Goal: Task Accomplishment & Management: Use online tool/utility

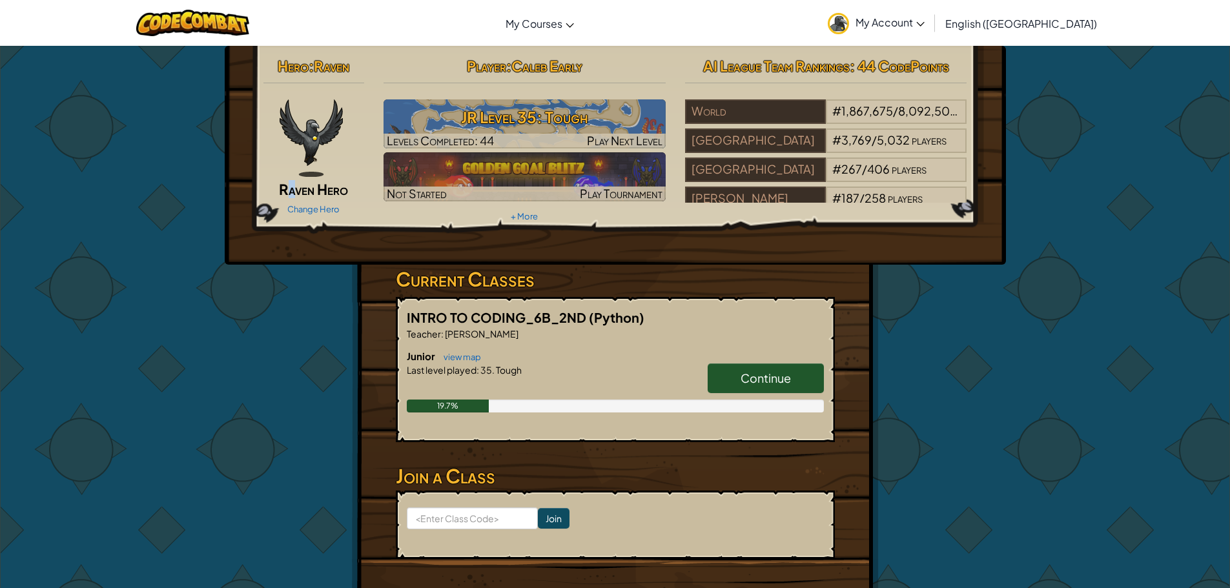
drag, startPoint x: 285, startPoint y: 179, endPoint x: 293, endPoint y: 178, distance: 7.9
click at [293, 178] on div "Hero : Raven Raven Hero Change Hero" at bounding box center [314, 135] width 121 height 167
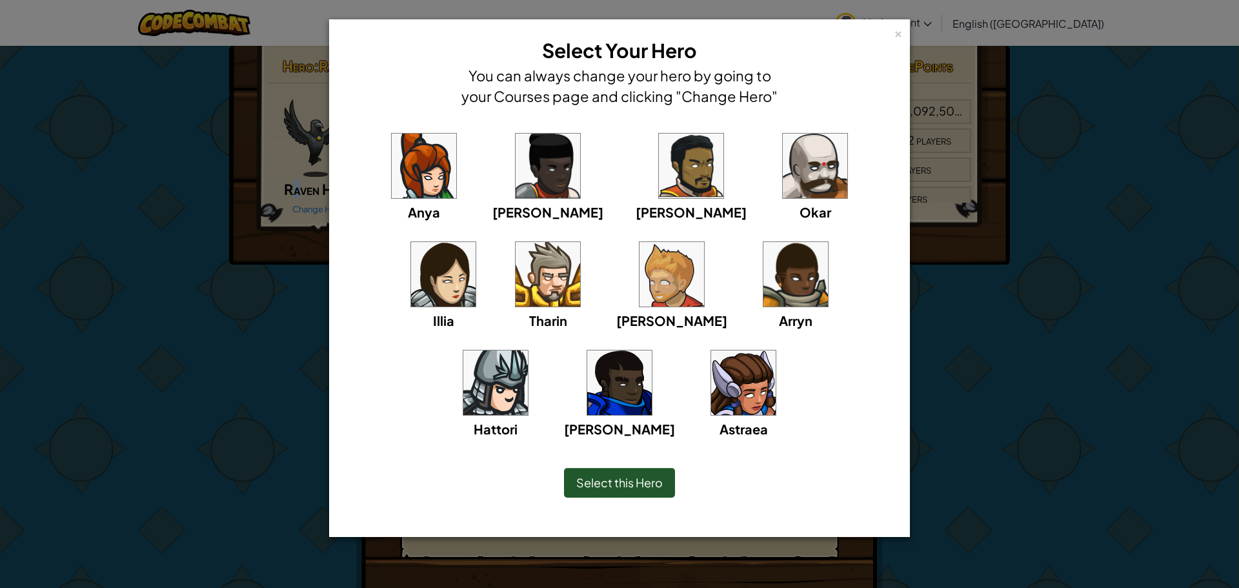
click at [652, 351] on img at bounding box center [619, 383] width 65 height 65
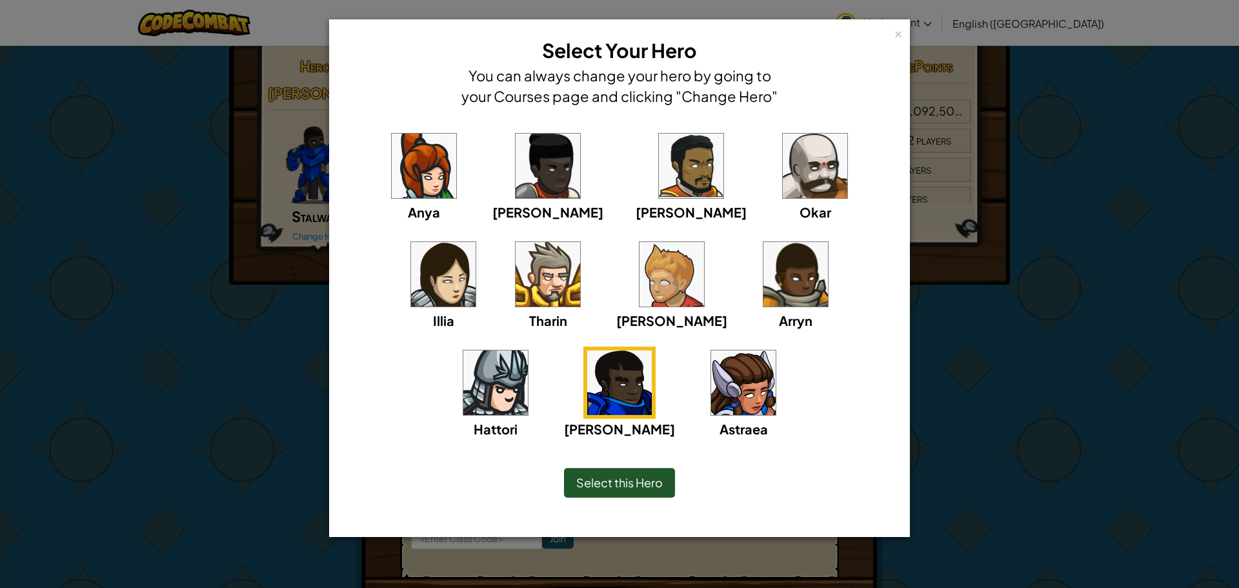
click at [626, 485] on span "Select this Hero" at bounding box center [619, 482] width 87 height 15
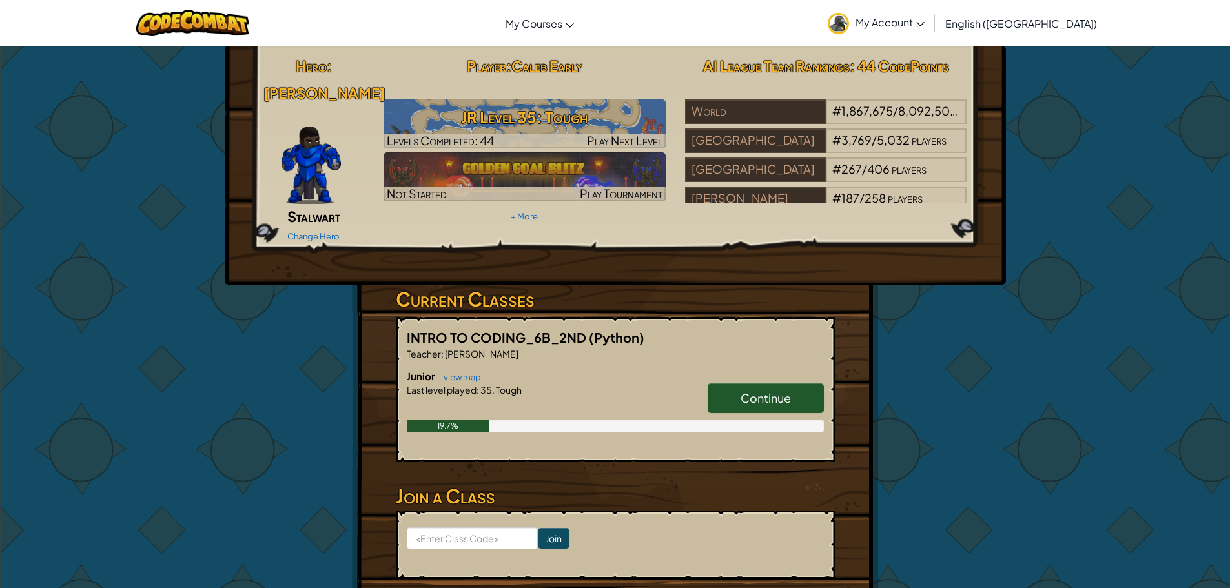
click at [298, 127] on img at bounding box center [310, 165] width 59 height 77
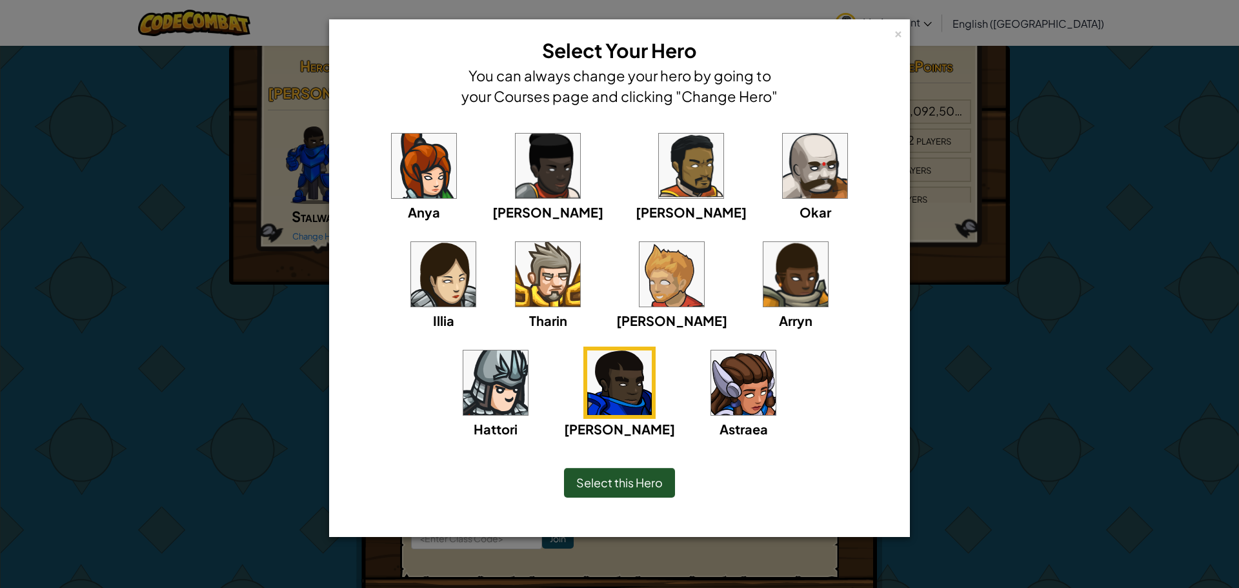
click at [516, 270] on img at bounding box center [548, 274] width 65 height 65
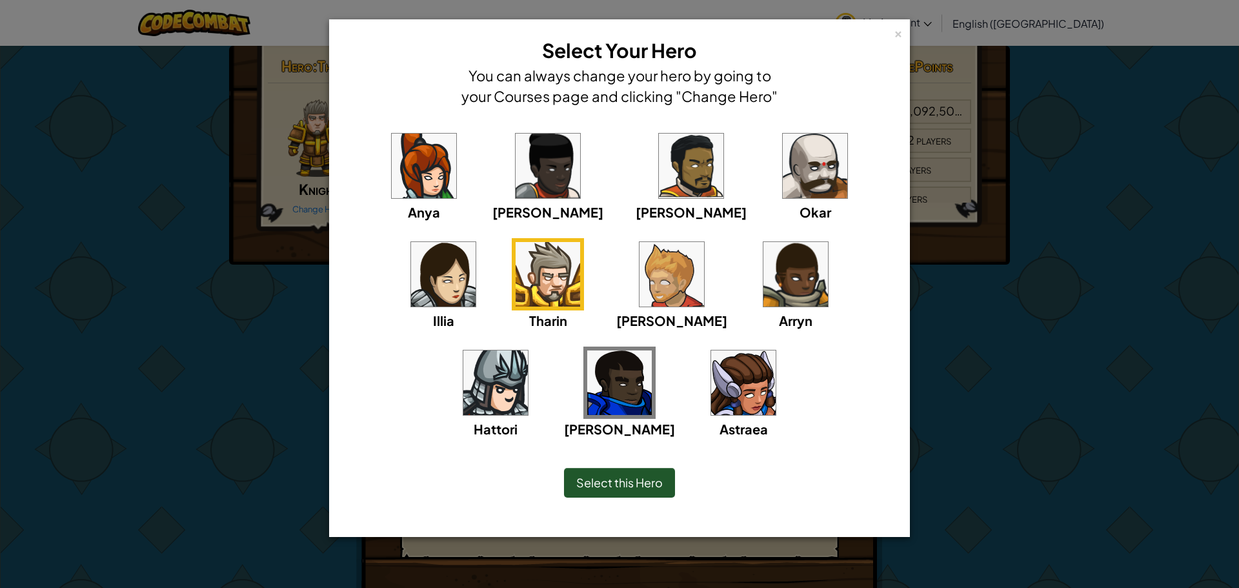
click at [314, 146] on div "× Select Your Hero You can always change your hero by going to your Courses pag…" at bounding box center [619, 294] width 1239 height 588
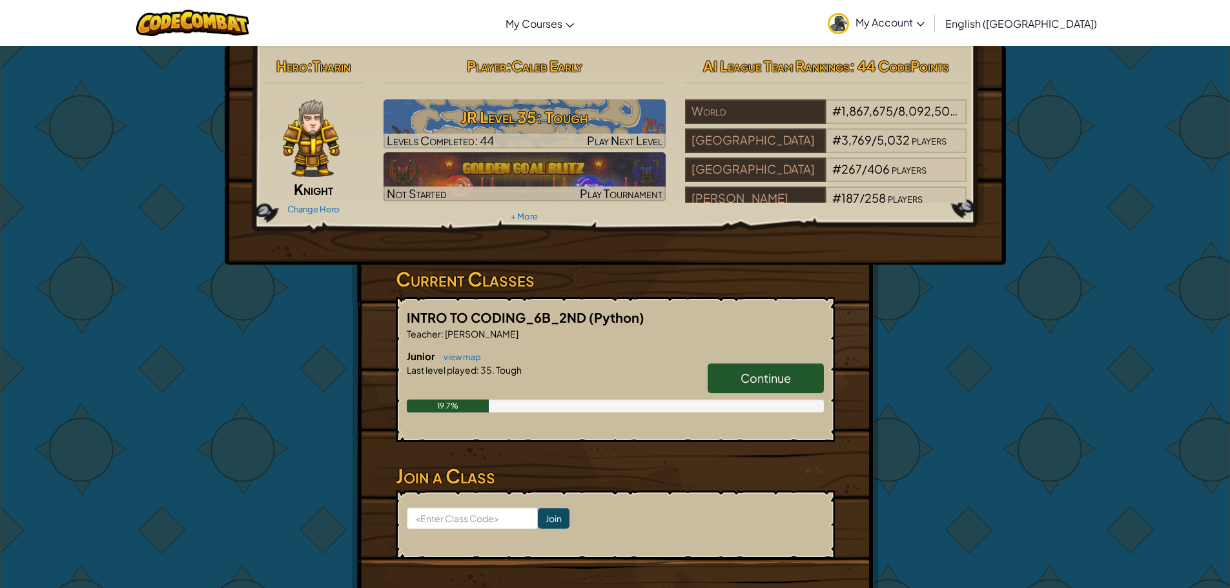
click at [317, 152] on img at bounding box center [311, 137] width 57 height 77
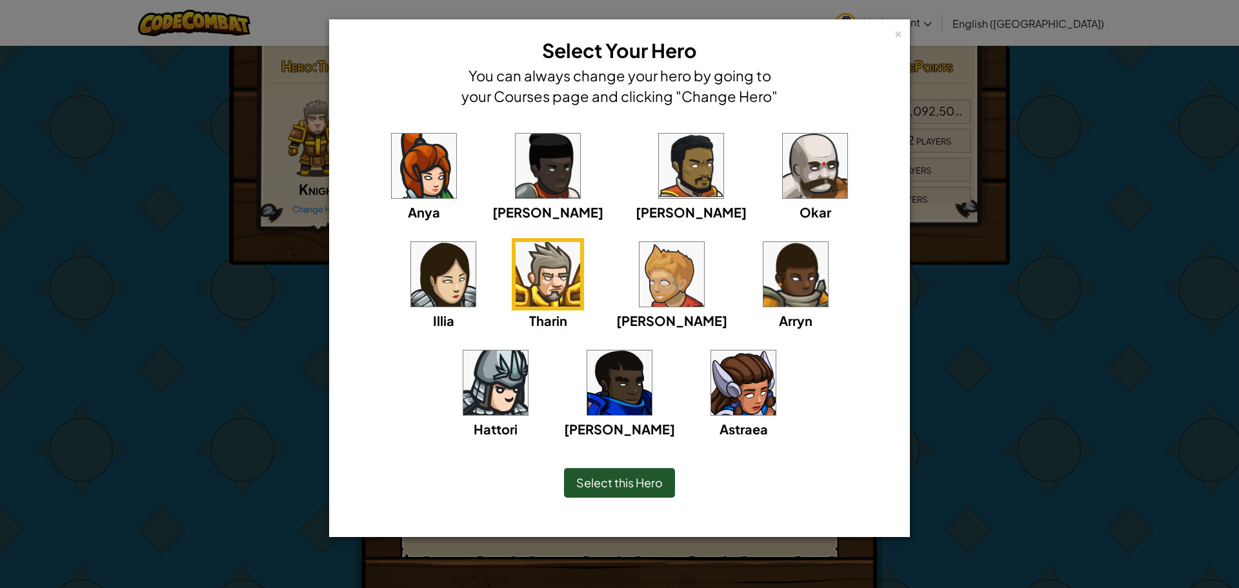
click at [659, 159] on img at bounding box center [691, 166] width 65 height 65
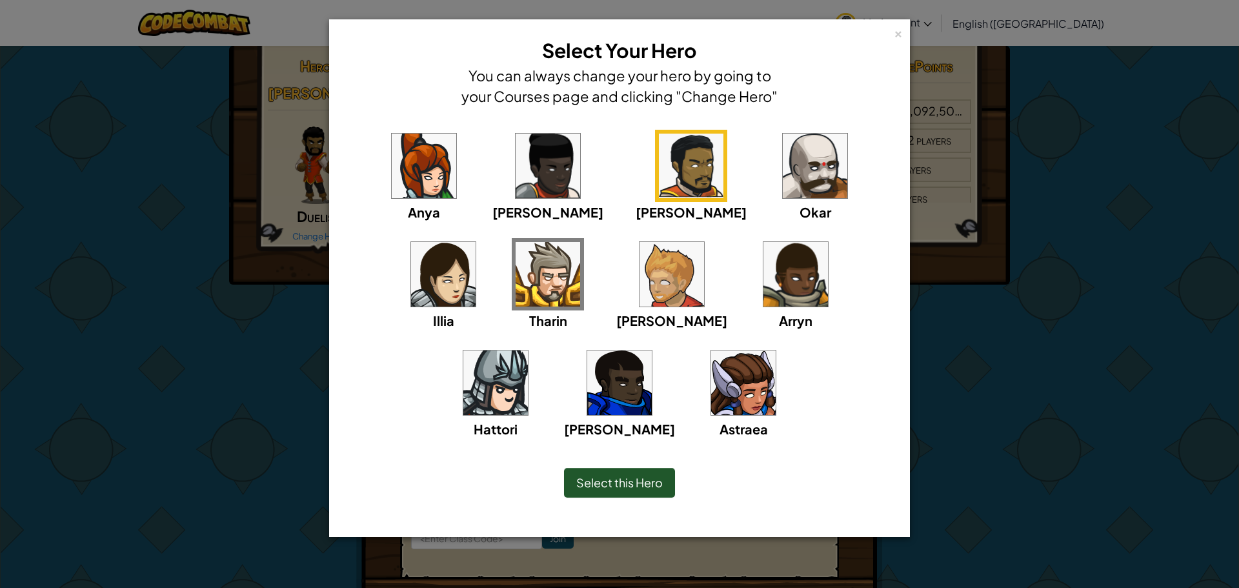
click at [517, 182] on img at bounding box center [548, 166] width 65 height 65
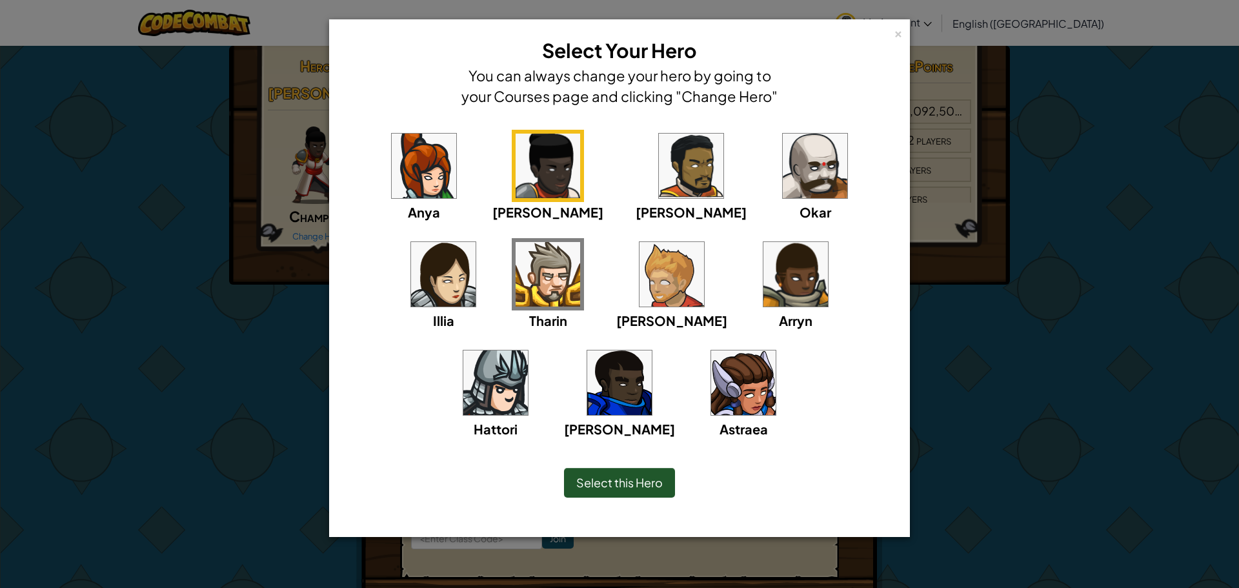
click at [764, 285] on img at bounding box center [796, 274] width 65 height 65
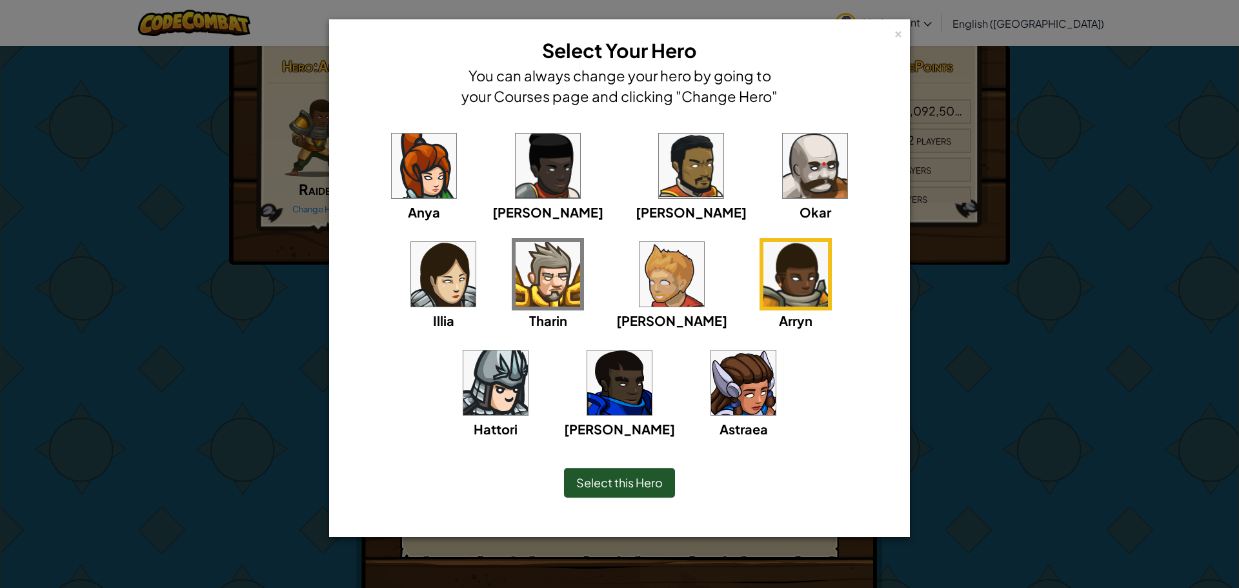
click at [642, 473] on div "Select this Hero" at bounding box center [619, 483] width 111 height 30
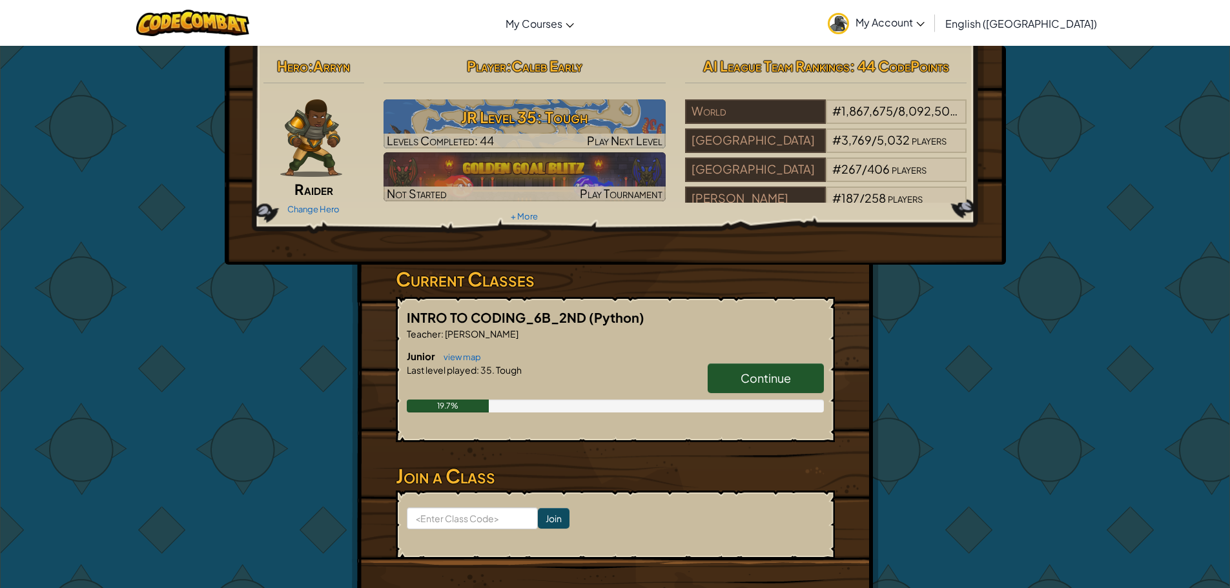
click at [320, 168] on img at bounding box center [311, 137] width 62 height 77
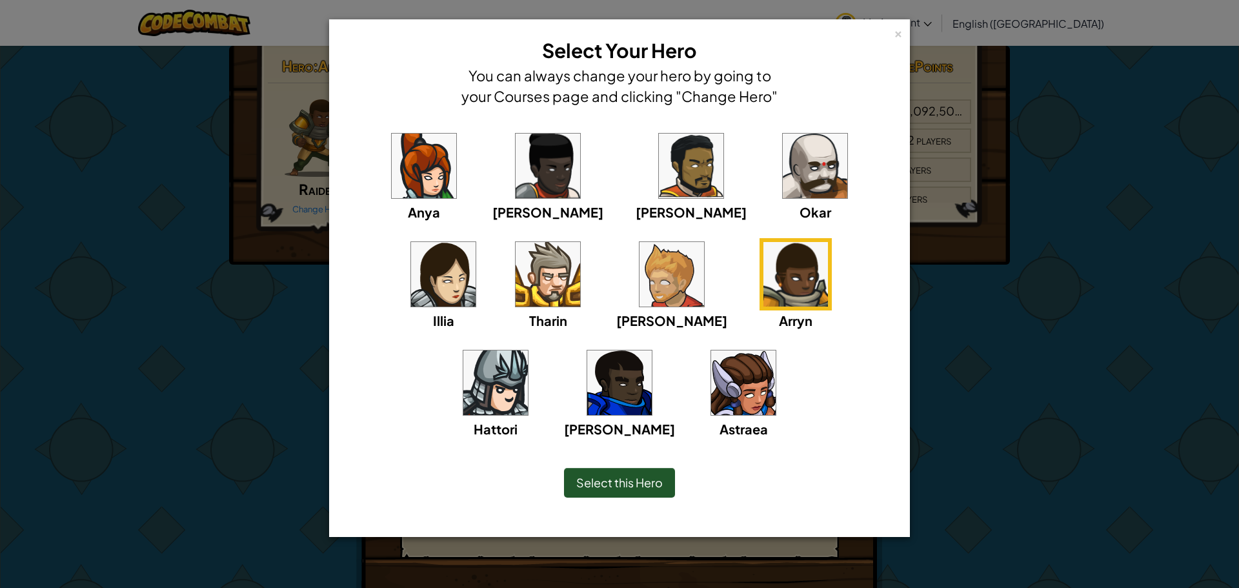
click at [652, 351] on img at bounding box center [619, 383] width 65 height 65
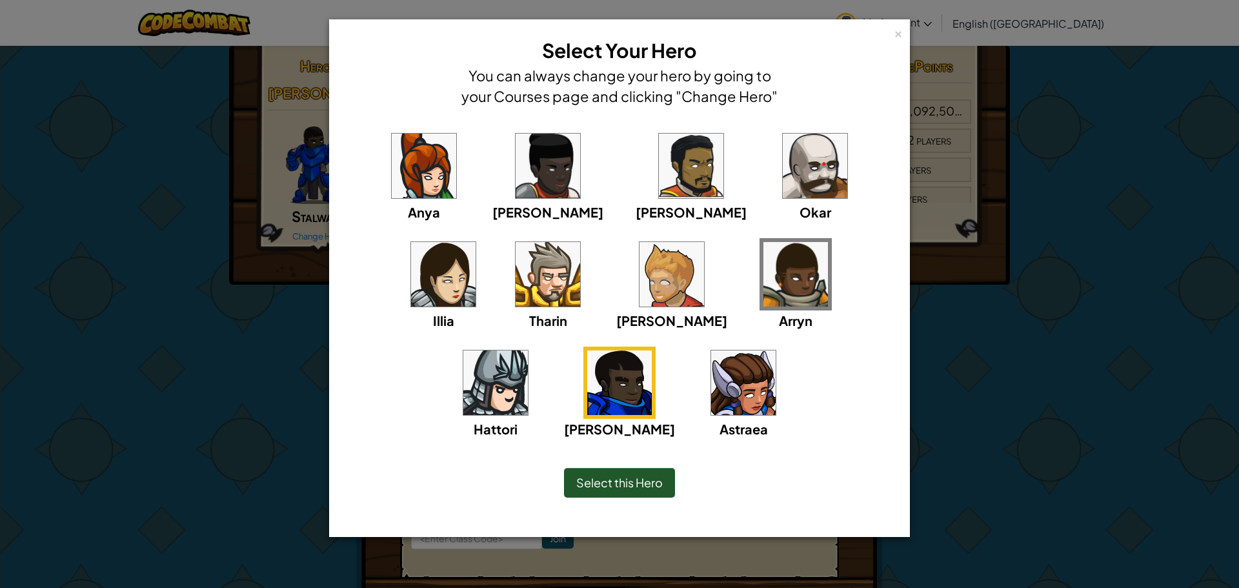
click at [516, 247] on img at bounding box center [548, 274] width 65 height 65
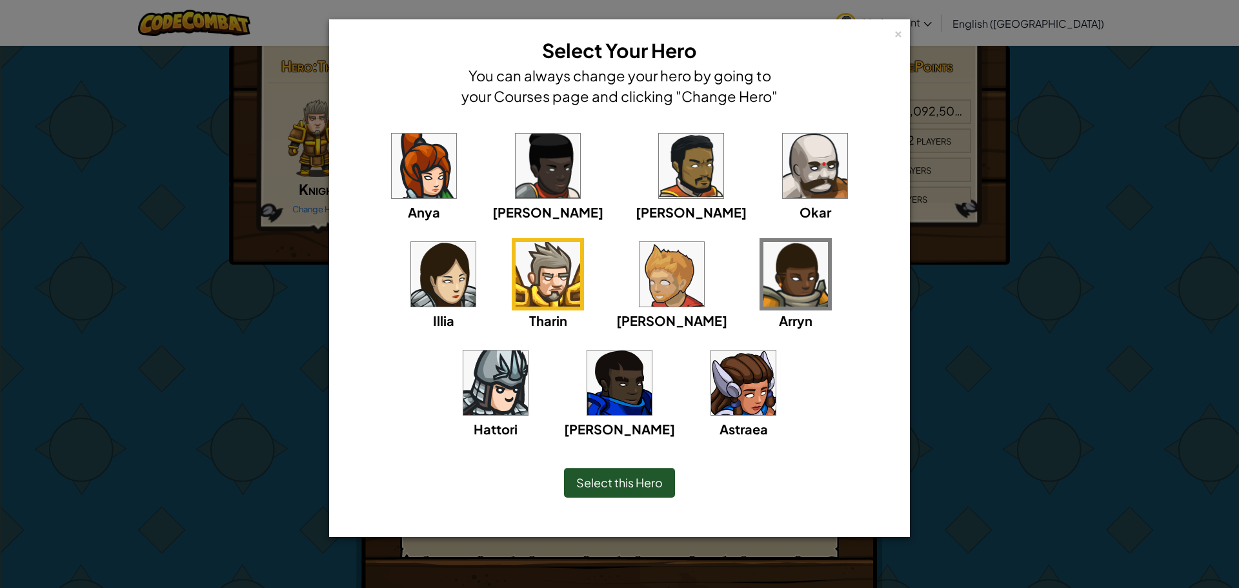
click at [675, 347] on div "[PERSON_NAME]" at bounding box center [619, 393] width 111 height 92
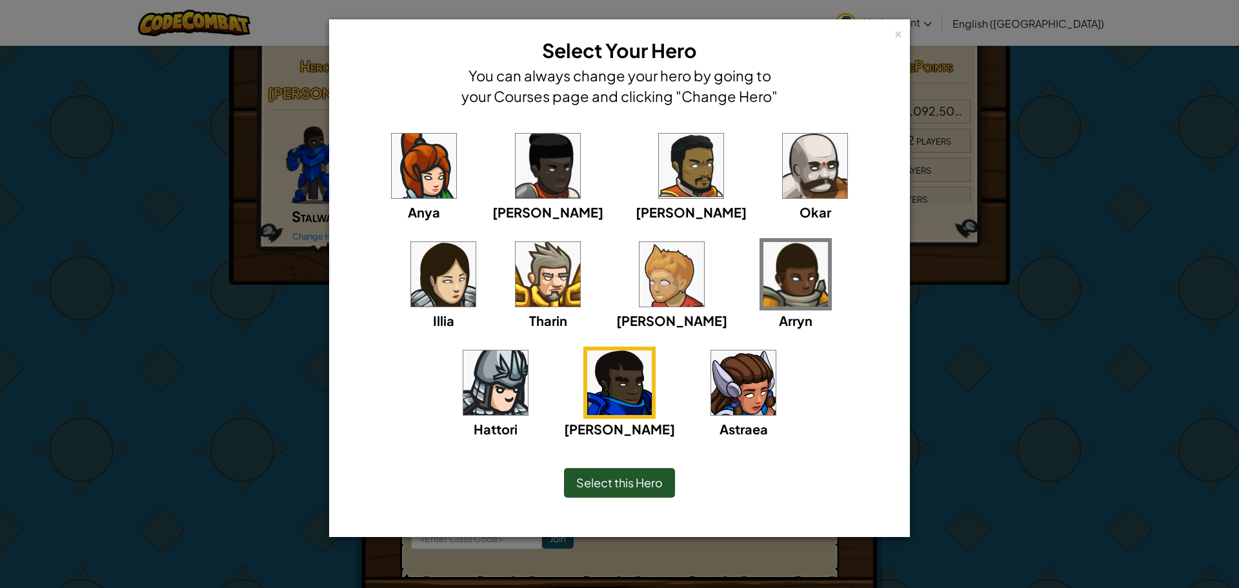
click at [634, 478] on span "Select this Hero" at bounding box center [619, 482] width 87 height 15
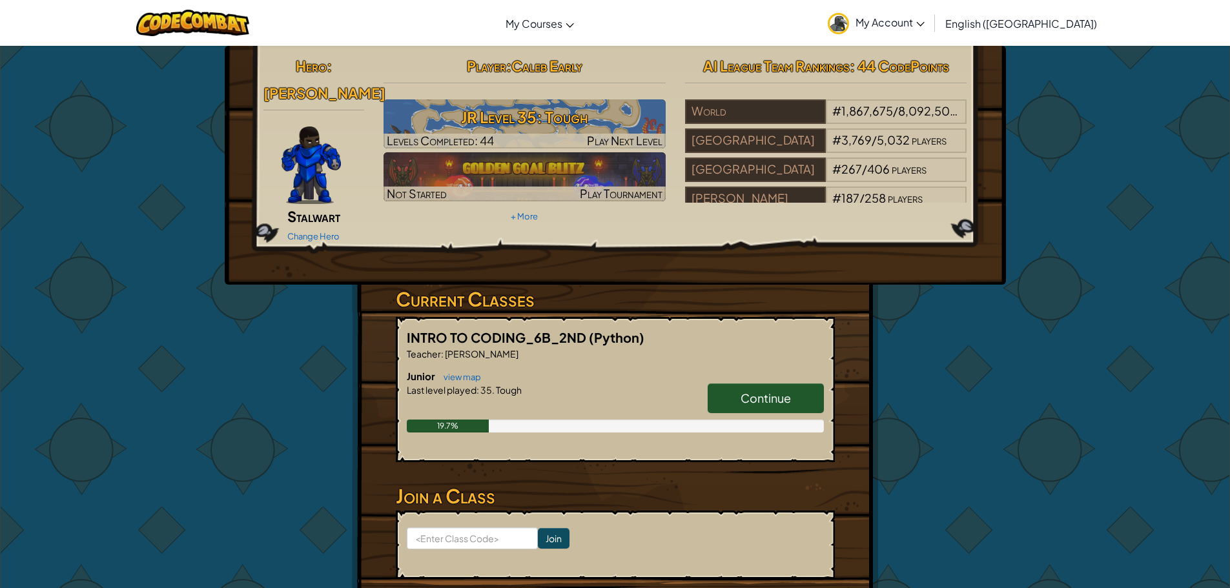
click at [773, 393] on div "Continue" at bounding box center [759, 401] width 129 height 36
click at [755, 383] on link "Continue" at bounding box center [766, 398] width 116 height 30
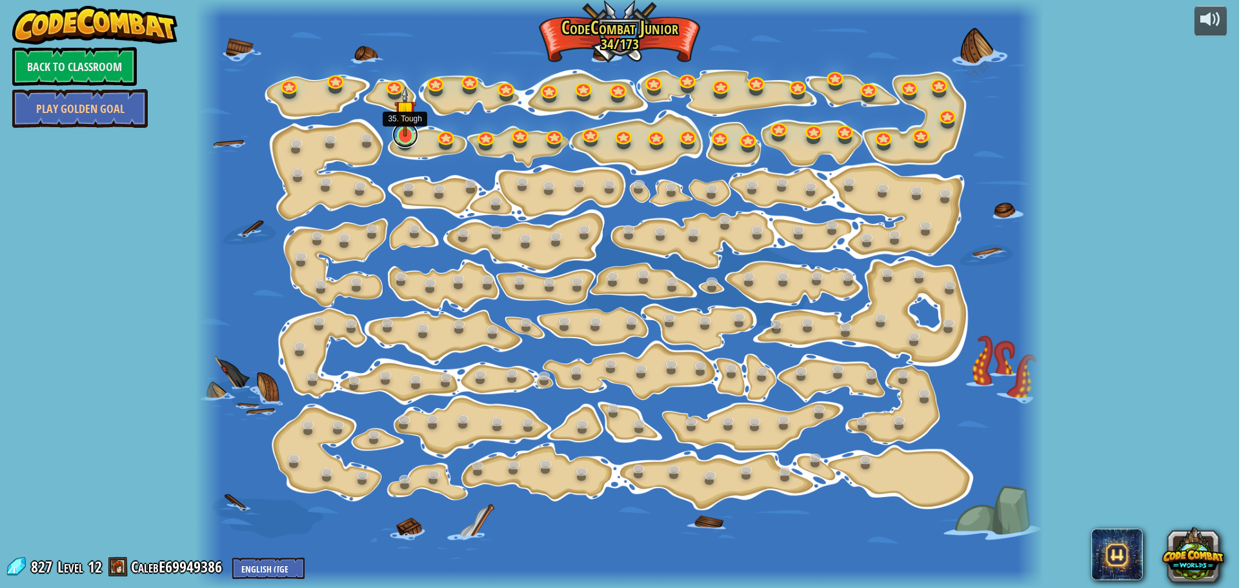
click at [407, 141] on link at bounding box center [406, 135] width 26 height 26
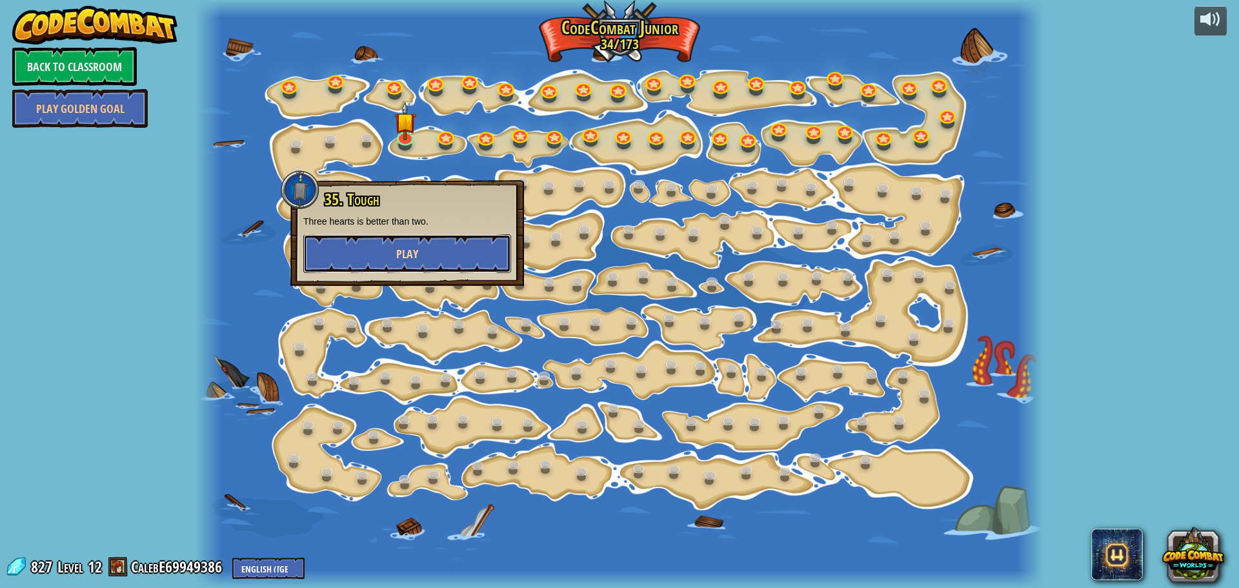
click at [423, 263] on button "Play" at bounding box center [407, 253] width 208 height 39
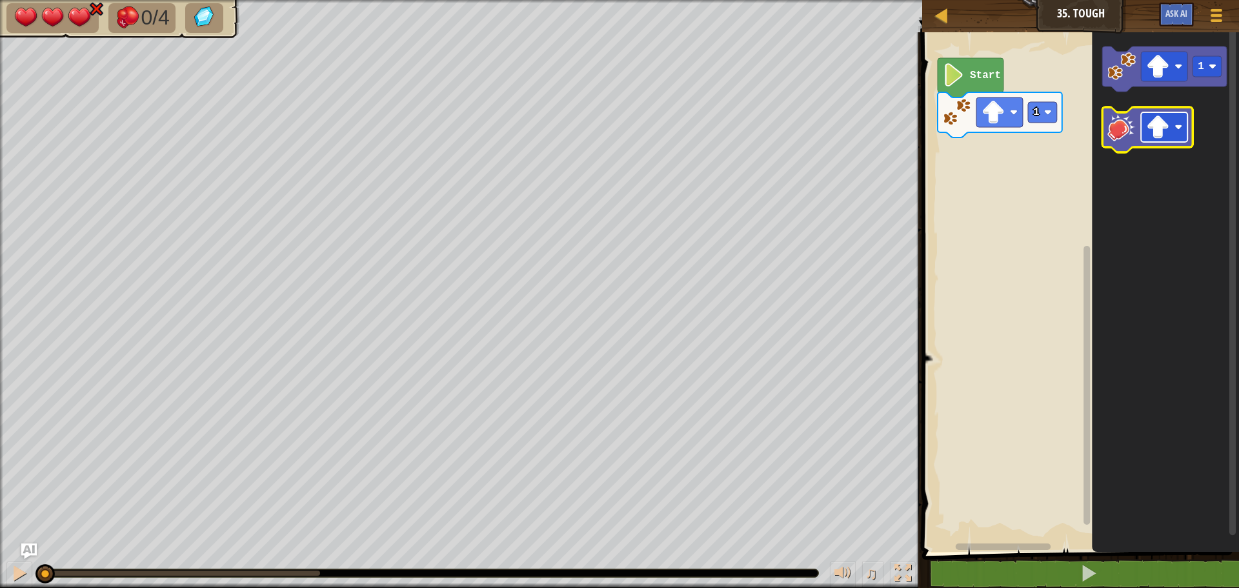
click at [1176, 125] on g "Blockly Workspace" at bounding box center [1164, 127] width 46 height 30
click at [1165, 130] on image "Blockly Workspace" at bounding box center [1158, 127] width 23 height 23
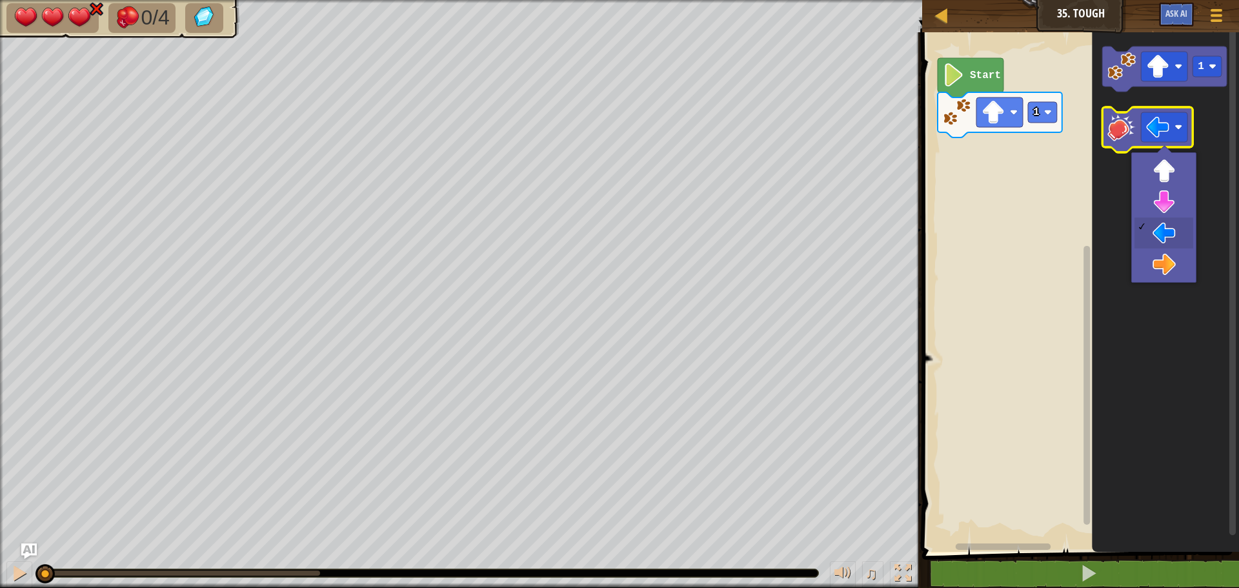
click at [1123, 130] on image "Blockly Workspace" at bounding box center [1122, 127] width 28 height 28
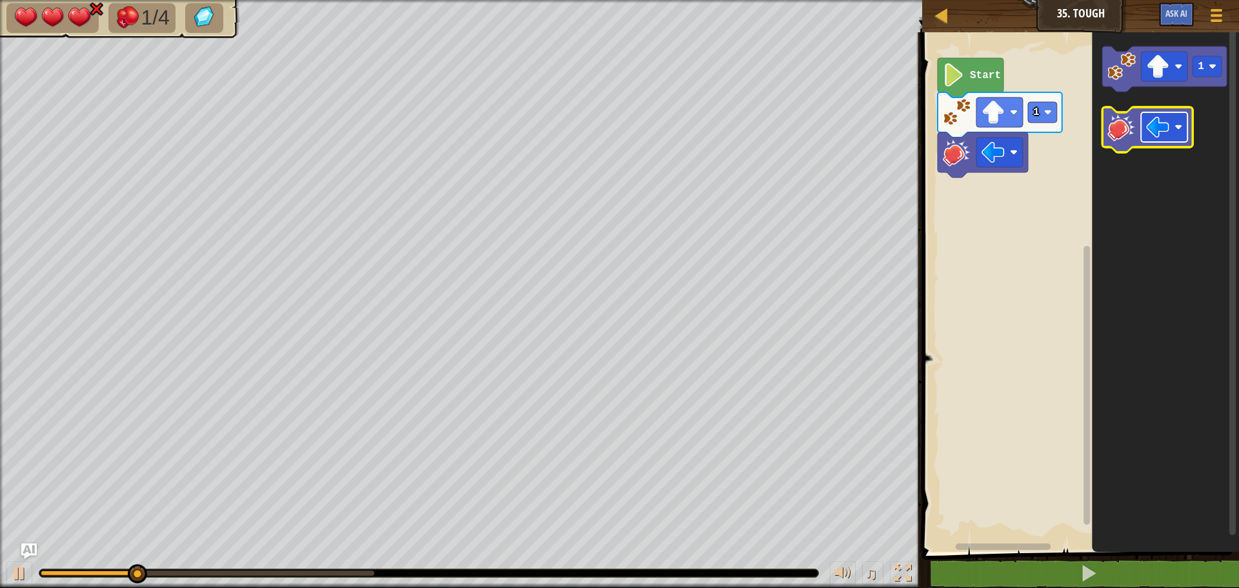
click at [1181, 121] on rect "Blockly Workspace" at bounding box center [1164, 127] width 46 height 30
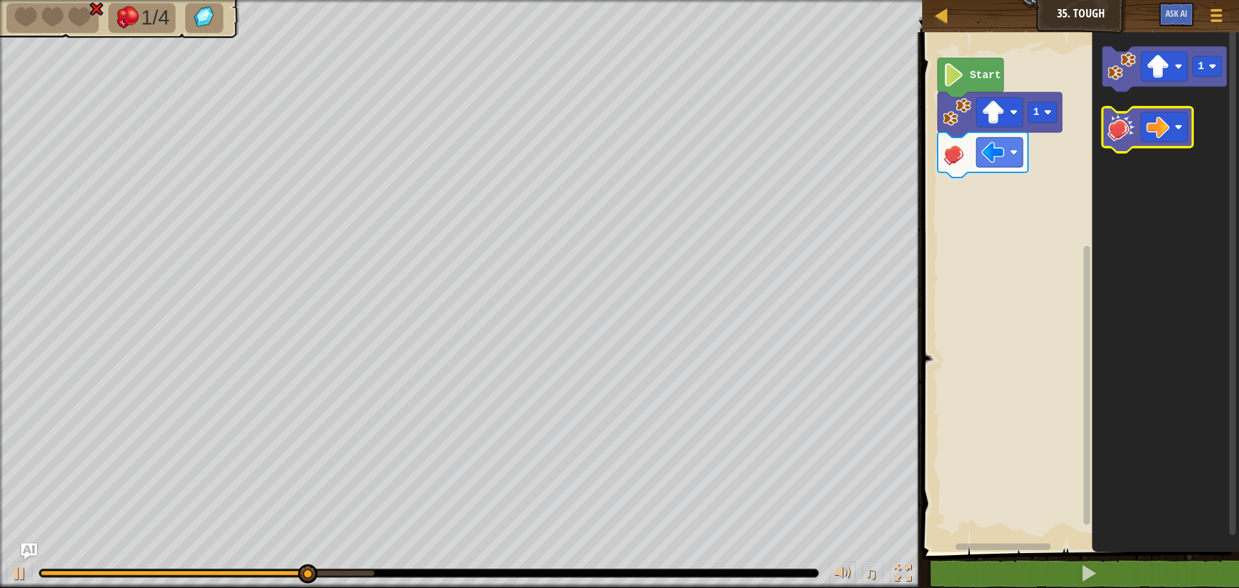
click at [1116, 127] on image "Blockly Workspace" at bounding box center [1122, 127] width 28 height 28
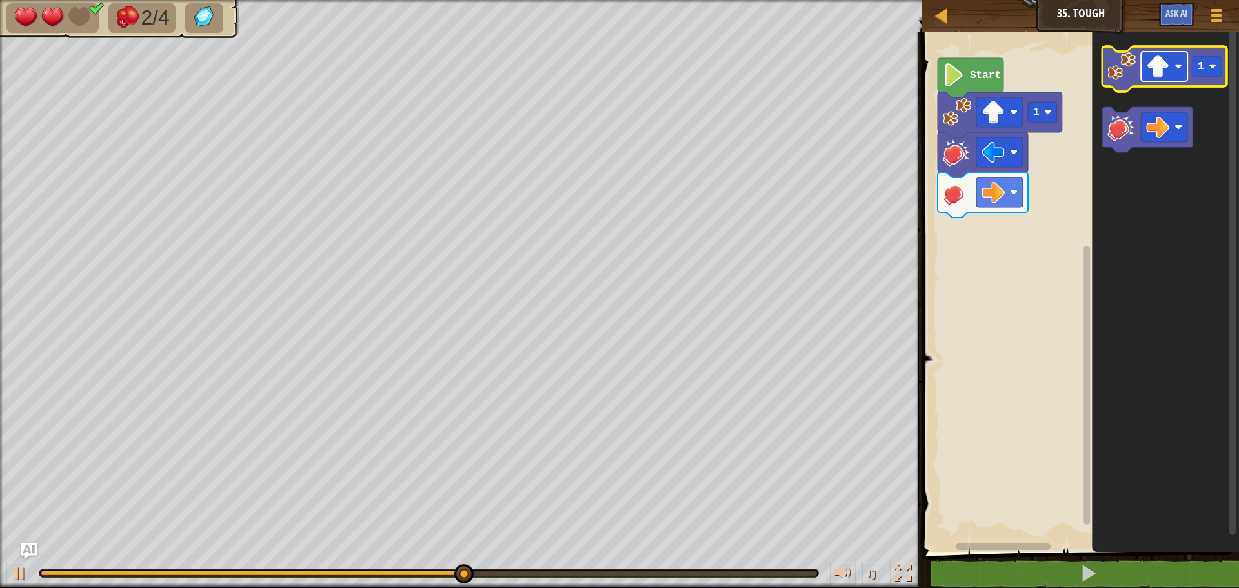
click at [1185, 68] on rect "Blockly Workspace" at bounding box center [1164, 67] width 46 height 30
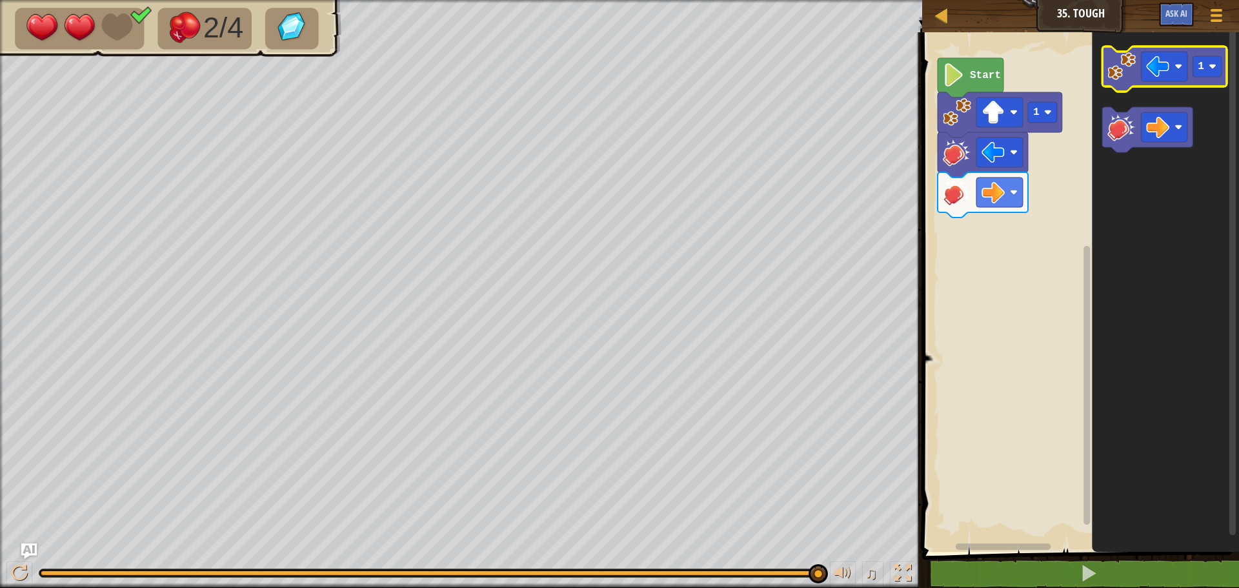
click at [1136, 83] on icon "Blockly Workspace" at bounding box center [1165, 68] width 125 height 45
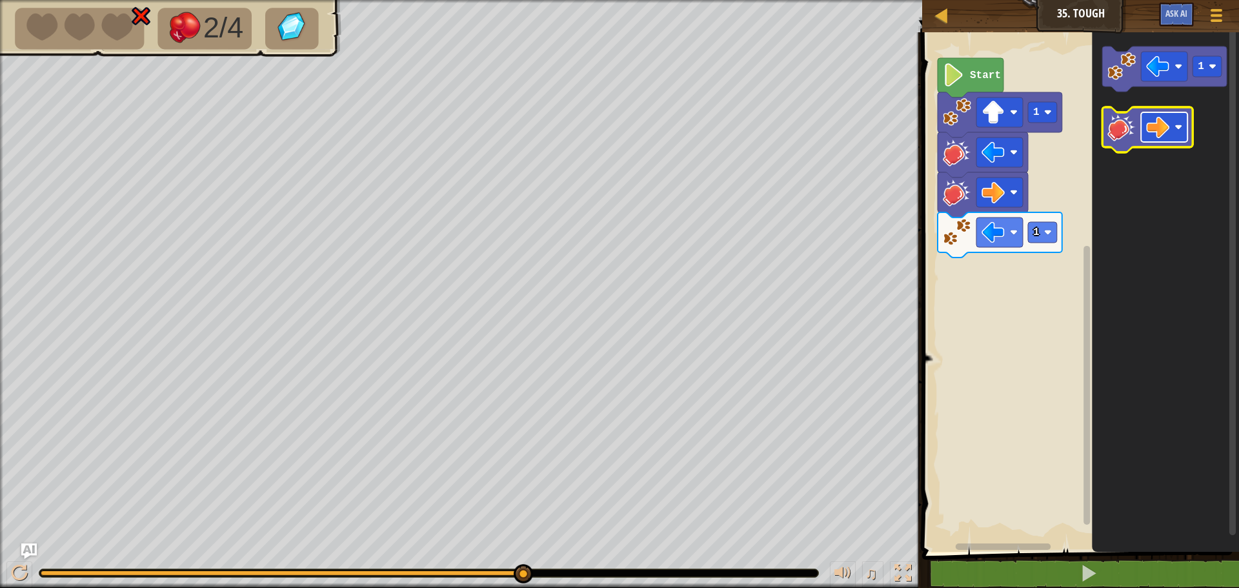
click at [1179, 130] on image "Blockly Workspace" at bounding box center [1179, 127] width 8 height 8
click at [1111, 124] on image "Blockly Workspace" at bounding box center [1122, 127] width 28 height 28
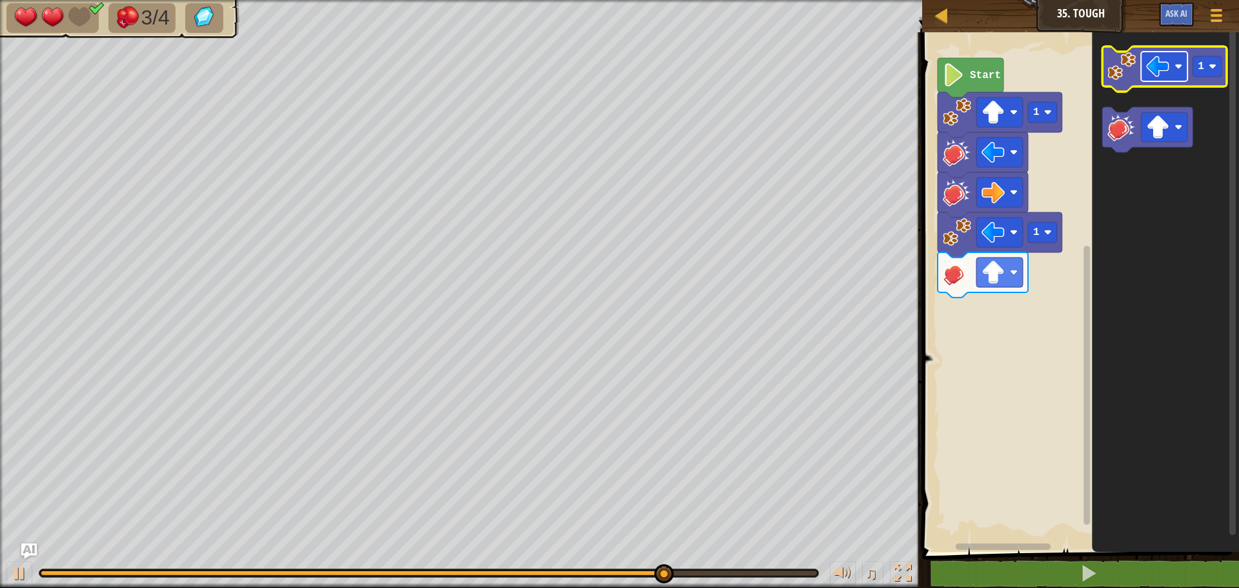
click at [1177, 69] on image "Blockly Workspace" at bounding box center [1179, 67] width 8 height 8
click at [1125, 77] on image "Blockly Workspace" at bounding box center [1122, 66] width 28 height 28
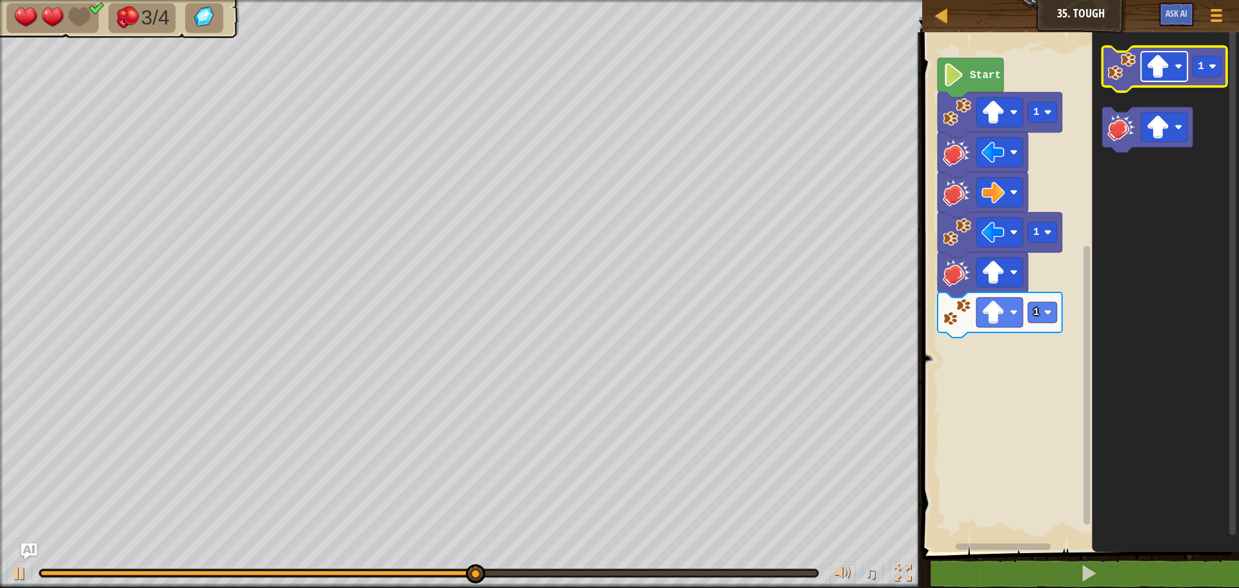
click at [1182, 63] on image "Blockly Workspace" at bounding box center [1179, 67] width 8 height 8
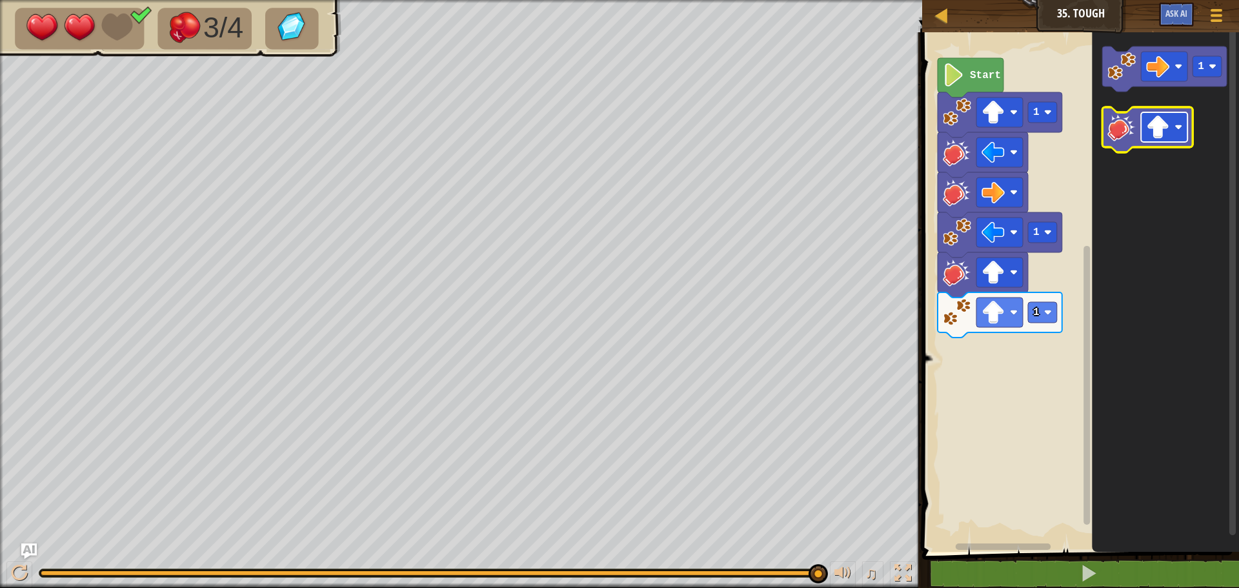
click at [1178, 121] on rect "Blockly Workspace" at bounding box center [1164, 127] width 46 height 30
click at [1110, 56] on image "Blockly Workspace" at bounding box center [1122, 66] width 28 height 28
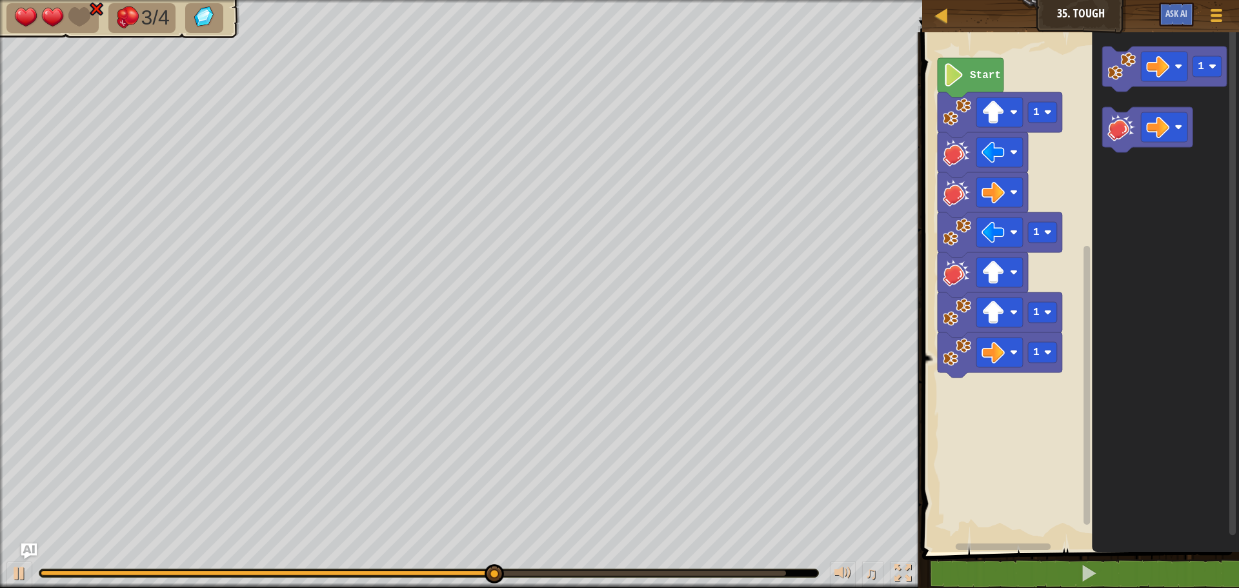
click at [1121, 131] on image "Blockly Workspace" at bounding box center [1122, 127] width 28 height 28
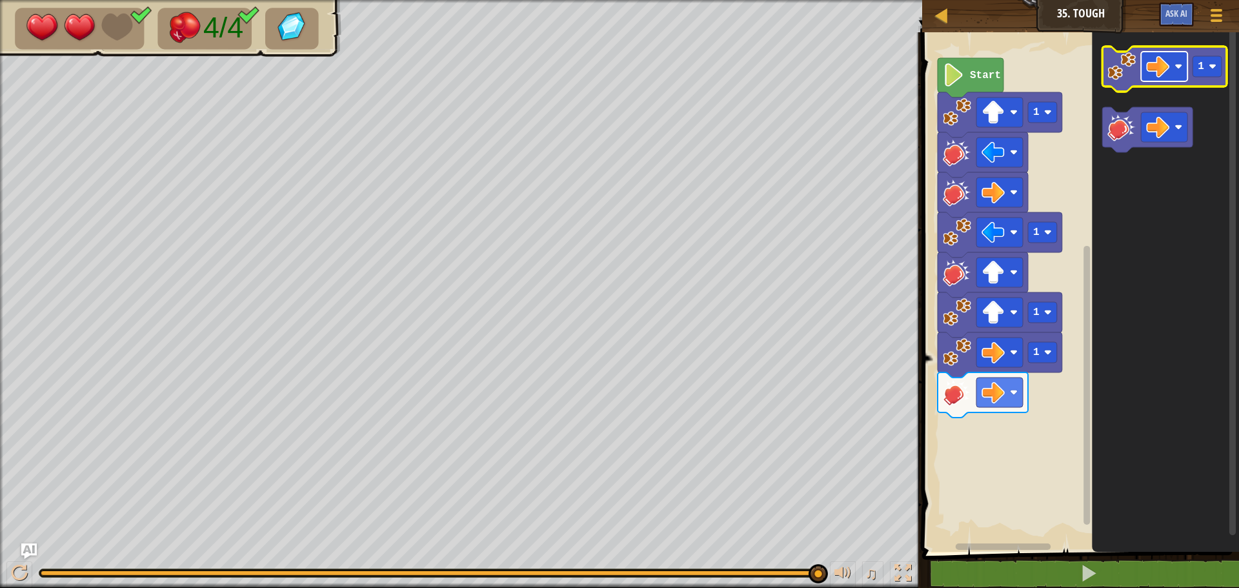
click at [1177, 65] on image "Blockly Workspace" at bounding box center [1179, 67] width 8 height 8
click at [1108, 62] on image "Blockly Workspace" at bounding box center [1122, 66] width 28 height 28
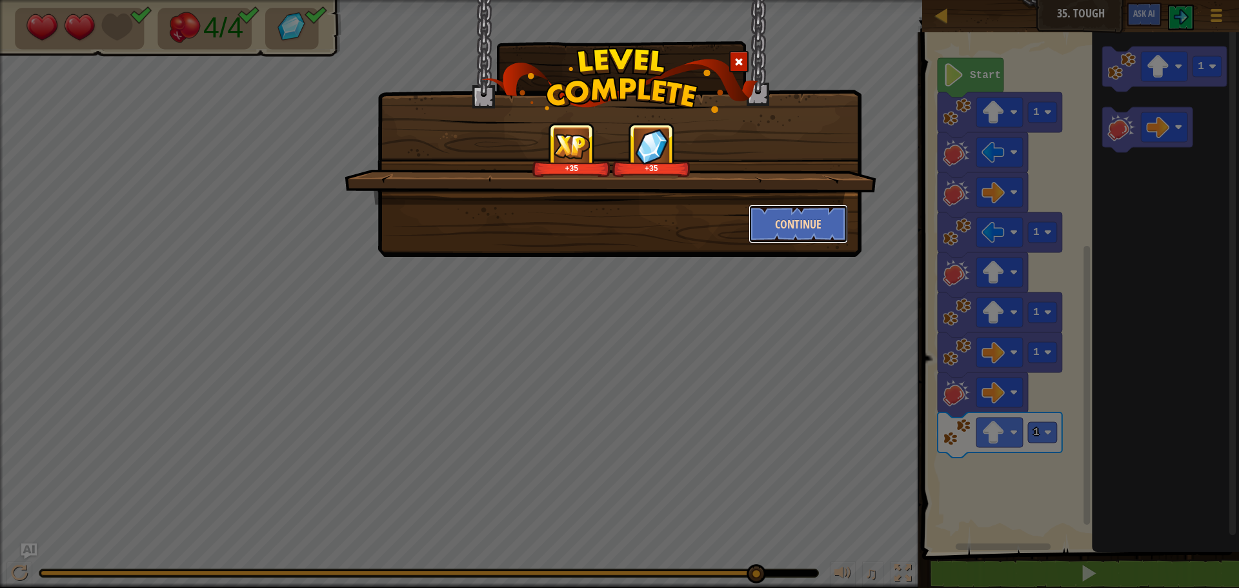
click at [784, 221] on button "Continue" at bounding box center [799, 224] width 100 height 39
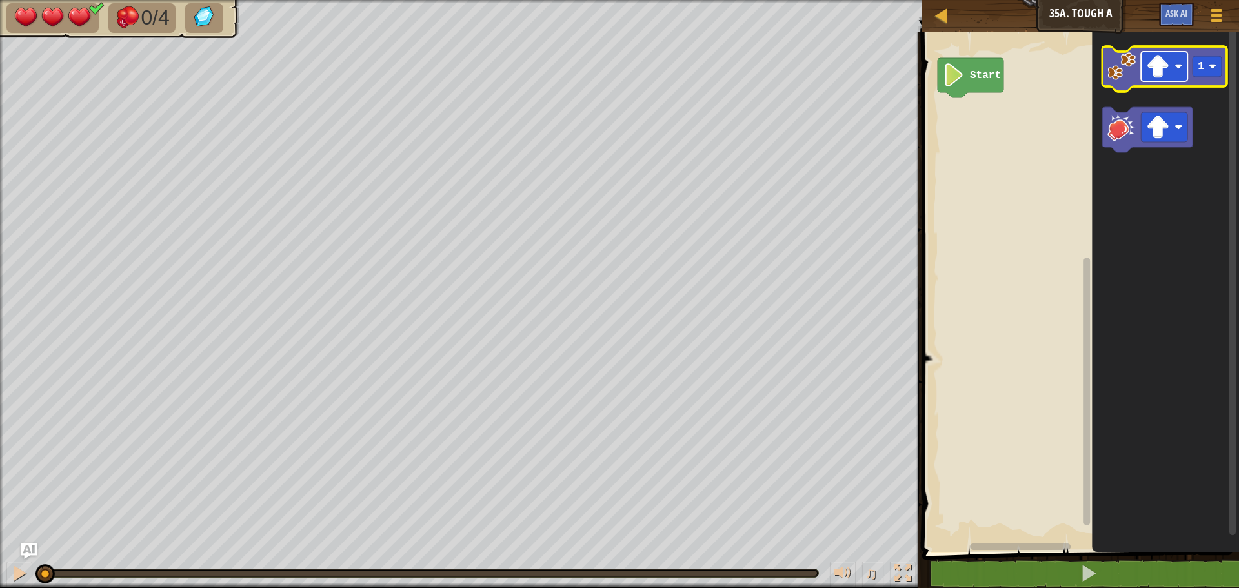
click at [1182, 70] on image "Blockly Workspace" at bounding box center [1179, 67] width 8 height 8
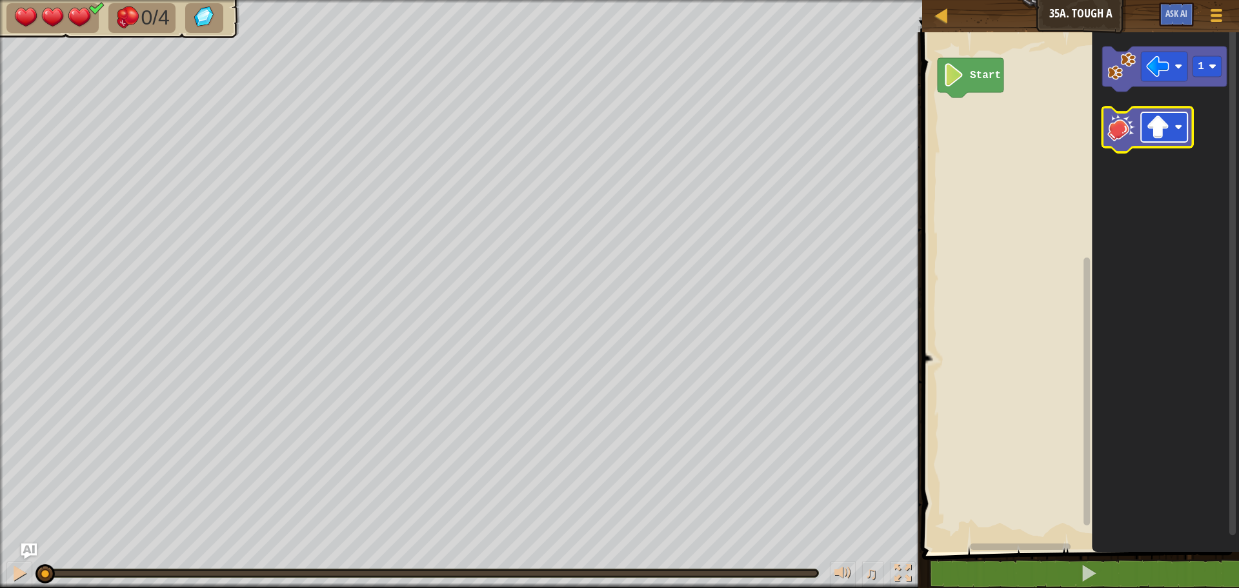
click at [1181, 119] on rect "Blockly Workspace" at bounding box center [1164, 127] width 46 height 30
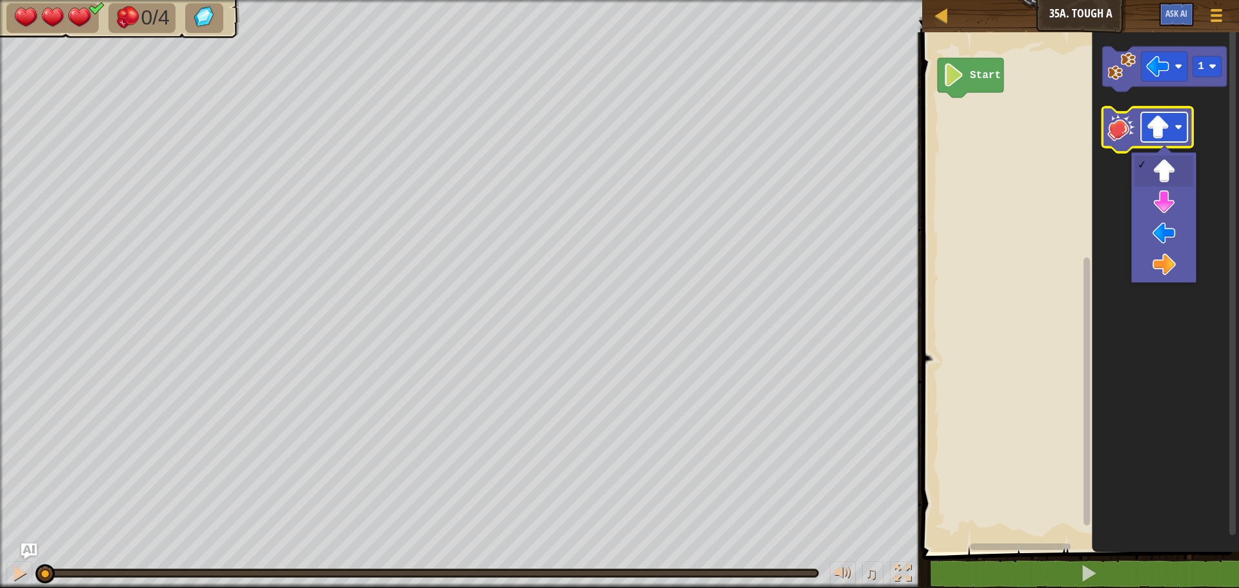
click at [1181, 124] on image "Blockly Workspace" at bounding box center [1179, 127] width 8 height 8
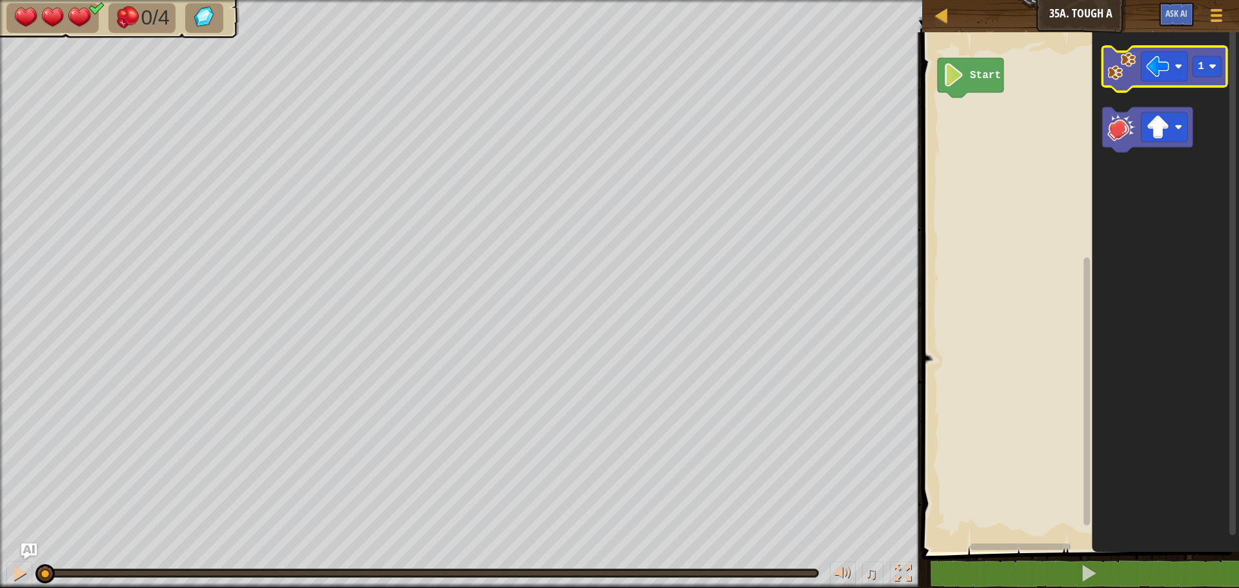
click at [1131, 77] on image "Blockly Workspace" at bounding box center [1122, 66] width 28 height 28
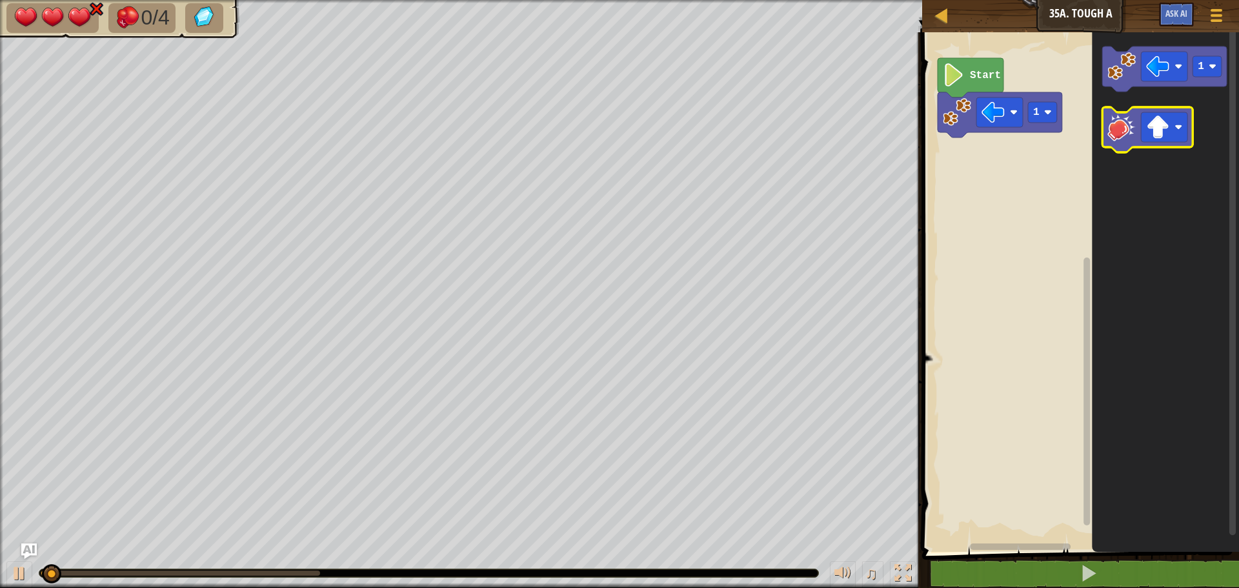
click at [1114, 127] on image "Blockly Workspace" at bounding box center [1122, 127] width 28 height 28
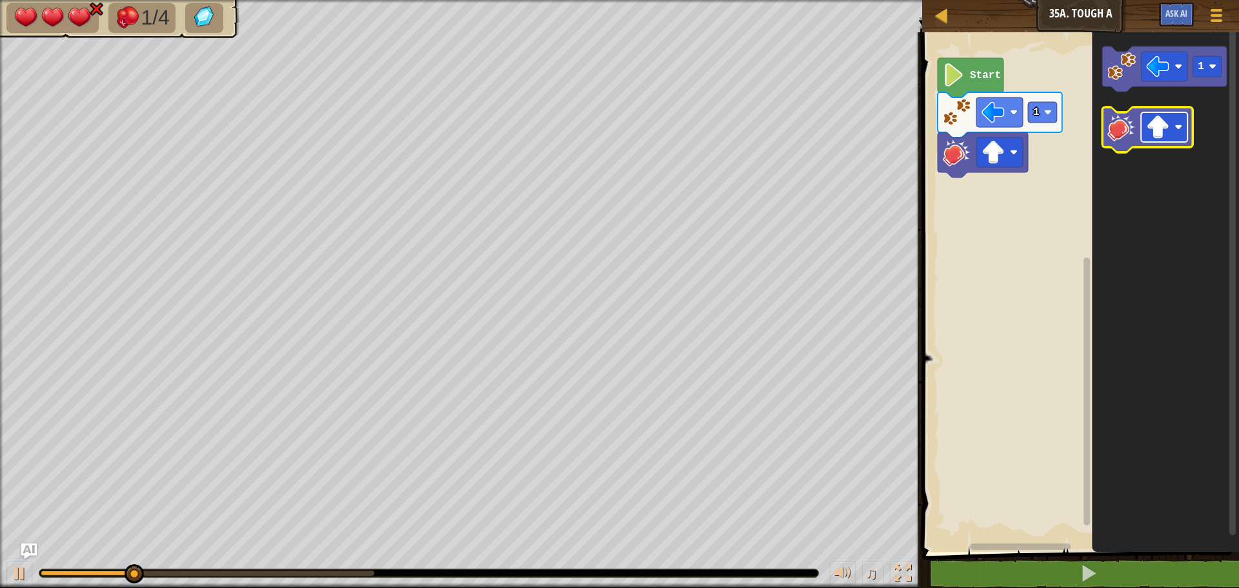
click at [1178, 121] on rect "Blockly Workspace" at bounding box center [1164, 127] width 46 height 30
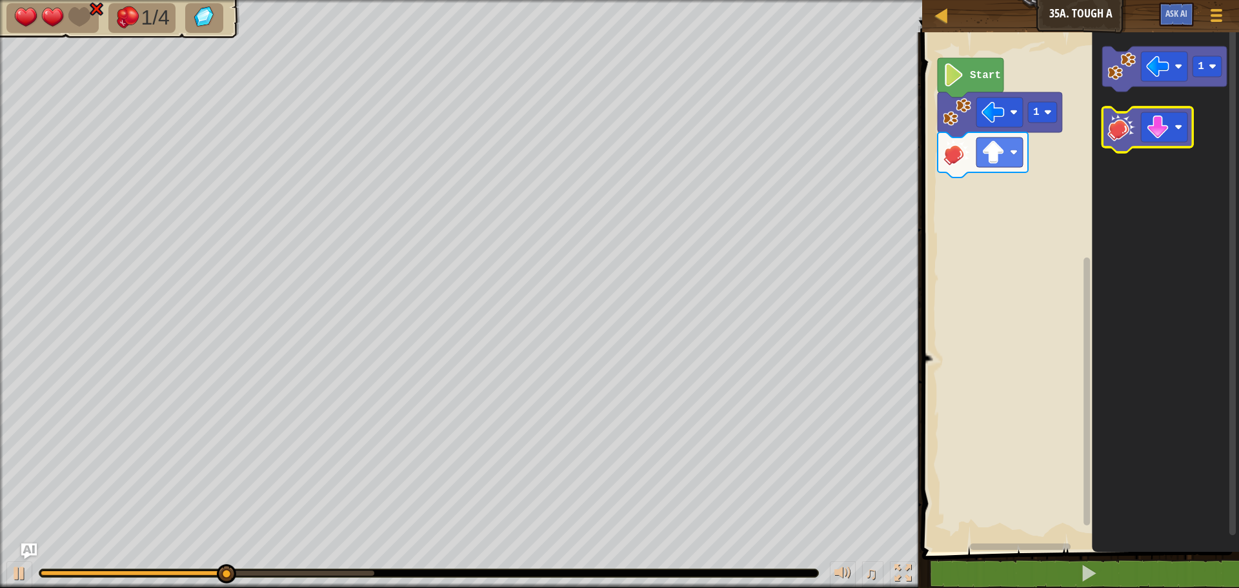
click at [1127, 126] on image "Blockly Workspace" at bounding box center [1122, 127] width 28 height 28
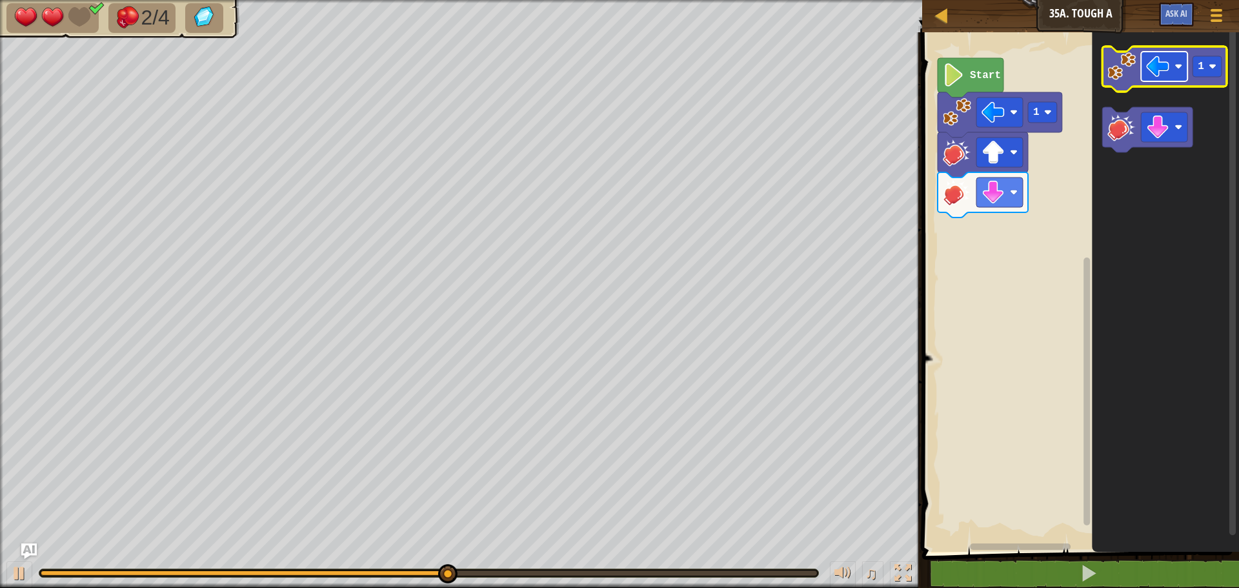
click at [1176, 70] on image "Blockly Workspace" at bounding box center [1179, 67] width 8 height 8
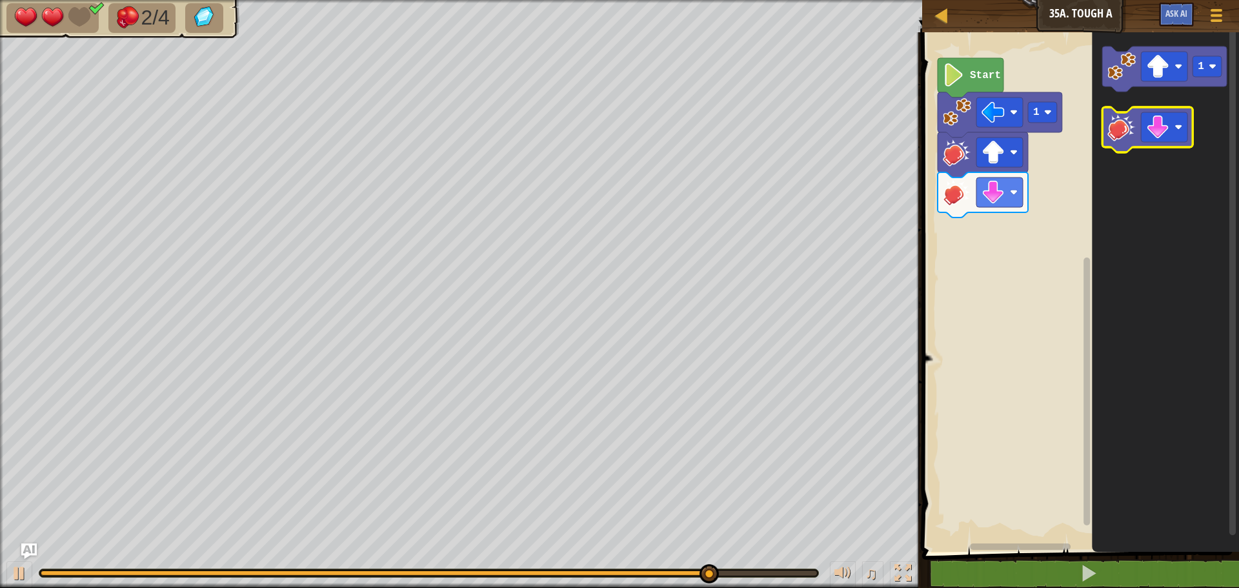
click at [1194, 132] on icon "1" at bounding box center [1165, 289] width 147 height 526
click at [1179, 126] on image "Blockly Workspace" at bounding box center [1179, 127] width 8 height 8
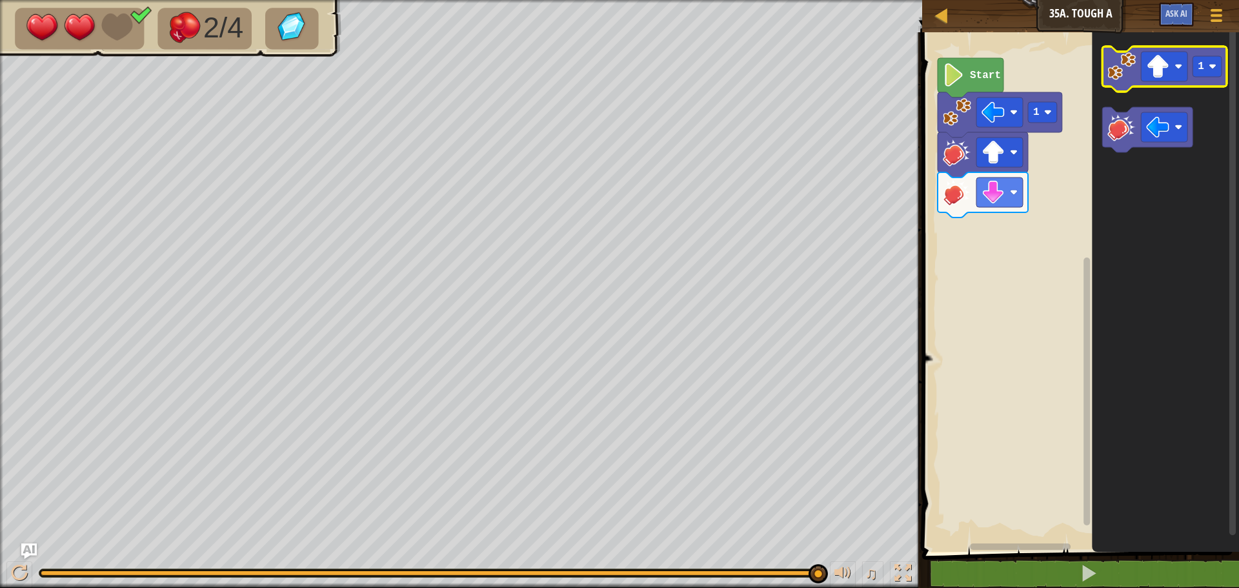
click at [1139, 80] on icon "Blockly Workspace" at bounding box center [1165, 68] width 125 height 45
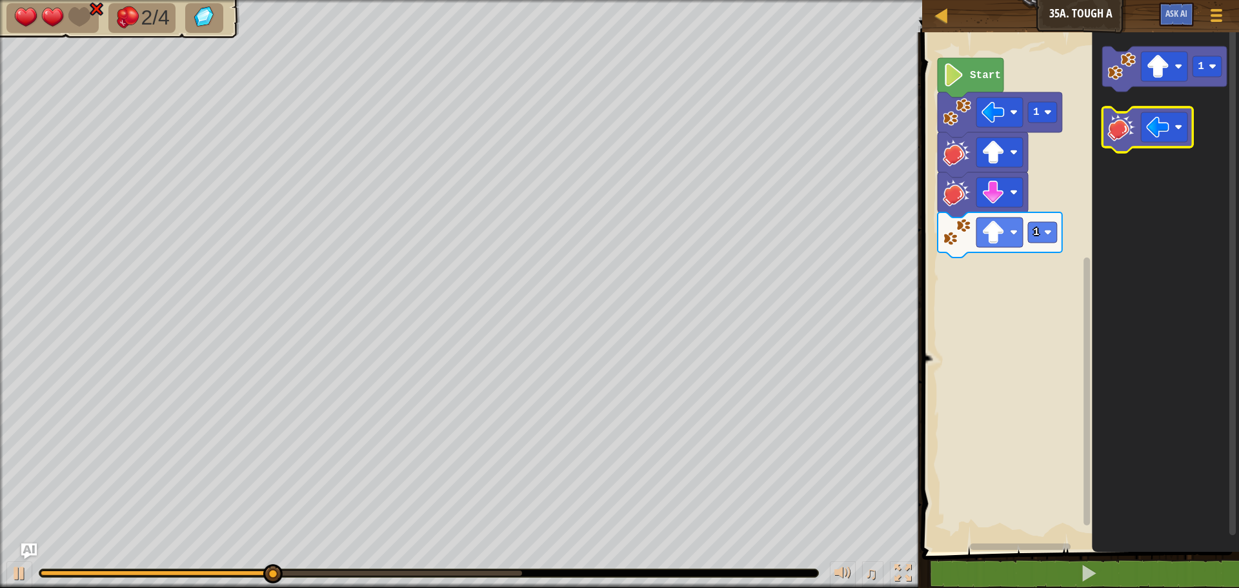
click at [1127, 134] on image "Blockly Workspace" at bounding box center [1122, 127] width 28 height 28
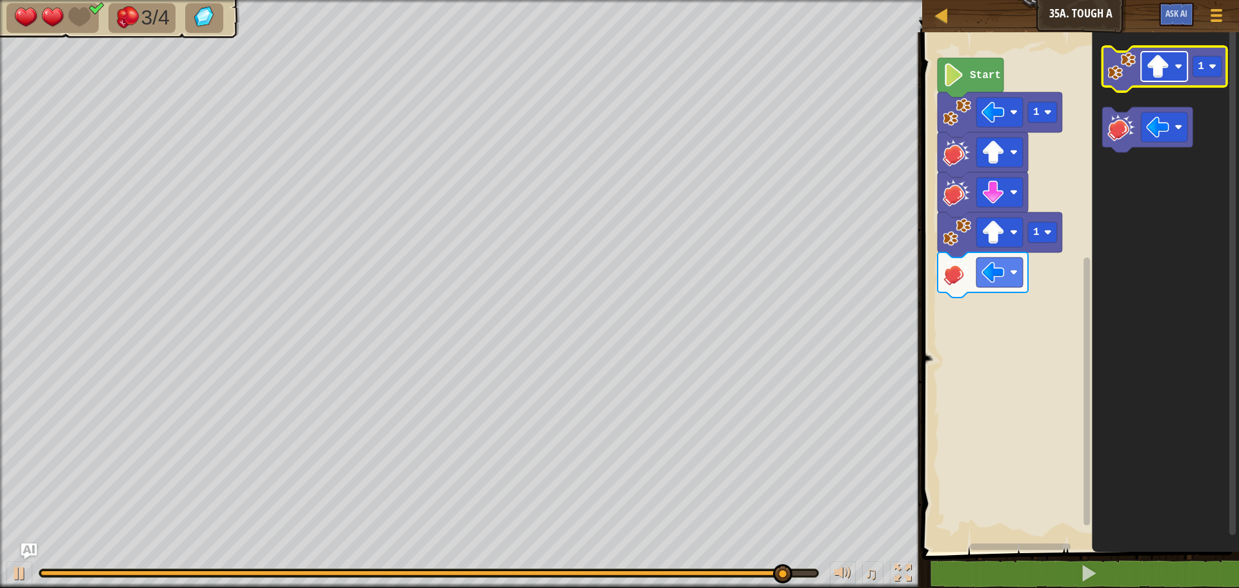
click at [1179, 62] on rect "Blockly Workspace" at bounding box center [1164, 67] width 46 height 30
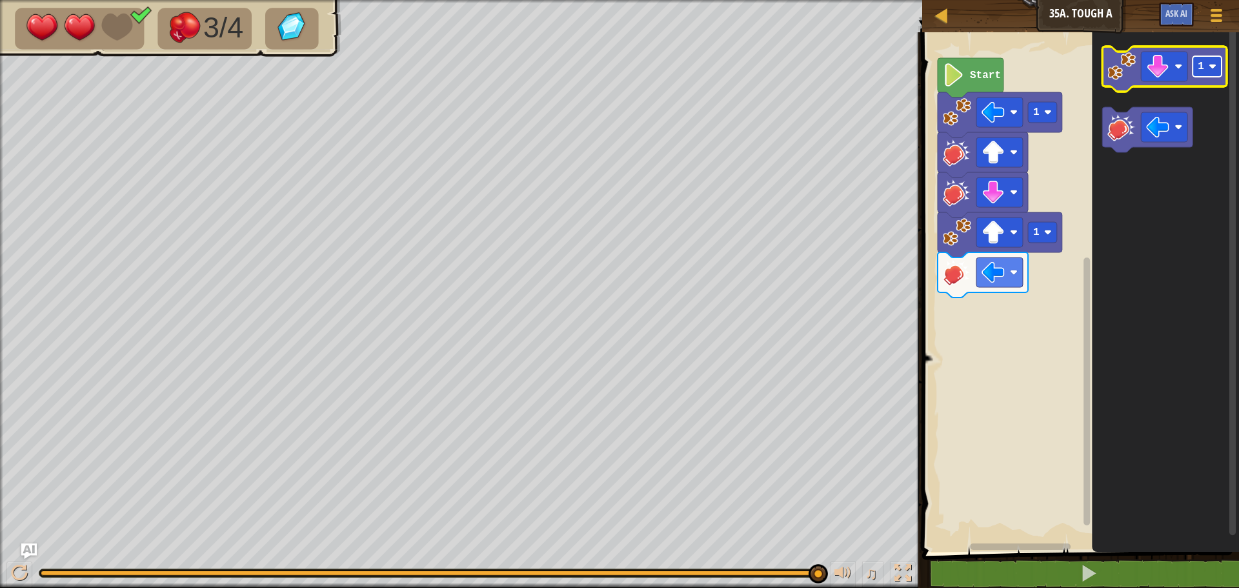
click at [1221, 69] on rect "Blockly Workspace" at bounding box center [1207, 66] width 29 height 21
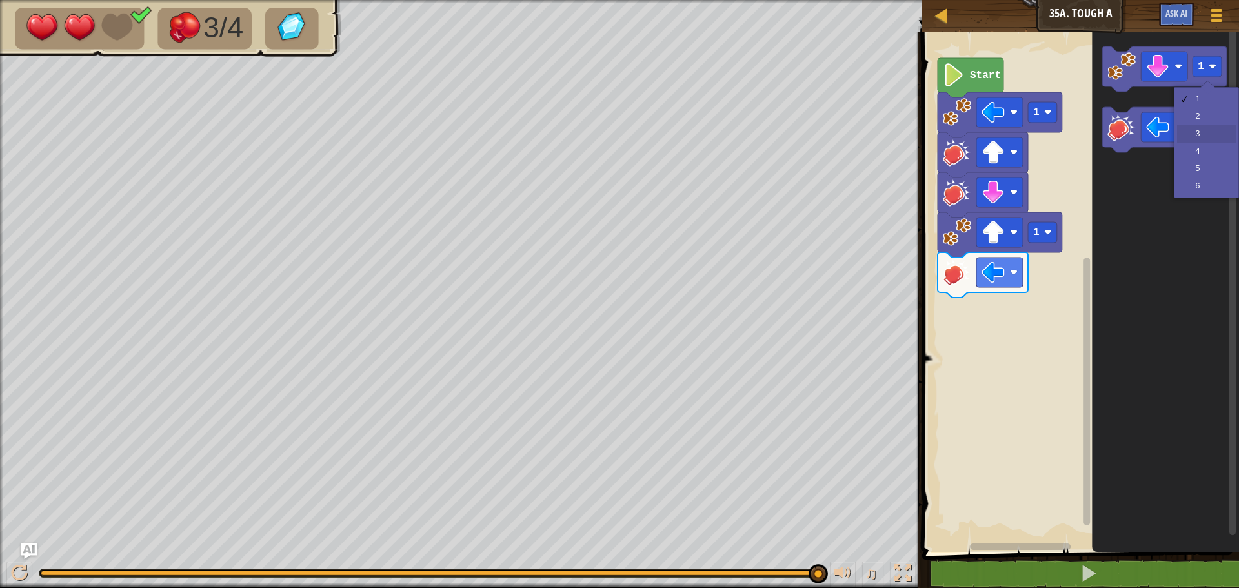
drag, startPoint x: 1199, startPoint y: 130, endPoint x: 1227, endPoint y: 102, distance: 39.7
click at [1217, 14] on span at bounding box center [1217, 15] width 12 height 3
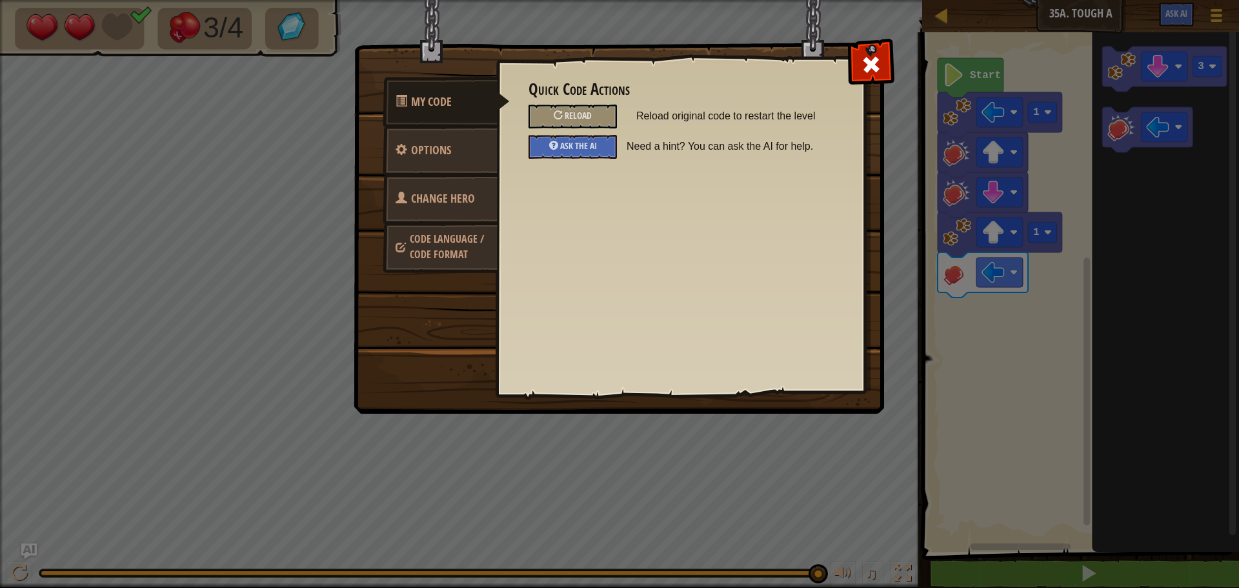
click at [478, 201] on link "Change Hero" at bounding box center [440, 199] width 115 height 50
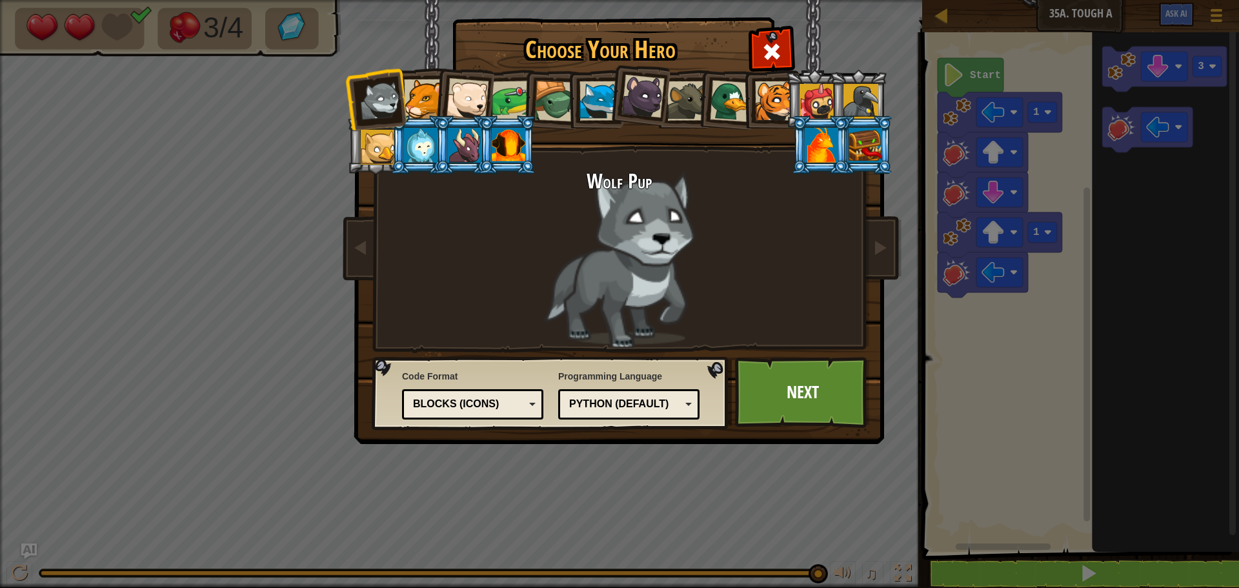
click at [437, 141] on li at bounding box center [463, 145] width 58 height 59
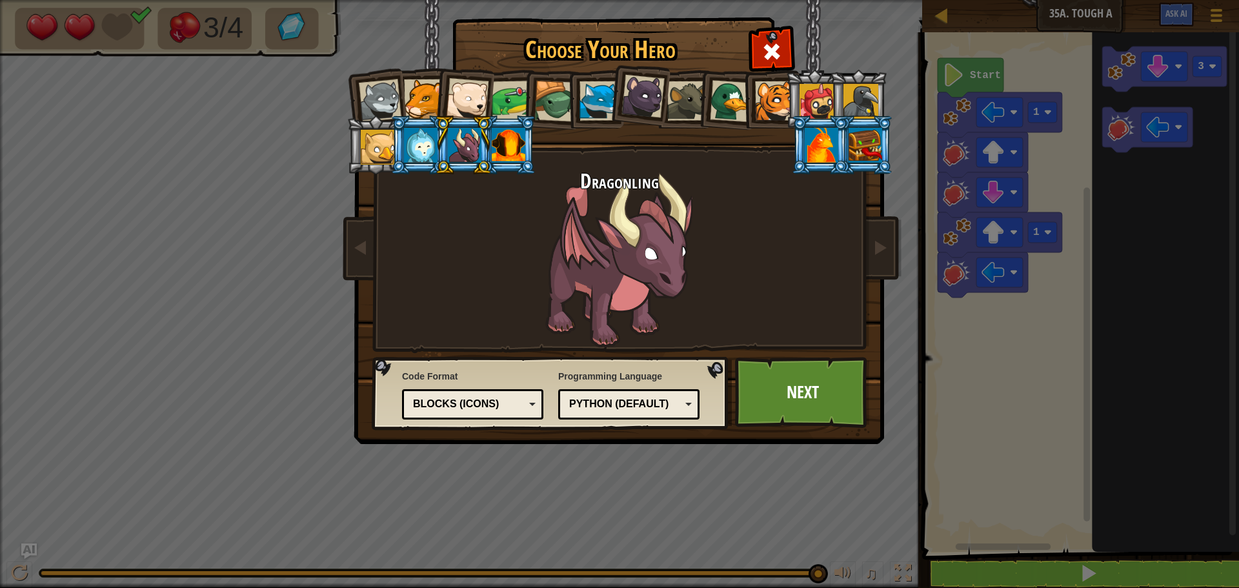
click at [859, 110] on div at bounding box center [861, 101] width 35 height 35
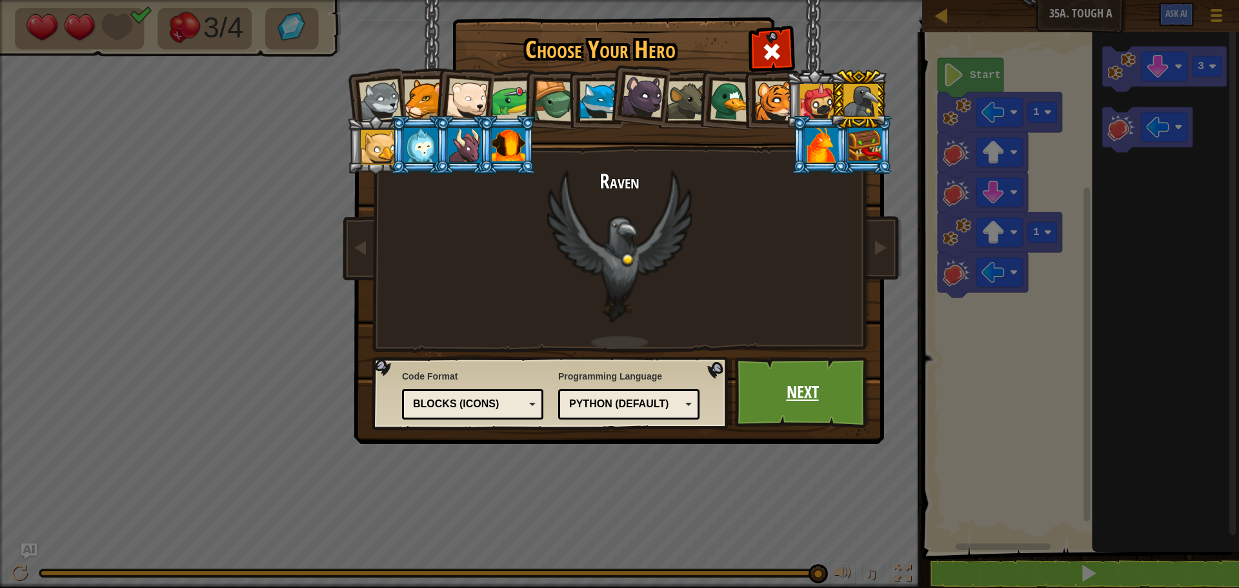
click at [826, 377] on link "Next" at bounding box center [802, 392] width 135 height 71
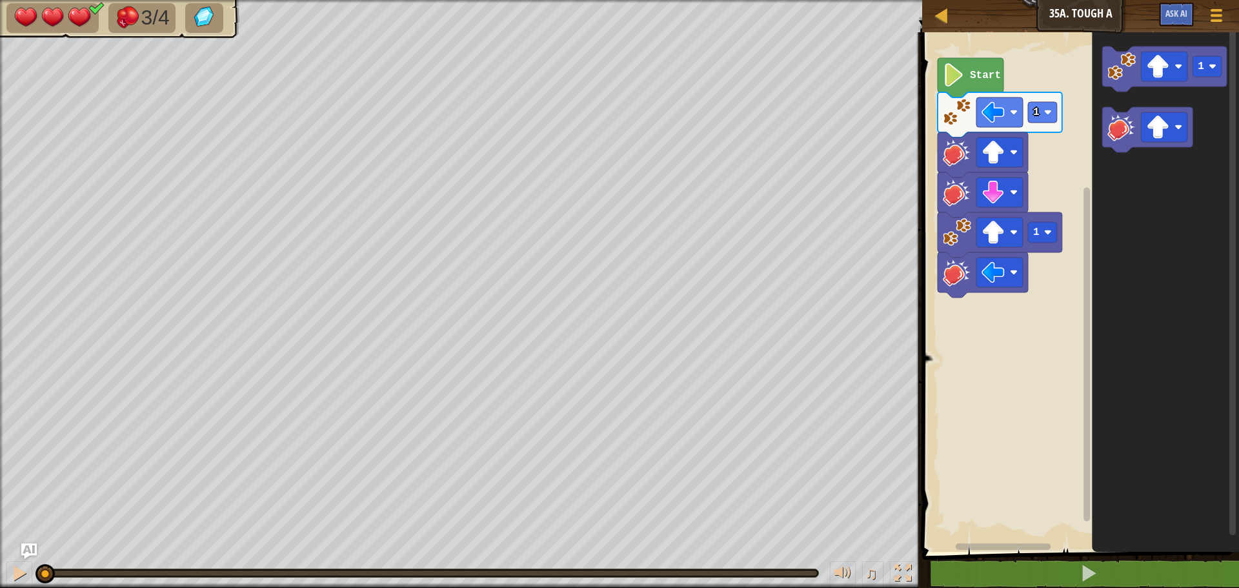
click at [970, 56] on rect "Blockly Workspace" at bounding box center [1079, 289] width 321 height 526
click at [966, 68] on icon "Blockly Workspace" at bounding box center [971, 77] width 66 height 39
click at [955, 83] on image "Blockly Workspace" at bounding box center [954, 74] width 22 height 23
click at [21, 578] on div at bounding box center [19, 573] width 17 height 17
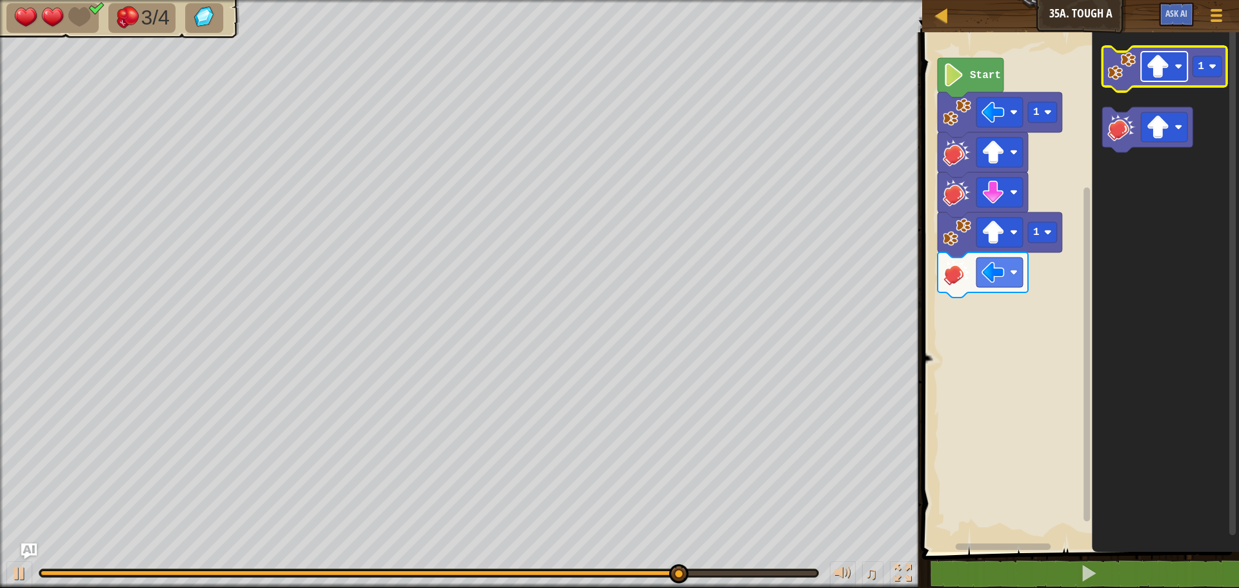
click at [1183, 65] on image "Blockly Workspace" at bounding box center [1179, 67] width 8 height 8
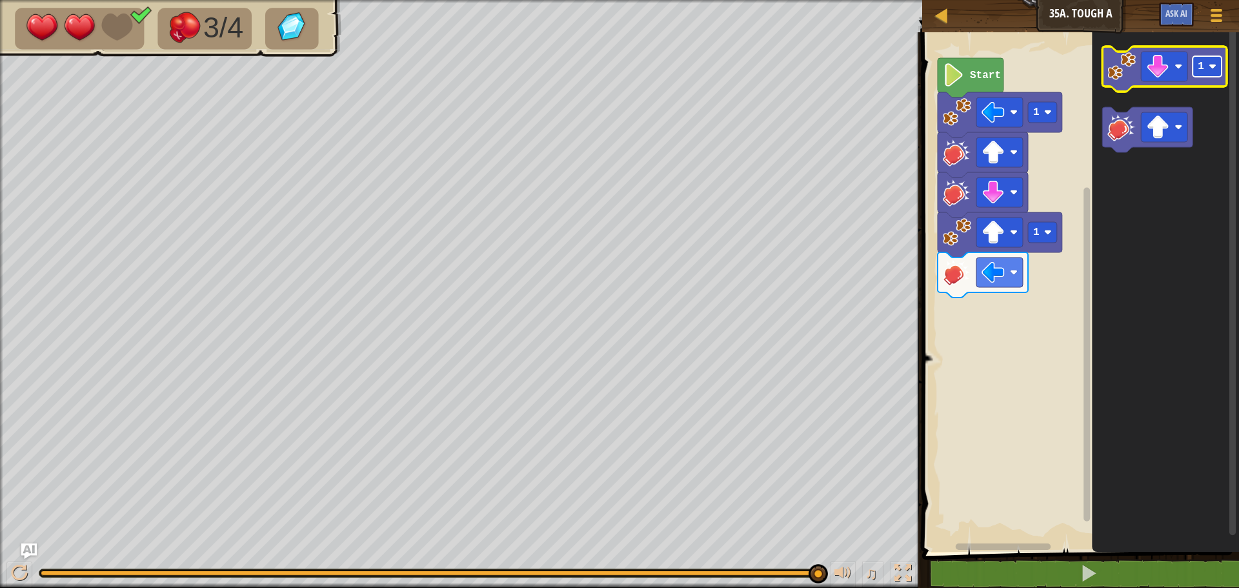
click at [1219, 70] on rect "Blockly Workspace" at bounding box center [1207, 66] width 29 height 21
click at [1177, 121] on rect "Blockly Workspace" at bounding box center [1164, 127] width 46 height 30
click at [1111, 76] on image "Blockly Workspace" at bounding box center [1122, 66] width 28 height 28
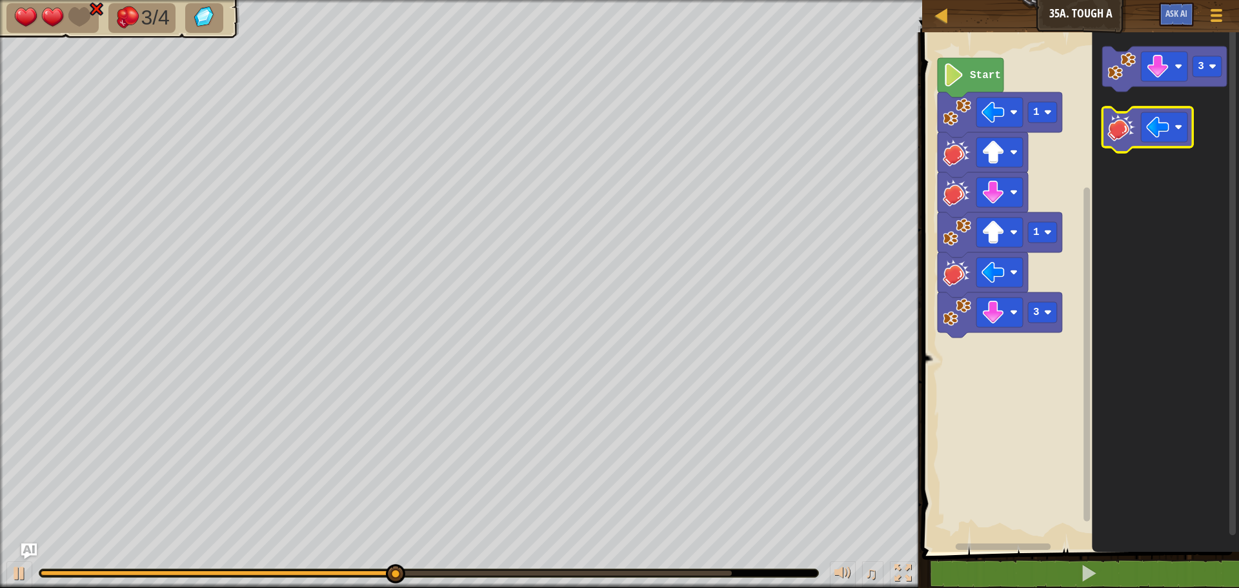
click at [1110, 138] on image "Blockly Workspace" at bounding box center [1122, 127] width 28 height 28
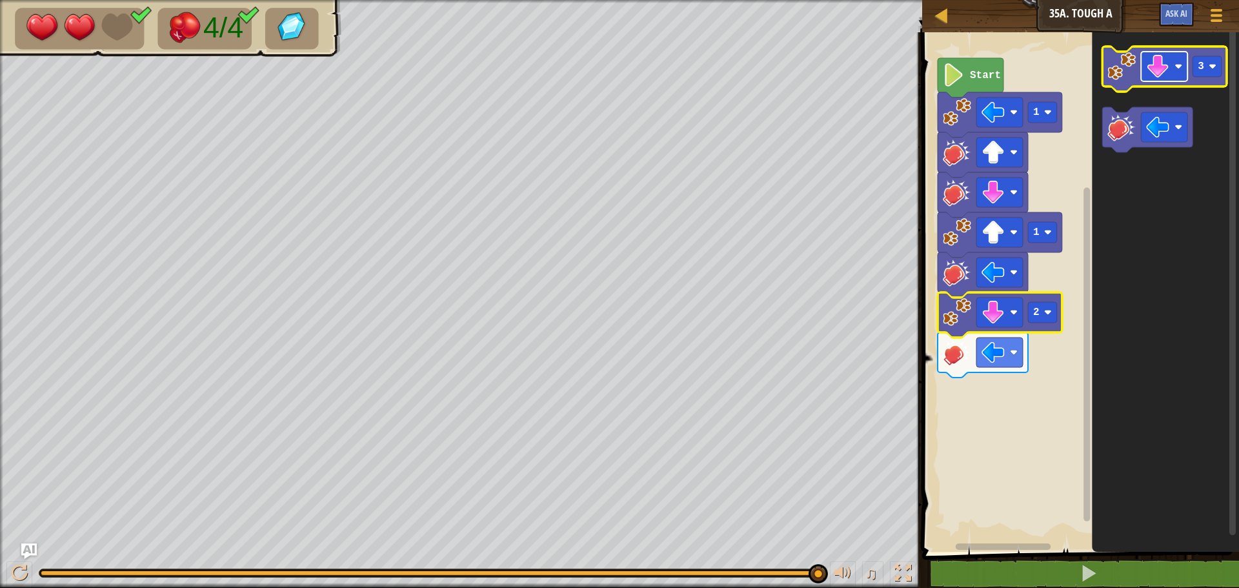
click at [1169, 63] on g "Blockly Workspace" at bounding box center [1164, 67] width 46 height 30
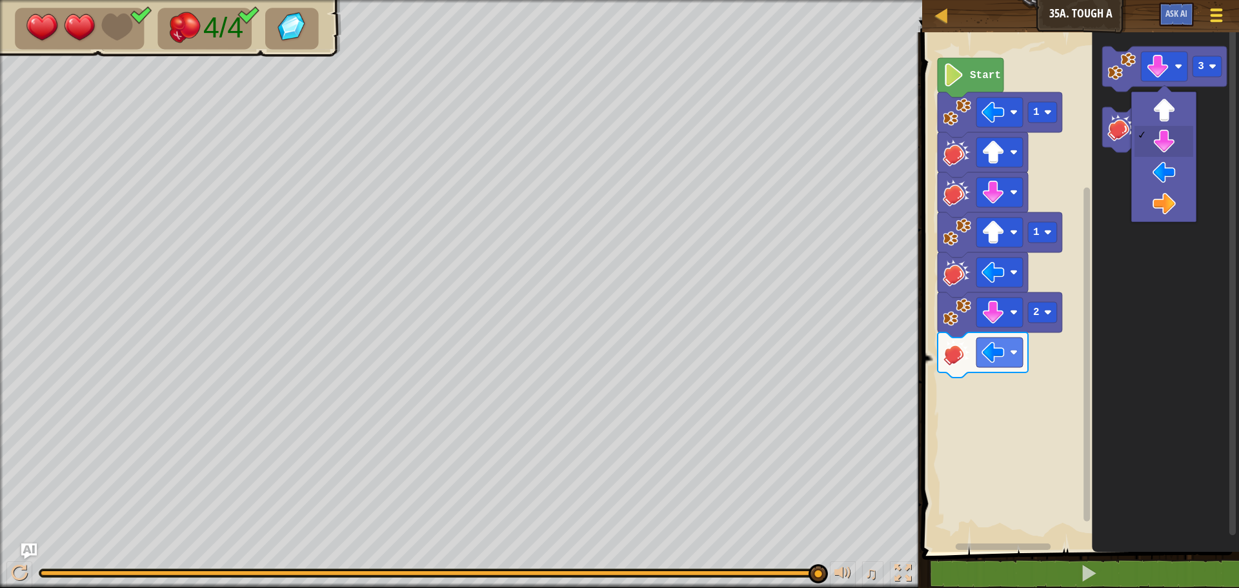
click at [1208, 13] on div at bounding box center [1216, 15] width 17 height 19
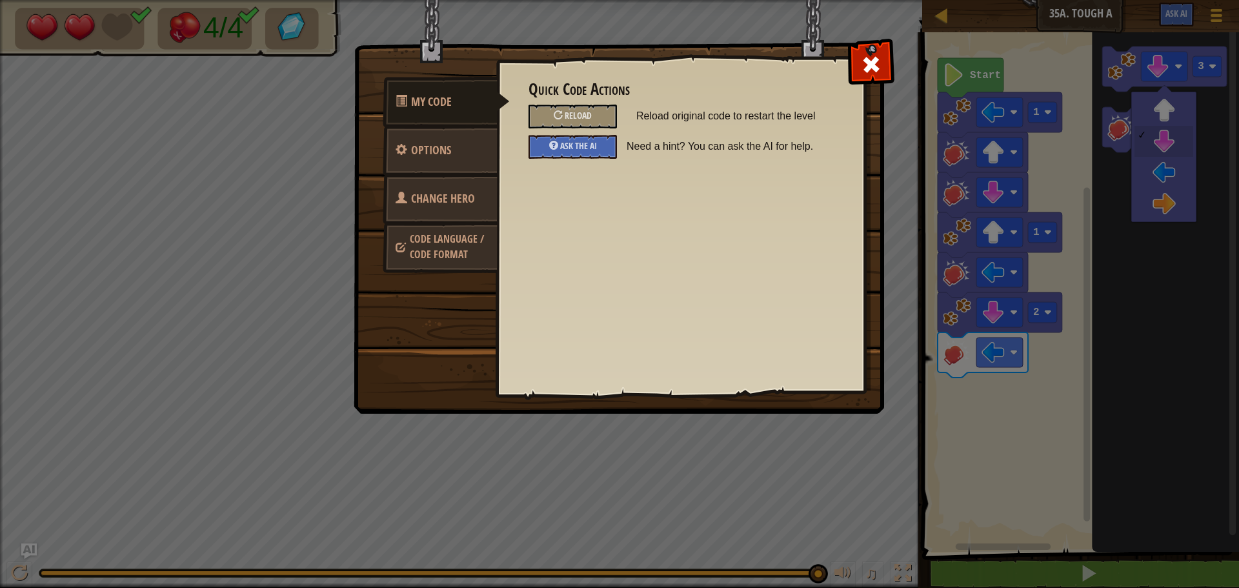
click at [399, 192] on span at bounding box center [402, 198] width 12 height 12
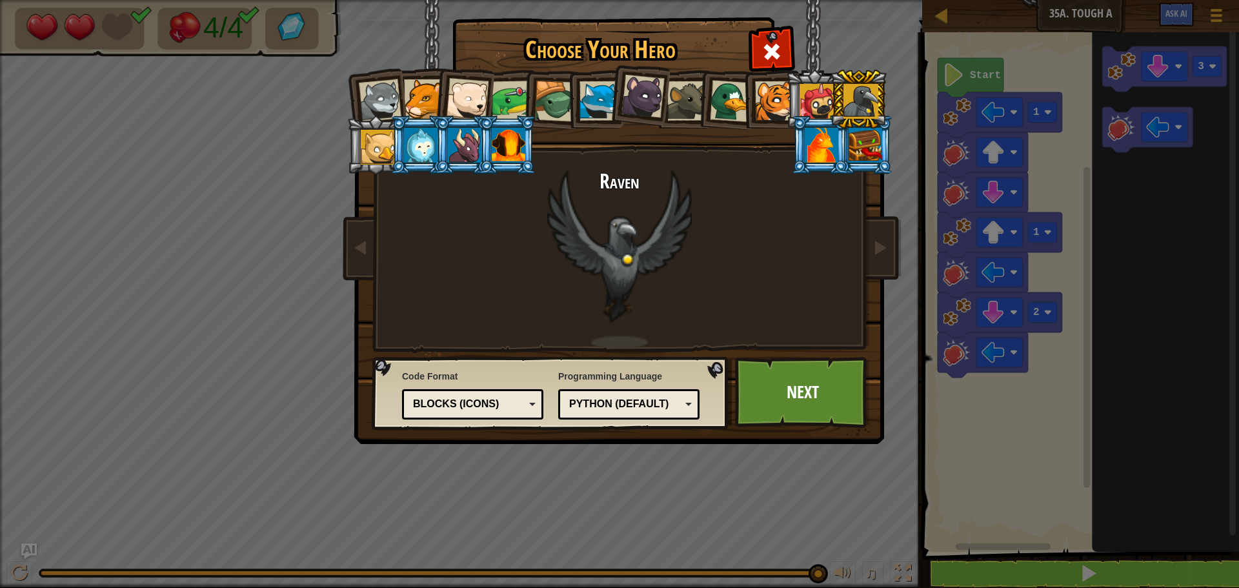
click at [826, 132] on div at bounding box center [822, 145] width 34 height 35
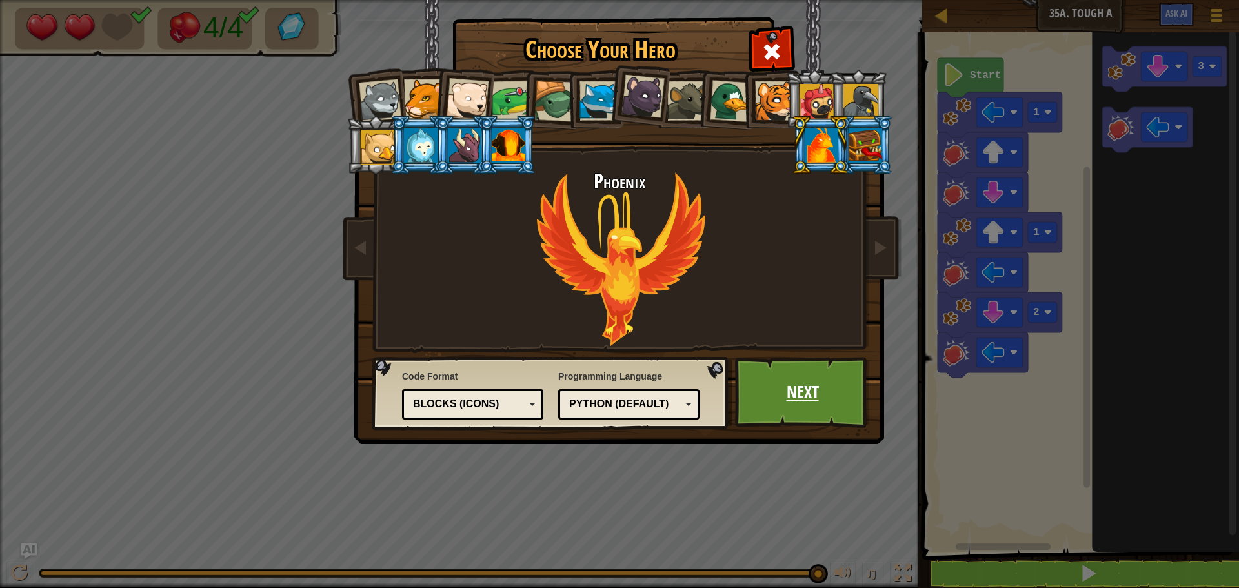
click at [799, 403] on link "Next" at bounding box center [802, 392] width 135 height 71
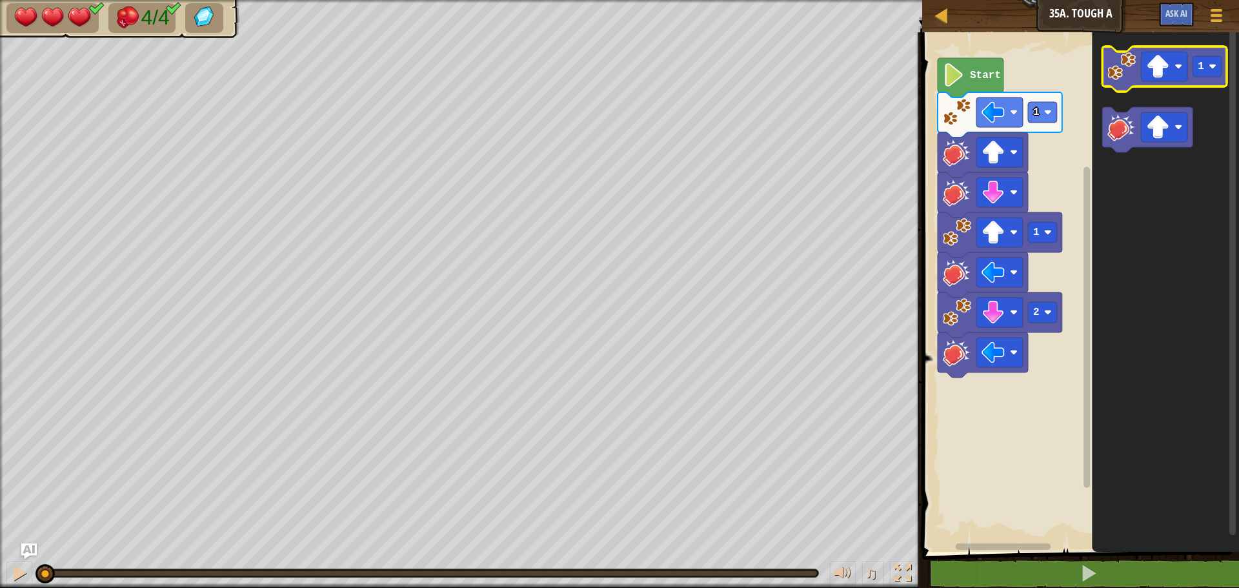
click at [1128, 80] on image "Blockly Workspace" at bounding box center [1122, 66] width 28 height 28
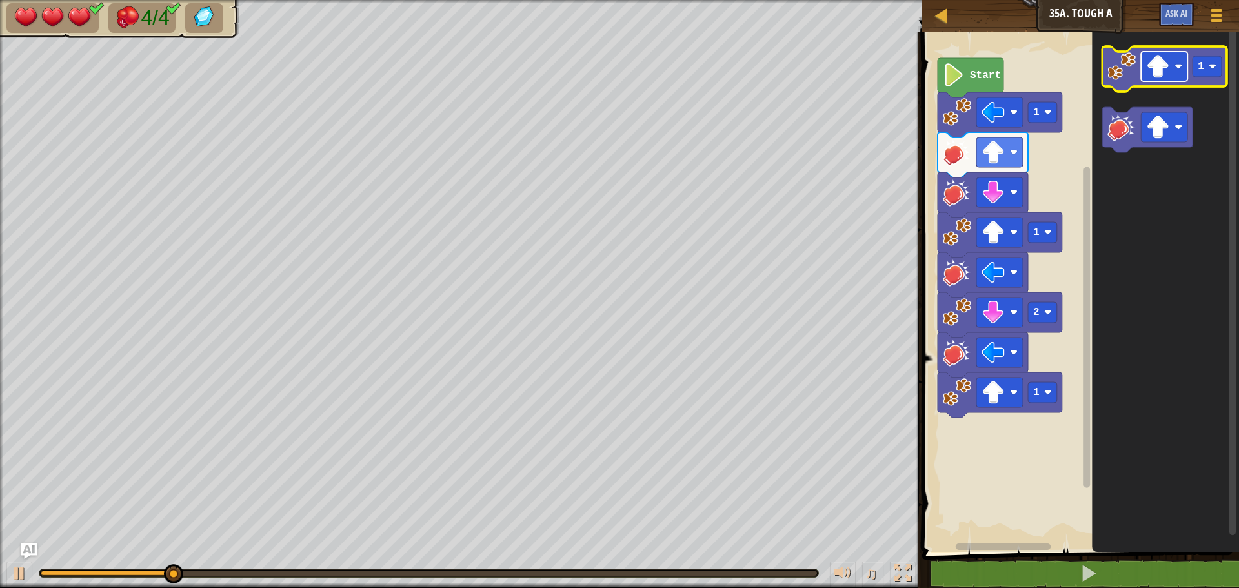
click at [1179, 61] on rect "Blockly Workspace" at bounding box center [1164, 67] width 46 height 30
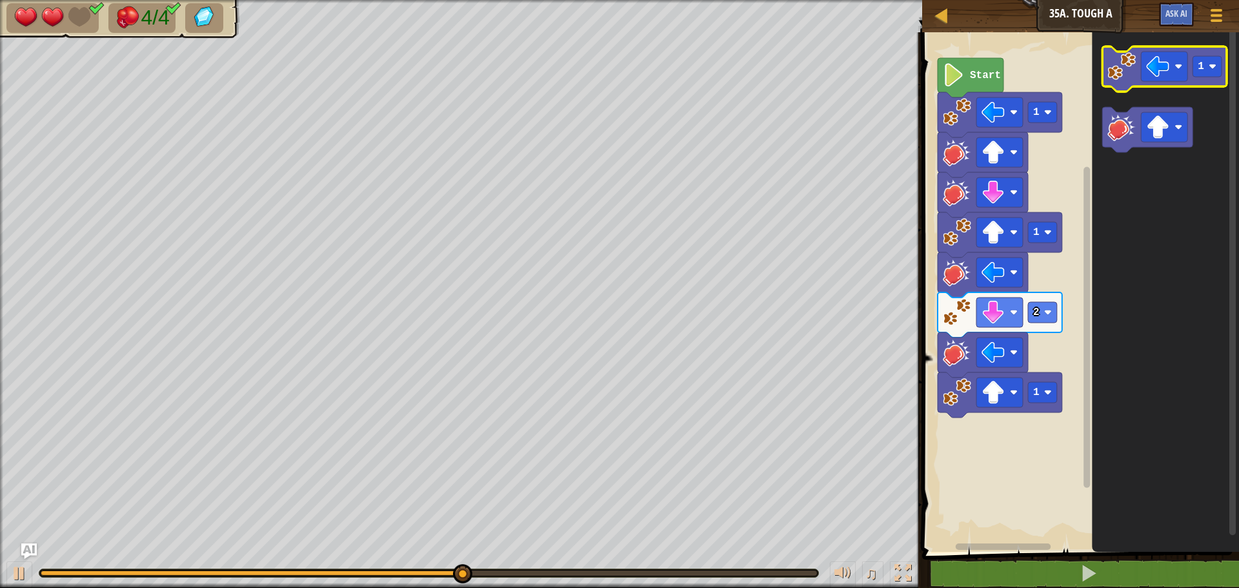
click at [1113, 72] on image "Blockly Workspace" at bounding box center [1122, 66] width 28 height 28
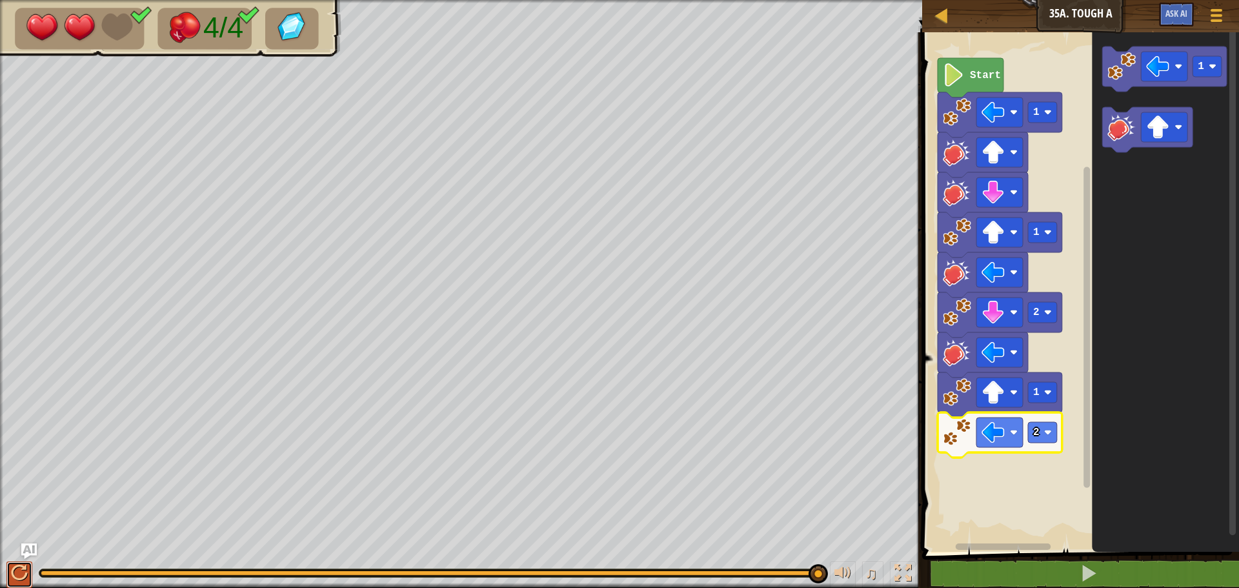
click at [10, 570] on button at bounding box center [19, 575] width 26 height 26
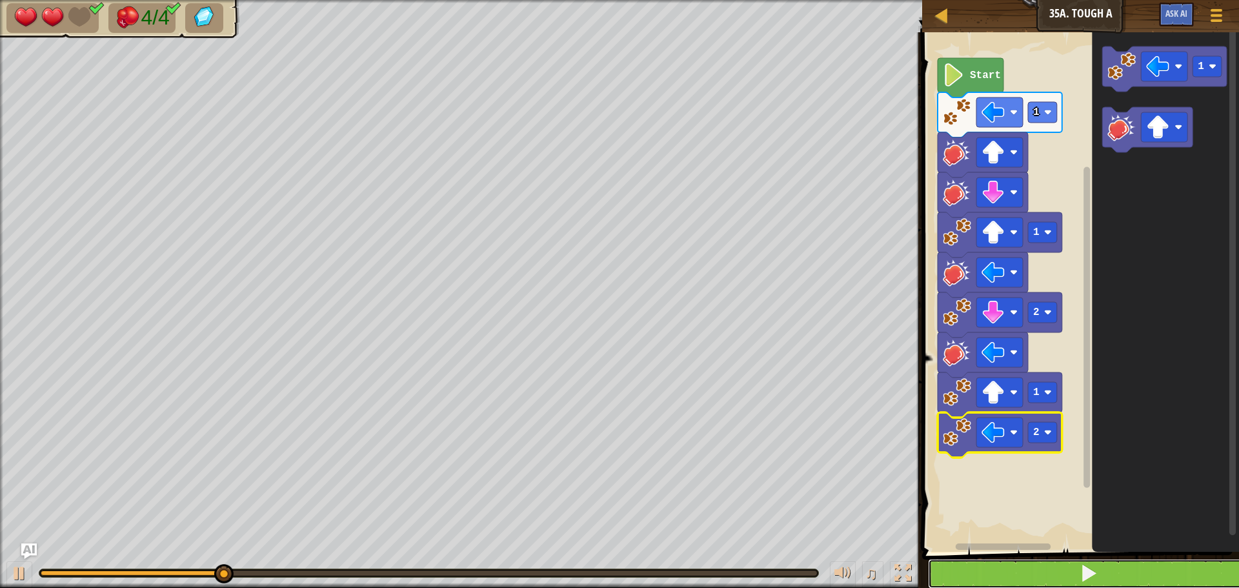
click at [1038, 568] on button at bounding box center [1088, 574] width 321 height 30
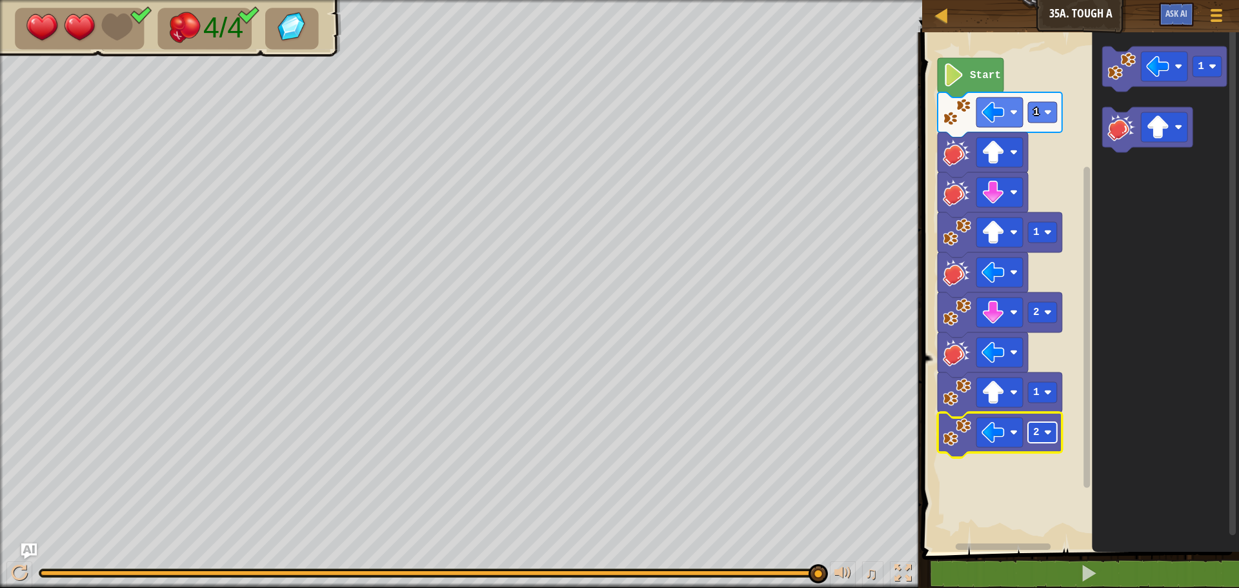
click at [1050, 432] on image "Blockly Workspace" at bounding box center [1049, 433] width 8 height 8
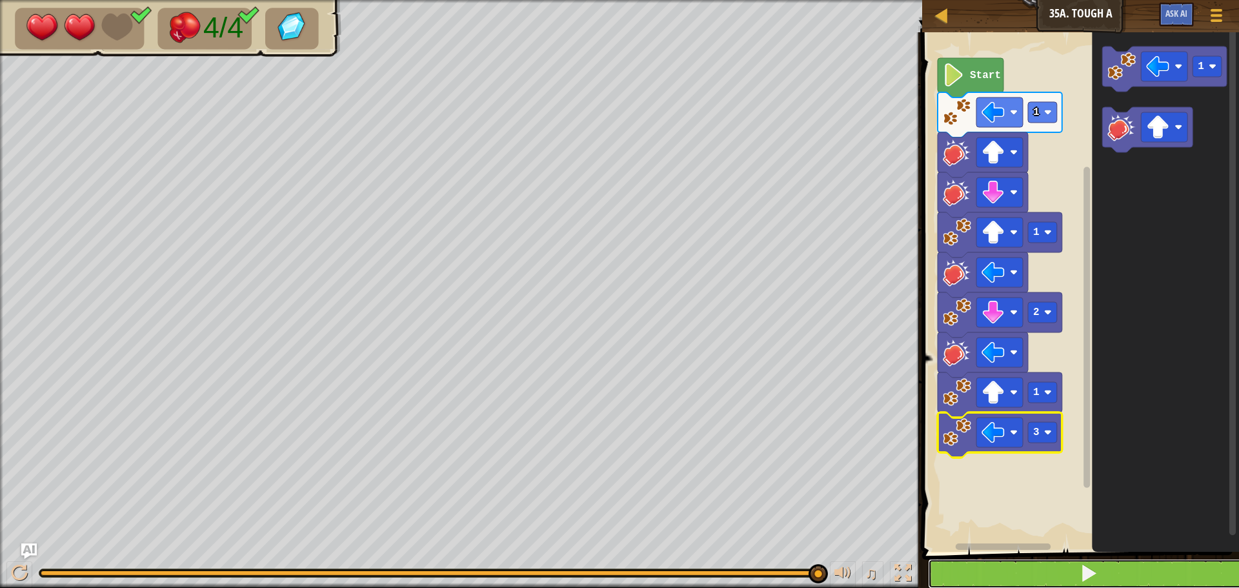
click at [1081, 579] on span at bounding box center [1089, 573] width 18 height 18
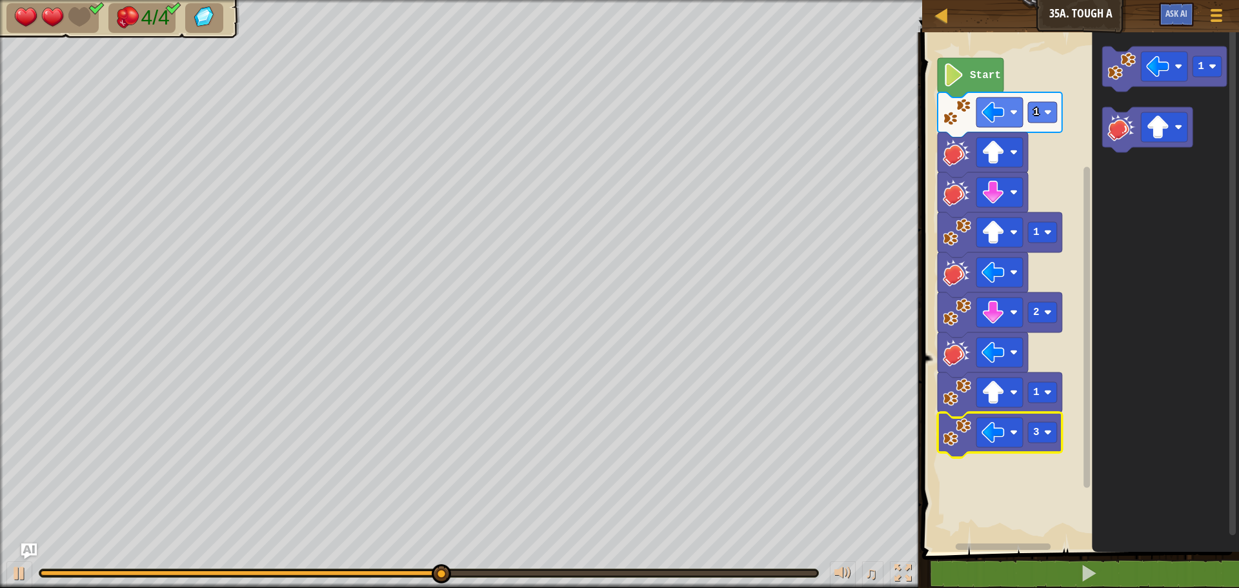
drag, startPoint x: 355, startPoint y: 576, endPoint x: 452, endPoint y: 561, distance: 98.0
click at [452, 561] on div "♫" at bounding box center [461, 570] width 923 height 39
click at [689, 570] on div at bounding box center [428, 573] width 779 height 8
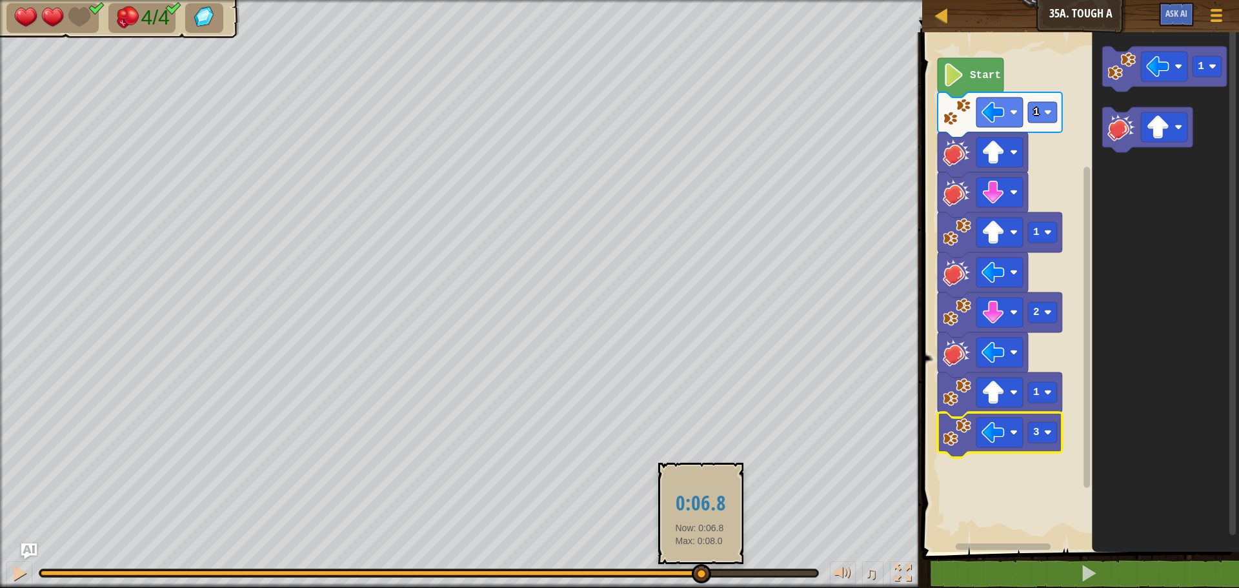
click at [700, 572] on div at bounding box center [429, 573] width 777 height 5
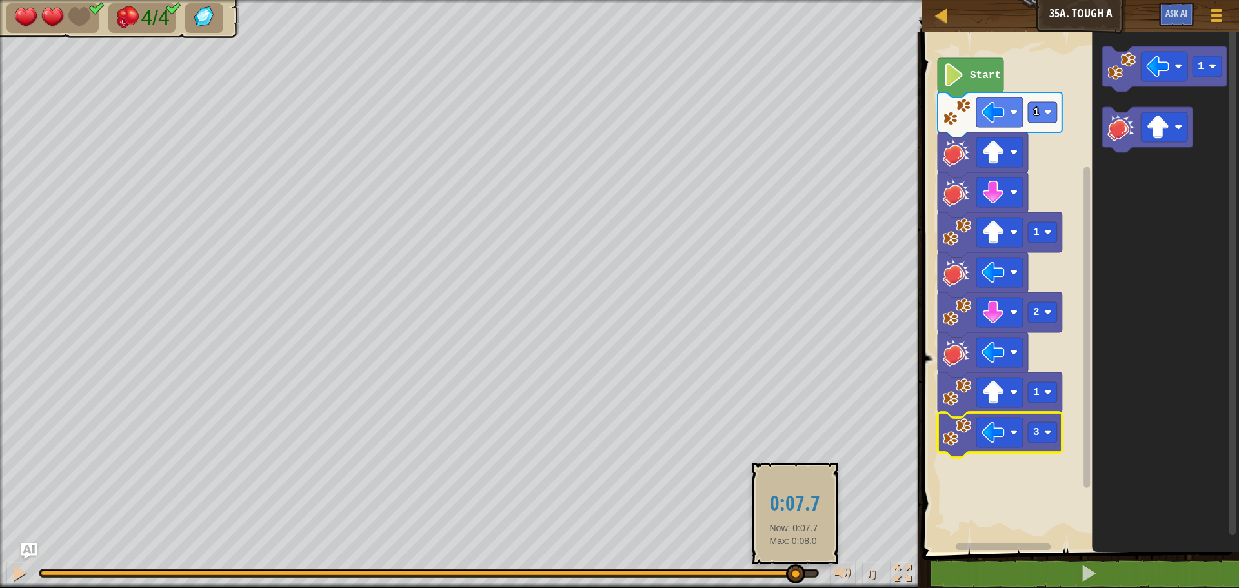
click at [794, 573] on div at bounding box center [429, 573] width 777 height 5
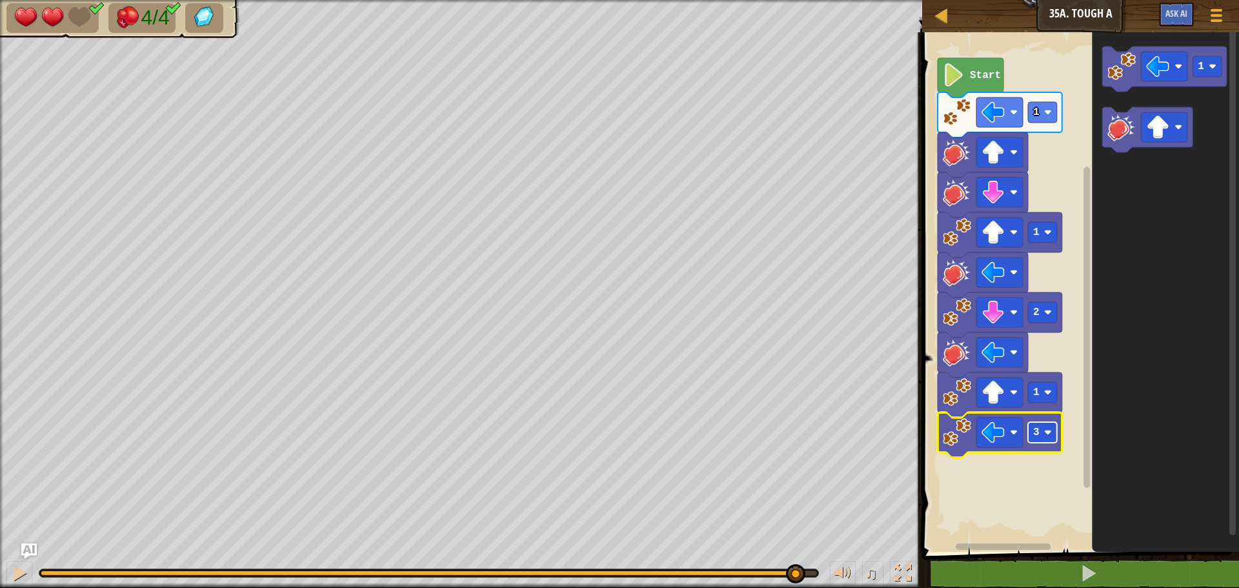
click at [1052, 433] on g "3" at bounding box center [1042, 432] width 29 height 21
click at [1224, 2] on button "Game Menu" at bounding box center [1217, 18] width 34 height 32
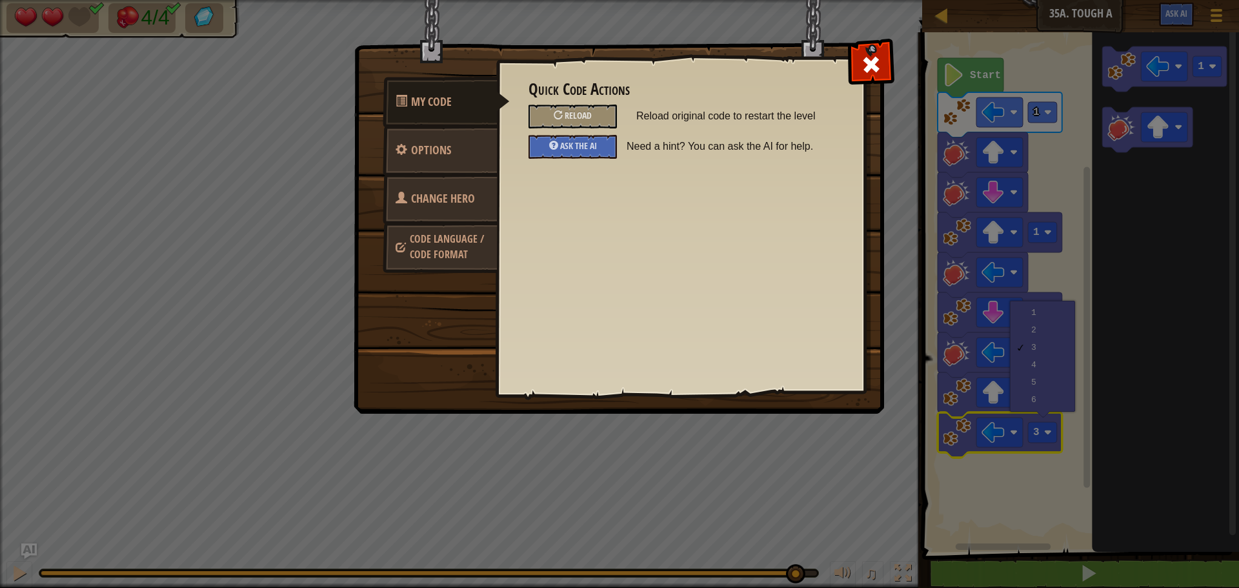
click at [422, 199] on span "Change Hero" at bounding box center [443, 198] width 64 height 16
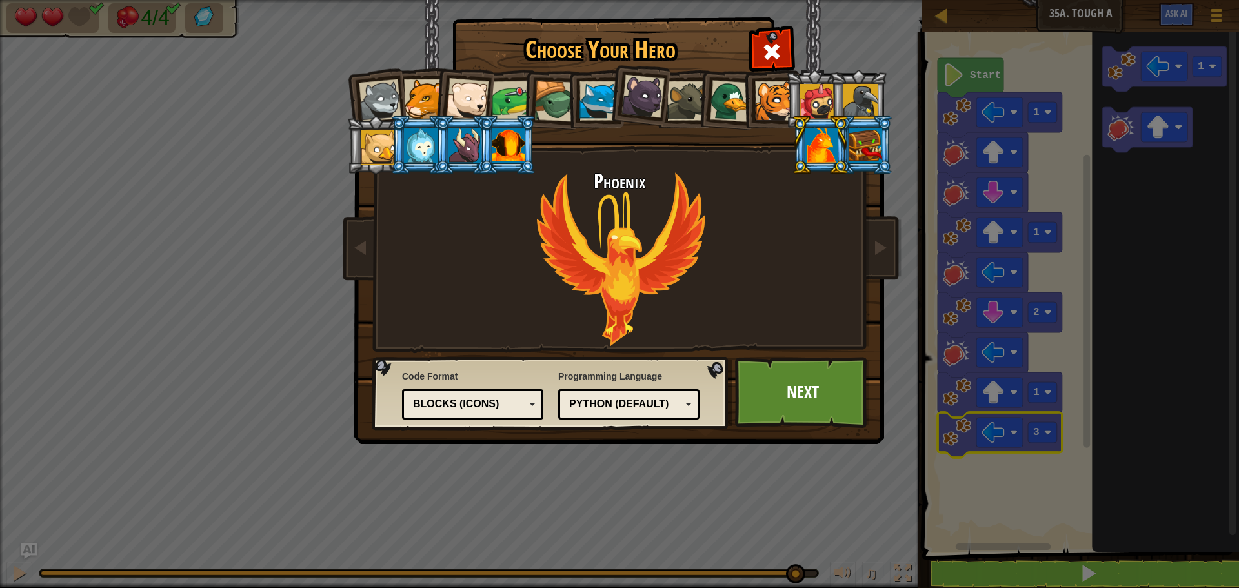
click at [839, 103] on li at bounding box center [859, 99] width 58 height 59
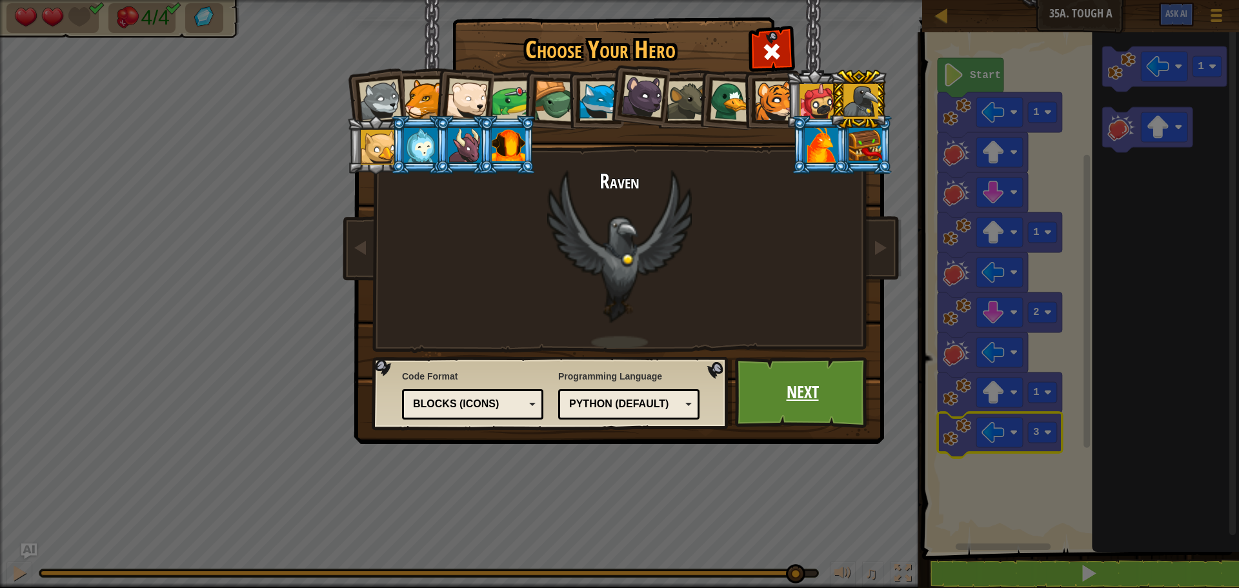
click at [838, 426] on link "Next" at bounding box center [802, 392] width 135 height 71
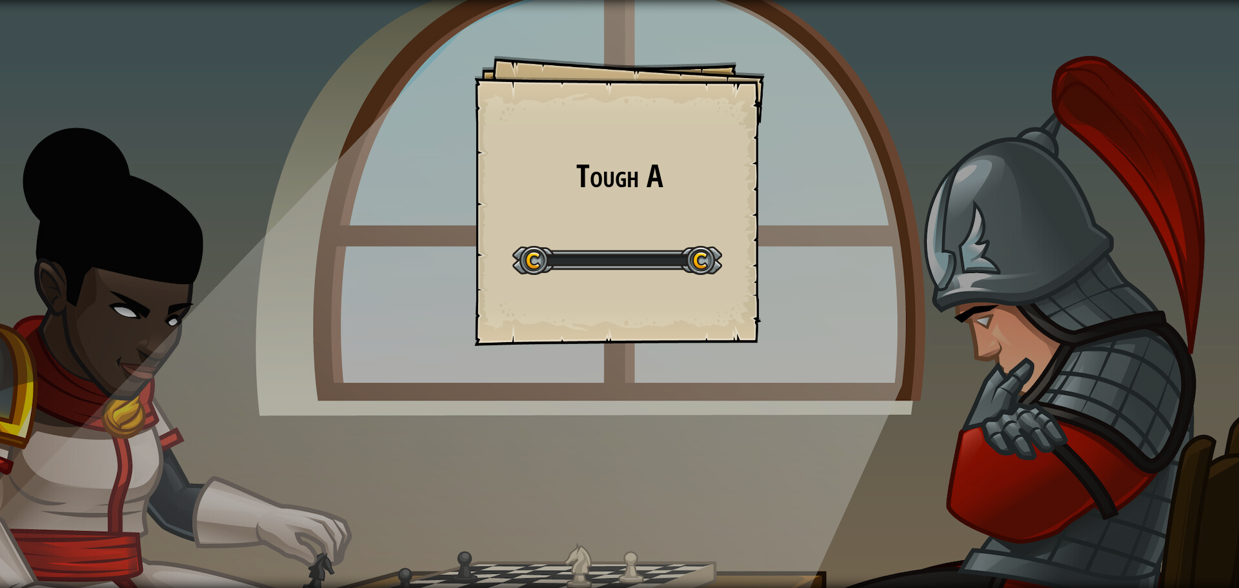
click at [827, 405] on div "Tough A Goals Start Level Error loading from server. Try refreshing the page. Y…" at bounding box center [619, 294] width 1239 height 588
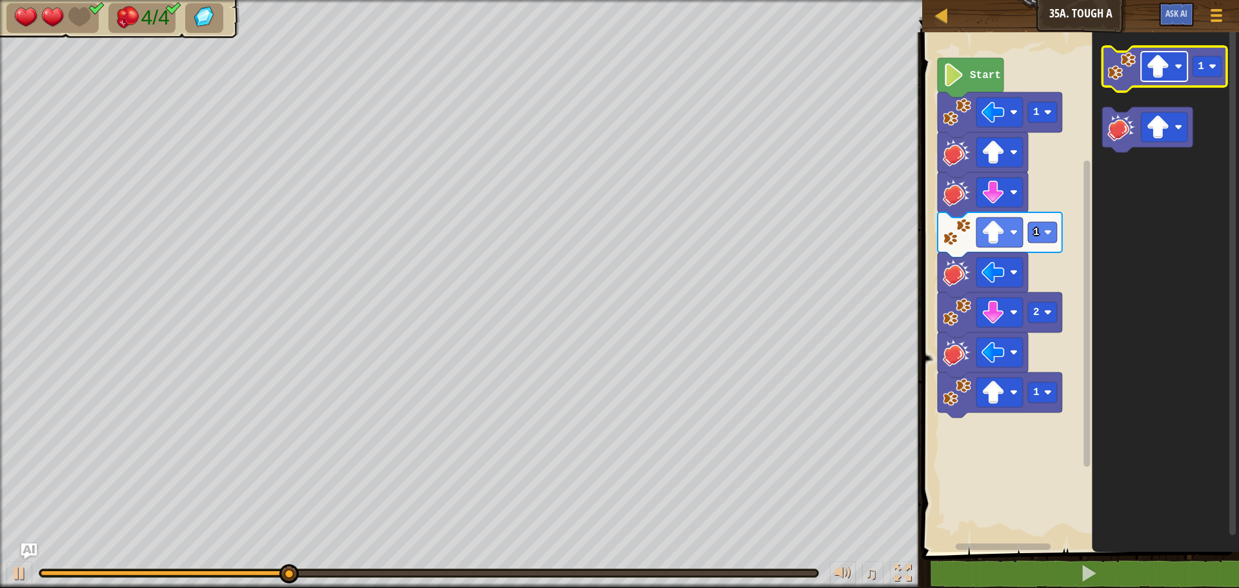
click at [1178, 68] on image "Blockly Workspace" at bounding box center [1179, 67] width 8 height 8
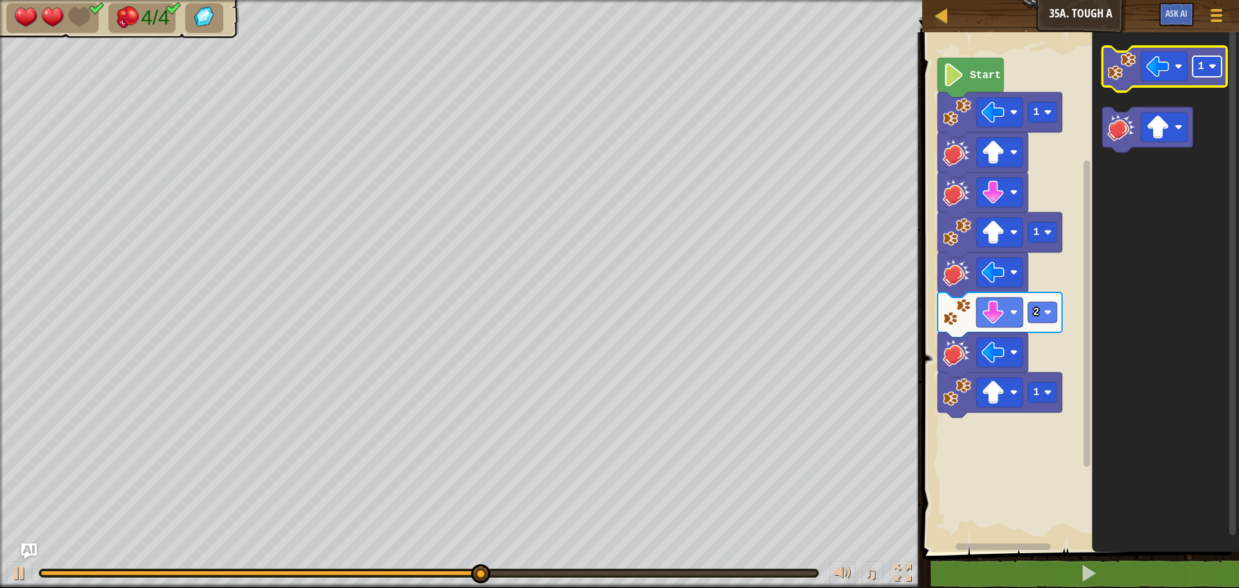
click at [1209, 63] on rect "Blockly Workspace" at bounding box center [1207, 66] width 29 height 21
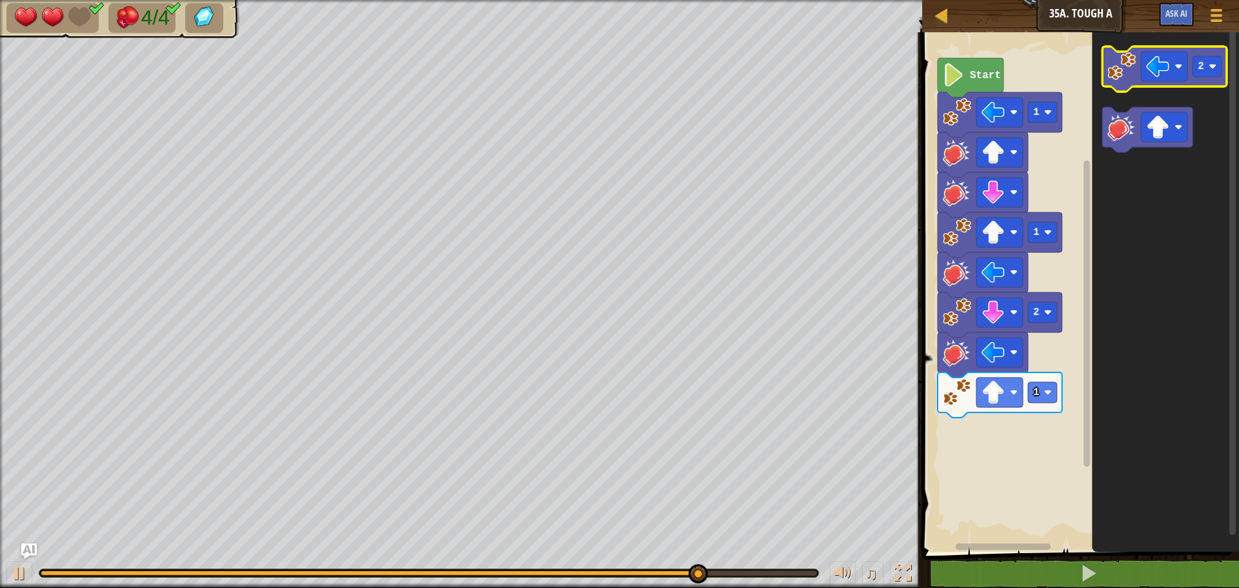
click at [1106, 83] on icon "Blockly Workspace" at bounding box center [1165, 68] width 125 height 45
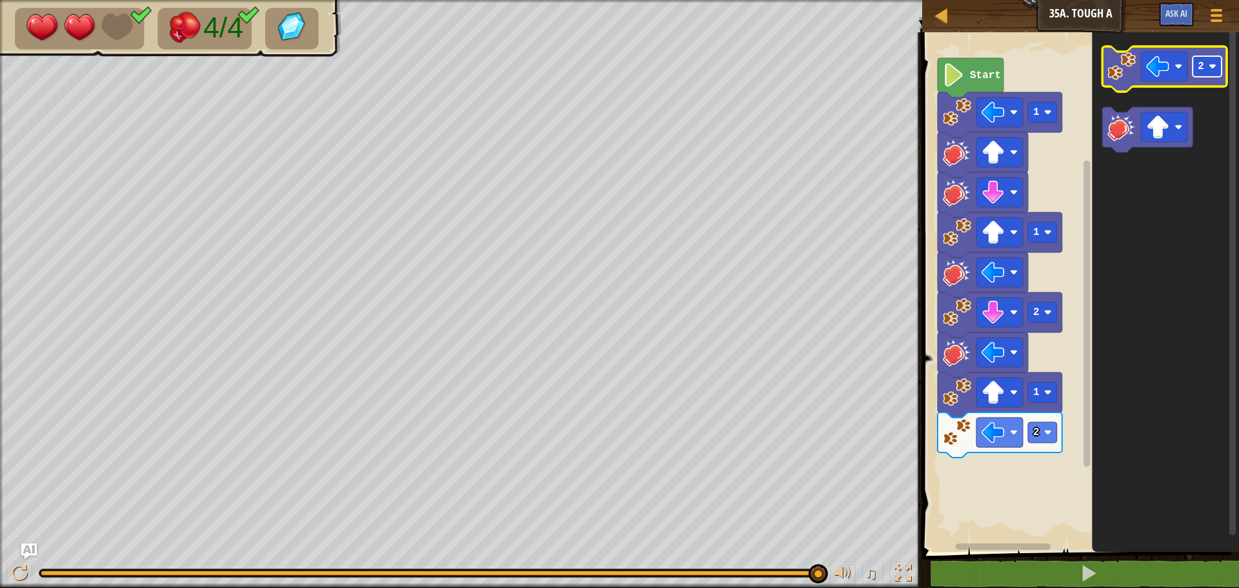
click at [1217, 65] on image "Blockly Workspace" at bounding box center [1213, 67] width 8 height 8
click at [1117, 77] on image "Blockly Workspace" at bounding box center [1122, 66] width 28 height 28
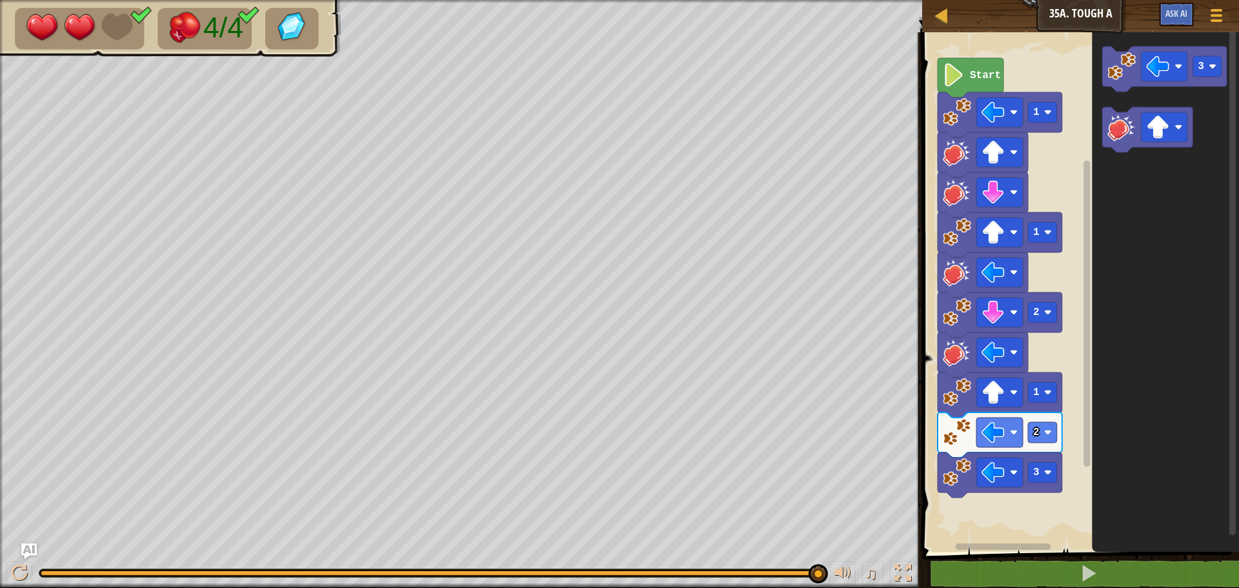
drag, startPoint x: 917, startPoint y: 440, endPoint x: 965, endPoint y: 436, distance: 48.6
click at [965, 436] on div "Blocks 1 2 3 4 5 6 7 8 9 10 go ( 'left' , 1 ) hit ( 'up' ) hit ( 'down' ) go ( …" at bounding box center [1079, 310] width 321 height 556
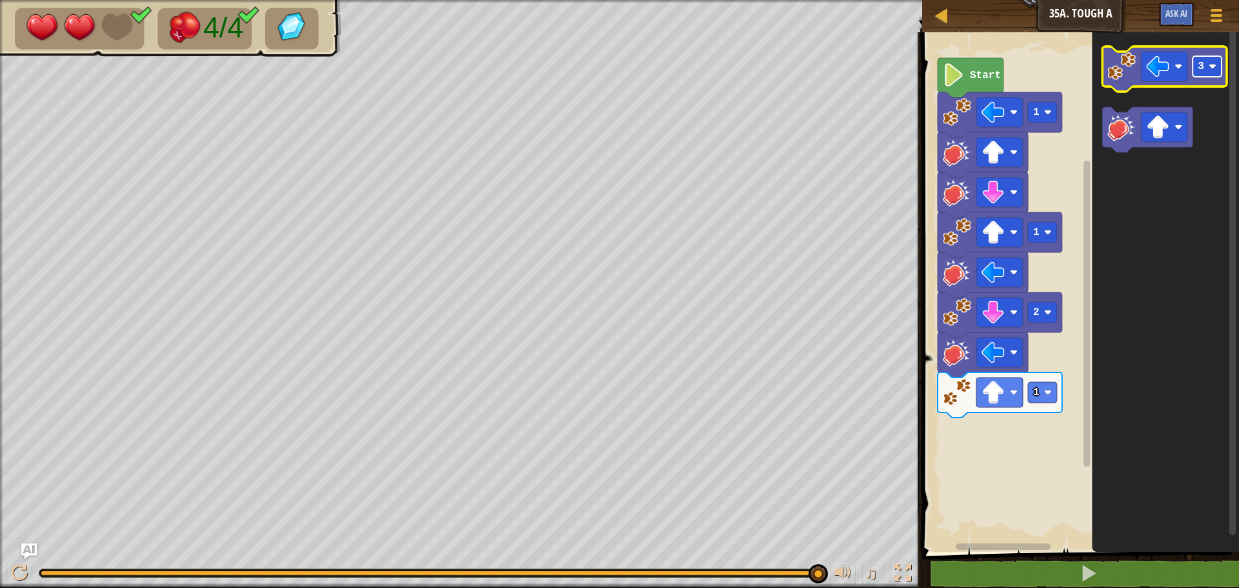
click at [1214, 57] on rect "Blockly Workspace" at bounding box center [1207, 66] width 29 height 21
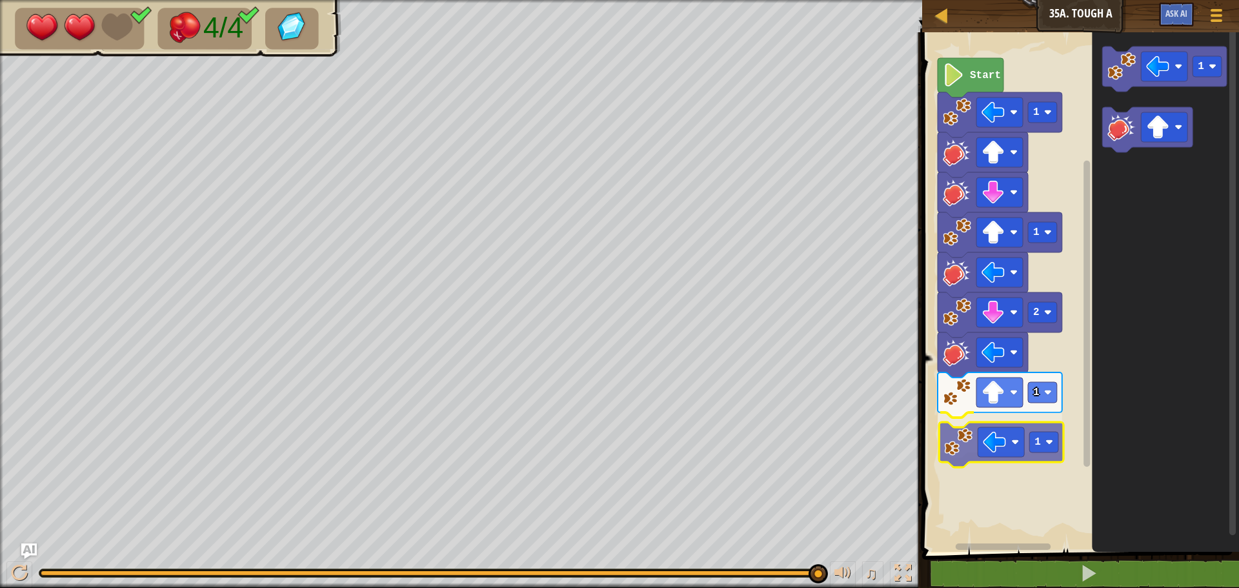
click at [969, 439] on div "1 1 2 1 1 Start 1 1" at bounding box center [1079, 289] width 321 height 526
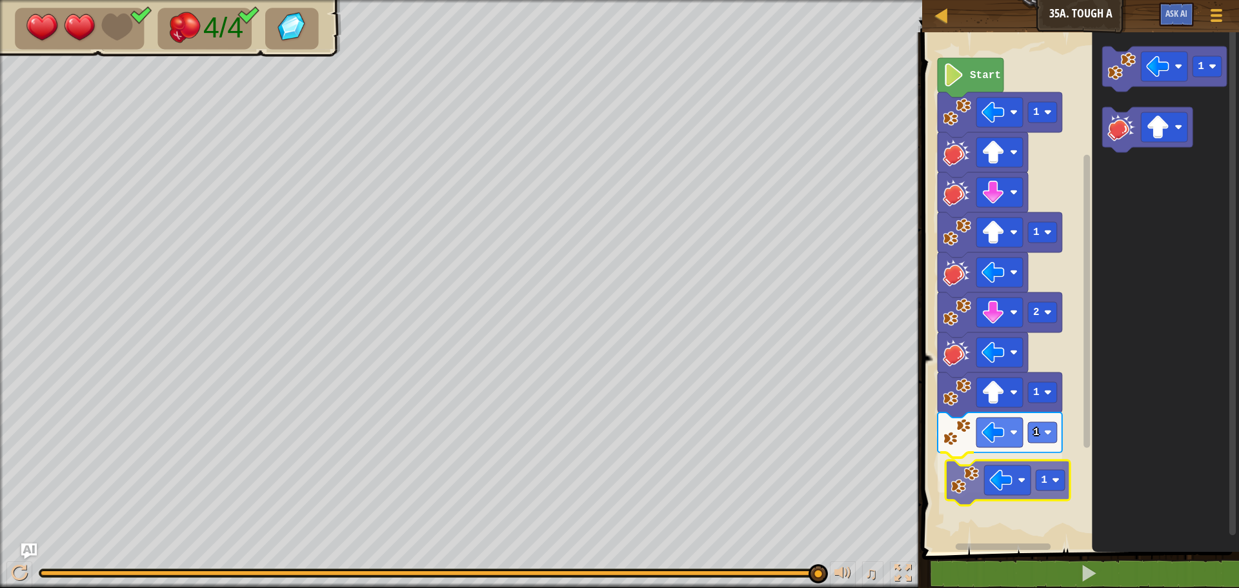
click at [963, 482] on div "1 1 1 2 1 1 Start 1 1" at bounding box center [1079, 289] width 321 height 526
click at [969, 74] on icon "Blockly Workspace" at bounding box center [971, 77] width 66 height 39
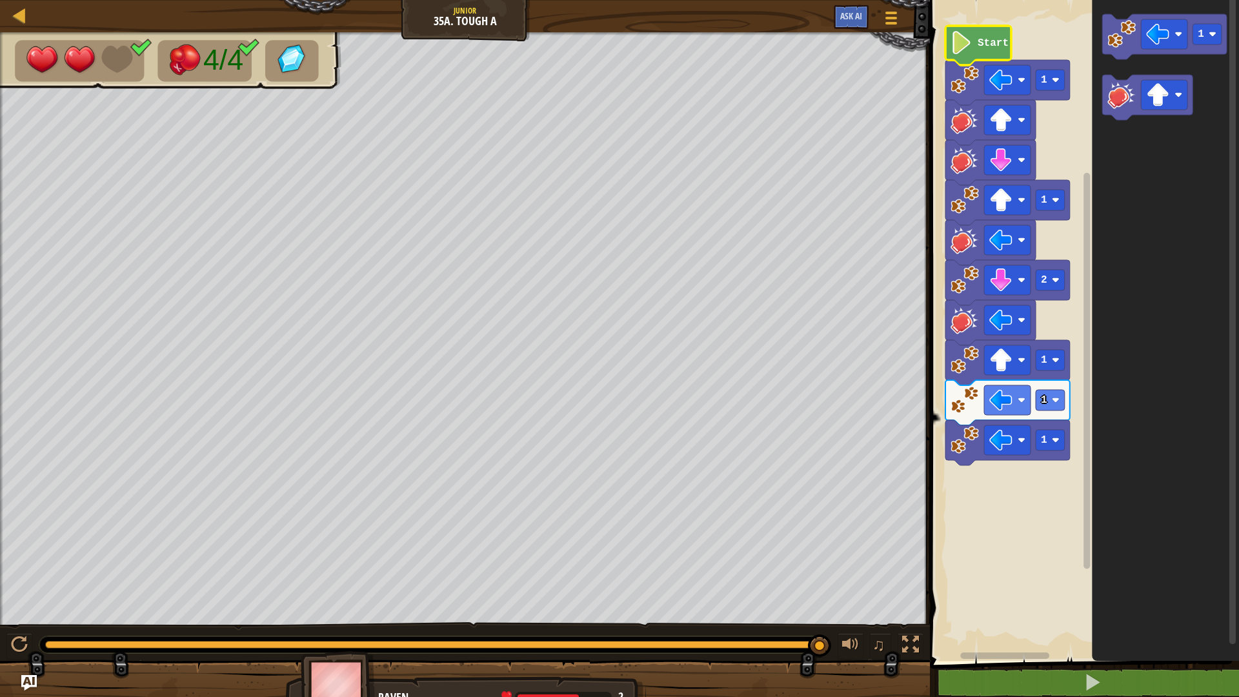
drag, startPoint x: 820, startPoint y: 567, endPoint x: 1188, endPoint y: 414, distance: 398.9
click at [1229, 401] on div "Map Junior 35a. Tough A Game Menu Ask AI 1 הההההההההההההההההההההההההההההההההההה…" at bounding box center [619, 348] width 1239 height 697
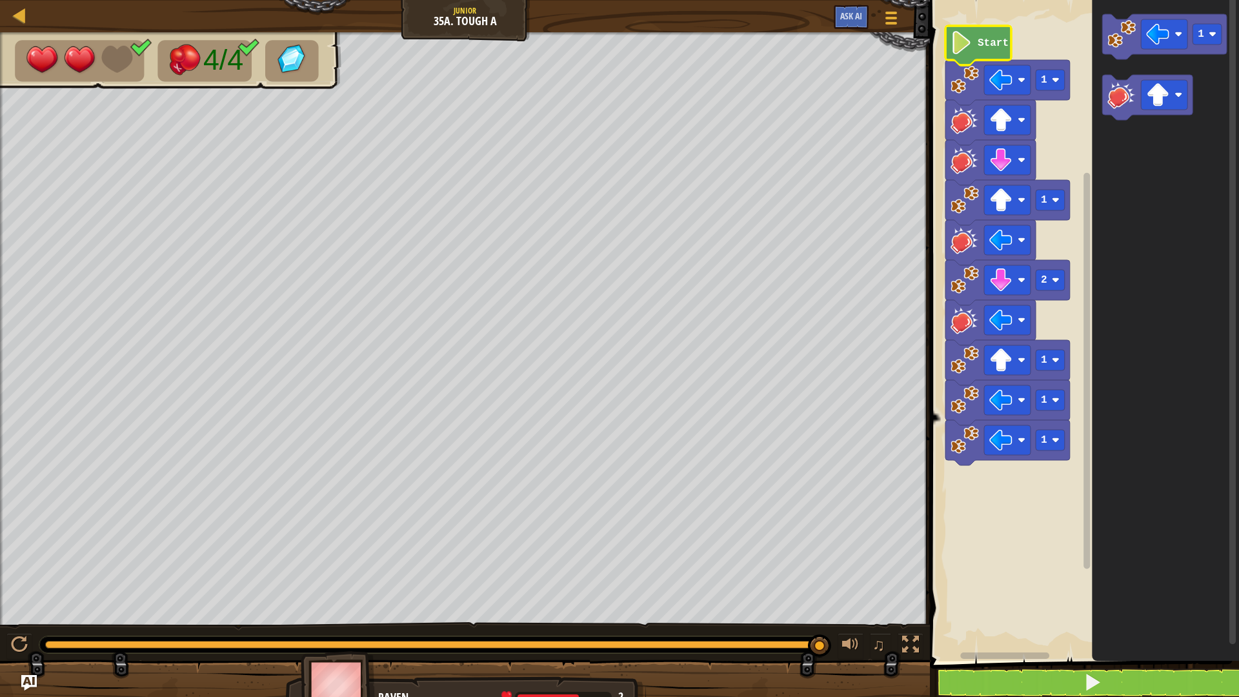
drag, startPoint x: 567, startPoint y: 696, endPoint x: 555, endPoint y: 674, distance: 25.5
click at [1033, 587] on button at bounding box center [1092, 683] width 313 height 30
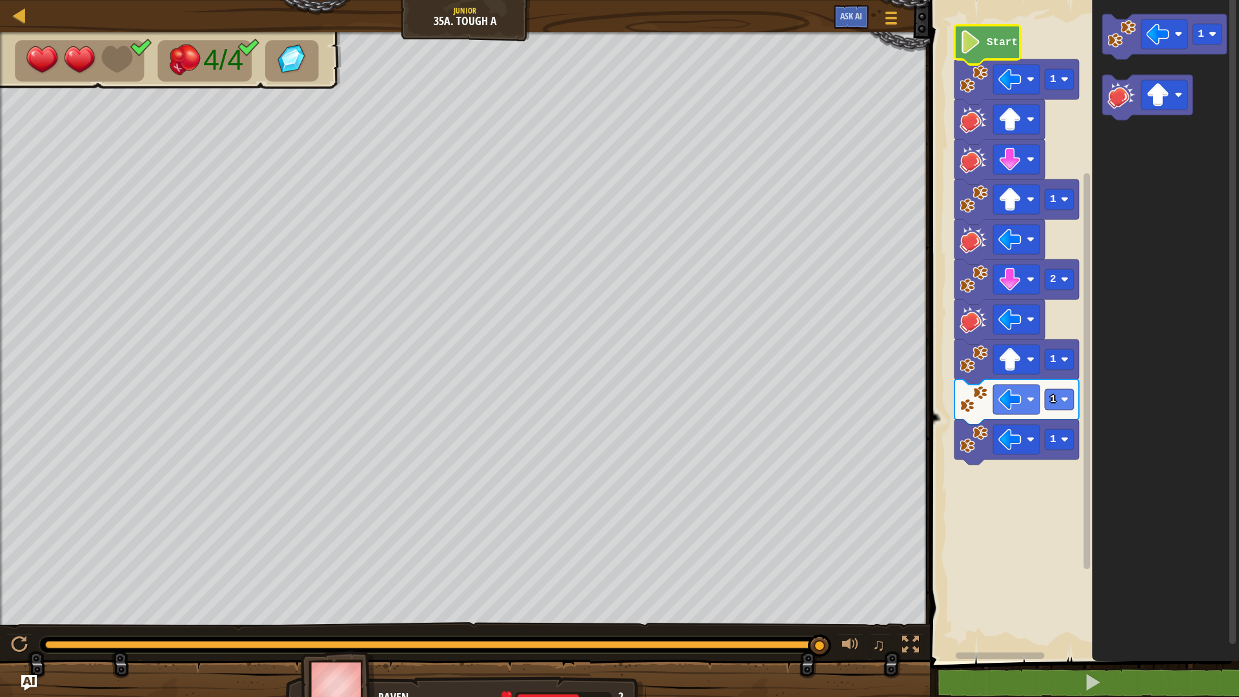
click at [1003, 42] on text "Start" at bounding box center [1002, 43] width 31 height 12
click at [968, 39] on image "Blockly Workspace" at bounding box center [971, 41] width 22 height 23
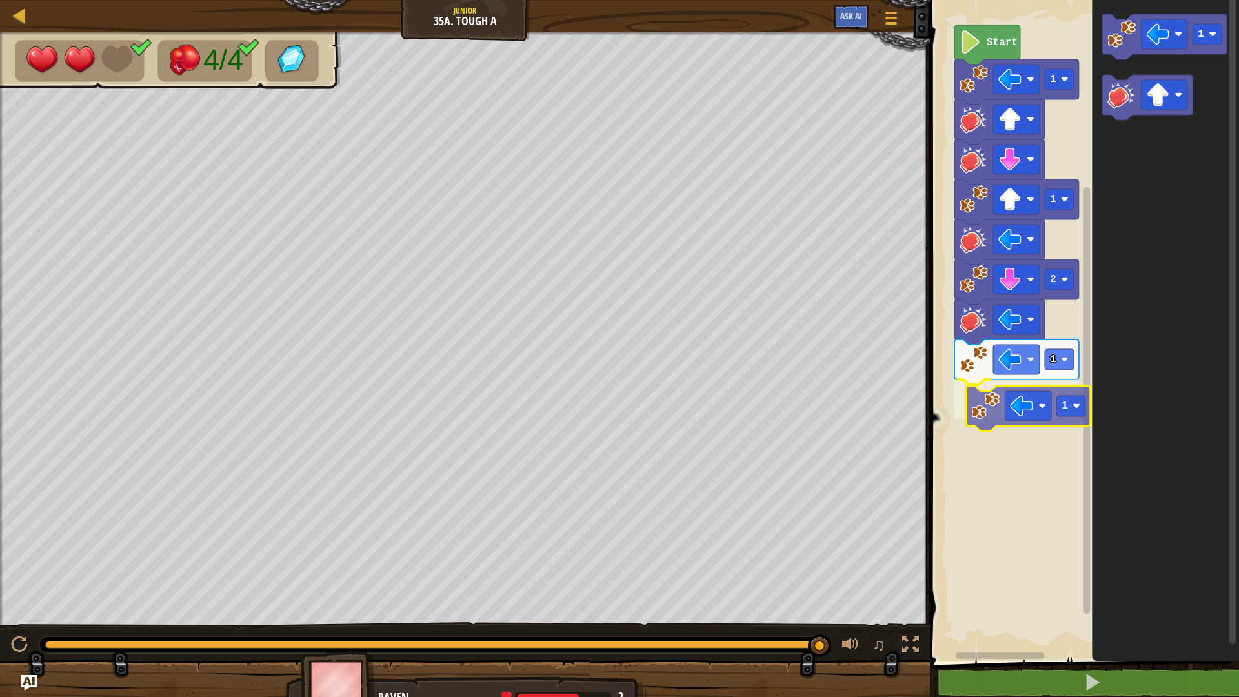
click at [979, 402] on div "Start 1 1 2 1 1 1 1" at bounding box center [1082, 328] width 313 height 668
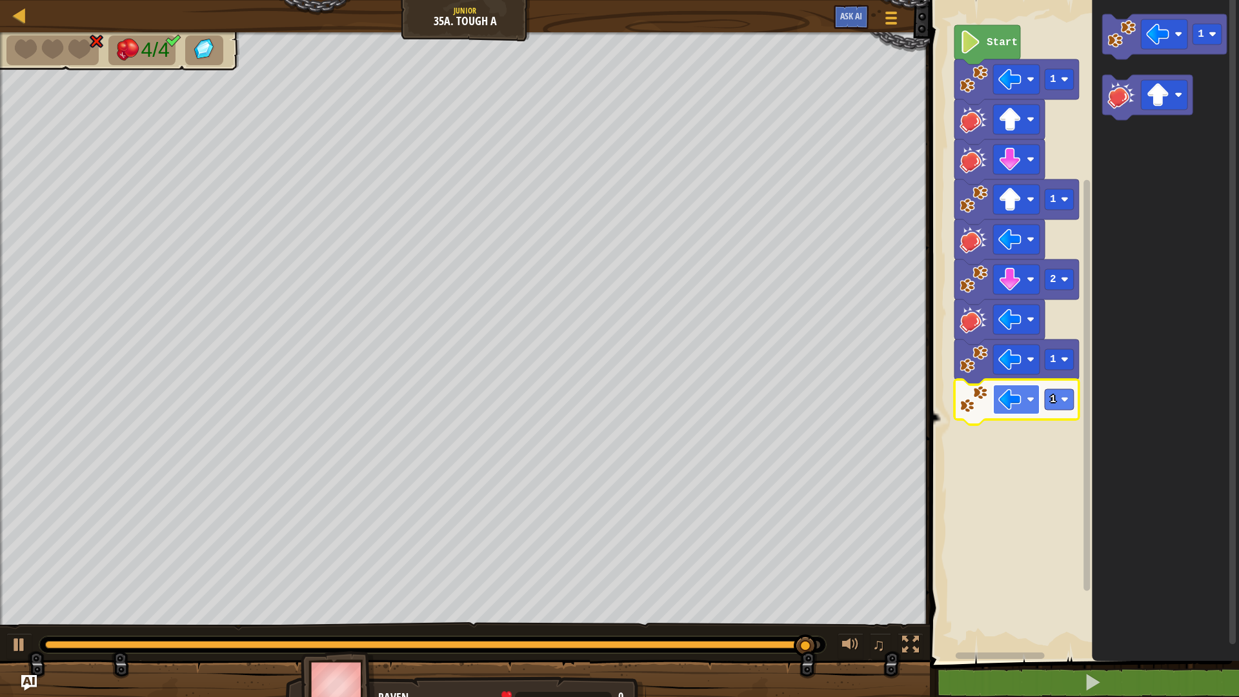
click at [1031, 400] on image "Blockly Workspace" at bounding box center [1031, 400] width 8 height 8
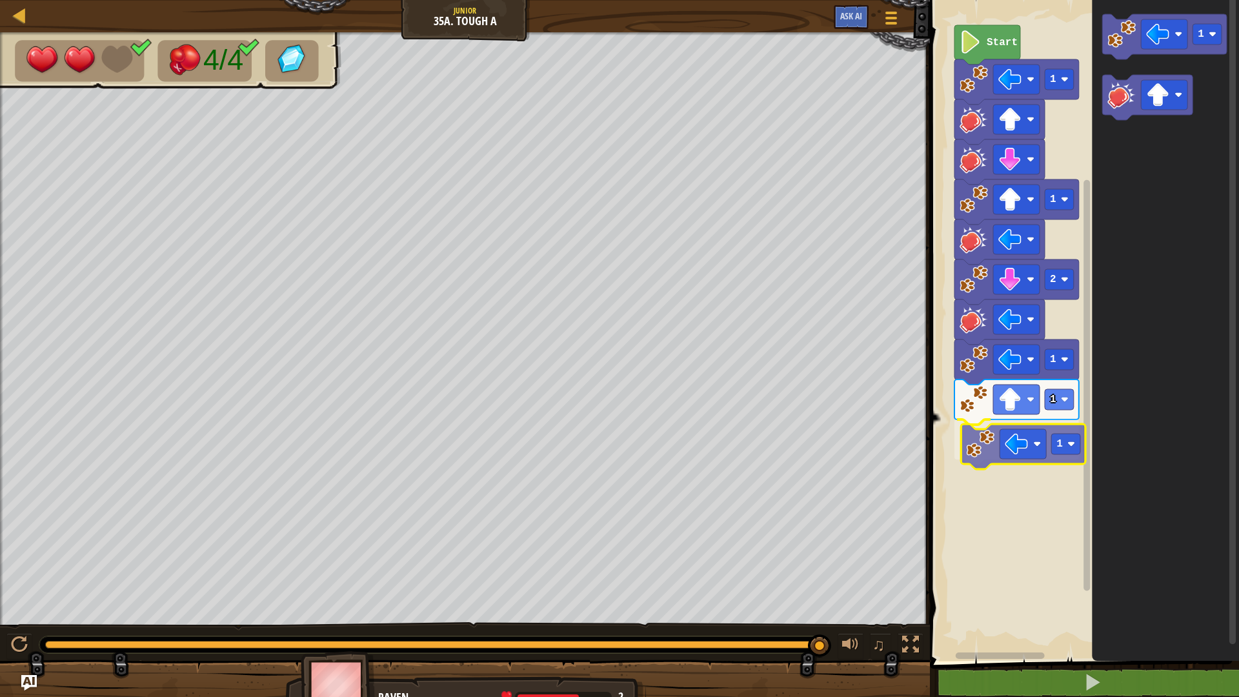
click at [990, 461] on div "Start 1 1 2 1 1 1 1 1" at bounding box center [1082, 328] width 313 height 668
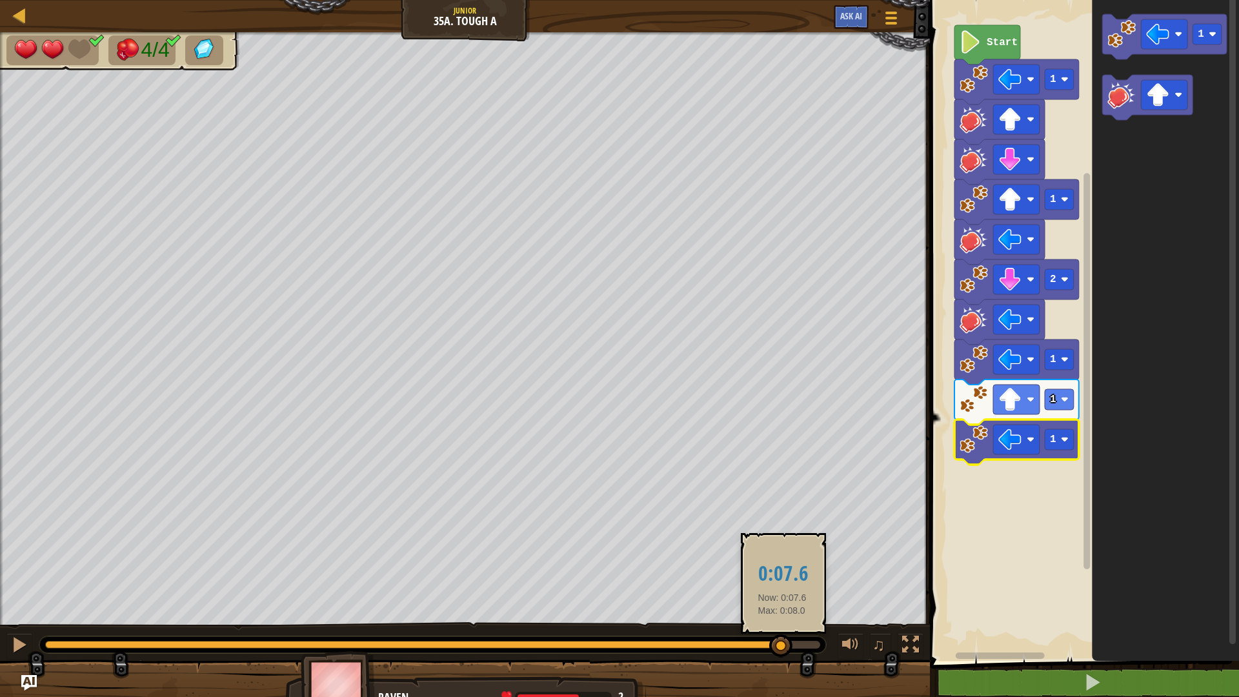
drag, startPoint x: 815, startPoint y: 638, endPoint x: 782, endPoint y: 642, distance: 32.5
click at [782, 587] on div at bounding box center [781, 646] width 23 height 23
drag, startPoint x: 768, startPoint y: 642, endPoint x: 749, endPoint y: 640, distance: 19.5
click at [757, 587] on div at bounding box center [768, 646] width 23 height 23
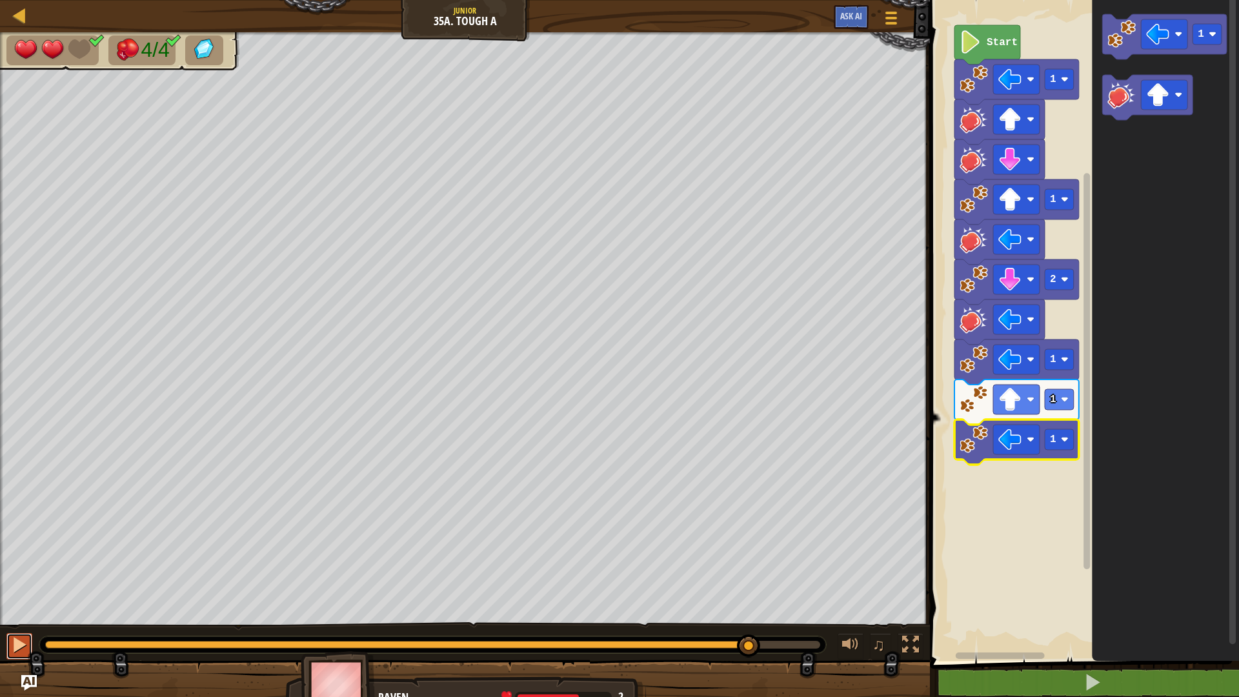
click at [13, 587] on div at bounding box center [19, 645] width 17 height 17
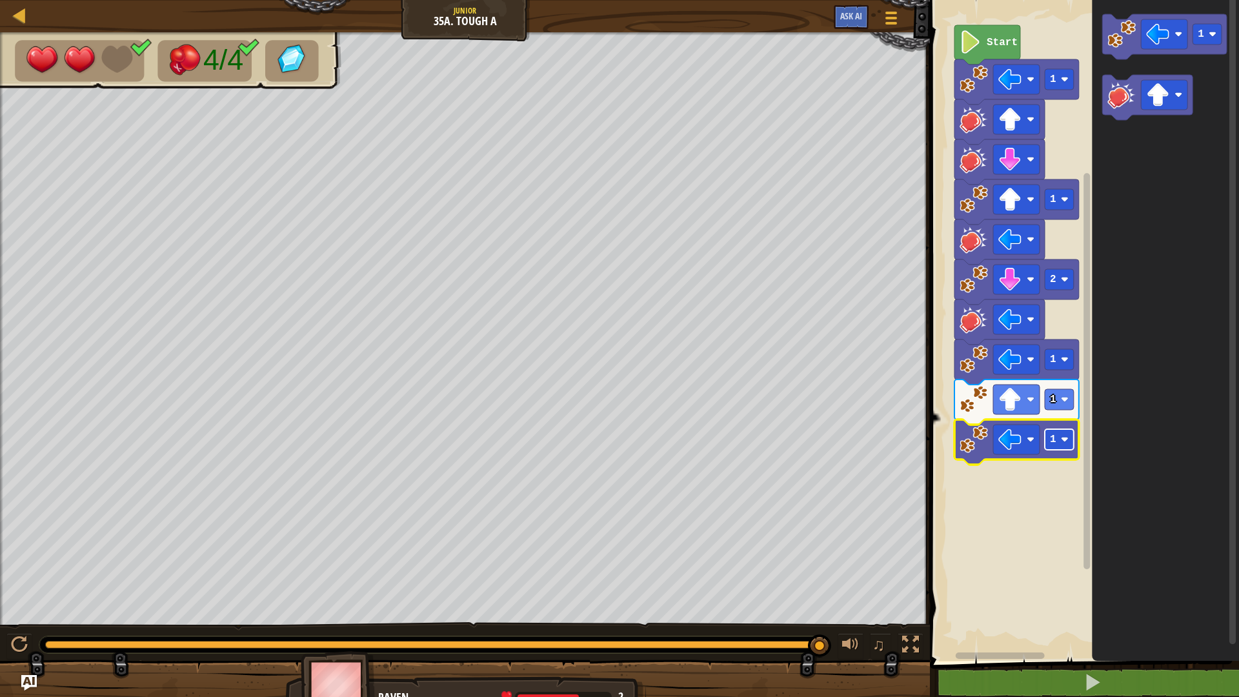
click at [1066, 439] on image "Blockly Workspace" at bounding box center [1065, 440] width 8 height 8
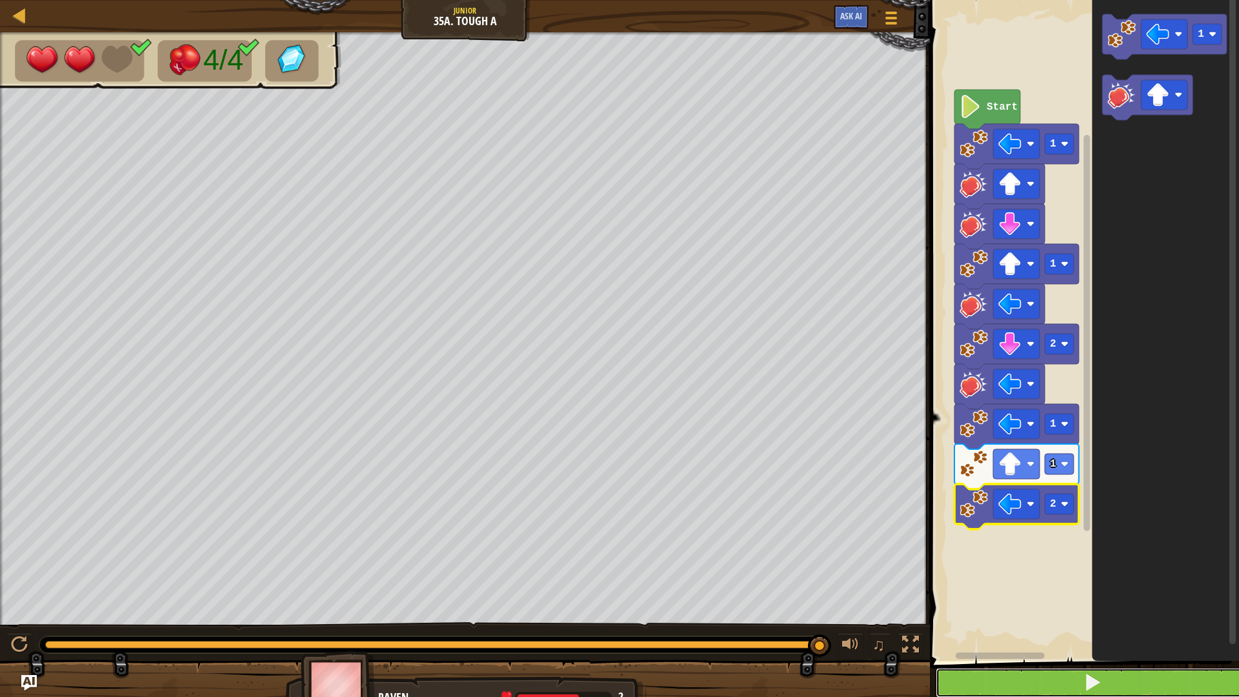
click at [1081, 587] on button at bounding box center [1092, 683] width 313 height 30
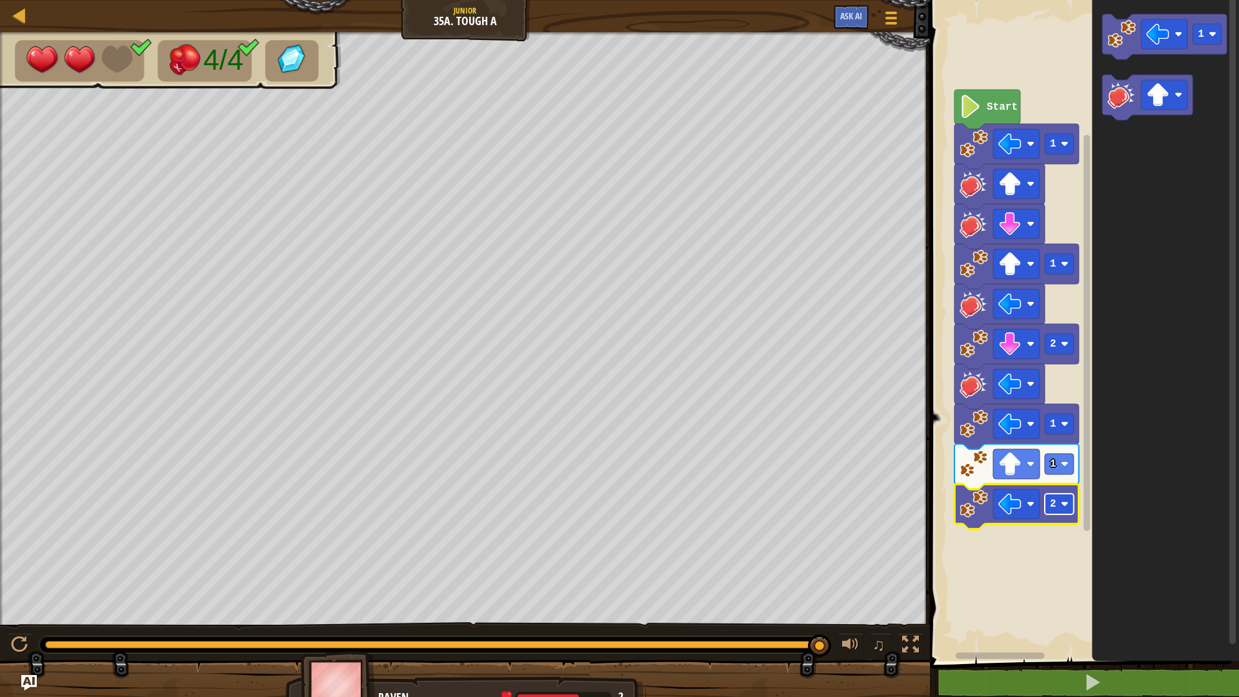
click at [1064, 505] on image "Blockly Workspace" at bounding box center [1065, 504] width 8 height 8
click at [1064, 500] on rect "Blockly Workspace" at bounding box center [1059, 504] width 29 height 21
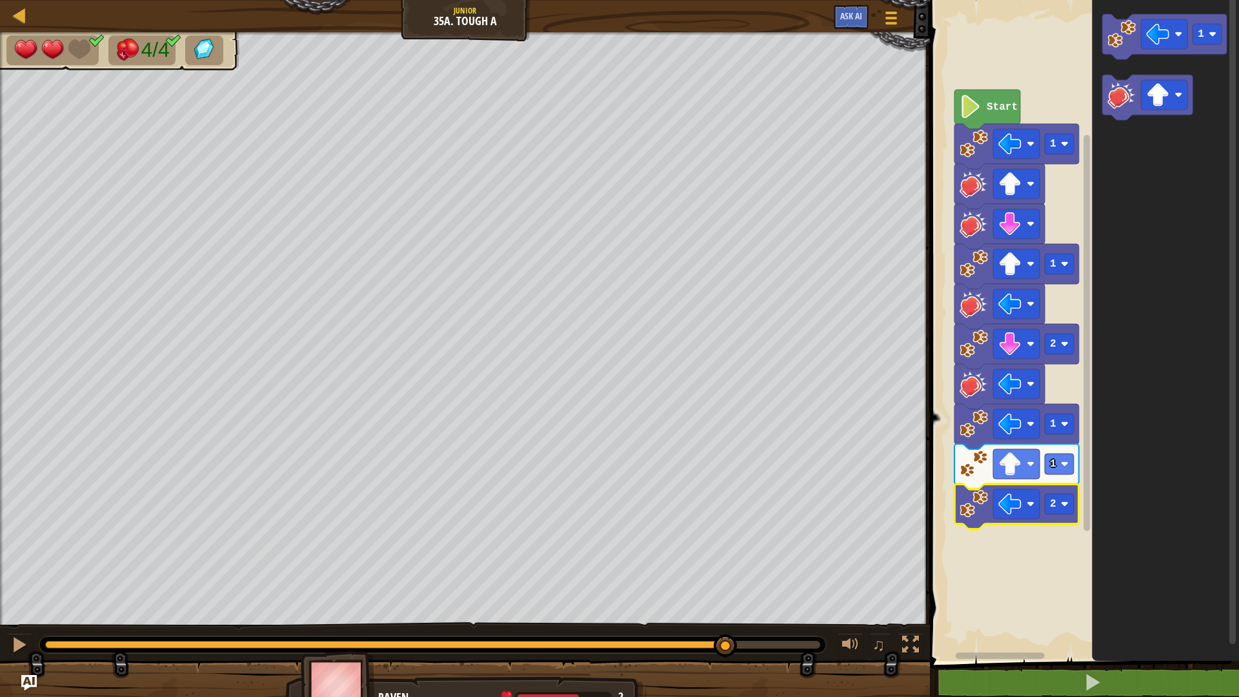
drag, startPoint x: 826, startPoint y: 640, endPoint x: 726, endPoint y: 664, distance: 102.9
click at [726, 587] on div "4/4 ♫ Raven 2 x: 15 y: 6 x: 14 y: 6 action: move" at bounding box center [619, 372] width 1239 height 680
click at [18, 587] on div at bounding box center [19, 645] width 17 height 17
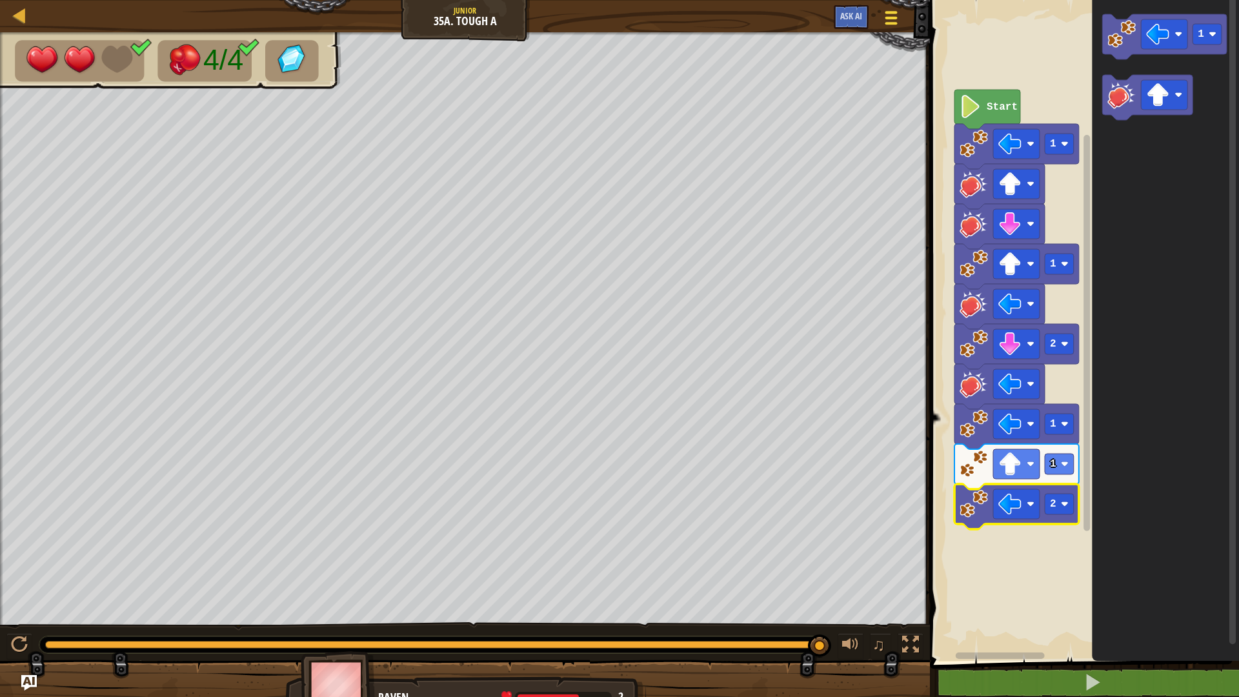
click at [886, 15] on div at bounding box center [891, 17] width 17 height 19
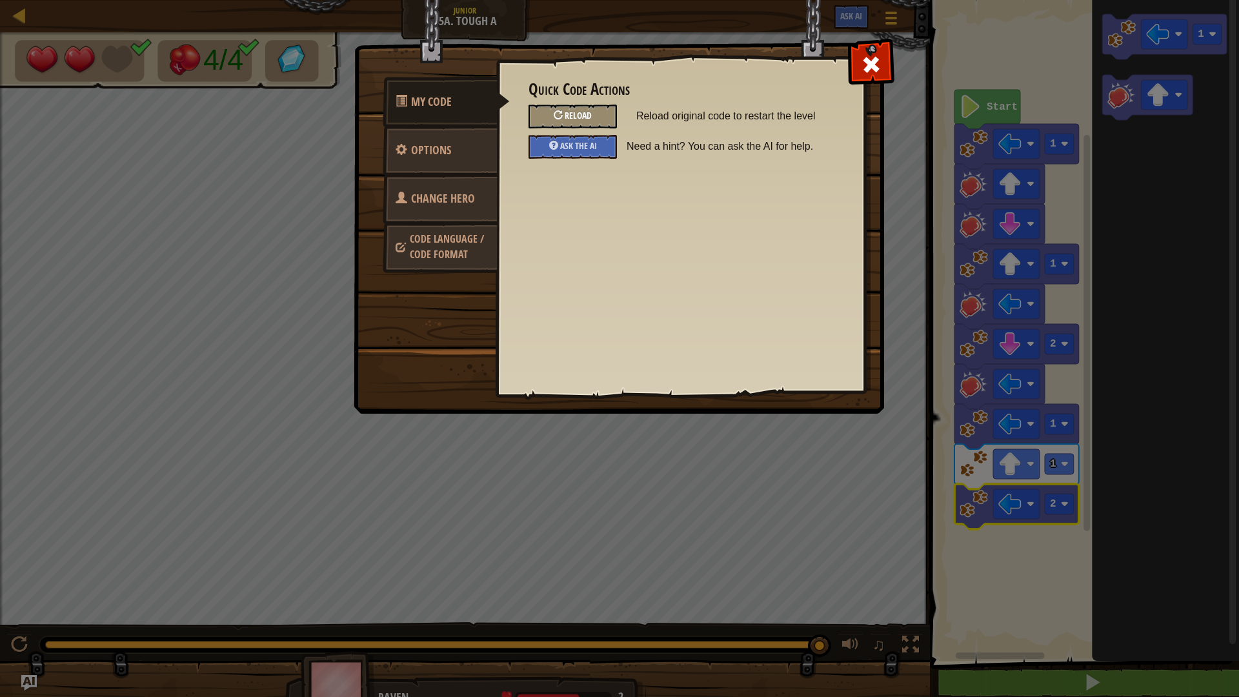
click at [578, 111] on span "Reload" at bounding box center [578, 115] width 27 height 12
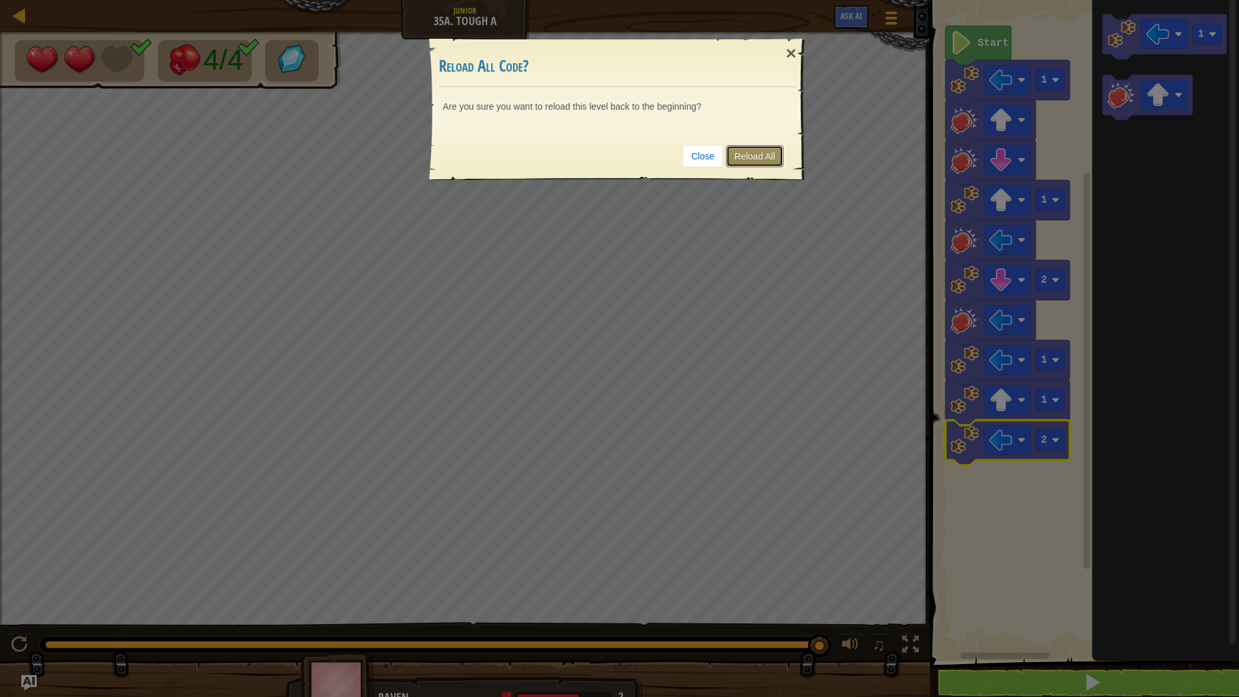
click at [745, 150] on link "Reload All" at bounding box center [754, 156] width 57 height 22
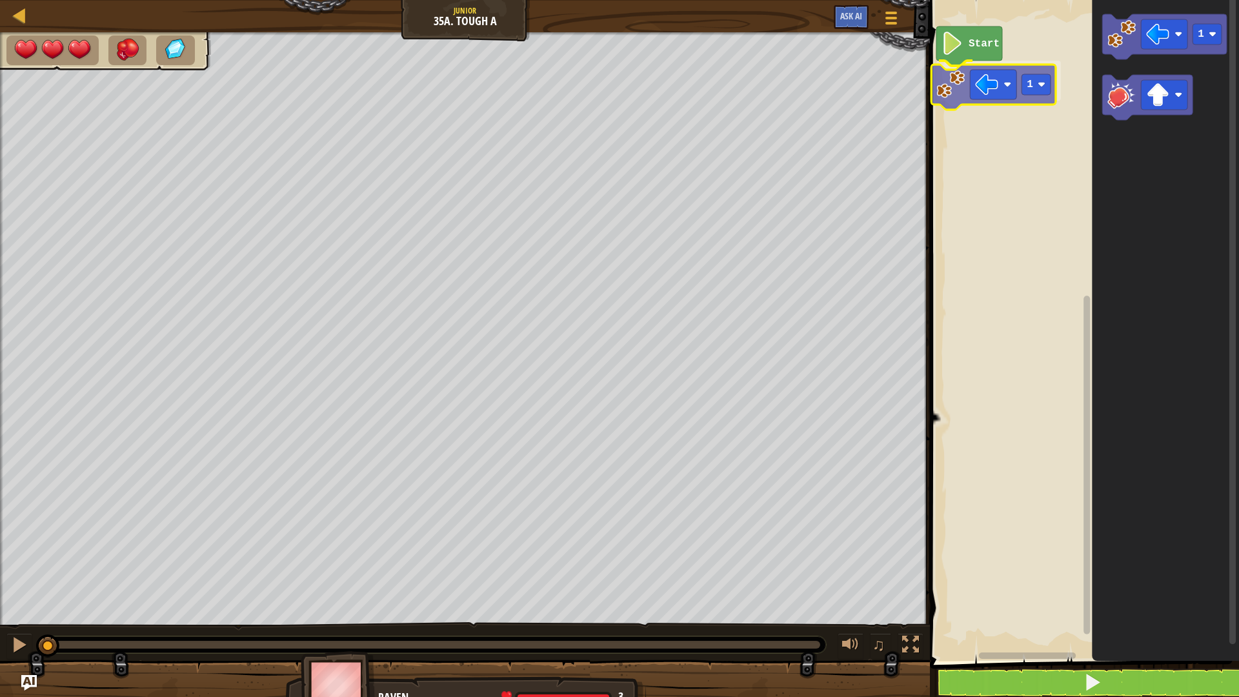
click at [954, 99] on div "Start 1 1 1" at bounding box center [1082, 328] width 313 height 668
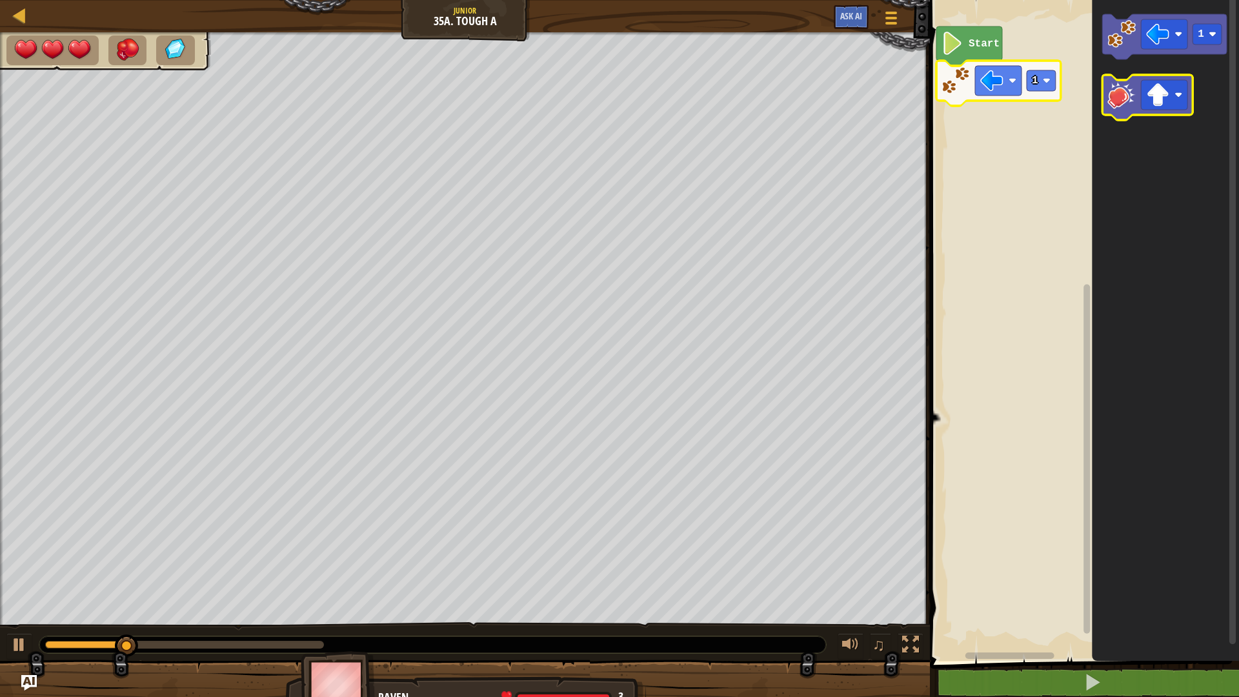
click at [1114, 94] on image "Blockly Workspace" at bounding box center [1122, 95] width 28 height 28
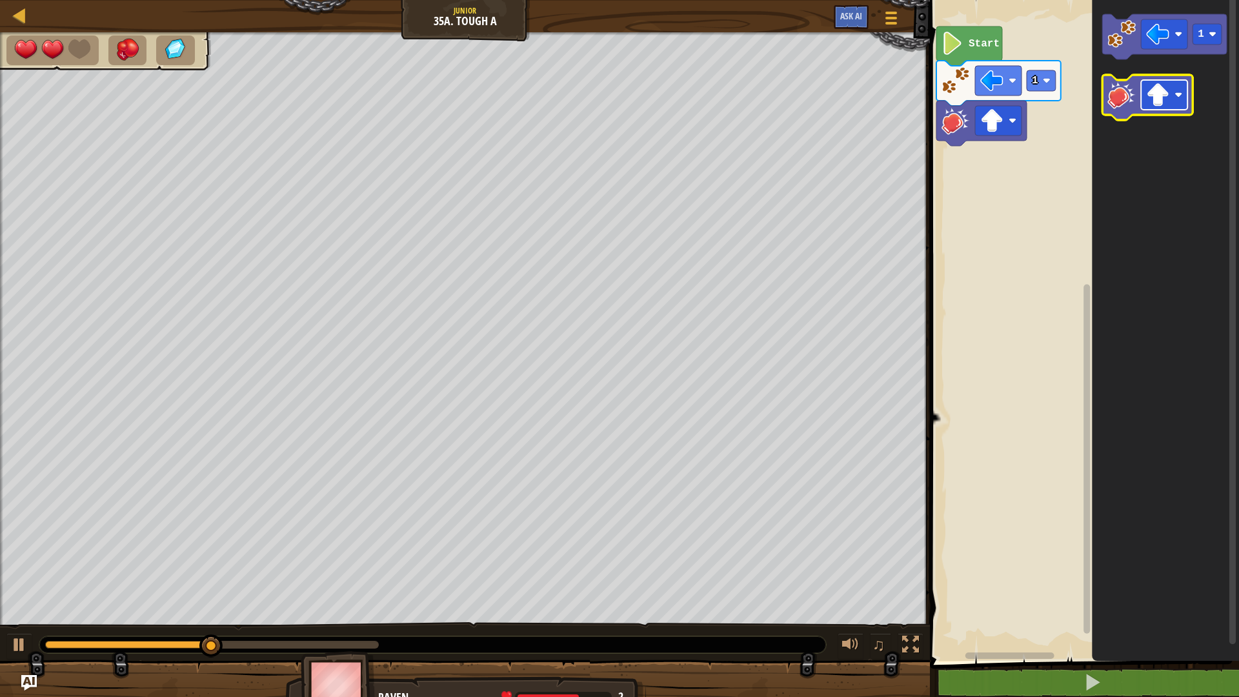
click at [1177, 92] on image "Blockly Workspace" at bounding box center [1179, 95] width 8 height 8
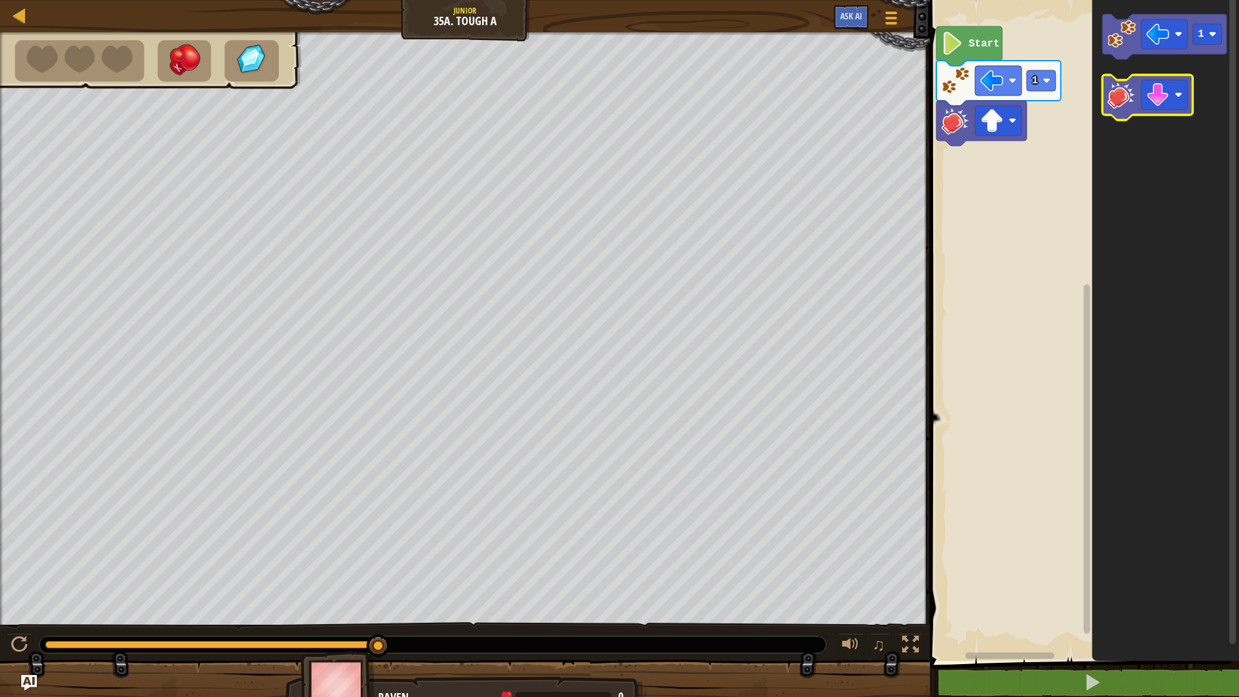
click at [1125, 98] on image "Blockly Workspace" at bounding box center [1122, 95] width 28 height 28
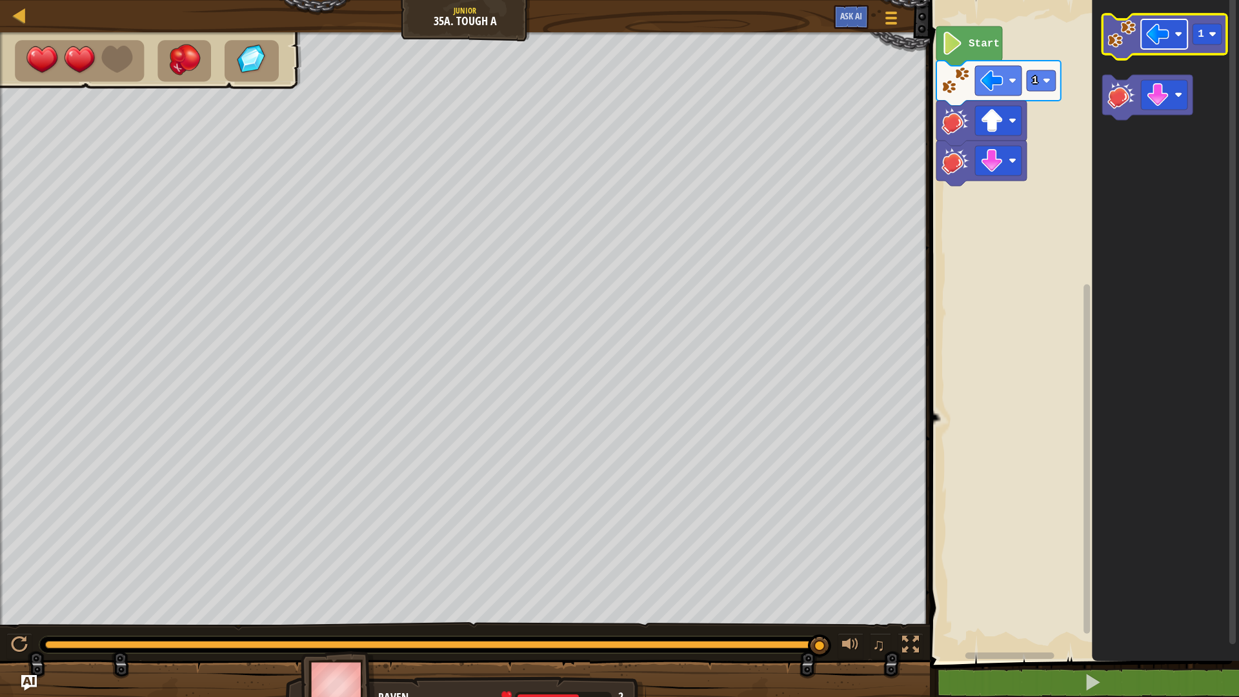
click at [1185, 34] on rect "Blockly Workspace" at bounding box center [1164, 34] width 46 height 30
click at [1122, 41] on image "Blockly Workspace" at bounding box center [1122, 34] width 28 height 28
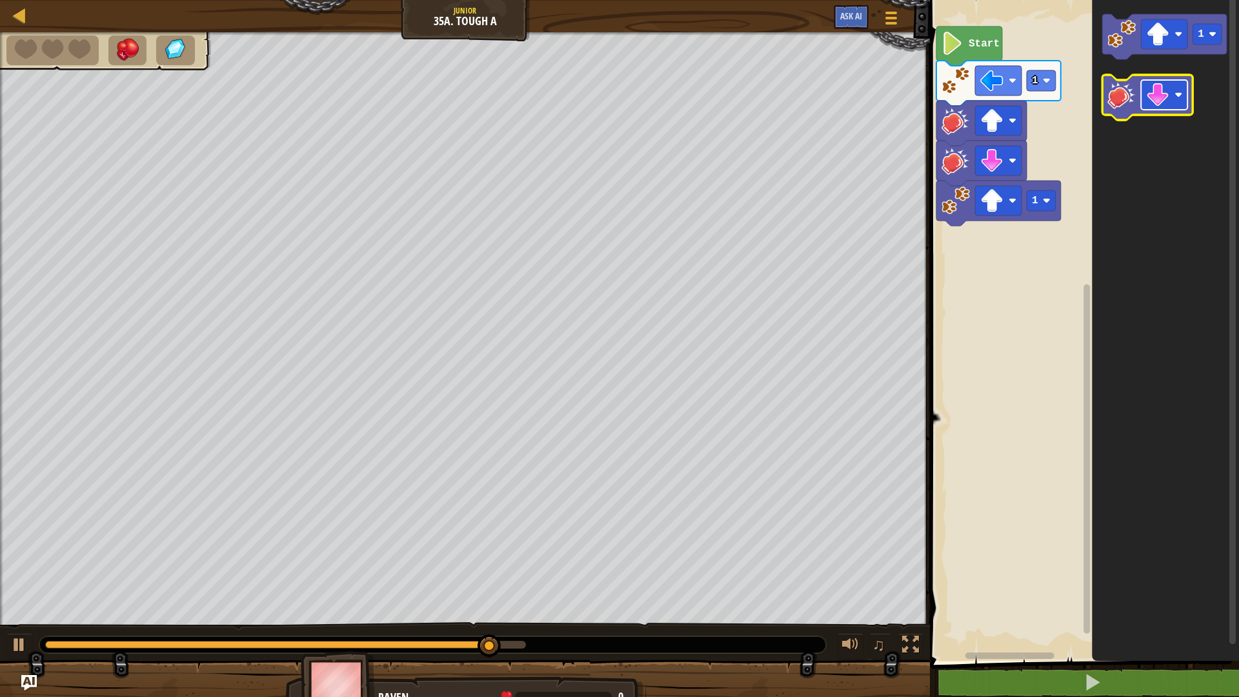
click at [1180, 93] on image "Blockly Workspace" at bounding box center [1179, 95] width 8 height 8
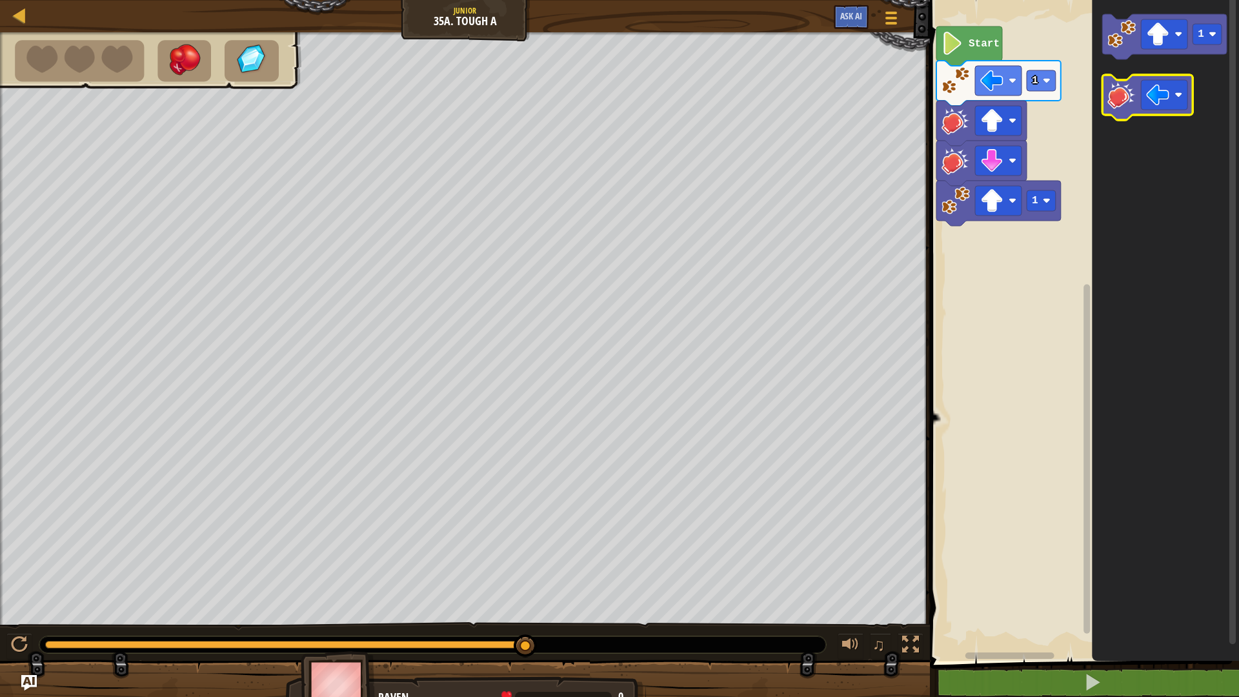
click at [1125, 101] on image "Blockly Workspace" at bounding box center [1122, 95] width 28 height 28
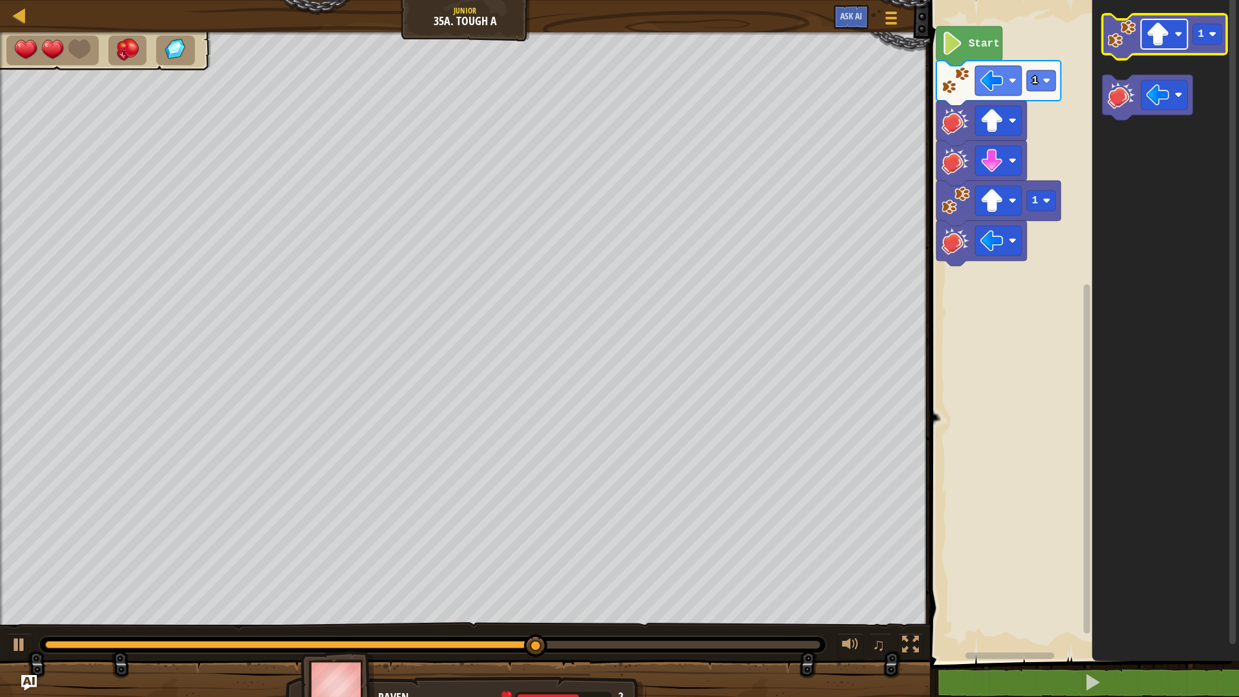
click at [1182, 36] on image "Blockly Workspace" at bounding box center [1179, 34] width 8 height 8
click at [1111, 48] on image "Blockly Workspace" at bounding box center [1122, 34] width 28 height 28
click at [1178, 30] on rect "Blockly Workspace" at bounding box center [1164, 34] width 46 height 30
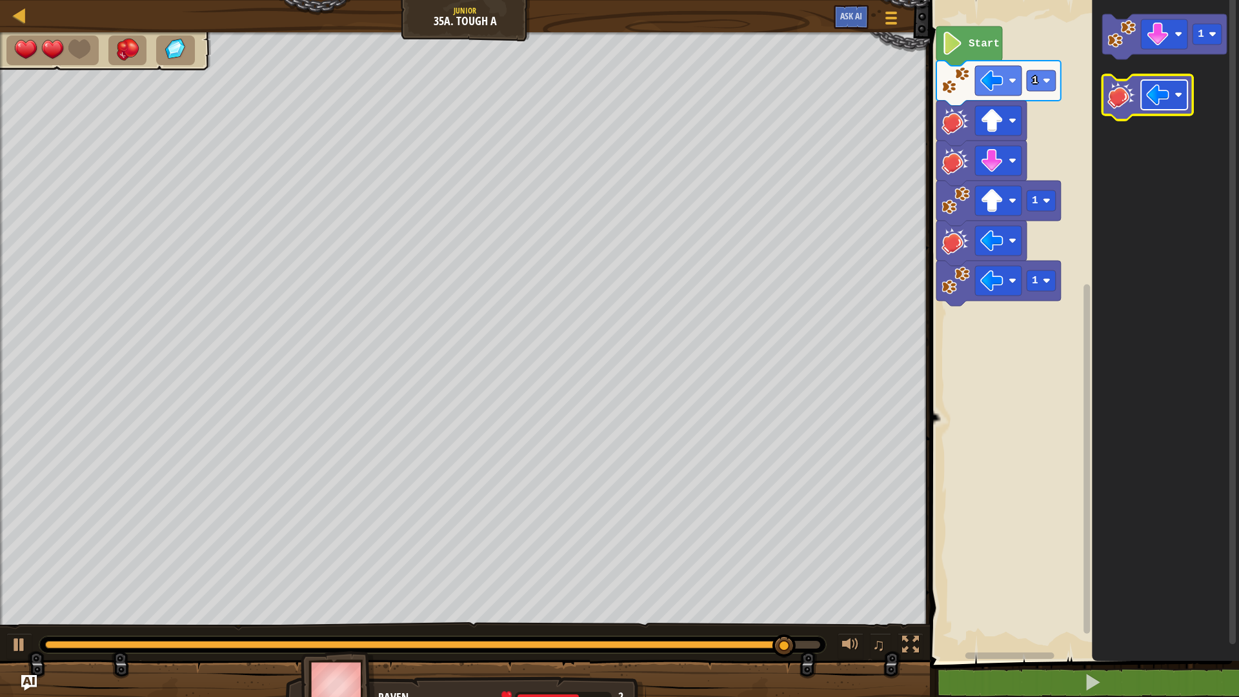
click at [1181, 96] on image "Blockly Workspace" at bounding box center [1179, 95] width 8 height 8
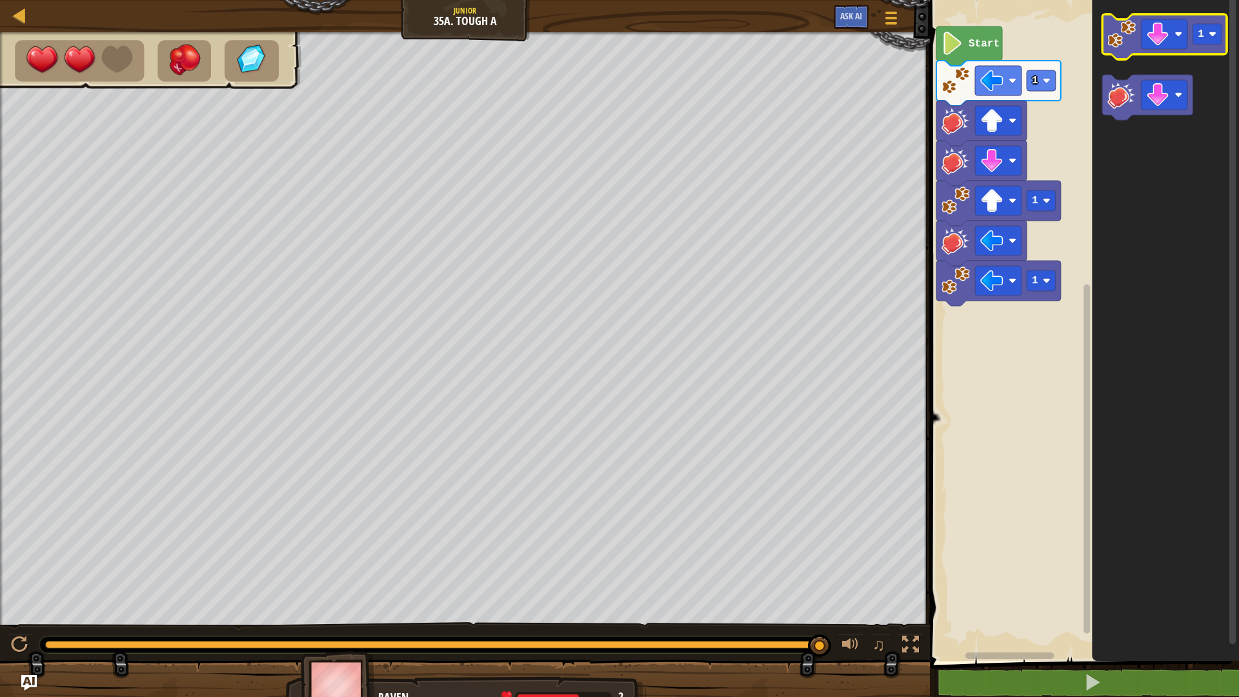
click at [1126, 48] on icon "Blockly Workspace" at bounding box center [1165, 36] width 125 height 45
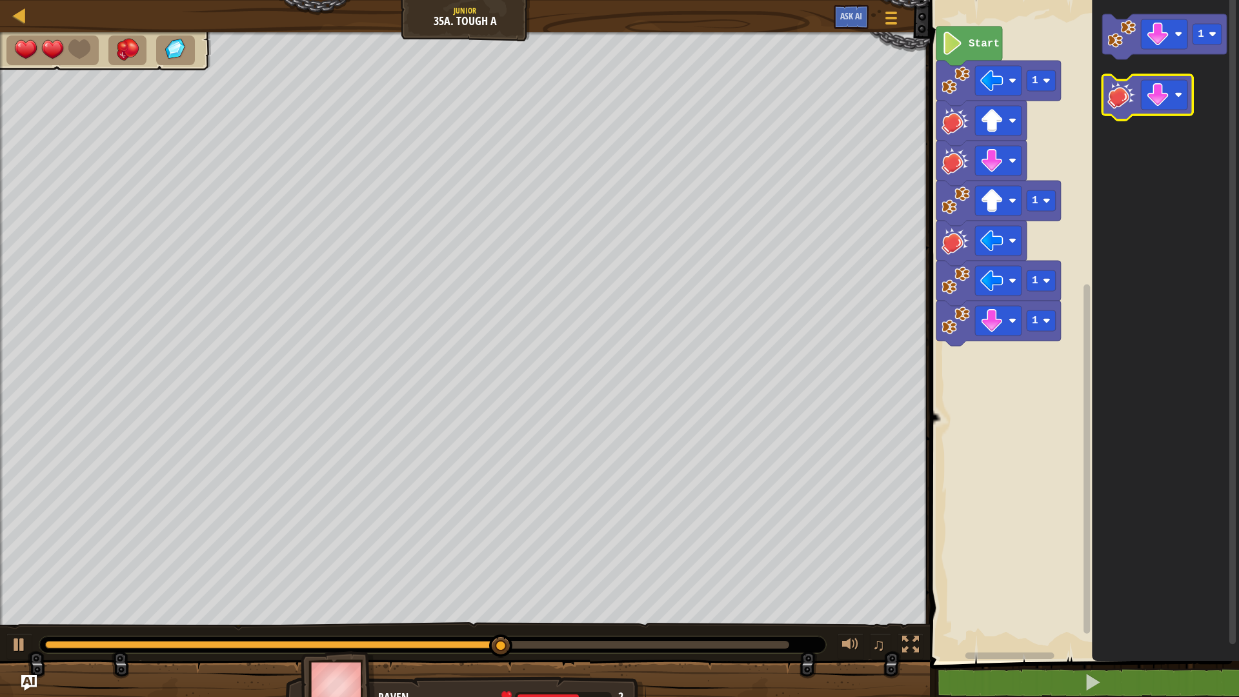
click at [1125, 81] on image "Blockly Workspace" at bounding box center [1122, 95] width 28 height 28
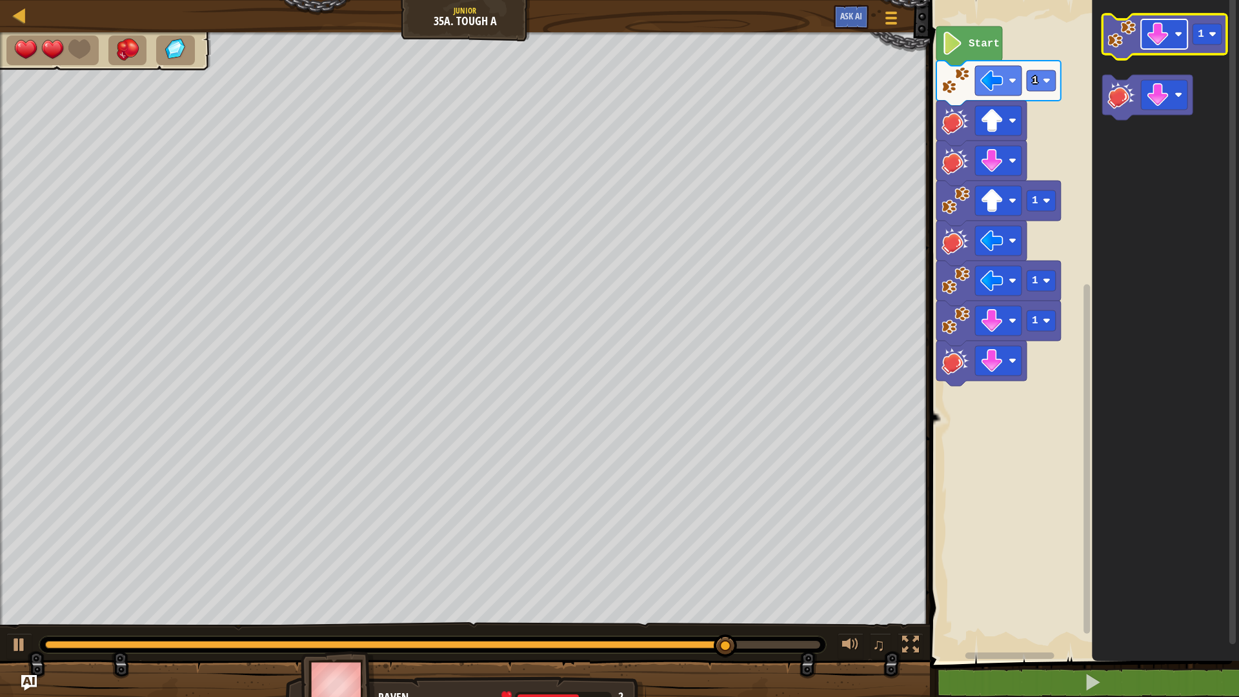
click at [1177, 28] on rect "Blockly Workspace" at bounding box center [1164, 34] width 46 height 30
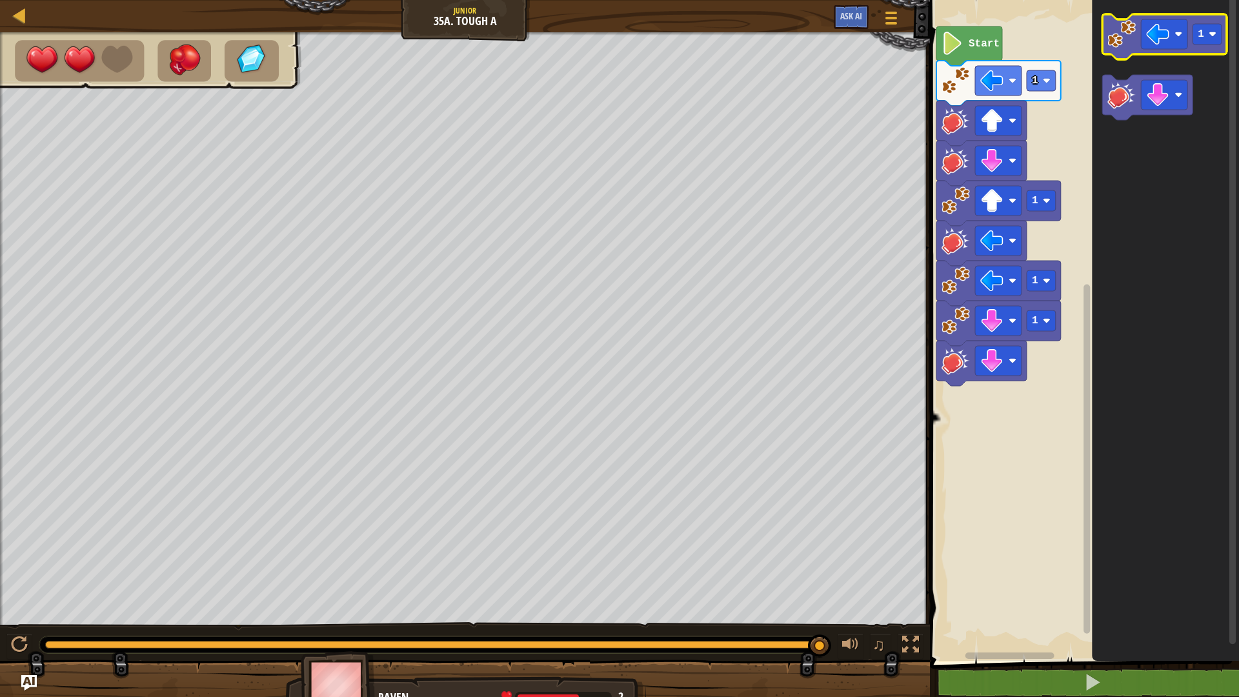
click at [1123, 47] on image "Blockly Workspace" at bounding box center [1122, 34] width 28 height 28
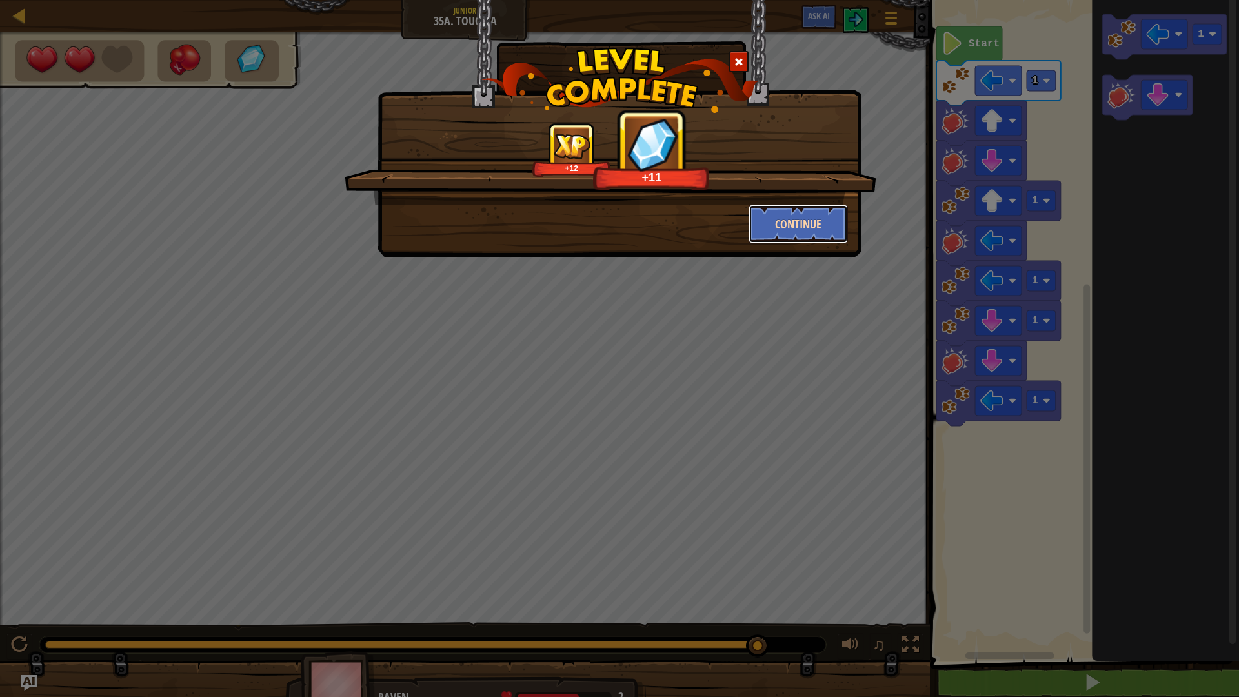
click at [803, 229] on button "Continue" at bounding box center [799, 224] width 100 height 39
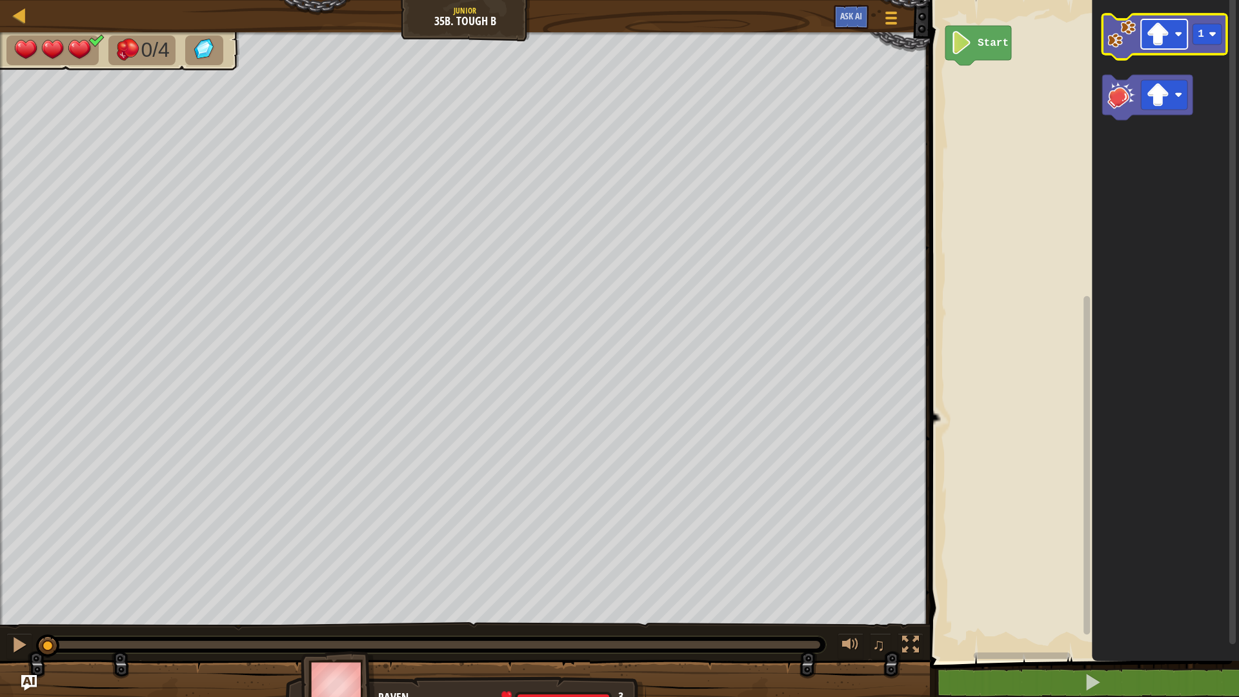
click at [1183, 26] on rect "Blockly Workspace" at bounding box center [1164, 34] width 46 height 30
click at [1121, 44] on image "Blockly Workspace" at bounding box center [1122, 34] width 28 height 28
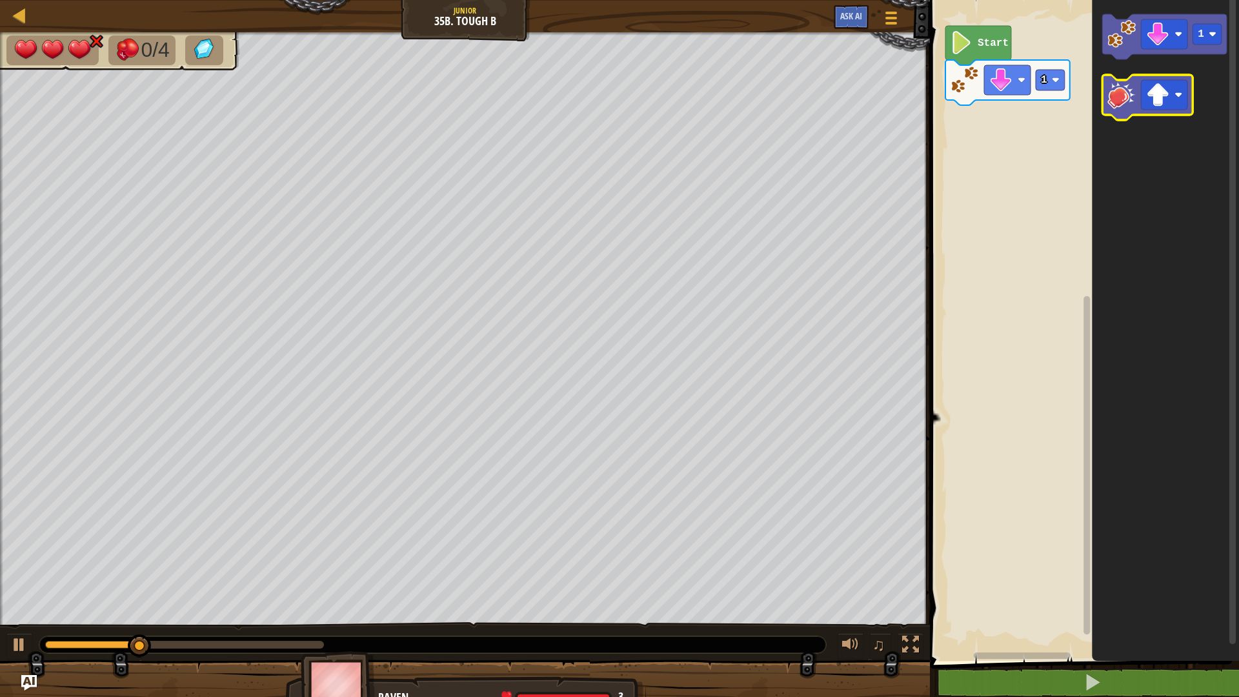
click at [1183, 105] on icon "Blockly Workspace" at bounding box center [1148, 97] width 90 height 45
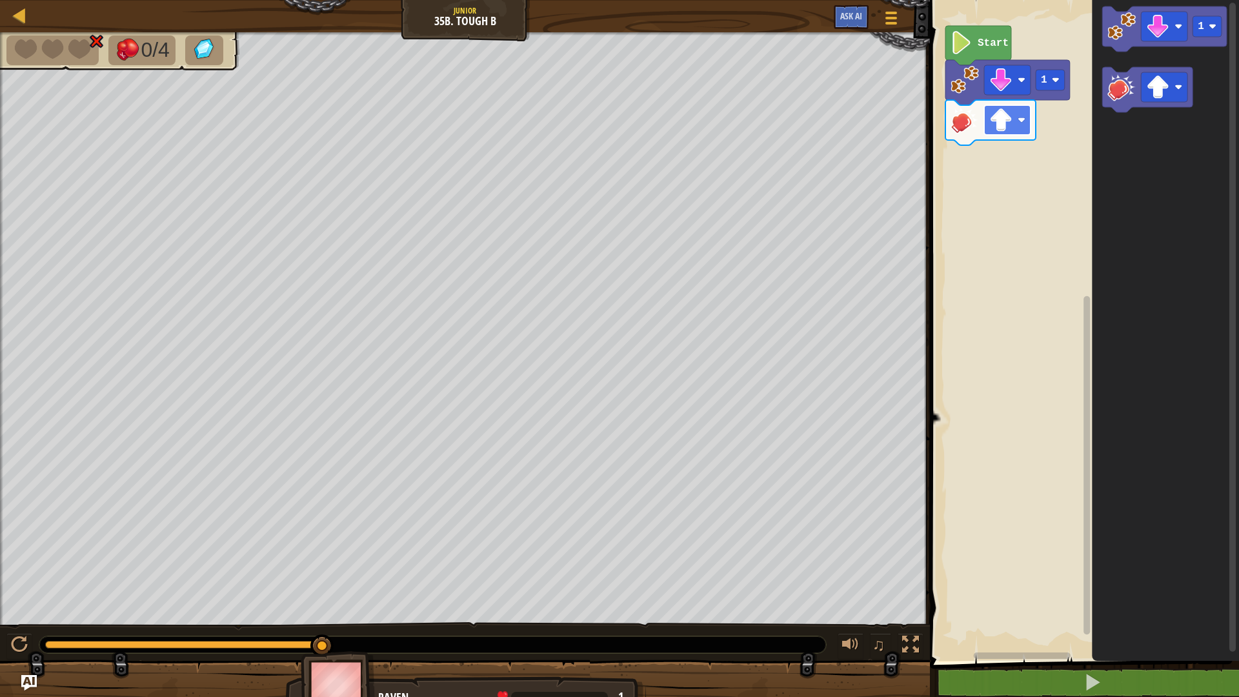
click at [1027, 118] on rect "Blockly Workspace" at bounding box center [1007, 120] width 46 height 30
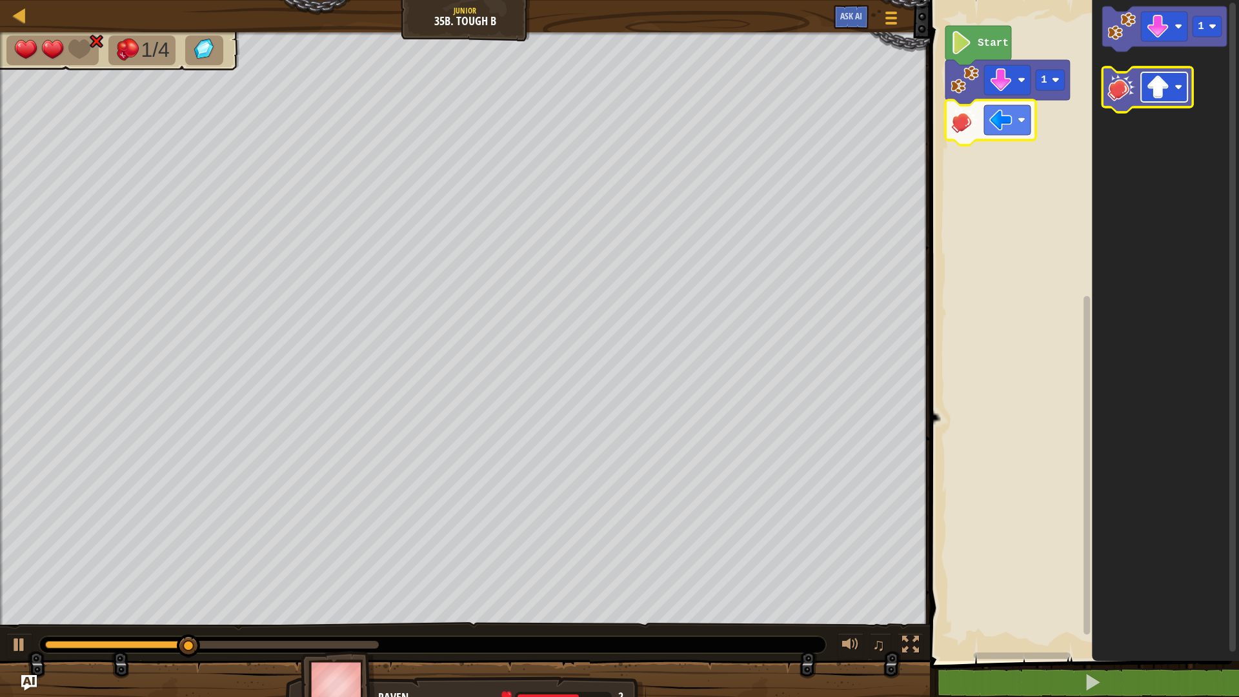
click at [1175, 83] on rect "Blockly Workspace" at bounding box center [1164, 87] width 46 height 30
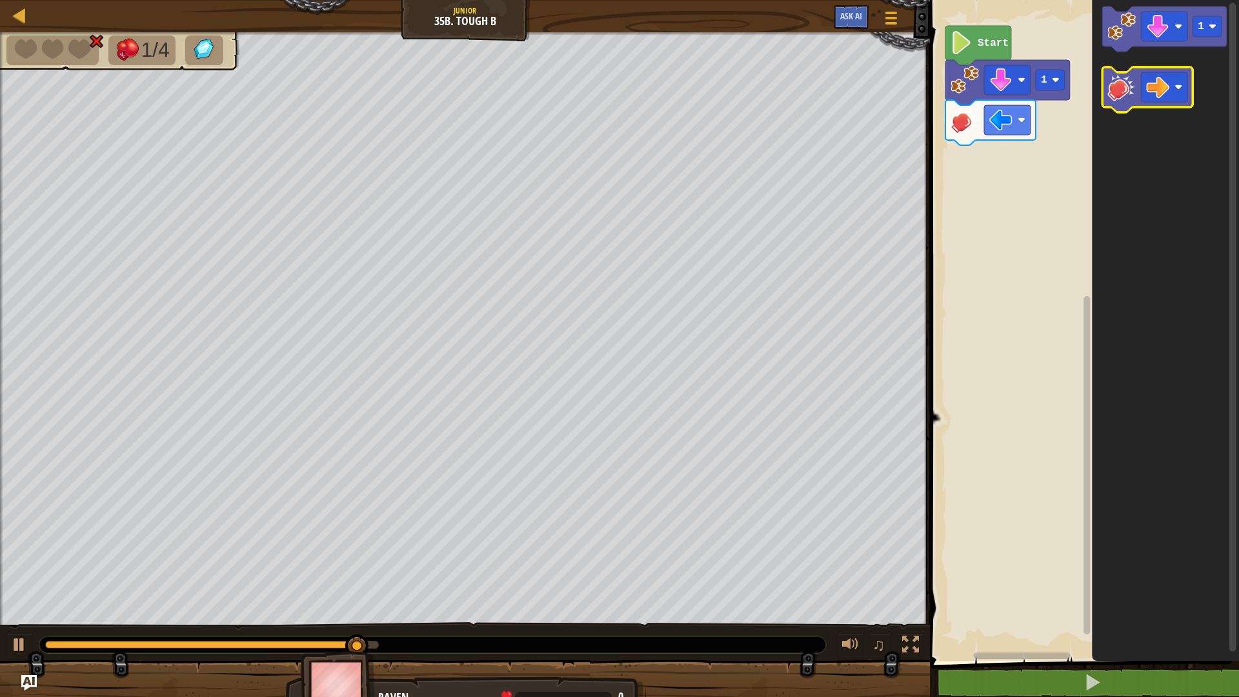
click at [1115, 77] on image "Blockly Workspace" at bounding box center [1122, 87] width 28 height 28
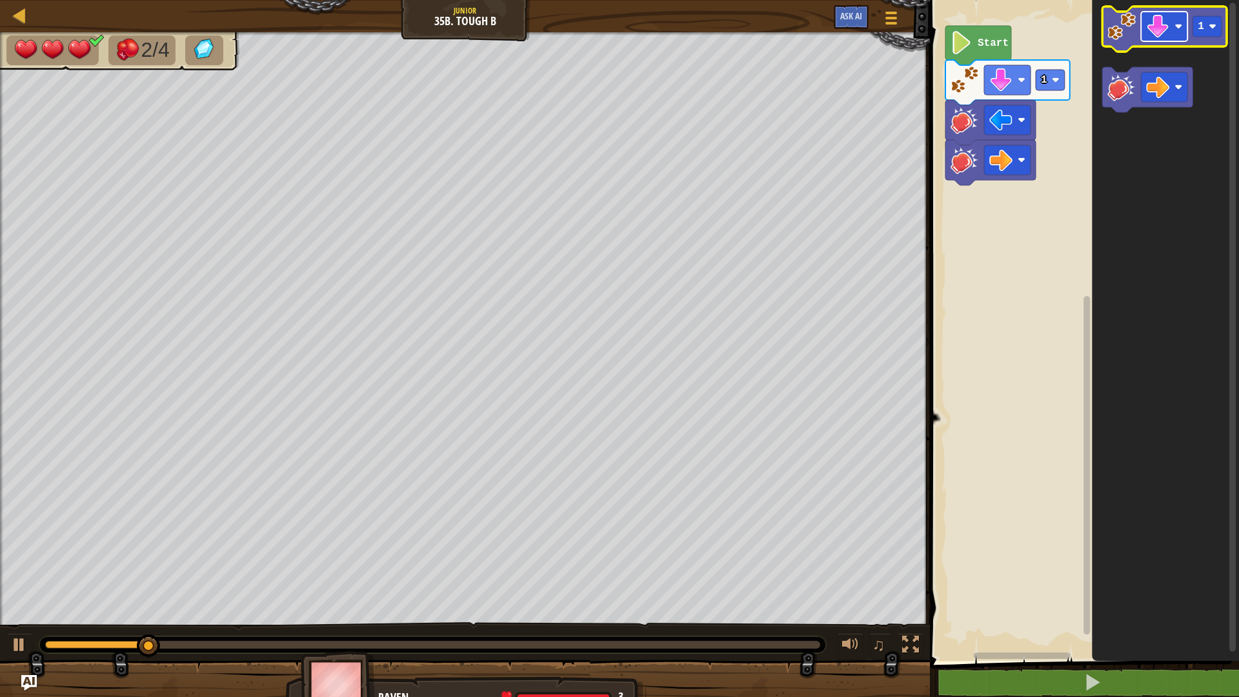
click at [1175, 26] on rect "Blockly Workspace" at bounding box center [1164, 27] width 46 height 30
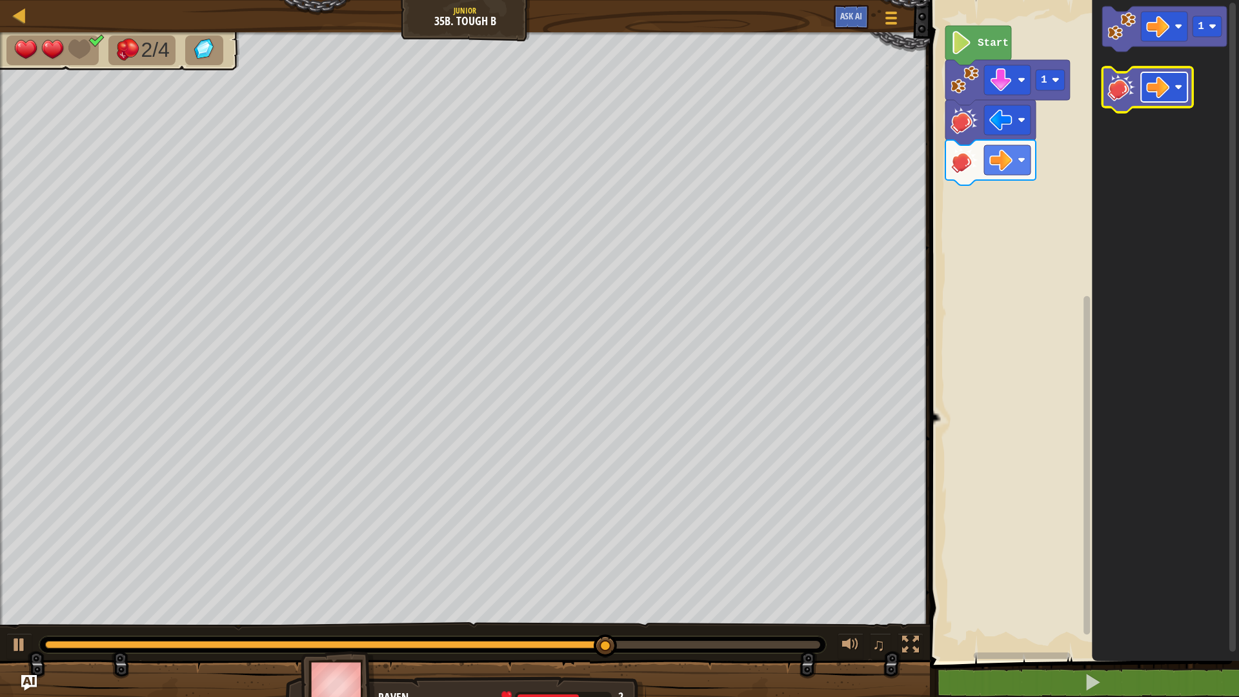
click at [1181, 88] on image "Blockly Workspace" at bounding box center [1179, 87] width 8 height 8
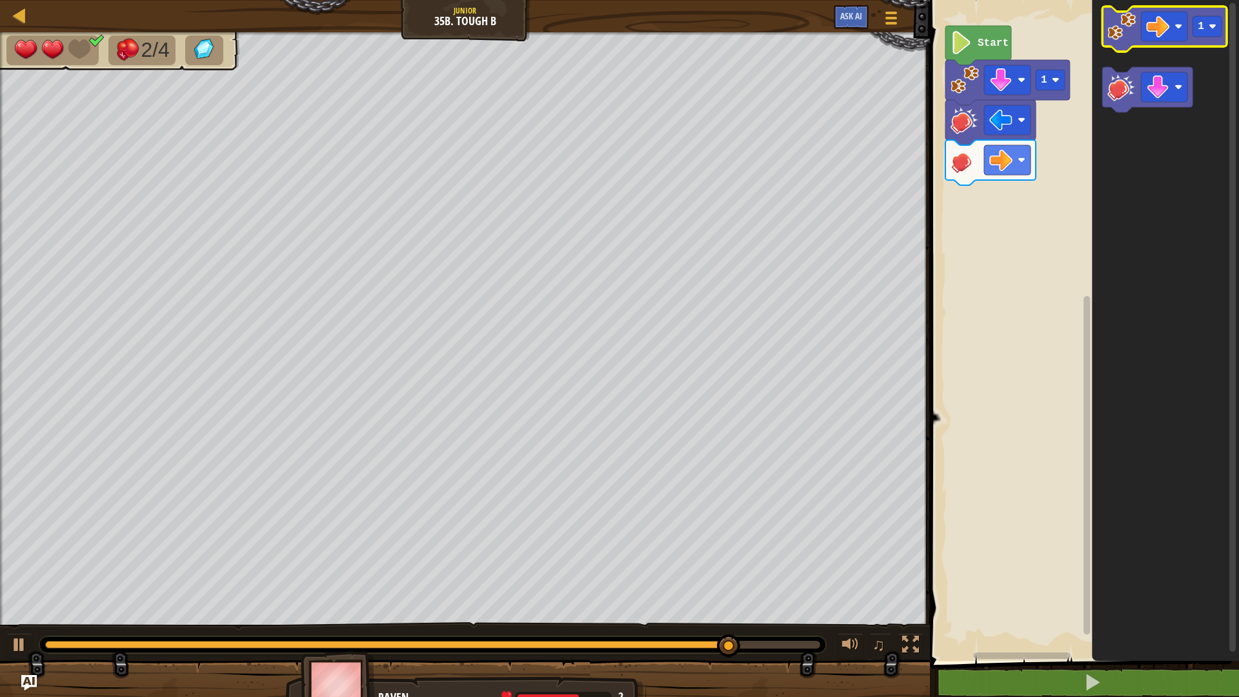
click at [1128, 31] on image "Blockly Workspace" at bounding box center [1122, 26] width 28 height 28
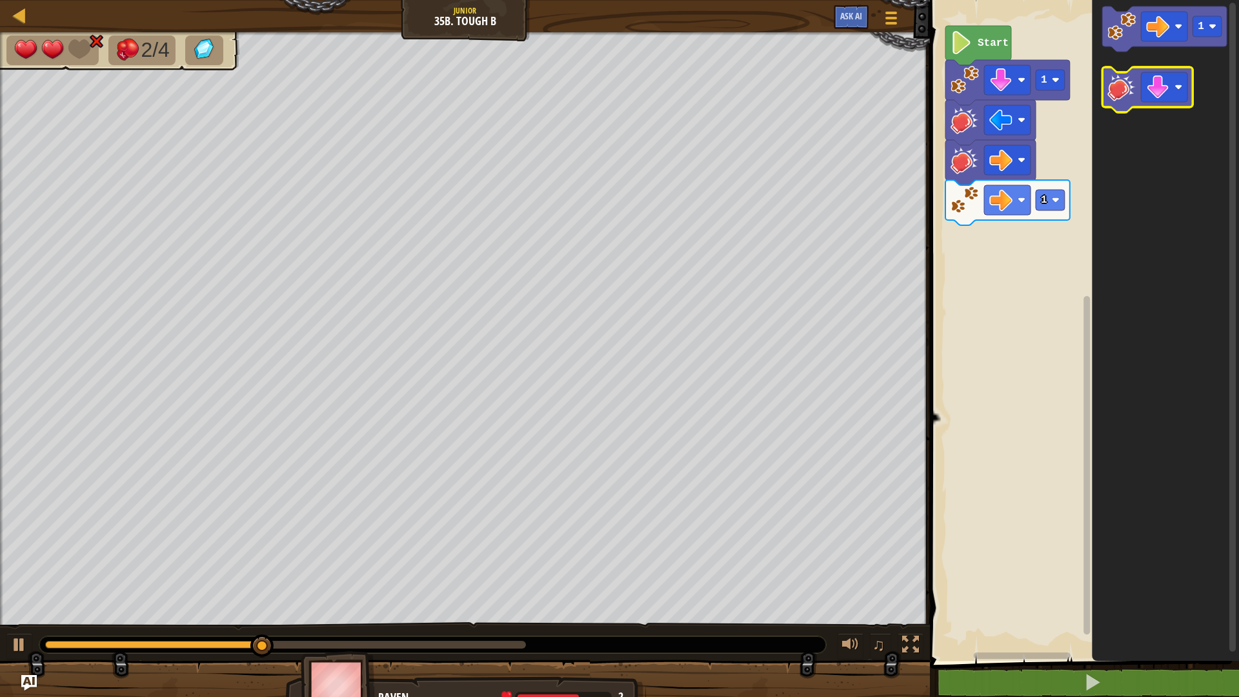
click at [1120, 92] on image "Blockly Workspace" at bounding box center [1122, 87] width 28 height 28
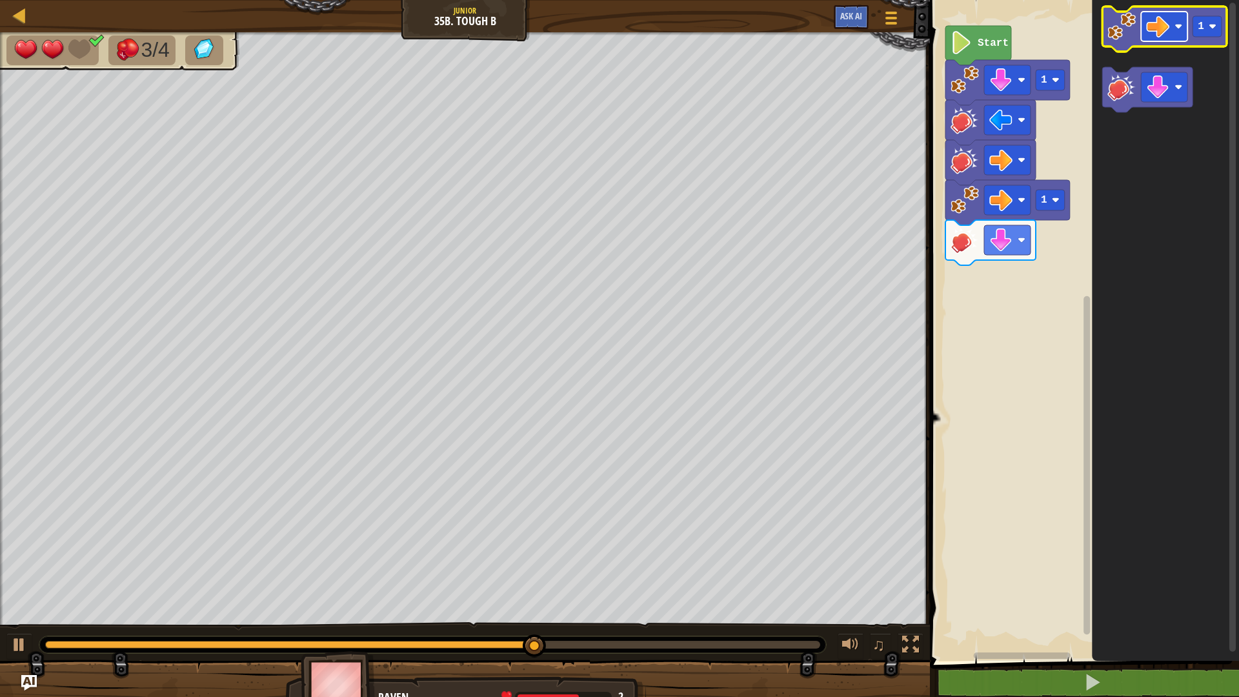
click at [1174, 31] on rect "Blockly Workspace" at bounding box center [1164, 27] width 46 height 30
click at [1114, 9] on icon "Blockly Workspace" at bounding box center [1165, 28] width 125 height 45
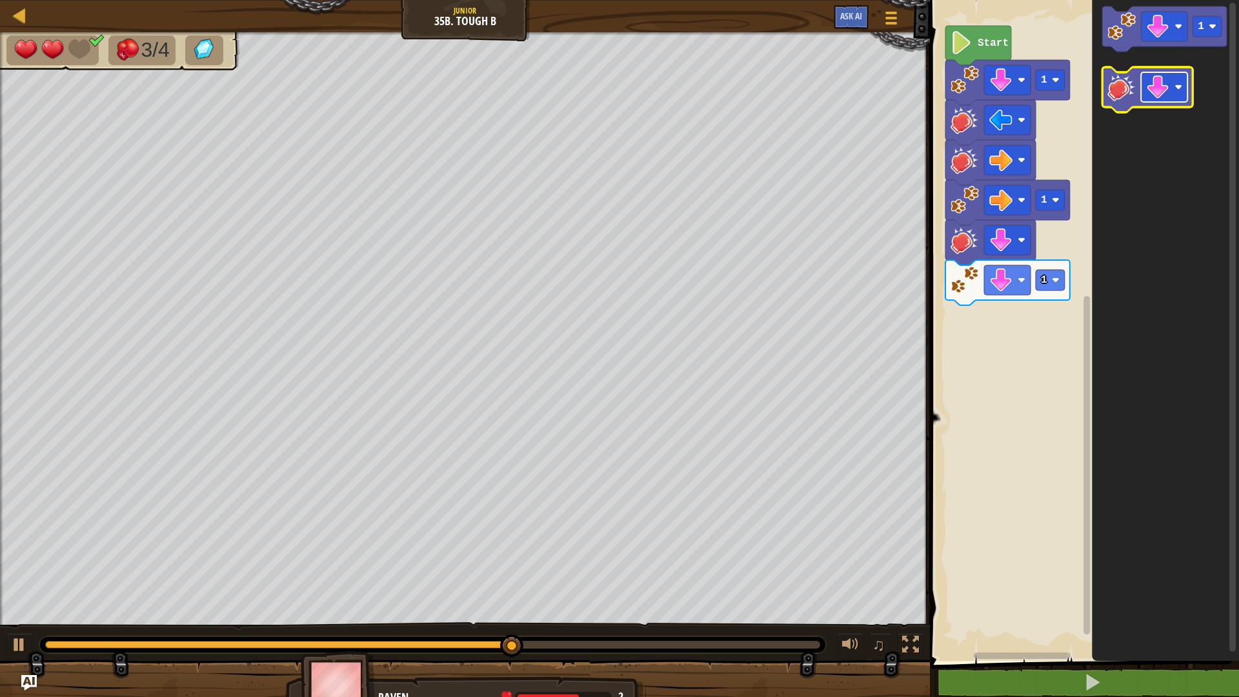
click at [1178, 79] on rect "Blockly Workspace" at bounding box center [1164, 87] width 46 height 30
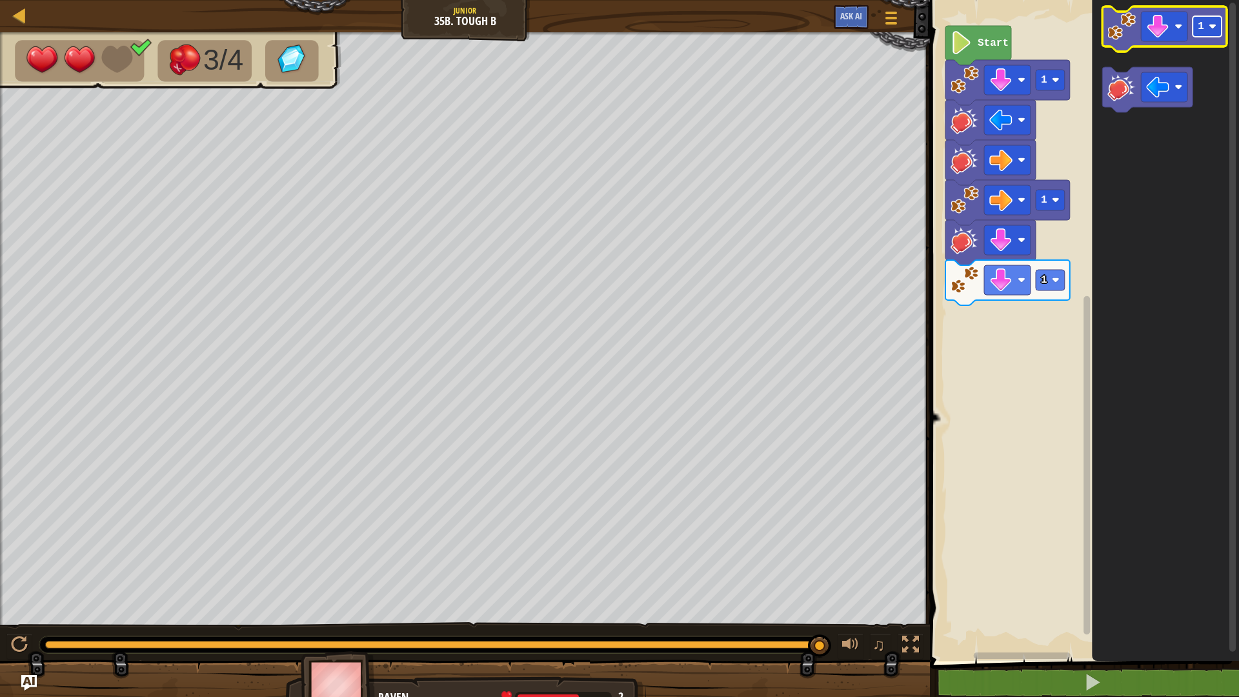
click at [1211, 27] on image "Blockly Workspace" at bounding box center [1213, 27] width 8 height 8
click at [1179, 29] on image "Blockly Workspace" at bounding box center [1179, 27] width 8 height 8
click at [1134, 41] on icon "Blockly Workspace" at bounding box center [1165, 28] width 125 height 45
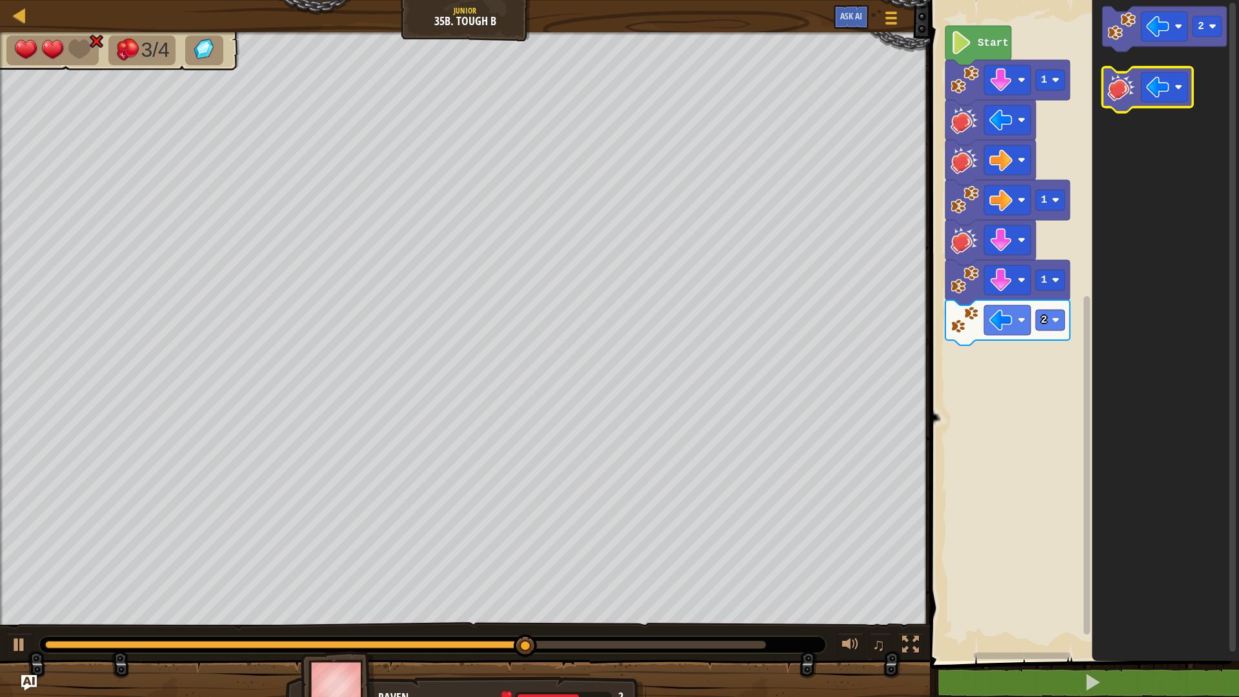
click at [1122, 84] on image "Blockly Workspace" at bounding box center [1122, 87] width 28 height 28
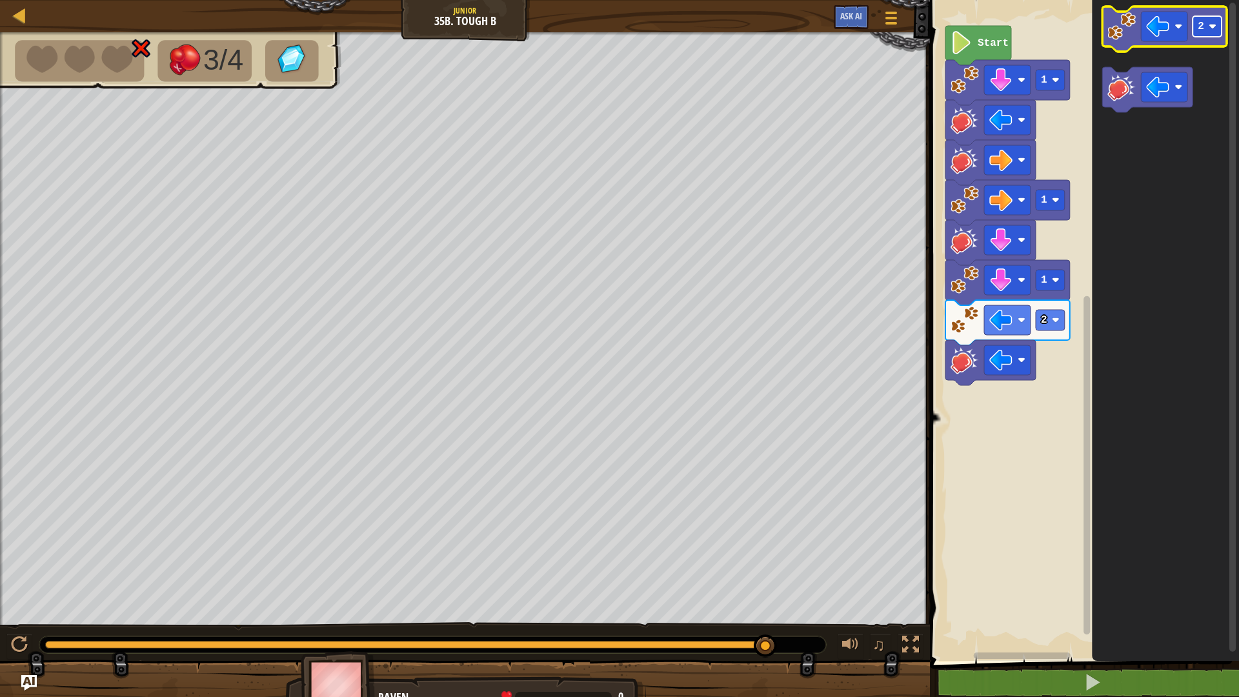
click at [1218, 30] on rect "Blockly Workspace" at bounding box center [1207, 26] width 29 height 21
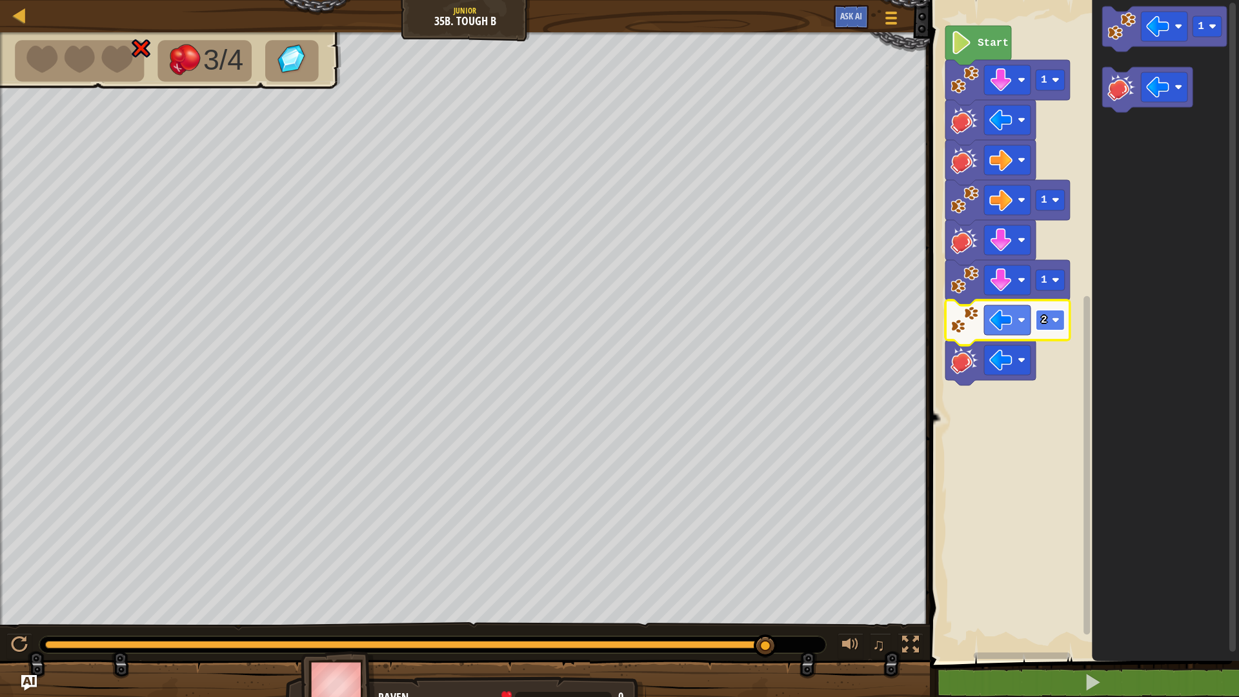
click at [1059, 316] on rect "Blockly Workspace" at bounding box center [1050, 320] width 29 height 21
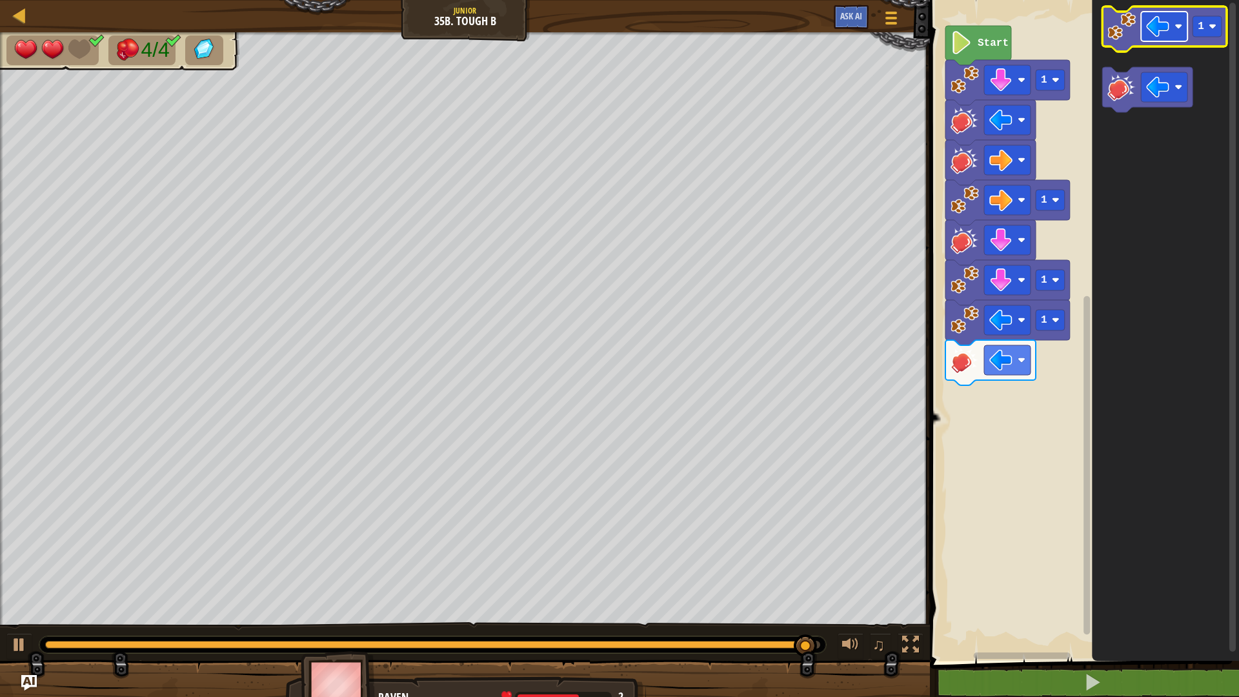
click at [1183, 30] on image "Blockly Workspace" at bounding box center [1179, 27] width 8 height 8
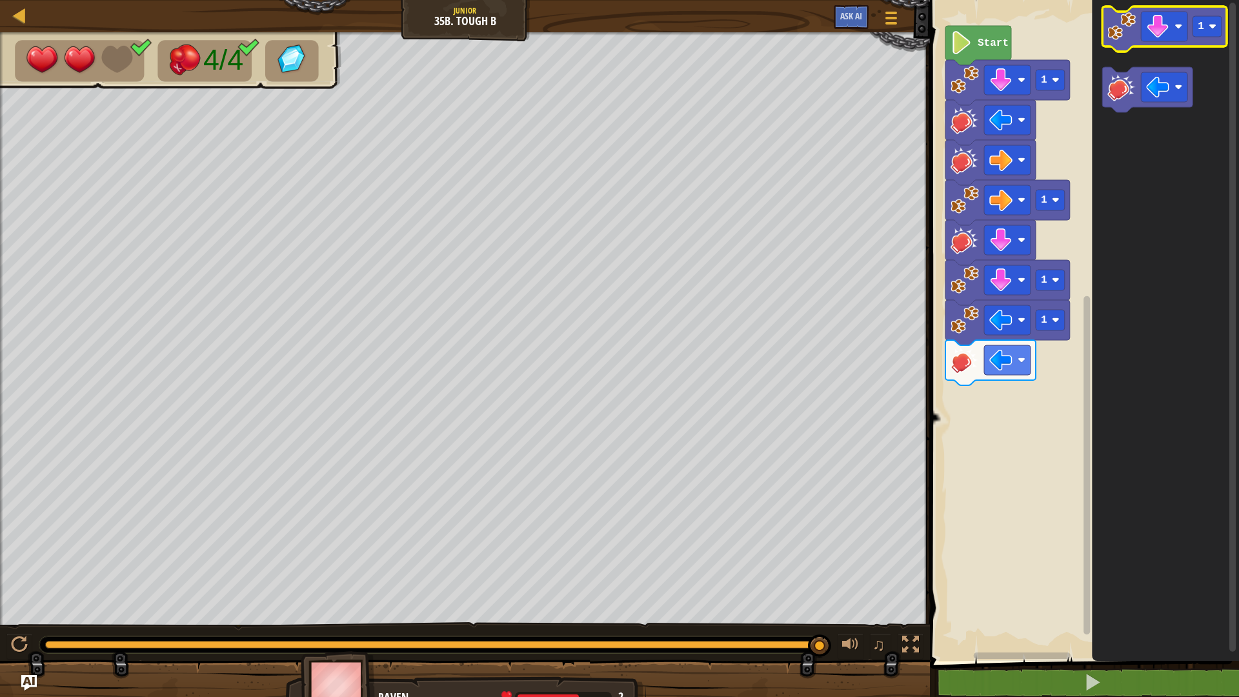
click at [1110, 26] on image "Blockly Workspace" at bounding box center [1122, 26] width 28 height 28
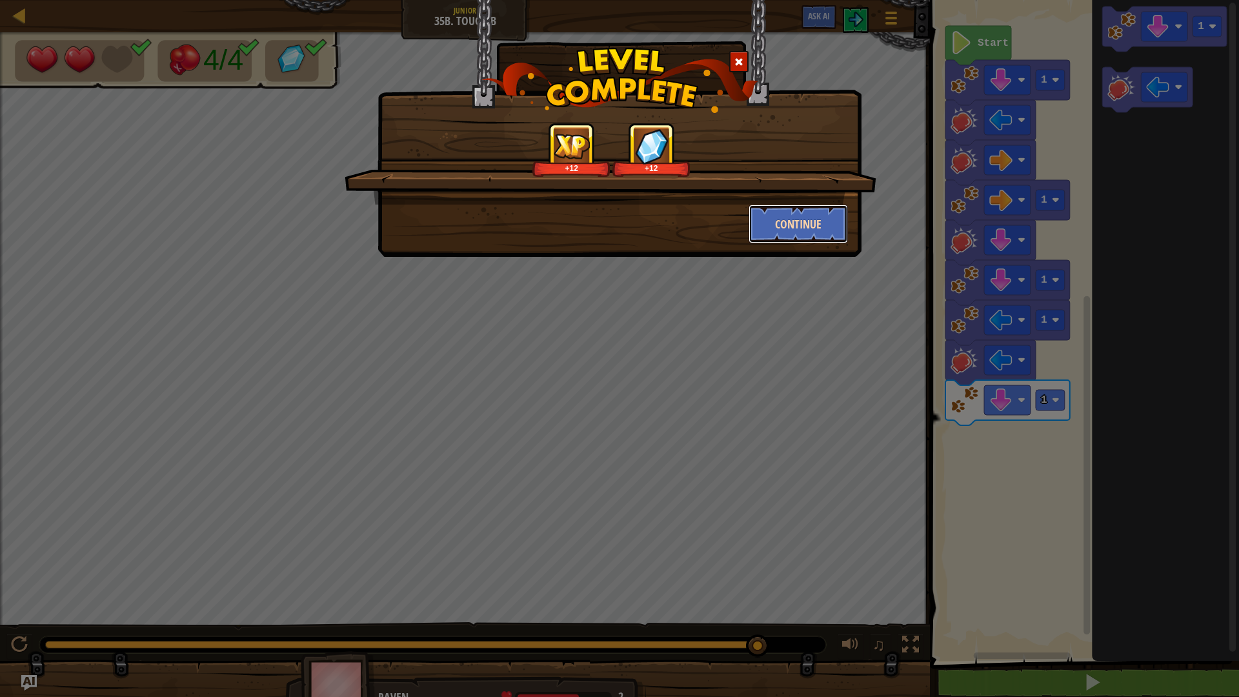
click at [788, 232] on button "Continue" at bounding box center [799, 224] width 100 height 39
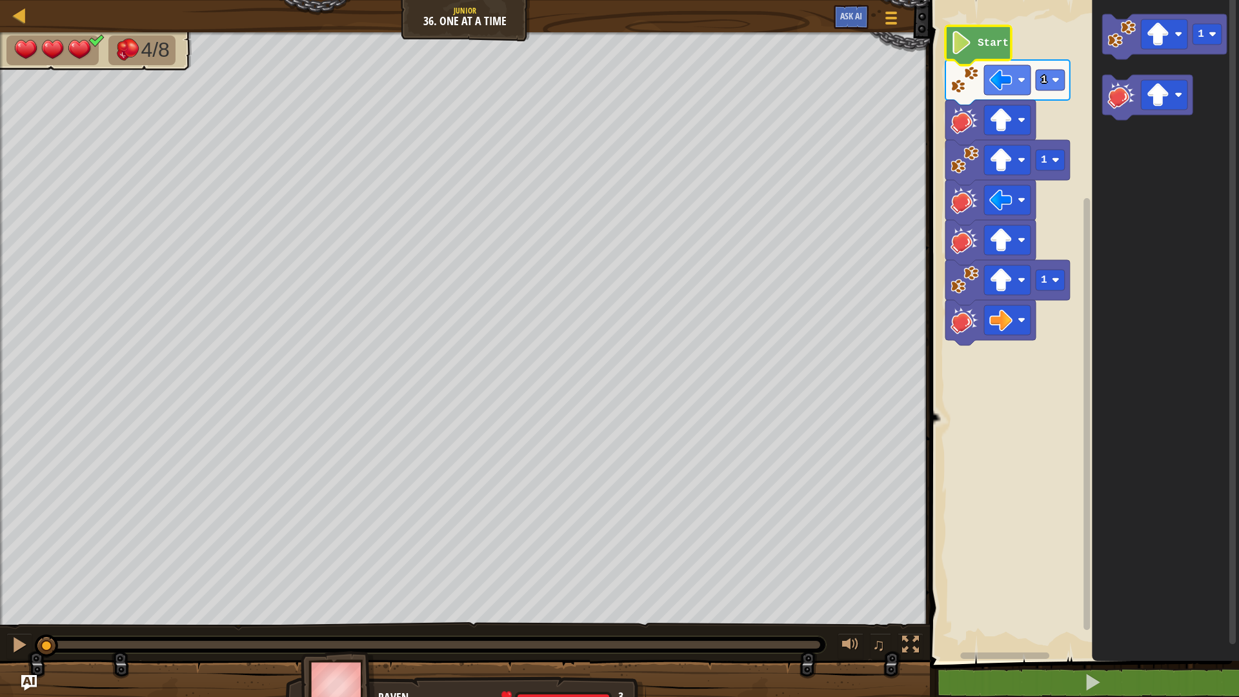
click at [951, 36] on icon "Blockly Workspace" at bounding box center [979, 45] width 66 height 39
click at [968, 43] on image "Blockly Workspace" at bounding box center [962, 42] width 22 height 23
click at [6, 587] on button at bounding box center [19, 646] width 26 height 26
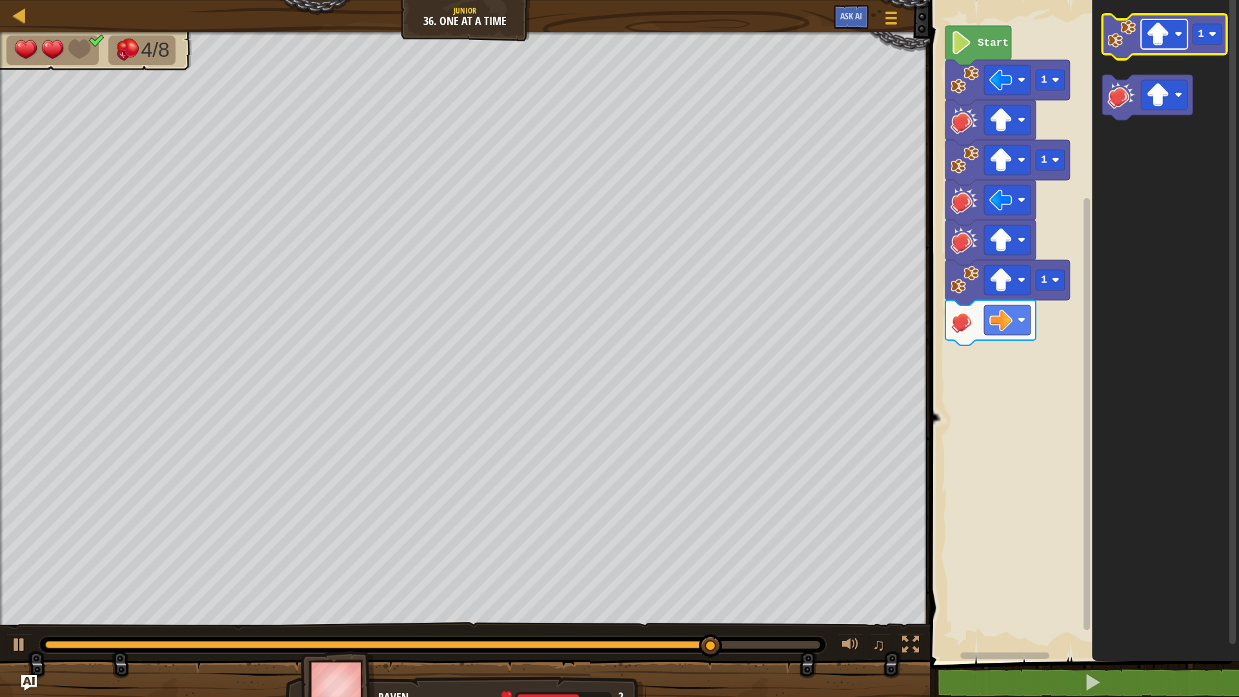
click at [1182, 37] on image "Blockly Workspace" at bounding box center [1179, 34] width 8 height 8
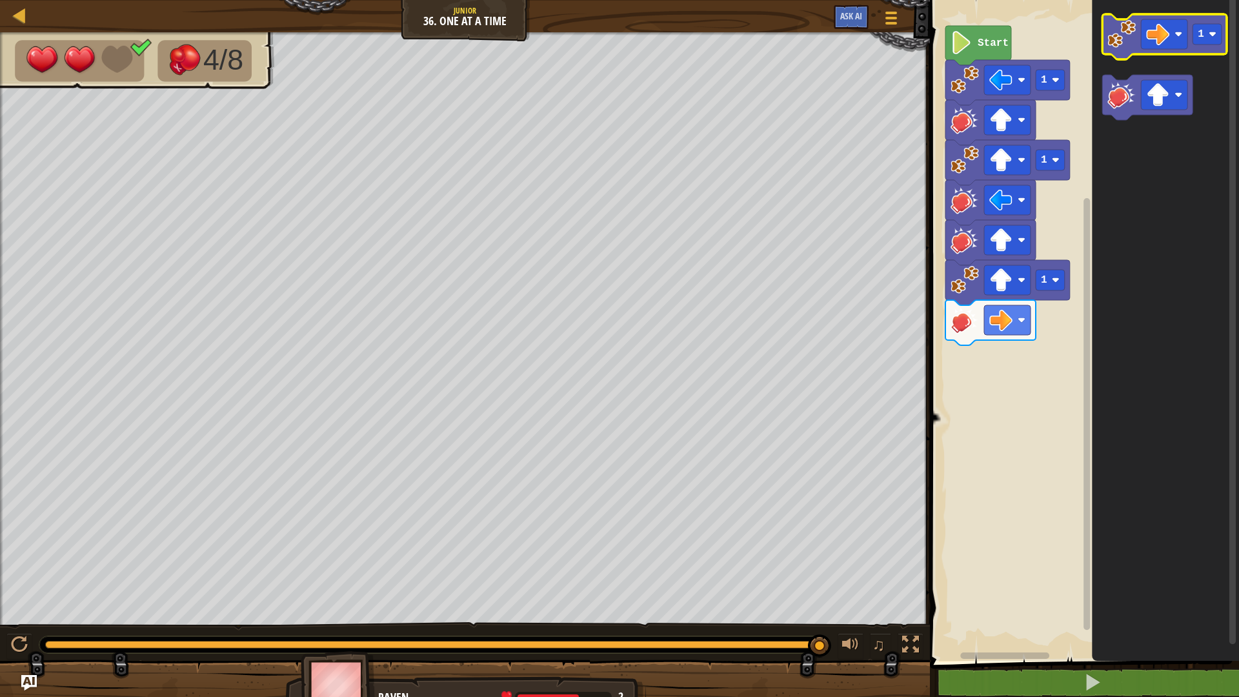
click at [1107, 42] on icon "Blockly Workspace" at bounding box center [1165, 36] width 125 height 45
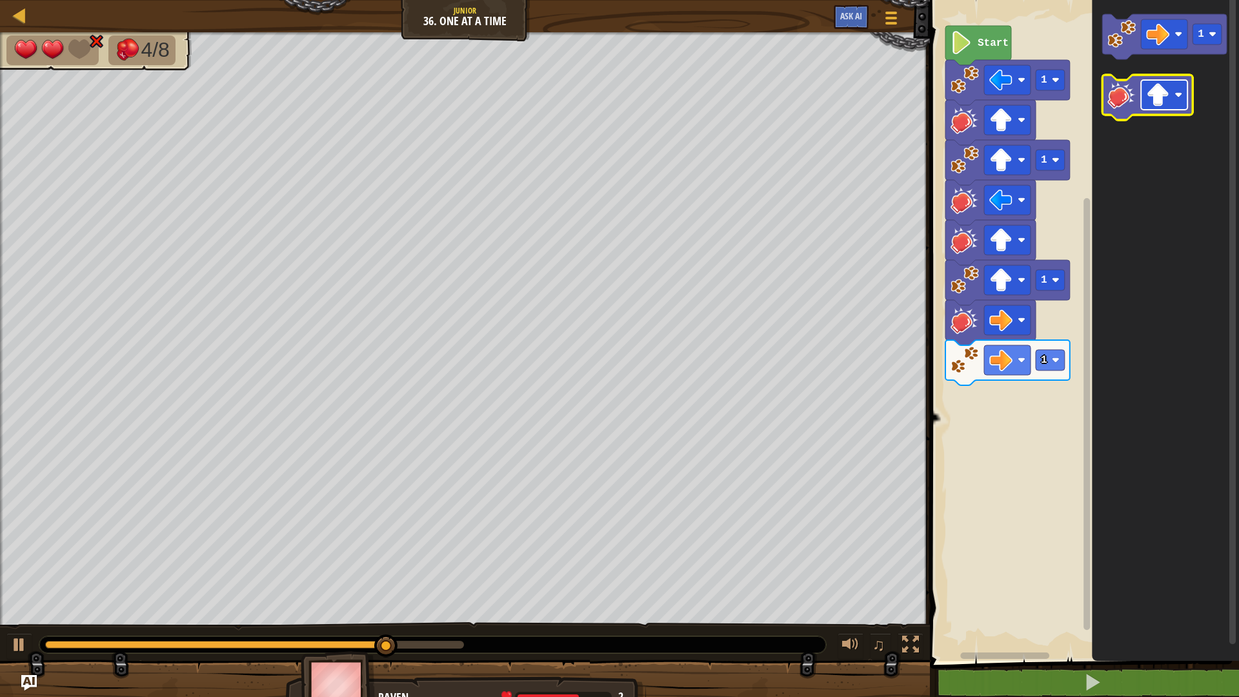
click at [1163, 99] on image "Blockly Workspace" at bounding box center [1158, 94] width 23 height 23
click at [1123, 90] on image "Blockly Workspace" at bounding box center [1122, 95] width 28 height 28
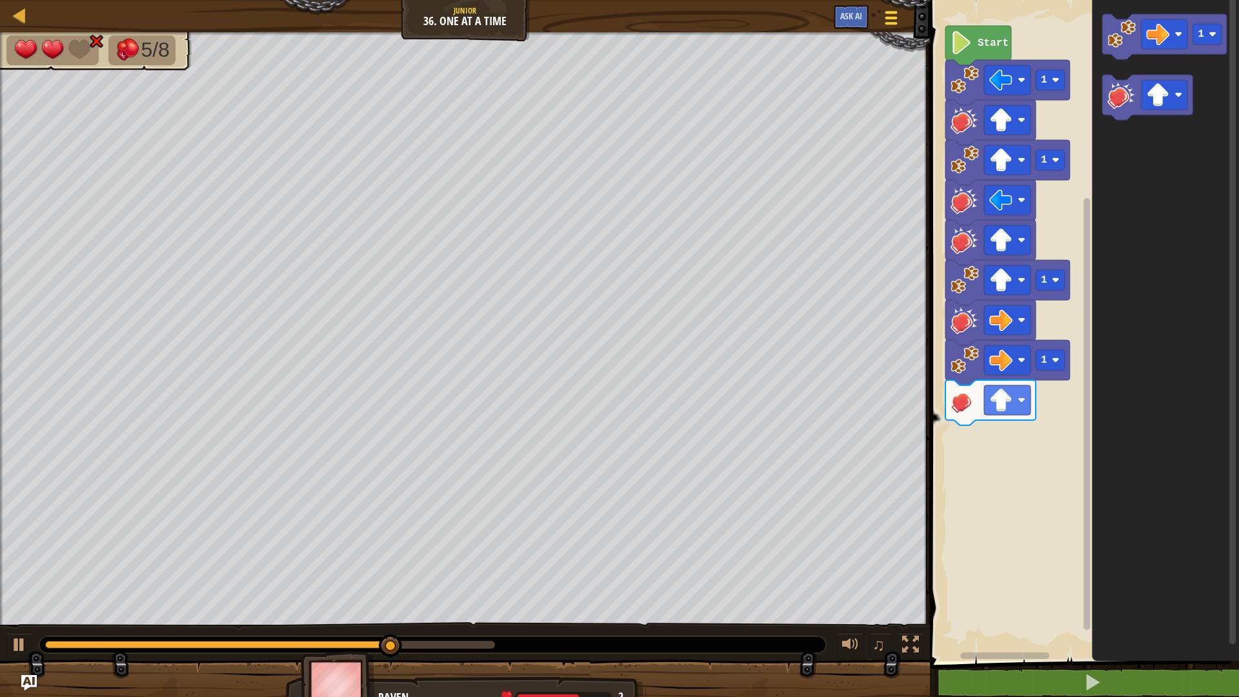
click at [888, 13] on span at bounding box center [892, 12] width 12 height 3
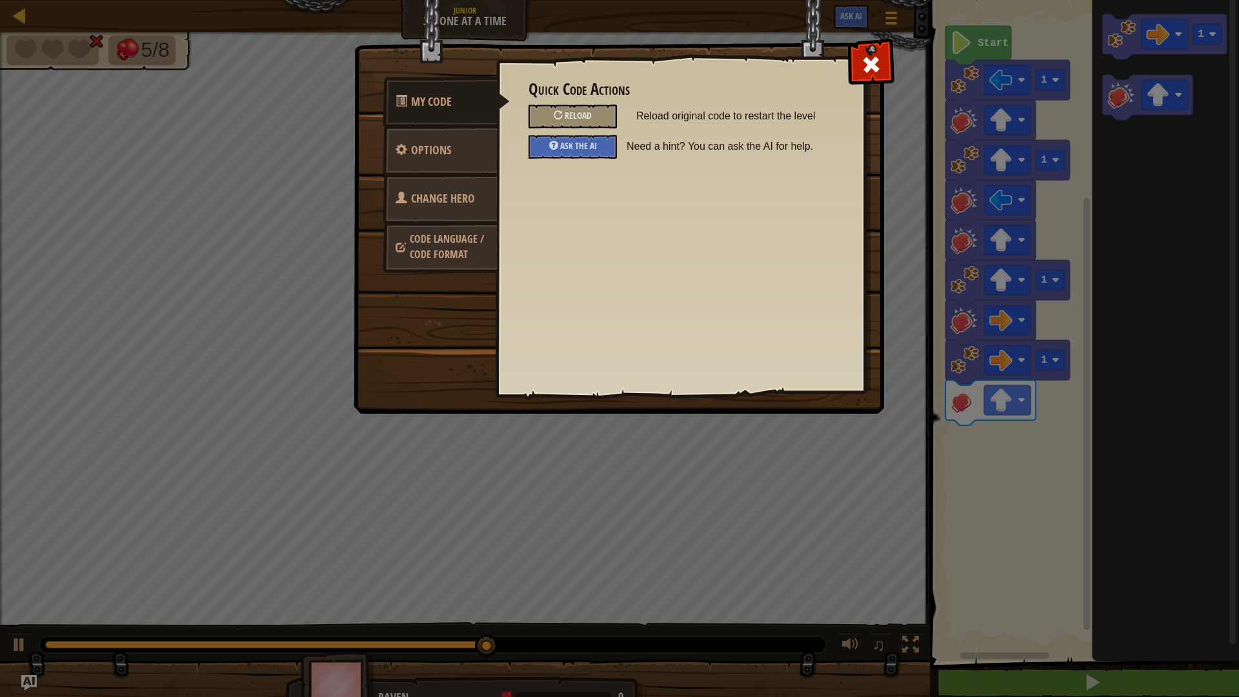
click at [446, 196] on span "Change Hero" at bounding box center [443, 198] width 64 height 16
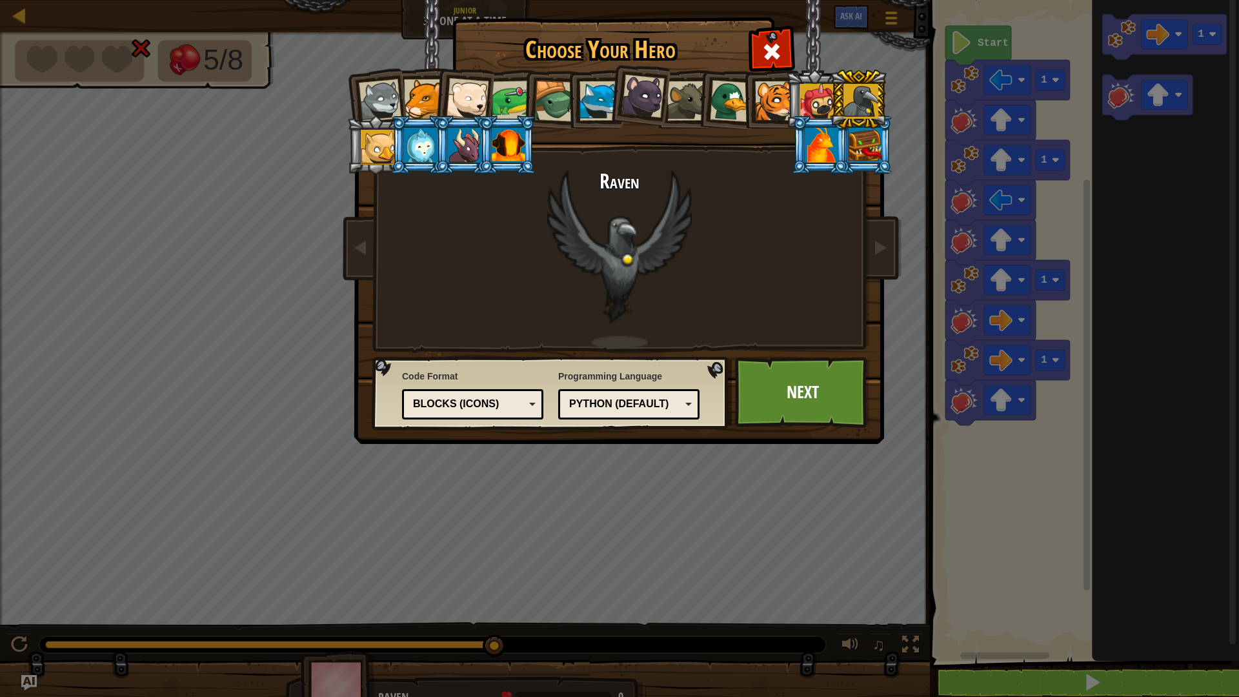
click at [877, 134] on div at bounding box center [866, 145] width 34 height 35
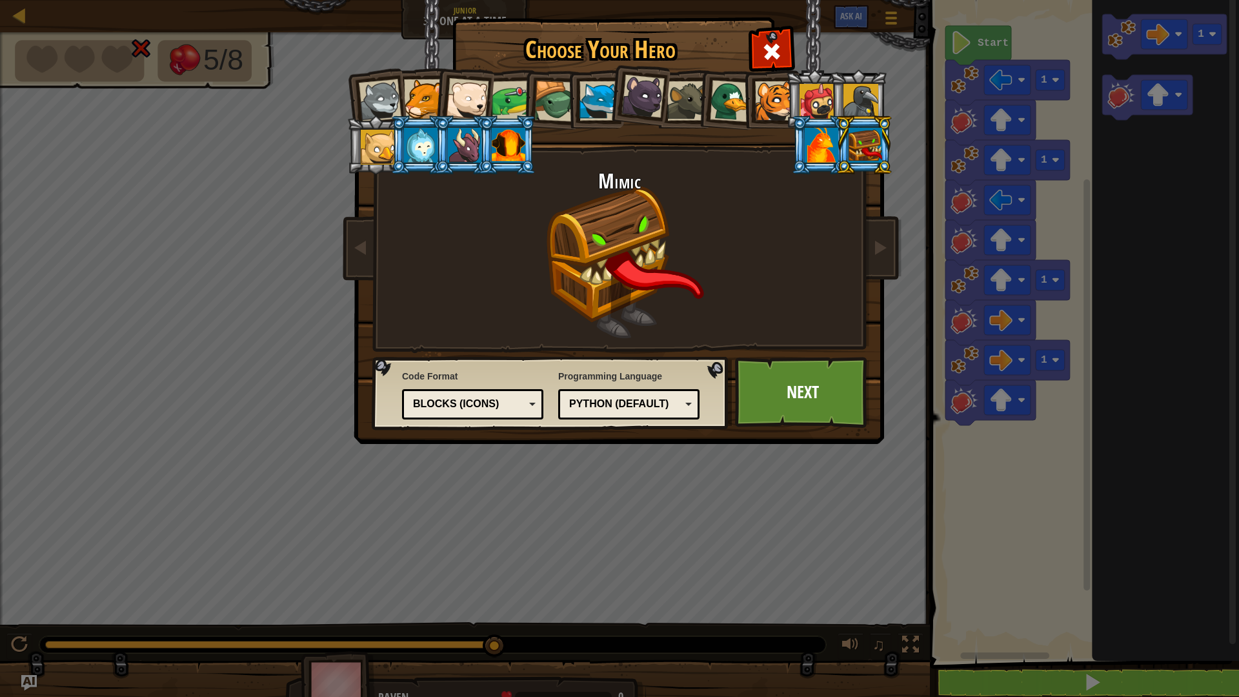
click at [835, 156] on div at bounding box center [822, 145] width 34 height 35
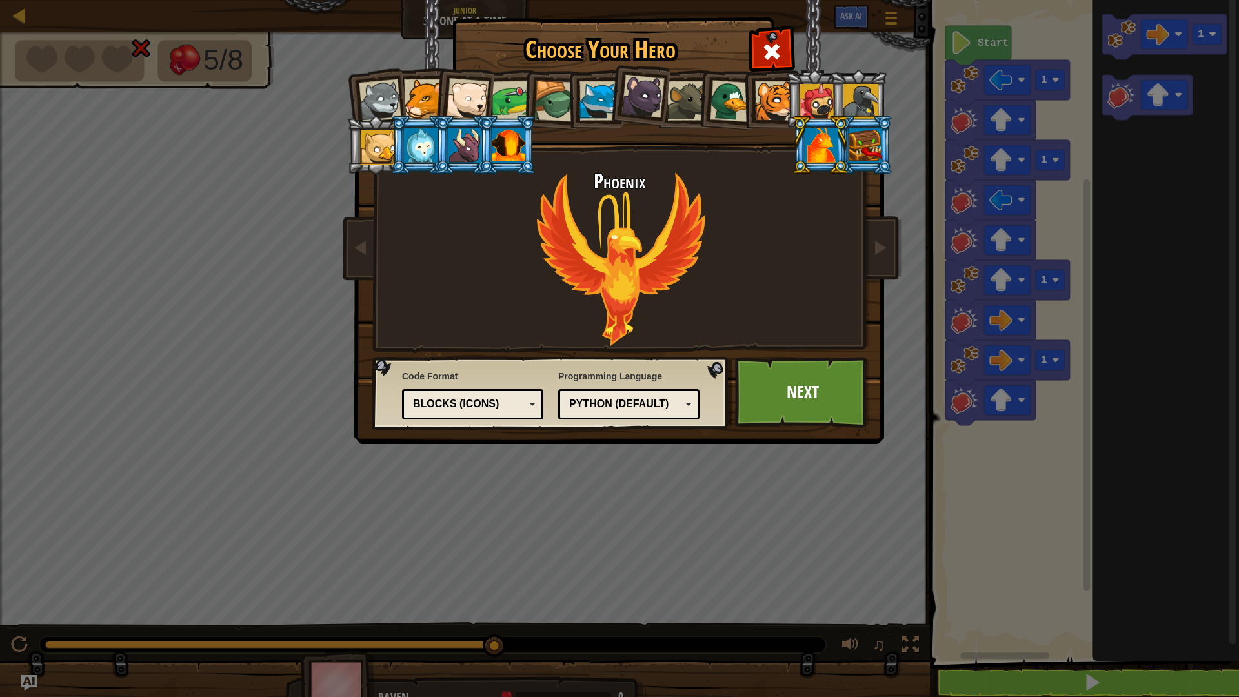
click at [509, 145] on div at bounding box center [509, 145] width 34 height 35
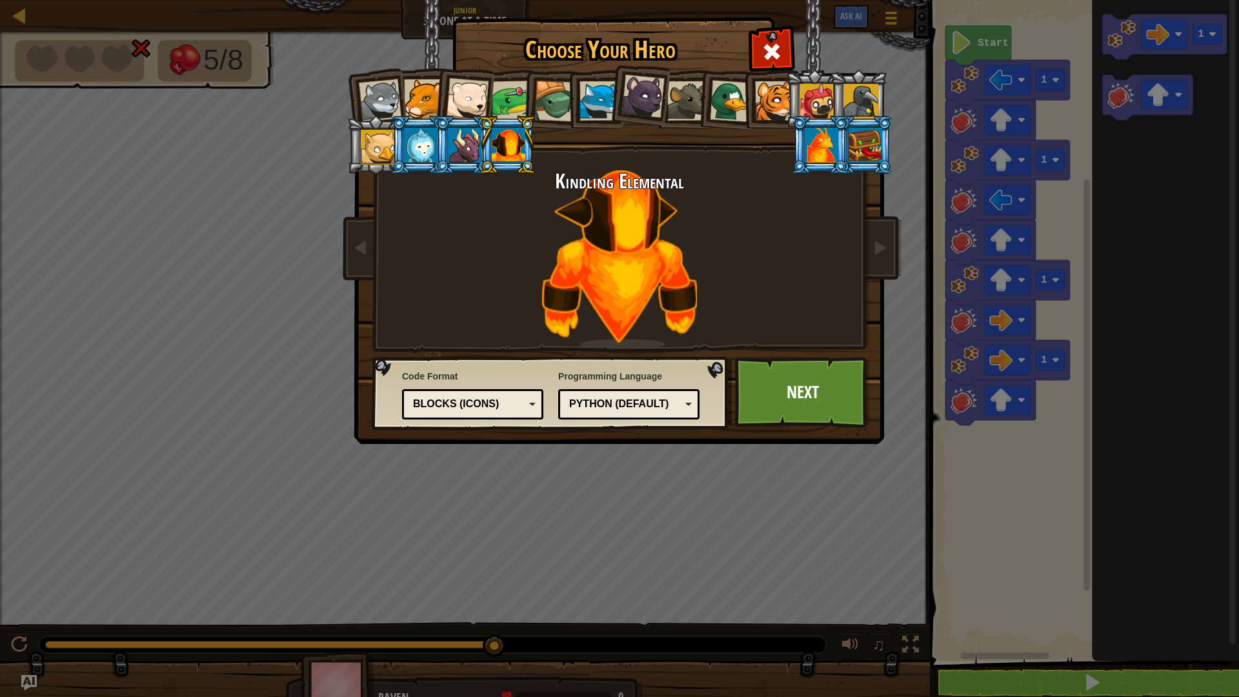
click at [432, 70] on ol at bounding box center [620, 70] width 533 height 0
click at [409, 139] on div at bounding box center [421, 145] width 34 height 35
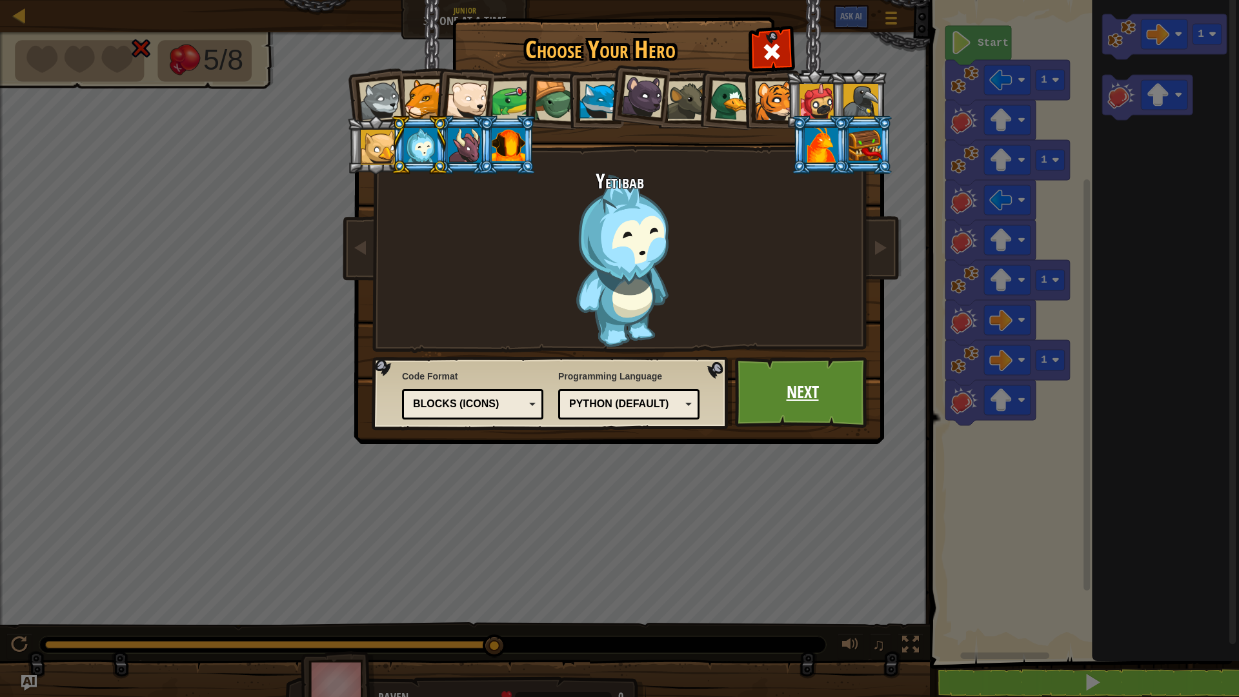
click at [787, 393] on link "Next" at bounding box center [802, 392] width 135 height 71
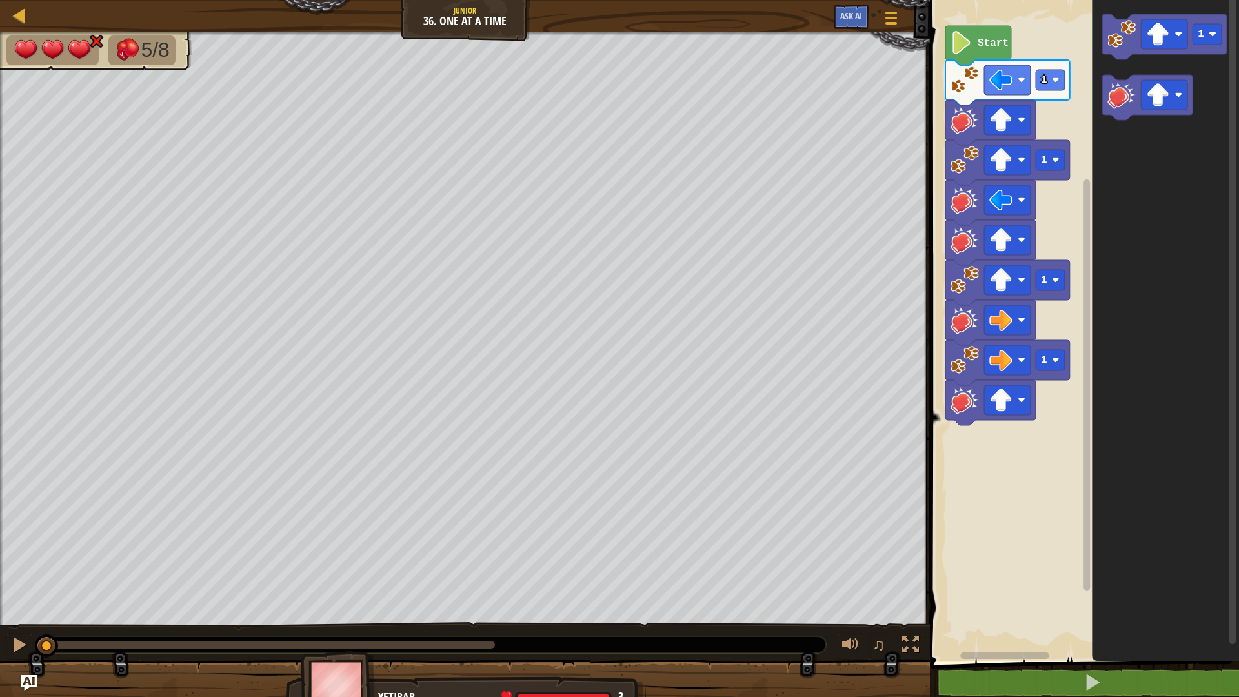
click at [986, 45] on text "Start" at bounding box center [993, 43] width 31 height 12
click at [26, 587] on button at bounding box center [19, 646] width 26 height 26
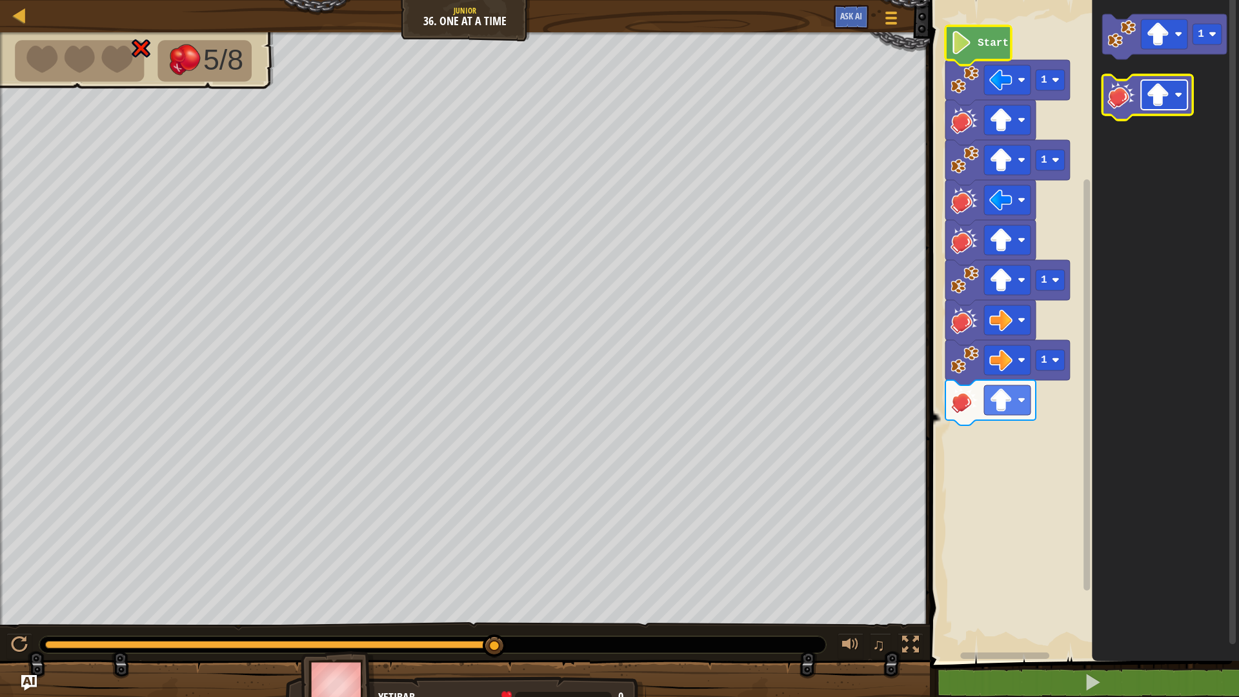
click at [1180, 94] on image "Blockly Workspace" at bounding box center [1179, 95] width 8 height 8
click at [1121, 87] on image "Blockly Workspace" at bounding box center [1122, 95] width 28 height 28
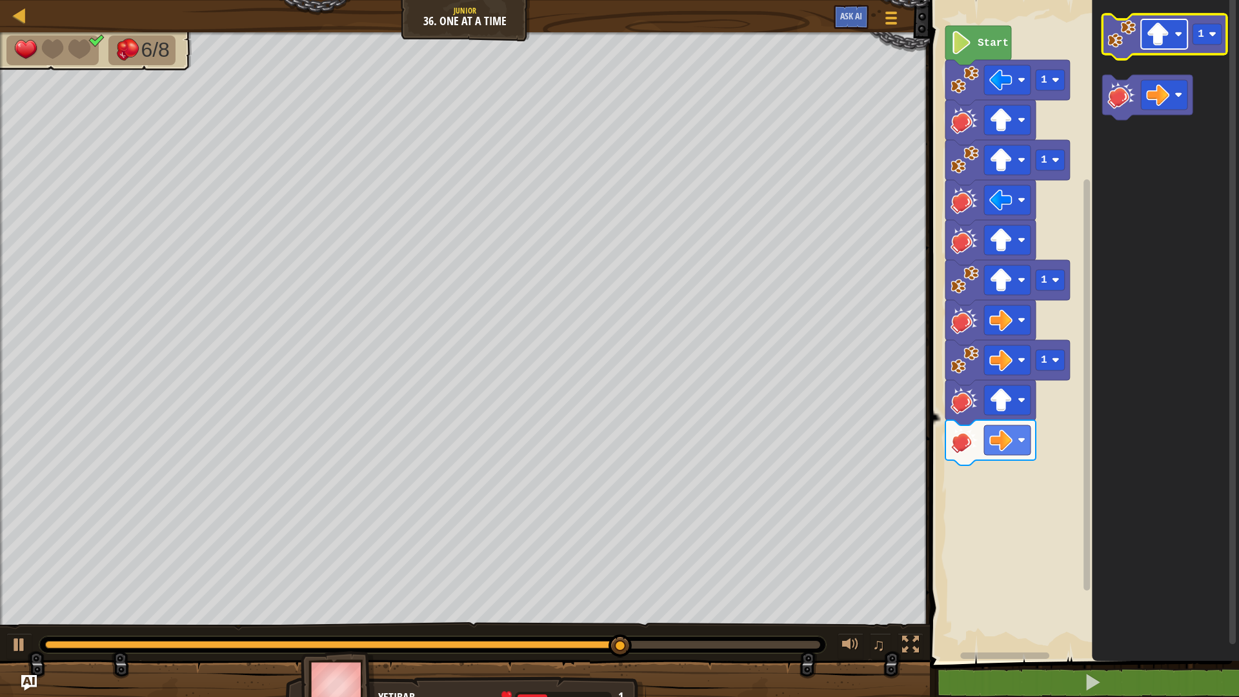
click at [1175, 36] on rect "Blockly Workspace" at bounding box center [1164, 34] width 46 height 30
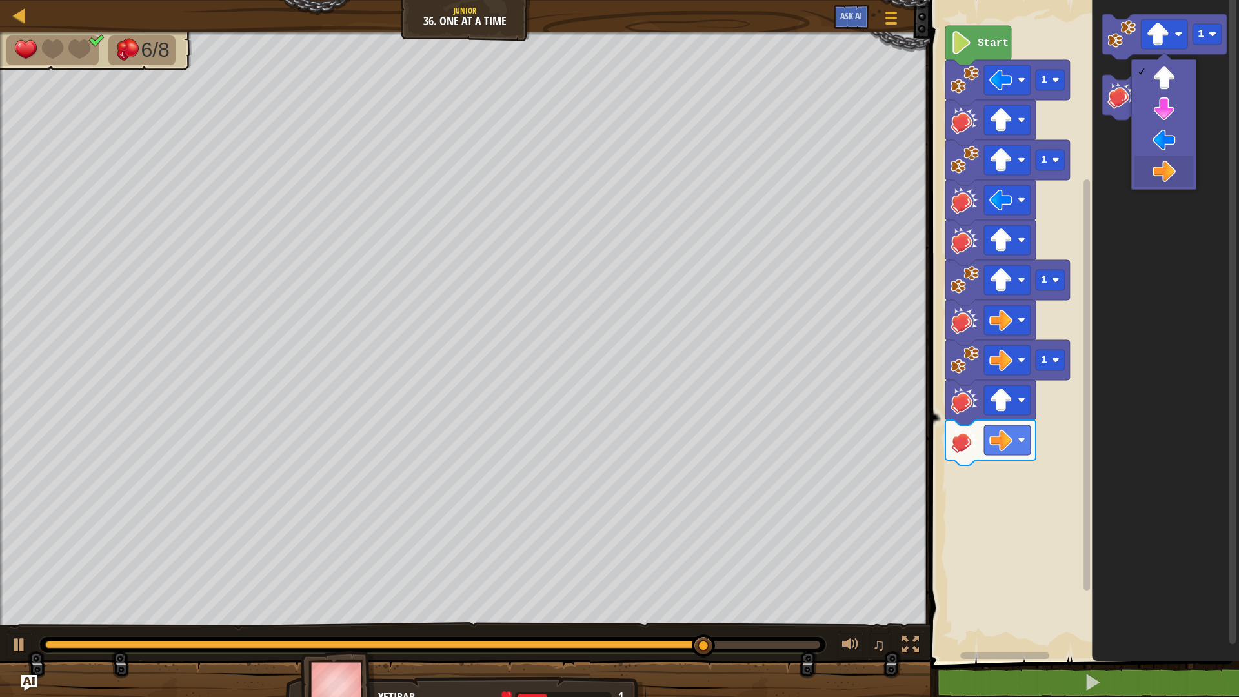
drag, startPoint x: 1181, startPoint y: 167, endPoint x: 1180, endPoint y: 159, distance: 8.5
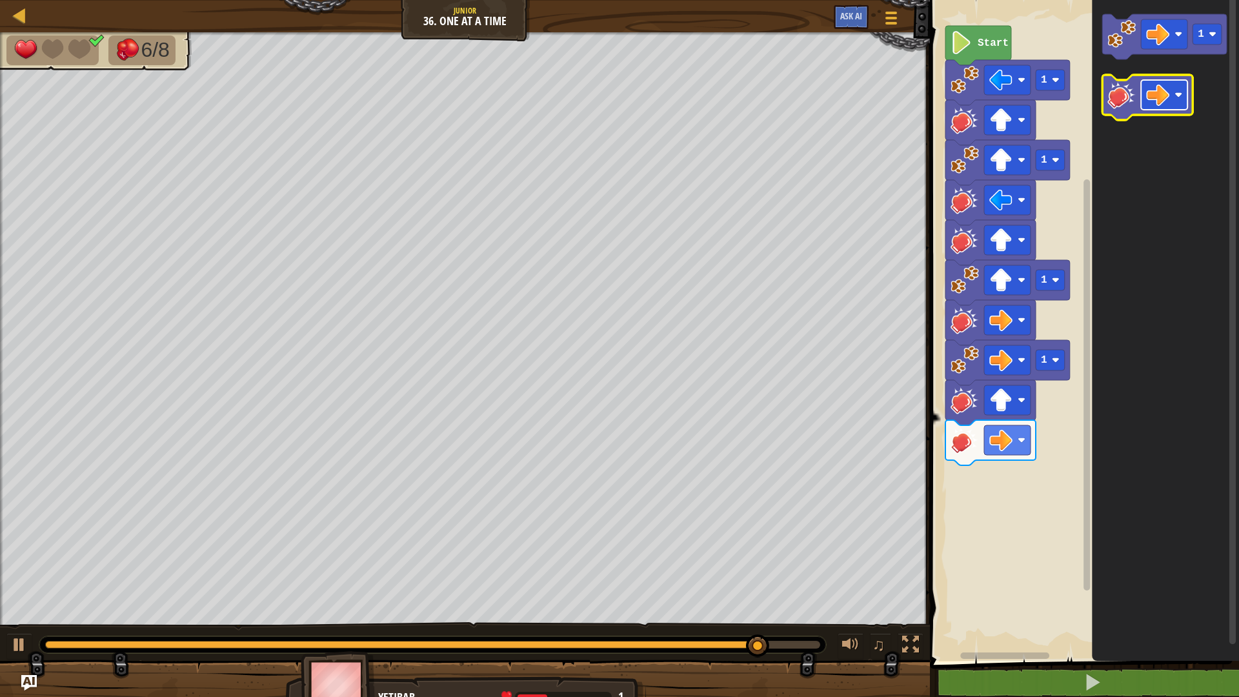
click at [1179, 90] on rect "Blockly Workspace" at bounding box center [1164, 95] width 46 height 30
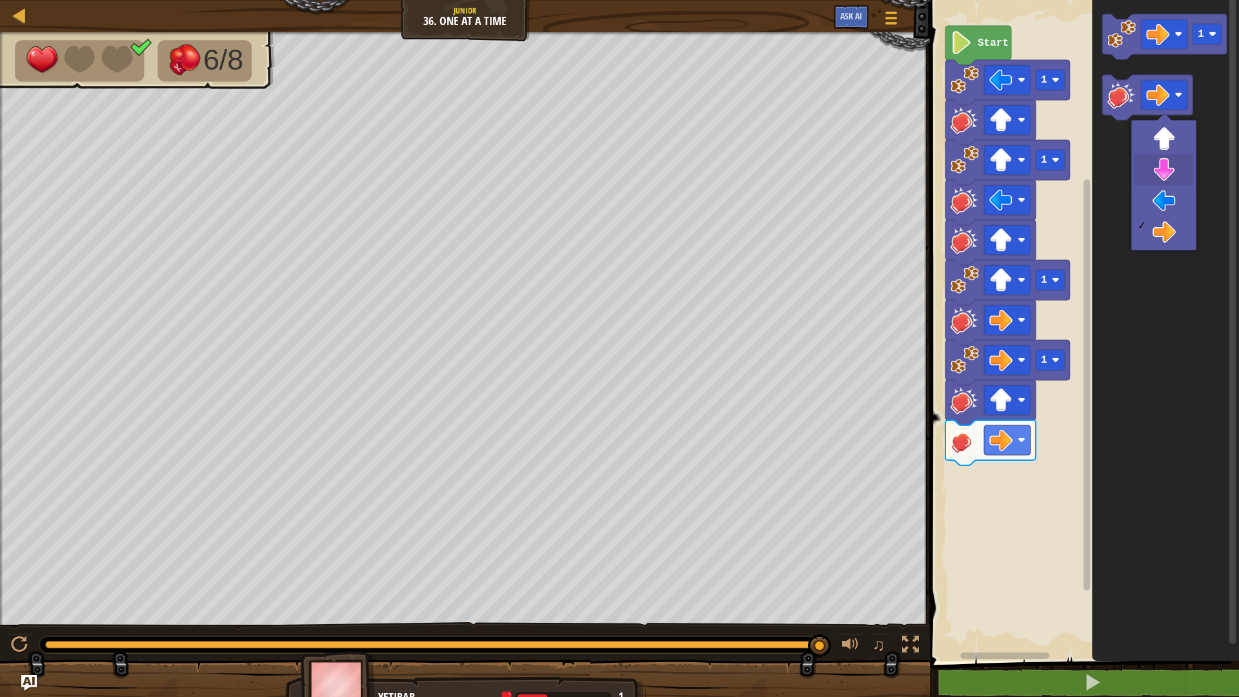
drag, startPoint x: 1176, startPoint y: 173, endPoint x: 1176, endPoint y: 162, distance: 11.0
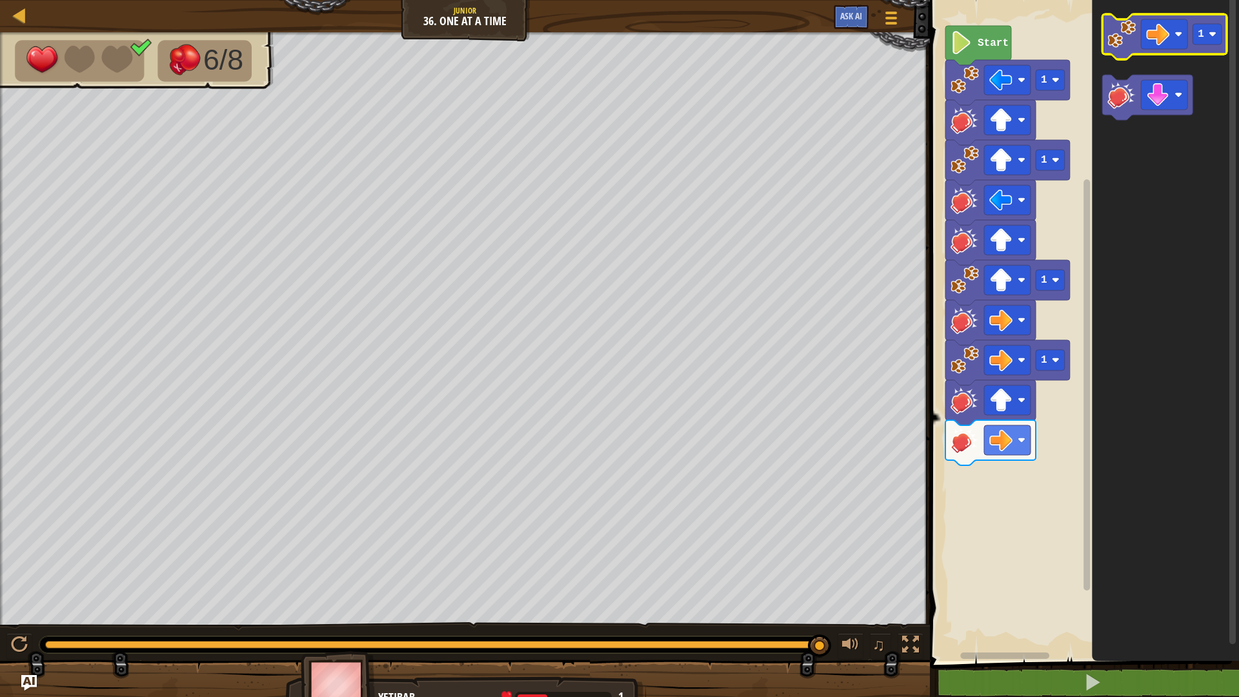
click at [1119, 34] on image "Blockly Workspace" at bounding box center [1122, 34] width 28 height 28
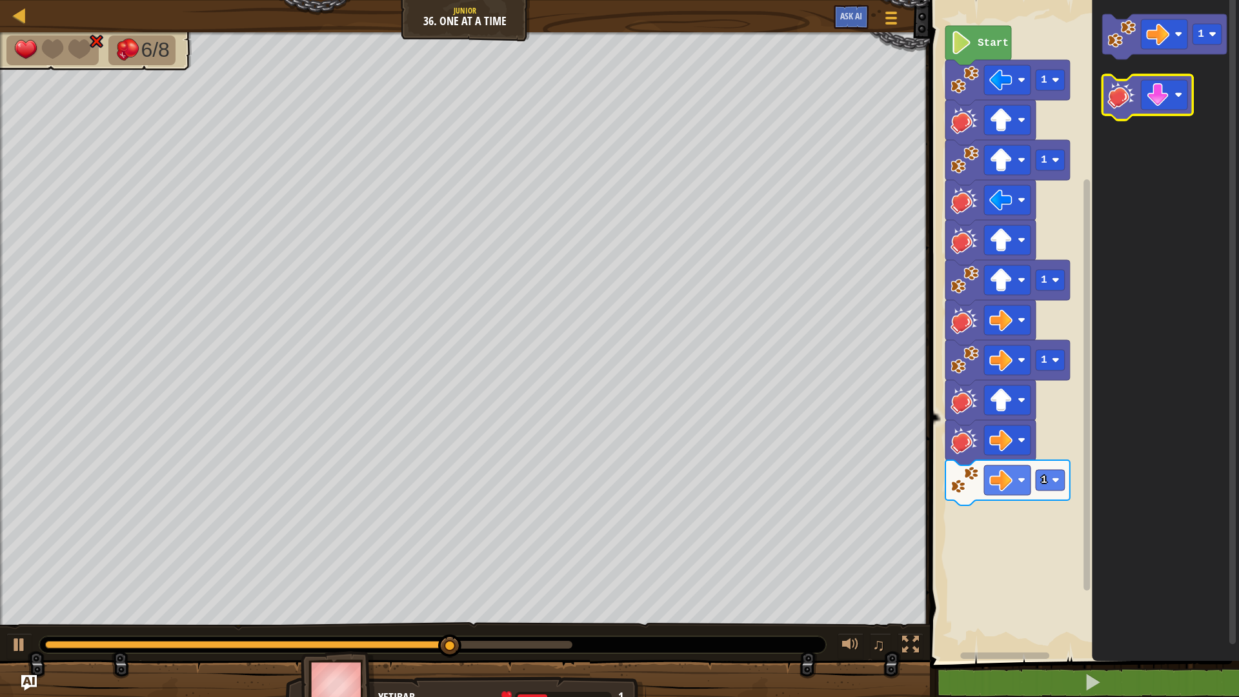
click at [1128, 95] on image "Blockly Workspace" at bounding box center [1122, 95] width 28 height 28
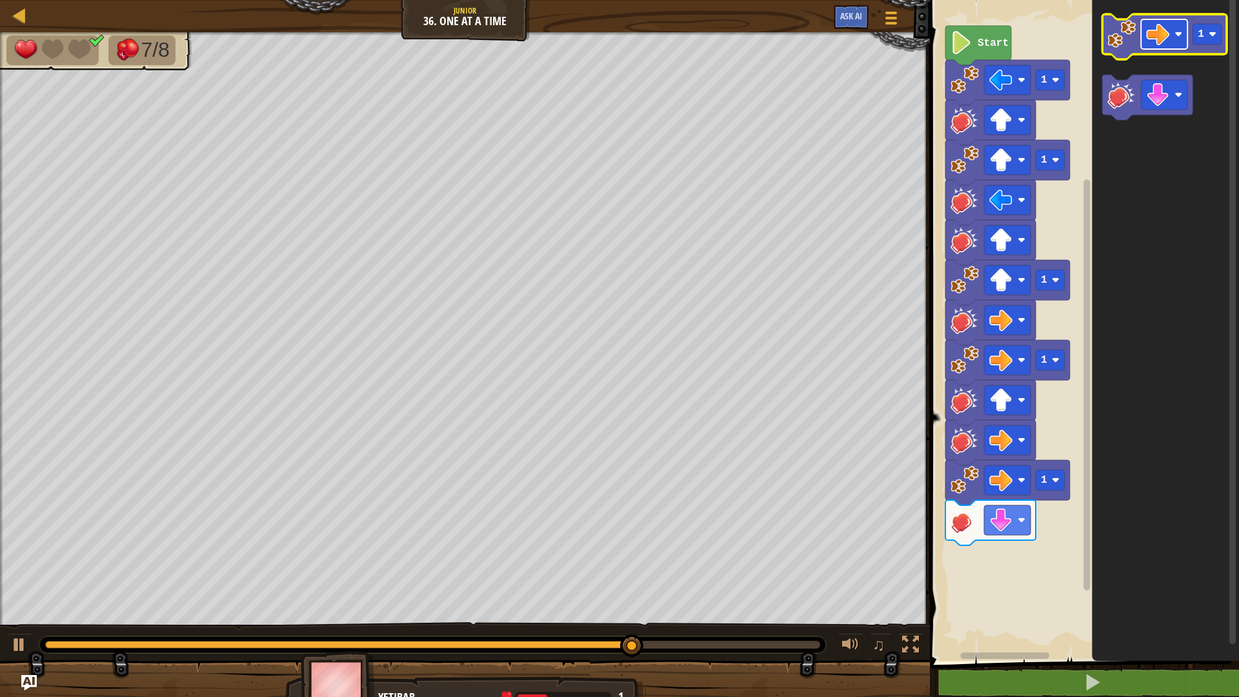
click at [1181, 39] on rect "Blockly Workspace" at bounding box center [1164, 34] width 46 height 30
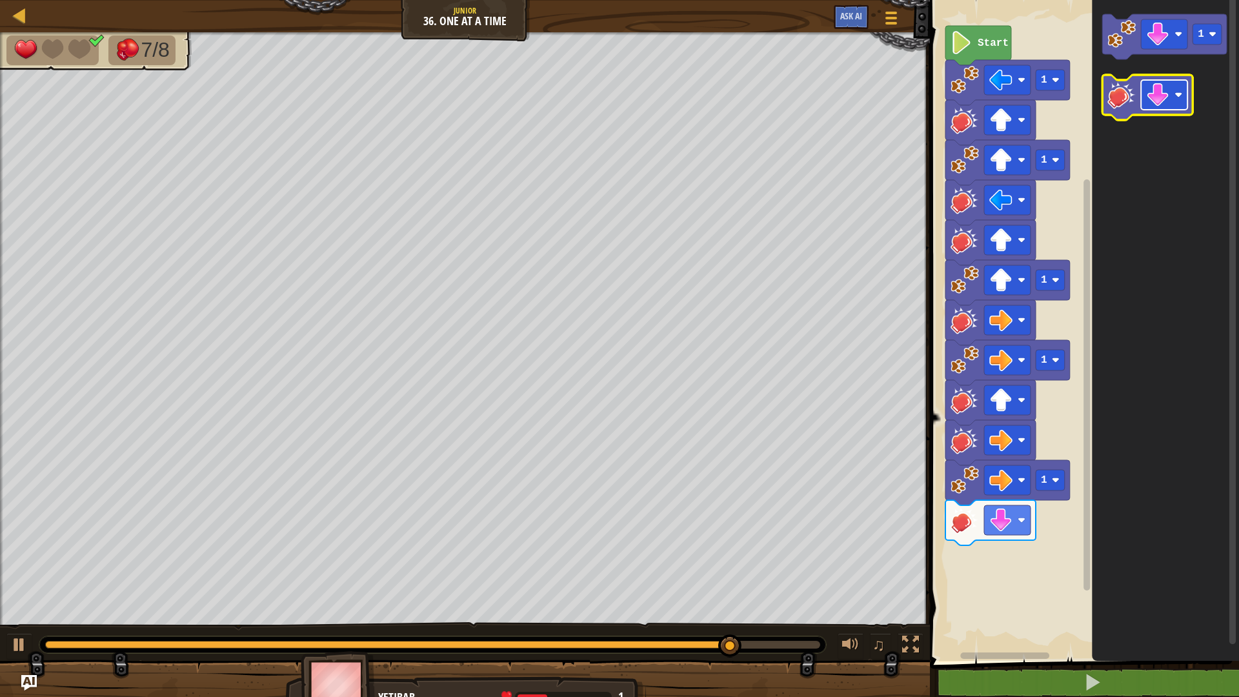
click at [1178, 92] on image "Blockly Workspace" at bounding box center [1179, 95] width 8 height 8
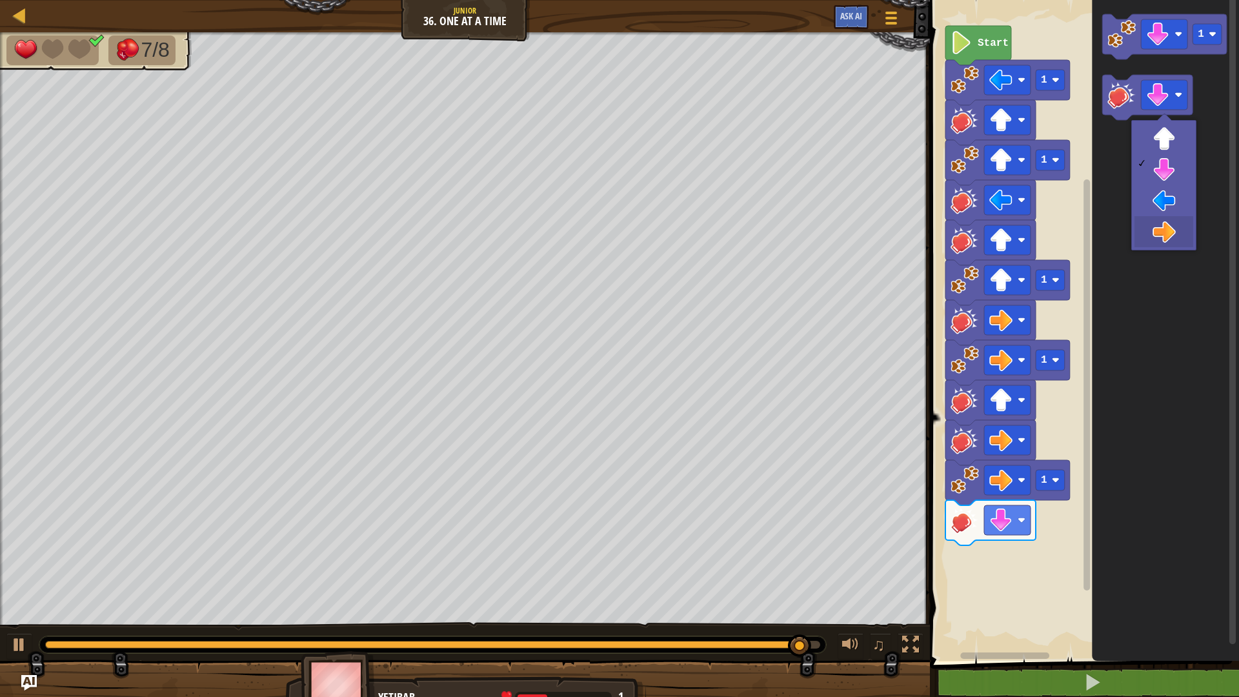
drag, startPoint x: 1178, startPoint y: 219, endPoint x: 1176, endPoint y: 203, distance: 15.5
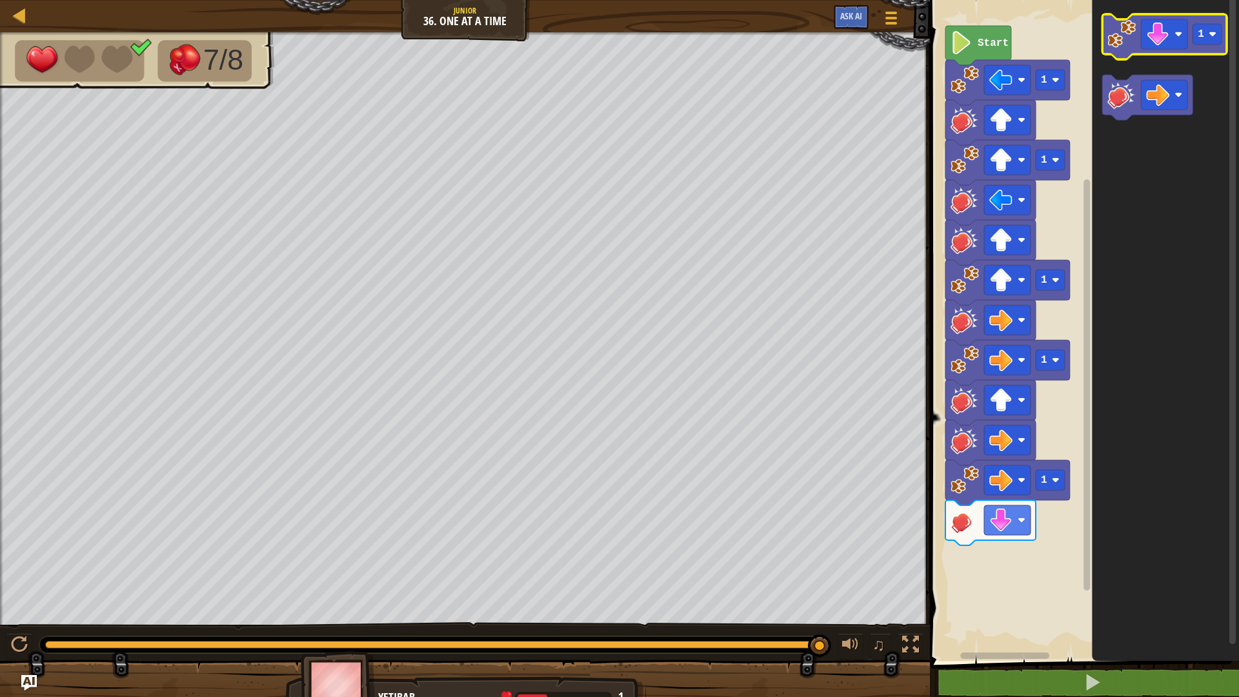
click at [1128, 49] on g "1" at bounding box center [1165, 36] width 125 height 45
click at [1121, 128] on icon "Blockly Workspace" at bounding box center [1165, 328] width 147 height 668
click at [1123, 44] on image "Blockly Workspace" at bounding box center [1122, 34] width 28 height 28
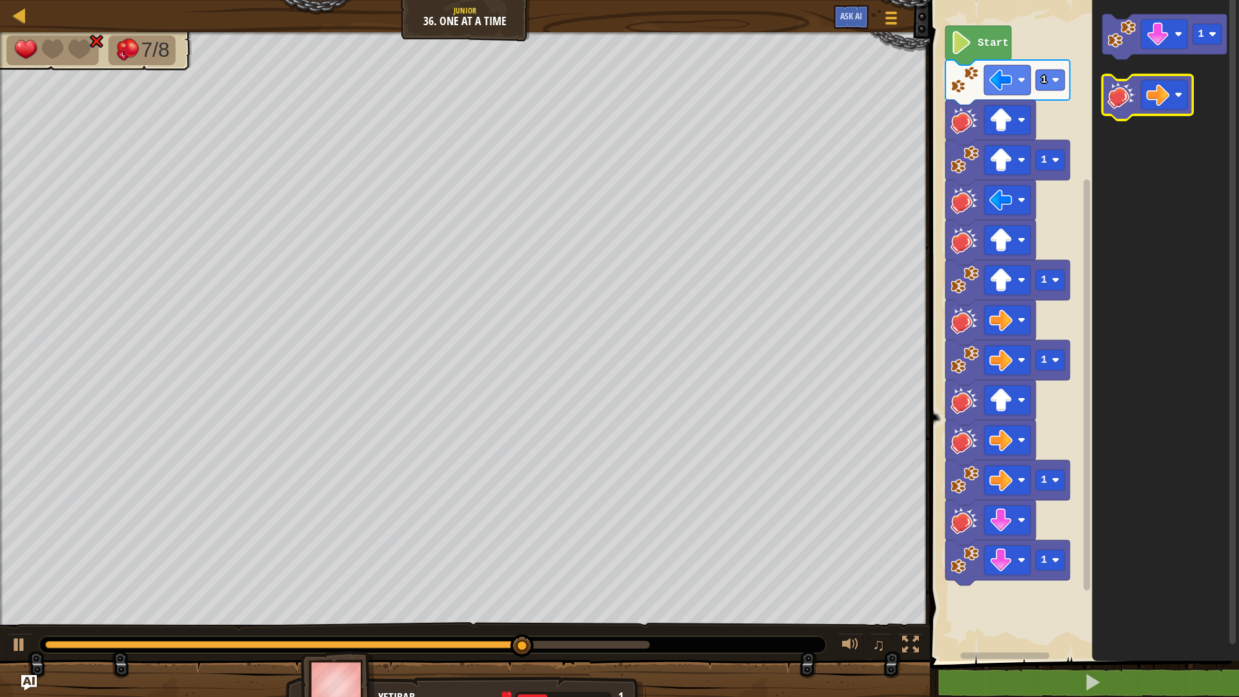
click at [1122, 94] on image "Blockly Workspace" at bounding box center [1122, 95] width 28 height 28
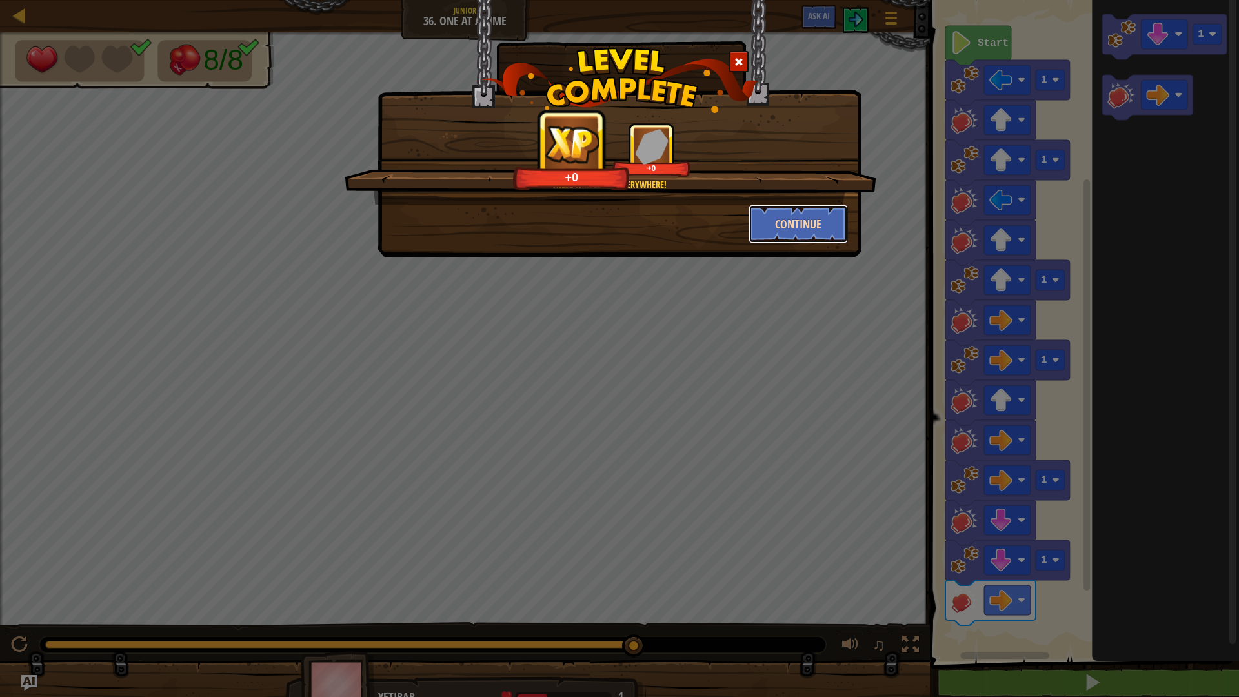
click at [819, 234] on button "Continue" at bounding box center [799, 224] width 100 height 39
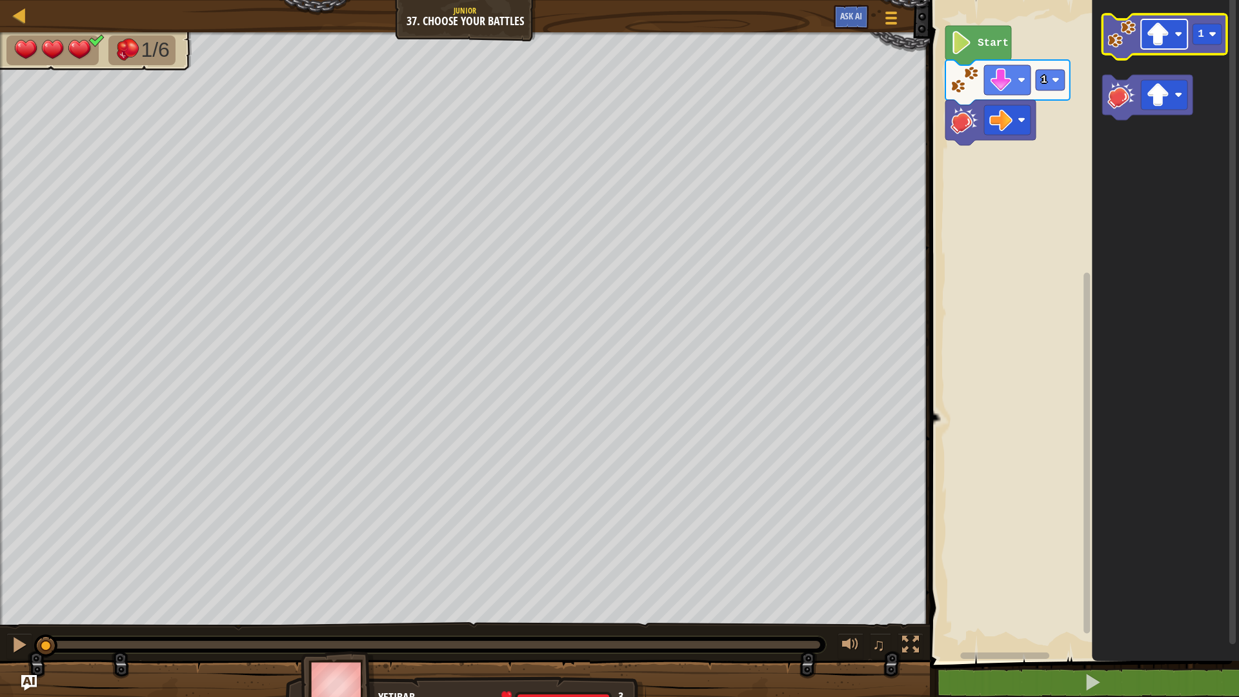
click at [1176, 30] on image "Blockly Workspace" at bounding box center [1179, 34] width 8 height 8
click at [1178, 29] on rect "Blockly Workspace" at bounding box center [1164, 34] width 46 height 30
click at [1115, 40] on image "Blockly Workspace" at bounding box center [1122, 34] width 28 height 28
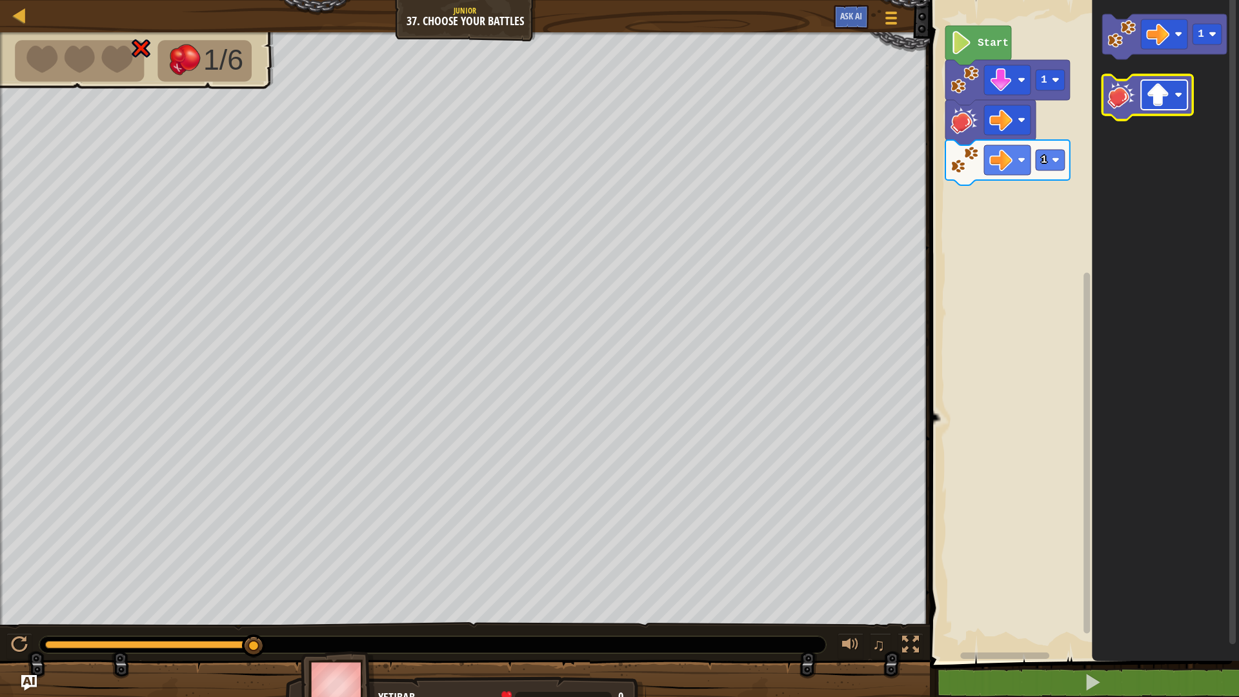
click at [1180, 94] on image "Blockly Workspace" at bounding box center [1179, 95] width 8 height 8
click at [1128, 103] on image "Blockly Workspace" at bounding box center [1122, 95] width 28 height 28
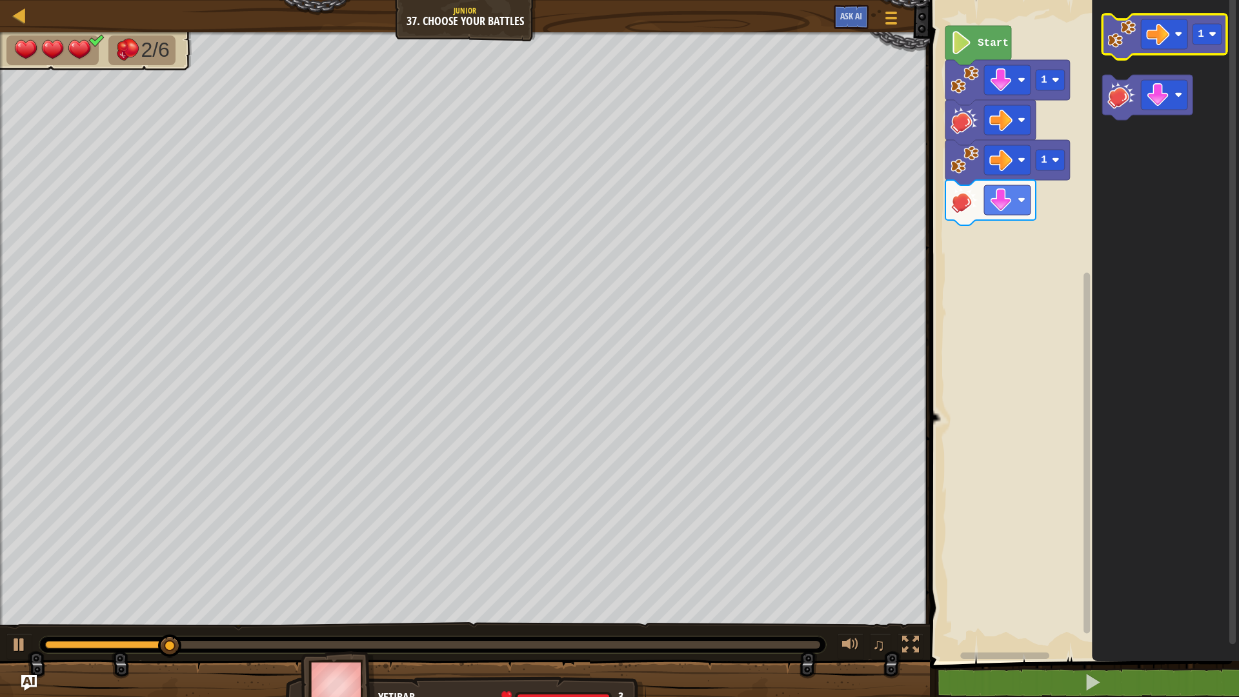
click at [1115, 49] on icon "Blockly Workspace" at bounding box center [1165, 36] width 125 height 45
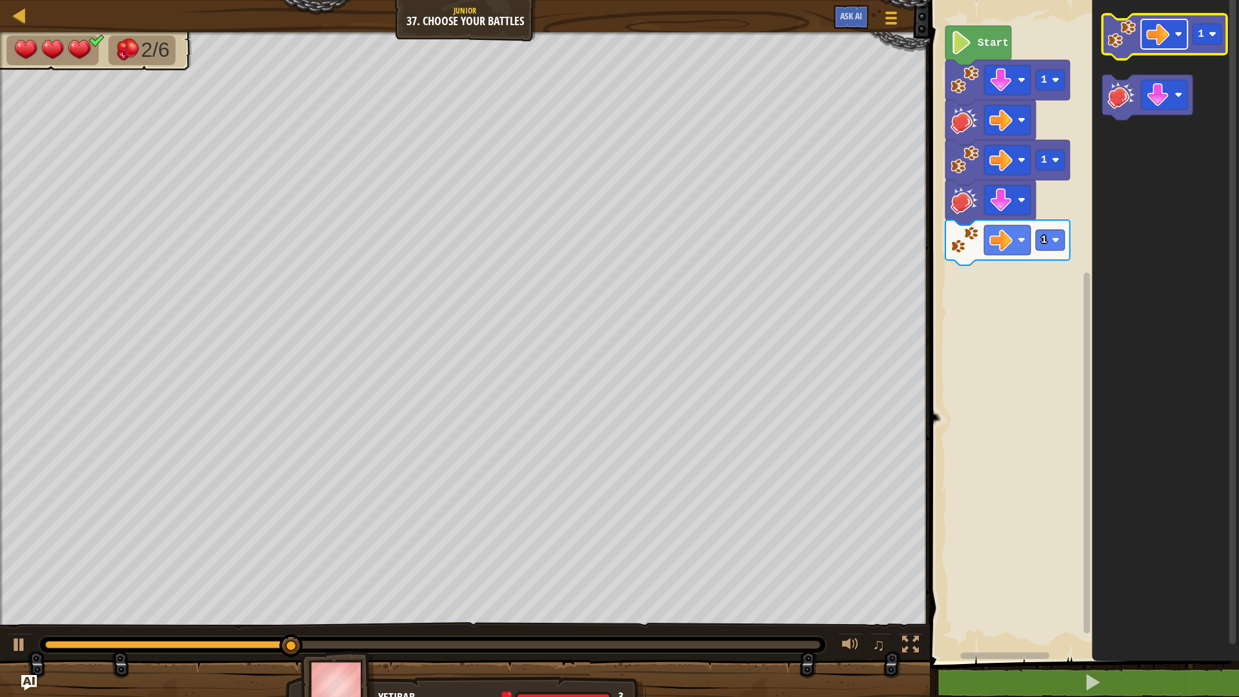
click at [1176, 37] on image "Blockly Workspace" at bounding box center [1179, 34] width 8 height 8
click at [1127, 48] on icon "Blockly Workspace" at bounding box center [1165, 36] width 125 height 45
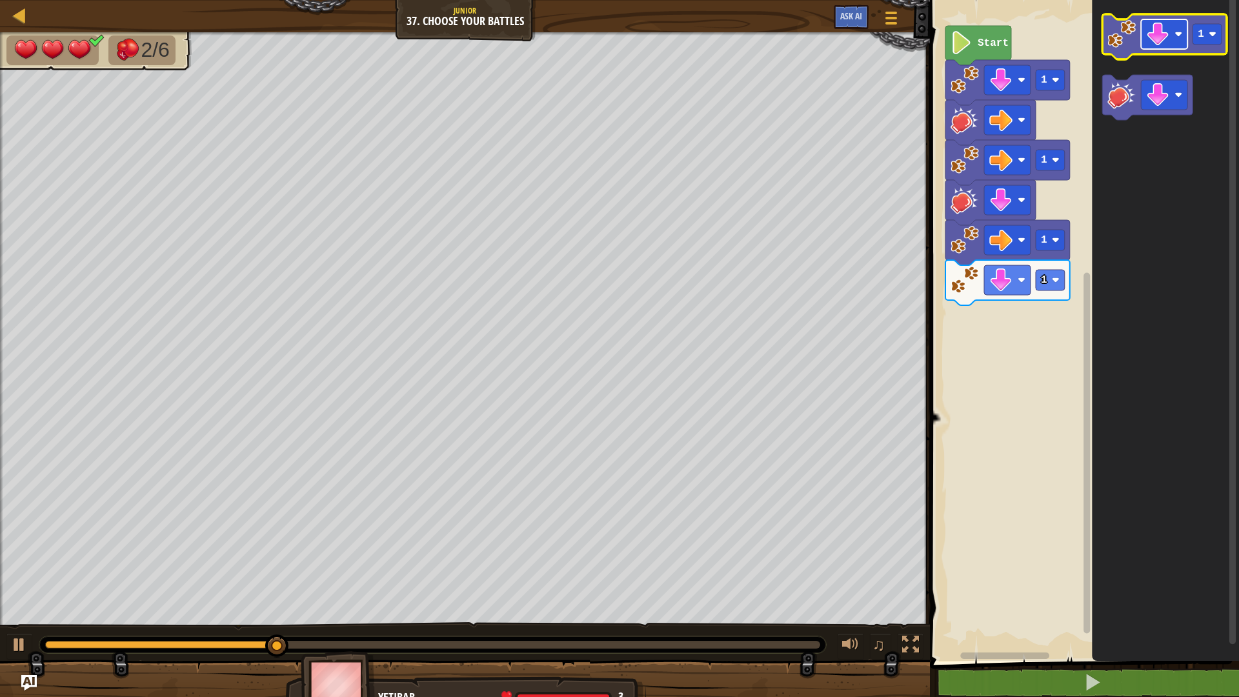
click at [1183, 39] on rect "Blockly Workspace" at bounding box center [1164, 34] width 46 height 30
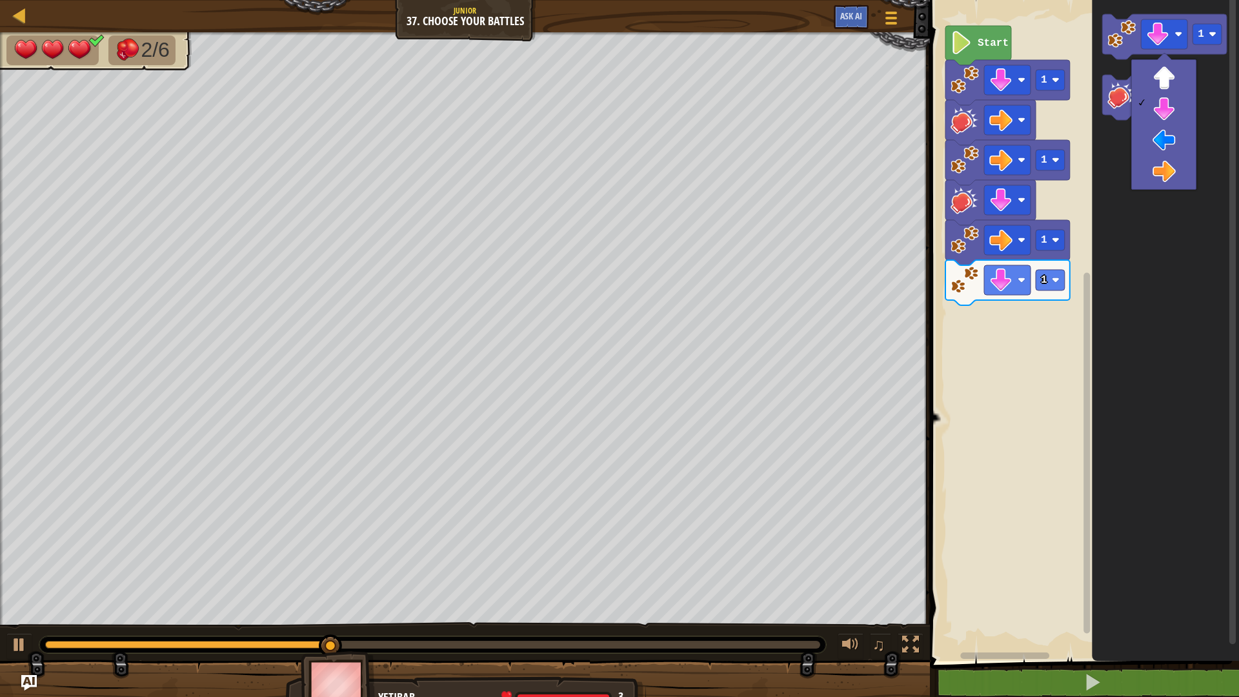
click at [1118, 134] on icon "Blockly Workspace" at bounding box center [1165, 328] width 147 height 668
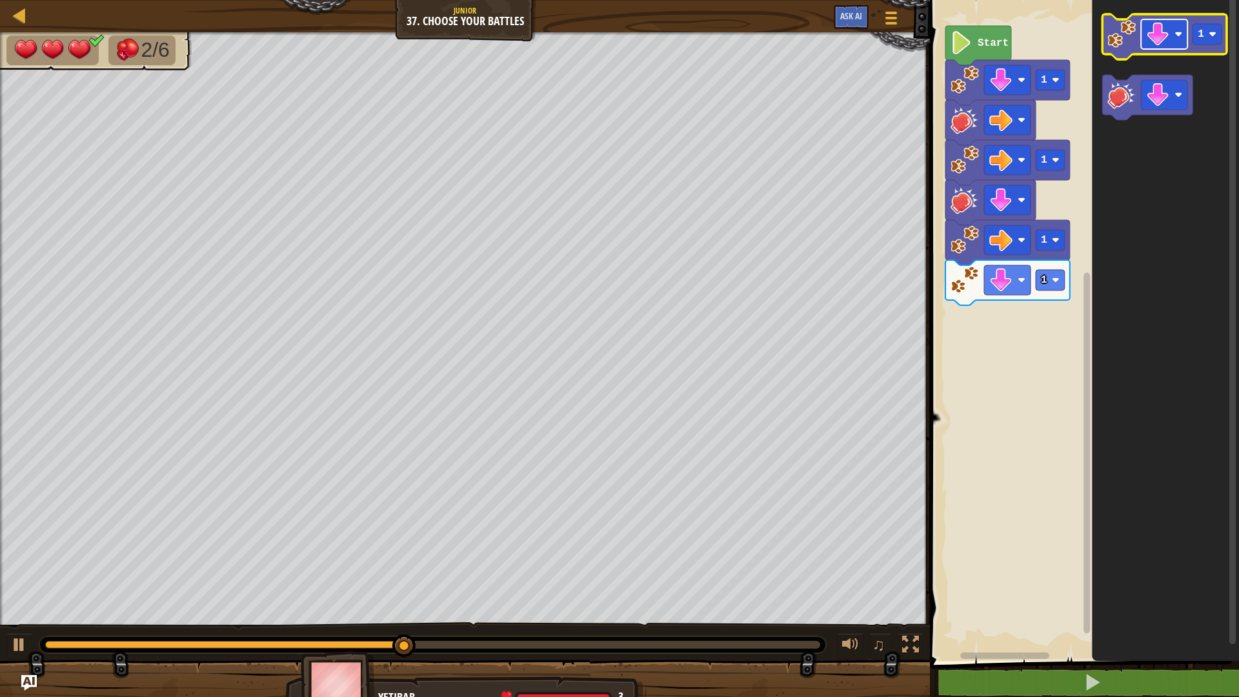
click at [1176, 39] on rect "Blockly Workspace" at bounding box center [1164, 34] width 46 height 30
click at [1127, 36] on image "Blockly Workspace" at bounding box center [1122, 34] width 28 height 28
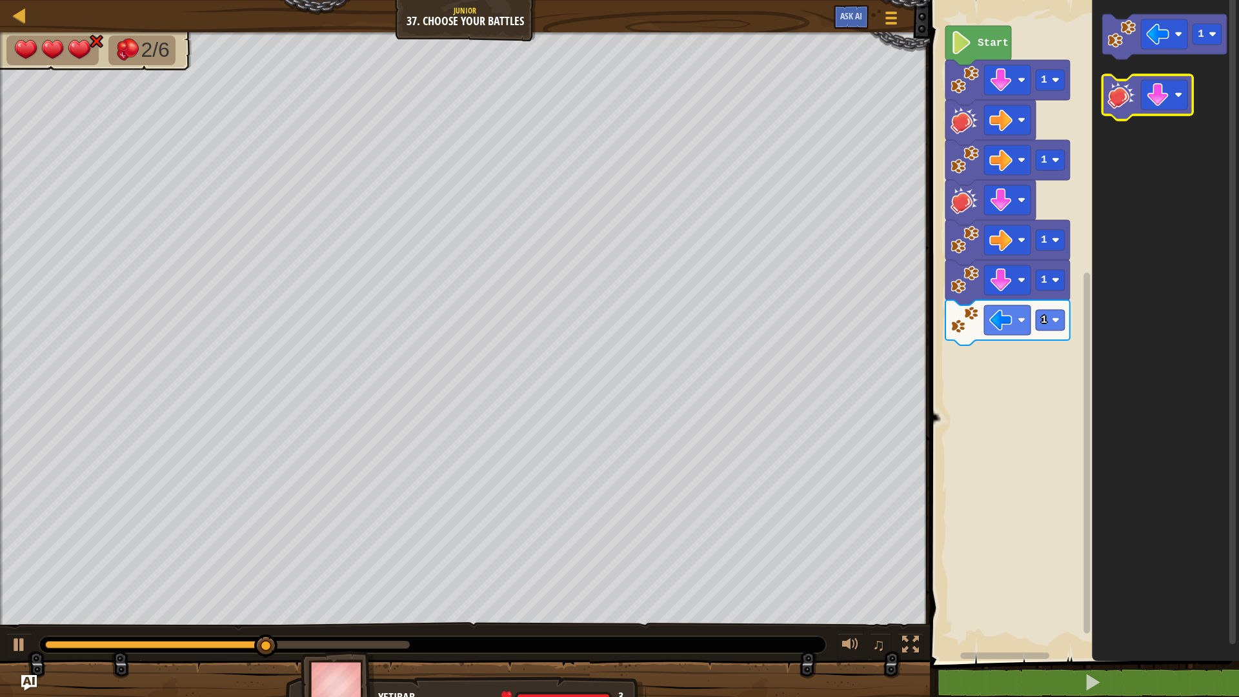
click at [1125, 96] on image "Blockly Workspace" at bounding box center [1122, 95] width 28 height 28
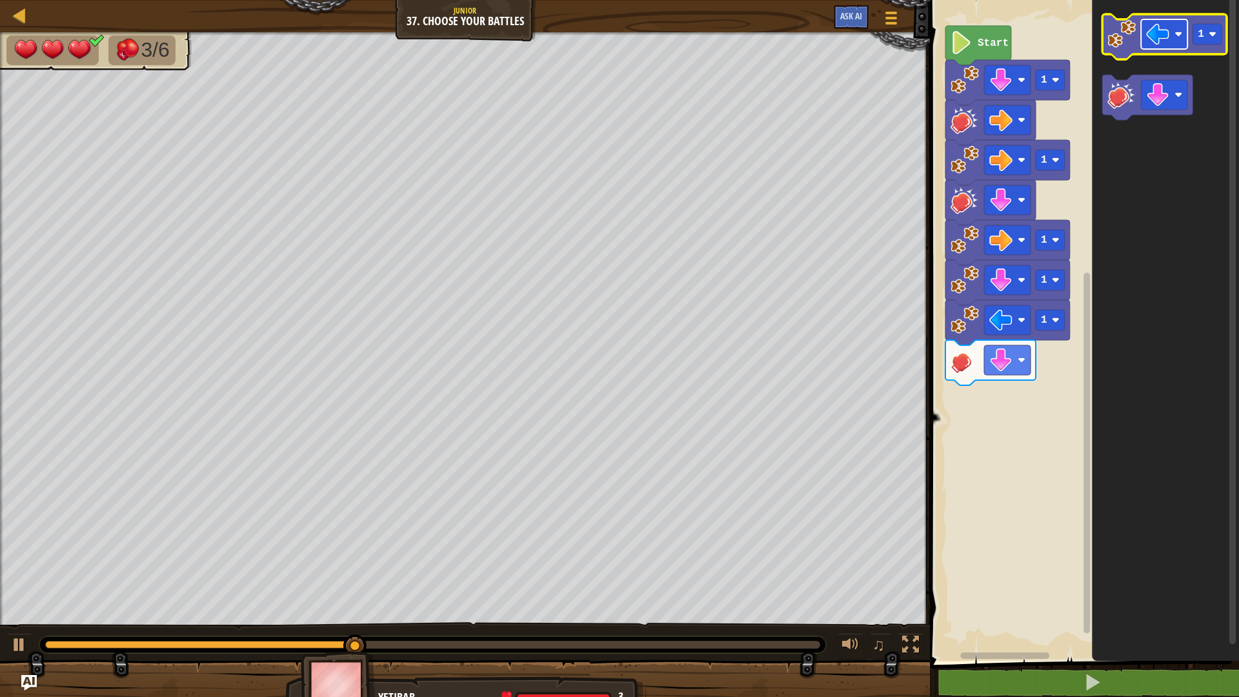
click at [1179, 29] on rect "Blockly Workspace" at bounding box center [1164, 34] width 46 height 30
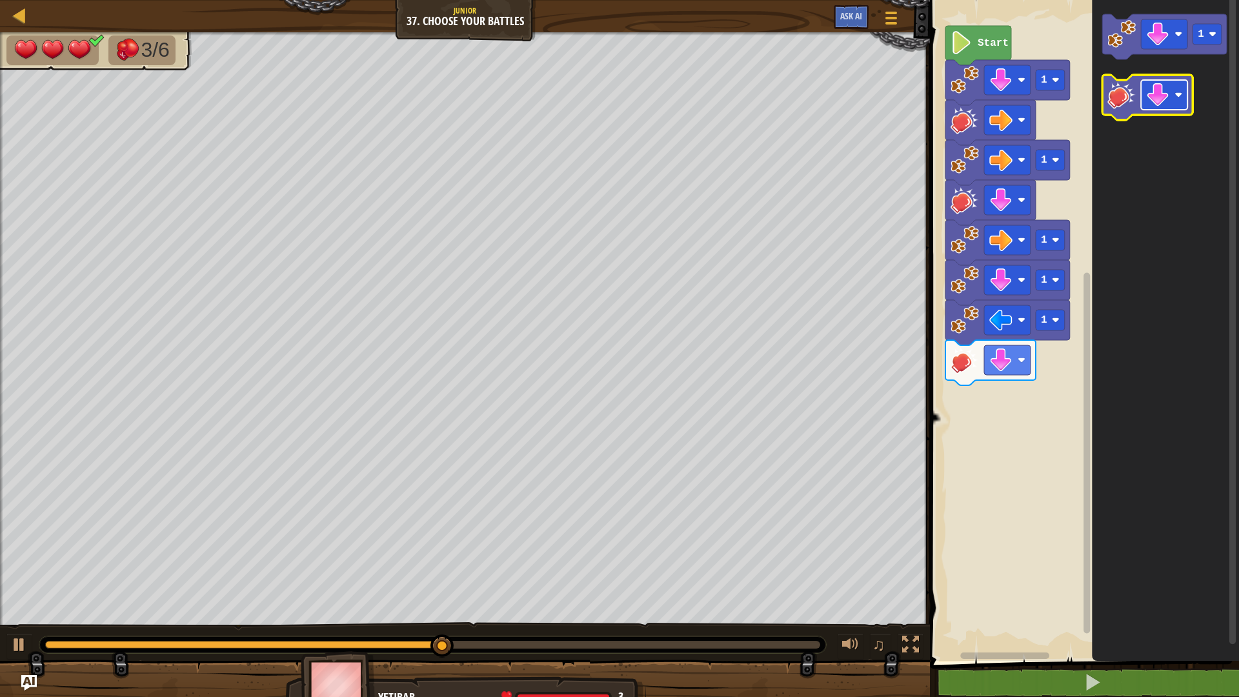
click at [1183, 93] on rect "Blockly Workspace" at bounding box center [1164, 95] width 46 height 30
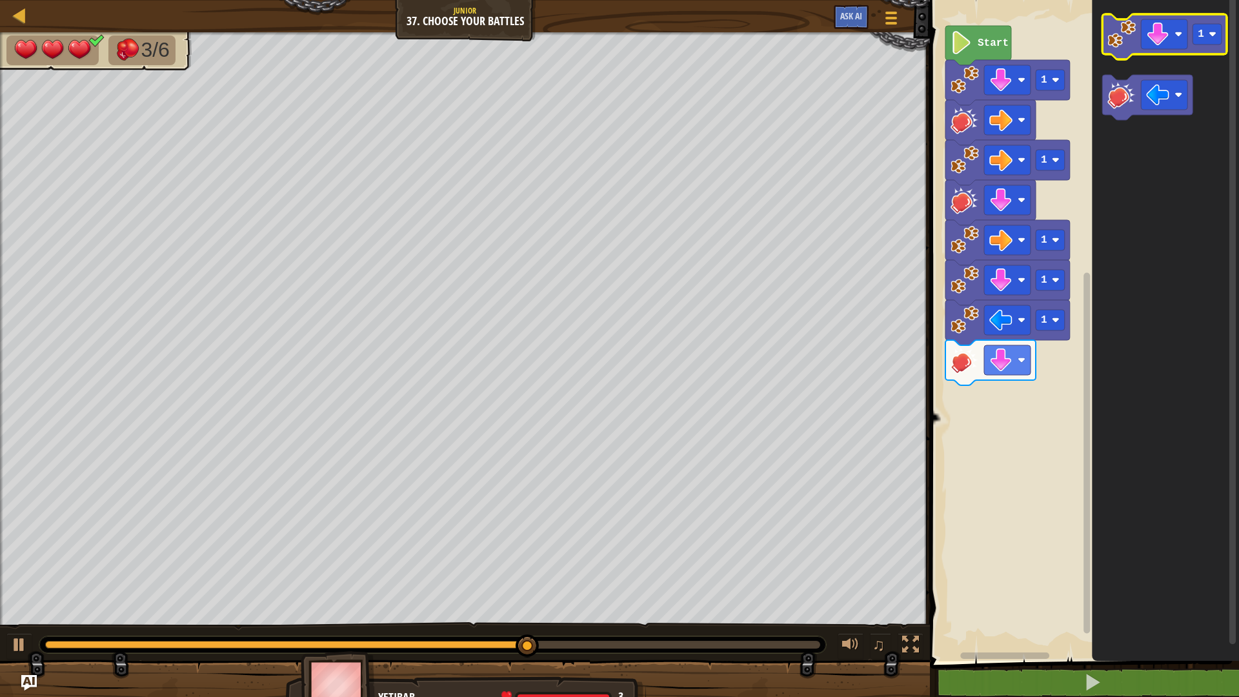
click at [1129, 56] on icon "Blockly Workspace" at bounding box center [1165, 36] width 125 height 45
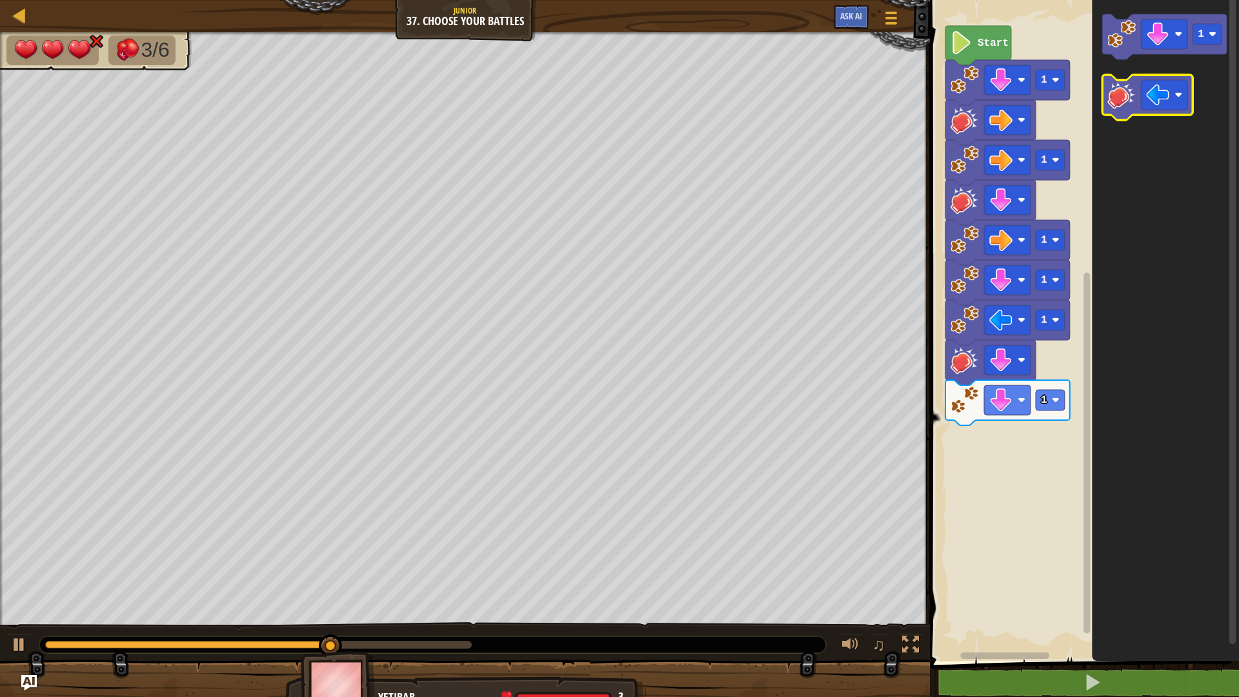
click at [1116, 104] on image "Blockly Workspace" at bounding box center [1122, 95] width 28 height 28
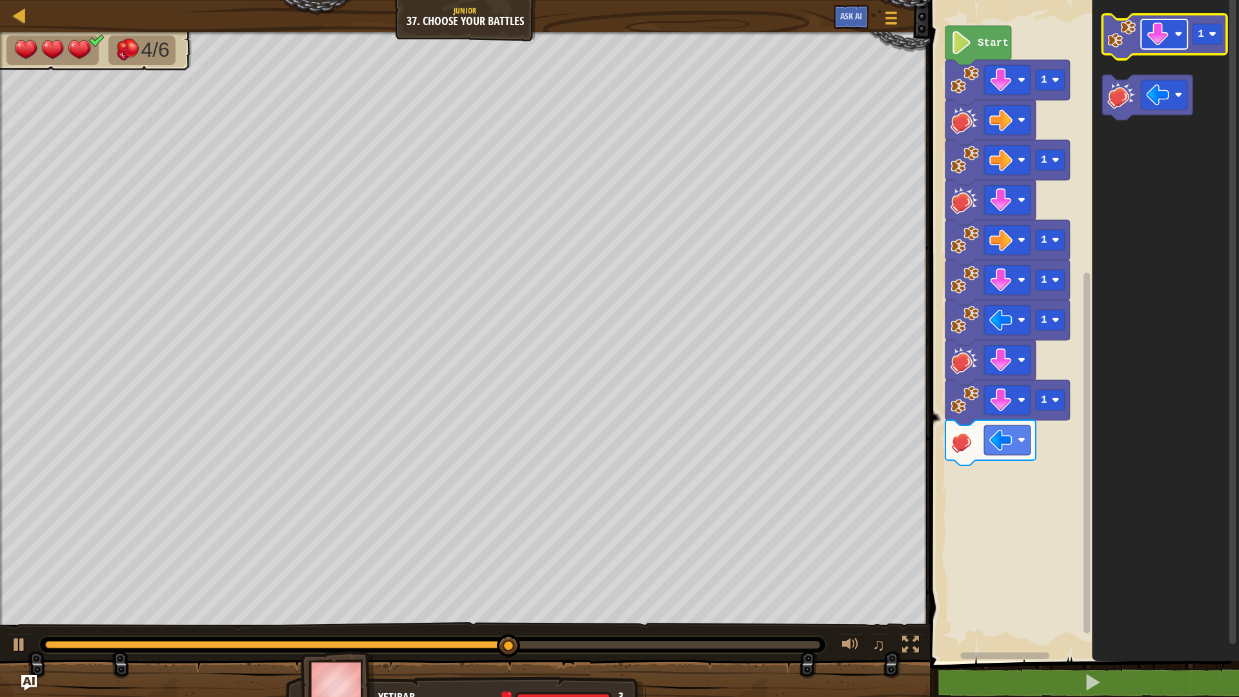
click at [1181, 37] on image "Blockly Workspace" at bounding box center [1179, 34] width 8 height 8
click at [1143, 46] on rect "Blockly Workspace" at bounding box center [1164, 34] width 46 height 30
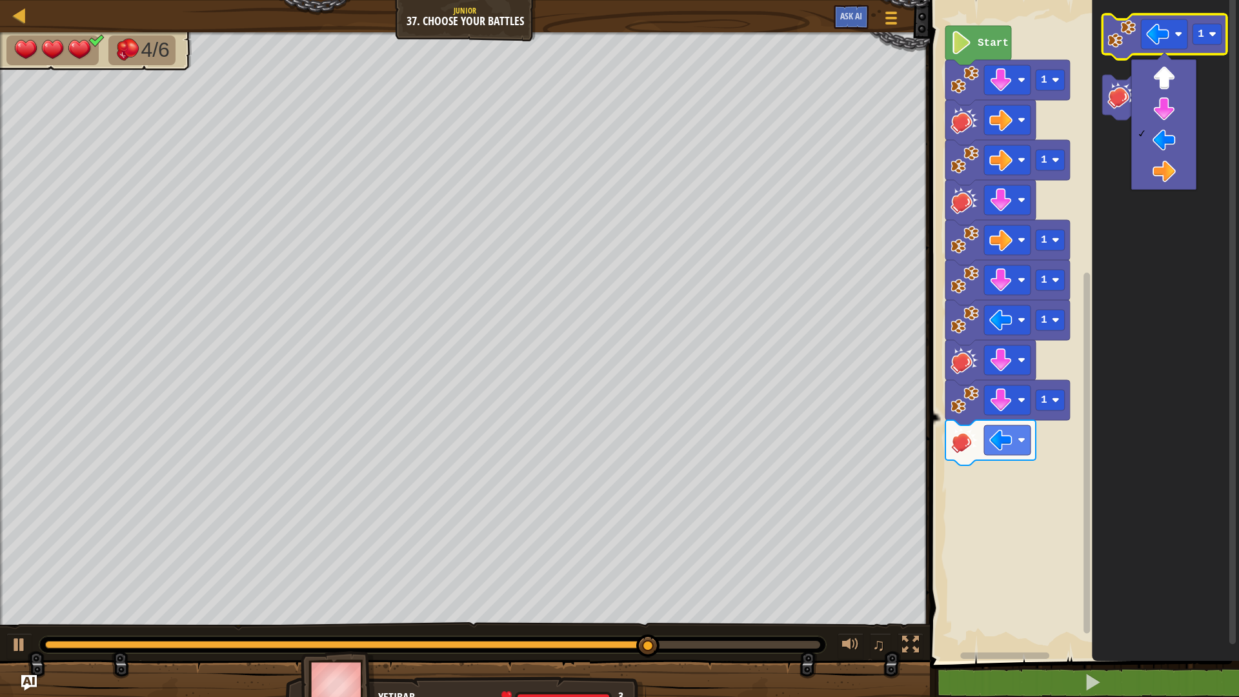
click at [1127, 46] on image "Blockly Workspace" at bounding box center [1122, 34] width 28 height 28
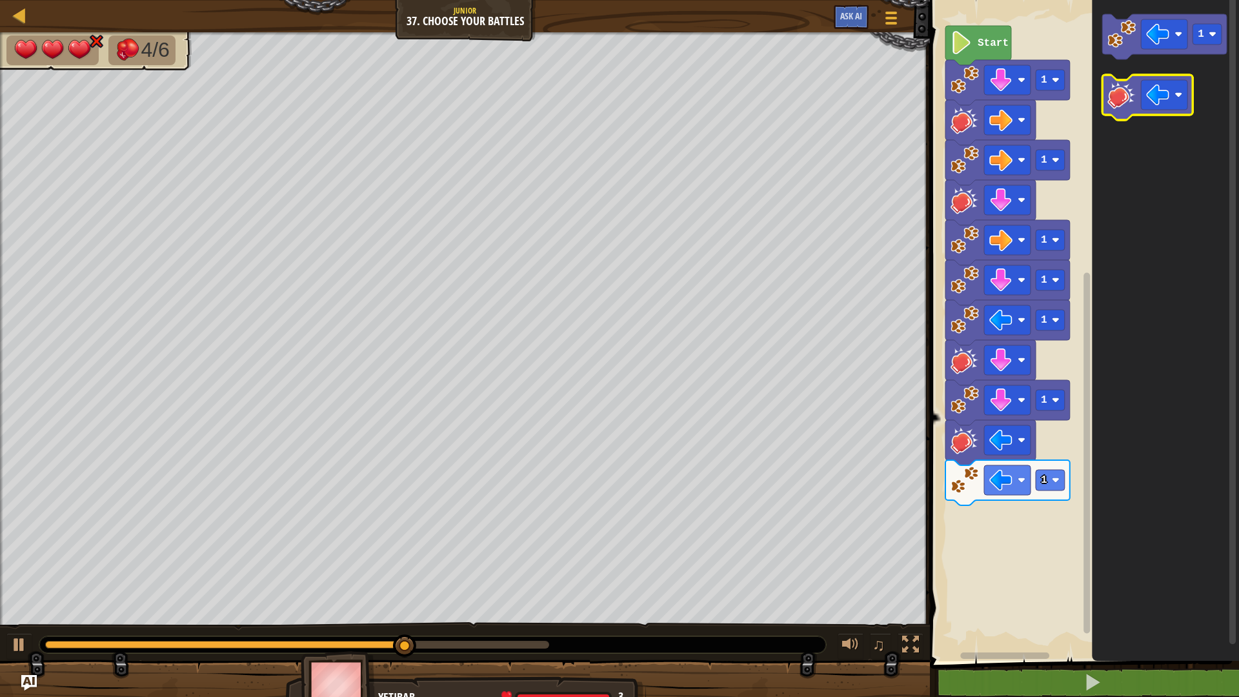
click at [1115, 91] on image "Blockly Workspace" at bounding box center [1122, 95] width 28 height 28
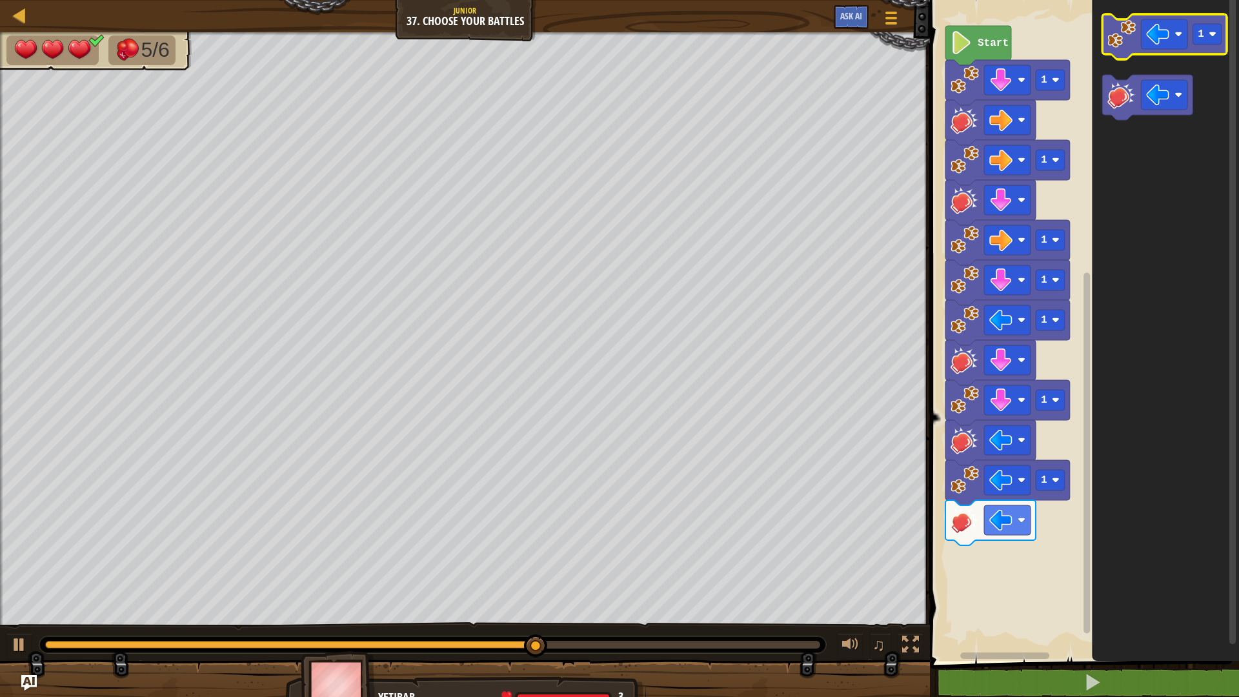
click at [1127, 50] on icon "Blockly Workspace" at bounding box center [1165, 36] width 125 height 45
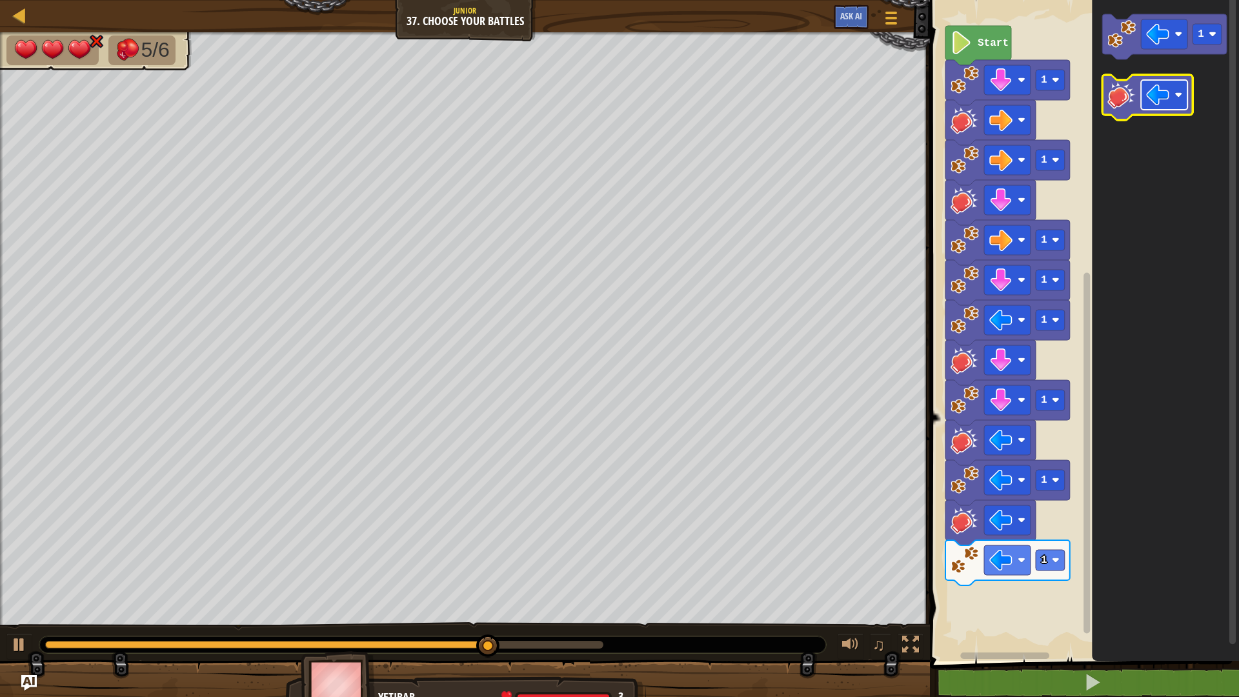
click at [1177, 96] on image "Blockly Workspace" at bounding box center [1179, 95] width 8 height 8
click at [1114, 102] on image "Blockly Workspace" at bounding box center [1122, 95] width 28 height 28
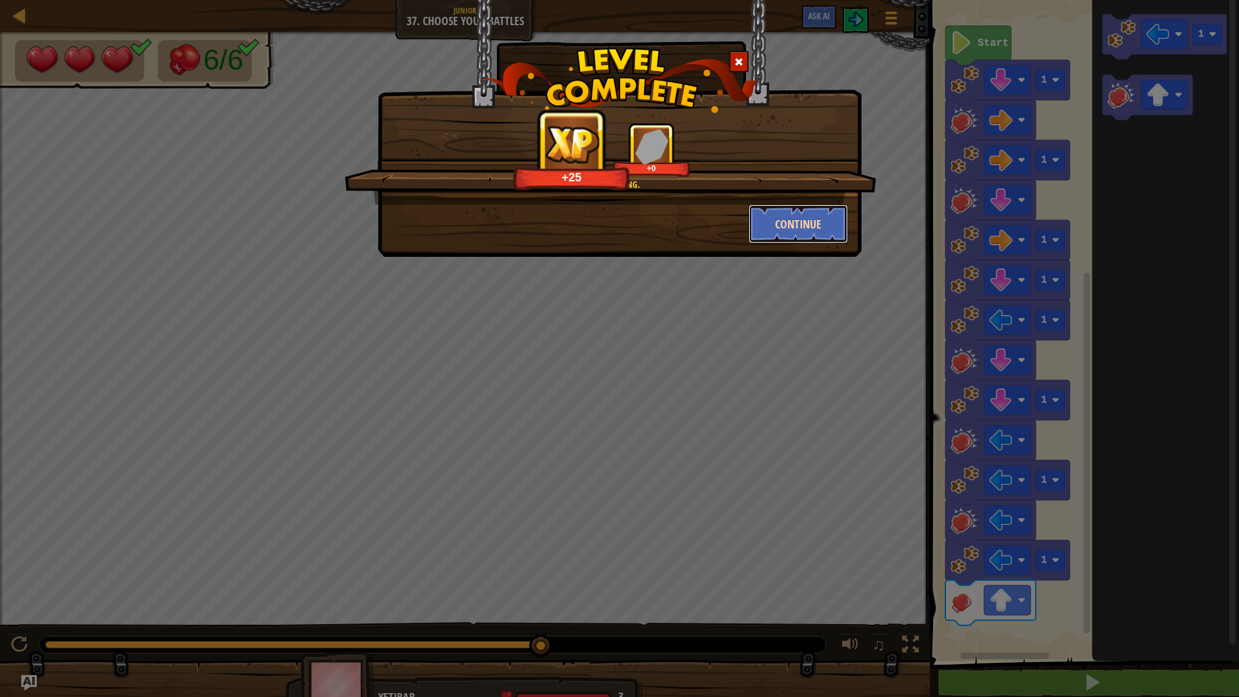
click at [777, 219] on button "Continue" at bounding box center [799, 224] width 100 height 39
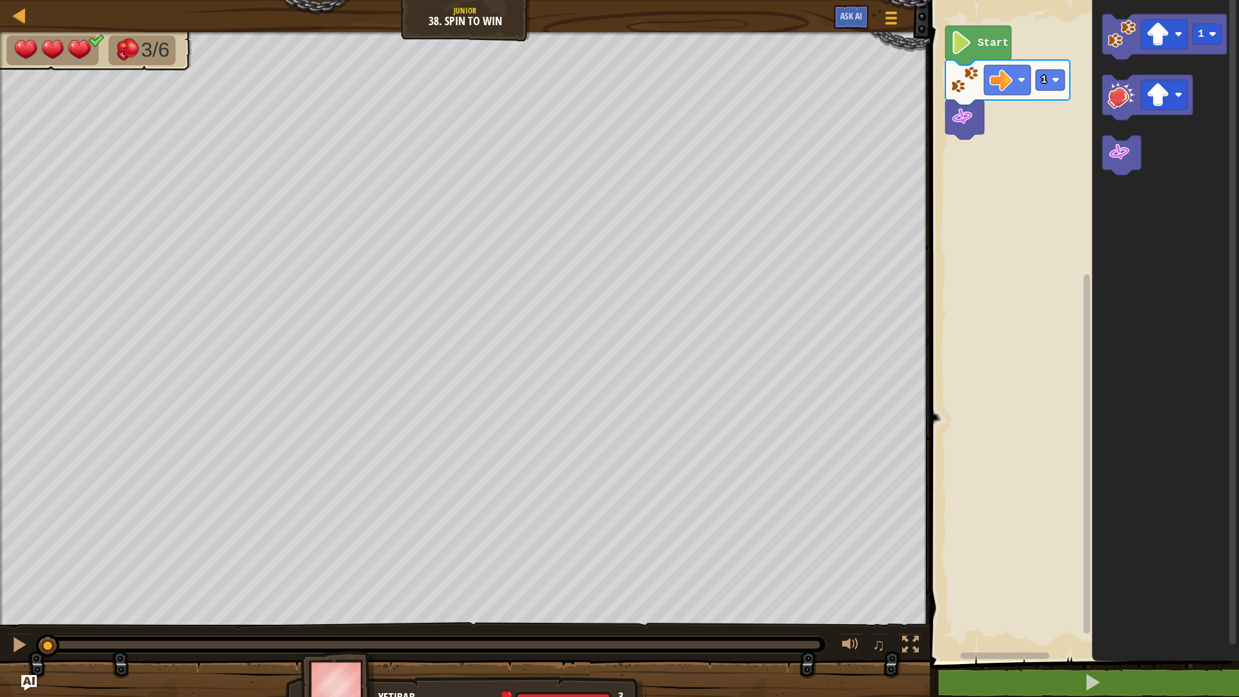
click at [957, 50] on image "Blockly Workspace" at bounding box center [962, 42] width 22 height 23
click at [980, 42] on text "Start" at bounding box center [993, 43] width 31 height 12
click at [10, 587] on button at bounding box center [19, 646] width 26 height 26
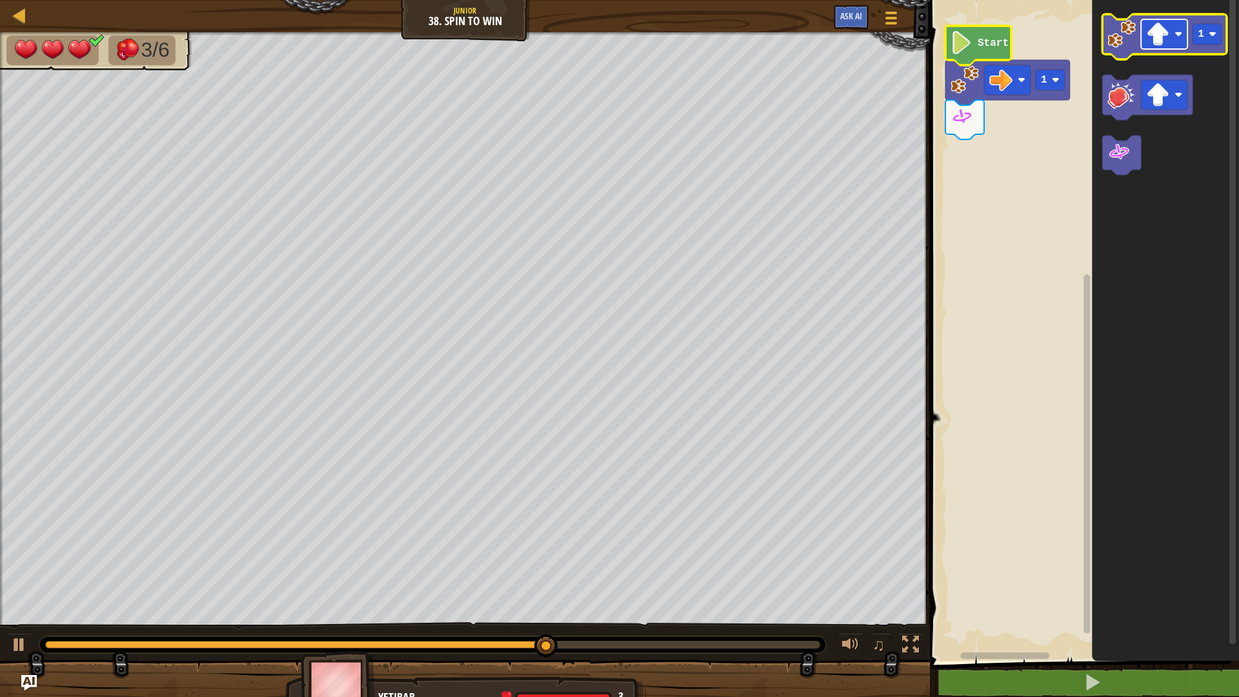
click at [1182, 21] on rect "Blockly Workspace" at bounding box center [1164, 34] width 46 height 30
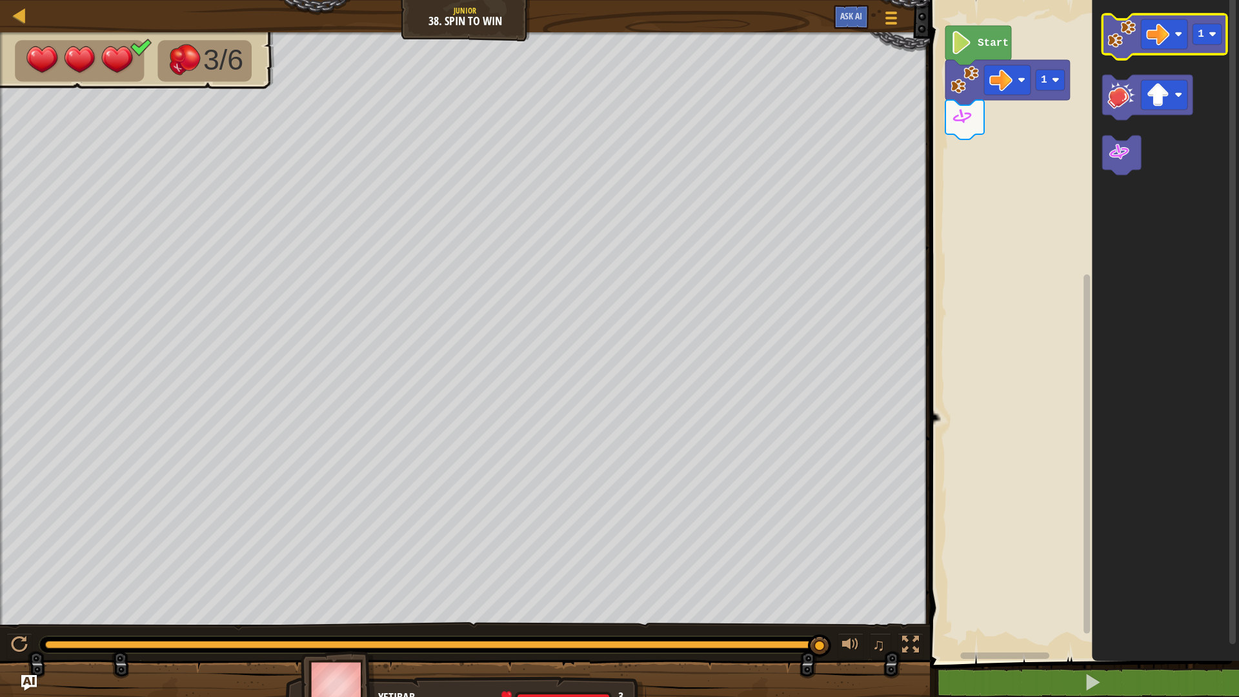
click at [1229, 34] on div "1 Start 1" at bounding box center [1082, 328] width 313 height 668
click at [1213, 33] on image "Blockly Workspace" at bounding box center [1213, 34] width 8 height 8
click at [1121, 52] on icon "Blockly Workspace" at bounding box center [1165, 36] width 125 height 45
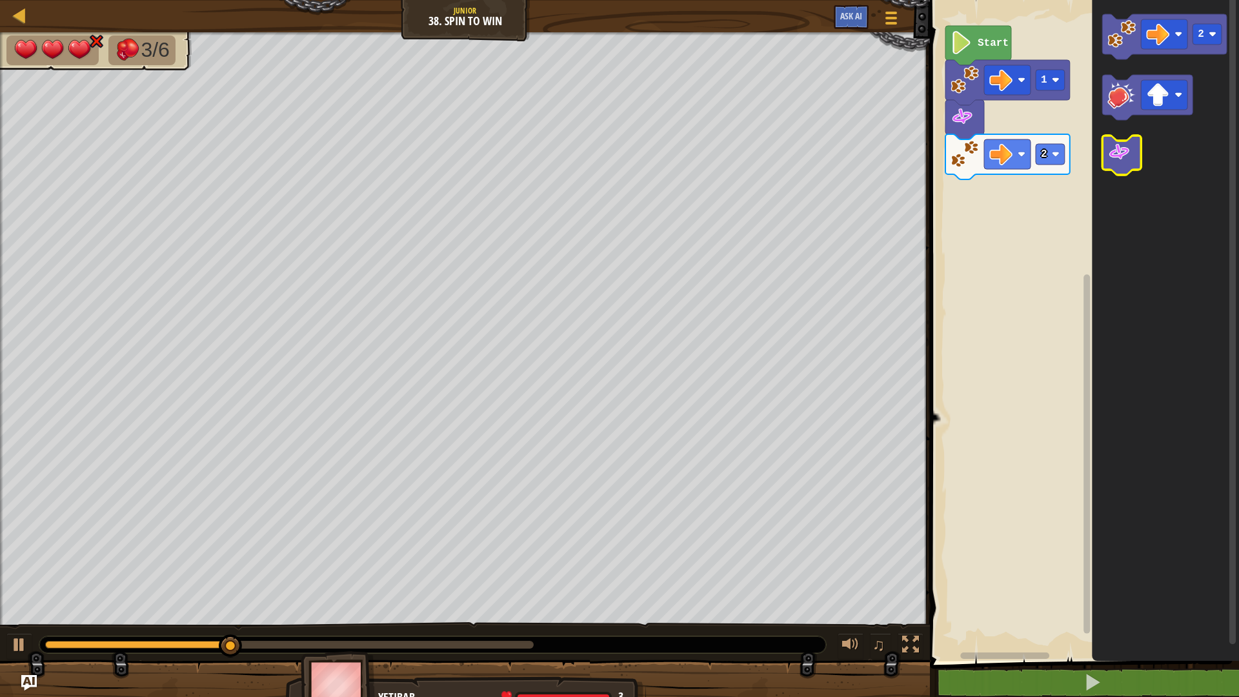
click at [1127, 153] on image "Blockly Workspace" at bounding box center [1119, 152] width 23 height 23
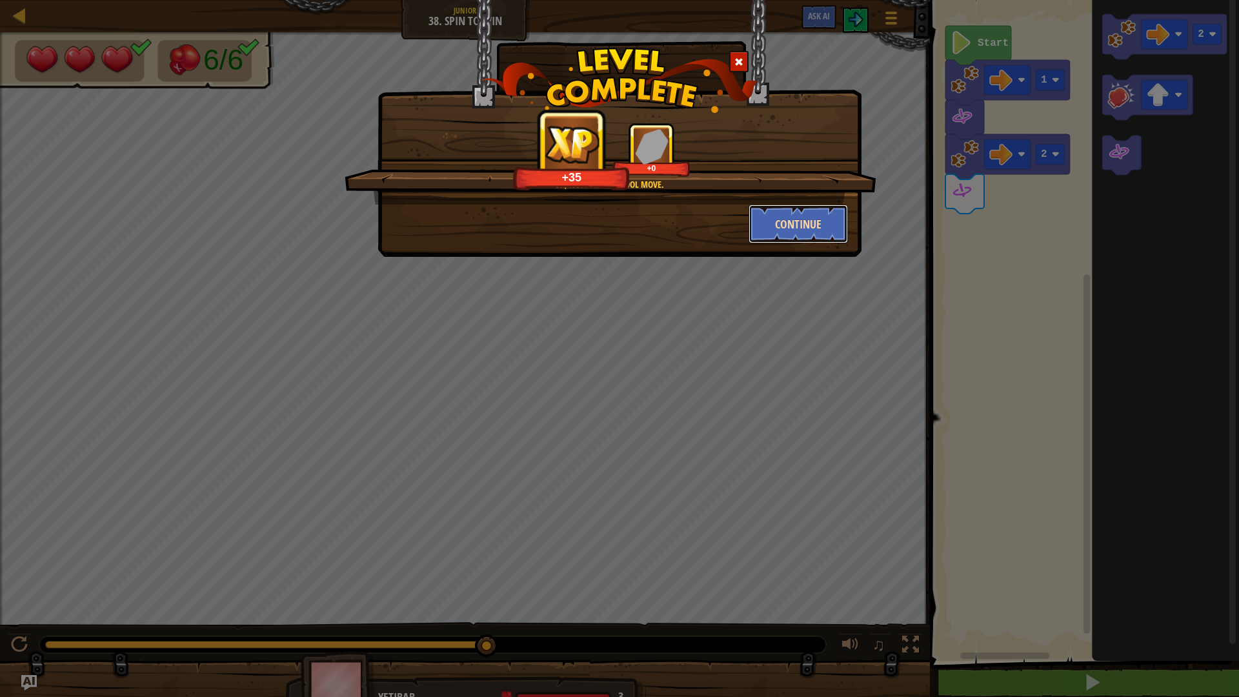
click at [808, 225] on button "Continue" at bounding box center [799, 224] width 100 height 39
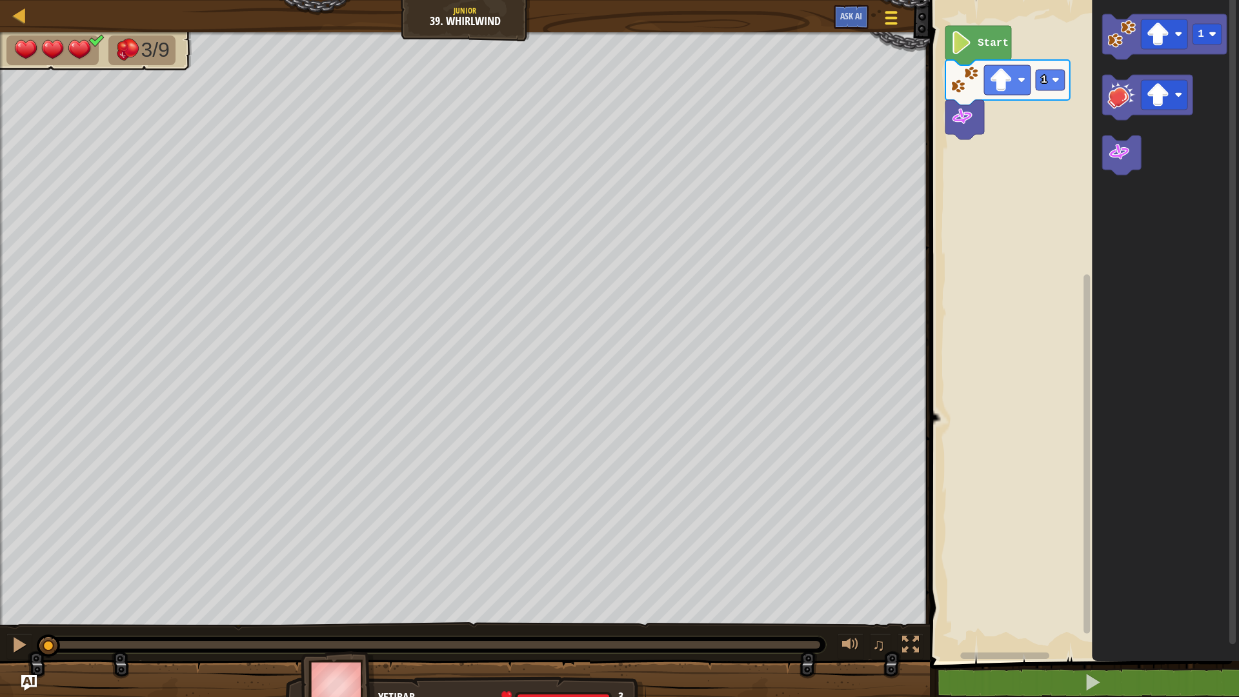
click at [892, 11] on span at bounding box center [892, 12] width 12 height 3
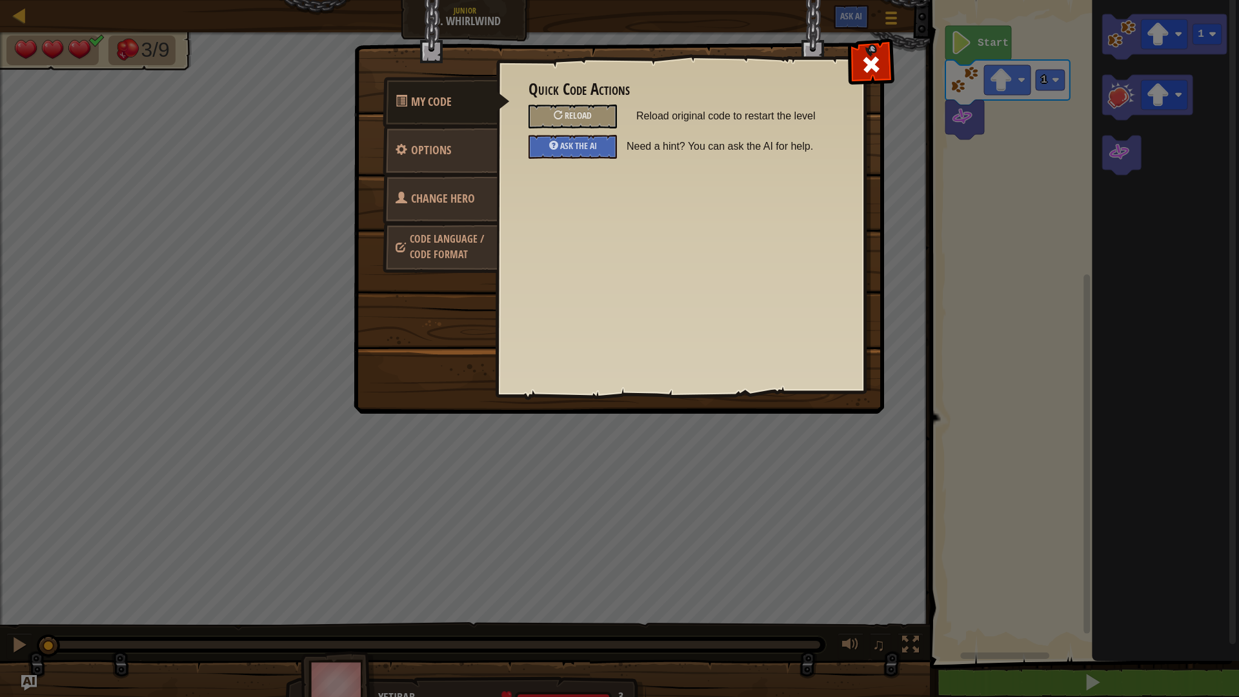
click at [471, 190] on link "Change Hero" at bounding box center [440, 199] width 115 height 50
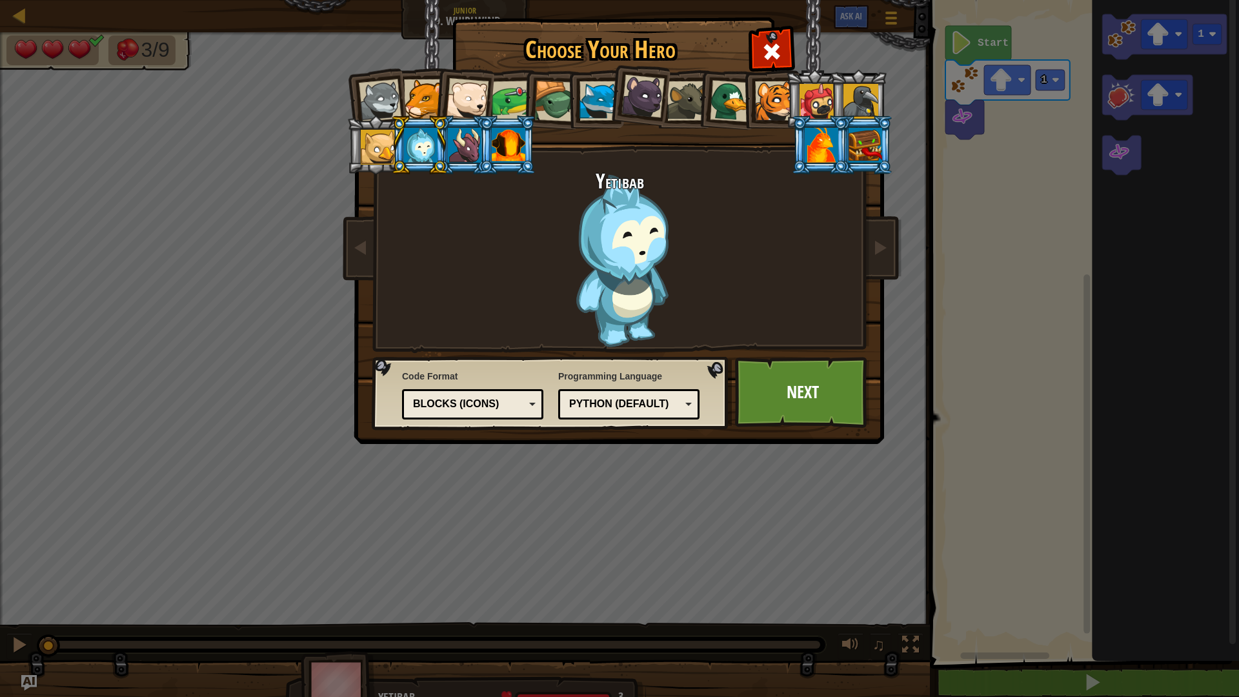
click at [465, 130] on li at bounding box center [463, 145] width 58 height 59
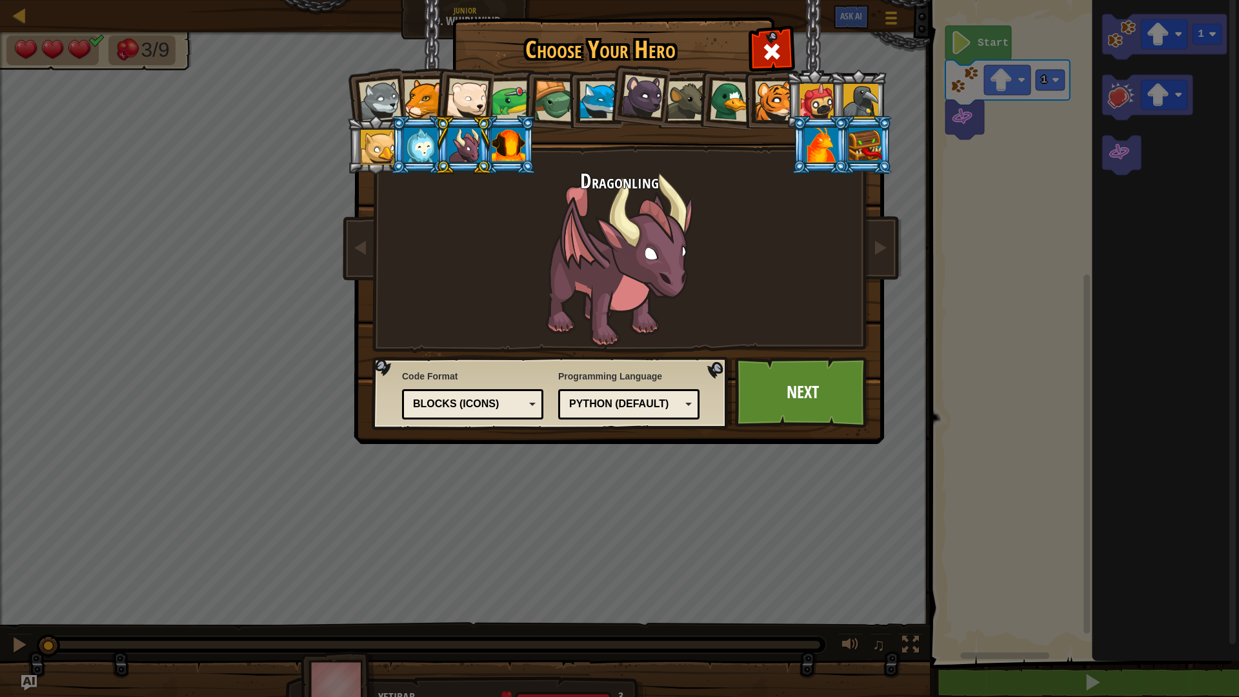
click at [387, 70] on ol at bounding box center [620, 70] width 533 height 0
click at [387, 141] on div at bounding box center [378, 147] width 35 height 35
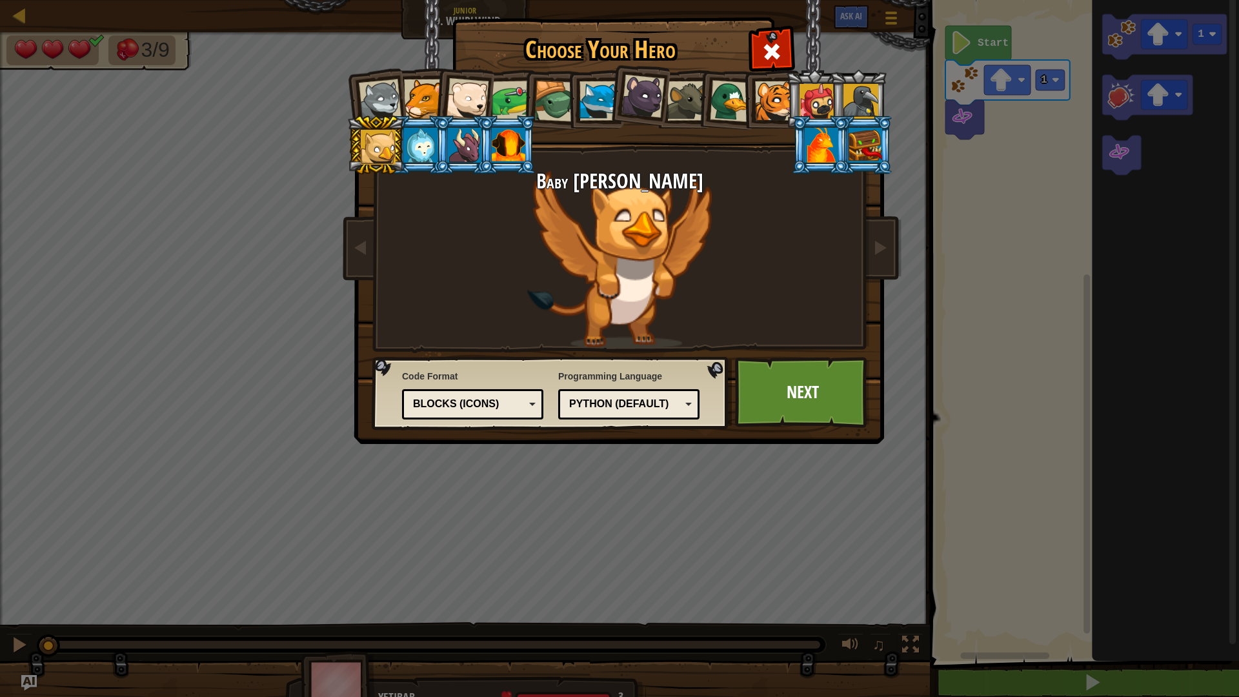
click at [830, 88] on li at bounding box center [859, 99] width 58 height 59
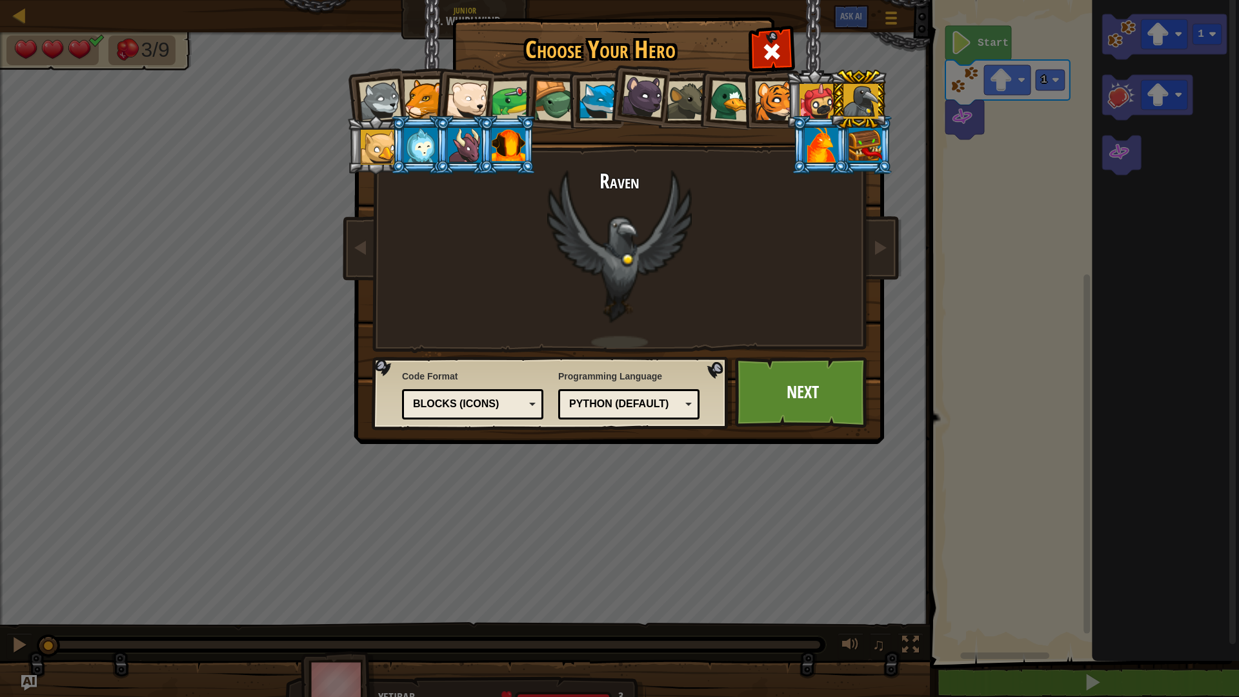
click at [826, 96] on div at bounding box center [817, 101] width 35 height 35
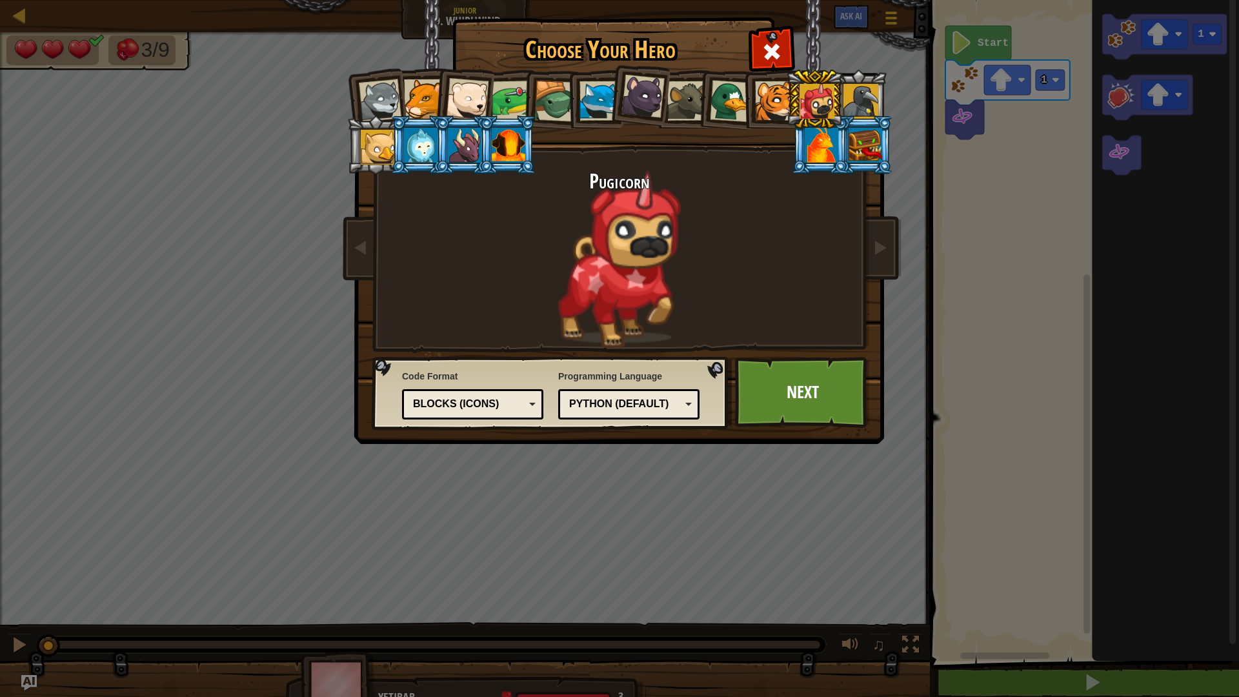
click at [378, 145] on div at bounding box center [378, 147] width 35 height 35
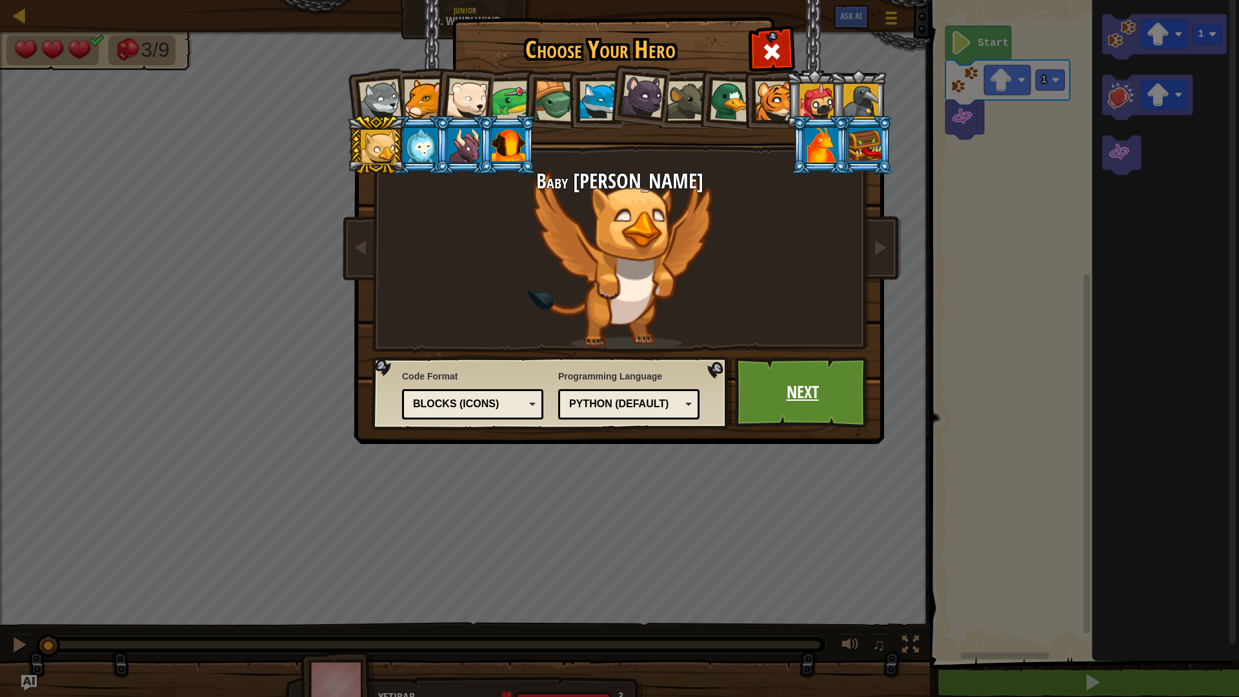
click at [760, 392] on link "Next" at bounding box center [802, 392] width 135 height 71
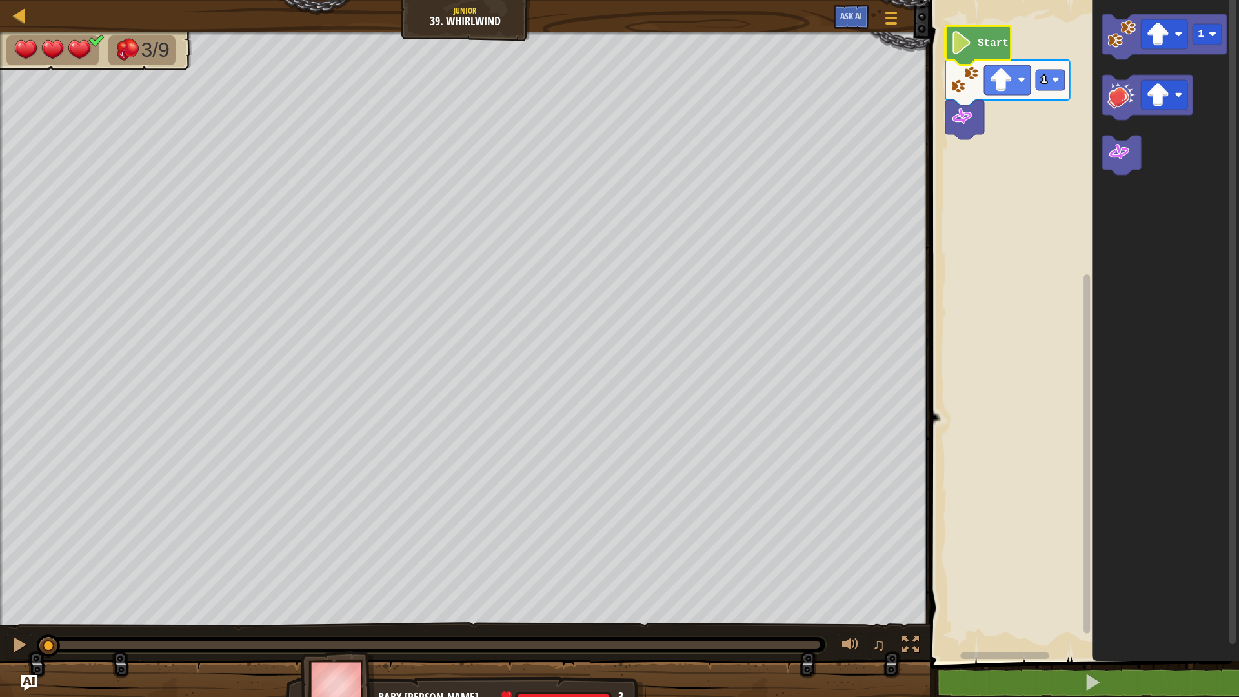
click at [959, 41] on image "Blockly Workspace" at bounding box center [962, 42] width 22 height 23
click at [19, 587] on button at bounding box center [19, 646] width 26 height 26
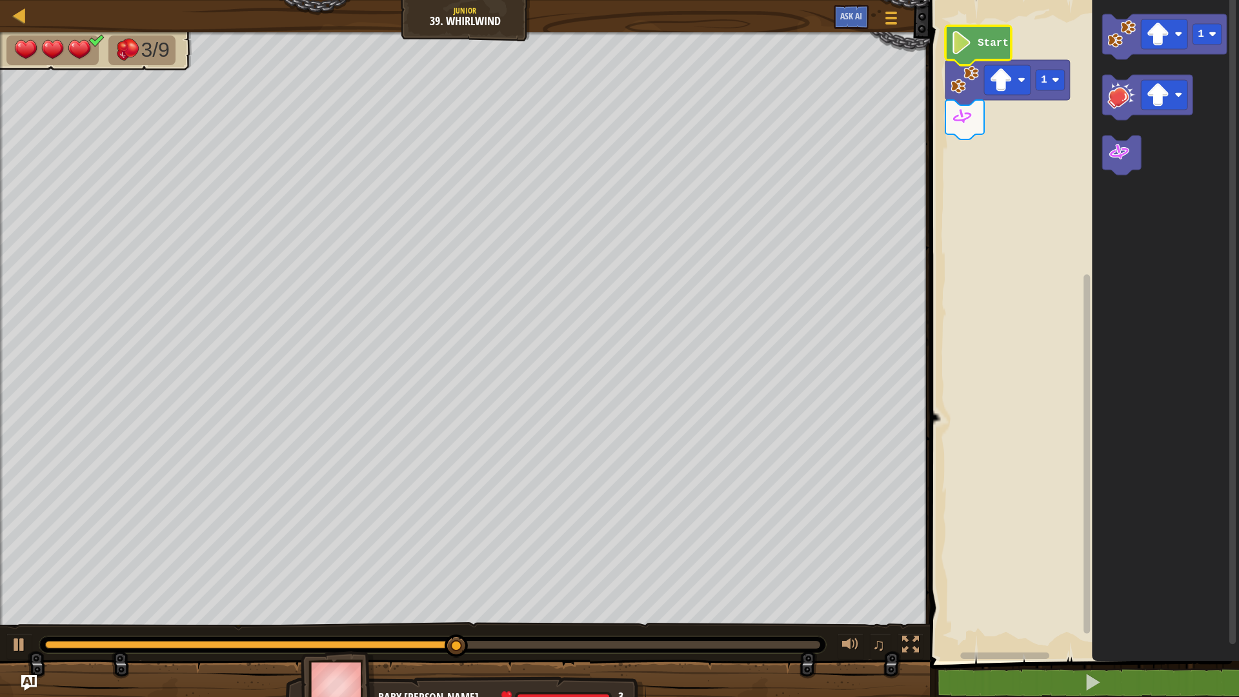
click at [1103, 39] on icon "1" at bounding box center [1165, 328] width 147 height 668
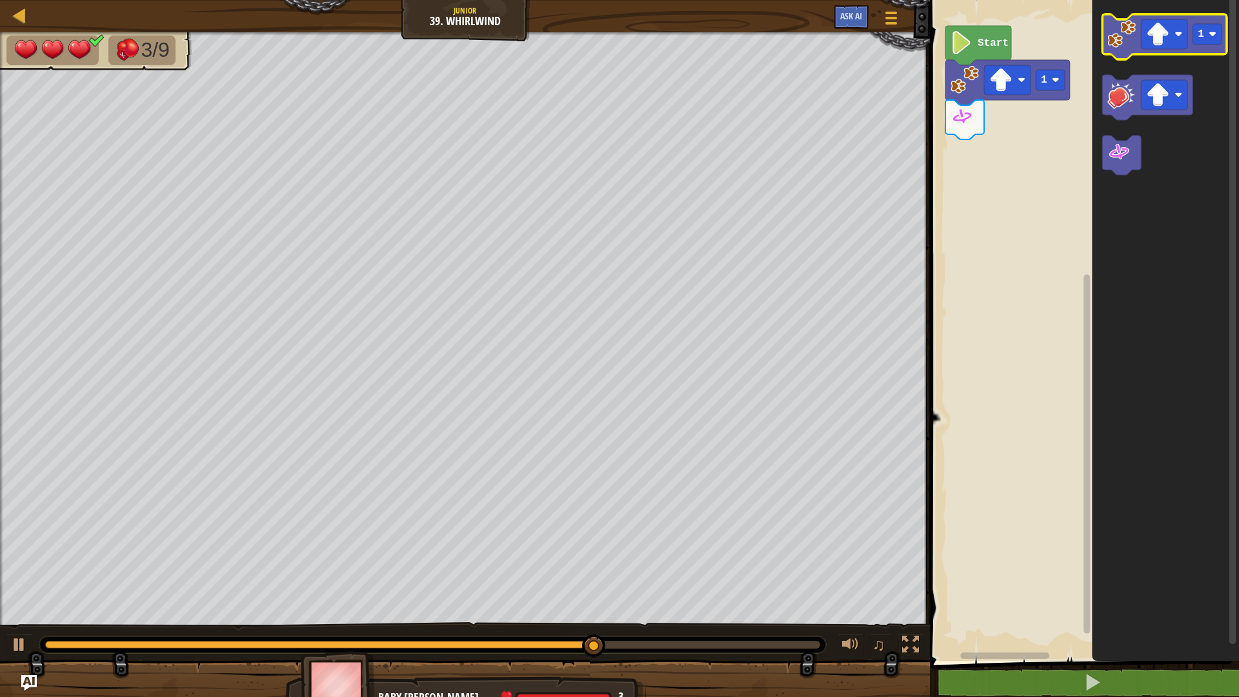
click at [1125, 48] on image "Blockly Workspace" at bounding box center [1122, 34] width 28 height 28
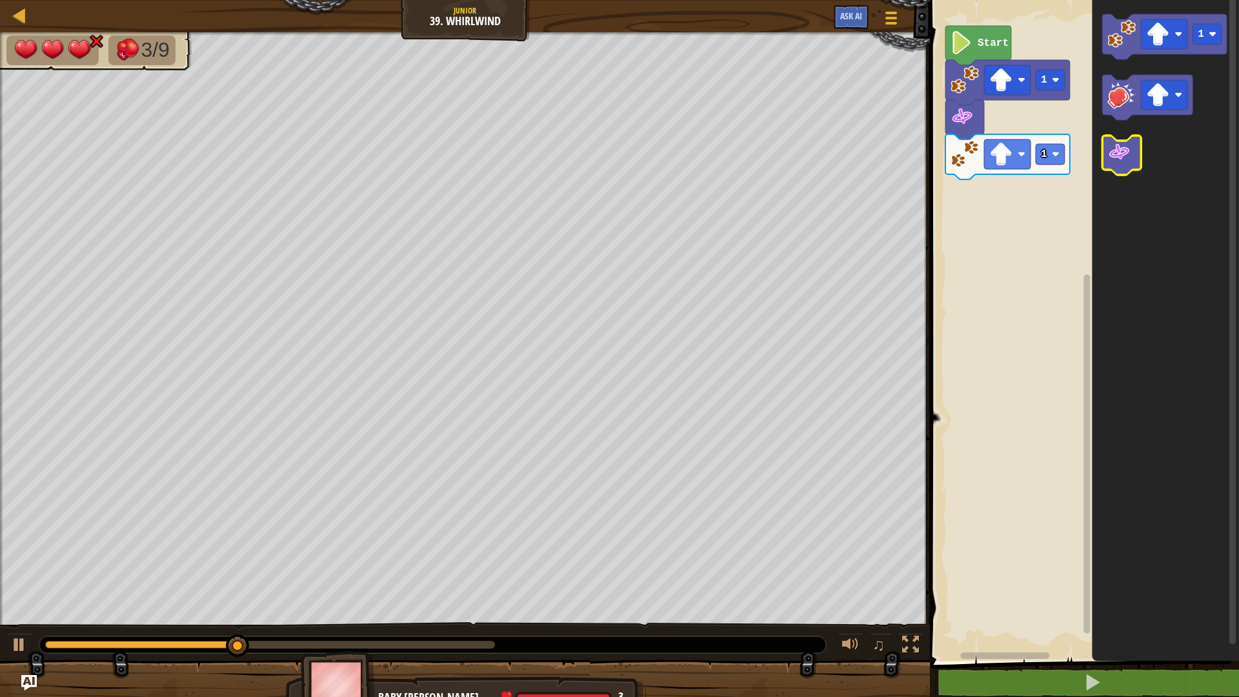
click at [1111, 154] on image "Blockly Workspace" at bounding box center [1119, 152] width 23 height 23
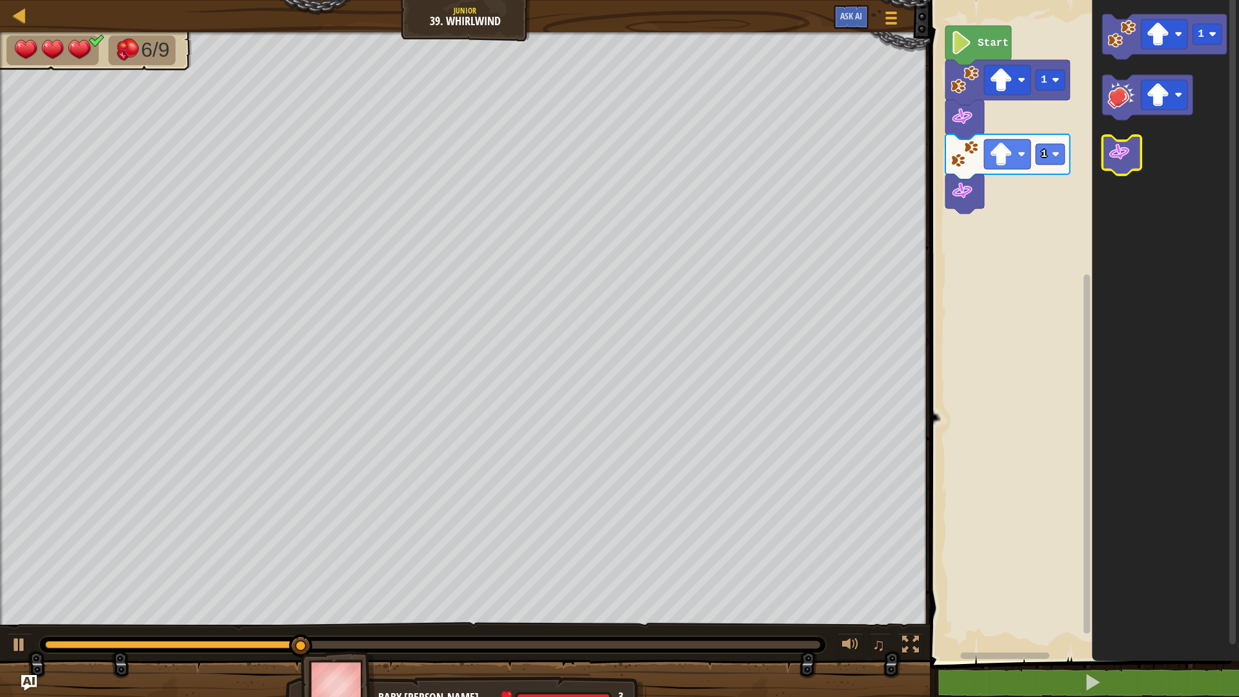
click at [1121, 165] on icon "Blockly Workspace" at bounding box center [1122, 155] width 39 height 39
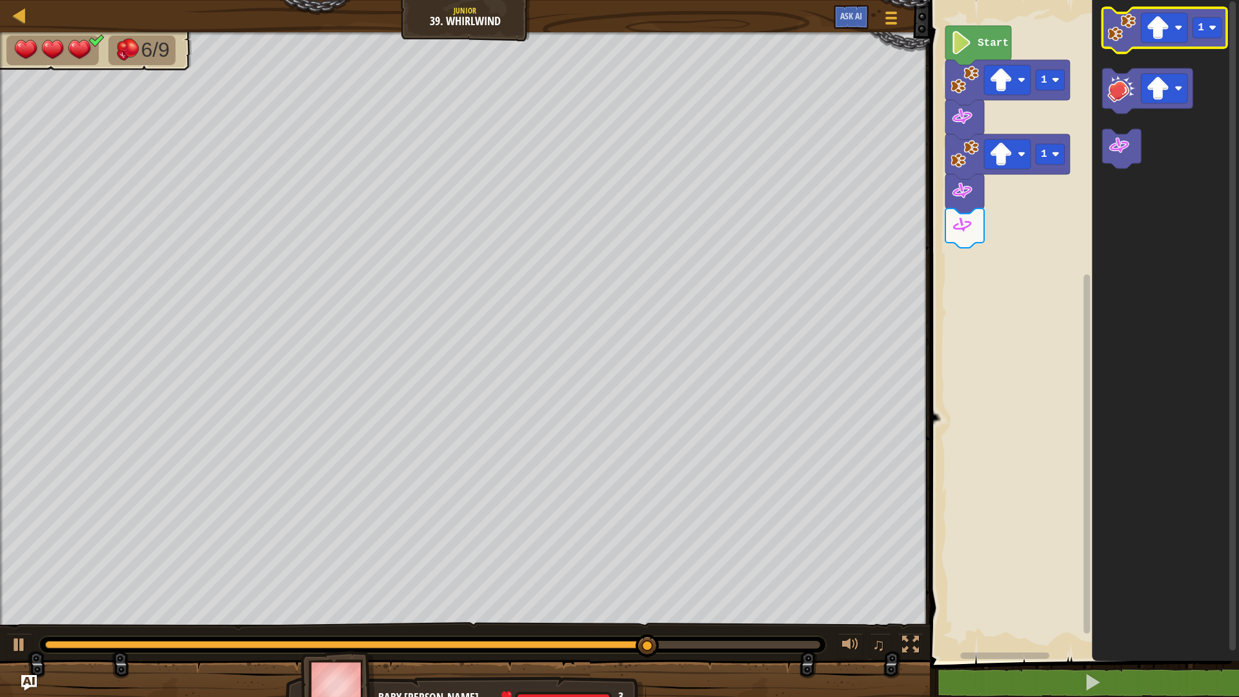
click at [1130, 47] on icon "Blockly Workspace" at bounding box center [1165, 30] width 125 height 45
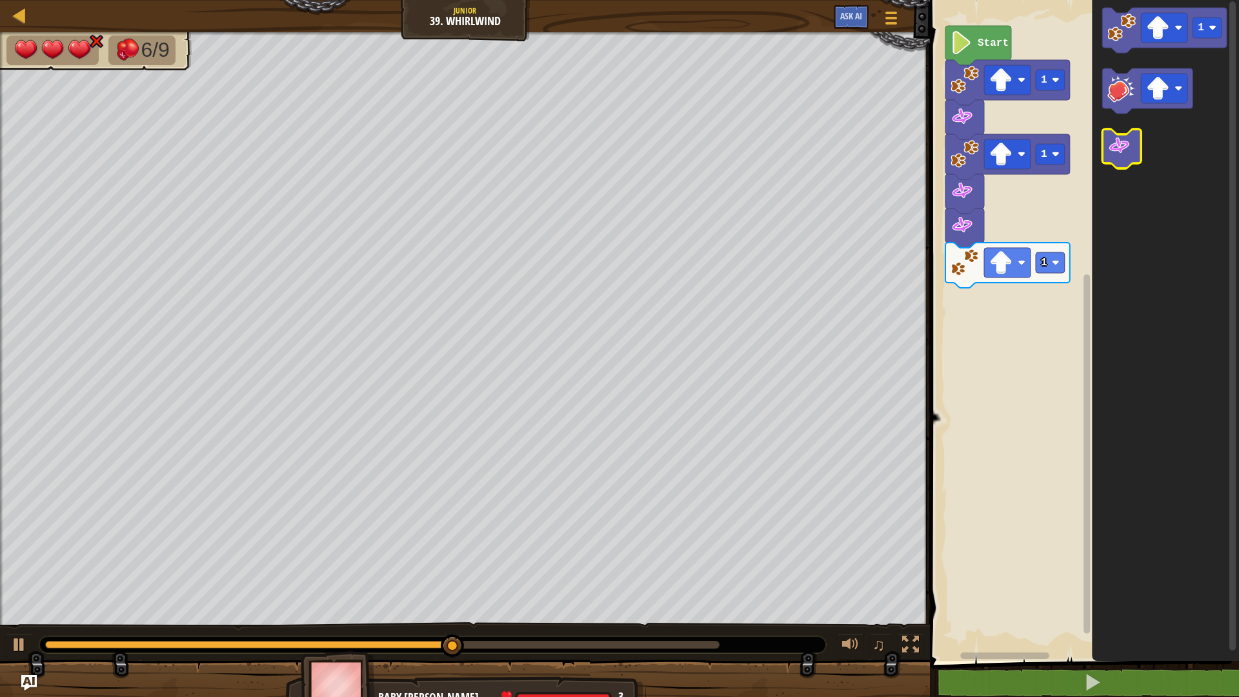
click at [1112, 154] on image "Blockly Workspace" at bounding box center [1119, 145] width 23 height 23
click at [1114, 156] on image "Blockly Workspace" at bounding box center [1119, 145] width 23 height 23
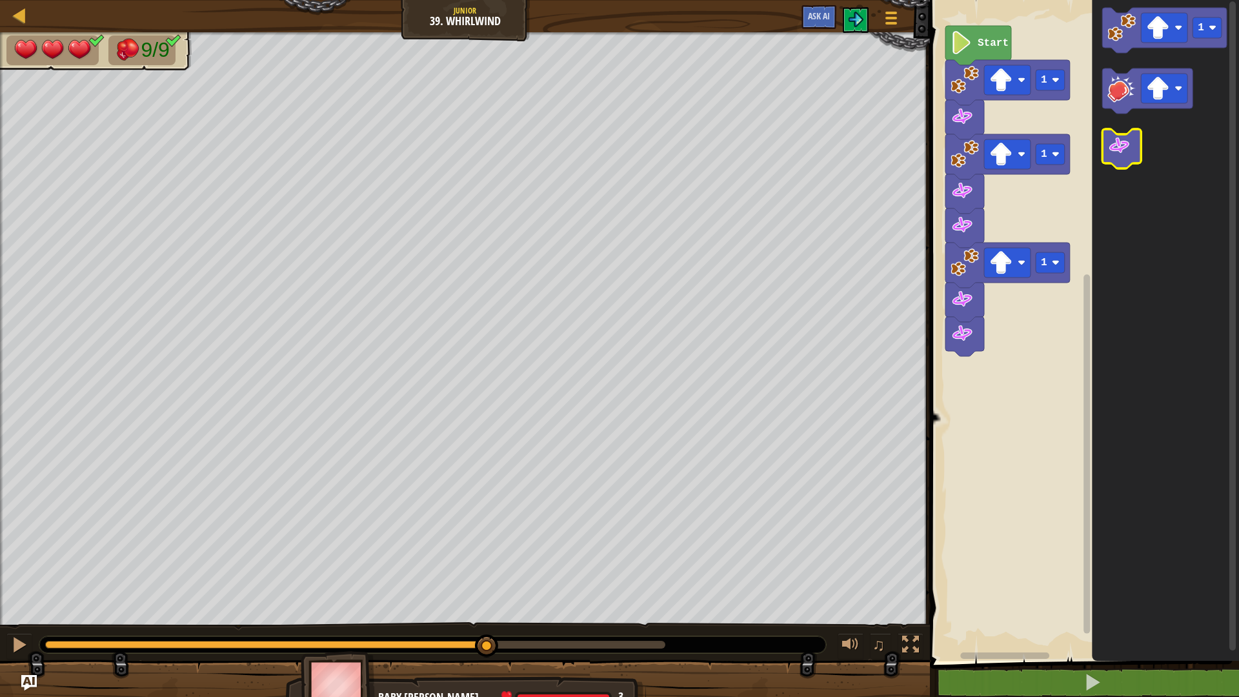
click at [1114, 156] on image "Blockly Workspace" at bounding box center [1119, 145] width 23 height 23
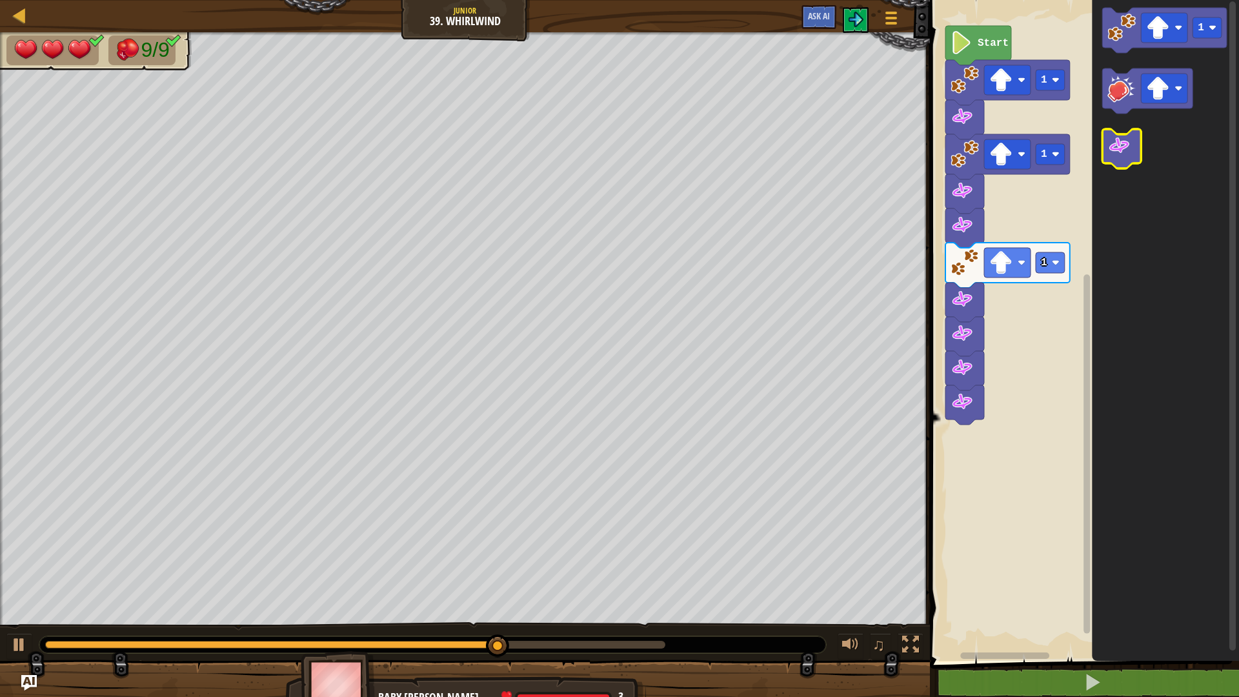
click at [1114, 156] on image "Blockly Workspace" at bounding box center [1119, 145] width 23 height 23
click at [1112, 153] on image "Blockly Workspace" at bounding box center [1119, 145] width 23 height 23
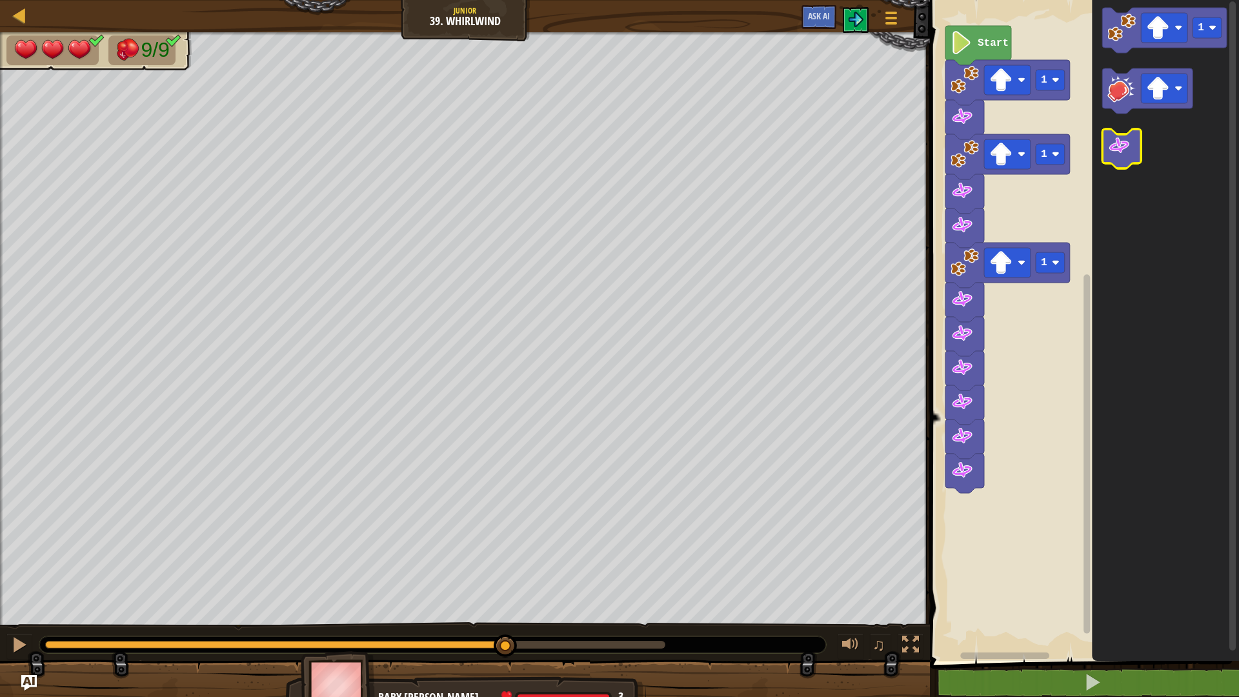
click at [1103, 154] on g "Blockly Workspace" at bounding box center [1122, 148] width 39 height 39
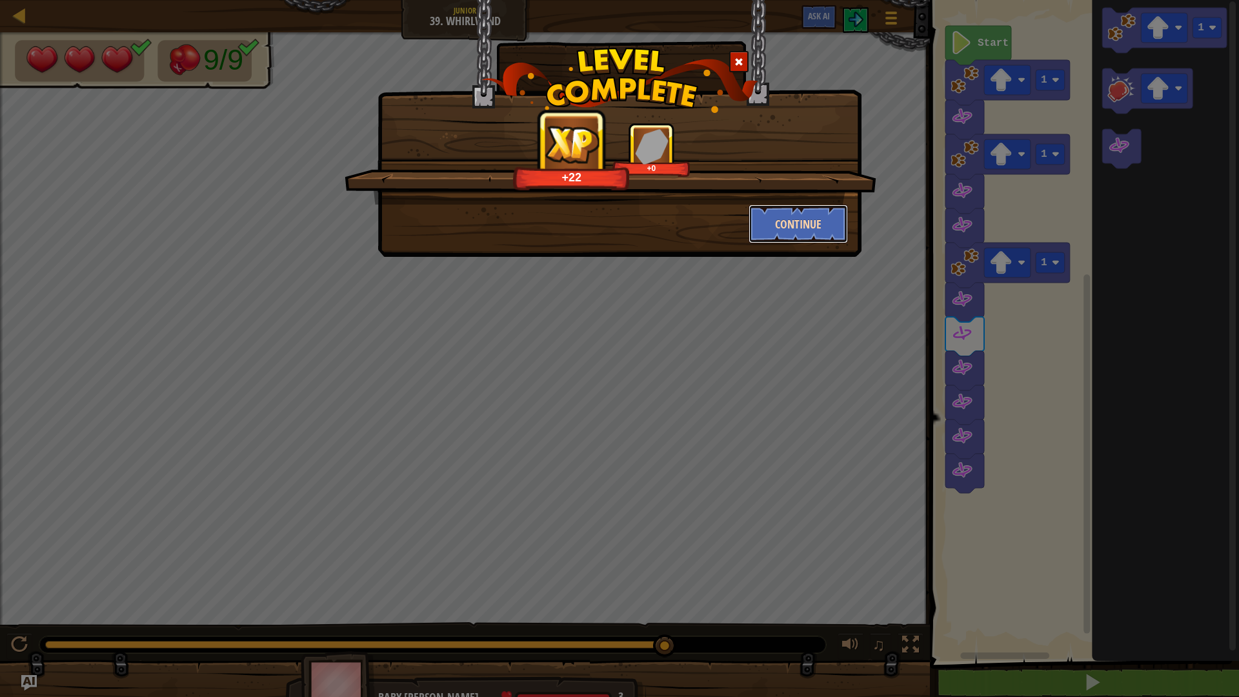
click at [834, 228] on button "Continue" at bounding box center [799, 224] width 100 height 39
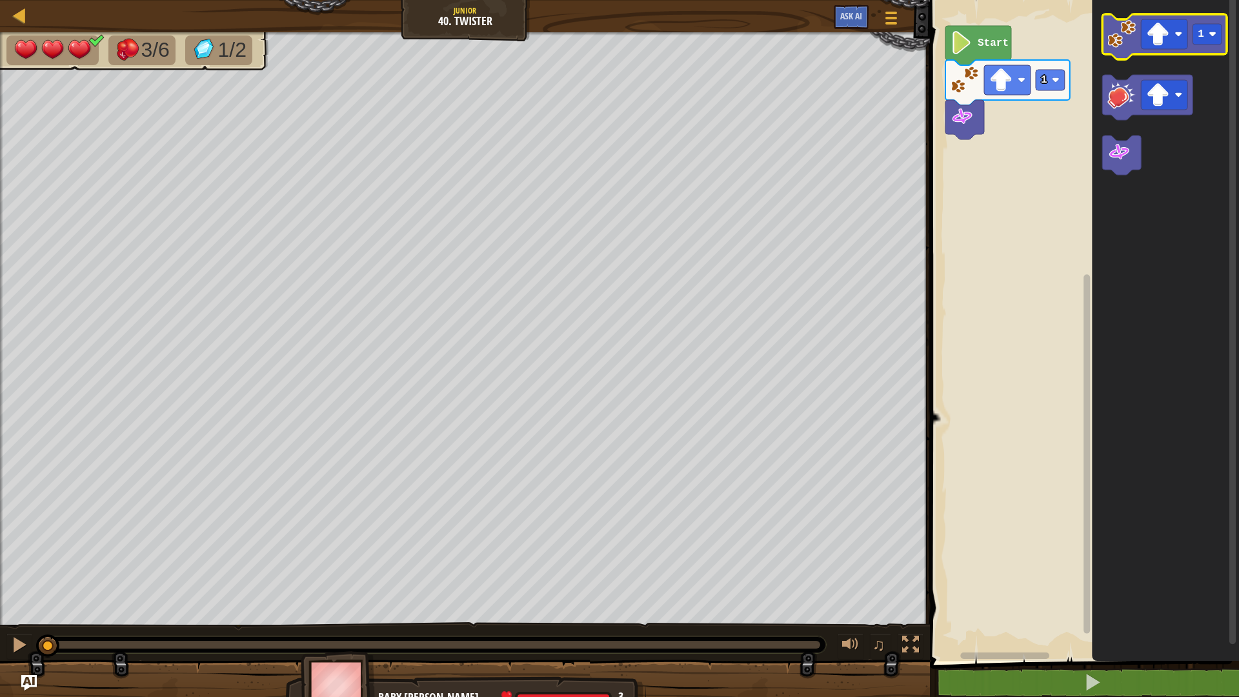
click at [1141, 46] on icon "Blockly Workspace" at bounding box center [1165, 36] width 125 height 45
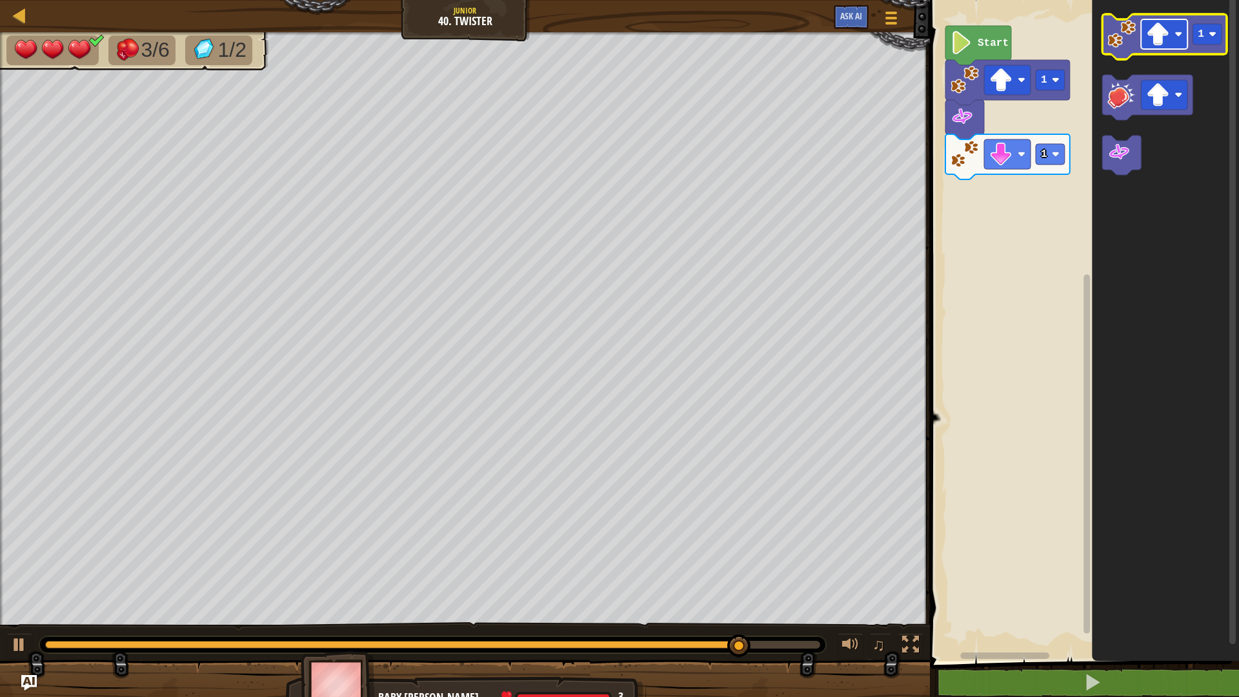
click at [1174, 40] on rect "Blockly Workspace" at bounding box center [1164, 34] width 46 height 30
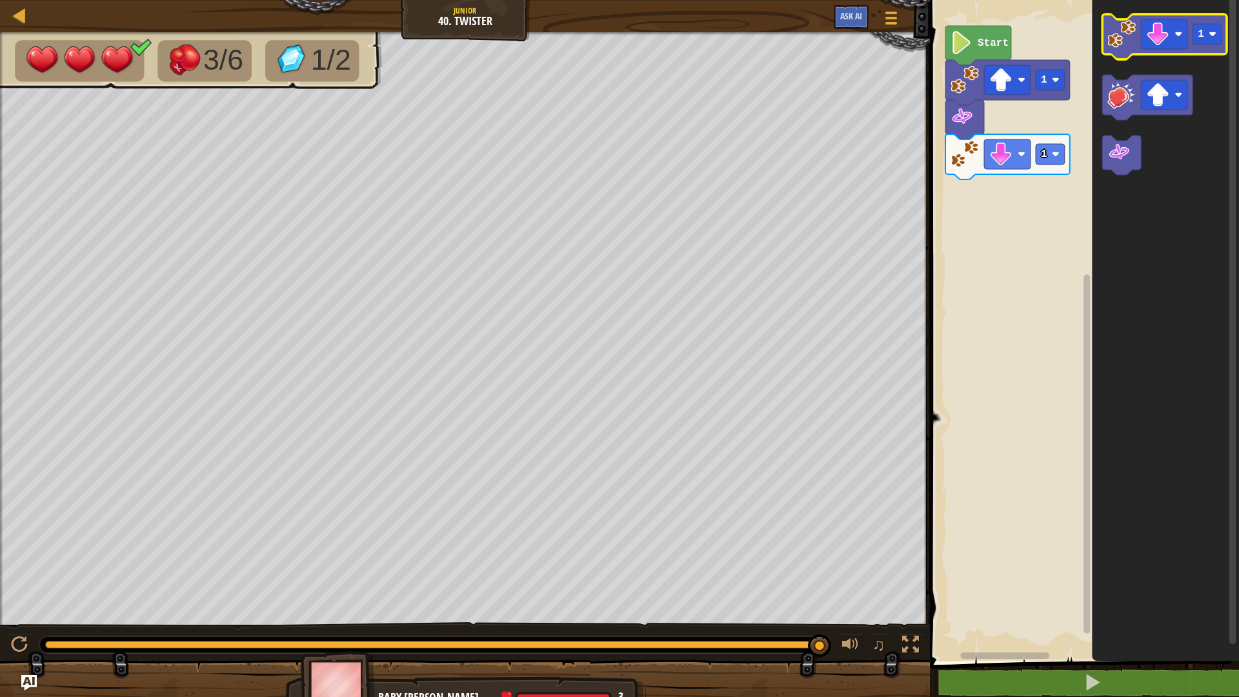
click at [1121, 51] on icon "Blockly Workspace" at bounding box center [1165, 36] width 125 height 45
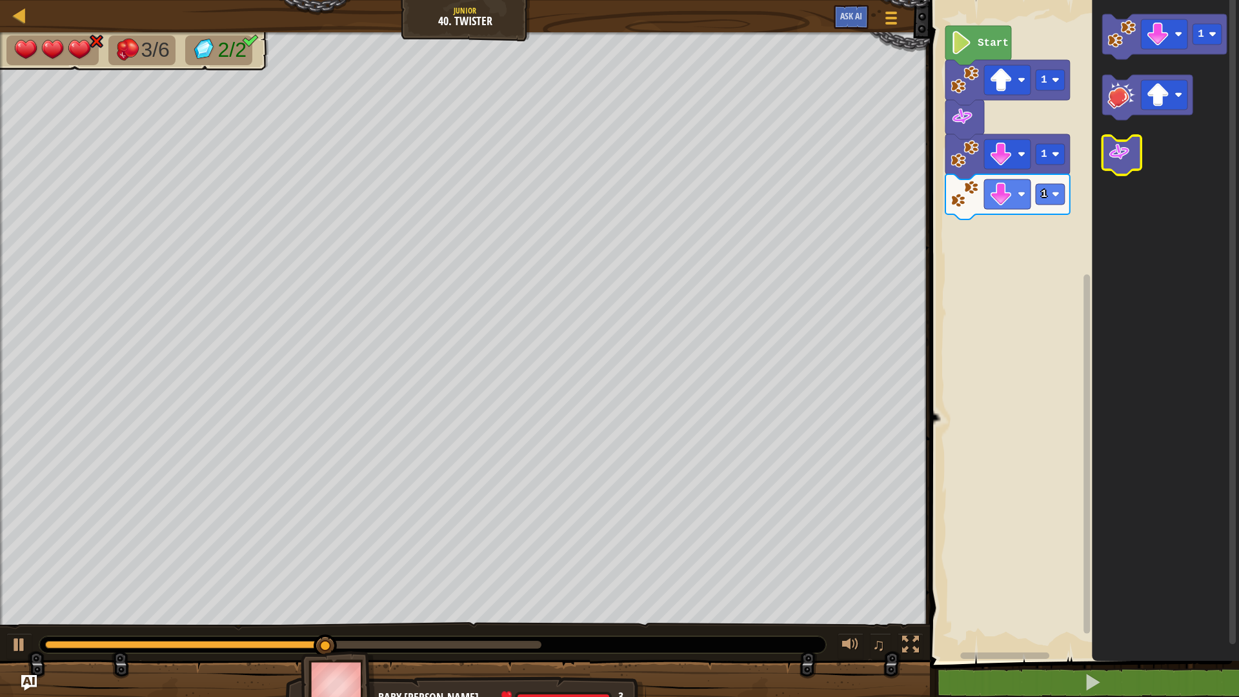
click at [1119, 149] on image "Blockly Workspace" at bounding box center [1119, 152] width 23 height 23
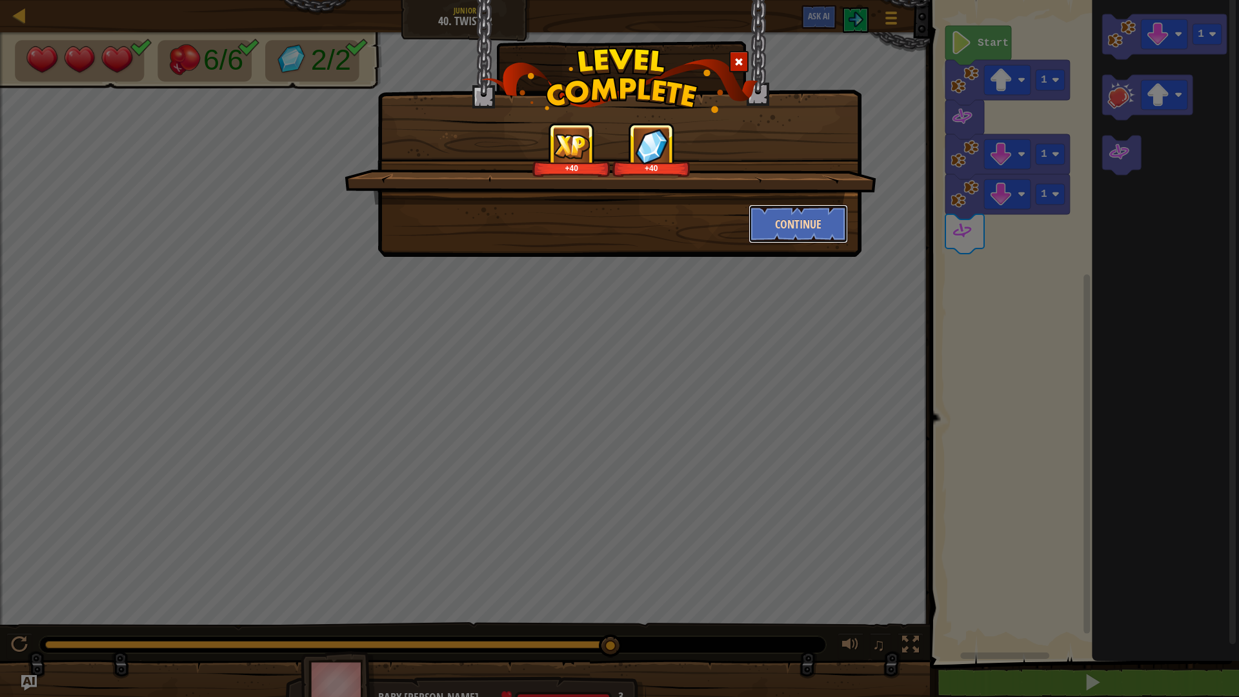
click at [822, 234] on button "Continue" at bounding box center [799, 224] width 100 height 39
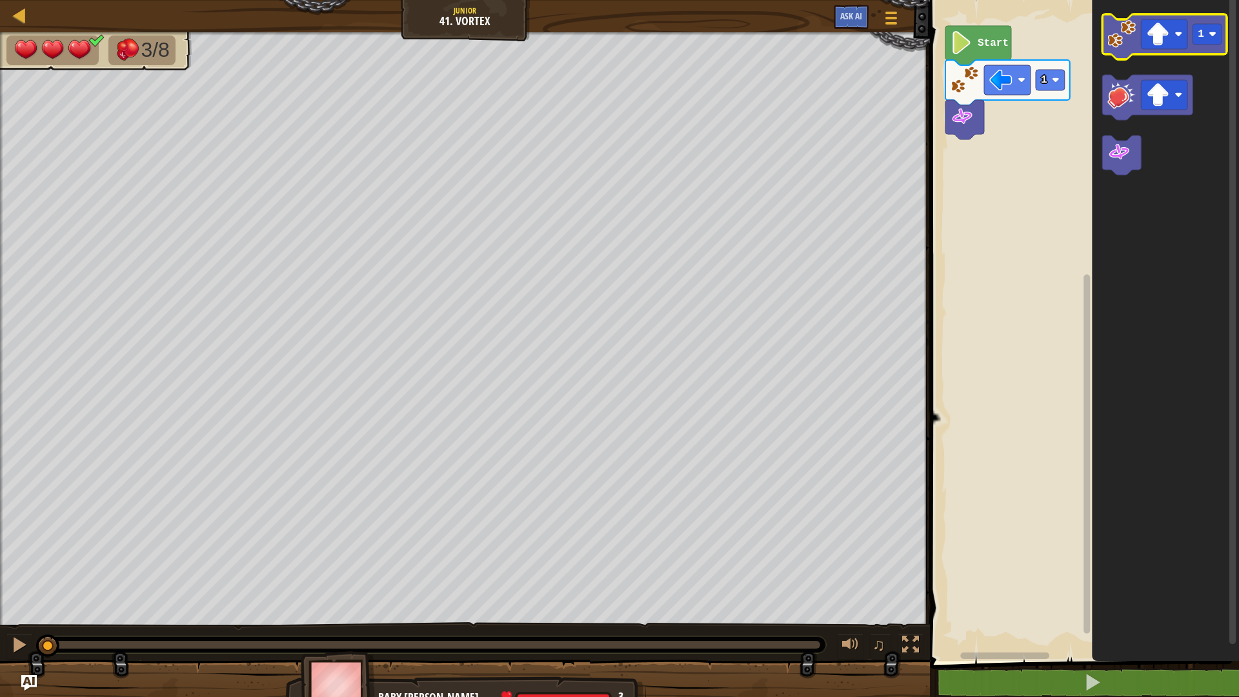
click at [1119, 50] on icon "Blockly Workspace" at bounding box center [1165, 36] width 125 height 45
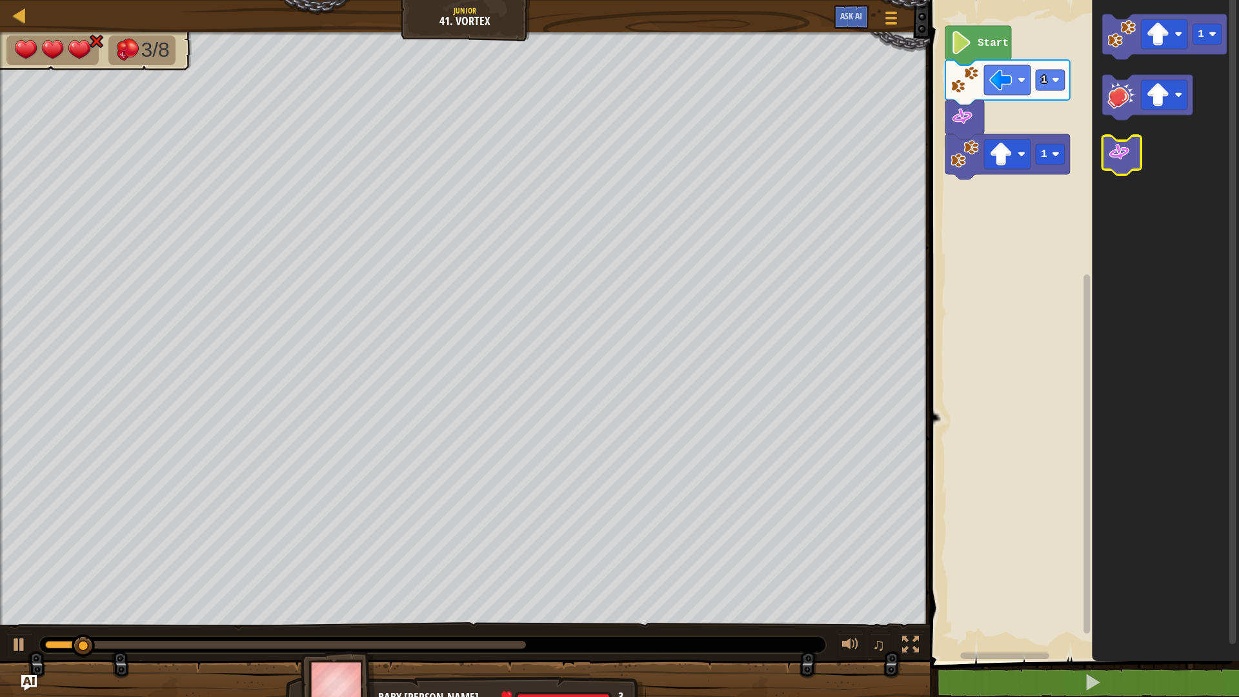
click at [1114, 145] on image "Blockly Workspace" at bounding box center [1119, 152] width 23 height 23
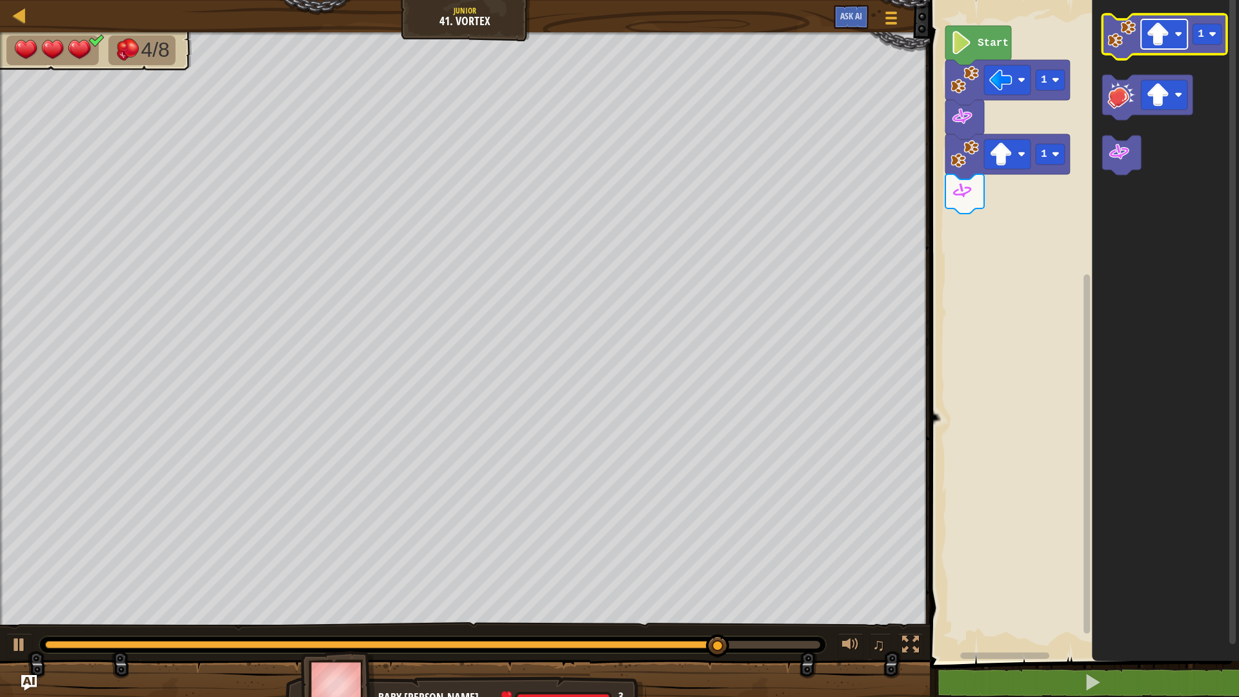
click at [1173, 30] on rect "Blockly Workspace" at bounding box center [1164, 34] width 46 height 30
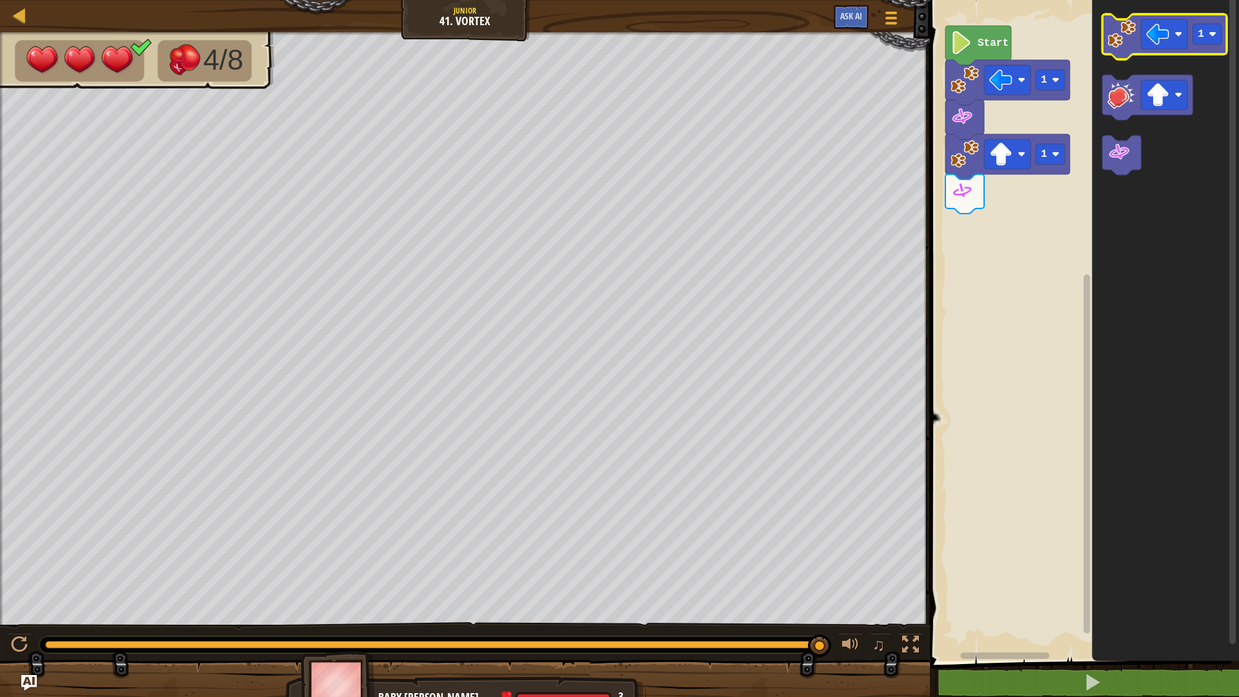
click at [1122, 36] on image "Blockly Workspace" at bounding box center [1122, 34] width 28 height 28
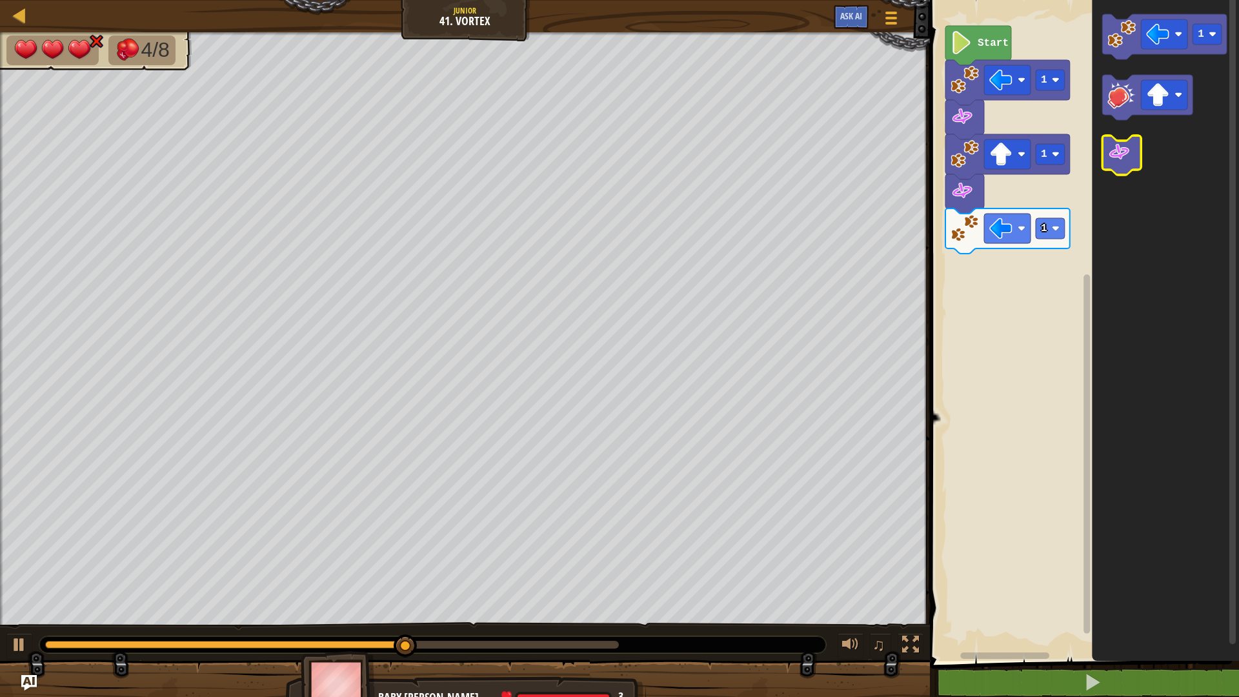
click at [1130, 150] on image "Blockly Workspace" at bounding box center [1119, 152] width 23 height 23
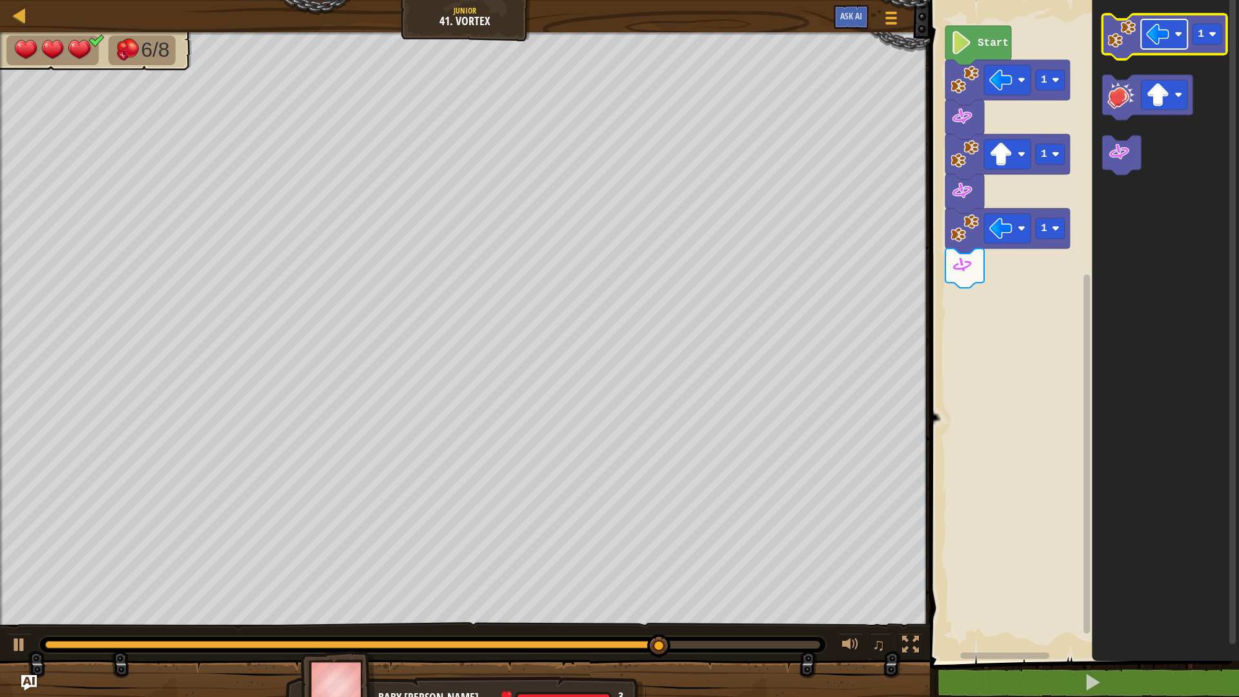
click at [1173, 36] on rect "Blockly Workspace" at bounding box center [1164, 34] width 46 height 30
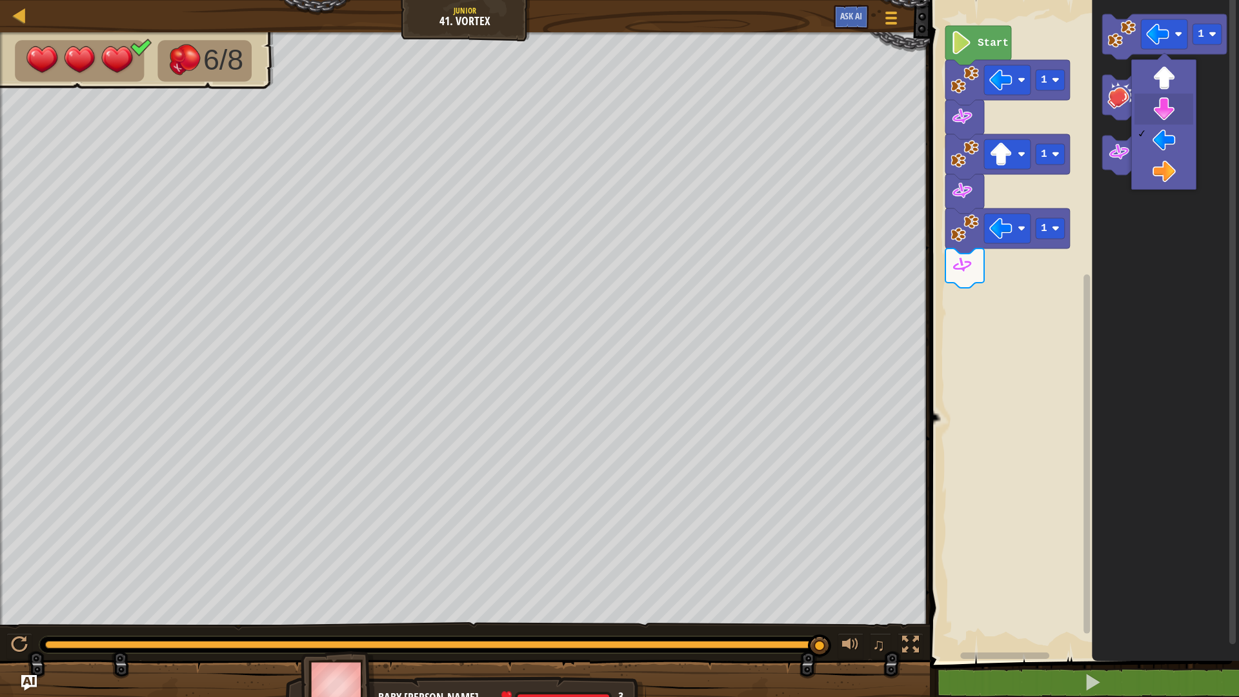
drag, startPoint x: 1163, startPoint y: 113, endPoint x: 1155, endPoint y: 97, distance: 17.3
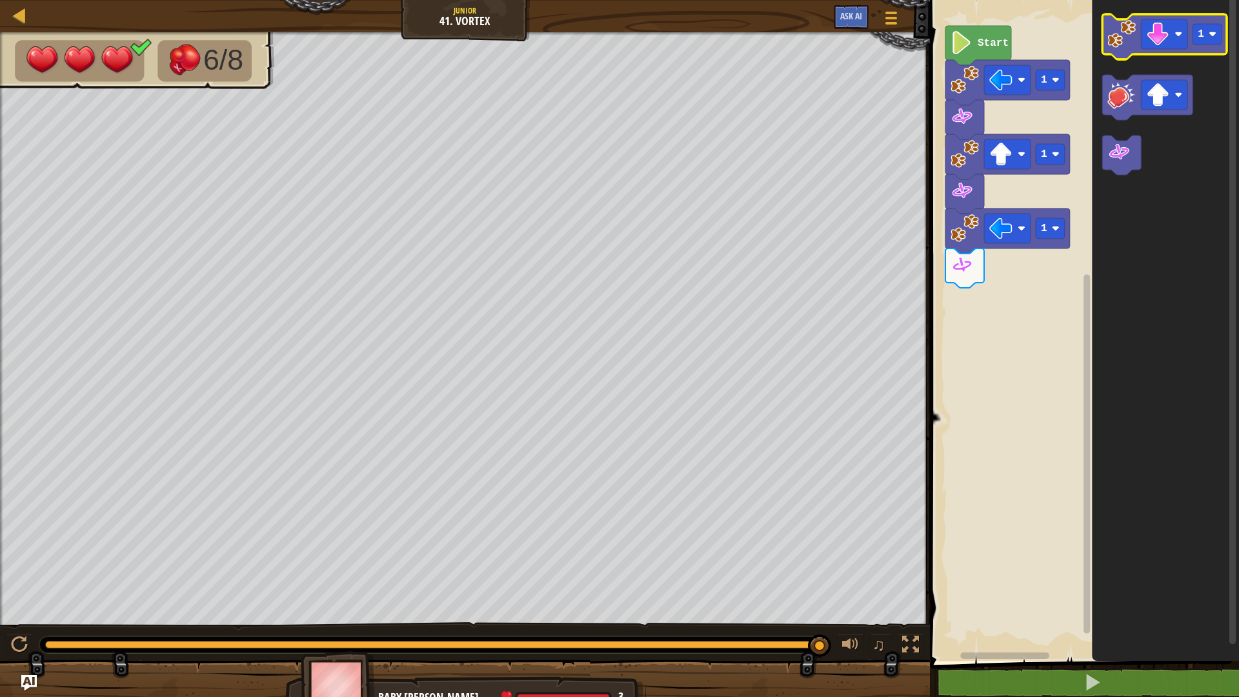
click at [1123, 50] on icon "Blockly Workspace" at bounding box center [1165, 36] width 125 height 45
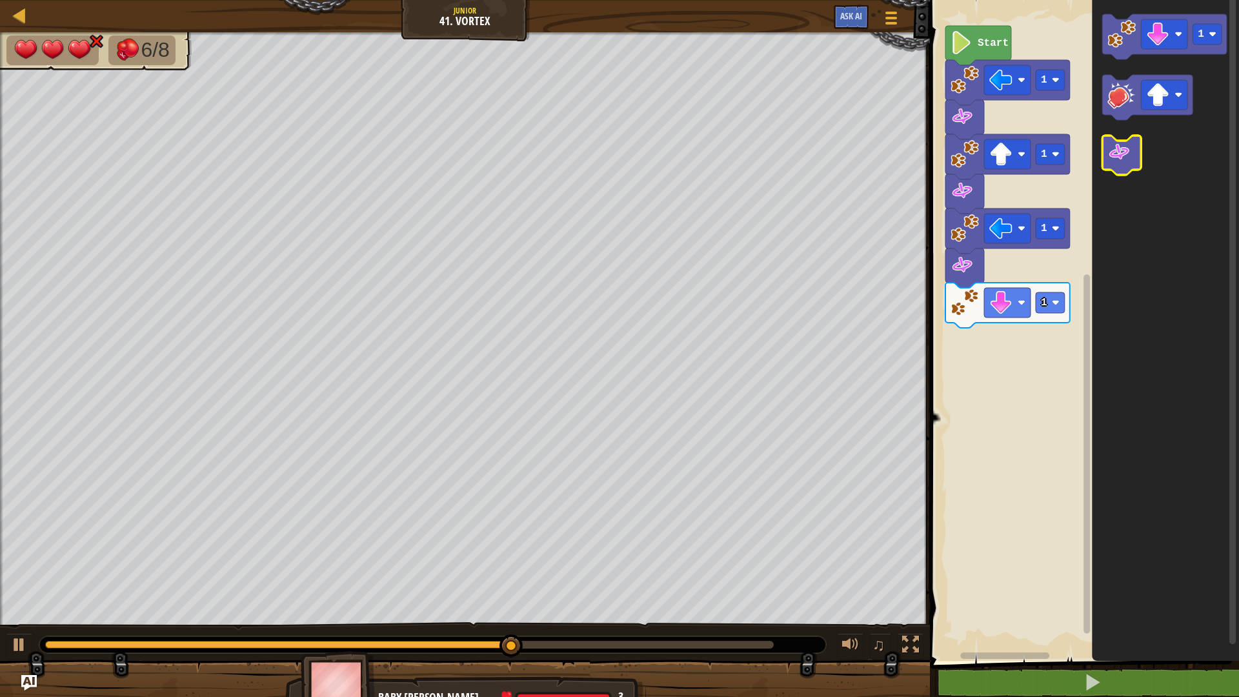
click at [1130, 151] on image "Blockly Workspace" at bounding box center [1119, 152] width 23 height 23
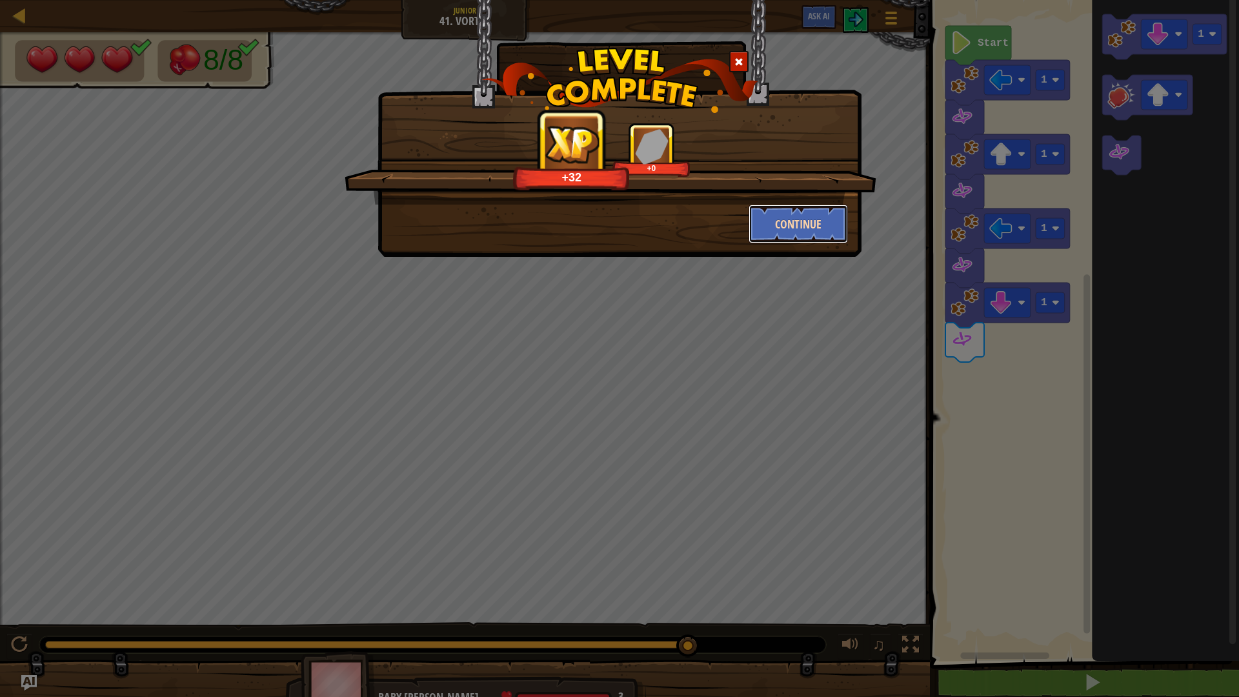
click at [807, 222] on button "Continue" at bounding box center [799, 224] width 100 height 39
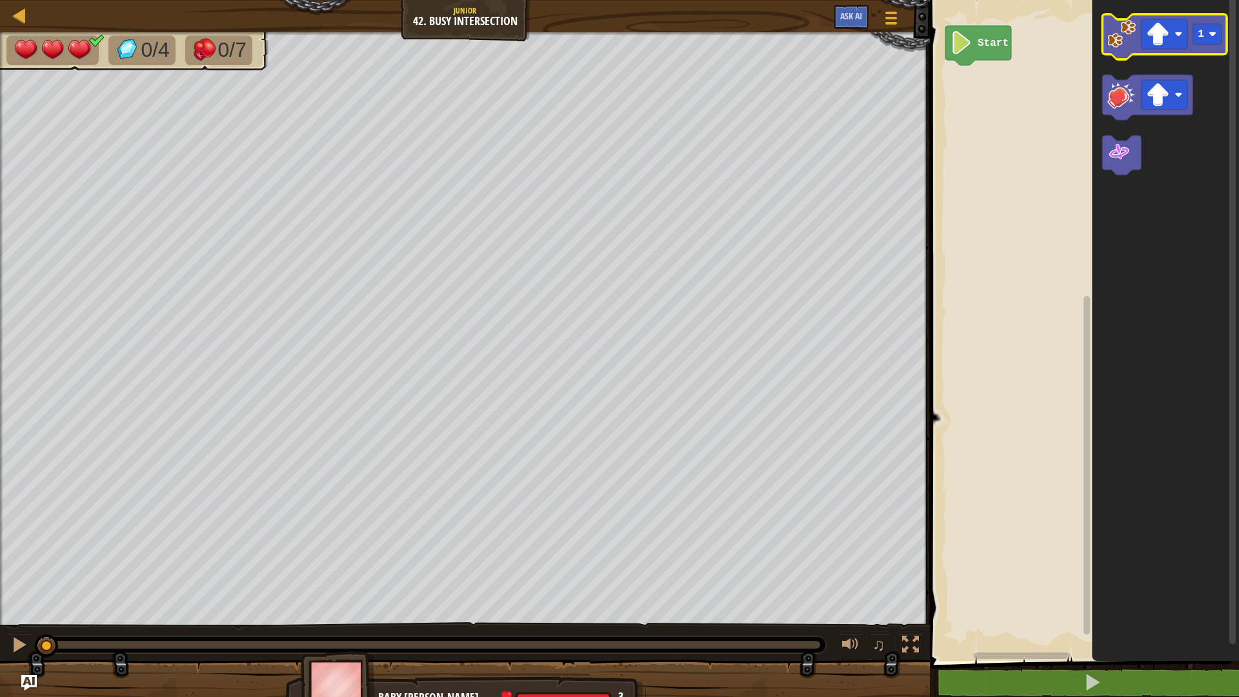
click at [1121, 56] on icon "Blockly Workspace" at bounding box center [1165, 36] width 125 height 45
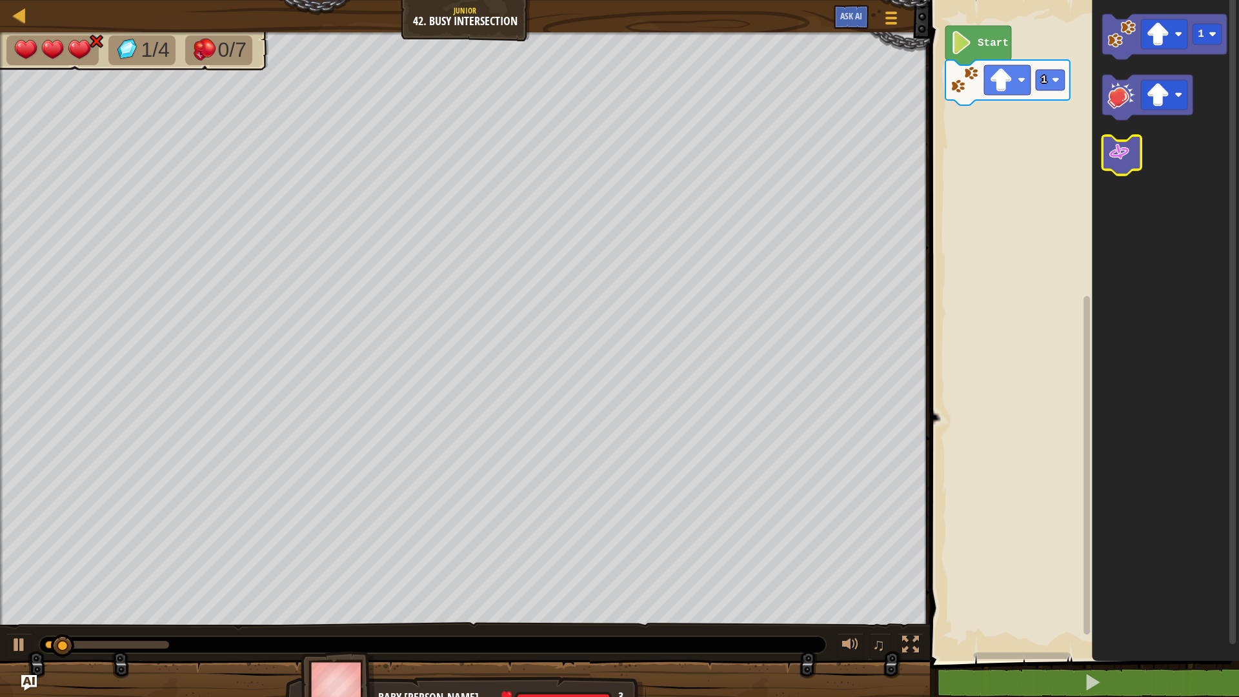
click at [1106, 159] on icon "Blockly Workspace" at bounding box center [1122, 155] width 39 height 39
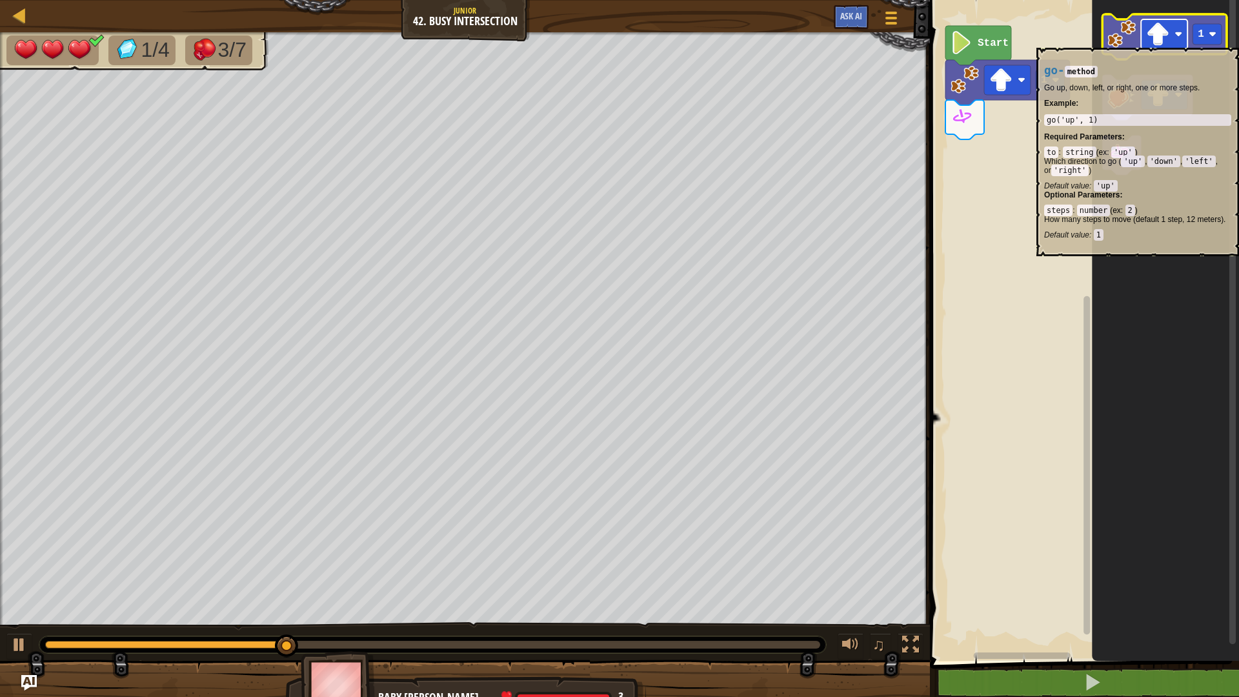
click at [1172, 37] on rect "Blockly Workspace" at bounding box center [1164, 34] width 46 height 30
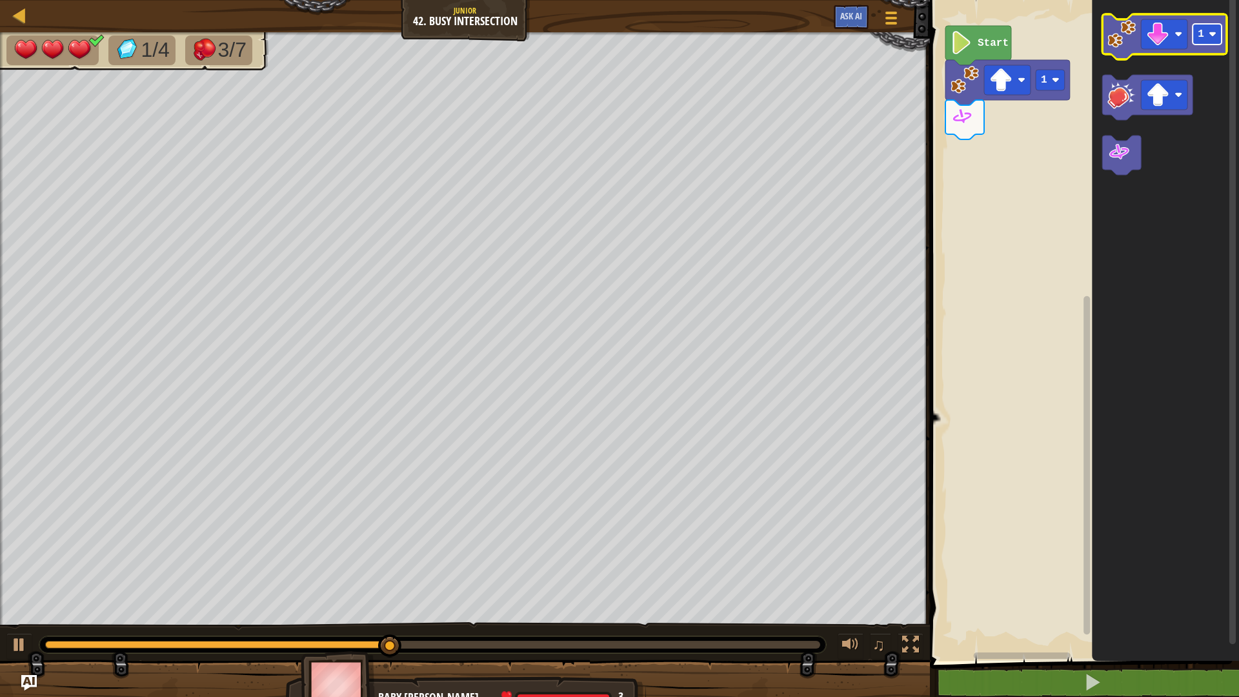
click at [1215, 36] on image "Blockly Workspace" at bounding box center [1213, 34] width 8 height 8
click at [1106, 40] on icon "Blockly Workspace" at bounding box center [1165, 36] width 125 height 45
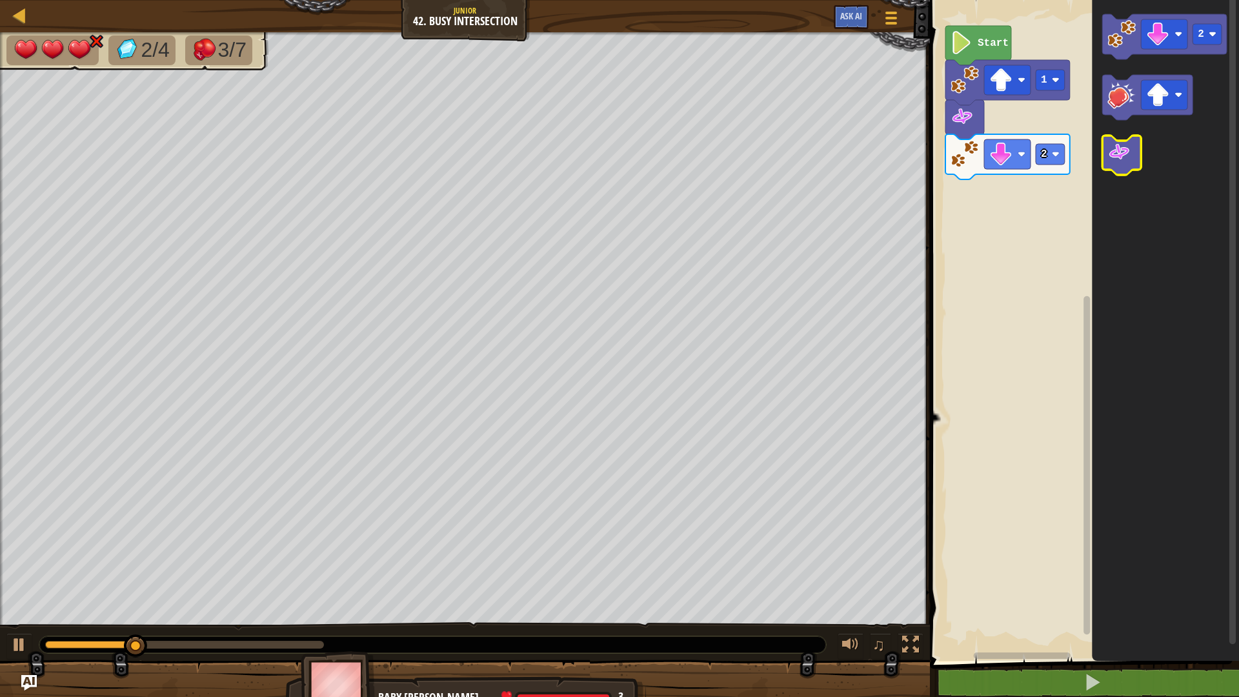
click at [1130, 154] on image "Blockly Workspace" at bounding box center [1119, 152] width 23 height 23
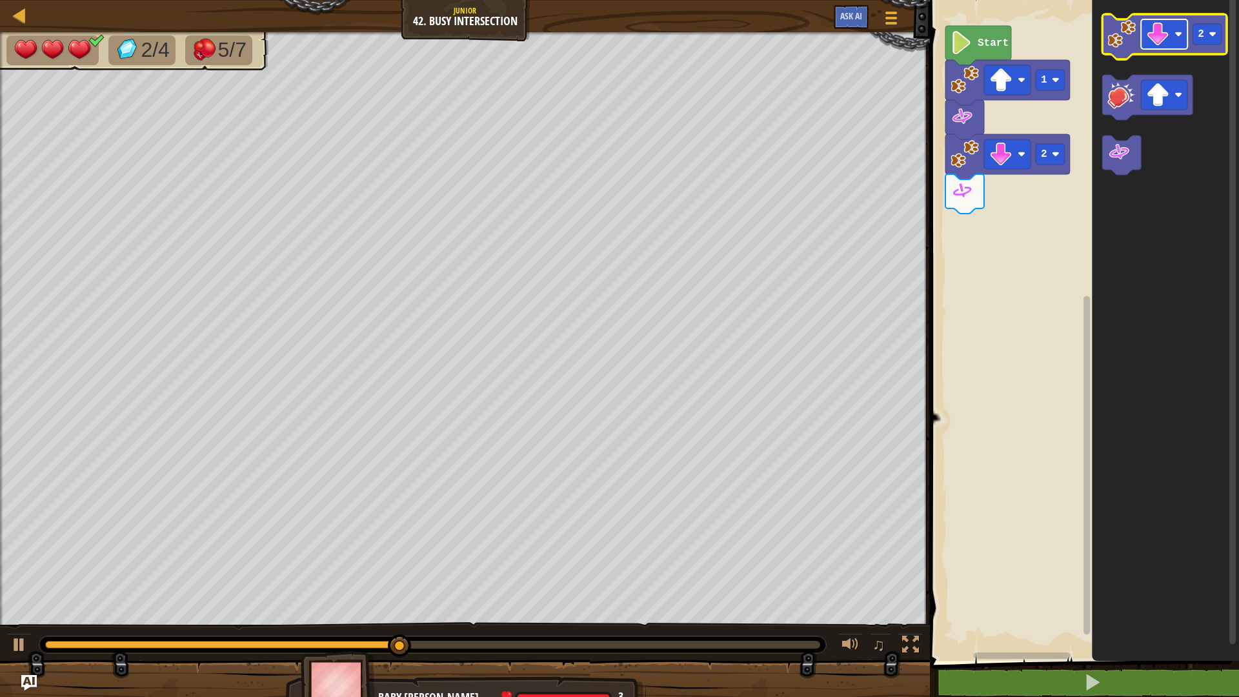
click at [1179, 32] on image "Blockly Workspace" at bounding box center [1179, 34] width 8 height 8
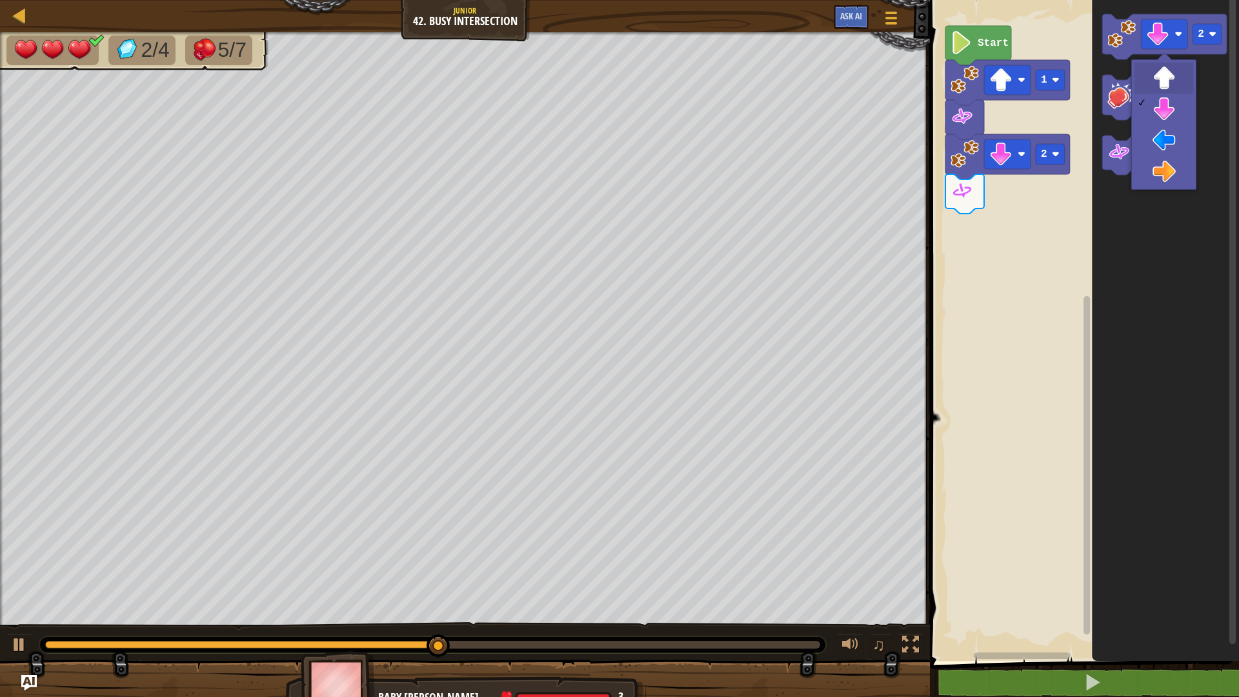
drag, startPoint x: 1156, startPoint y: 82, endPoint x: 1178, endPoint y: 59, distance: 32.0
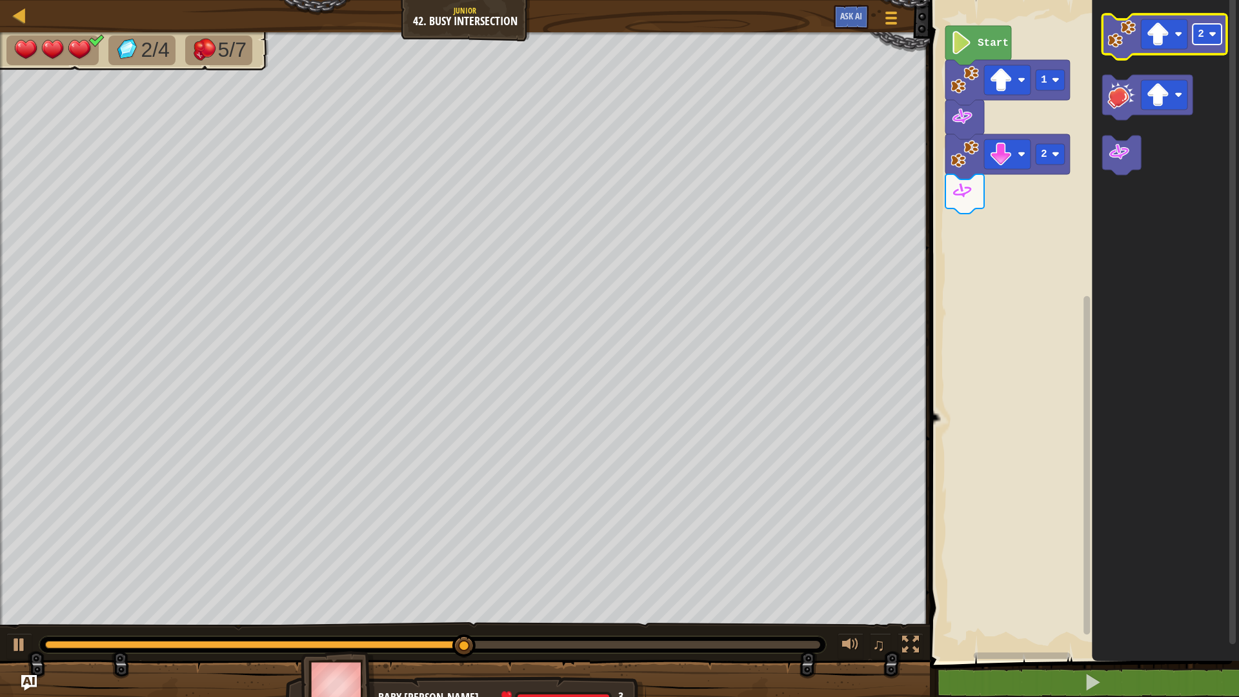
click at [1210, 40] on rect "Blockly Workspace" at bounding box center [1207, 34] width 29 height 21
click at [1148, 43] on image "Blockly Workspace" at bounding box center [1158, 34] width 23 height 23
click at [1130, 43] on image "Blockly Workspace" at bounding box center [1122, 34] width 28 height 28
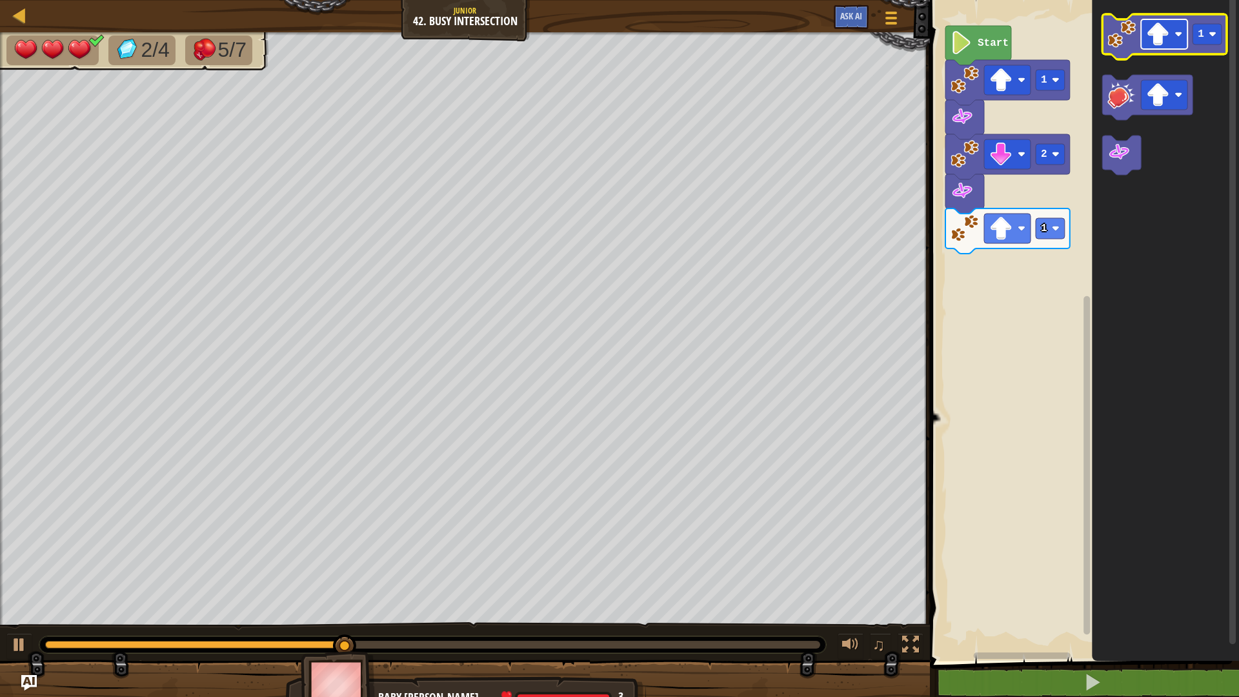
click at [1185, 41] on rect "Blockly Workspace" at bounding box center [1164, 34] width 46 height 30
click at [1124, 48] on icon "Blockly Workspace" at bounding box center [1165, 36] width 125 height 45
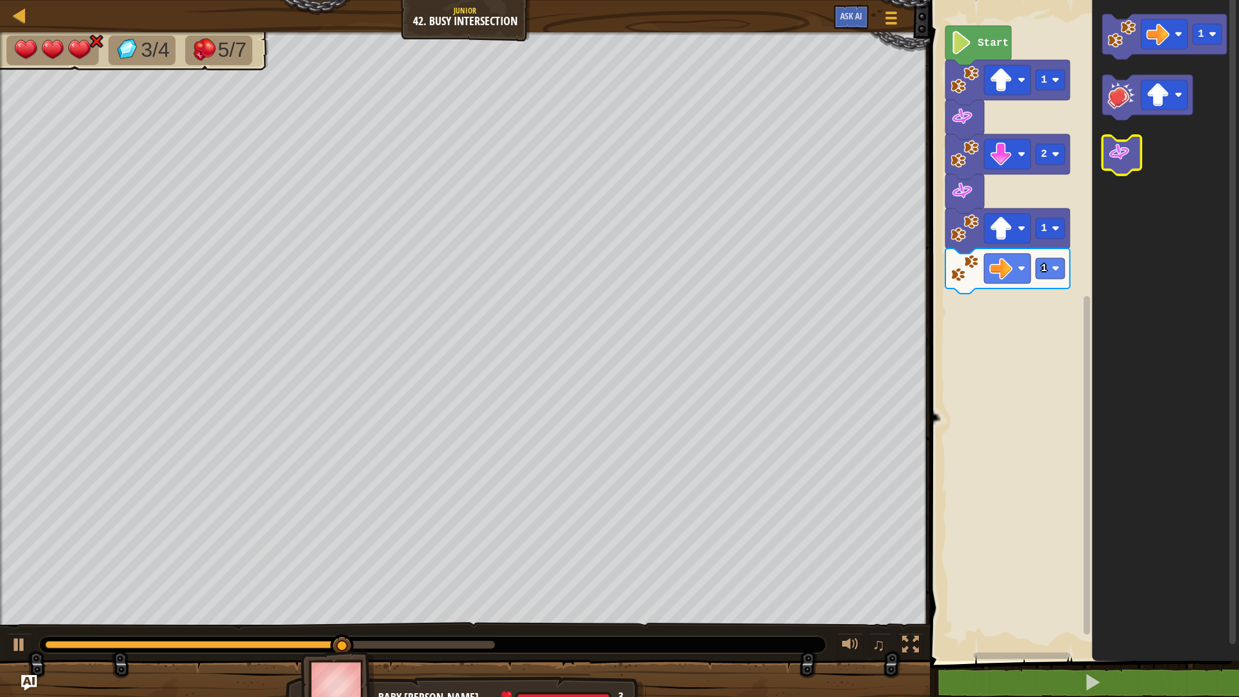
click at [1133, 152] on icon "Blockly Workspace" at bounding box center [1122, 155] width 39 height 39
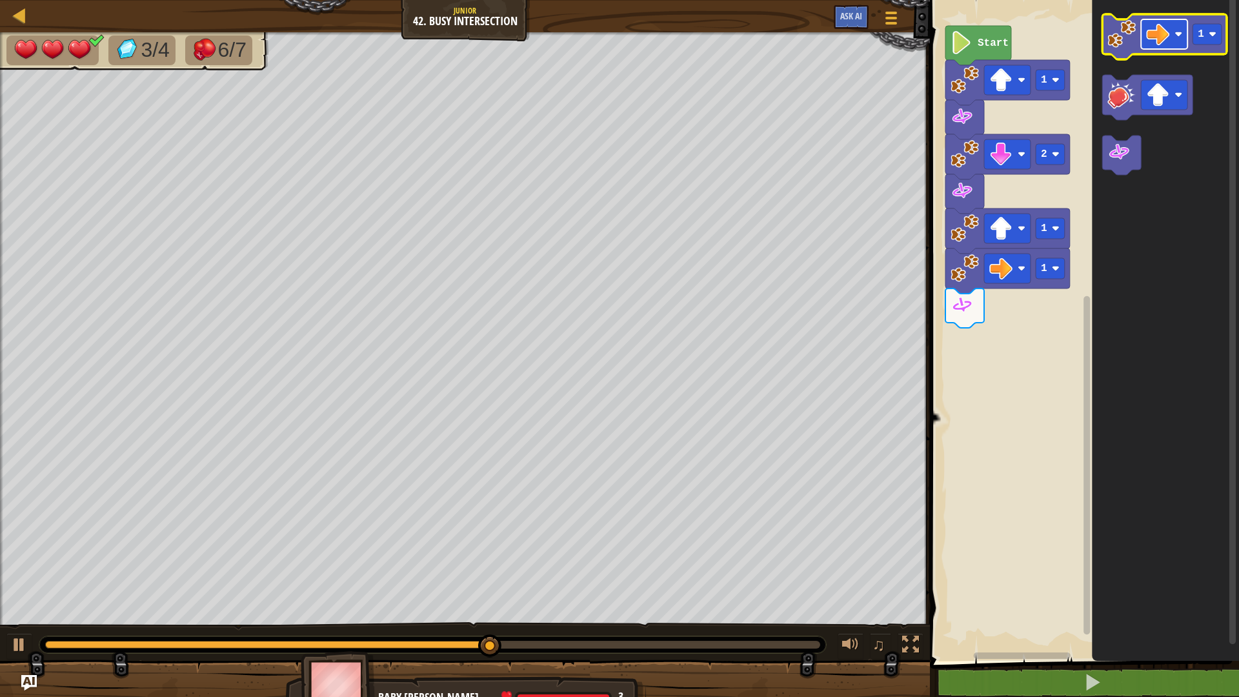
click at [1175, 31] on rect "Blockly Workspace" at bounding box center [1164, 34] width 46 height 30
click at [1216, 31] on image "Blockly Workspace" at bounding box center [1213, 34] width 8 height 8
click at [1116, 46] on image "Blockly Workspace" at bounding box center [1122, 34] width 28 height 28
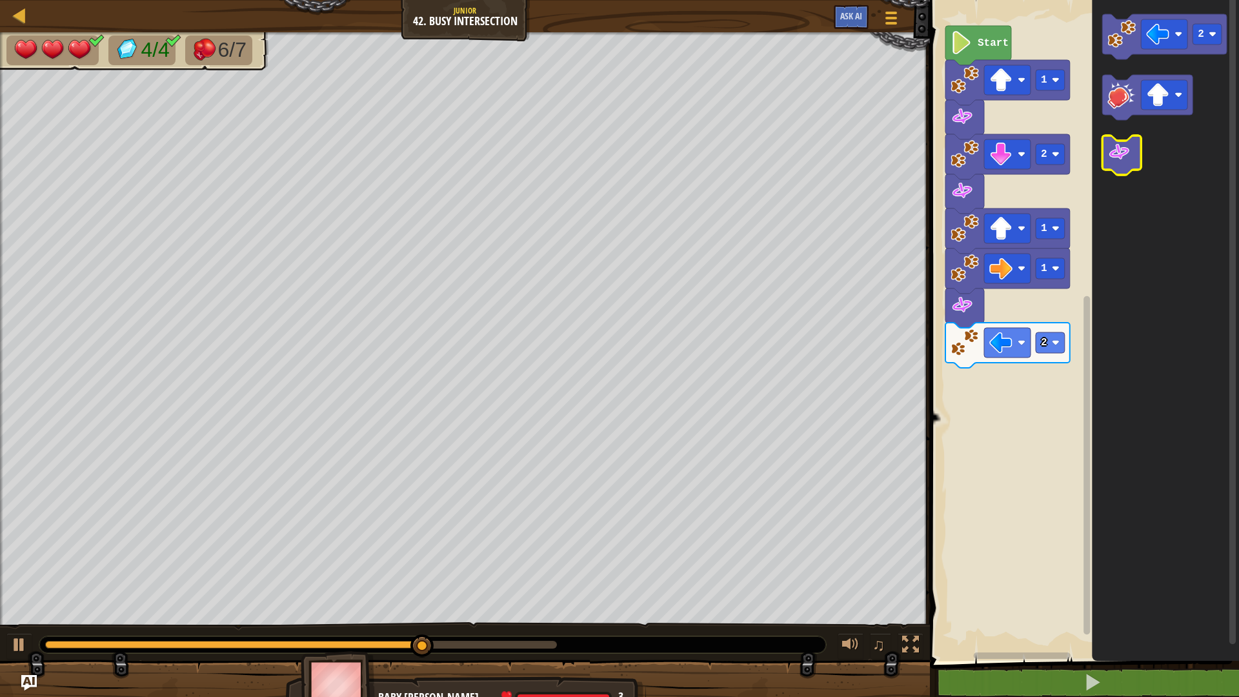
click at [1128, 155] on image "Blockly Workspace" at bounding box center [1119, 152] width 23 height 23
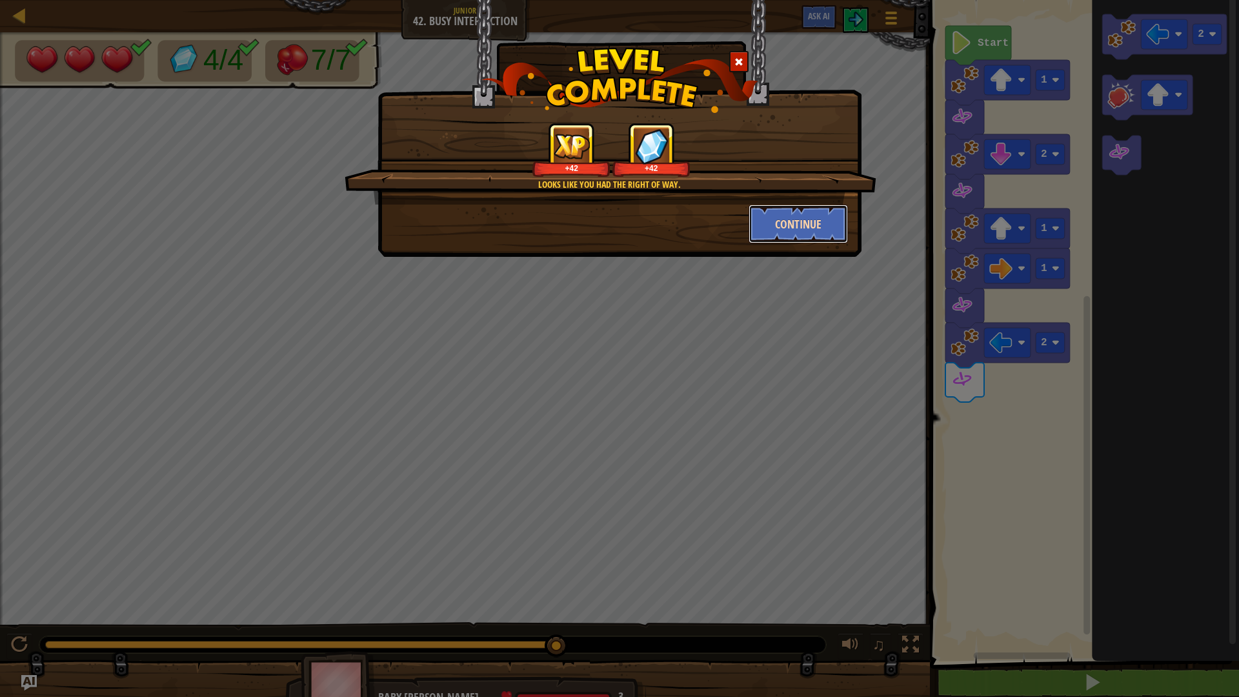
drag, startPoint x: 811, startPoint y: 236, endPoint x: 813, endPoint y: 224, distance: 11.7
click at [813, 224] on button "Continue" at bounding box center [799, 224] width 100 height 39
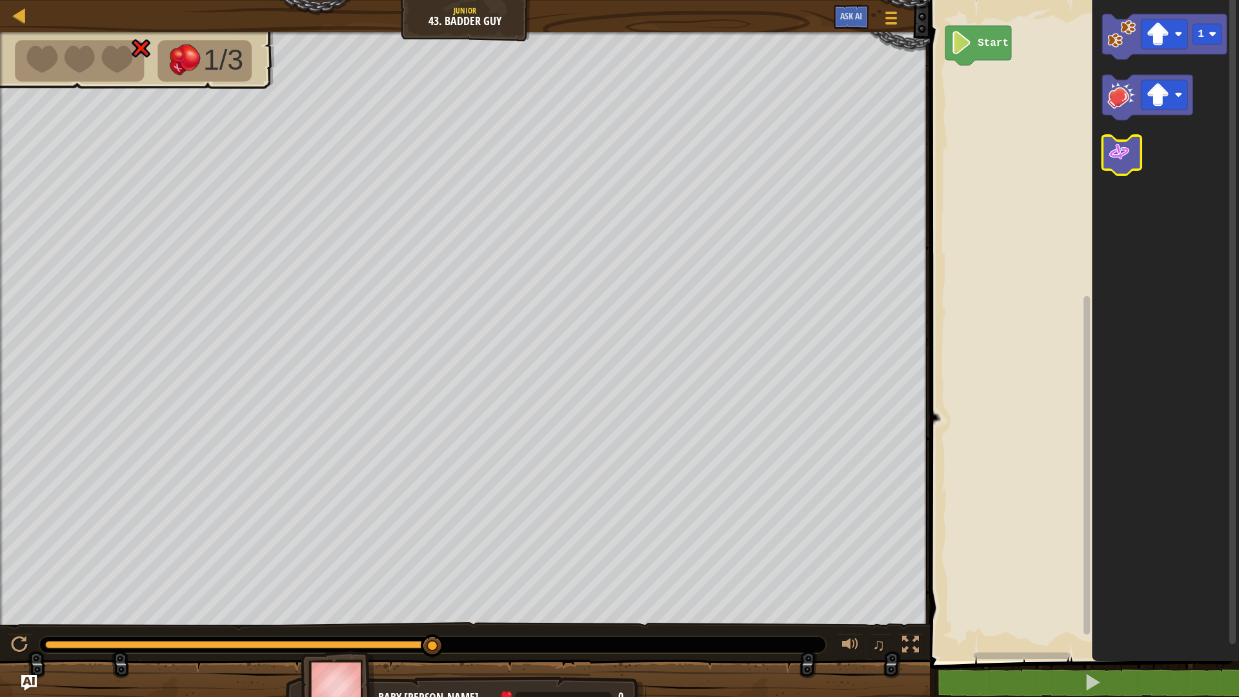
click at [1129, 143] on image "Blockly Workspace" at bounding box center [1119, 152] width 23 height 23
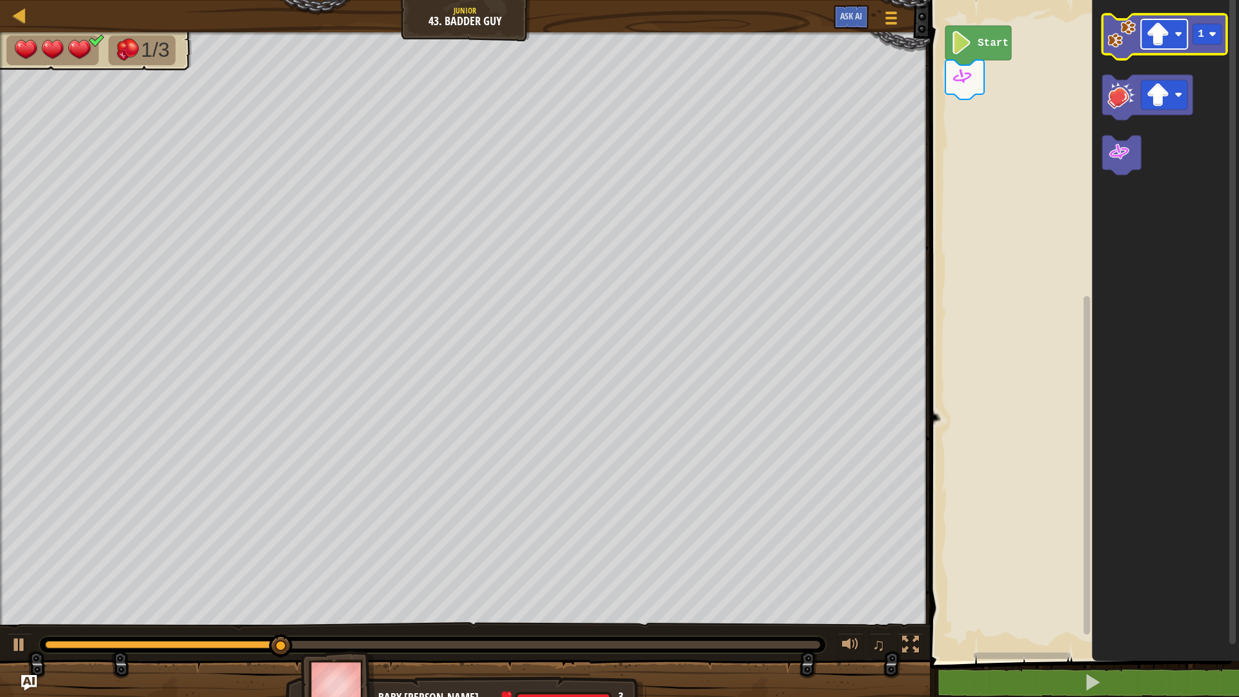
click at [1176, 33] on image "Blockly Workspace" at bounding box center [1179, 34] width 8 height 8
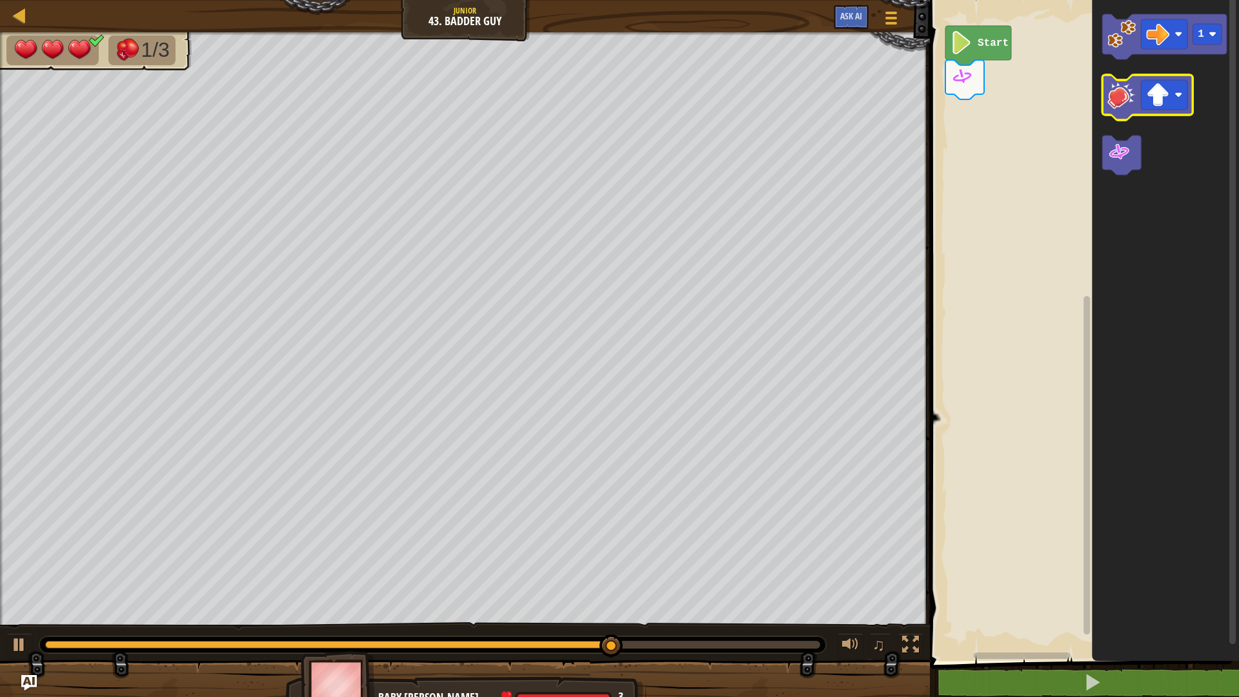
click at [1121, 104] on image "Blockly Workspace" at bounding box center [1122, 95] width 28 height 28
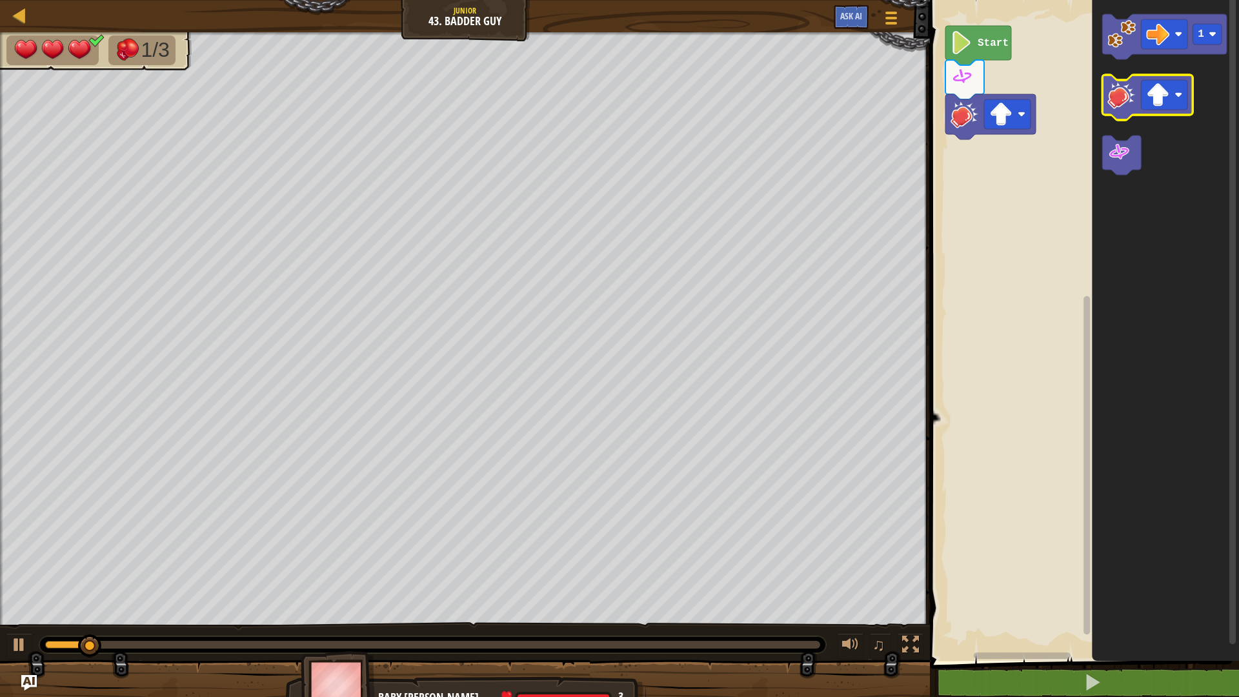
click at [1120, 104] on image "Blockly Workspace" at bounding box center [1122, 95] width 28 height 28
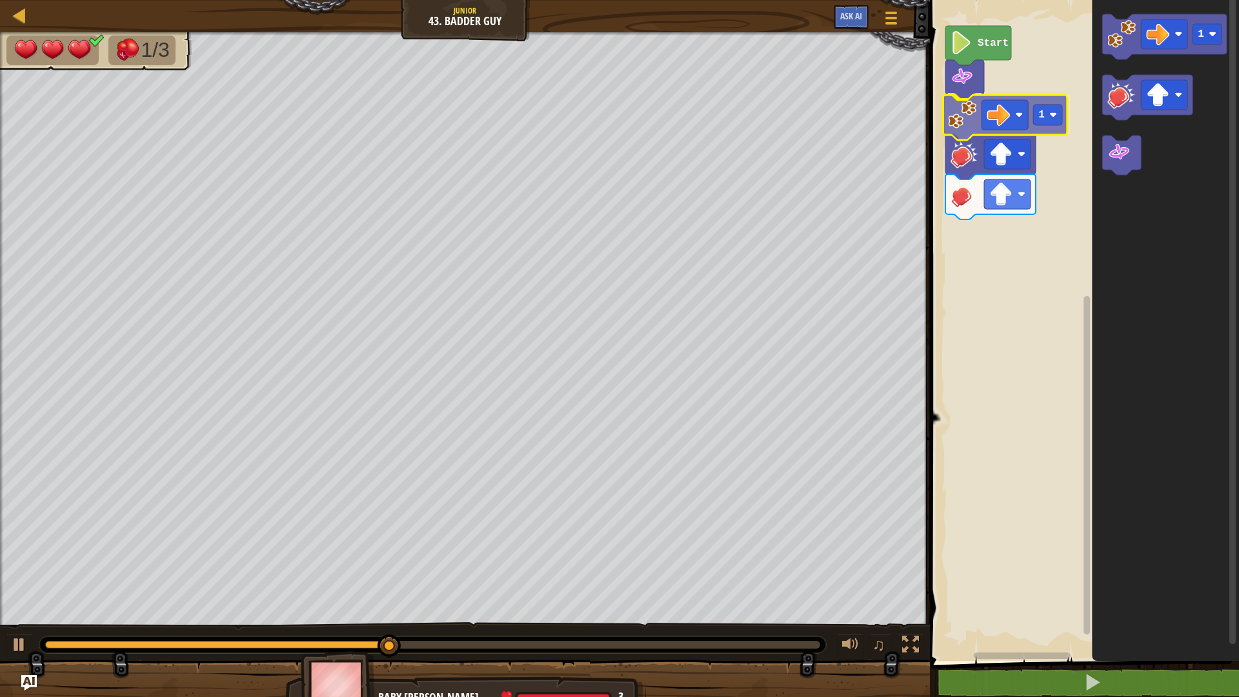
click at [957, 127] on div "Start 1 1 1" at bounding box center [1082, 328] width 313 height 668
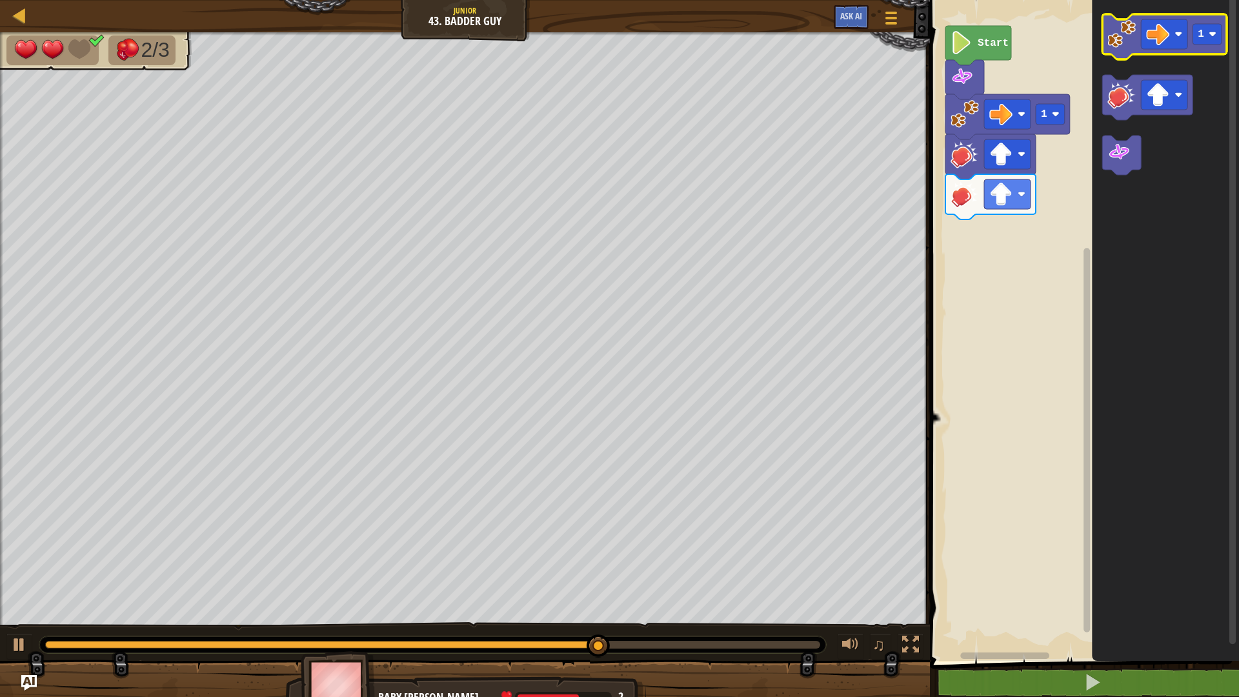
click at [1116, 48] on image "Blockly Workspace" at bounding box center [1122, 34] width 28 height 28
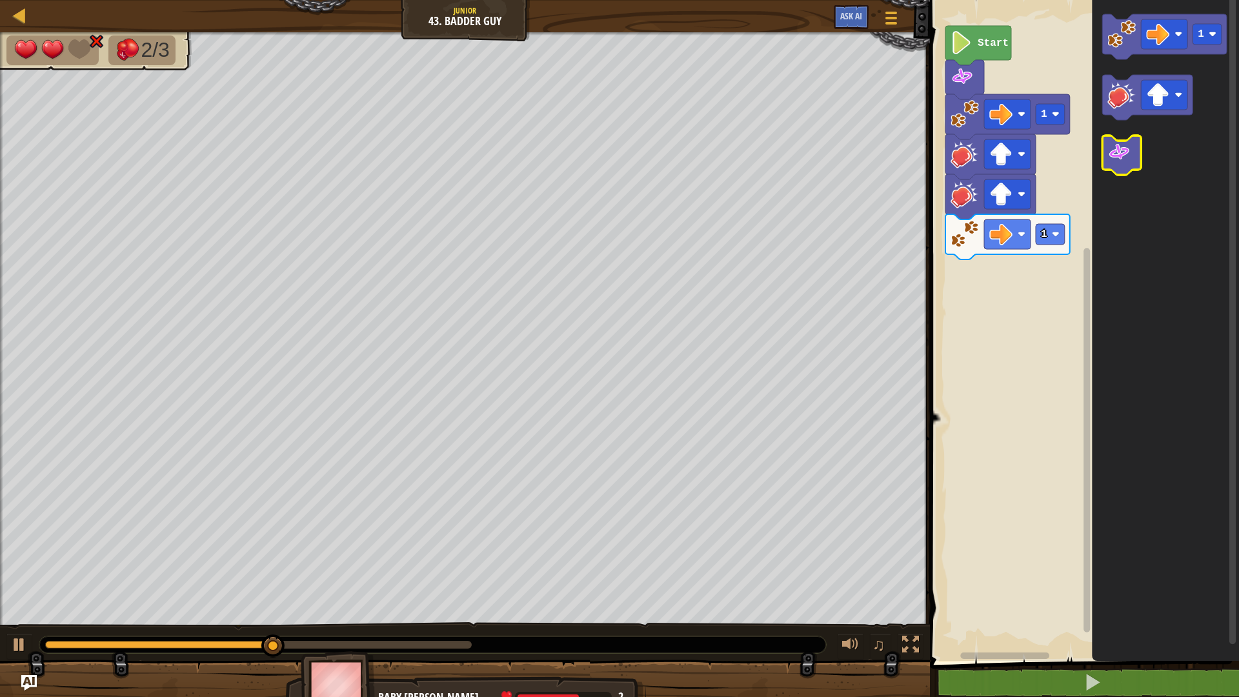
click at [1114, 150] on image "Blockly Workspace" at bounding box center [1119, 152] width 23 height 23
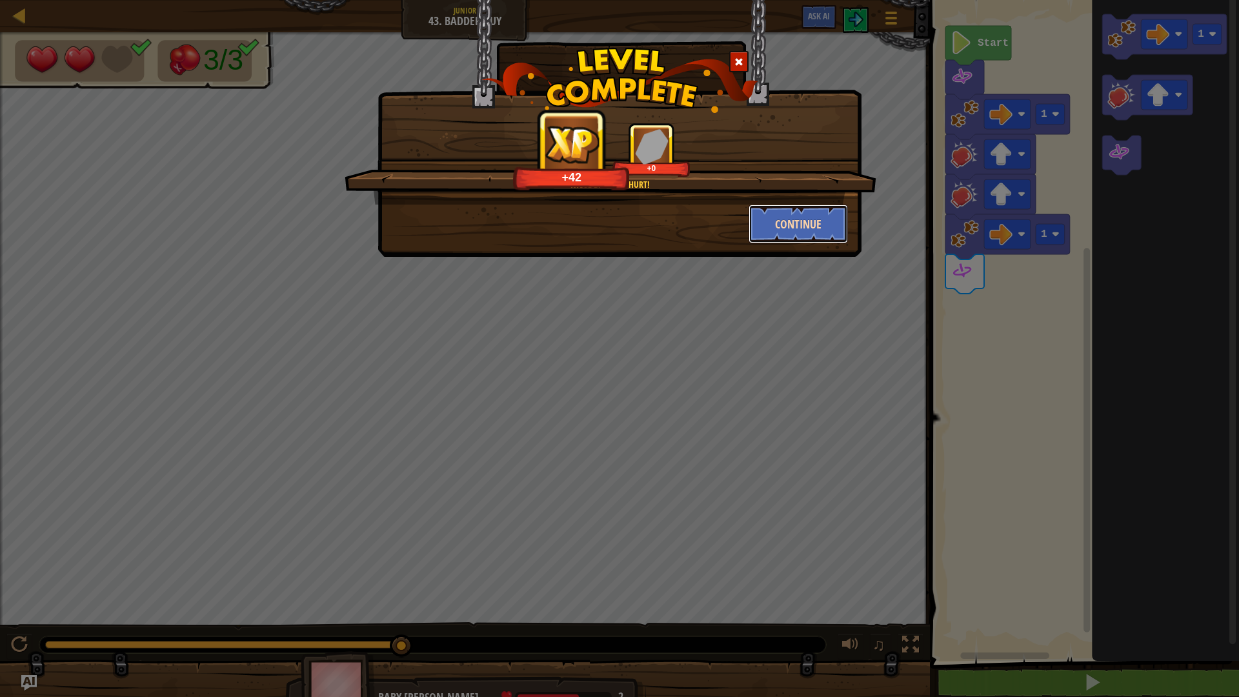
click at [809, 212] on button "Continue" at bounding box center [799, 224] width 100 height 39
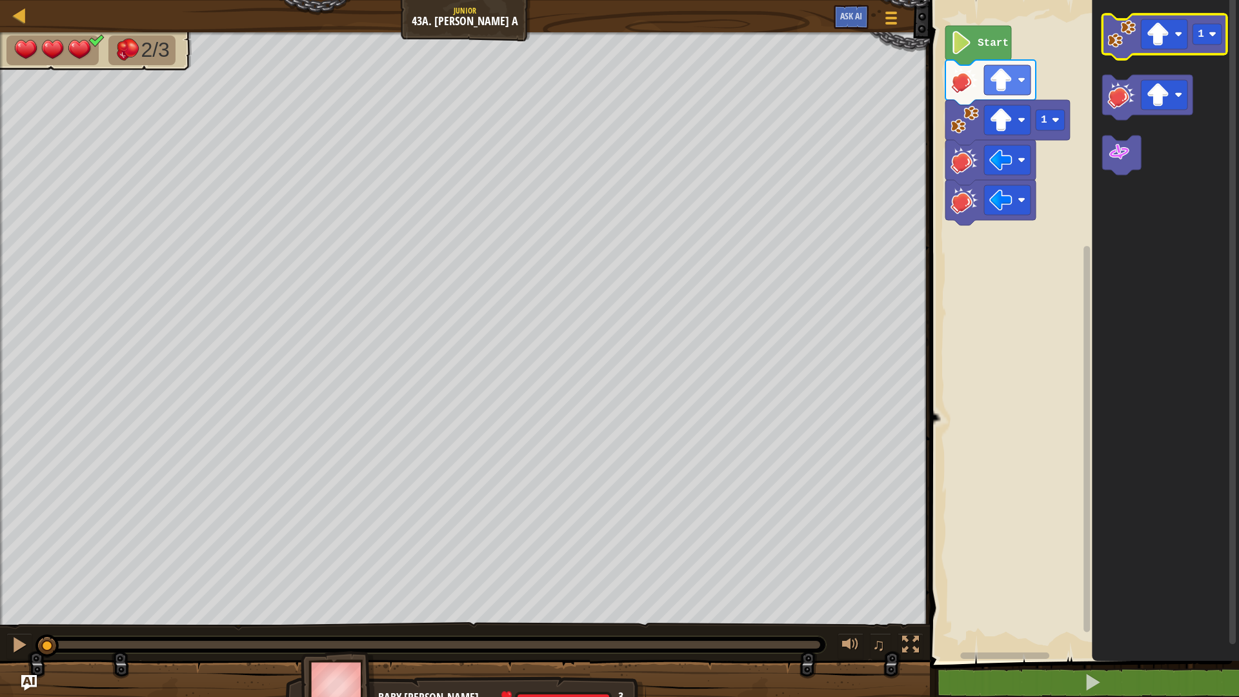
click at [1122, 48] on image "Blockly Workspace" at bounding box center [1122, 34] width 28 height 28
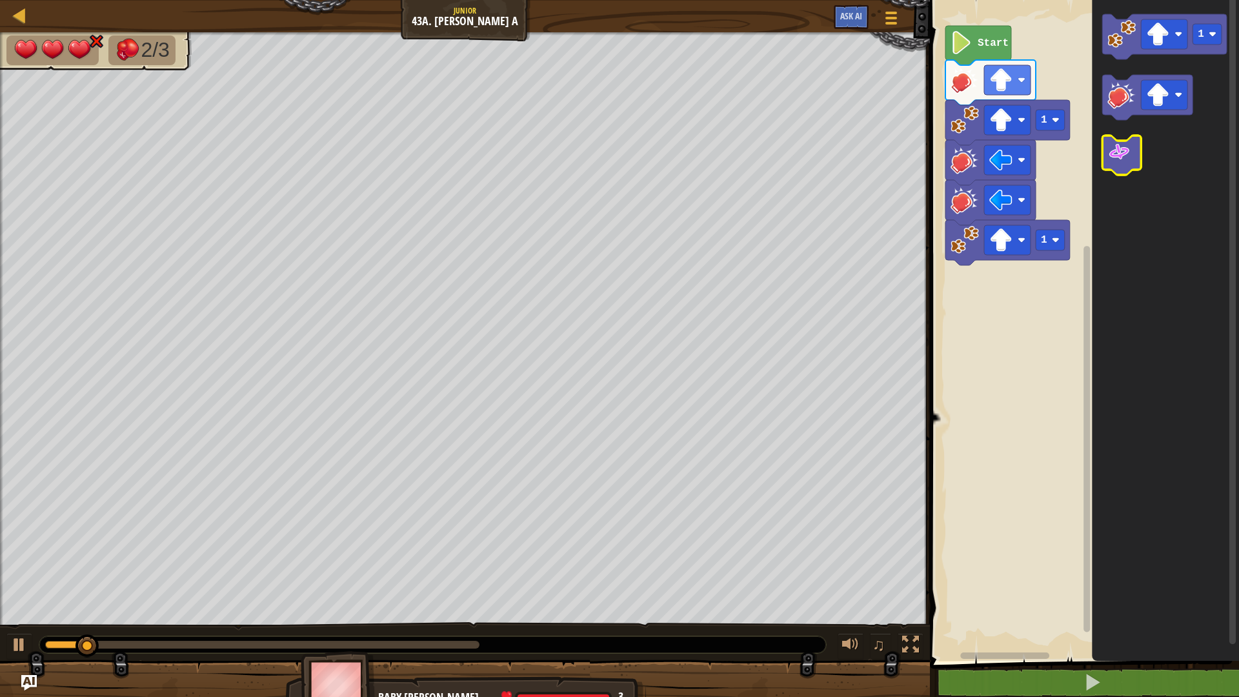
click at [1121, 150] on image "Blockly Workspace" at bounding box center [1119, 152] width 23 height 23
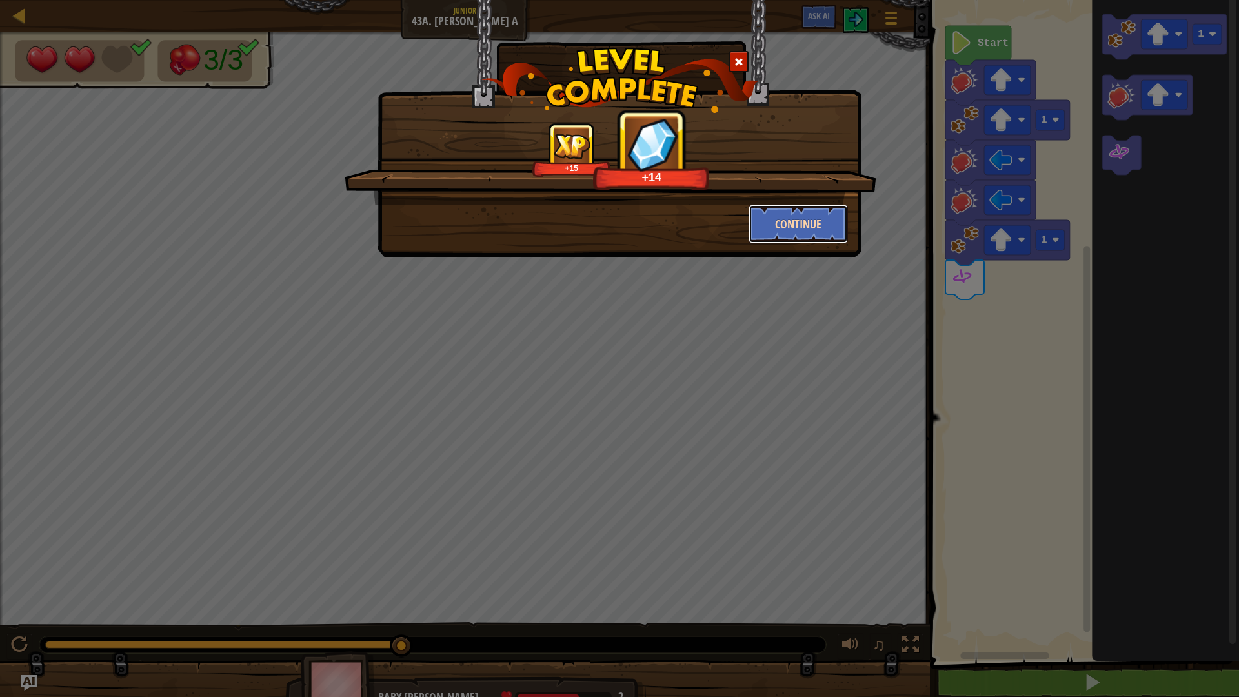
click at [821, 215] on button "Continue" at bounding box center [799, 224] width 100 height 39
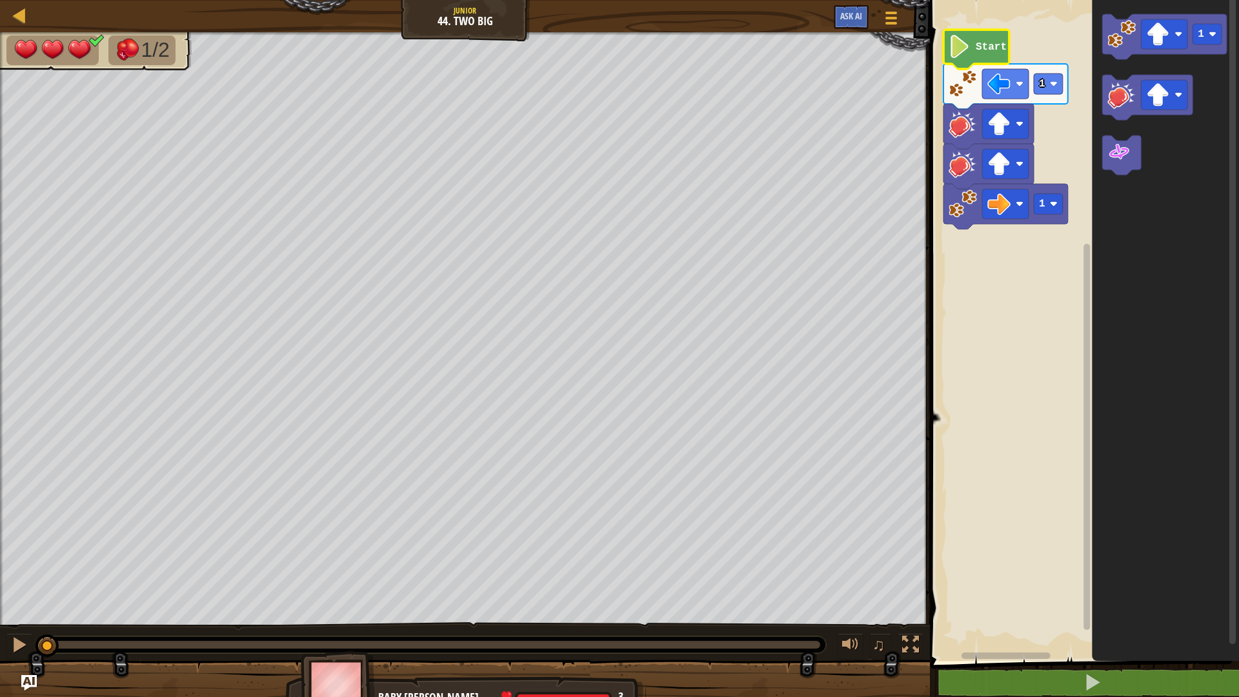
click at [961, 57] on image "Blockly Workspace" at bounding box center [960, 46] width 22 height 23
click at [14, 587] on div at bounding box center [19, 645] width 17 height 17
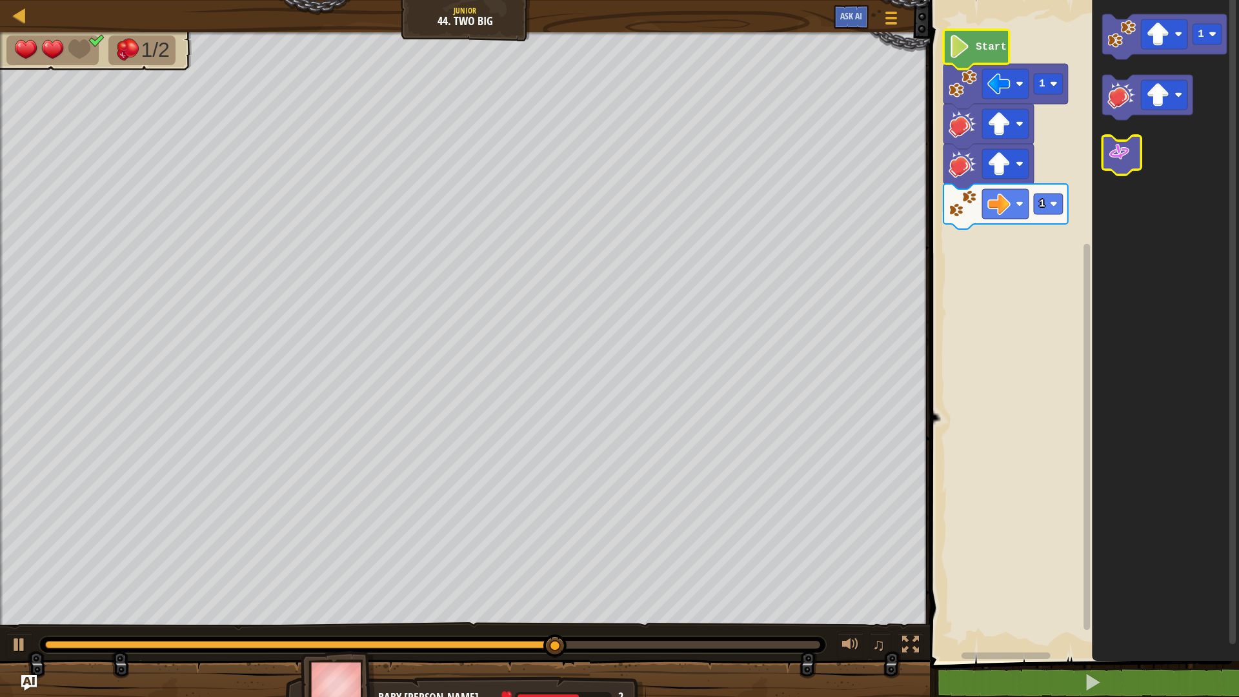
click at [1127, 161] on image "Blockly Workspace" at bounding box center [1119, 152] width 23 height 23
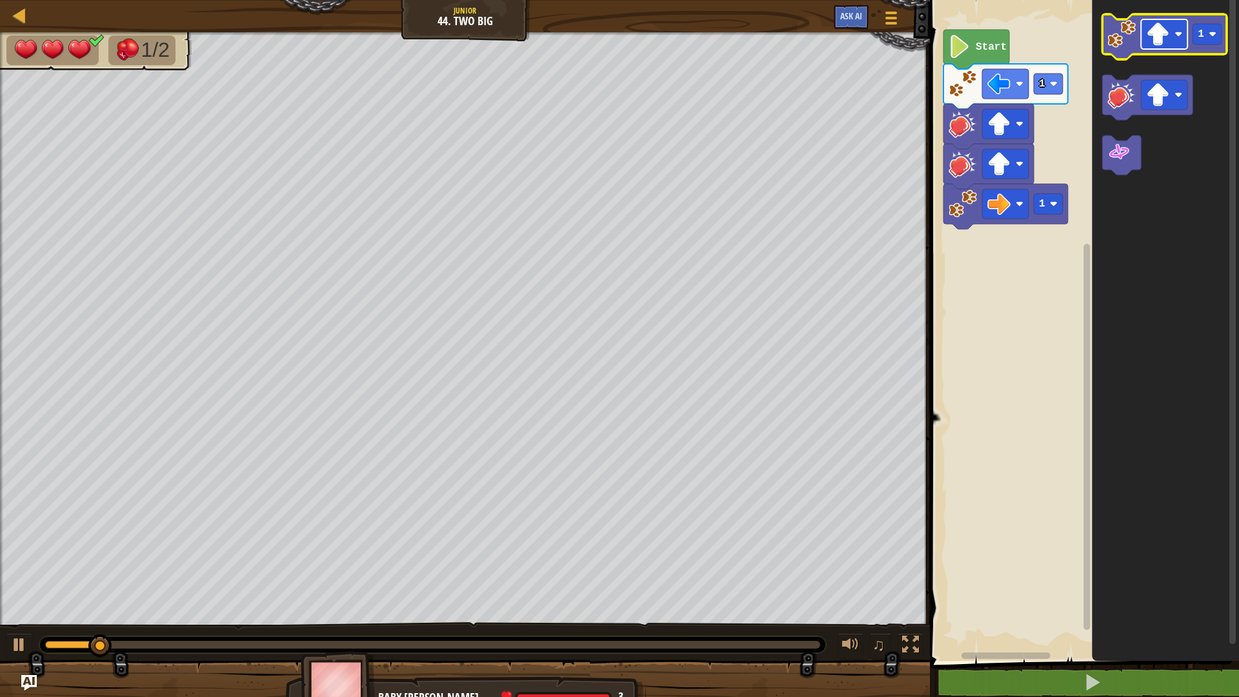
click at [1178, 32] on image "Blockly Workspace" at bounding box center [1179, 34] width 8 height 8
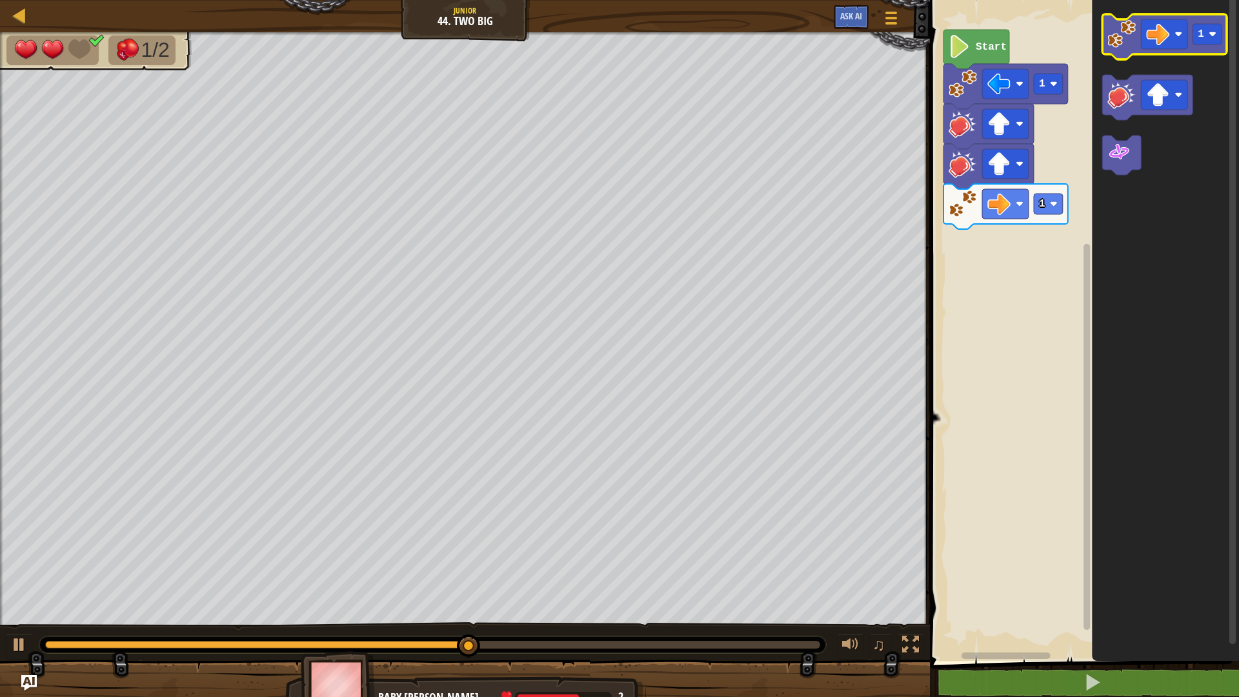
click at [1134, 46] on image "Blockly Workspace" at bounding box center [1122, 34] width 28 height 28
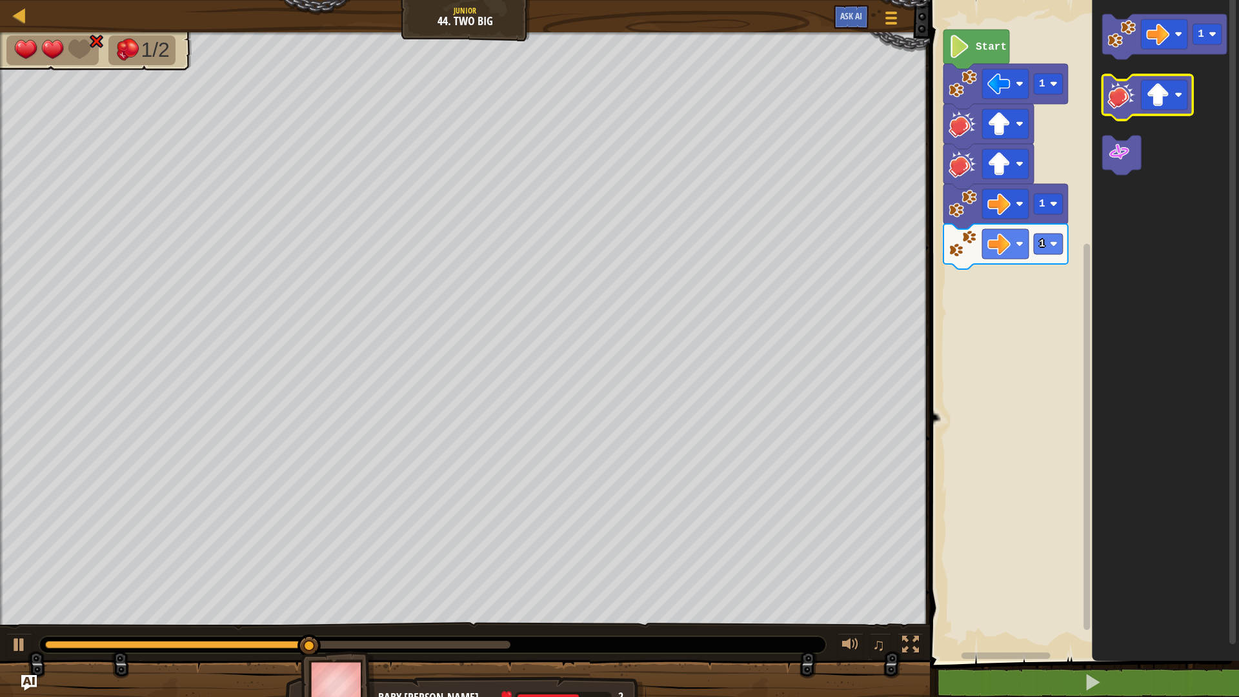
click at [1114, 114] on icon "Blockly Workspace" at bounding box center [1148, 97] width 90 height 45
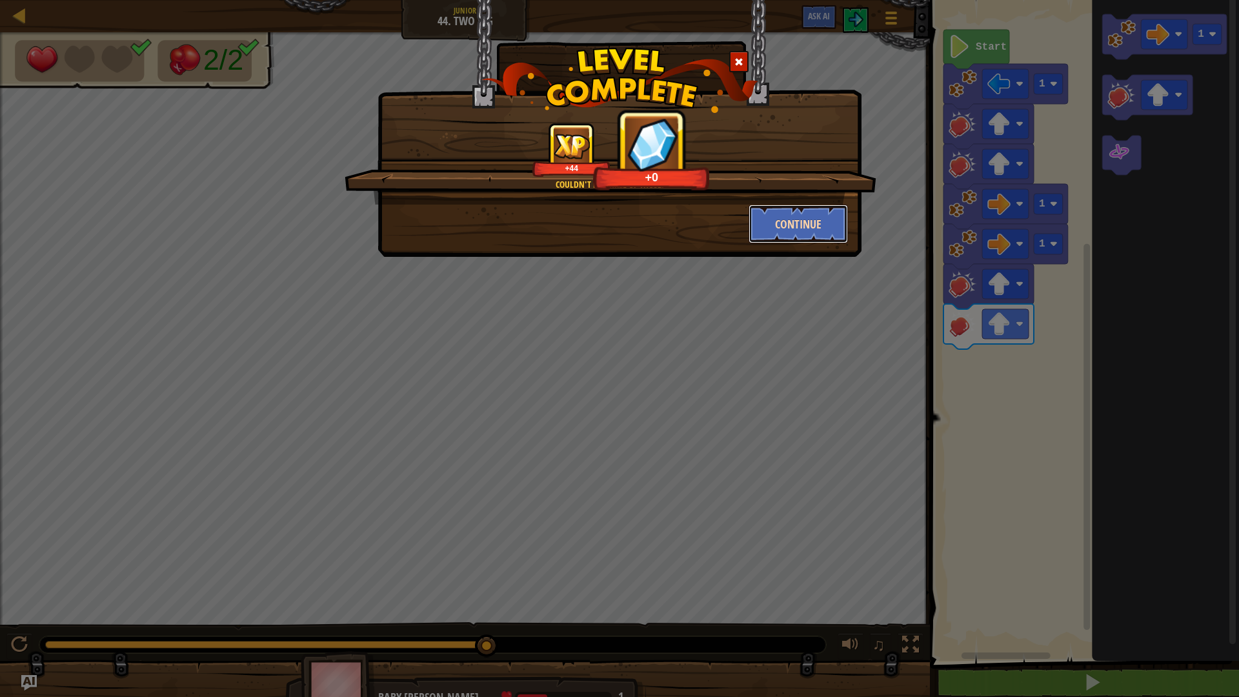
click at [793, 218] on button "Continue" at bounding box center [799, 224] width 100 height 39
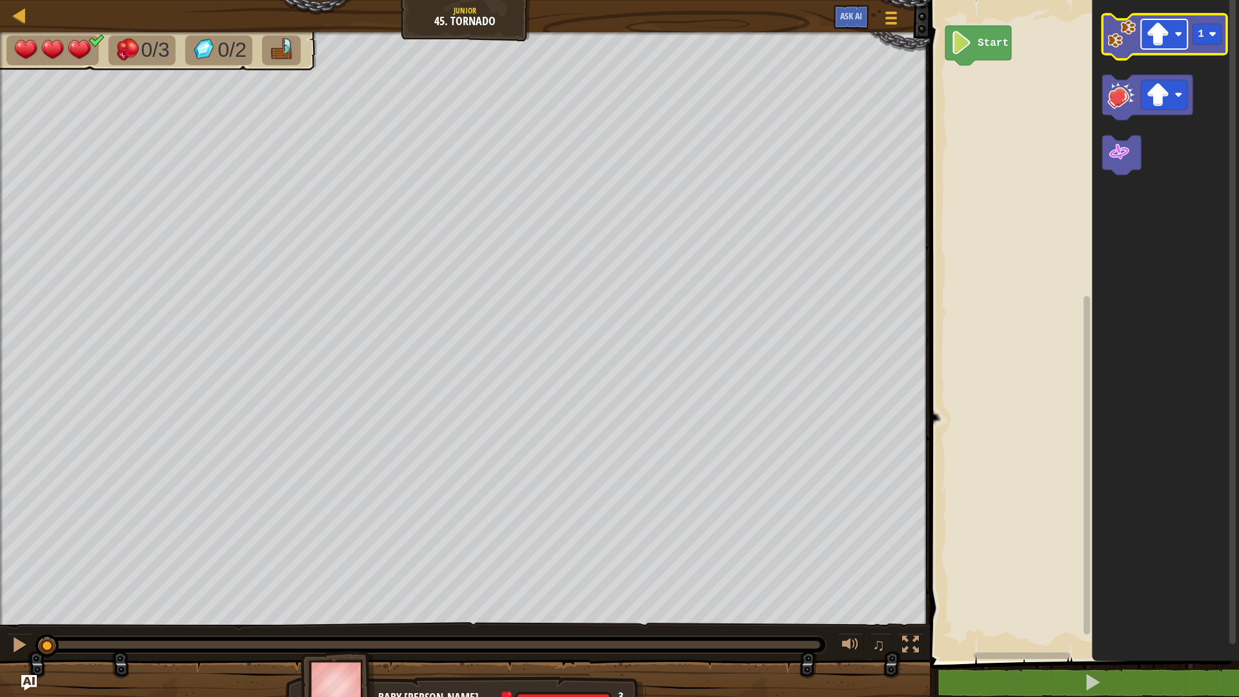
click at [1183, 24] on rect "Blockly Workspace" at bounding box center [1164, 34] width 46 height 30
click at [1122, 35] on image "Blockly Workspace" at bounding box center [1122, 34] width 28 height 28
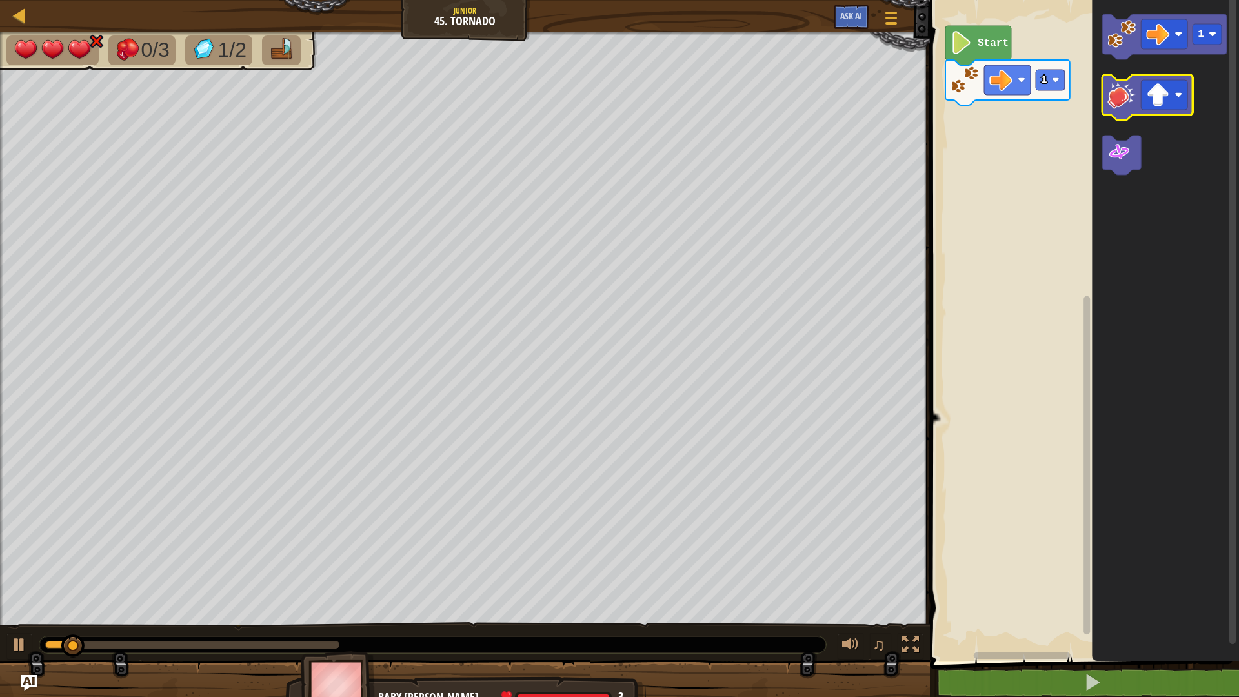
click at [1118, 94] on image "Blockly Workspace" at bounding box center [1122, 95] width 28 height 28
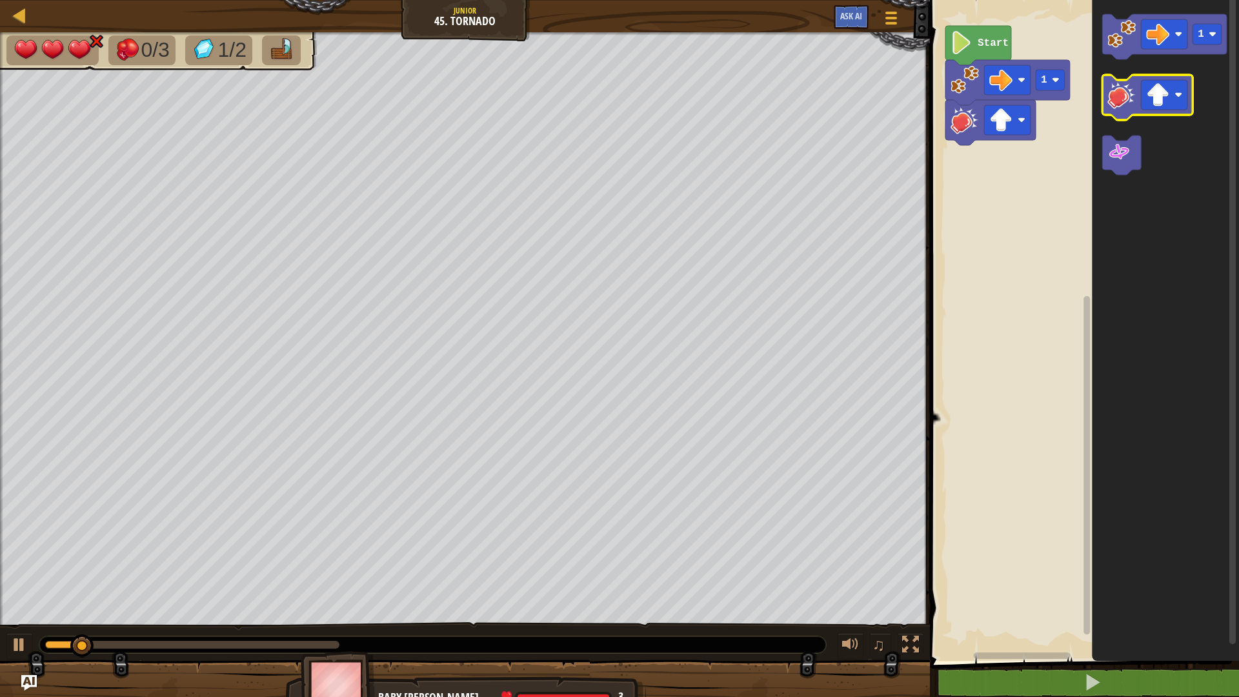
click at [1118, 94] on image "Blockly Workspace" at bounding box center [1122, 95] width 28 height 28
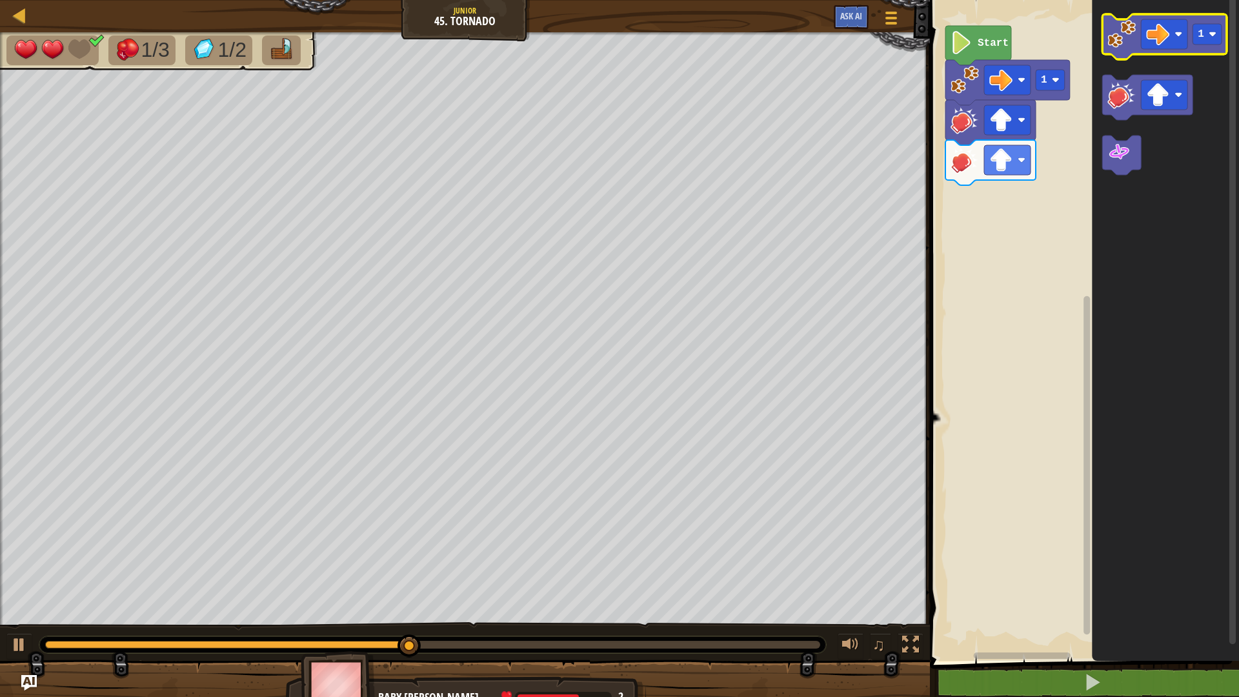
click at [1128, 41] on image "Blockly Workspace" at bounding box center [1122, 34] width 28 height 28
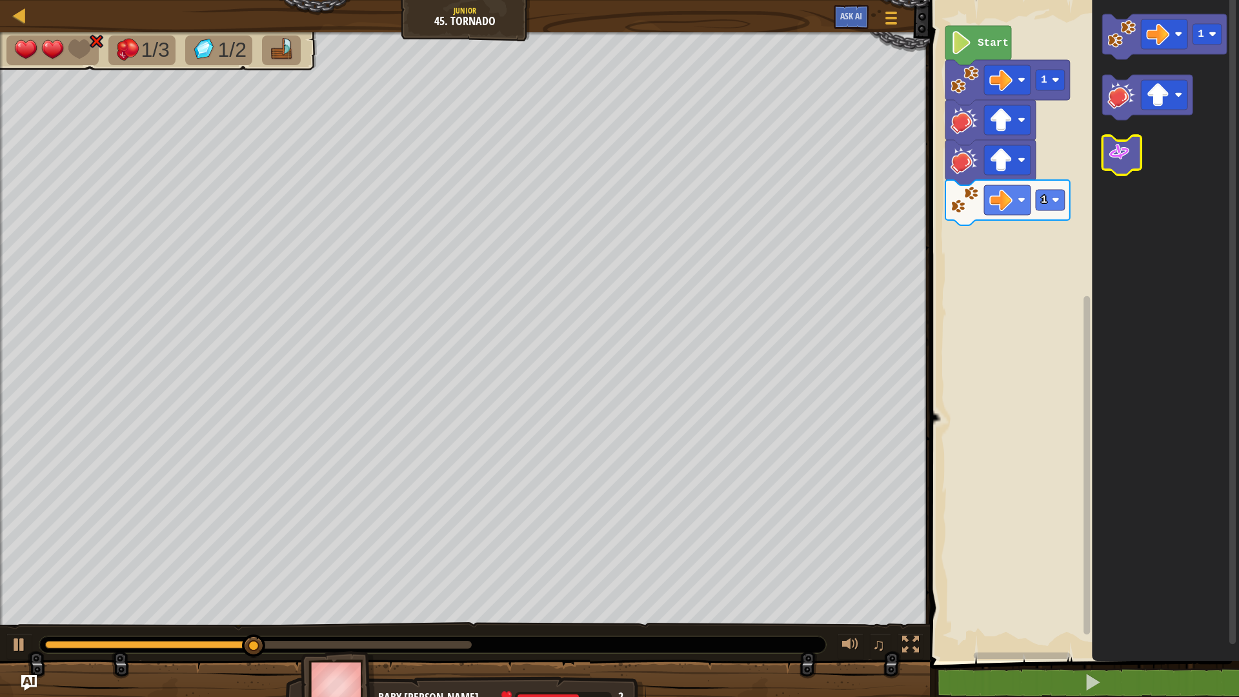
click at [1128, 155] on image "Blockly Workspace" at bounding box center [1119, 152] width 23 height 23
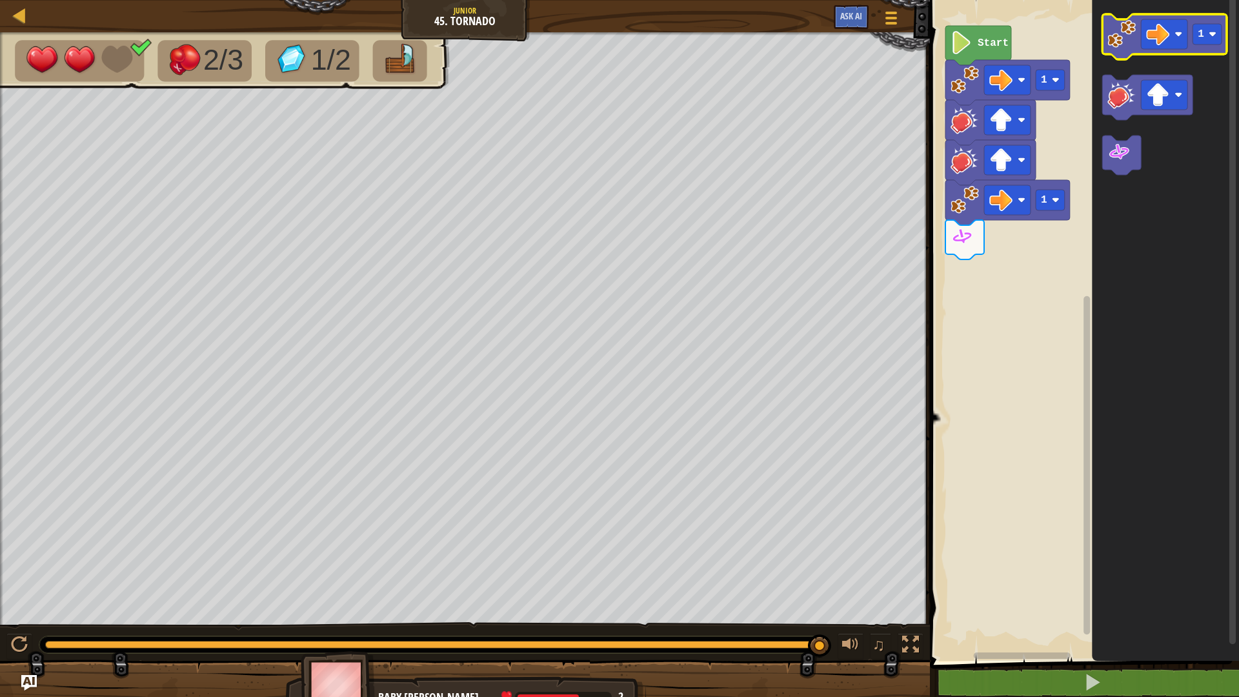
click at [1116, 44] on image "Blockly Workspace" at bounding box center [1122, 34] width 28 height 28
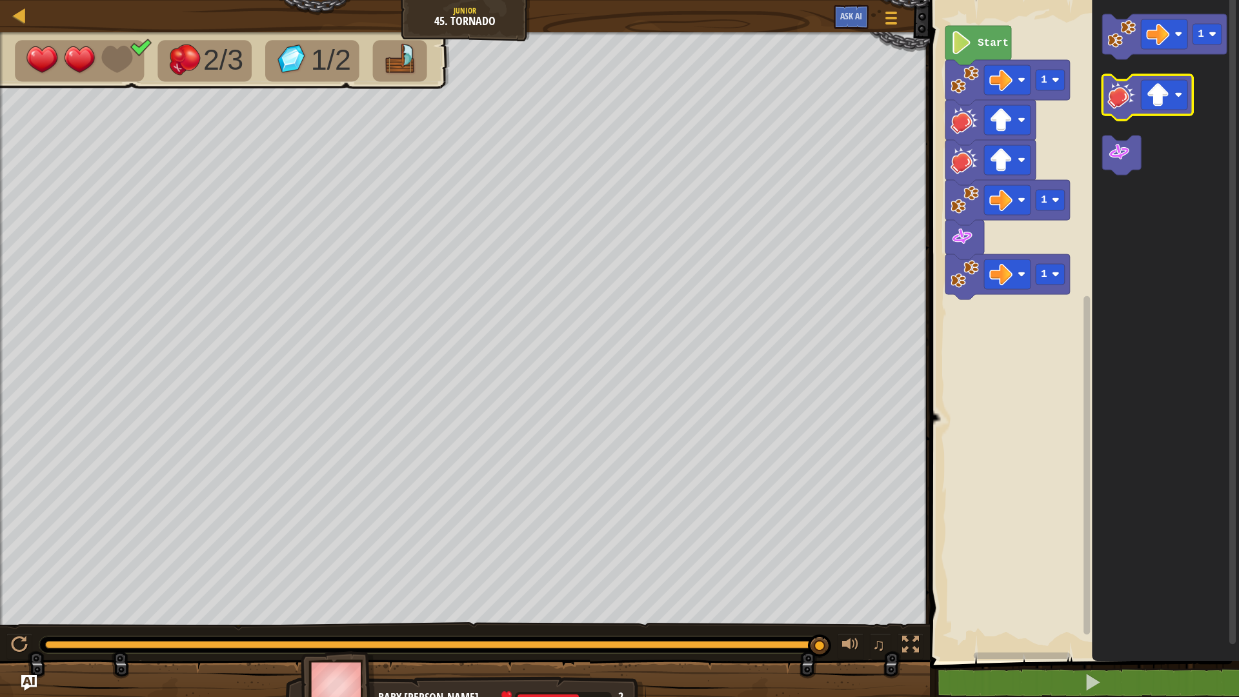
click at [1124, 86] on image "Blockly Workspace" at bounding box center [1122, 95] width 28 height 28
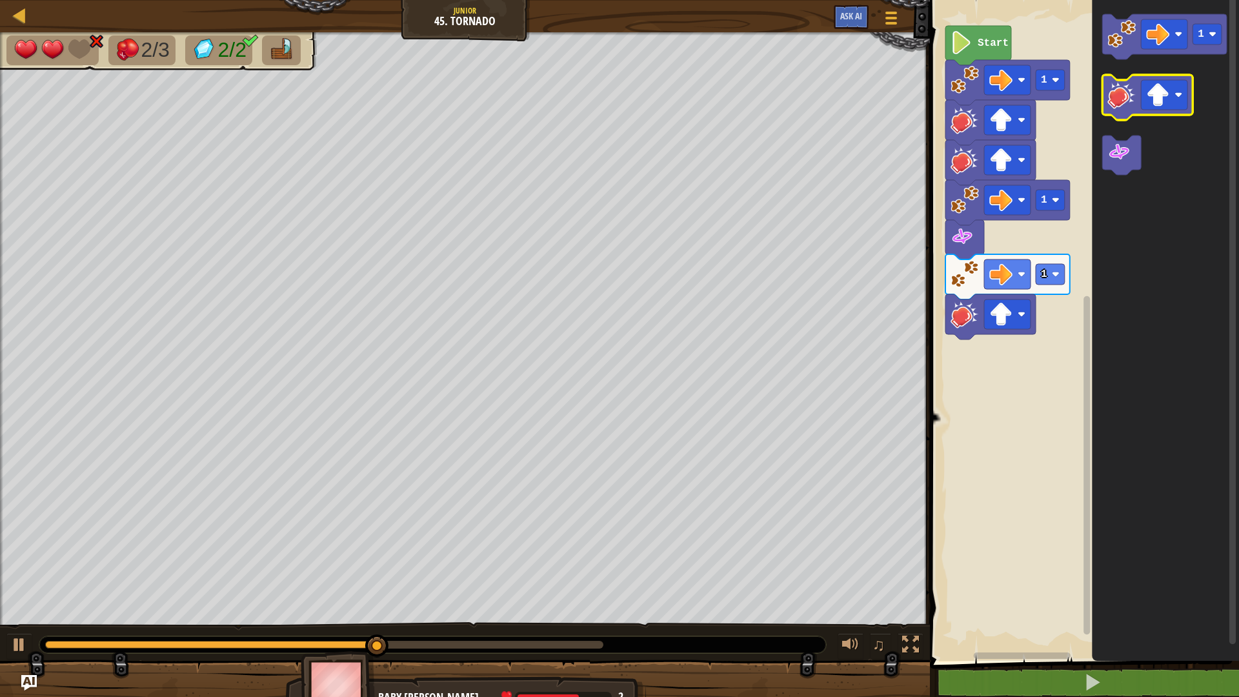
click at [1124, 86] on image "Blockly Workspace" at bounding box center [1122, 95] width 28 height 28
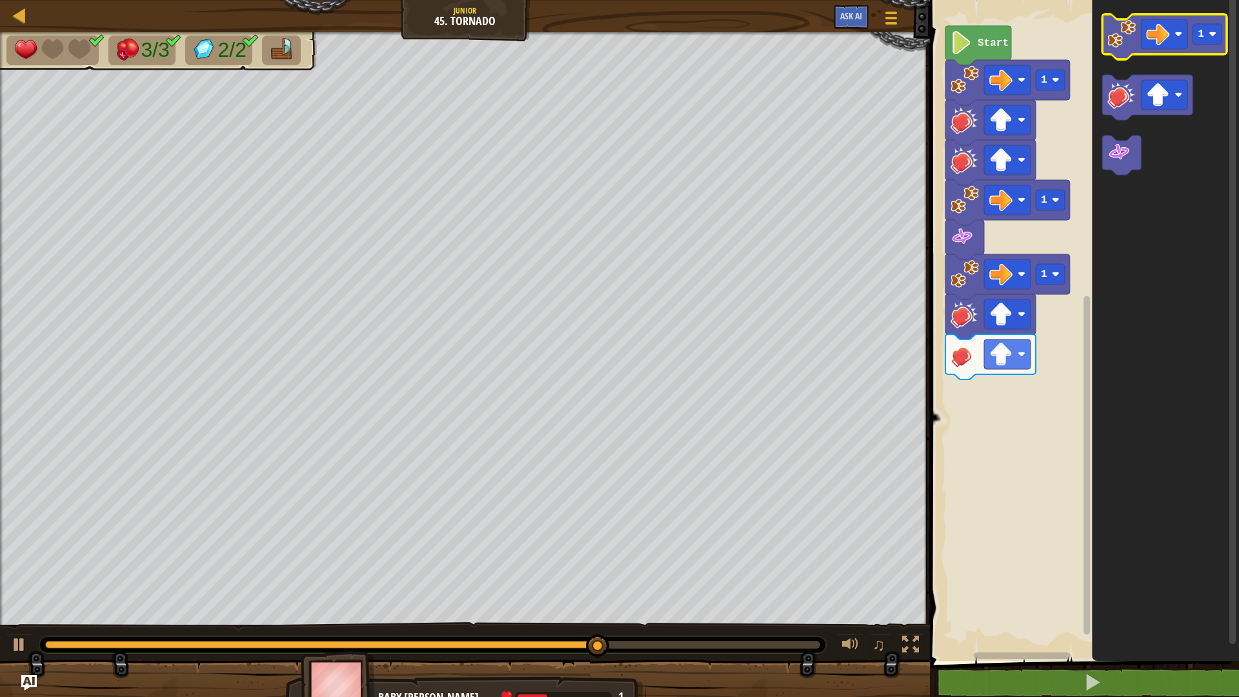
click at [1107, 46] on icon "Blockly Workspace" at bounding box center [1165, 36] width 125 height 45
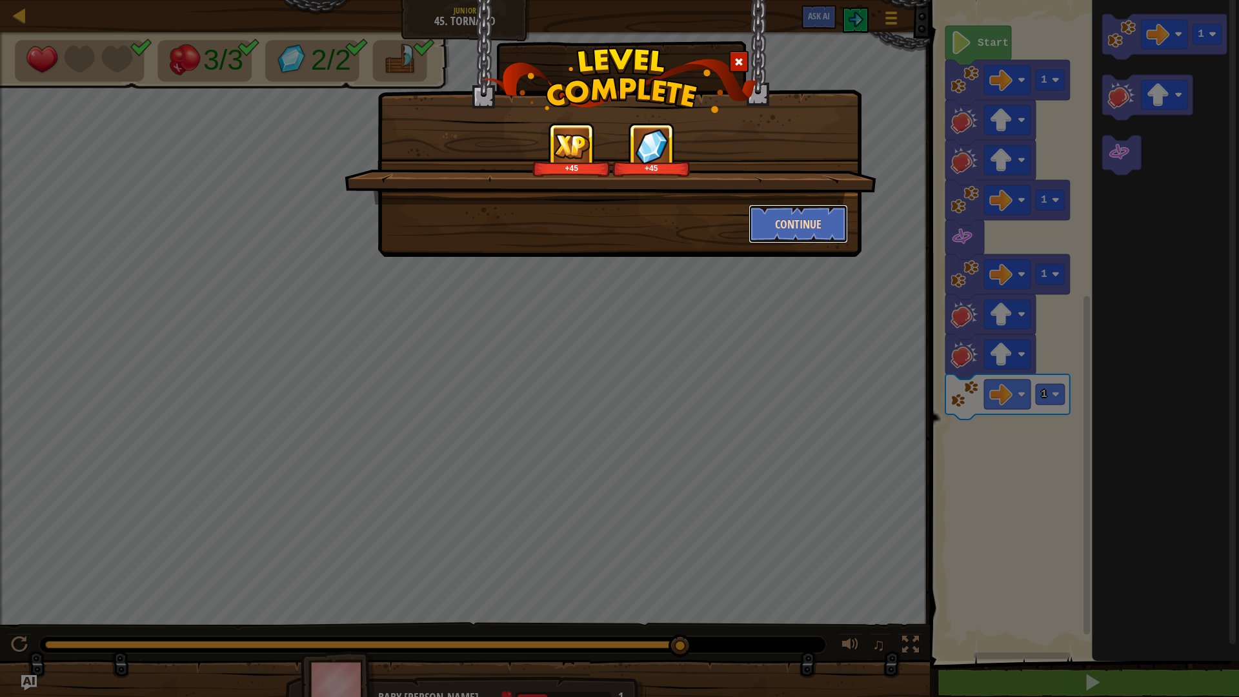
click at [773, 211] on button "Continue" at bounding box center [799, 224] width 100 height 39
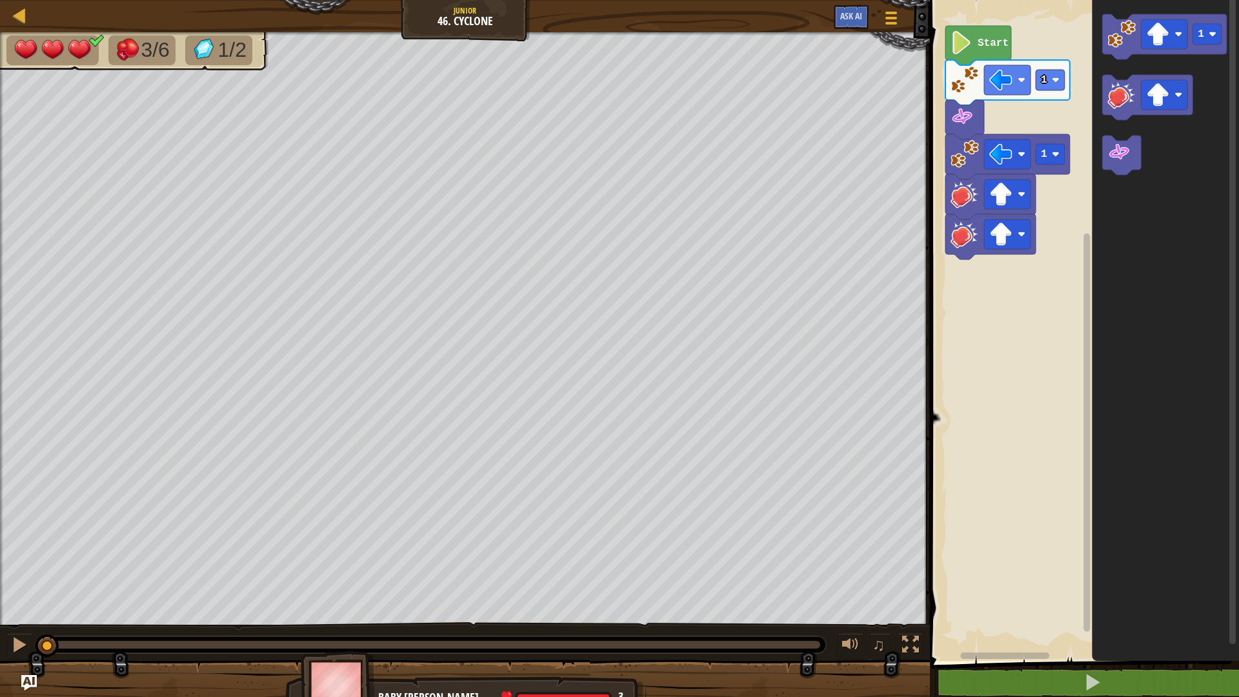
click at [981, 39] on text "Start" at bounding box center [993, 43] width 31 height 12
click at [12, 587] on button at bounding box center [19, 646] width 26 height 26
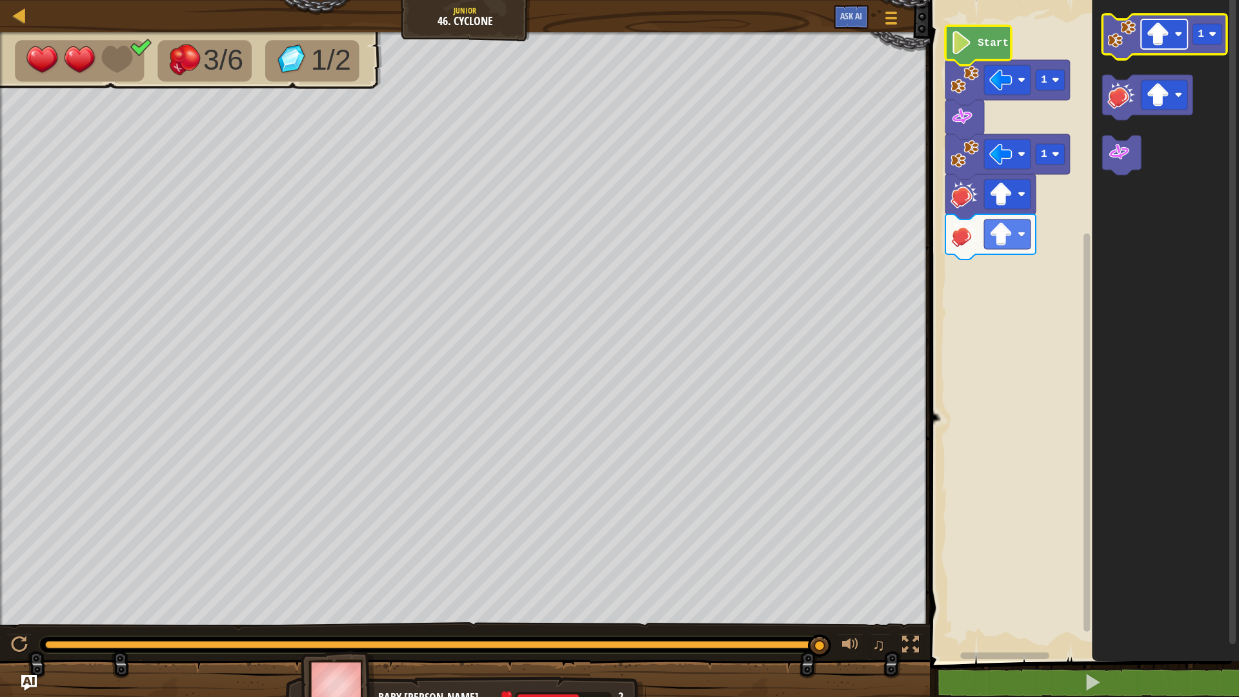
click at [1172, 39] on rect "Blockly Workspace" at bounding box center [1164, 34] width 46 height 30
click at [1119, 52] on icon "Blockly Workspace" at bounding box center [1165, 36] width 125 height 45
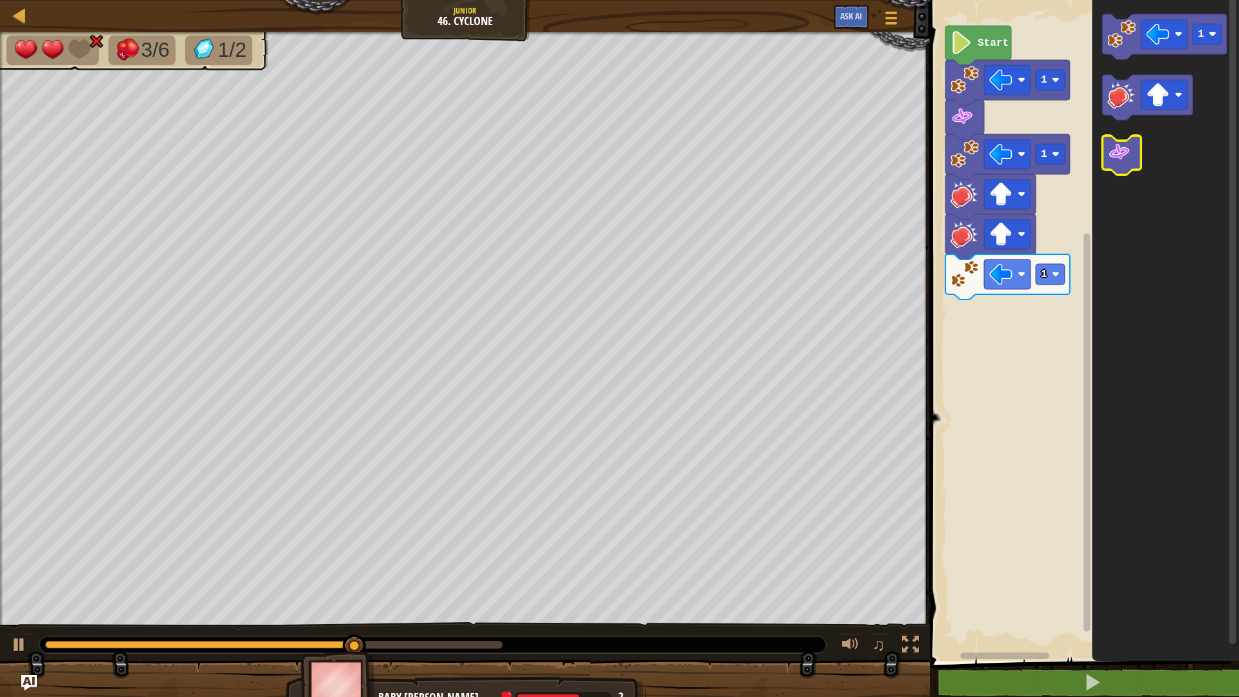
click at [1137, 157] on icon "Blockly Workspace" at bounding box center [1122, 155] width 39 height 39
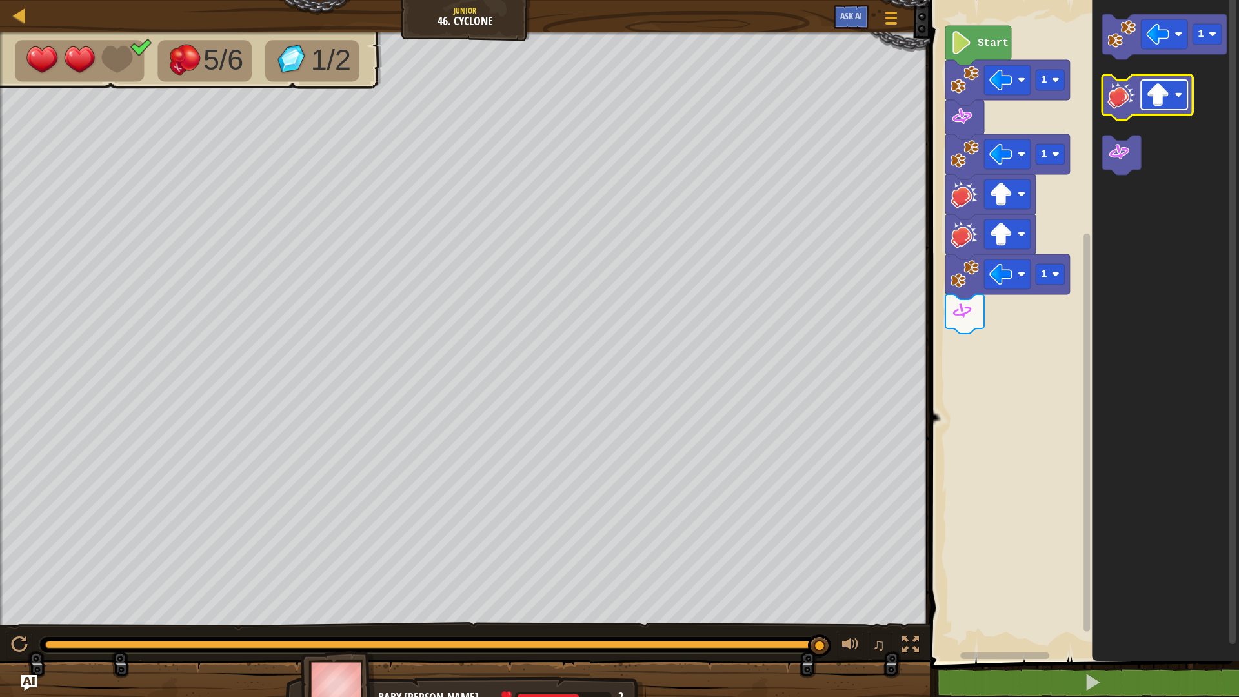
click at [1176, 99] on rect "Blockly Workspace" at bounding box center [1164, 95] width 46 height 30
click at [1108, 32] on icon "Blockly Workspace" at bounding box center [1165, 36] width 125 height 45
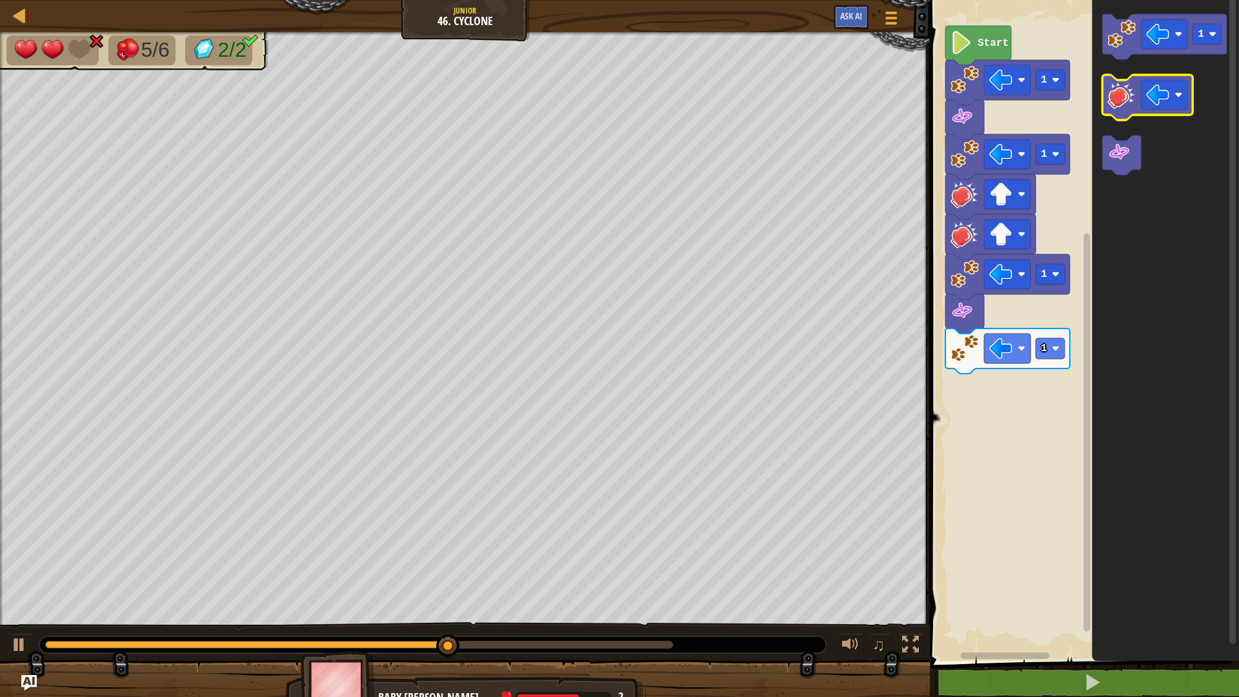
click at [1121, 79] on rect "Blockly Workspace" at bounding box center [1148, 97] width 90 height 45
click at [1121, 82] on image "Blockly Workspace" at bounding box center [1122, 95] width 28 height 28
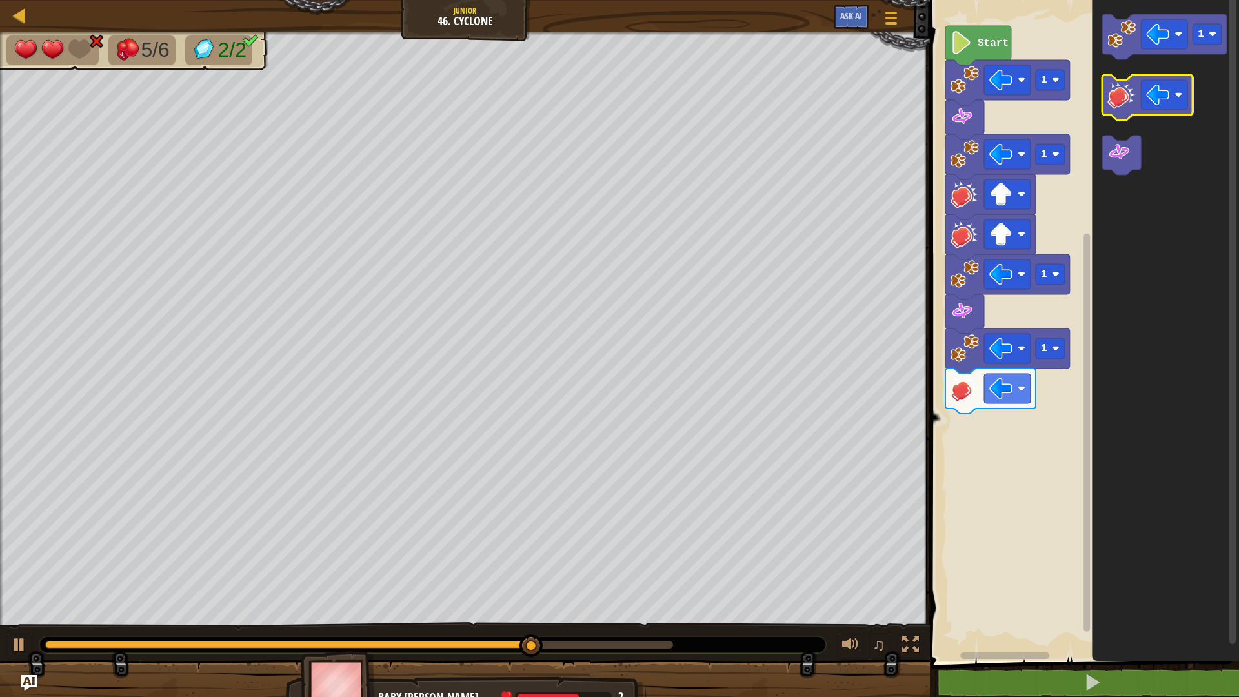
click at [1121, 82] on image "Blockly Workspace" at bounding box center [1122, 95] width 28 height 28
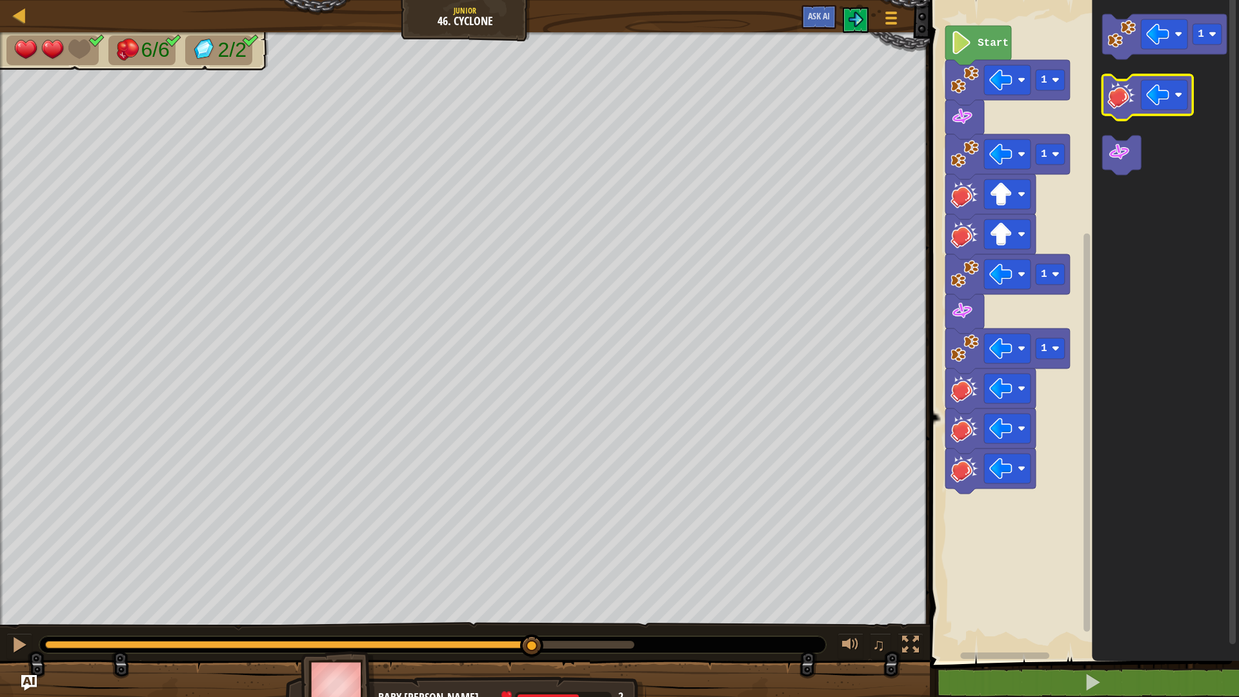
click at [1119, 85] on image "Blockly Workspace" at bounding box center [1122, 95] width 28 height 28
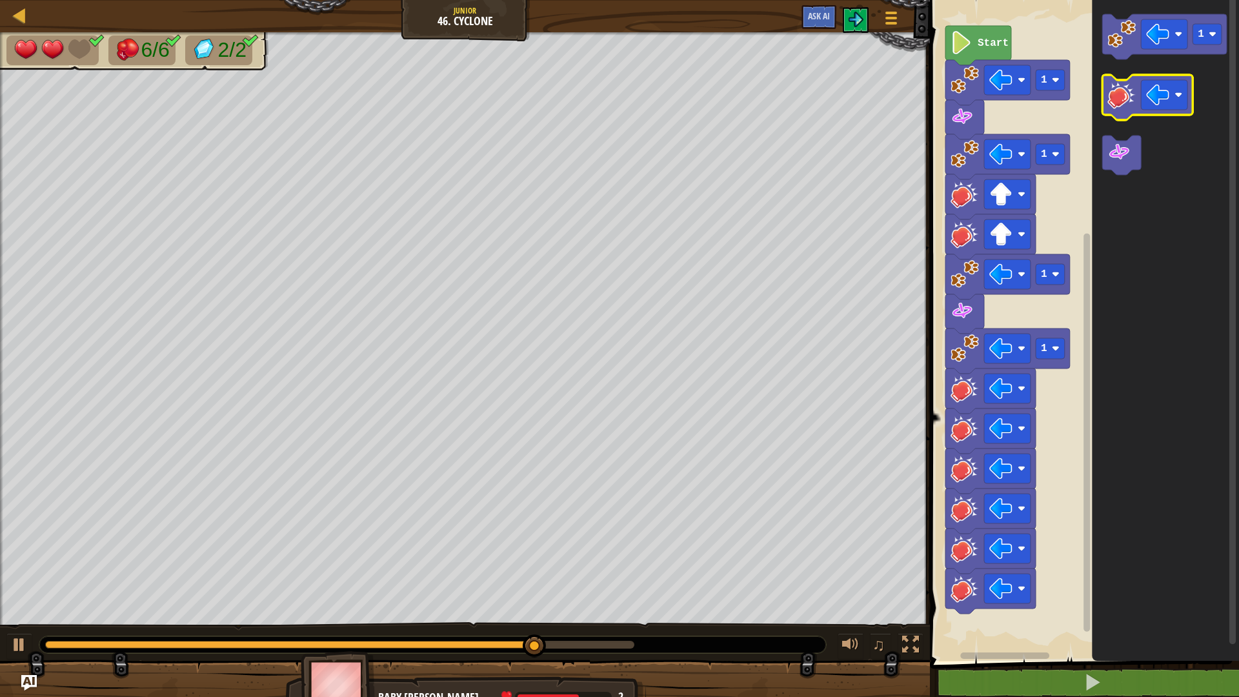
click at [1118, 87] on image "Blockly Workspace" at bounding box center [1122, 95] width 28 height 28
click at [1116, 89] on image "Blockly Workspace" at bounding box center [1122, 95] width 28 height 28
click at [1116, 90] on image "Blockly Workspace" at bounding box center [1122, 95] width 28 height 28
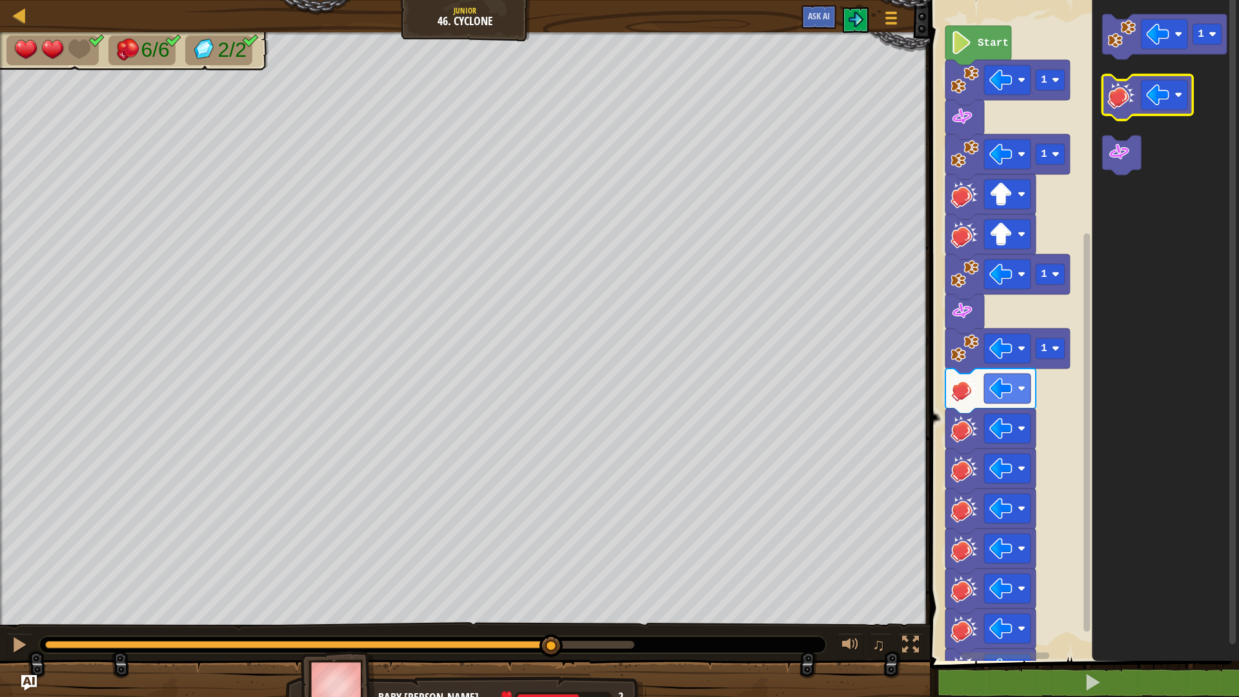
click at [1116, 90] on image "Blockly Workspace" at bounding box center [1122, 95] width 28 height 28
click at [1118, 92] on image "Blockly Workspace" at bounding box center [1122, 95] width 28 height 28
click at [1119, 94] on image "Blockly Workspace" at bounding box center [1122, 95] width 28 height 28
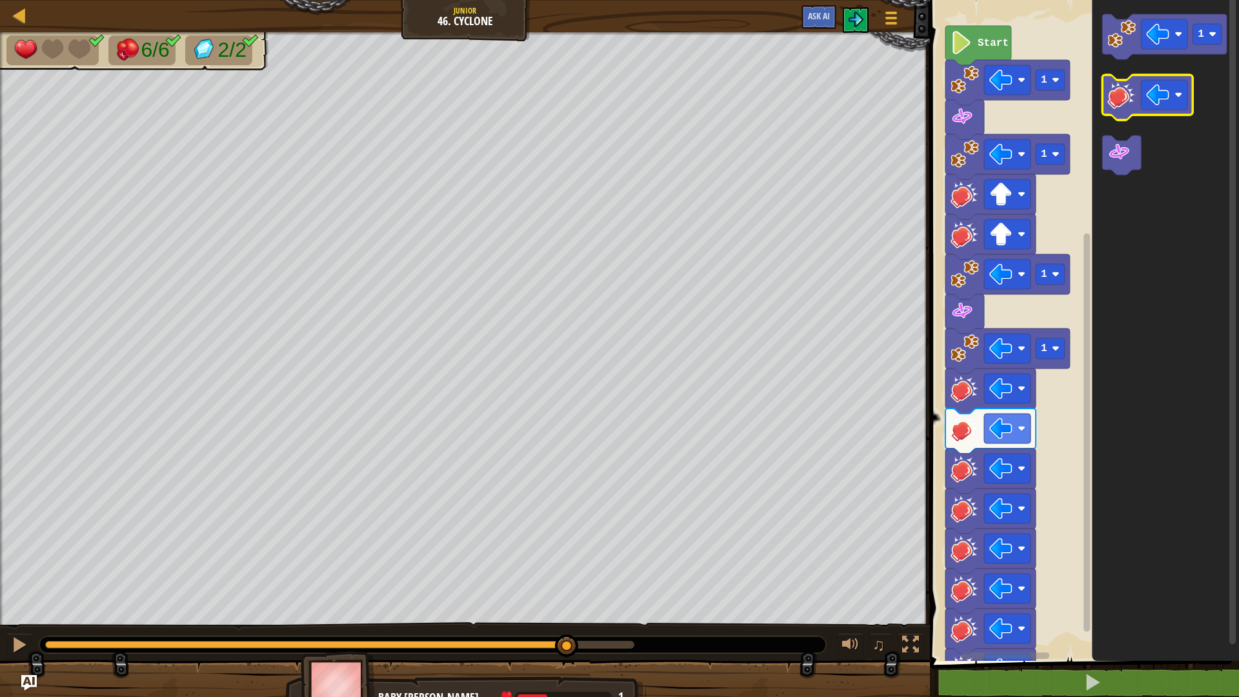
click at [1119, 94] on image "Blockly Workspace" at bounding box center [1122, 95] width 28 height 28
click at [1120, 96] on image "Blockly Workspace" at bounding box center [1122, 95] width 28 height 28
click at [1121, 98] on image "Blockly Workspace" at bounding box center [1122, 95] width 28 height 28
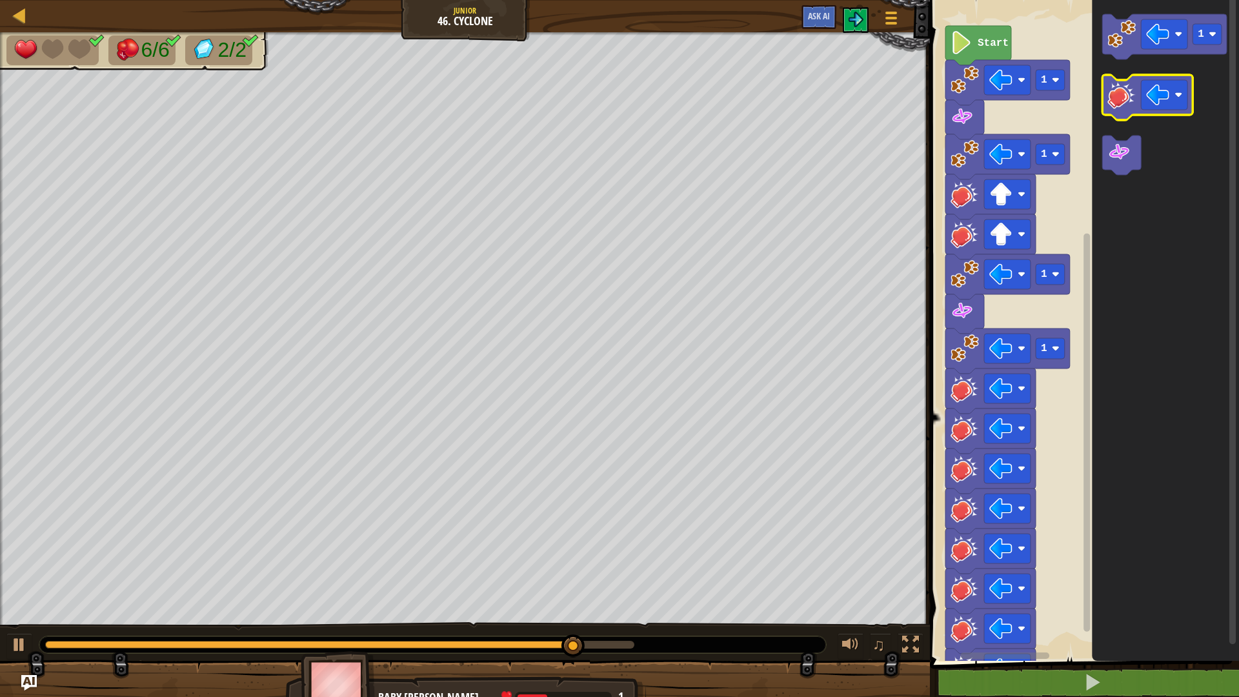
click at [1121, 98] on image "Blockly Workspace" at bounding box center [1122, 95] width 28 height 28
click at [1126, 99] on image "Blockly Workspace" at bounding box center [1122, 95] width 28 height 28
click at [1127, 99] on image "Blockly Workspace" at bounding box center [1122, 95] width 28 height 28
click at [1128, 99] on image "Blockly Workspace" at bounding box center [1122, 95] width 28 height 28
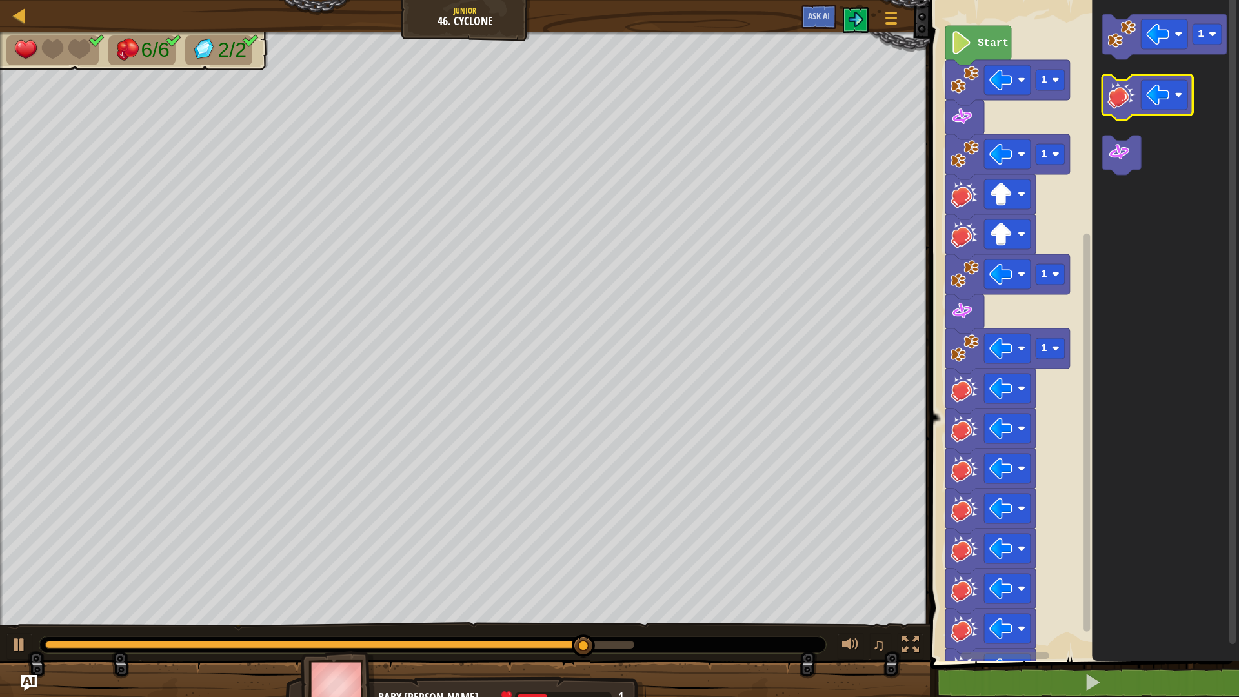
click at [1130, 101] on image "Blockly Workspace" at bounding box center [1122, 95] width 28 height 28
click at [1131, 103] on image "Blockly Workspace" at bounding box center [1122, 95] width 28 height 28
click at [1132, 105] on image "Blockly Workspace" at bounding box center [1122, 95] width 28 height 28
click at [1134, 107] on image "Blockly Workspace" at bounding box center [1122, 95] width 28 height 28
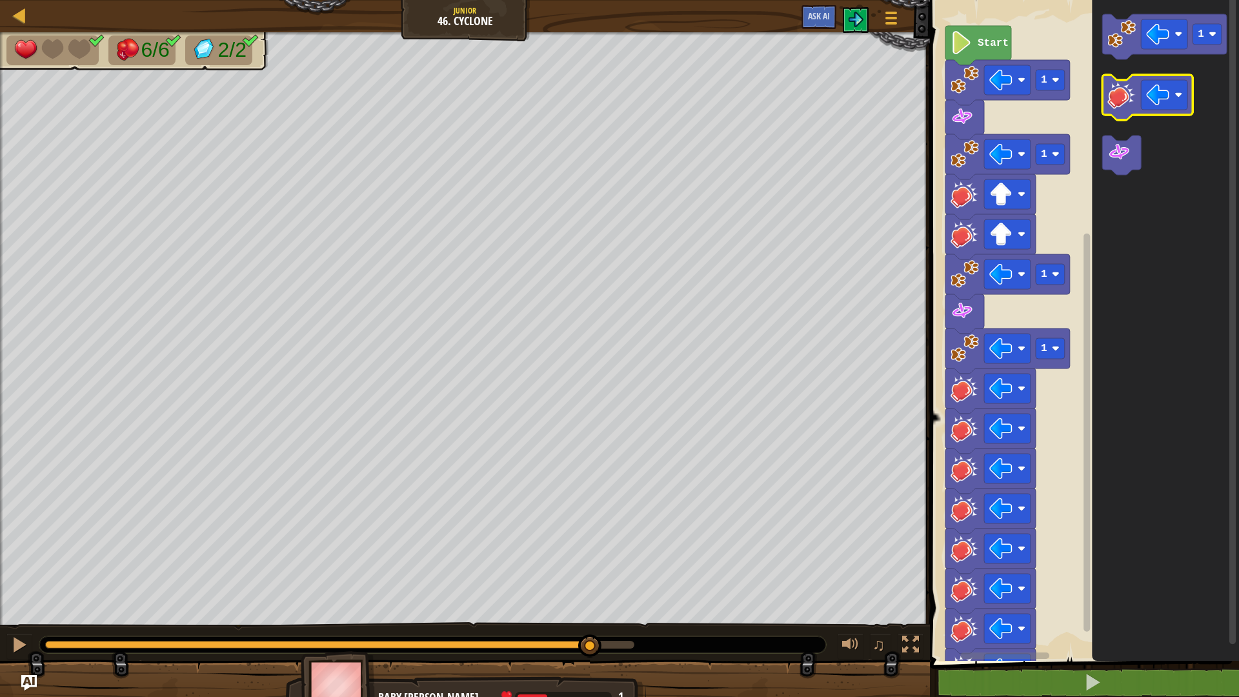
click at [1134, 107] on image "Blockly Workspace" at bounding box center [1122, 95] width 28 height 28
click at [1134, 108] on image "Blockly Workspace" at bounding box center [1122, 95] width 28 height 28
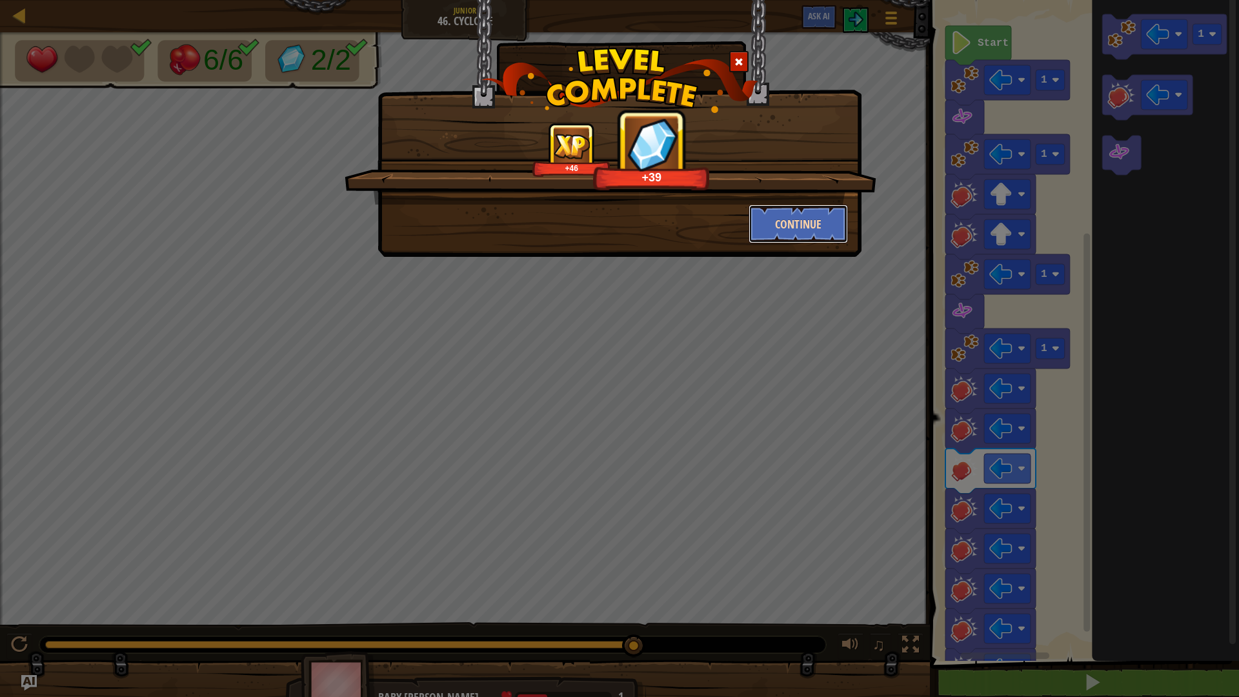
click at [795, 210] on button "Continue" at bounding box center [799, 224] width 100 height 39
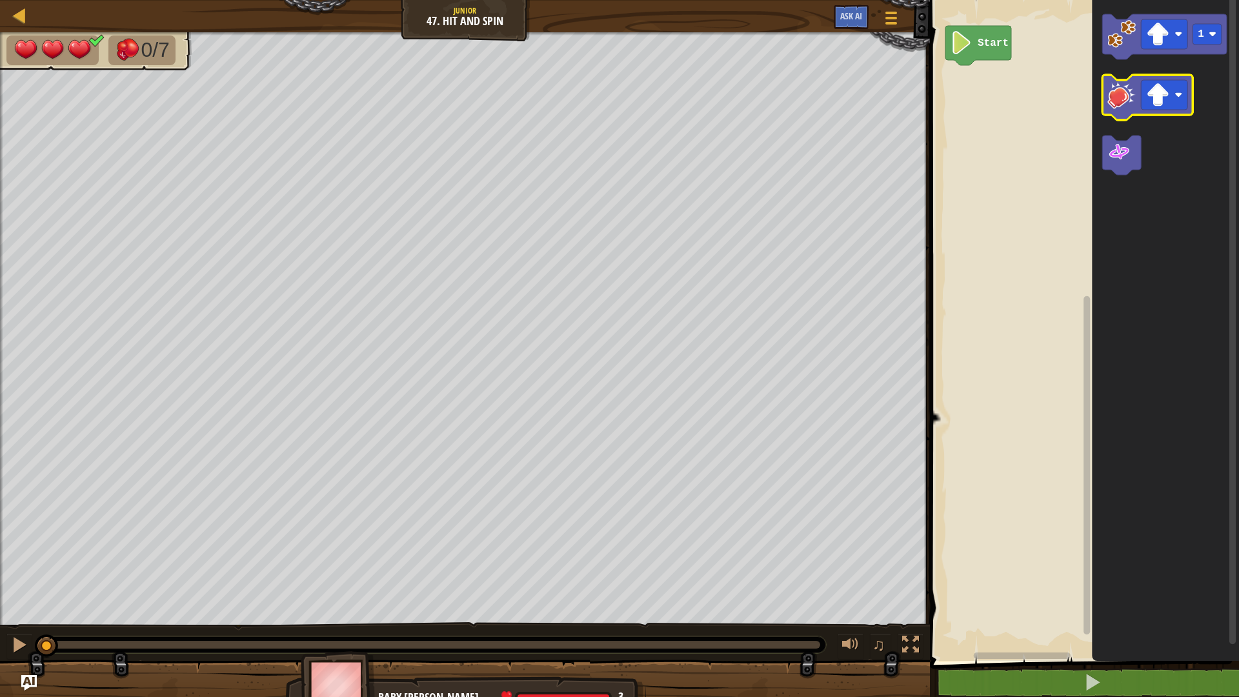
click at [1189, 110] on g "1" at bounding box center [1165, 94] width 125 height 161
click at [1185, 105] on rect "Blockly Workspace" at bounding box center [1164, 95] width 46 height 30
click at [1121, 50] on icon "Blockly Workspace" at bounding box center [1165, 36] width 125 height 45
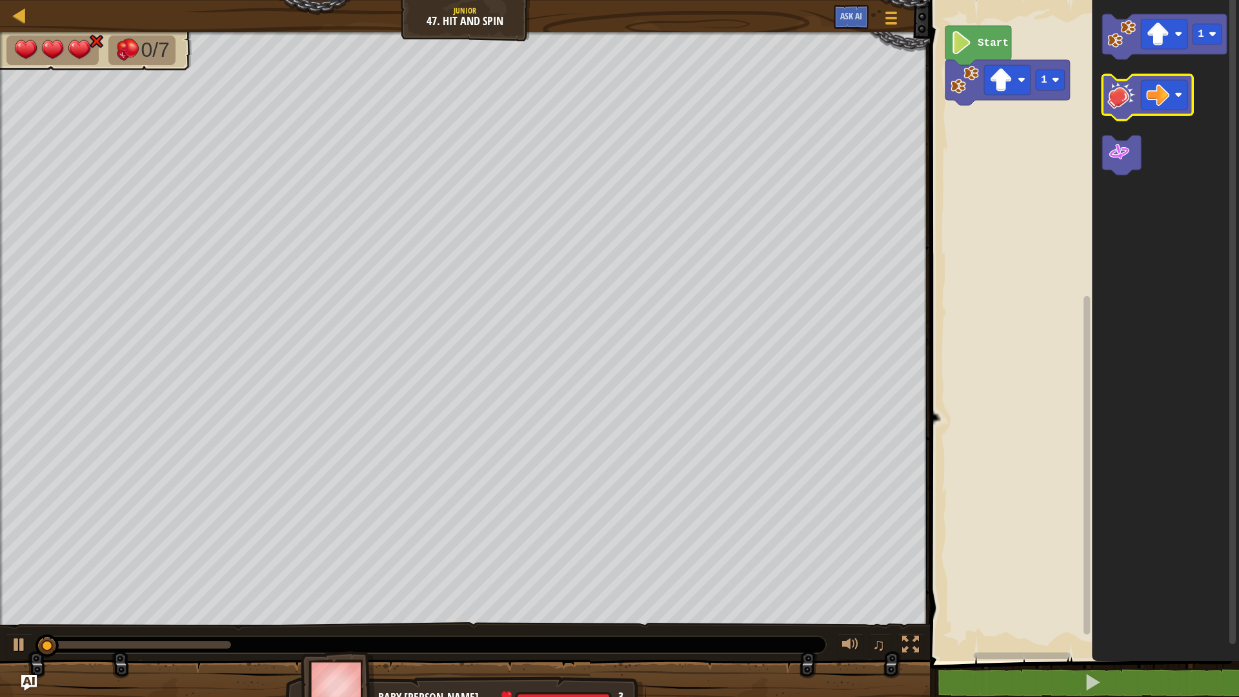
click at [1107, 114] on icon "Blockly Workspace" at bounding box center [1148, 97] width 90 height 45
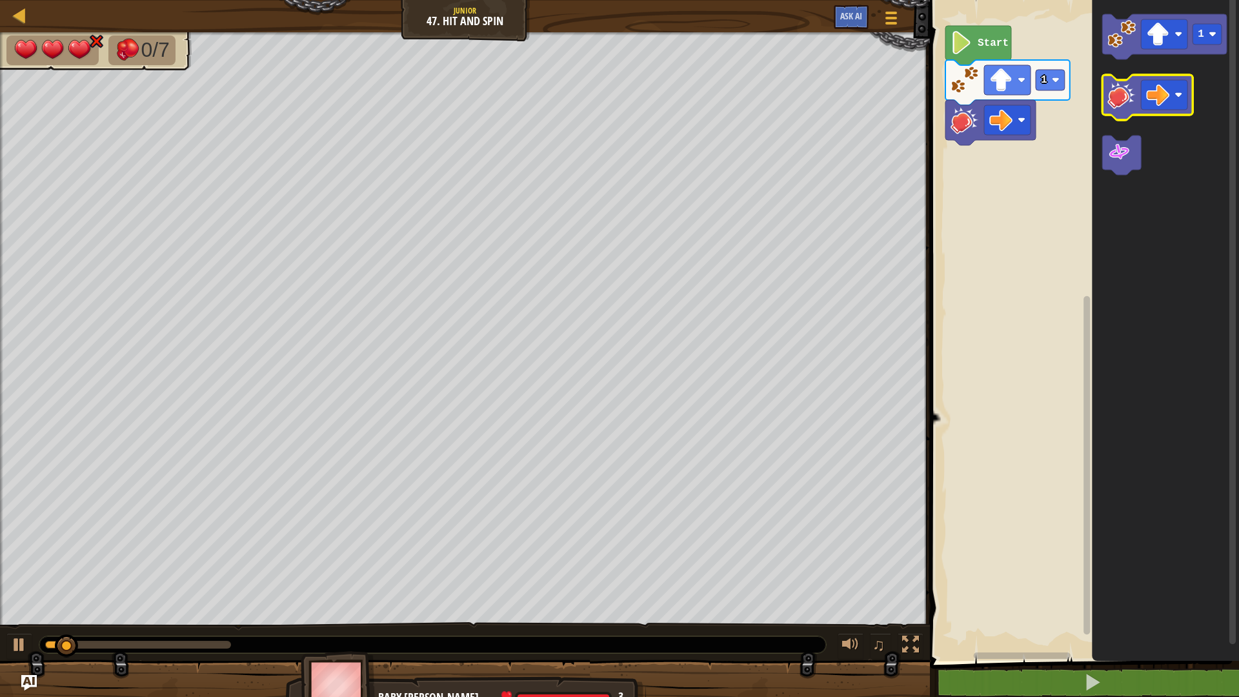
click at [1110, 113] on icon "Blockly Workspace" at bounding box center [1148, 97] width 90 height 45
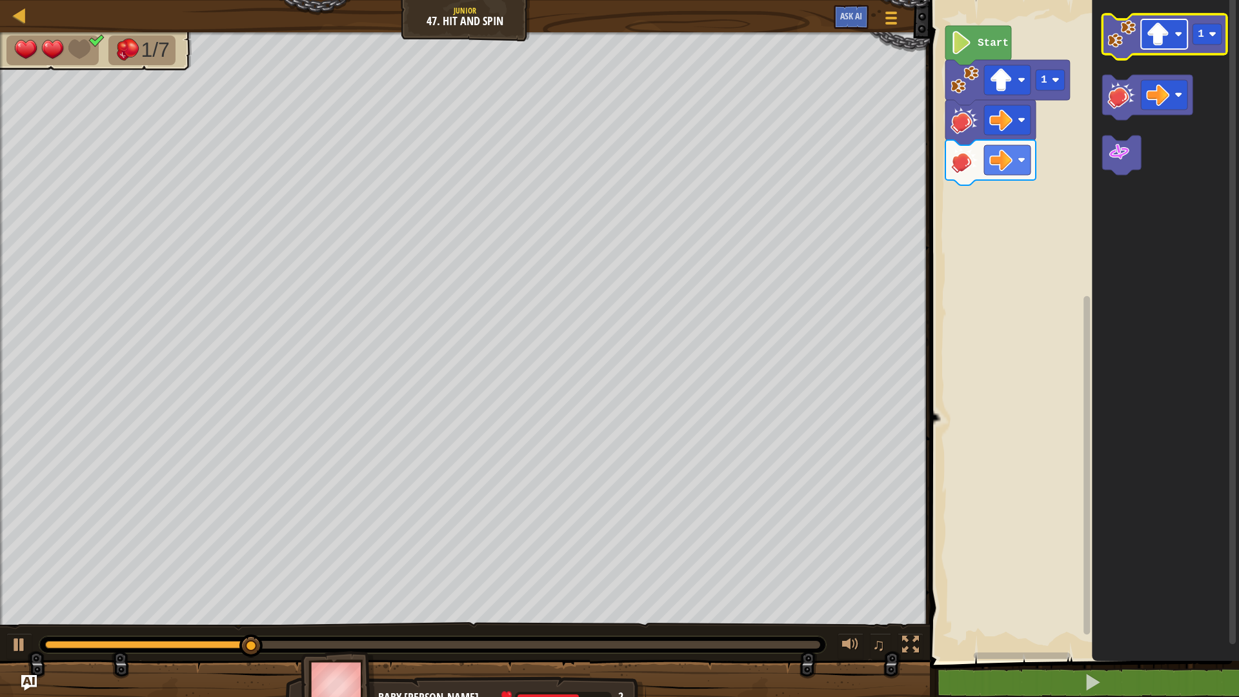
click at [1167, 31] on image "Blockly Workspace" at bounding box center [1158, 34] width 23 height 23
click at [1125, 54] on icon "Blockly Workspace" at bounding box center [1165, 36] width 125 height 45
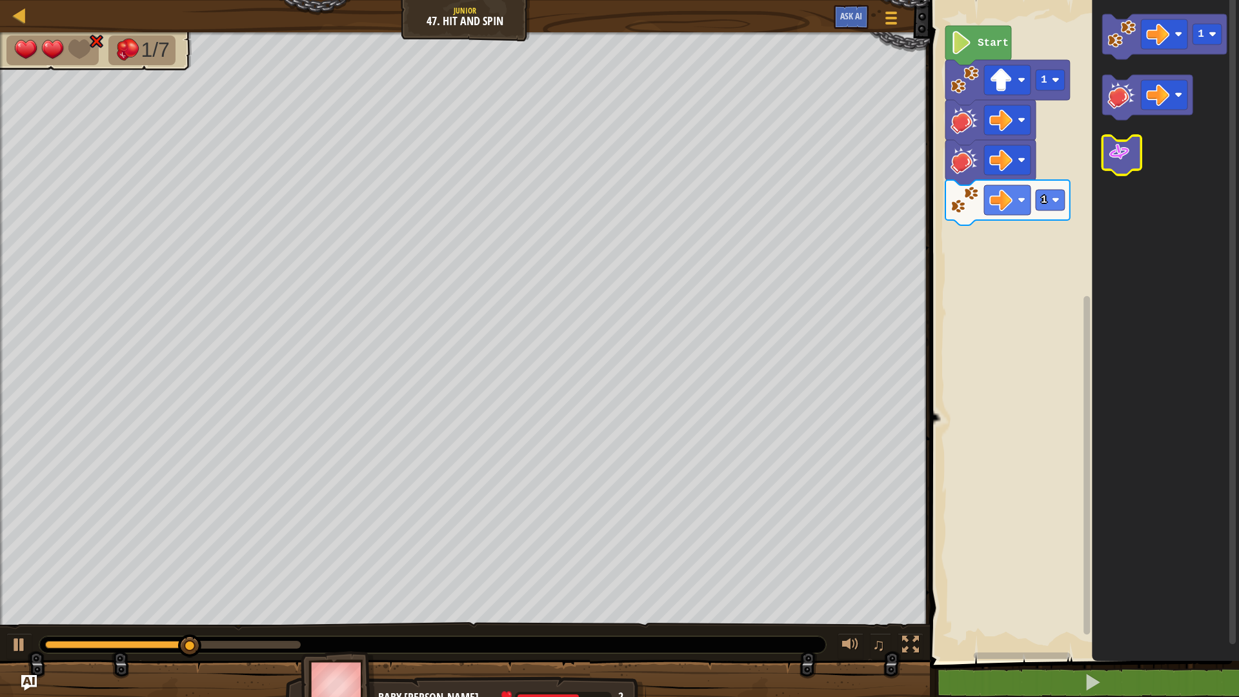
click at [1112, 145] on image "Blockly Workspace" at bounding box center [1119, 152] width 23 height 23
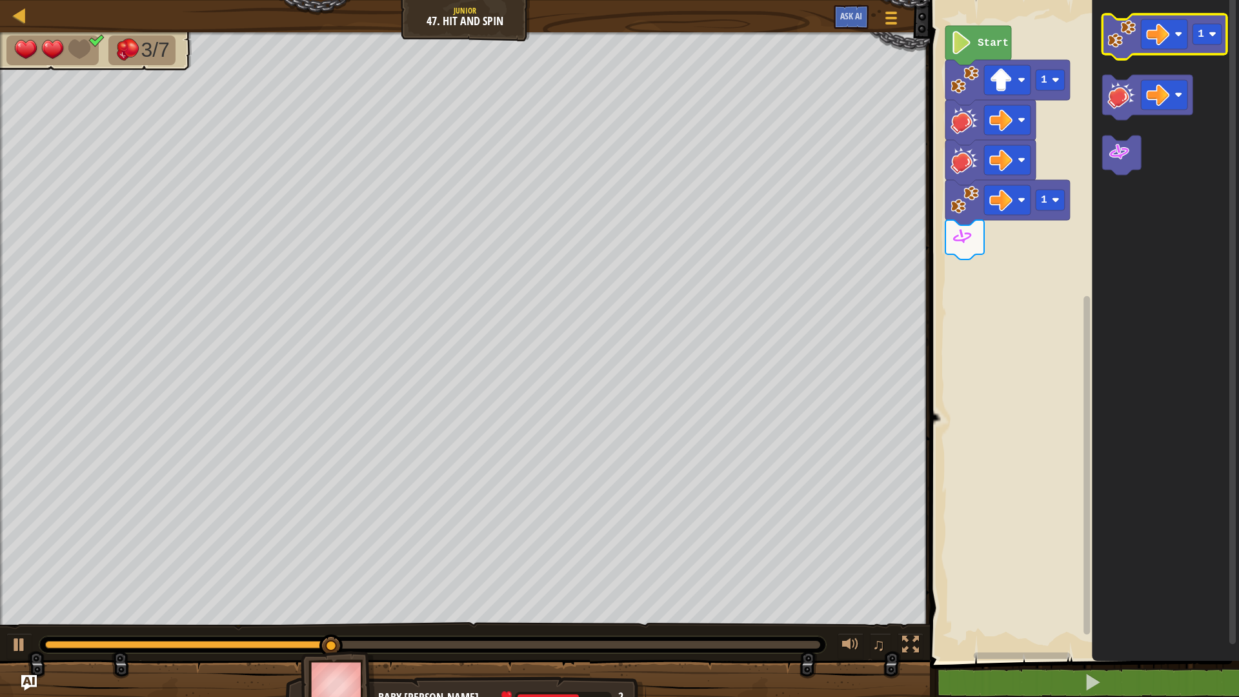
click at [1121, 51] on icon "Blockly Workspace" at bounding box center [1165, 36] width 125 height 45
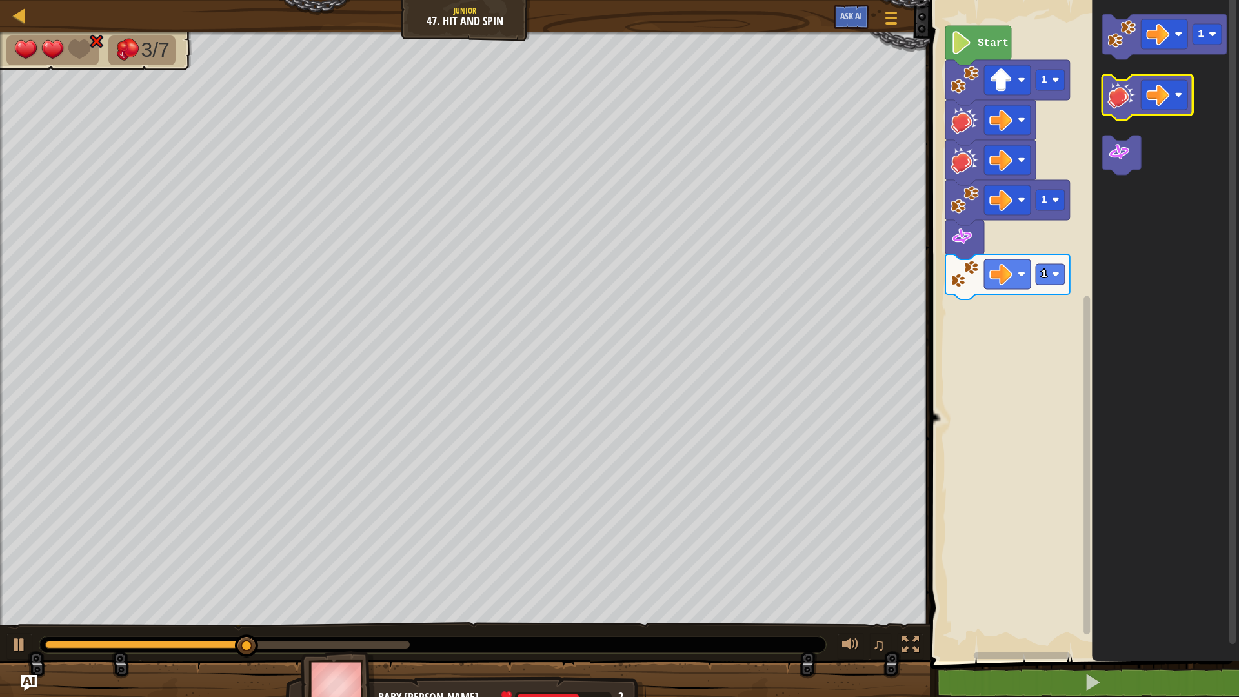
click at [1117, 97] on image "Blockly Workspace" at bounding box center [1122, 95] width 28 height 28
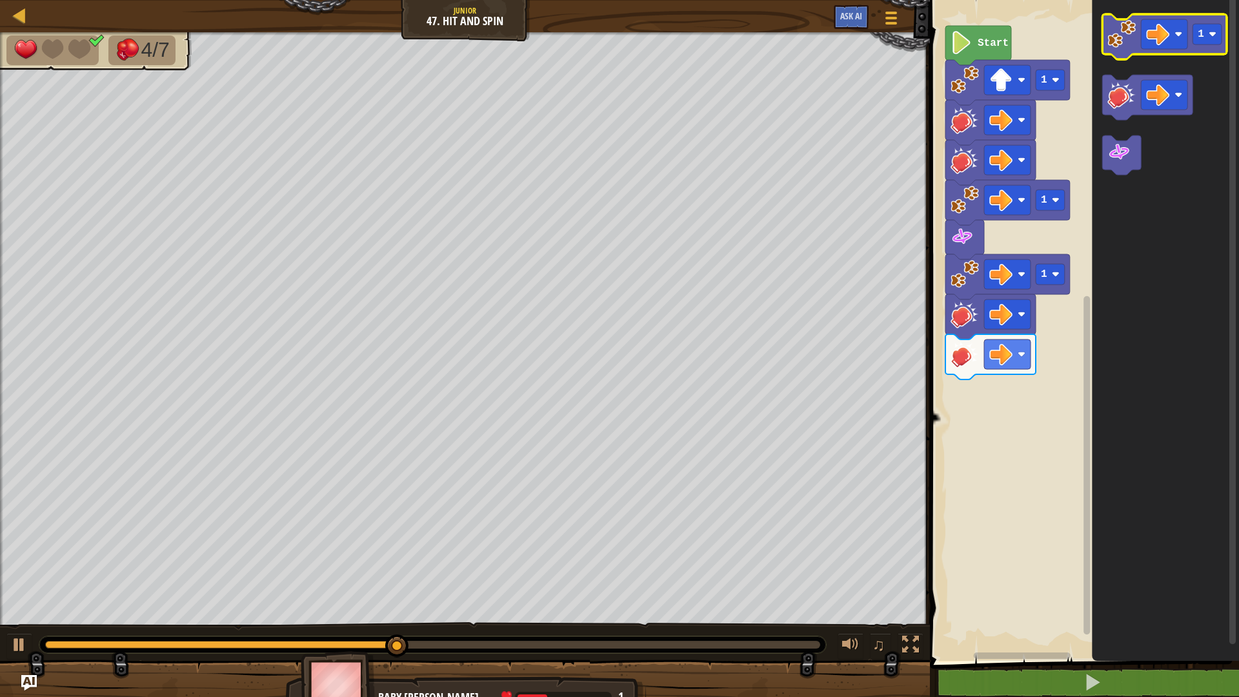
click at [1119, 51] on icon "Blockly Workspace" at bounding box center [1165, 36] width 125 height 45
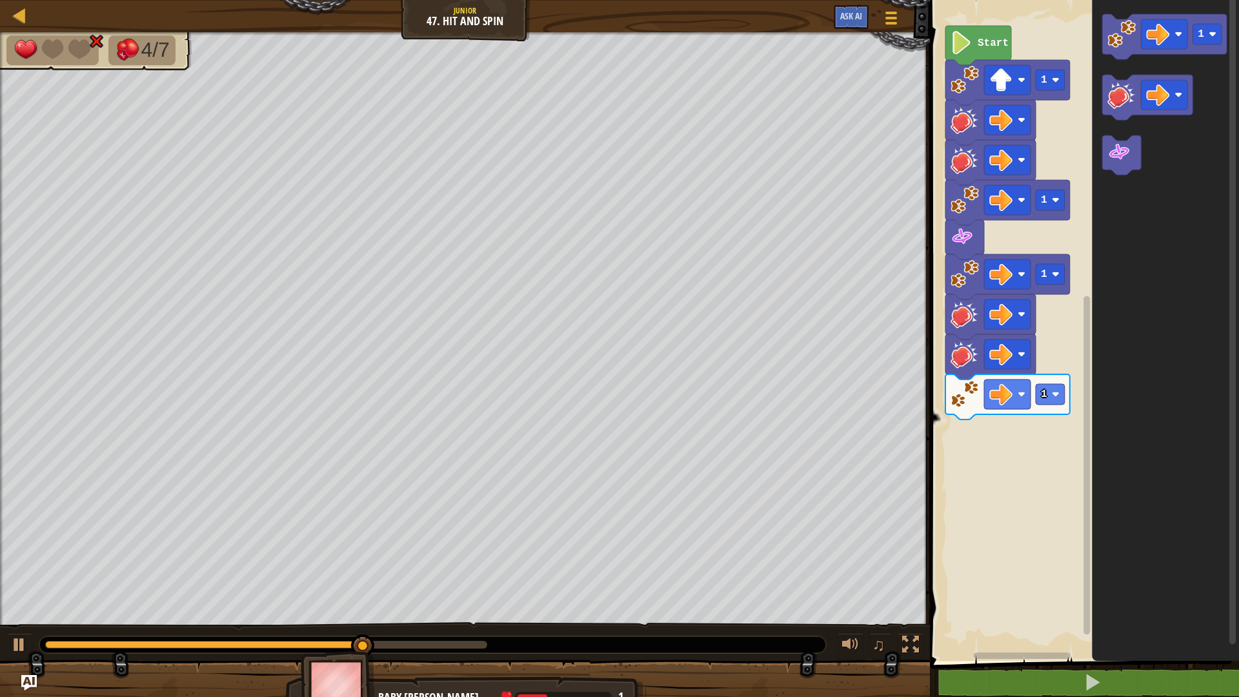
click at [1118, 150] on image "Blockly Workspace" at bounding box center [1119, 152] width 23 height 23
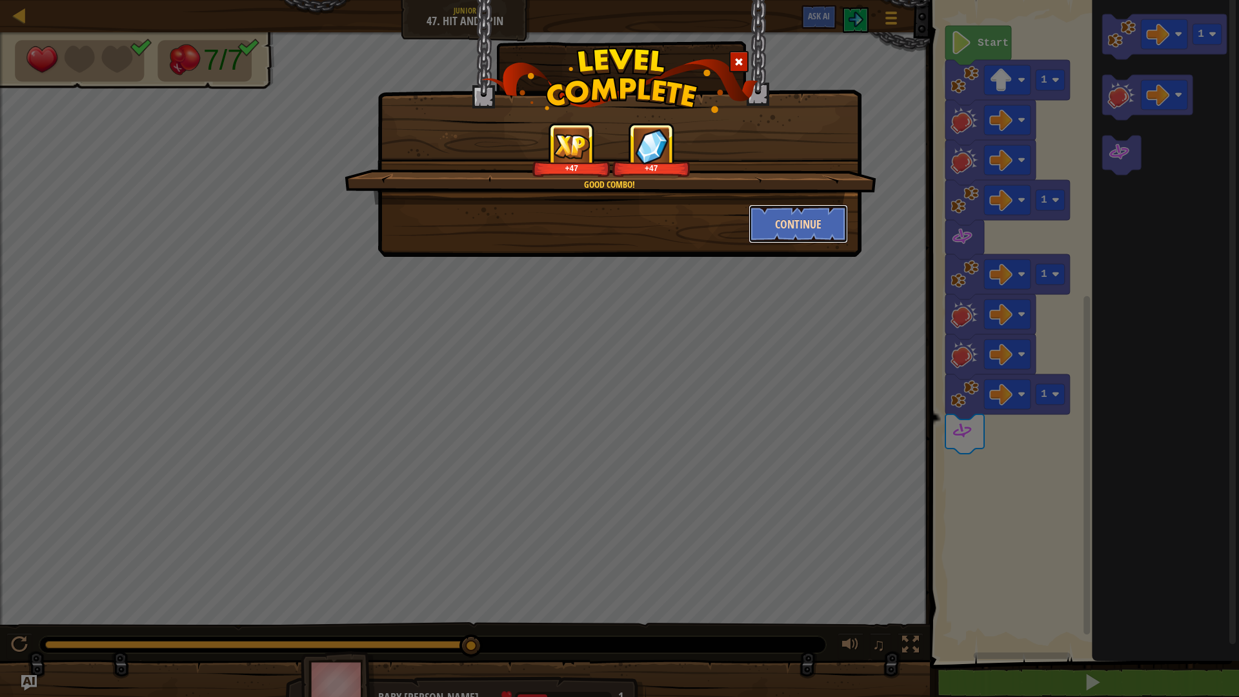
click at [833, 226] on button "Continue" at bounding box center [799, 224] width 100 height 39
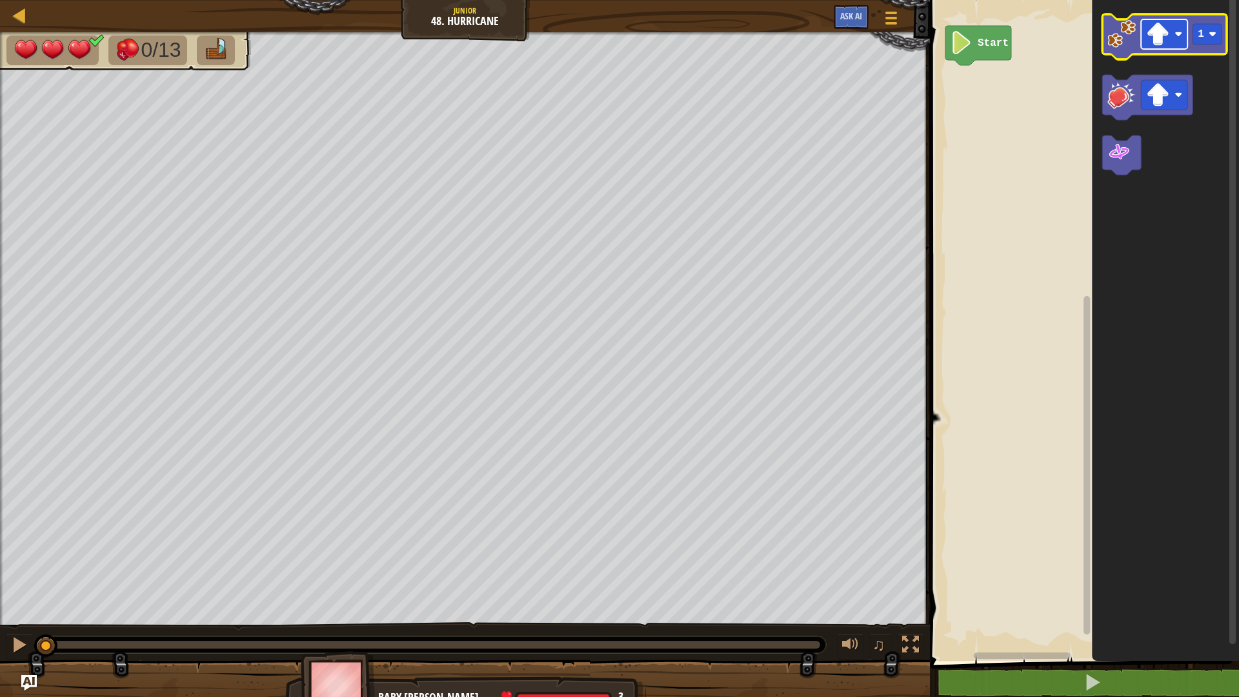
click at [1172, 19] on rect "Blockly Workspace" at bounding box center [1164, 34] width 46 height 30
click at [1128, 48] on image "Blockly Workspace" at bounding box center [1122, 34] width 28 height 28
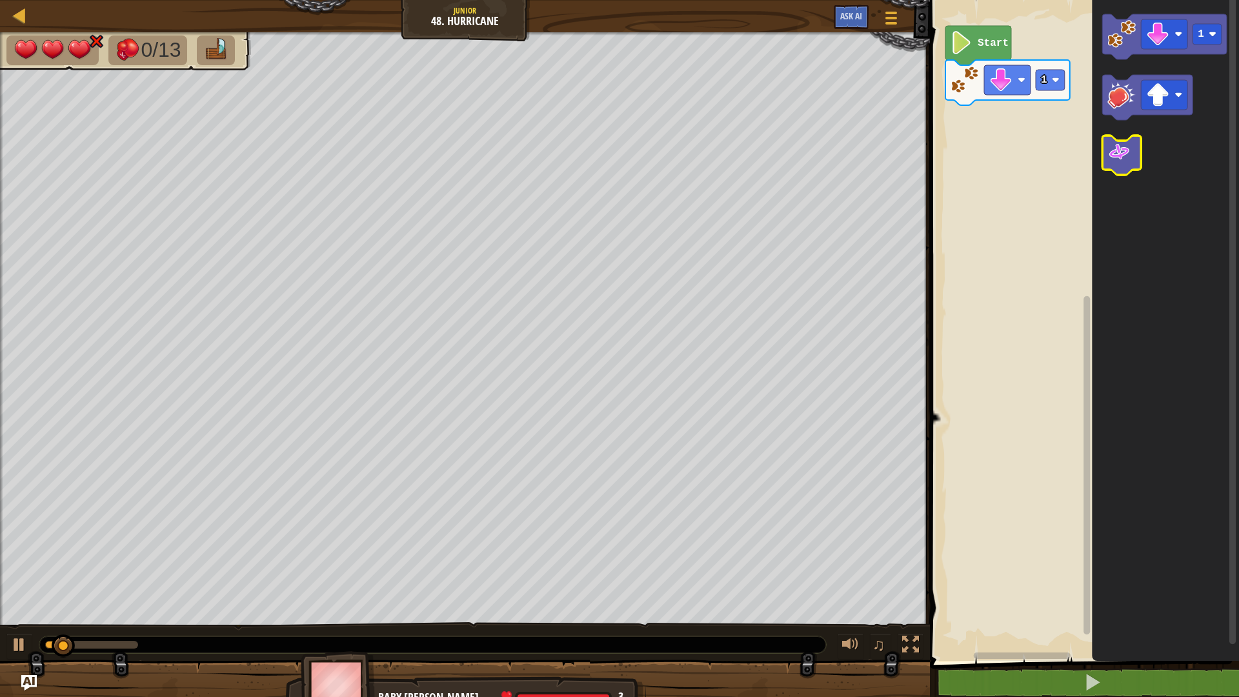
click at [1123, 163] on image "Blockly Workspace" at bounding box center [1119, 152] width 23 height 23
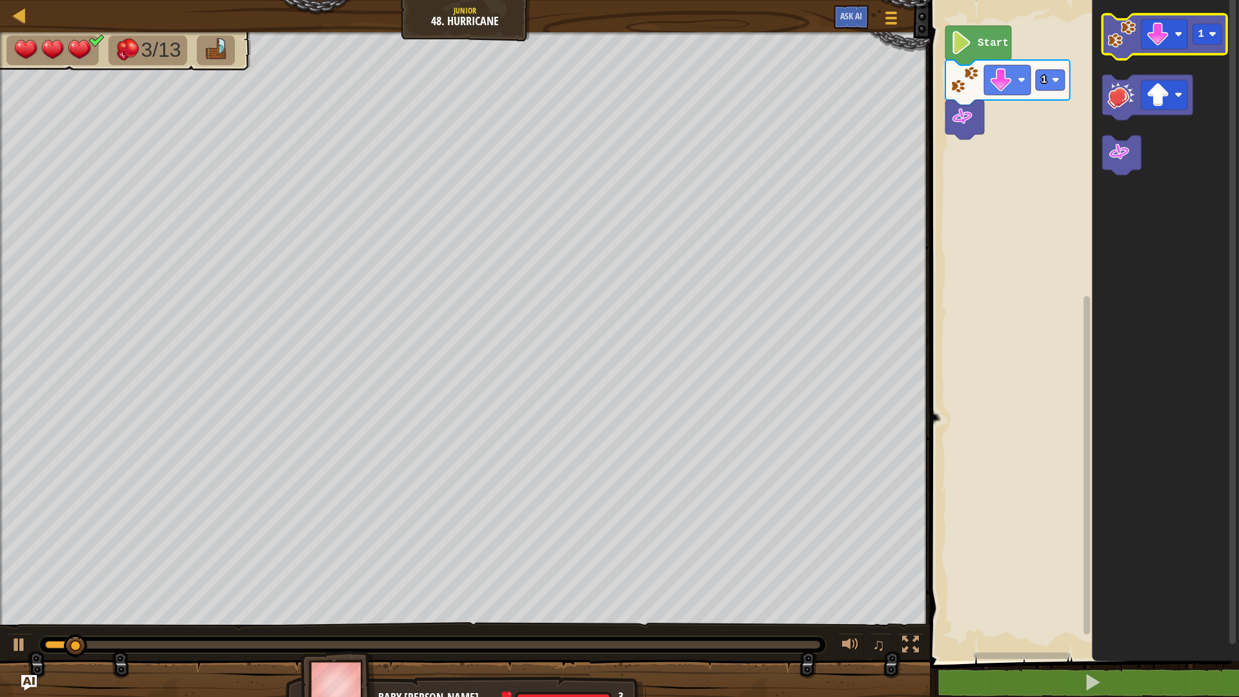
click at [1113, 49] on icon "Blockly Workspace" at bounding box center [1165, 36] width 125 height 45
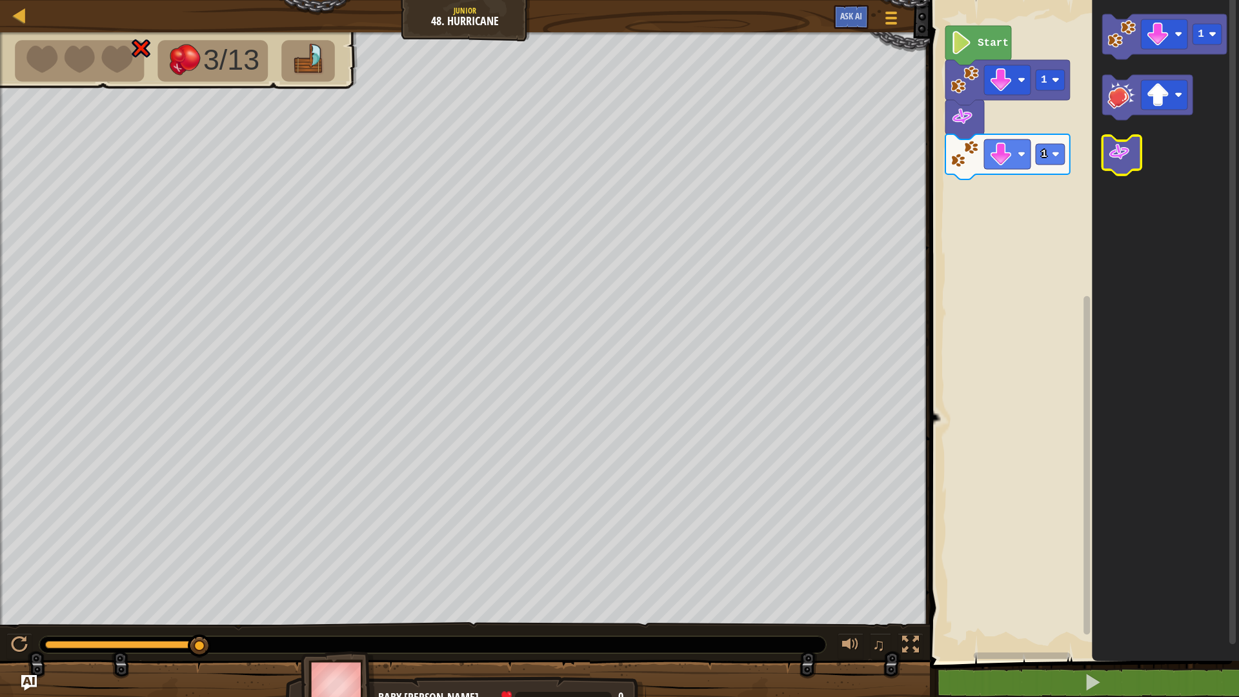
click at [1128, 149] on image "Blockly Workspace" at bounding box center [1119, 152] width 23 height 23
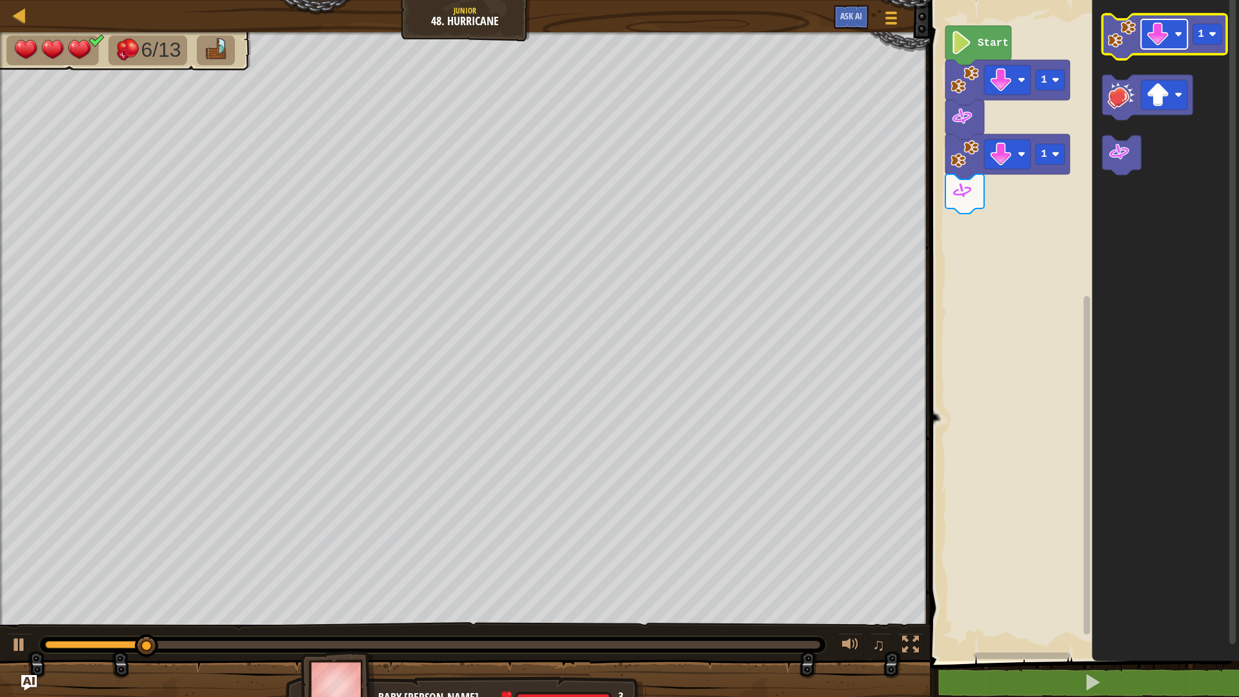
click at [1181, 31] on image "Blockly Workspace" at bounding box center [1179, 34] width 8 height 8
click at [1123, 39] on image "Blockly Workspace" at bounding box center [1122, 34] width 28 height 28
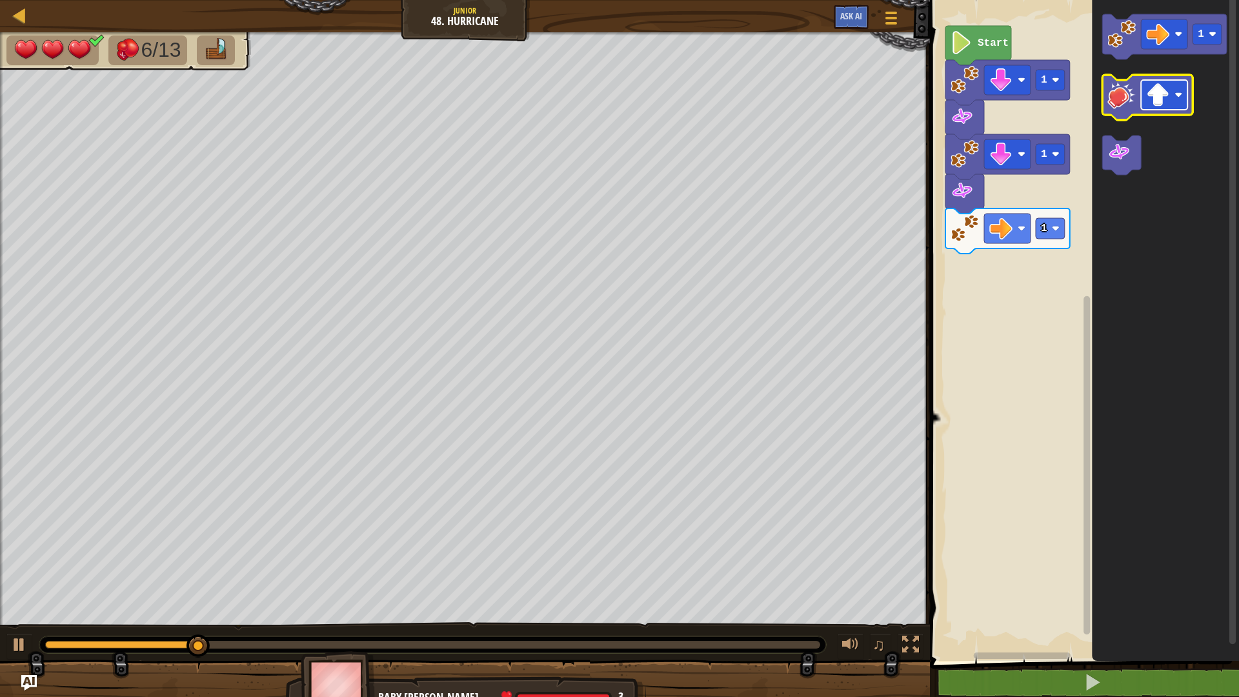
click at [1176, 88] on rect "Blockly Workspace" at bounding box center [1164, 95] width 46 height 30
click at [1127, 90] on image "Blockly Workspace" at bounding box center [1122, 95] width 28 height 28
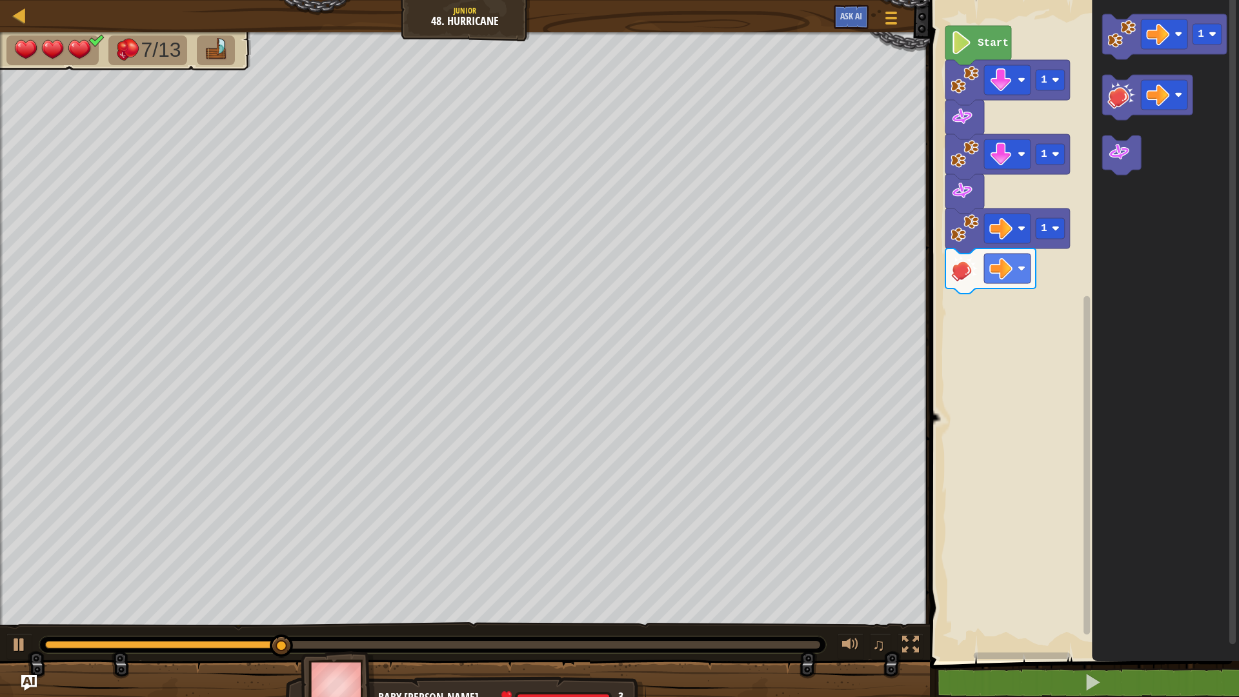
click at [1126, 61] on icon "Blockly Workspace" at bounding box center [1165, 328] width 147 height 668
click at [1122, 54] on icon "Blockly Workspace" at bounding box center [1165, 36] width 125 height 45
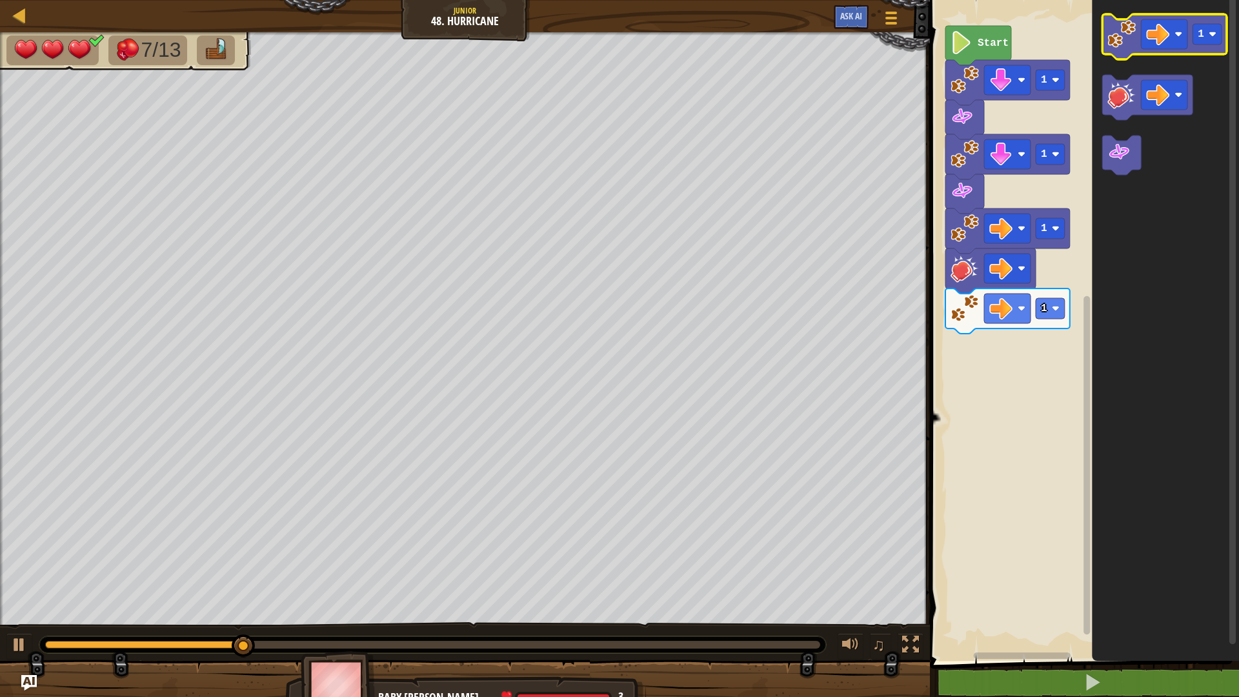
click at [1122, 54] on icon "Blockly Workspace" at bounding box center [1165, 36] width 125 height 45
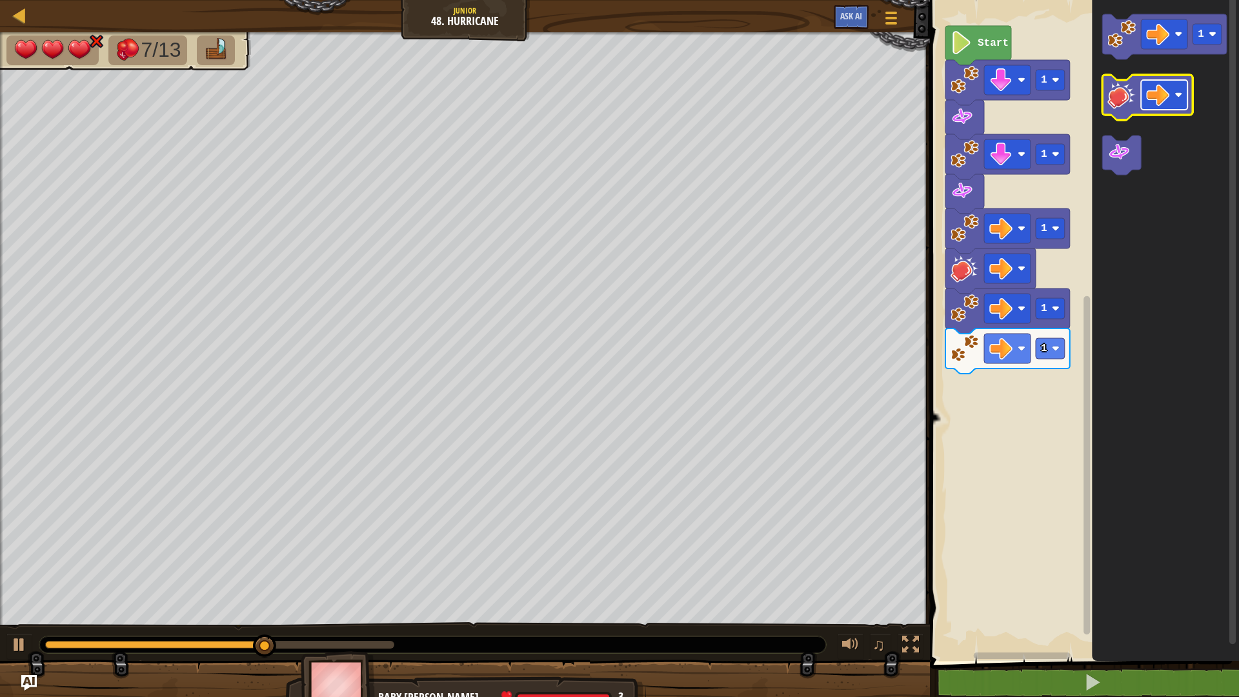
click at [1183, 102] on rect "Blockly Workspace" at bounding box center [1164, 95] width 46 height 30
click at [1122, 90] on image "Blockly Workspace" at bounding box center [1122, 95] width 28 height 28
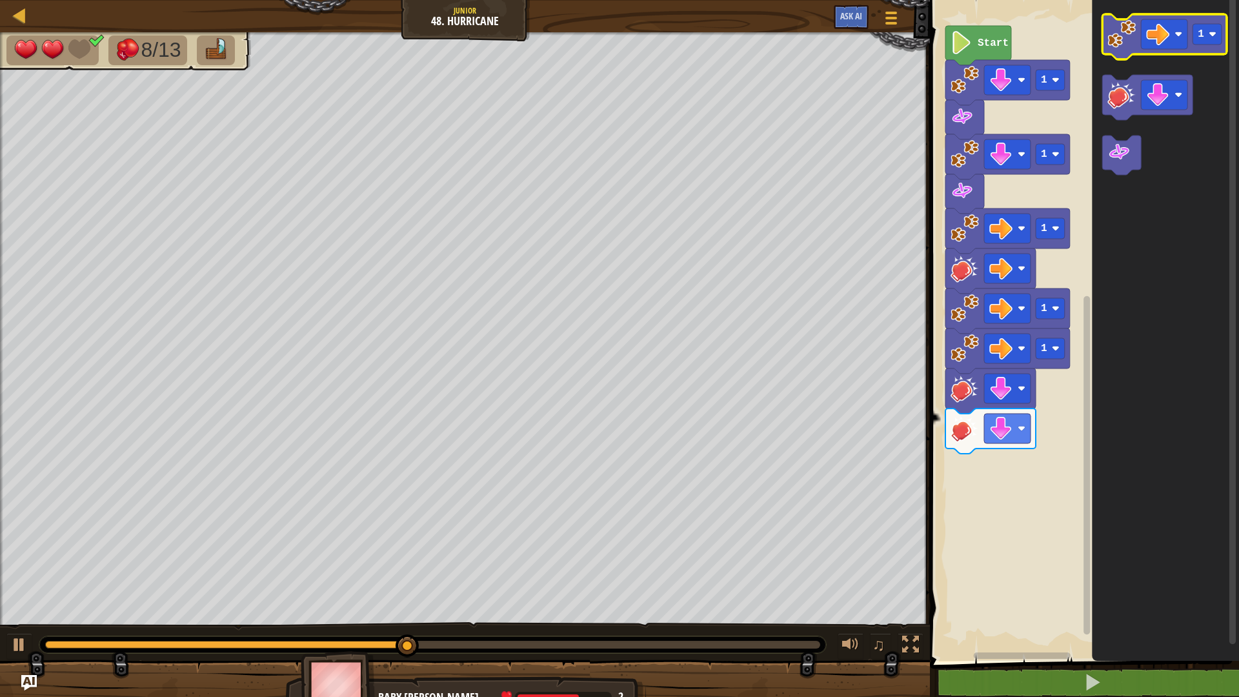
click at [1119, 30] on g "1" at bounding box center [1165, 94] width 125 height 161
click at [1127, 52] on icon "Blockly Workspace" at bounding box center [1165, 36] width 125 height 45
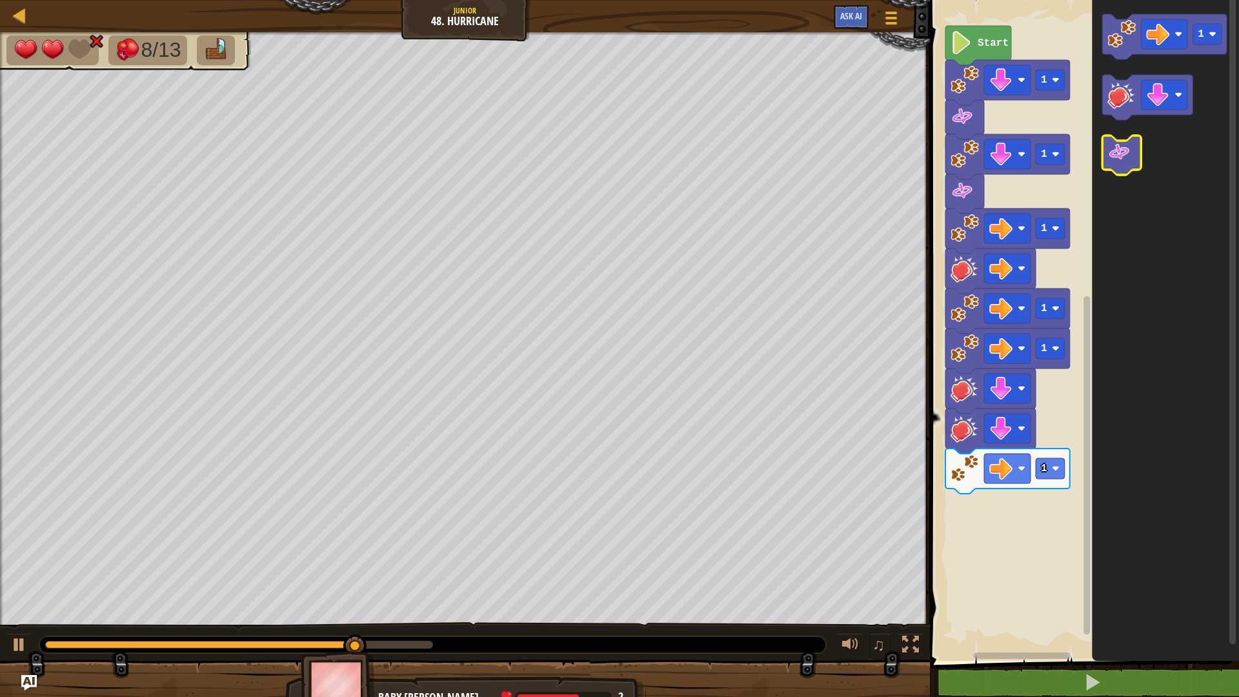
click at [1125, 149] on image "Blockly Workspace" at bounding box center [1119, 152] width 23 height 23
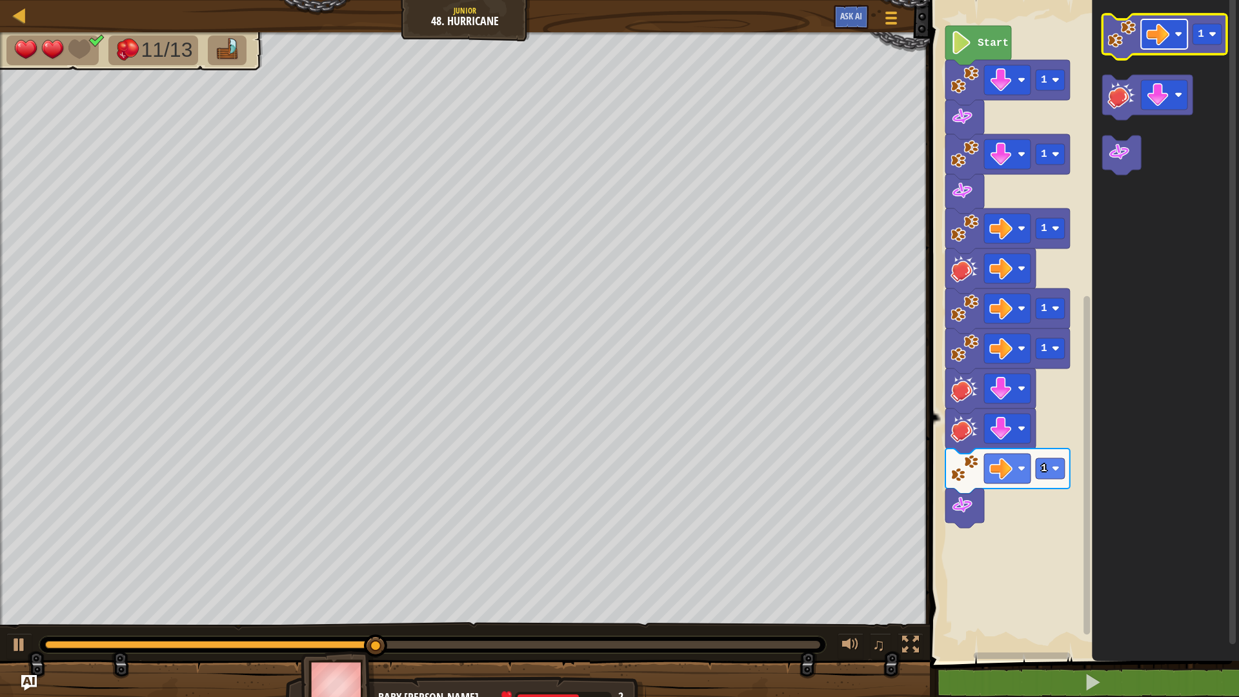
click at [1176, 37] on image "Blockly Workspace" at bounding box center [1179, 34] width 8 height 8
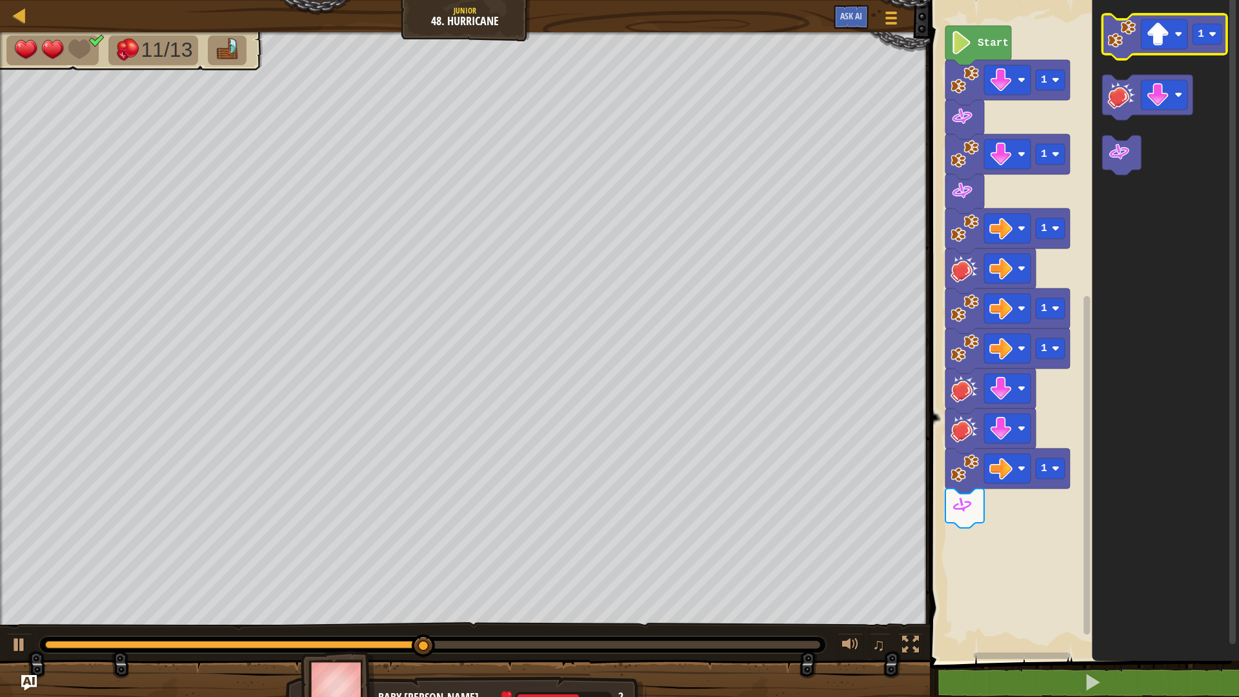
click at [1124, 42] on image "Blockly Workspace" at bounding box center [1122, 34] width 28 height 28
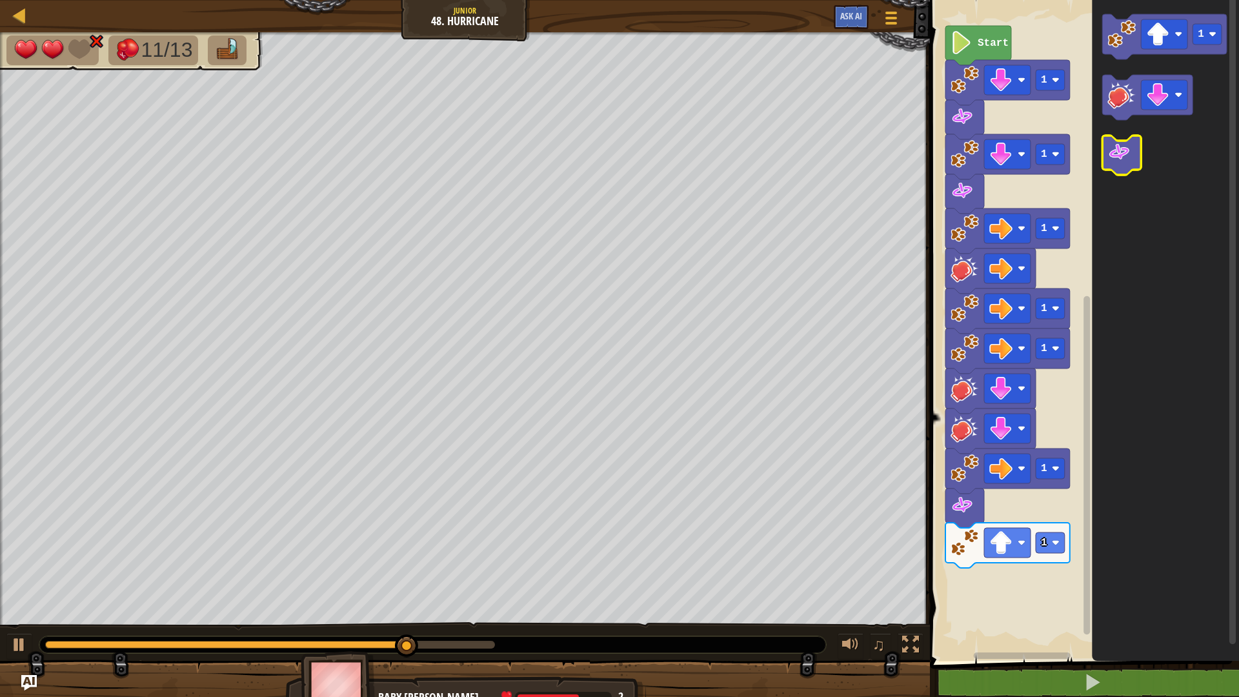
click at [1132, 170] on icon "Blockly Workspace" at bounding box center [1122, 155] width 39 height 39
click at [1134, 141] on icon "Blockly Workspace" at bounding box center [1122, 155] width 39 height 39
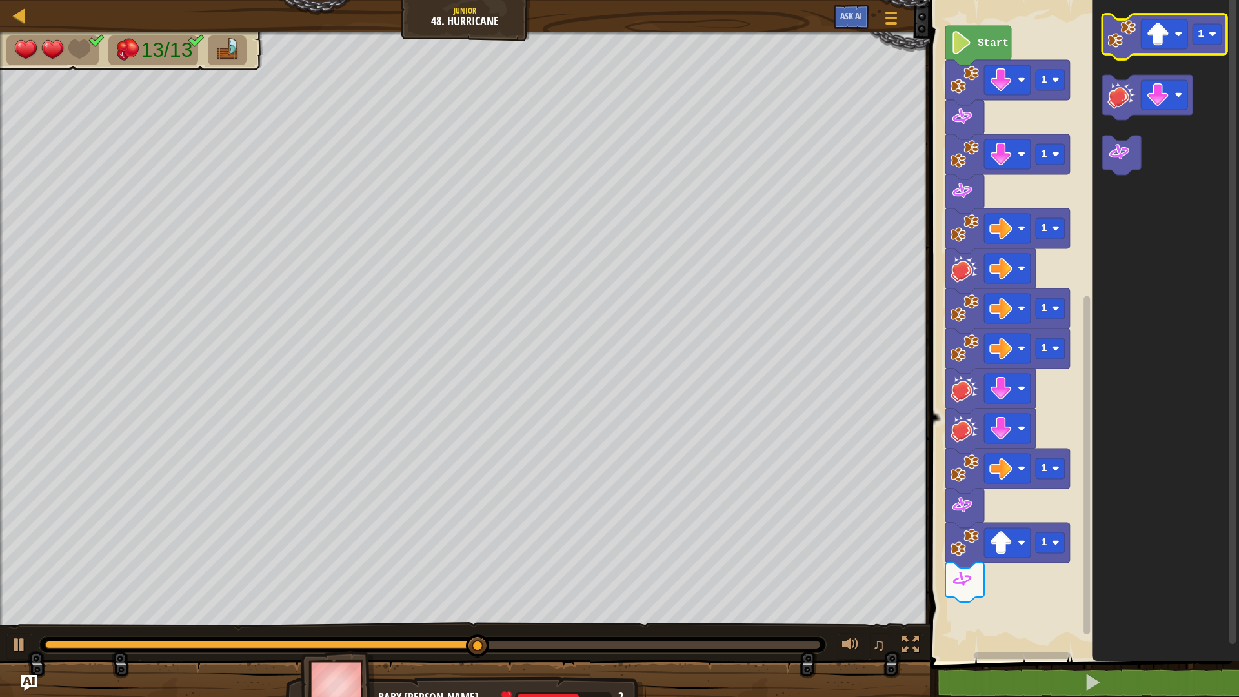
click at [1129, 32] on image "Blockly Workspace" at bounding box center [1122, 34] width 28 height 28
click at [1128, 32] on image "Blockly Workspace" at bounding box center [1122, 34] width 28 height 28
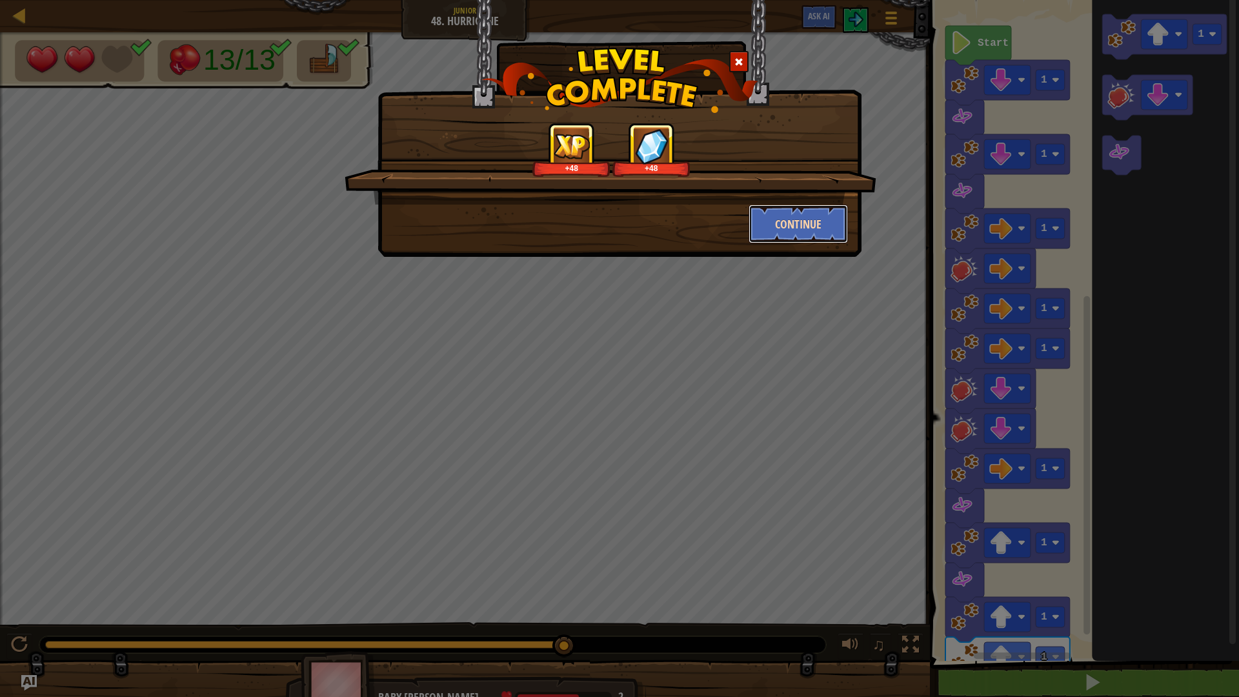
click at [770, 232] on button "Continue" at bounding box center [799, 224] width 100 height 39
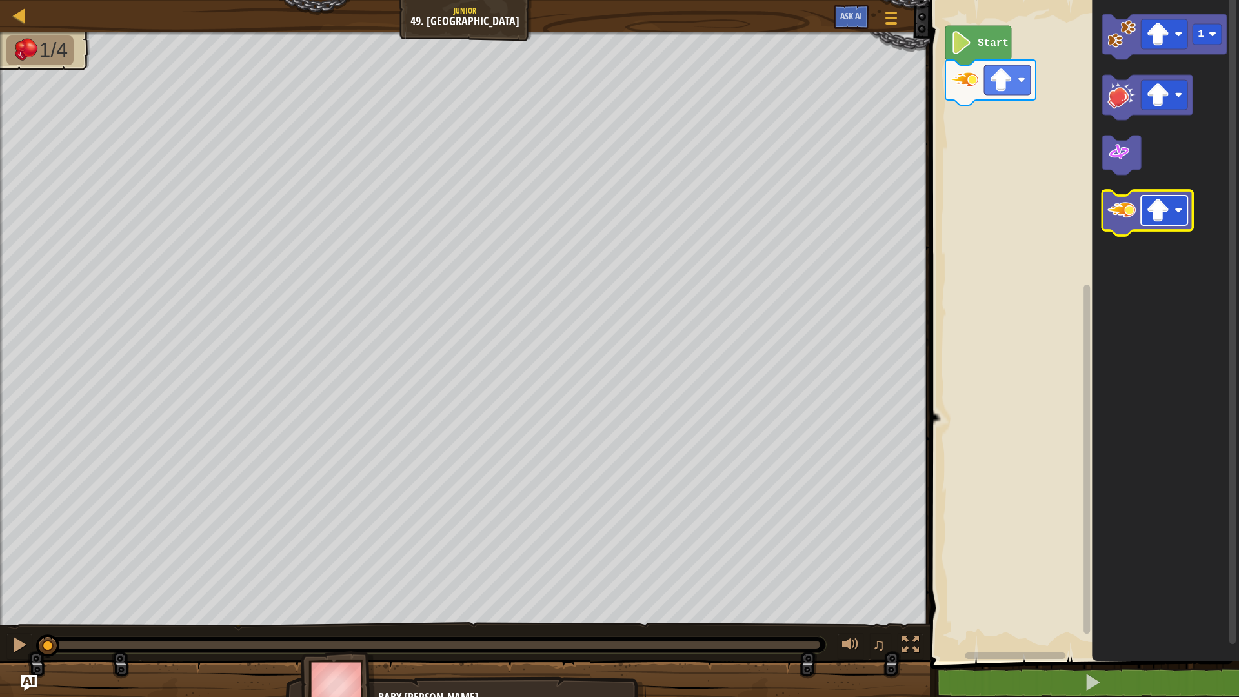
click at [1174, 218] on rect "Blockly Workspace" at bounding box center [1164, 211] width 46 height 30
click at [1137, 205] on icon "Blockly Workspace" at bounding box center [1148, 212] width 90 height 45
click at [1182, 212] on g "Blockly Workspace" at bounding box center [1164, 211] width 46 height 30
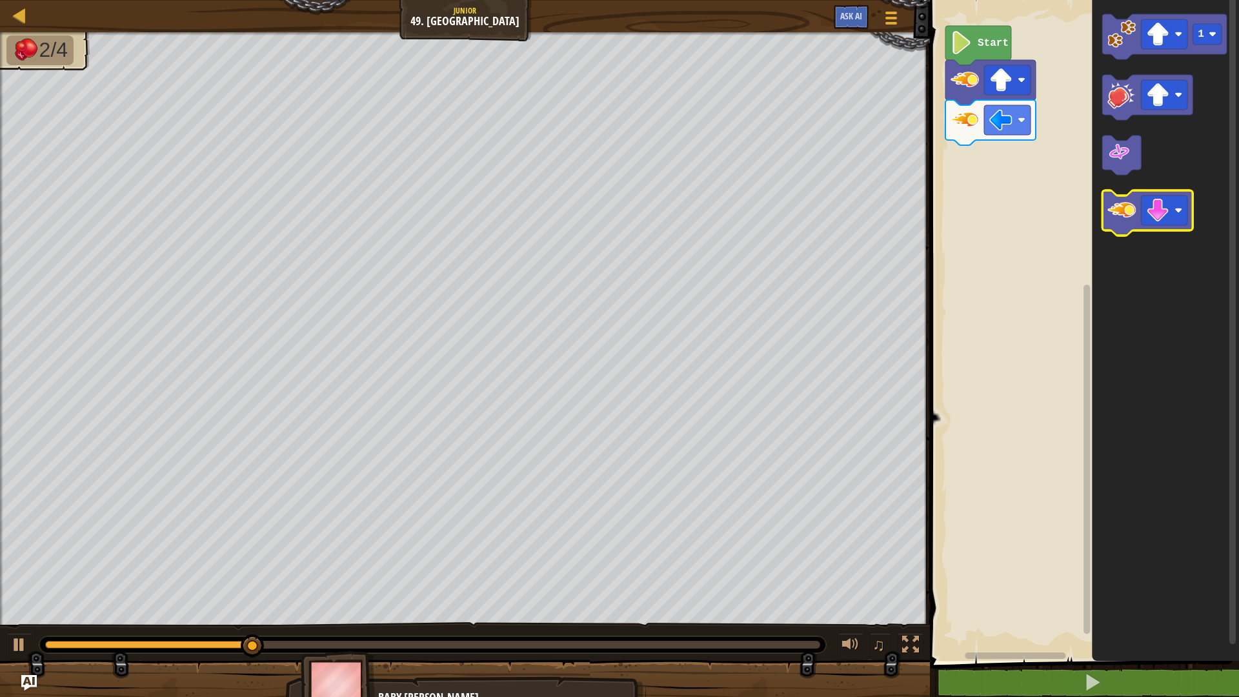
click at [1117, 219] on image "Blockly Workspace" at bounding box center [1122, 210] width 28 height 28
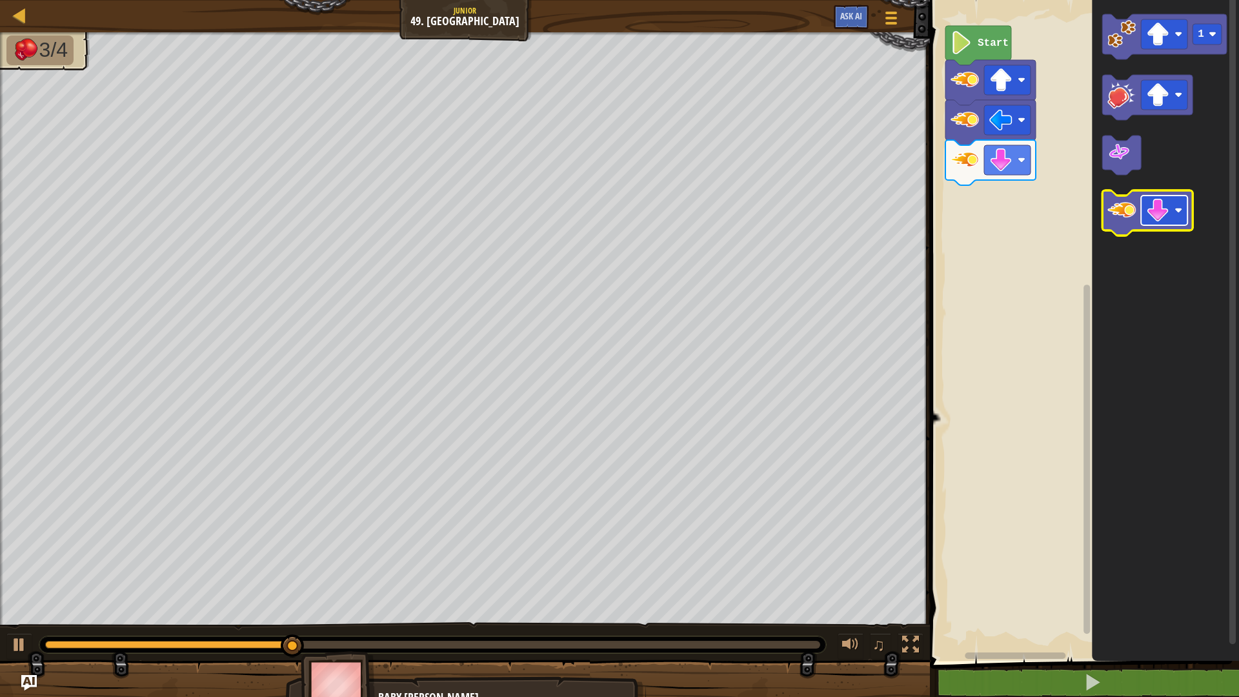
click at [1172, 218] on rect "Blockly Workspace" at bounding box center [1164, 211] width 46 height 30
click at [1115, 221] on g "Blockly Workspace" at bounding box center [1148, 212] width 90 height 45
click at [1115, 221] on image "Blockly Workspace" at bounding box center [1122, 210] width 28 height 28
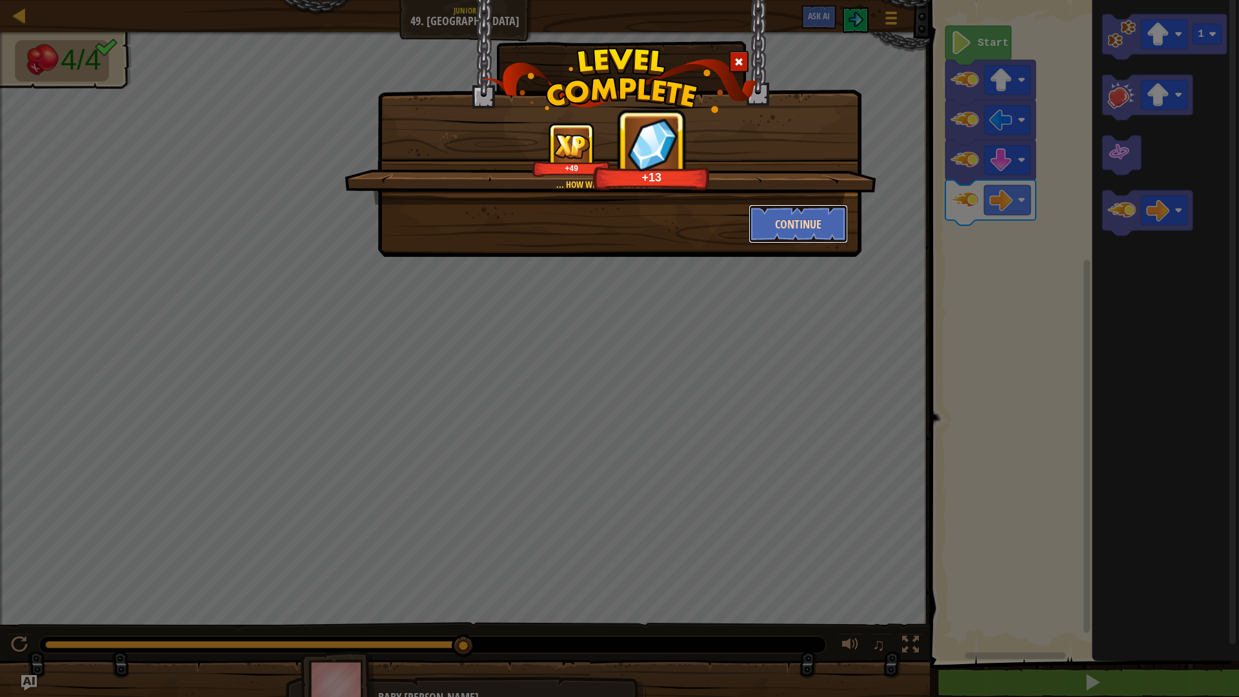
click at [813, 240] on button "Continue" at bounding box center [799, 224] width 100 height 39
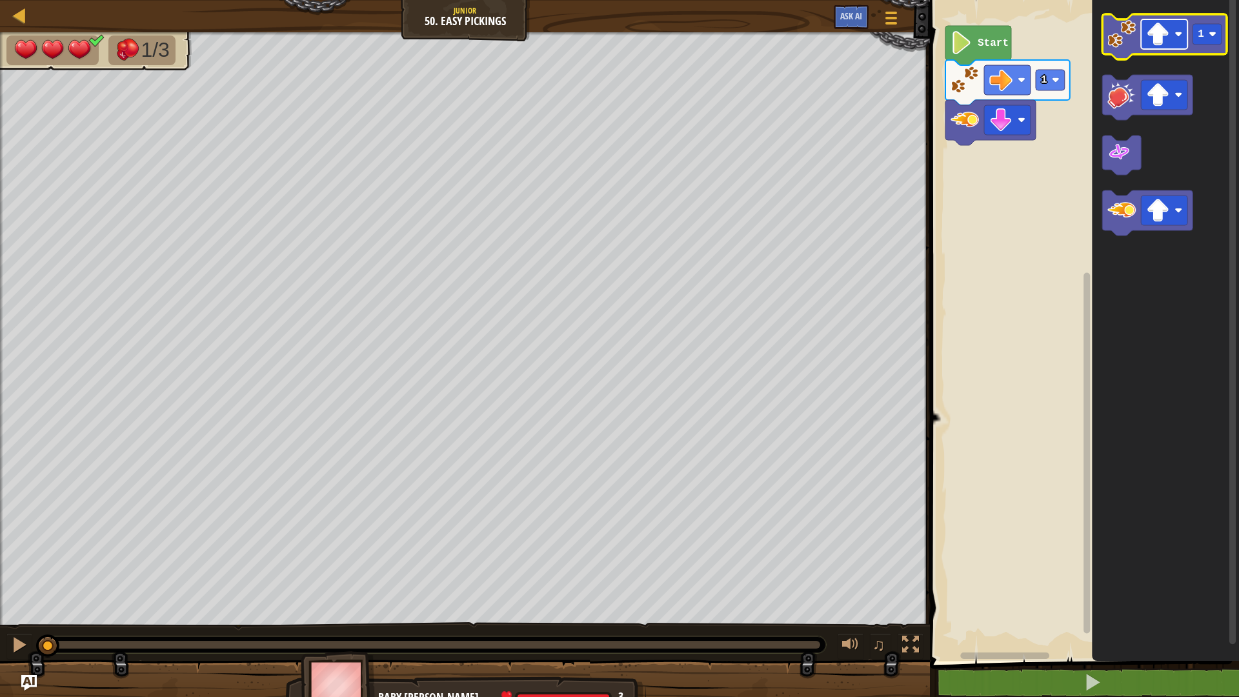
click at [1154, 39] on image "Blockly Workspace" at bounding box center [1158, 34] width 23 height 23
click at [1117, 51] on icon "Blockly Workspace" at bounding box center [1165, 36] width 125 height 45
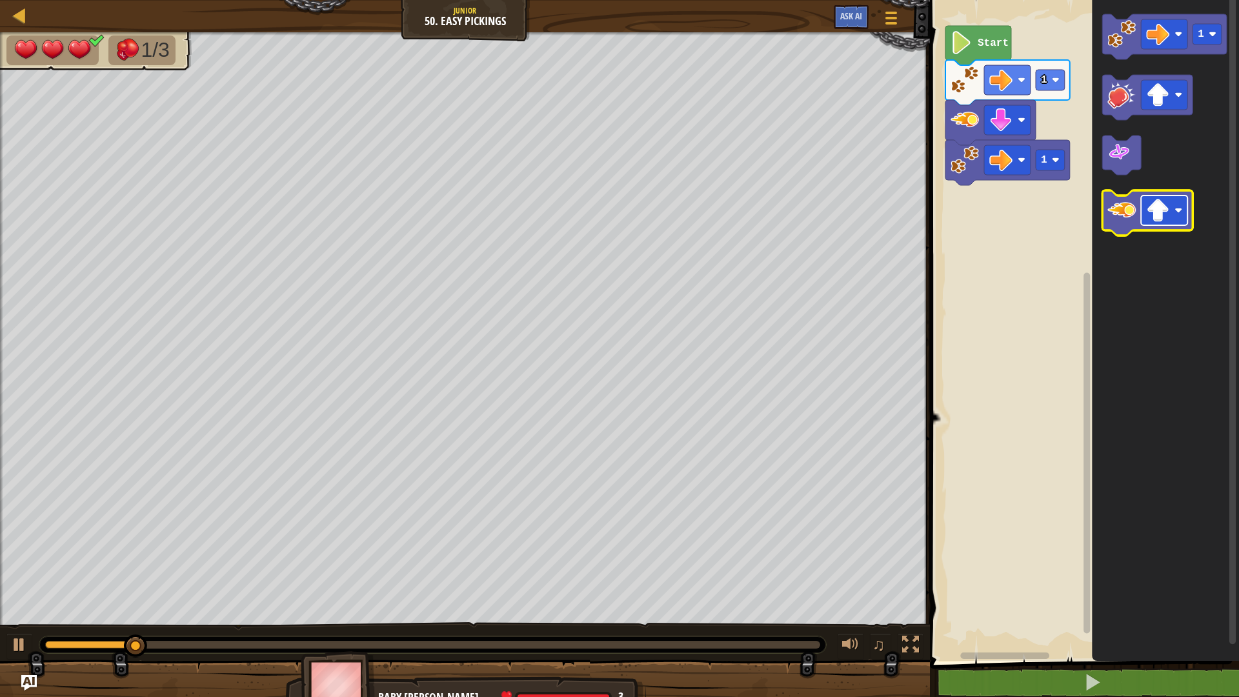
click at [1181, 210] on image "Blockly Workspace" at bounding box center [1179, 211] width 8 height 8
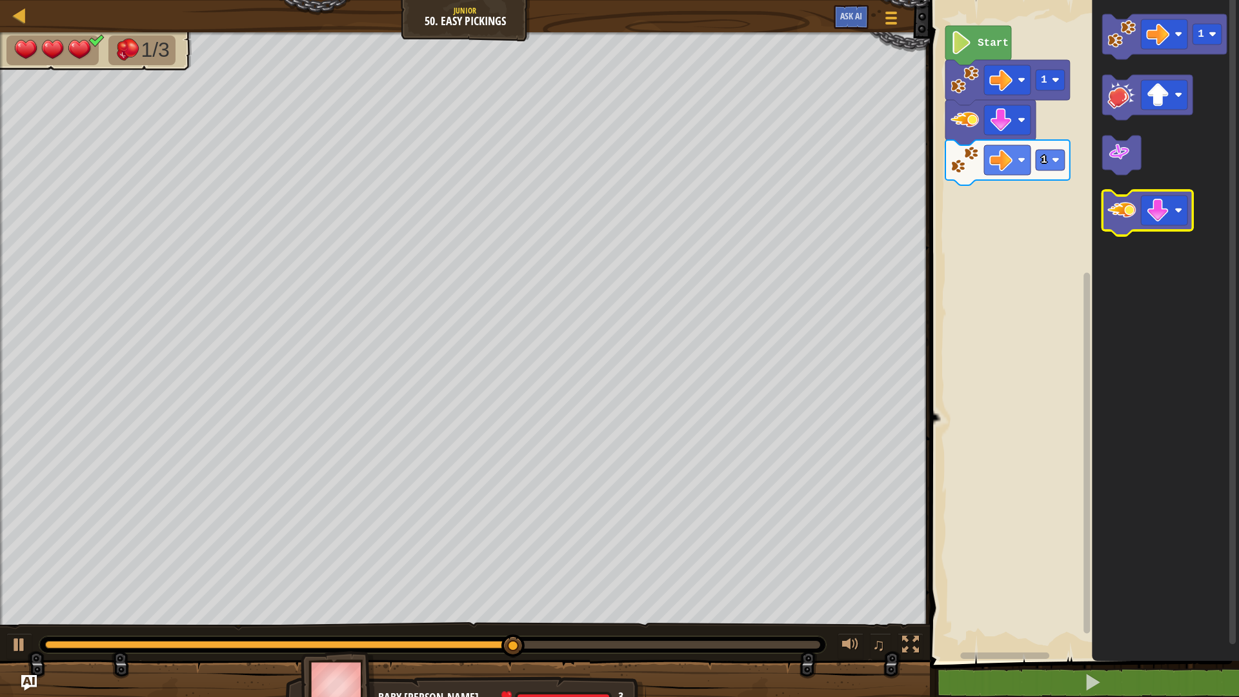
click at [1131, 212] on image "Blockly Workspace" at bounding box center [1122, 210] width 28 height 28
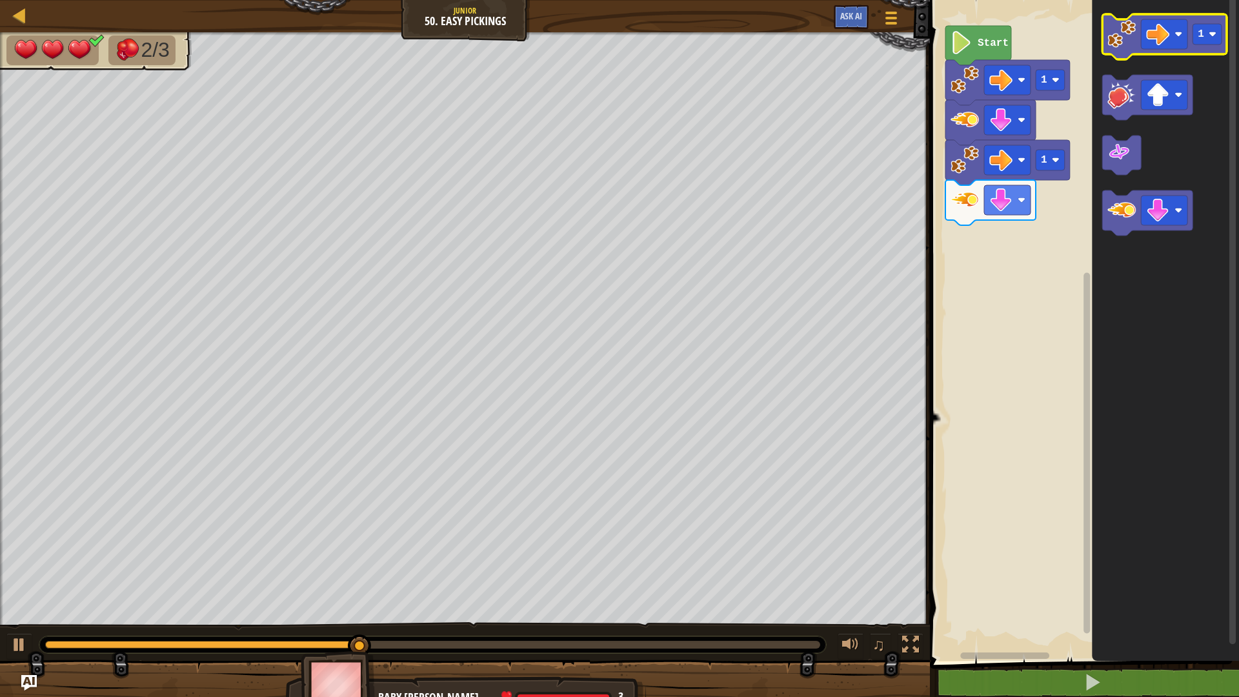
click at [1113, 54] on icon "Blockly Workspace" at bounding box center [1165, 36] width 125 height 45
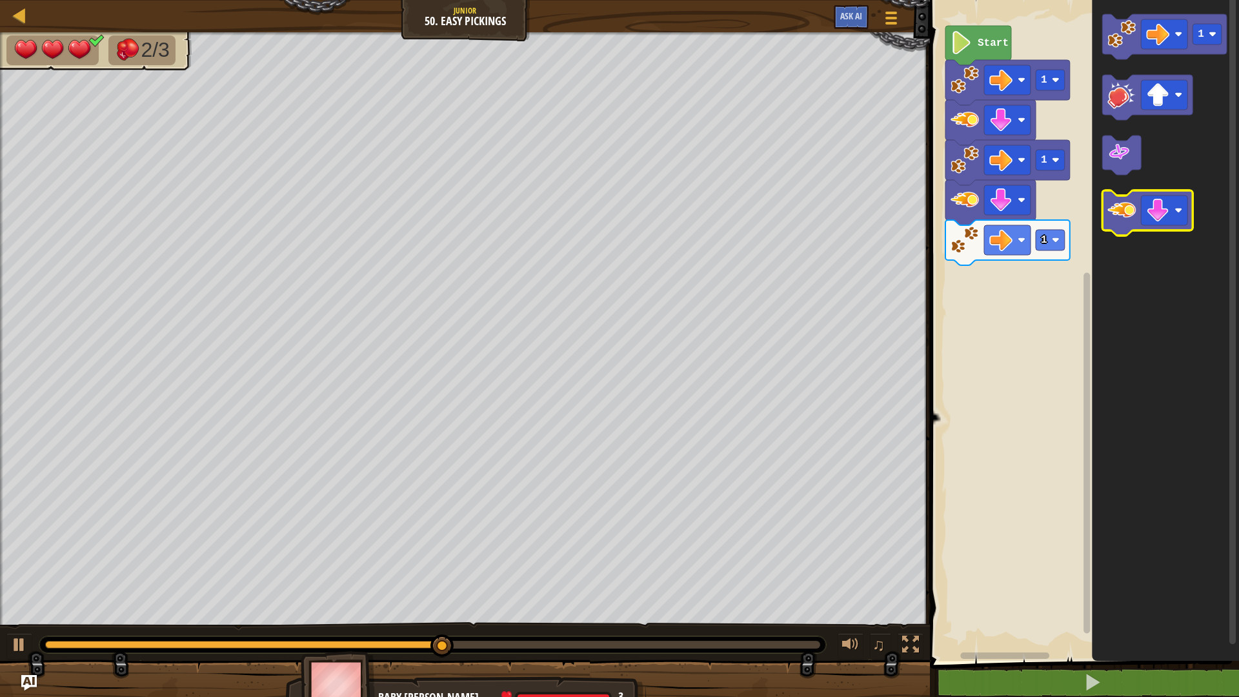
click at [1119, 215] on image "Blockly Workspace" at bounding box center [1122, 210] width 28 height 28
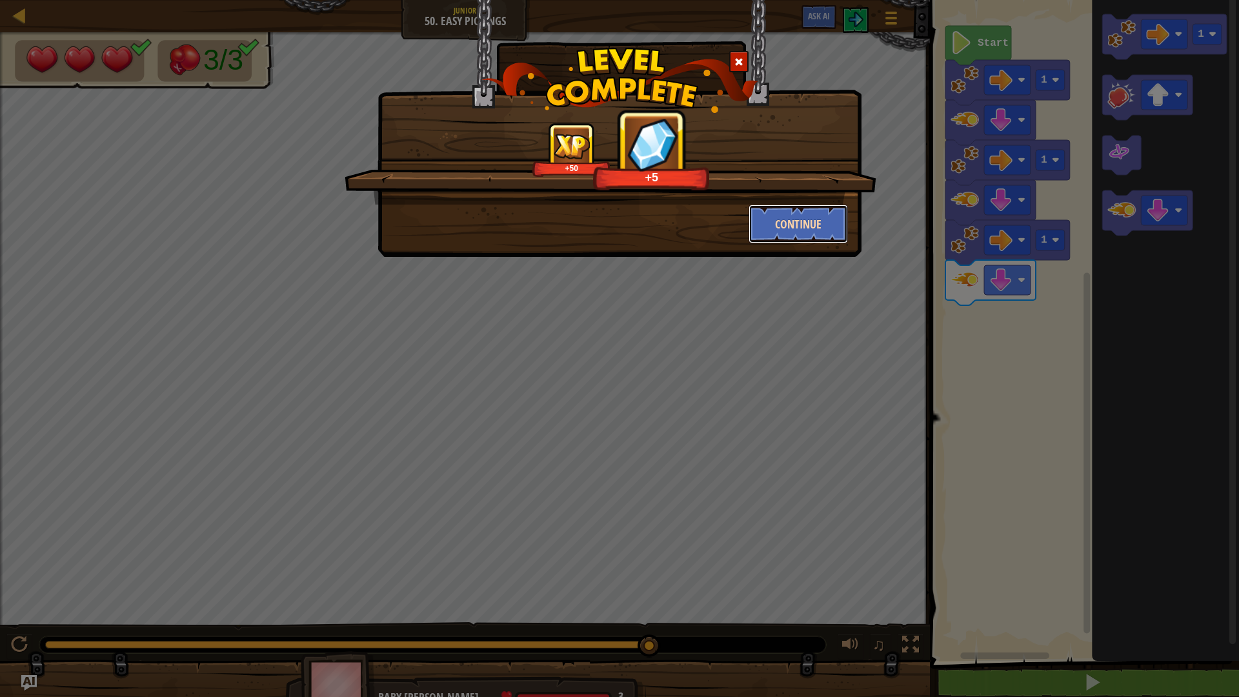
click at [815, 210] on button "Continue" at bounding box center [799, 224] width 100 height 39
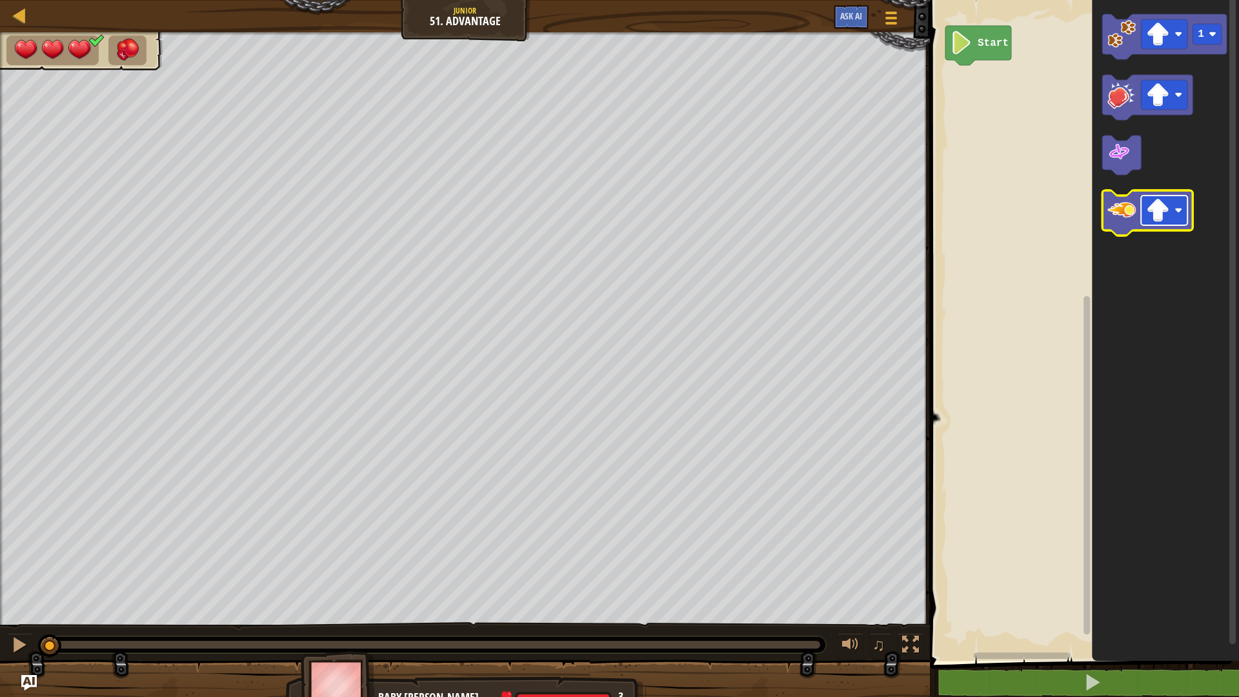
click at [1174, 214] on rect "Blockly Workspace" at bounding box center [1164, 211] width 46 height 30
click at [1112, 202] on image "Blockly Workspace" at bounding box center [1122, 210] width 28 height 28
click at [1112, 203] on image "Blockly Workspace" at bounding box center [1122, 210] width 28 height 28
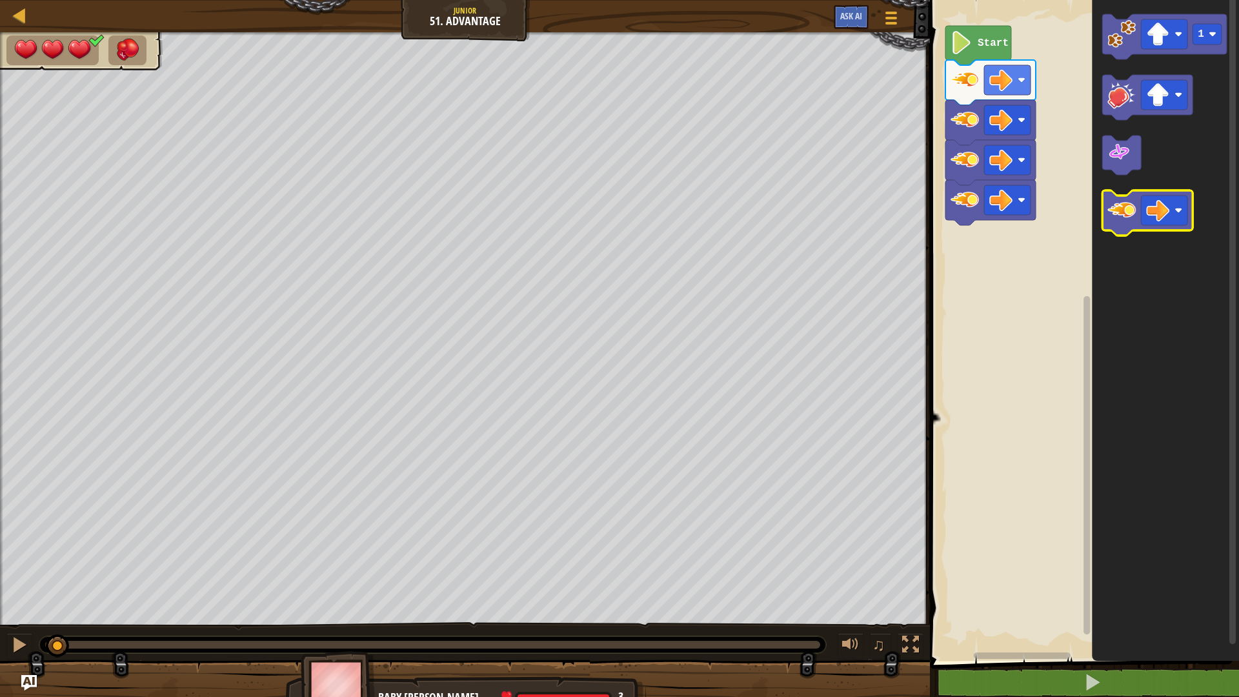
click at [1108, 207] on image "Blockly Workspace" at bounding box center [1122, 210] width 28 height 28
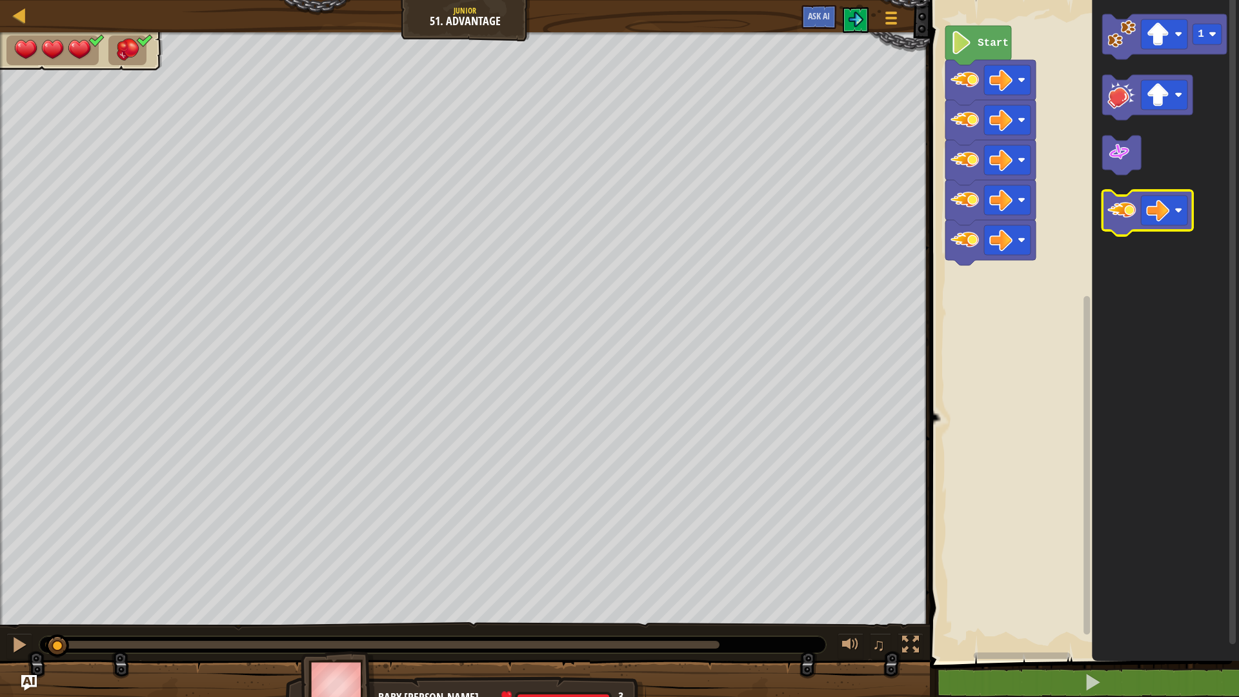
click at [1106, 208] on icon "Blockly Workspace" at bounding box center [1148, 212] width 90 height 45
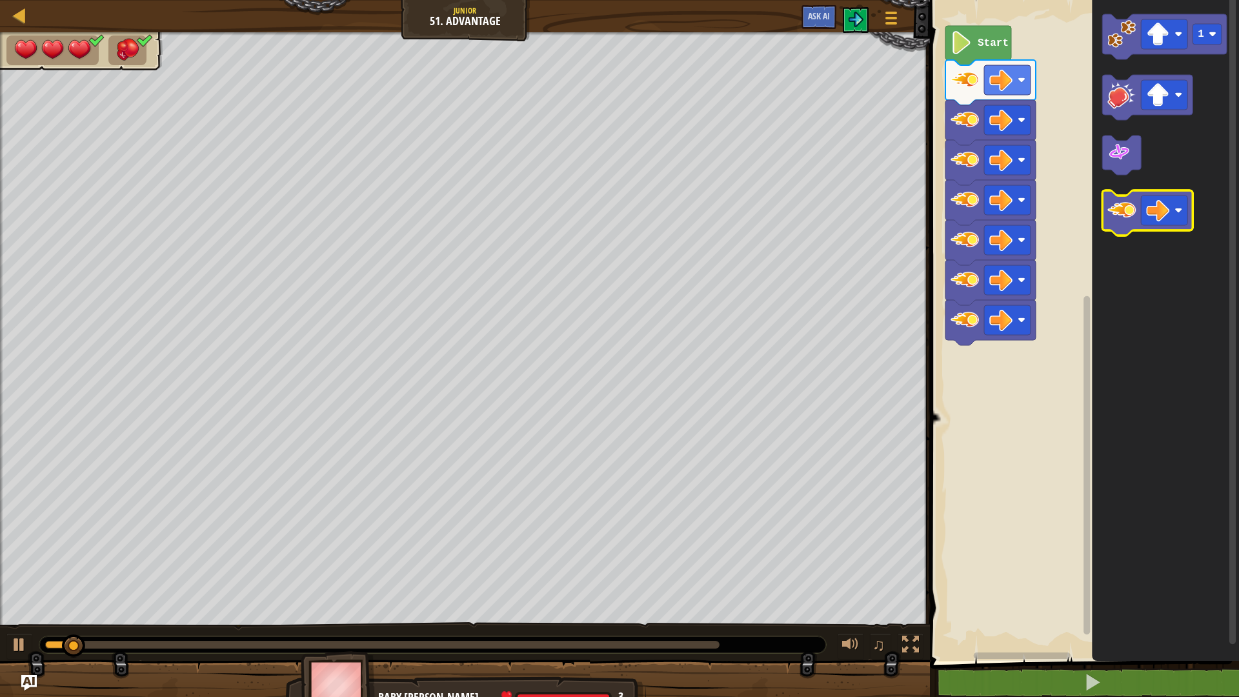
click at [1103, 212] on icon "Blockly Workspace" at bounding box center [1148, 212] width 90 height 45
click at [1103, 215] on icon "Blockly Workspace" at bounding box center [1148, 212] width 90 height 45
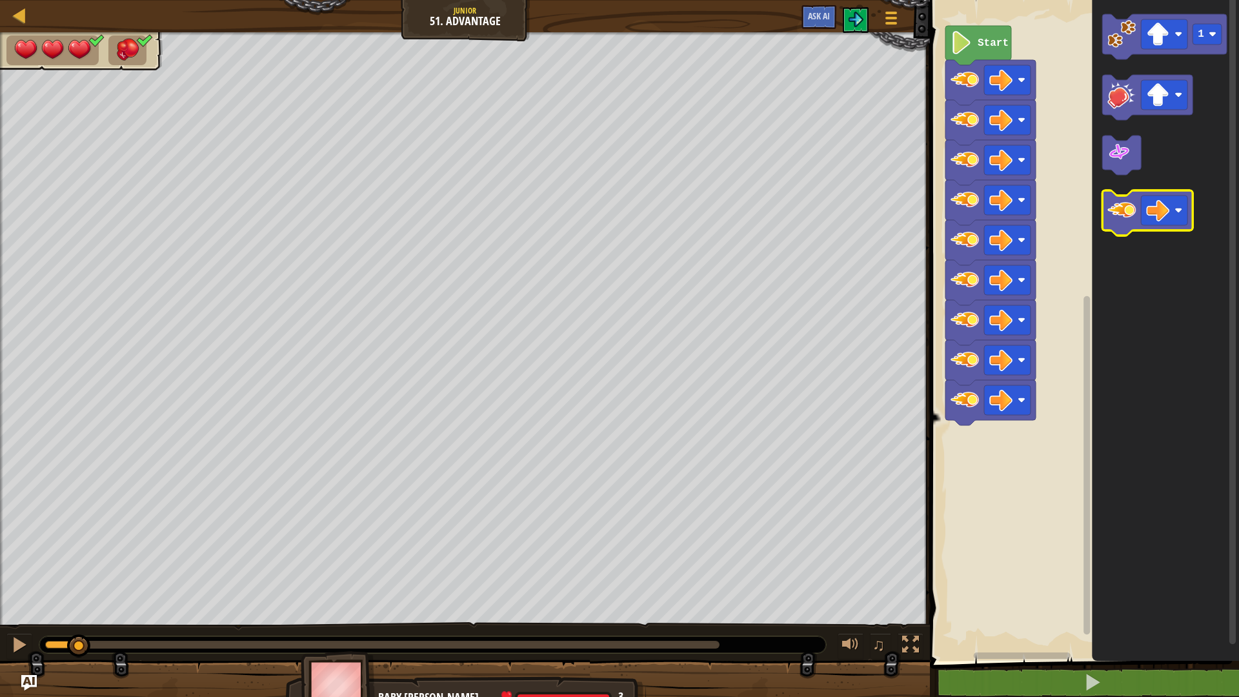
click at [1103, 215] on icon "Blockly Workspace" at bounding box center [1148, 212] width 90 height 45
click at [1103, 216] on icon "Blockly Workspace" at bounding box center [1148, 212] width 90 height 45
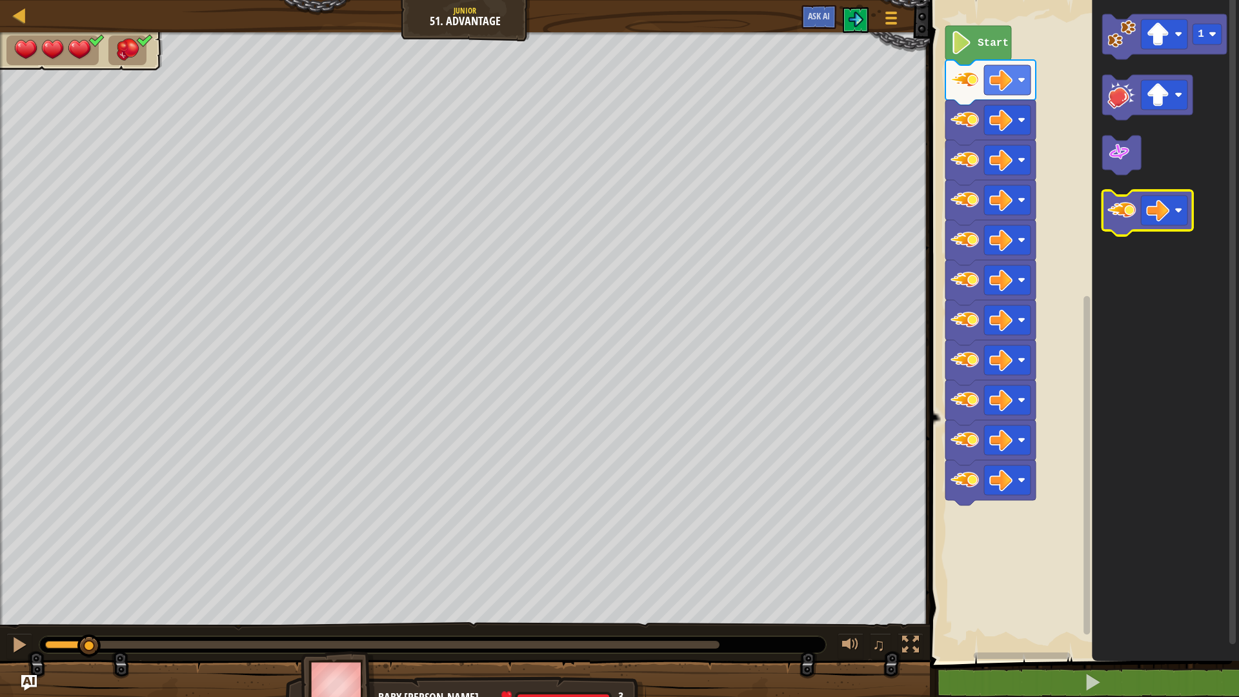
click at [1103, 216] on icon "Blockly Workspace" at bounding box center [1148, 212] width 90 height 45
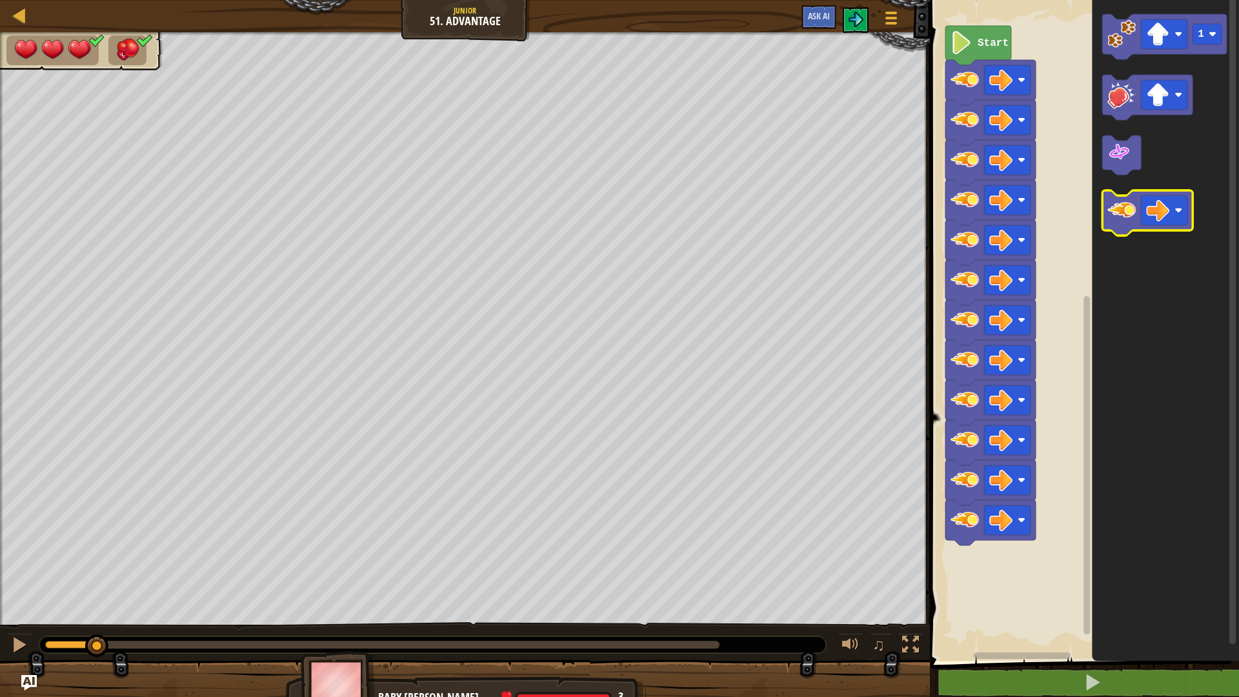
click at [1103, 216] on icon "Blockly Workspace" at bounding box center [1148, 212] width 90 height 45
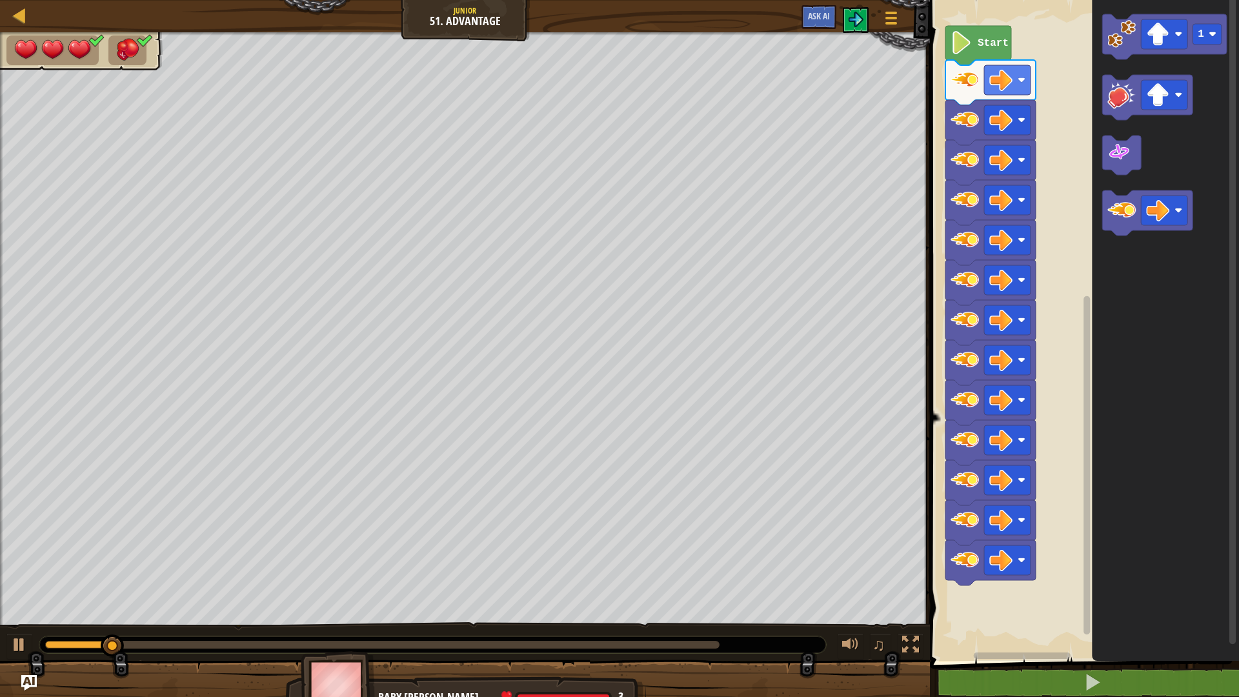
click at [1103, 235] on g "1" at bounding box center [1165, 124] width 125 height 221
click at [1103, 235] on rect "Blockly Workspace" at bounding box center [1148, 212] width 90 height 45
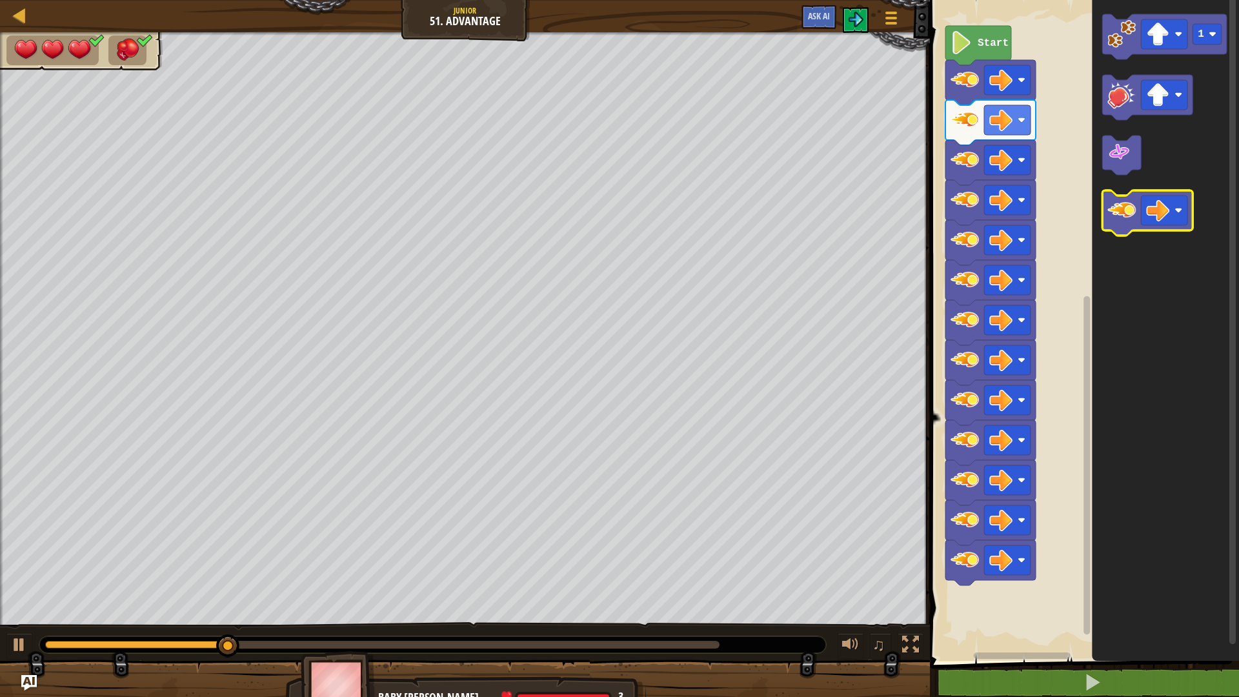
click at [1108, 234] on rect "Blockly Workspace" at bounding box center [1148, 212] width 90 height 45
click at [1114, 223] on image "Blockly Workspace" at bounding box center [1122, 210] width 28 height 28
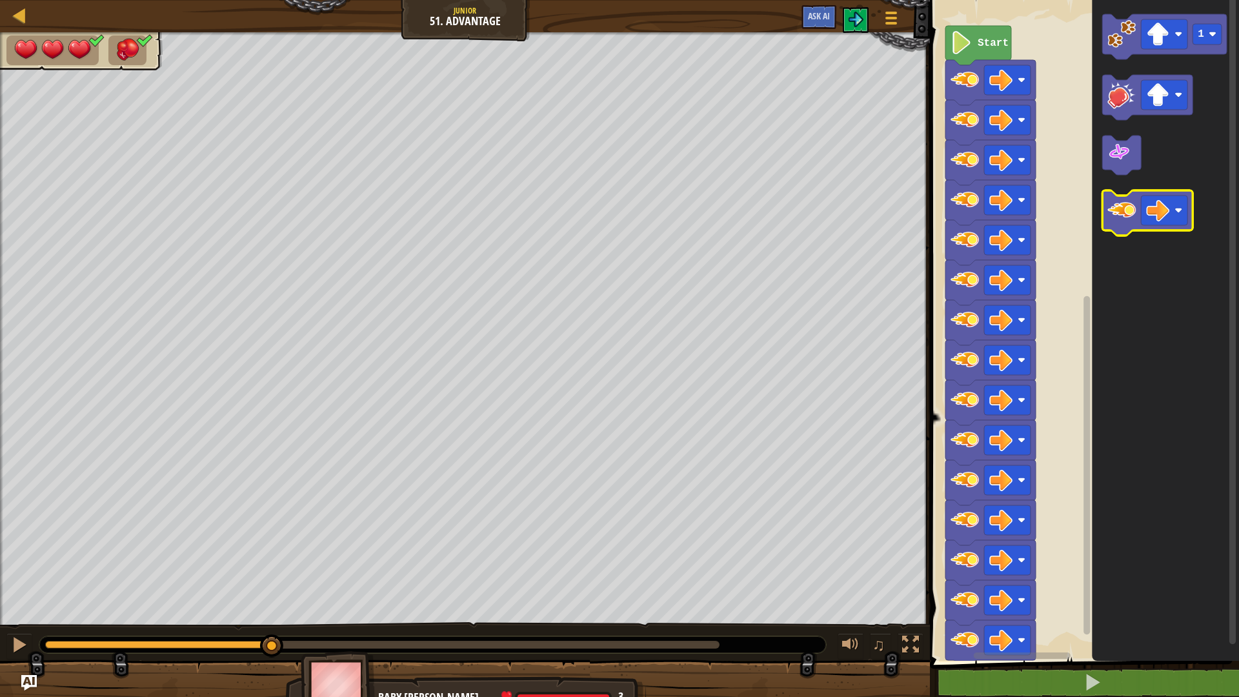
click at [1115, 222] on image "Blockly Workspace" at bounding box center [1122, 210] width 28 height 28
click at [1115, 221] on image "Blockly Workspace" at bounding box center [1122, 210] width 28 height 28
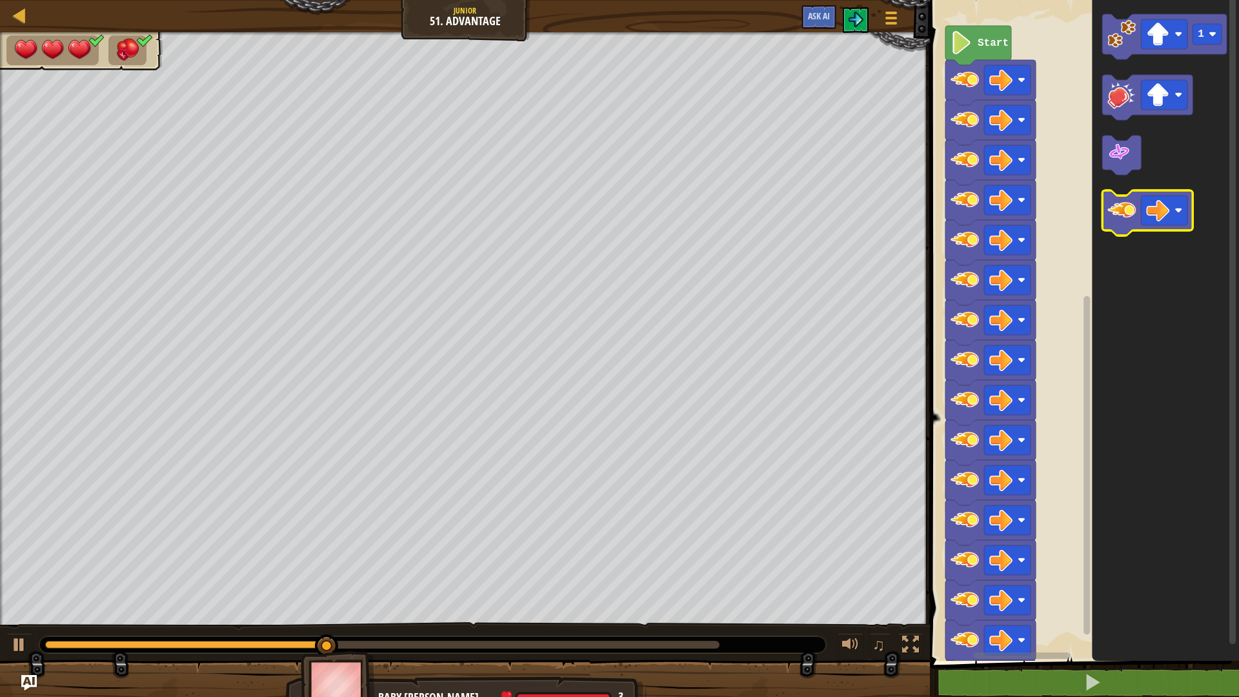
click at [1115, 221] on image "Blockly Workspace" at bounding box center [1122, 210] width 28 height 28
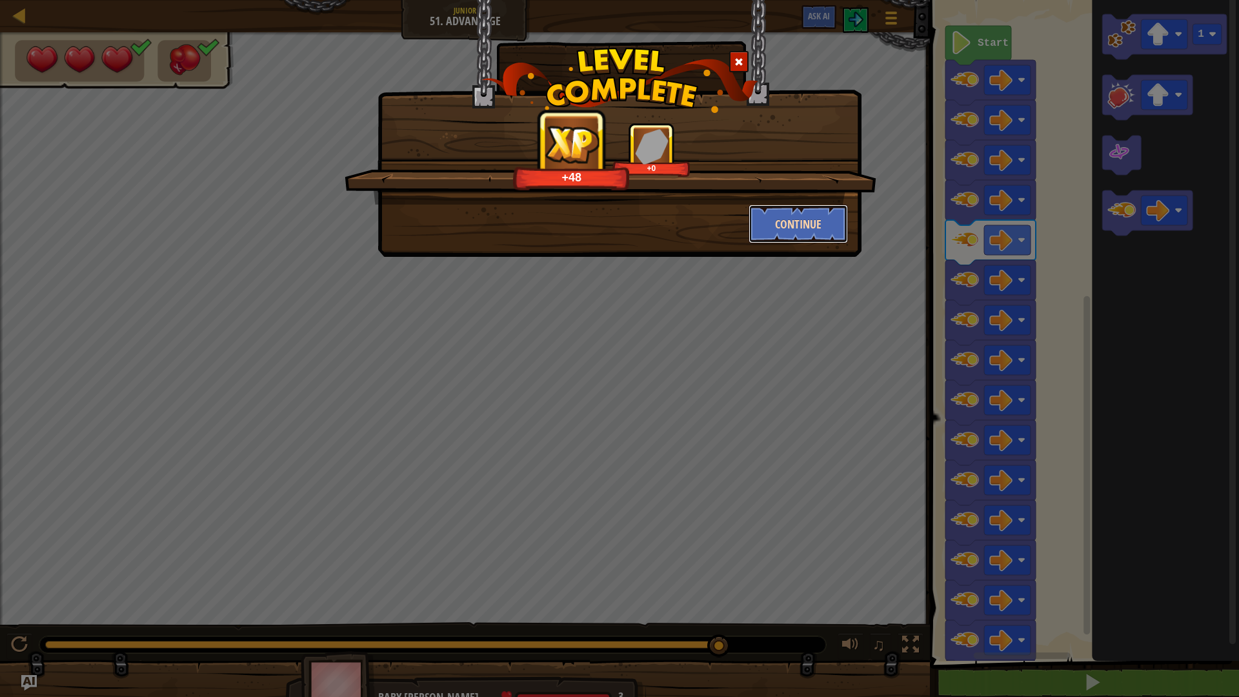
click at [824, 221] on button "Continue" at bounding box center [799, 224] width 100 height 39
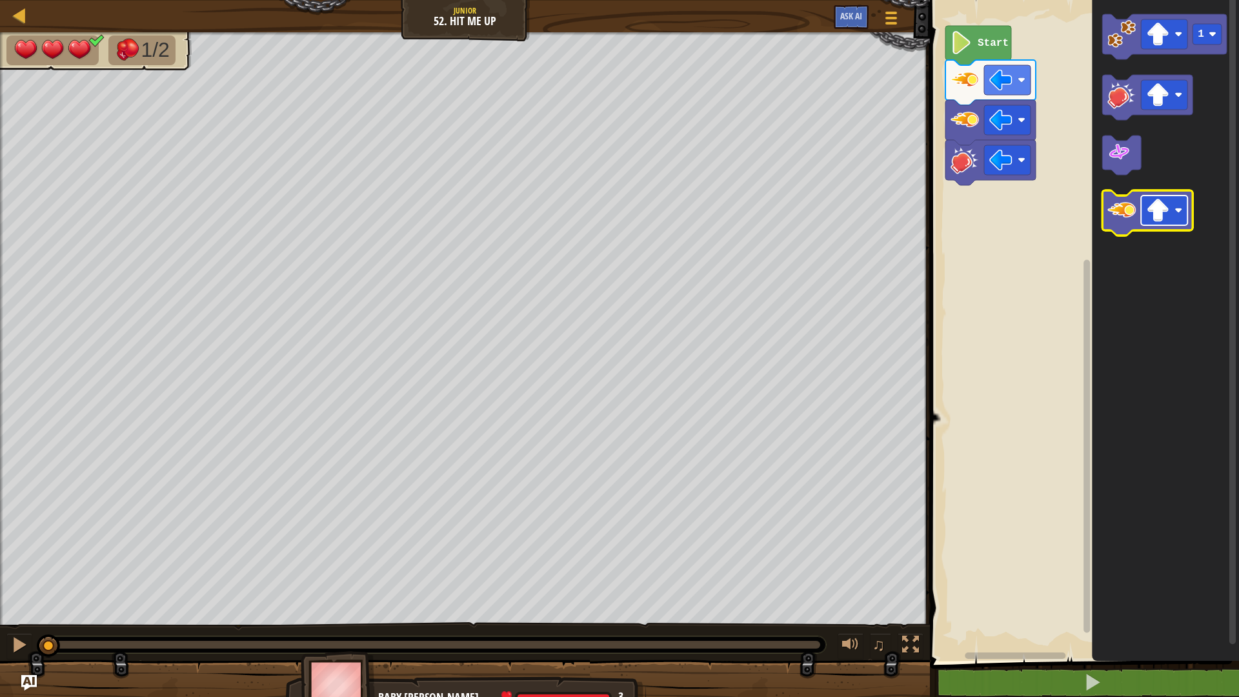
click at [1156, 220] on image "Blockly Workspace" at bounding box center [1158, 210] width 23 height 23
click at [1129, 215] on image "Blockly Workspace" at bounding box center [1122, 210] width 28 height 28
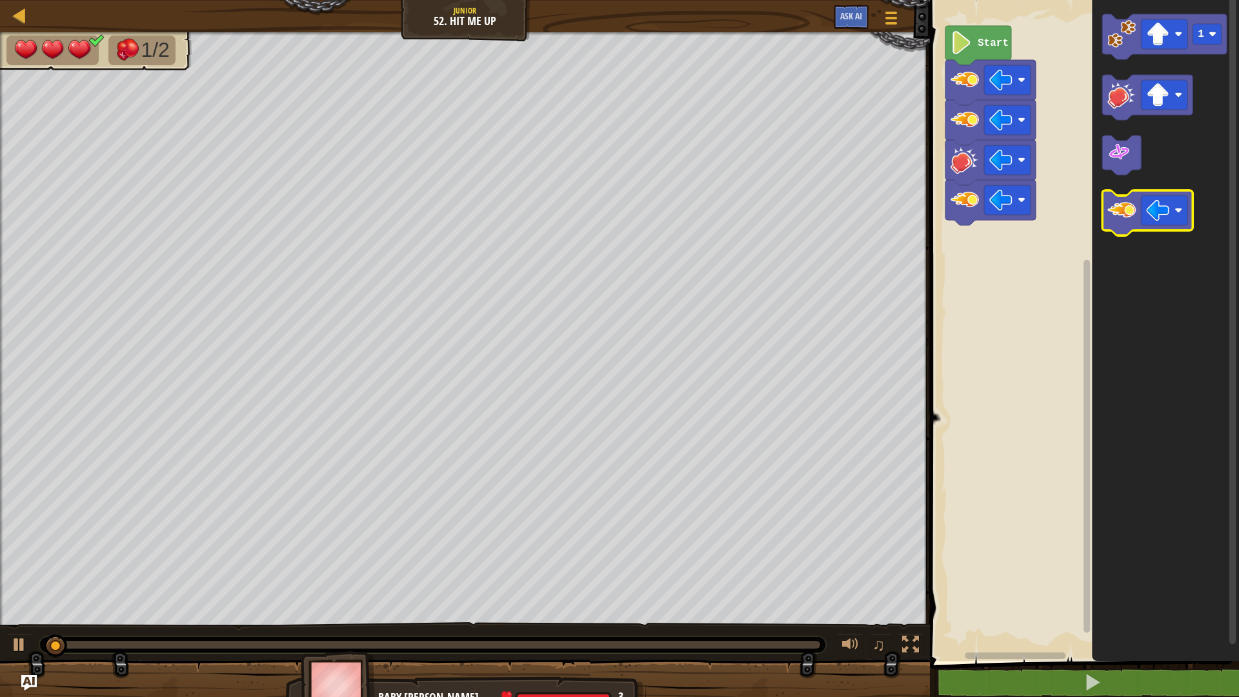
click at [1129, 215] on image "Blockly Workspace" at bounding box center [1122, 210] width 28 height 28
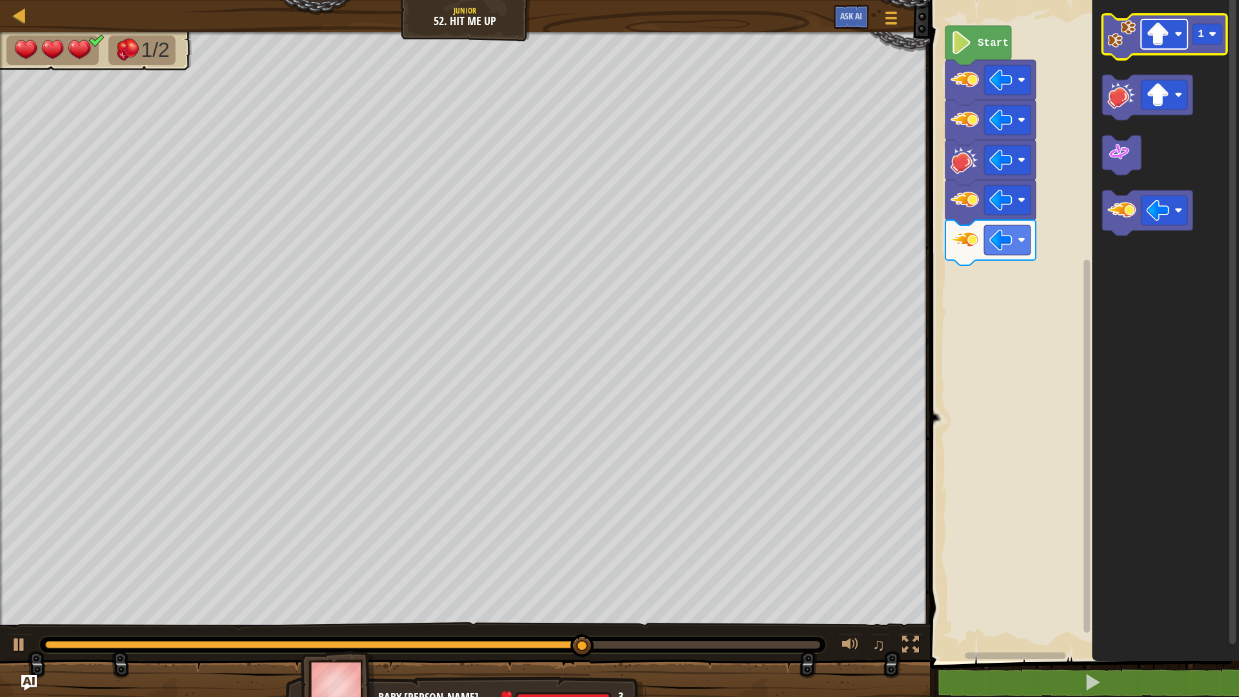
click at [1168, 36] on image "Blockly Workspace" at bounding box center [1158, 34] width 23 height 23
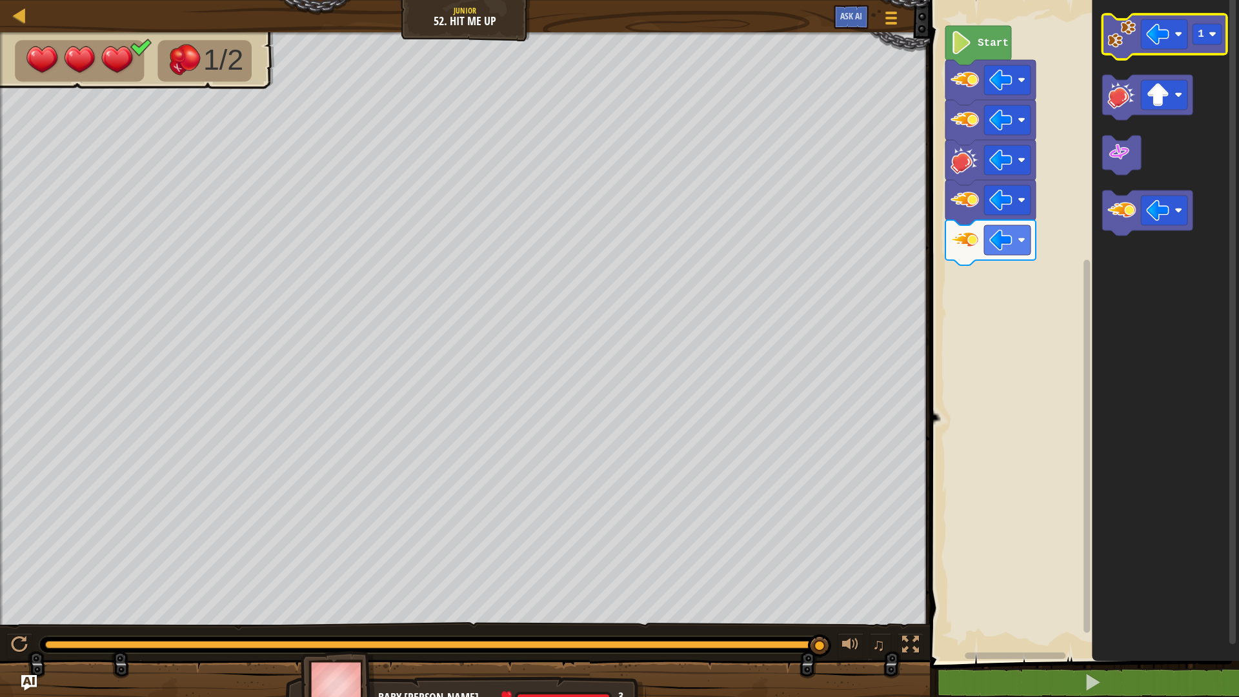
click at [1109, 36] on image "Blockly Workspace" at bounding box center [1122, 34] width 28 height 28
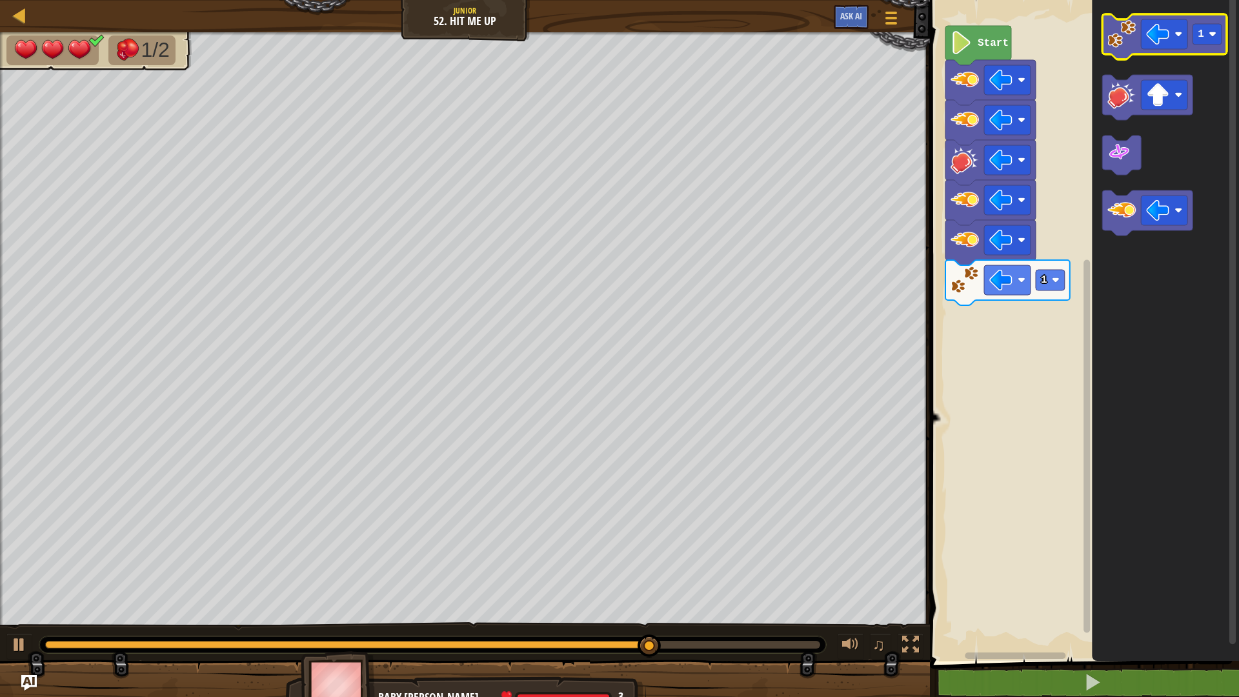
click at [1111, 36] on image "Blockly Workspace" at bounding box center [1122, 34] width 28 height 28
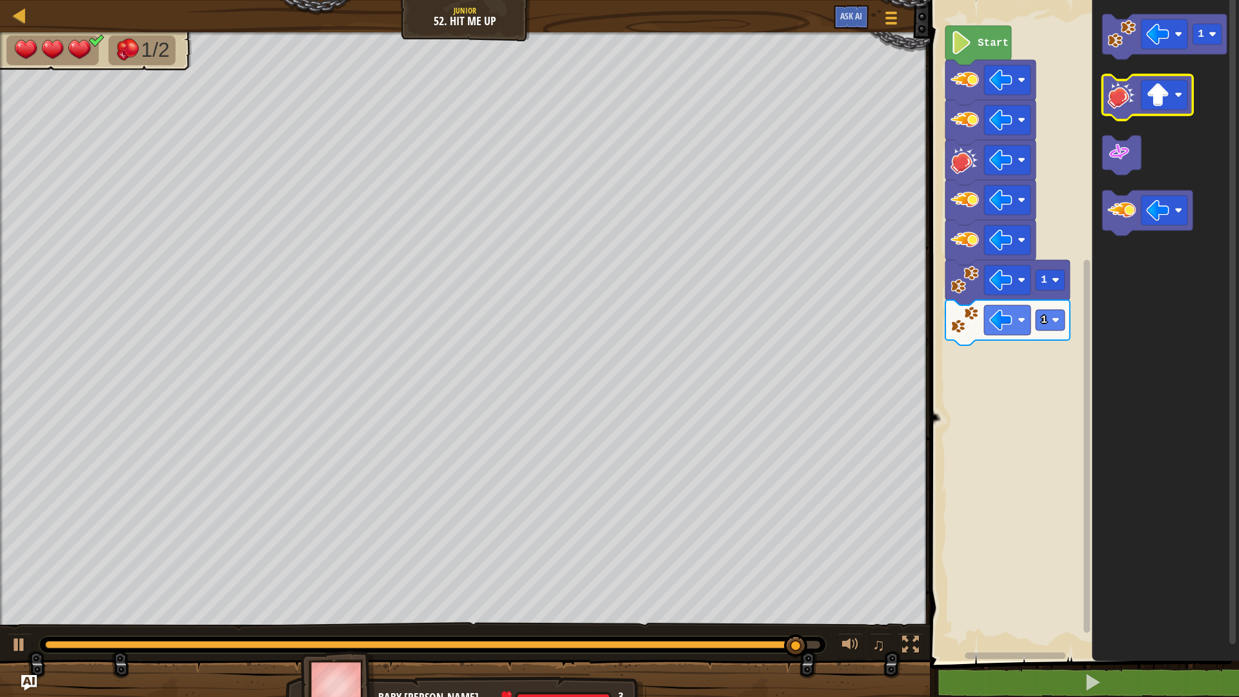
click at [1127, 102] on image "Blockly Workspace" at bounding box center [1122, 95] width 28 height 28
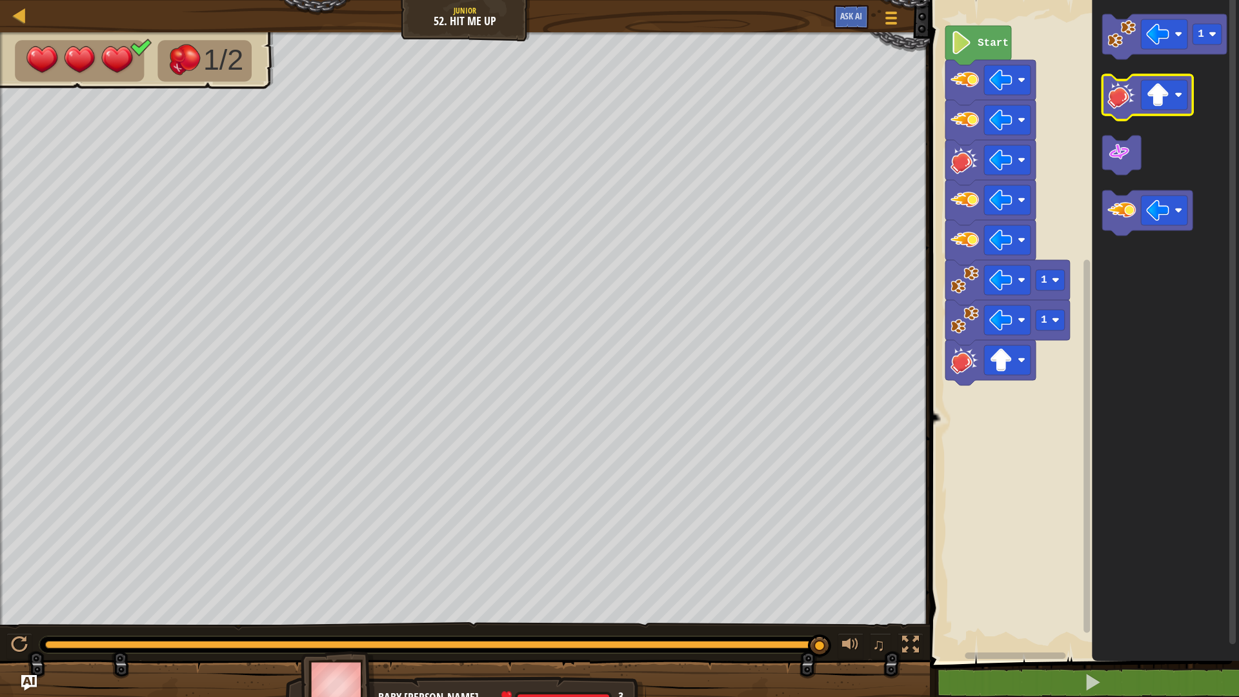
click at [1126, 101] on image "Blockly Workspace" at bounding box center [1122, 95] width 28 height 28
click at [1117, 99] on image "Blockly Workspace" at bounding box center [1122, 95] width 28 height 28
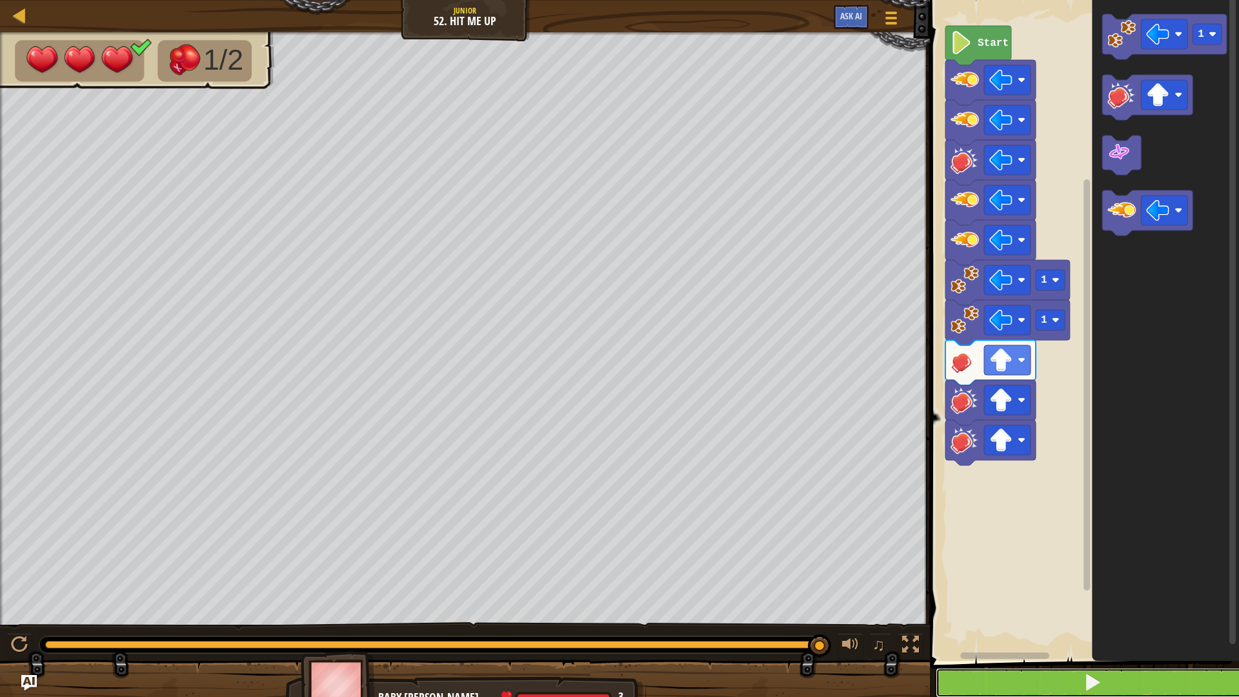
click at [963, 587] on button at bounding box center [1092, 683] width 313 height 30
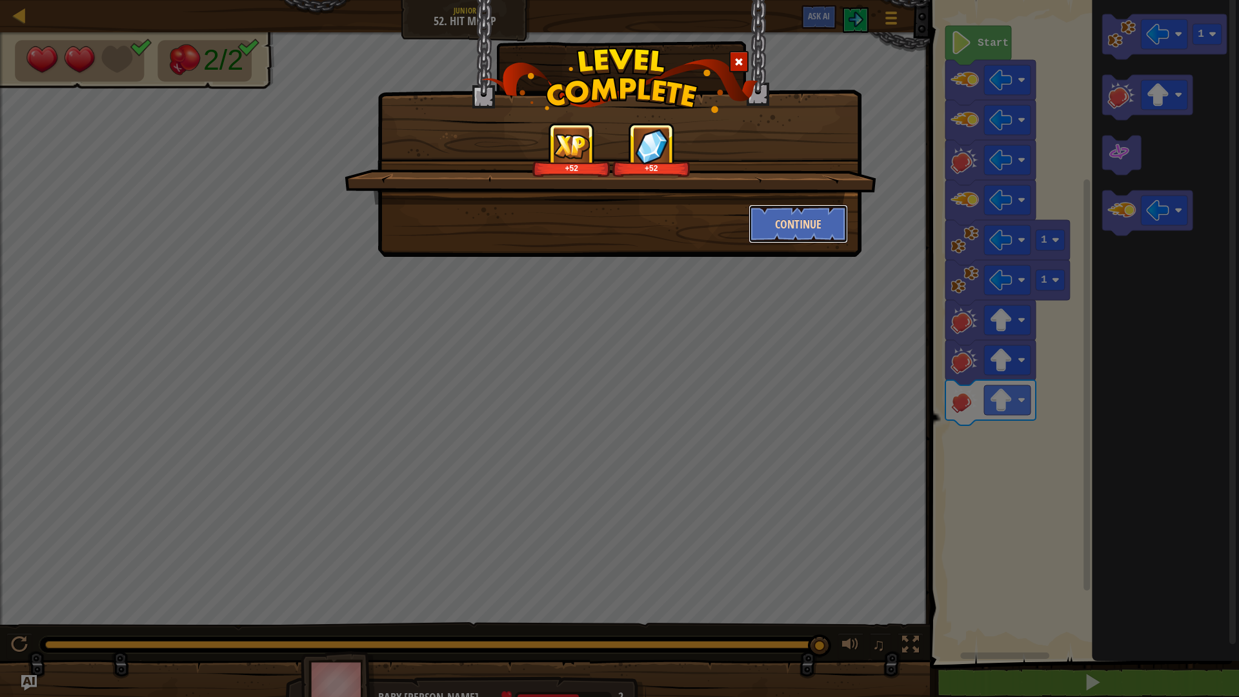
click at [802, 234] on button "Continue" at bounding box center [799, 224] width 100 height 39
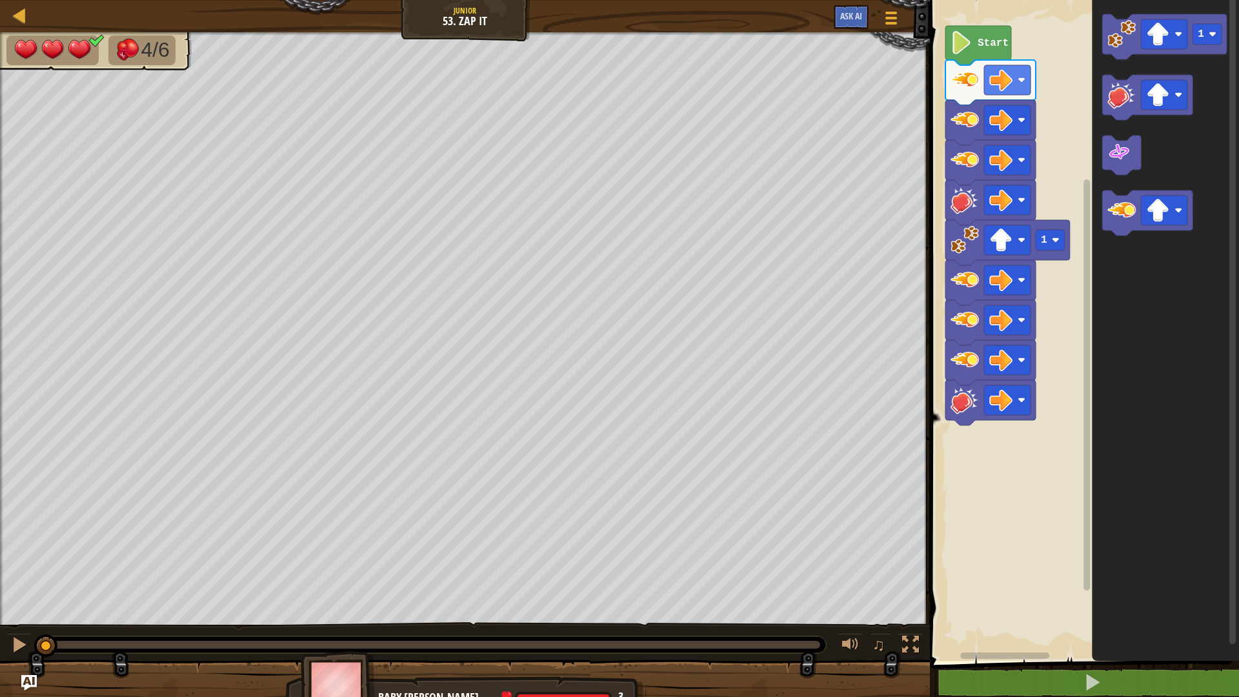
click at [986, 32] on icon "Blockly Workspace" at bounding box center [979, 45] width 66 height 39
click at [0, 587] on div "♫" at bounding box center [465, 641] width 930 height 39
click at [15, 587] on div at bounding box center [19, 645] width 17 height 17
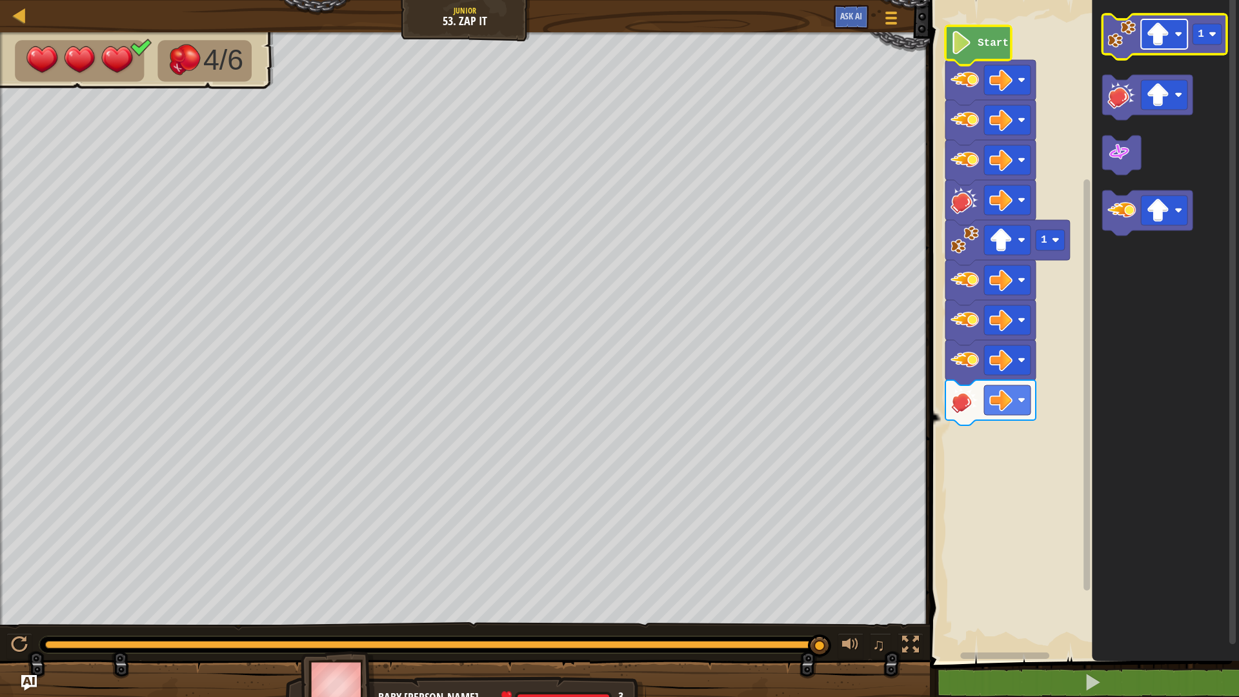
click at [1171, 43] on rect "Blockly Workspace" at bounding box center [1164, 34] width 46 height 30
click at [1136, 49] on icon "Blockly Workspace" at bounding box center [1165, 36] width 125 height 45
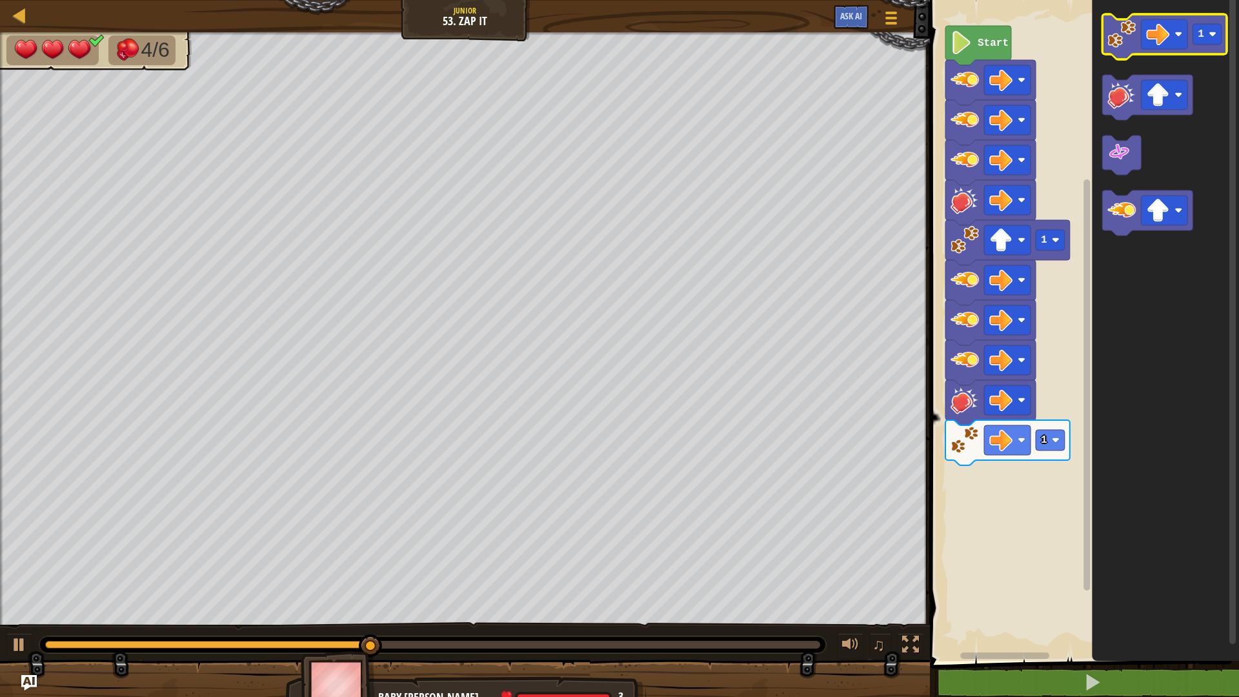
click at [1136, 49] on icon "Blockly Workspace" at bounding box center [1165, 36] width 125 height 45
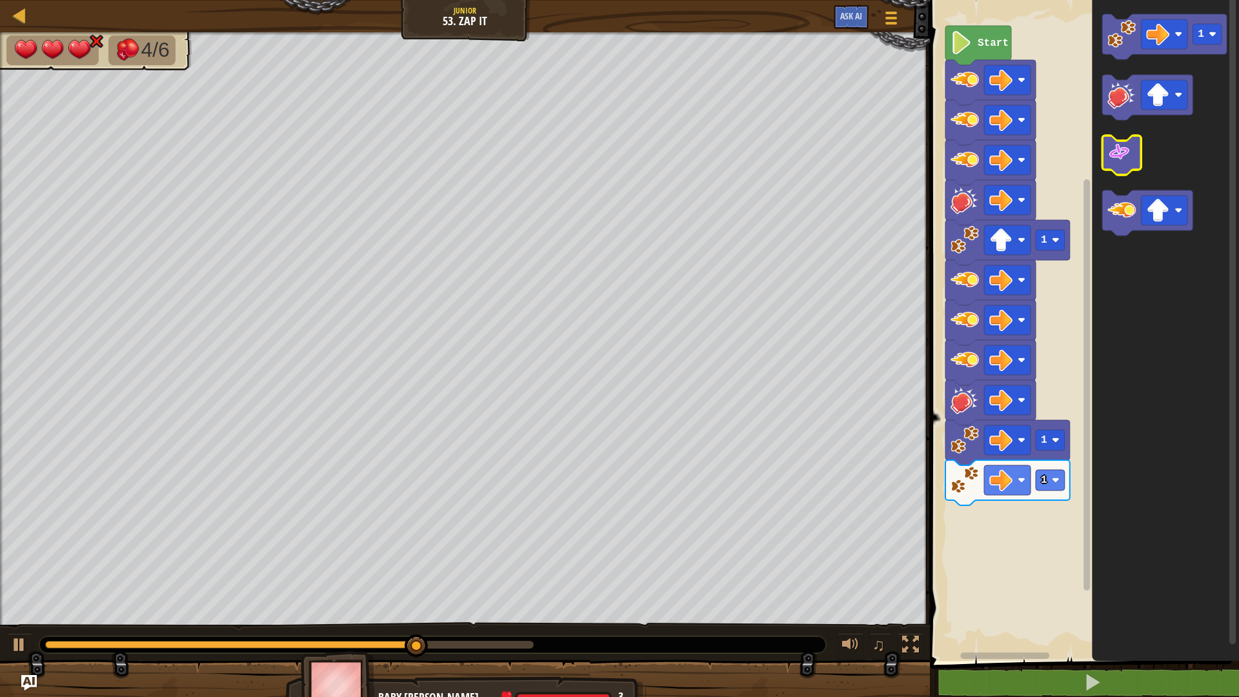
click at [1132, 167] on icon "Blockly Workspace" at bounding box center [1122, 155] width 39 height 39
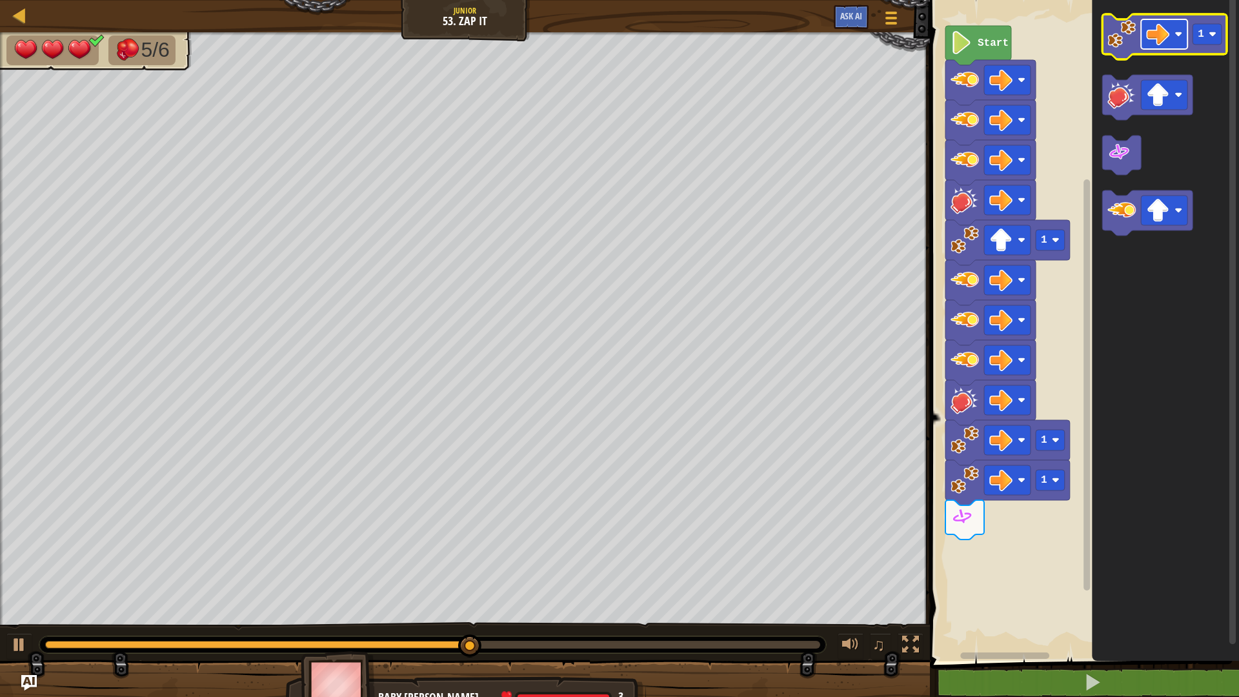
click at [1174, 33] on rect "Blockly Workspace" at bounding box center [1164, 34] width 46 height 30
click at [1124, 47] on image "Blockly Workspace" at bounding box center [1122, 34] width 28 height 28
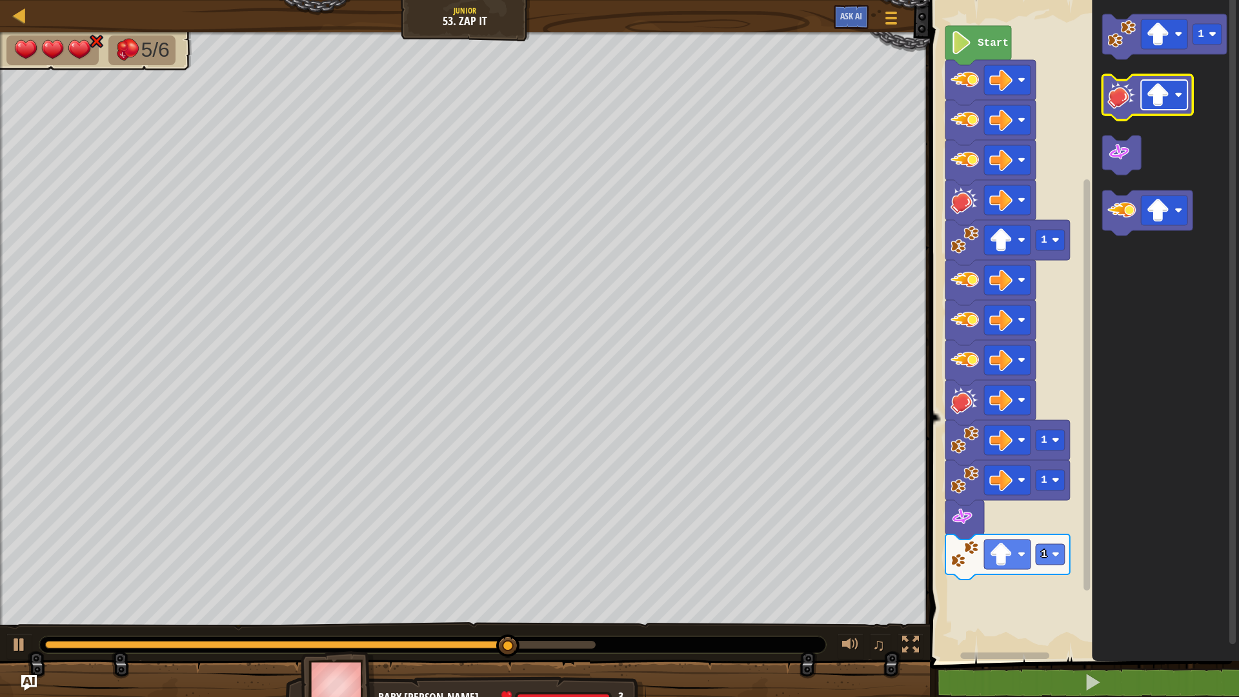
click at [1182, 94] on image "Blockly Workspace" at bounding box center [1179, 95] width 8 height 8
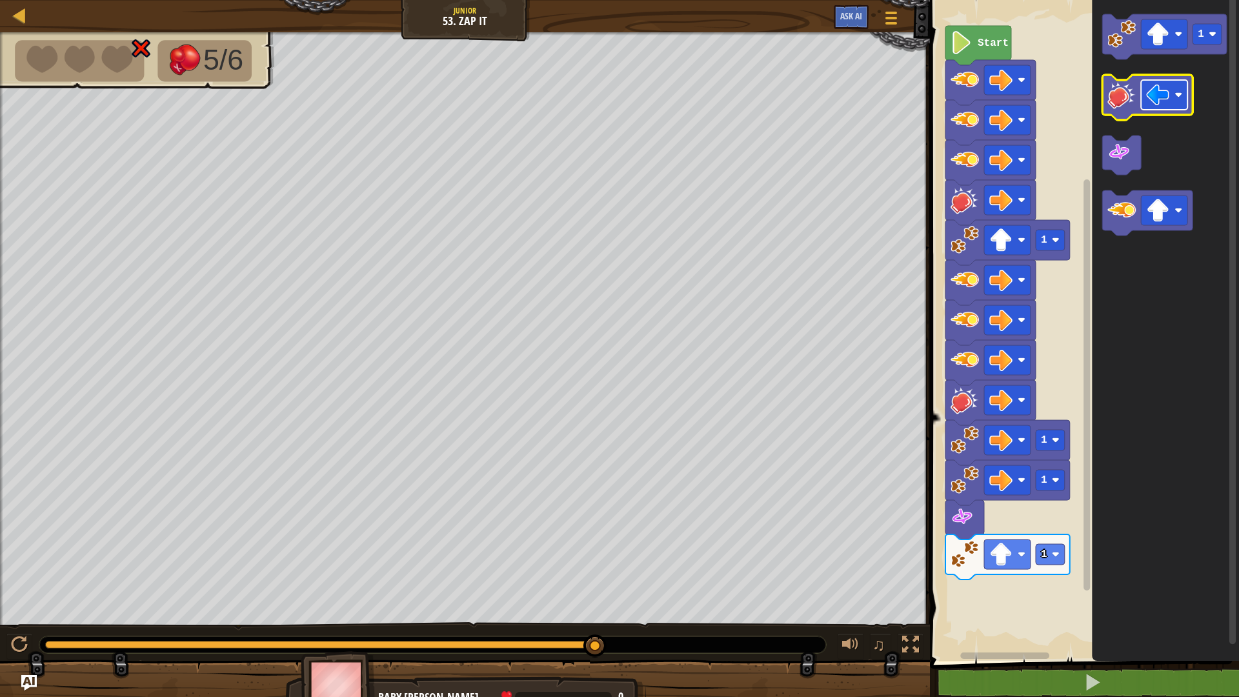
click at [1175, 93] on g "Blockly Workspace" at bounding box center [1164, 95] width 46 height 30
click at [1130, 113] on icon "Blockly Workspace" at bounding box center [1148, 97] width 90 height 45
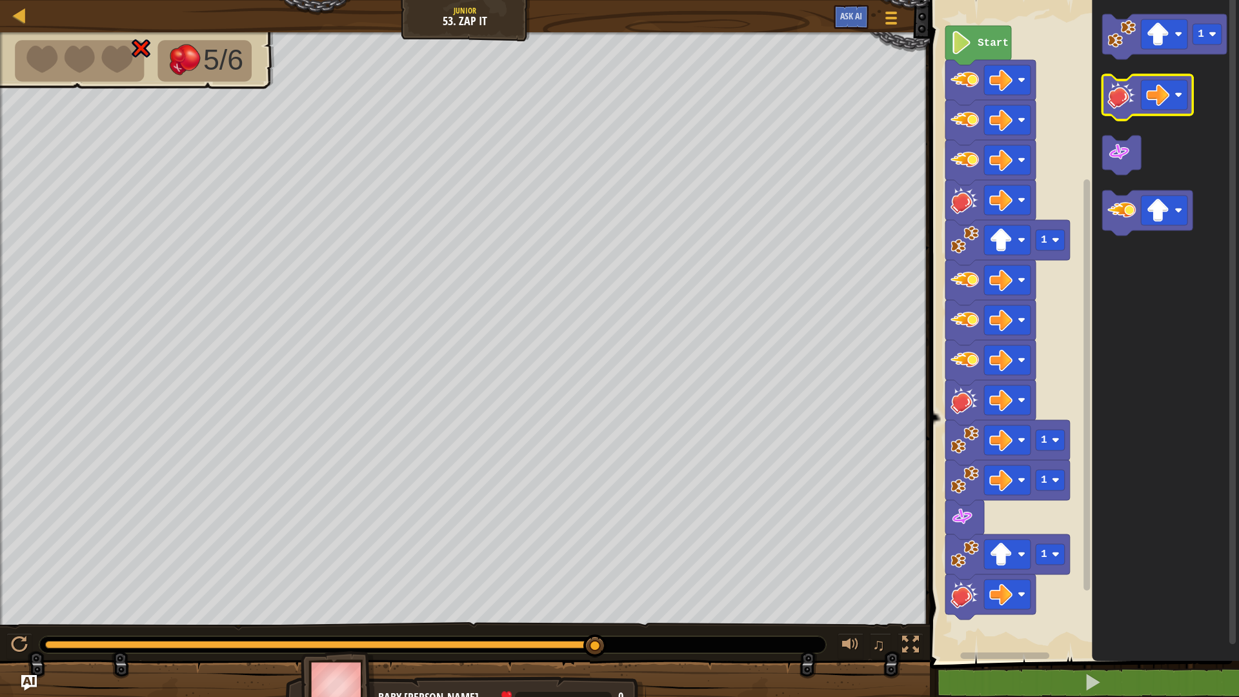
click at [1130, 113] on icon "Blockly Workspace" at bounding box center [1148, 97] width 90 height 45
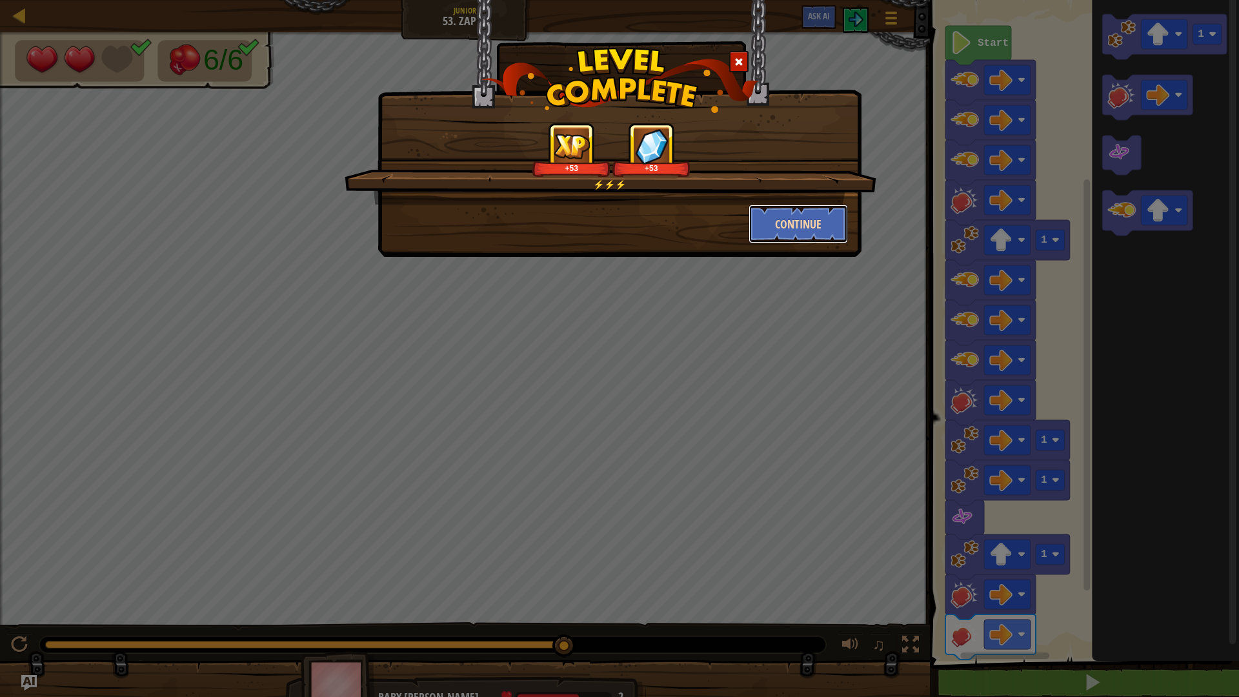
click at [827, 227] on button "Continue" at bounding box center [799, 224] width 100 height 39
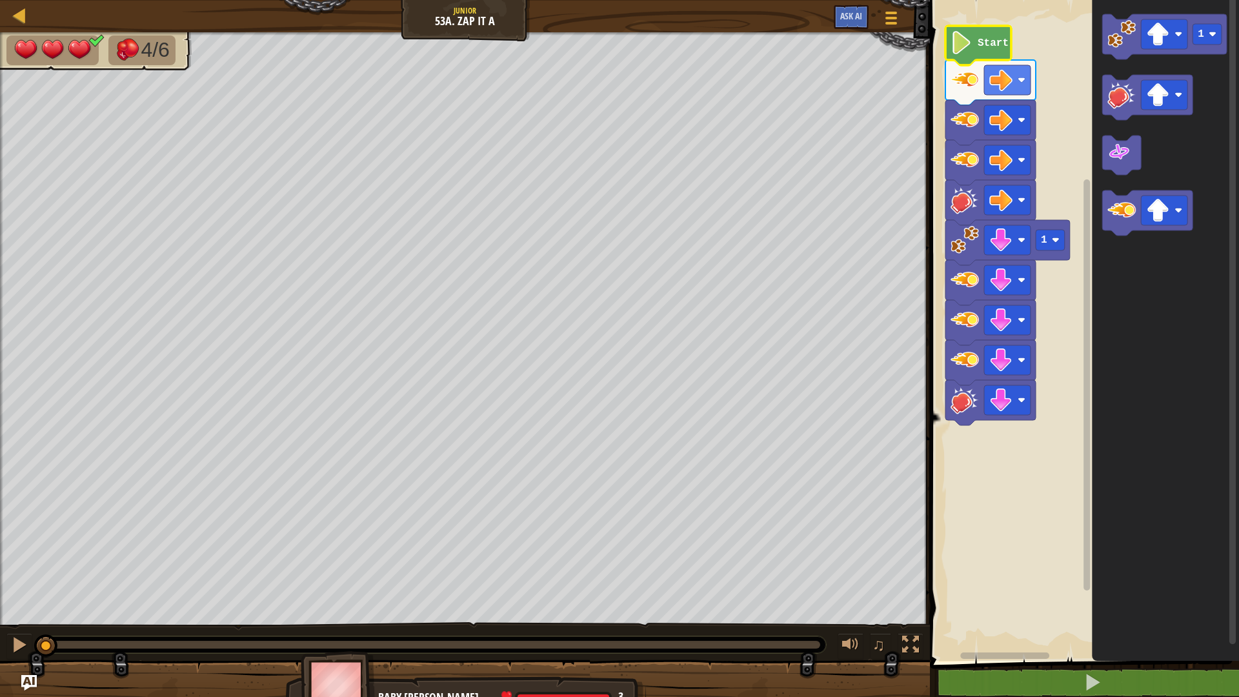
click at [978, 59] on icon "Blockly Workspace" at bounding box center [979, 45] width 66 height 39
click at [23, 587] on div "♫" at bounding box center [465, 641] width 930 height 39
click at [15, 587] on div at bounding box center [465, 692] width 930 height 65
click at [23, 587] on div at bounding box center [19, 645] width 17 height 17
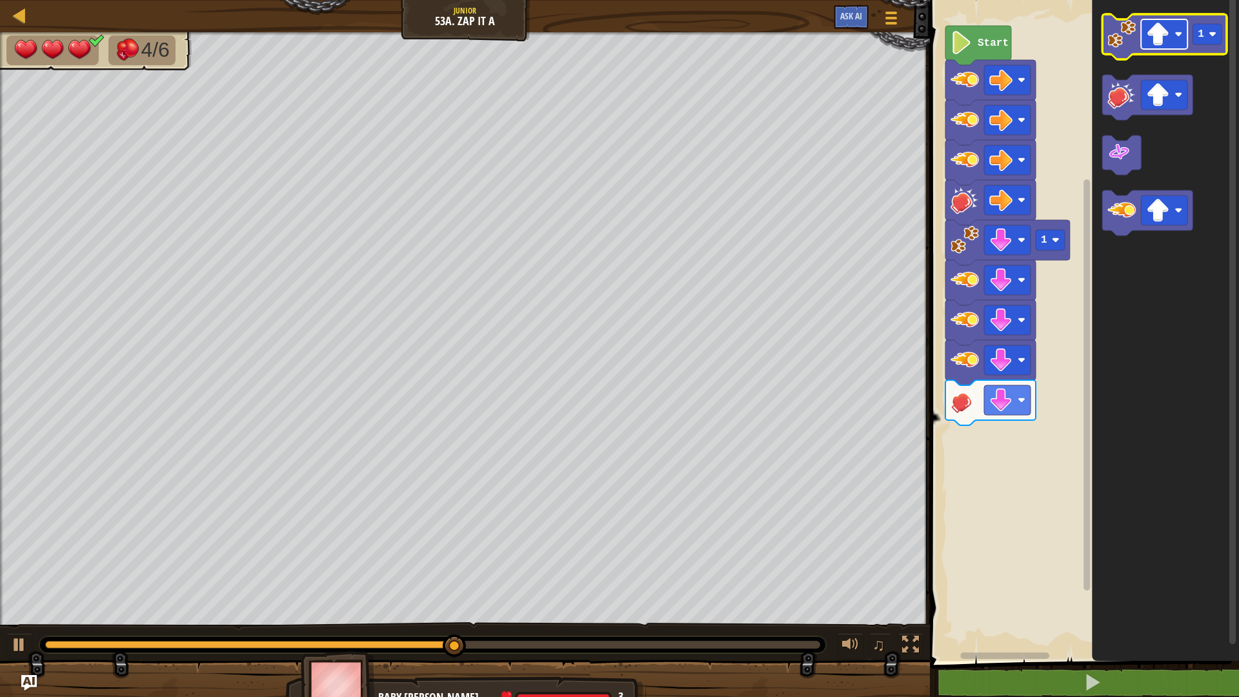
click at [1162, 31] on image "Blockly Workspace" at bounding box center [1158, 34] width 23 height 23
click at [1125, 52] on icon "Blockly Workspace" at bounding box center [1165, 36] width 125 height 45
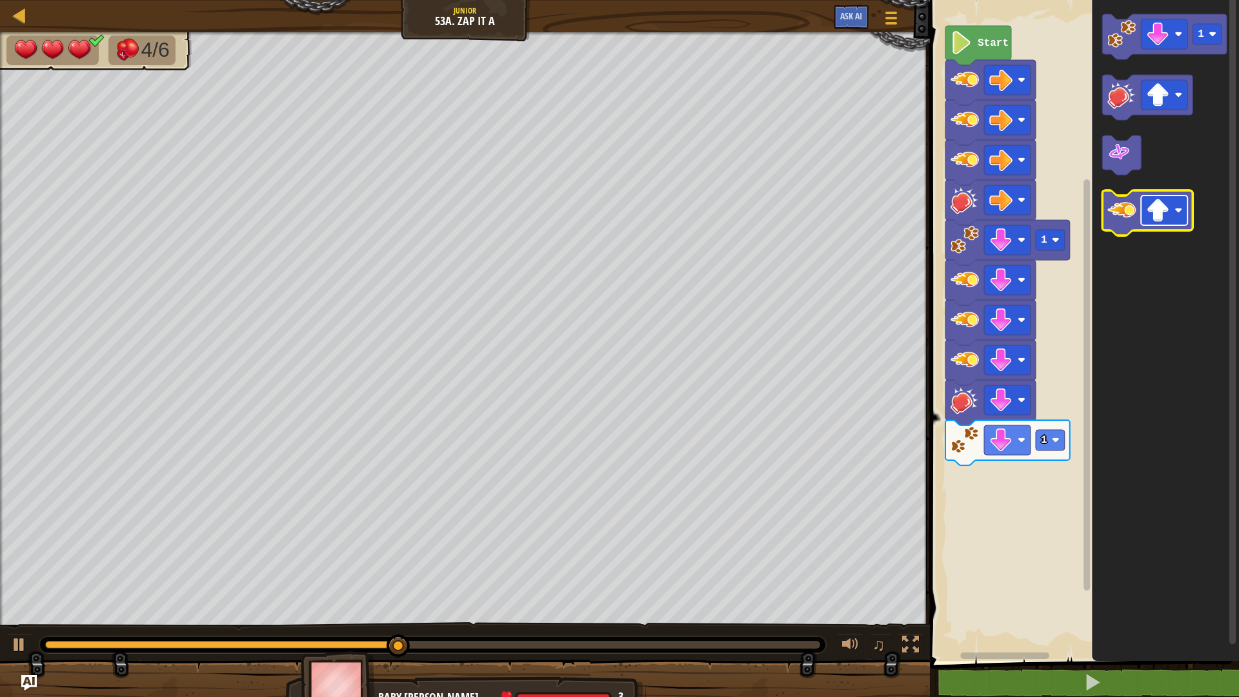
click at [1165, 219] on image "Blockly Workspace" at bounding box center [1158, 210] width 23 height 23
click at [1130, 216] on image "Blockly Workspace" at bounding box center [1122, 210] width 28 height 28
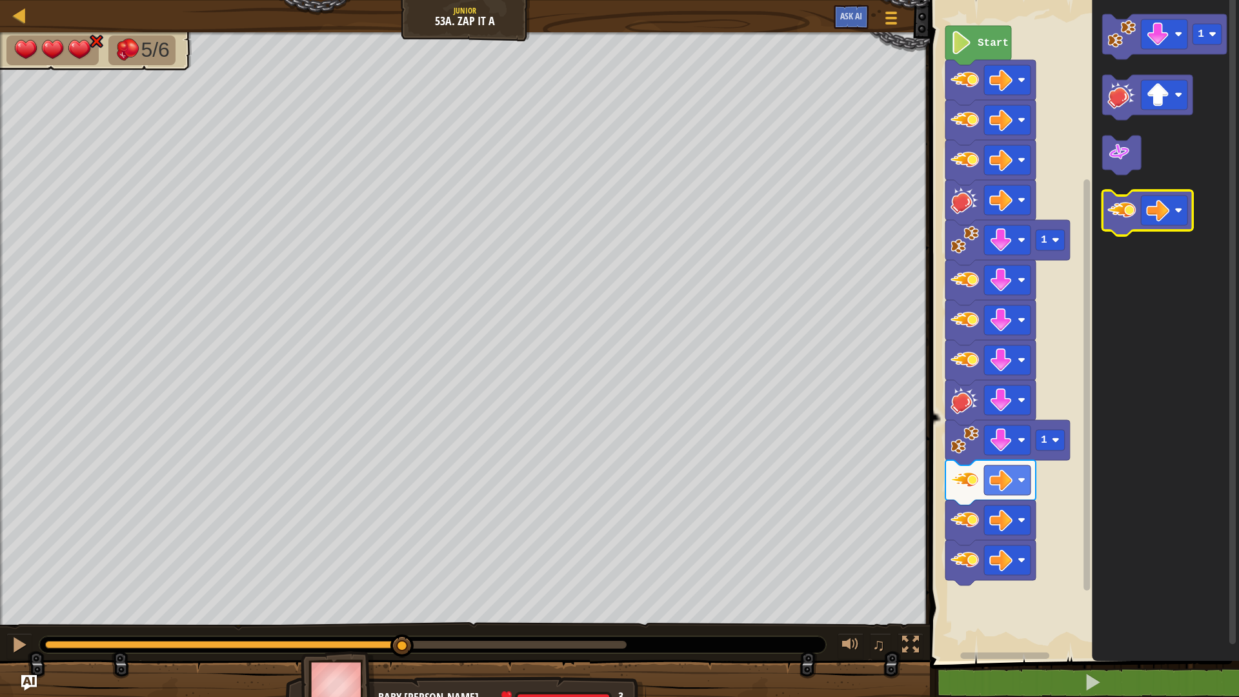
click at [1130, 216] on image "Blockly Workspace" at bounding box center [1122, 210] width 28 height 28
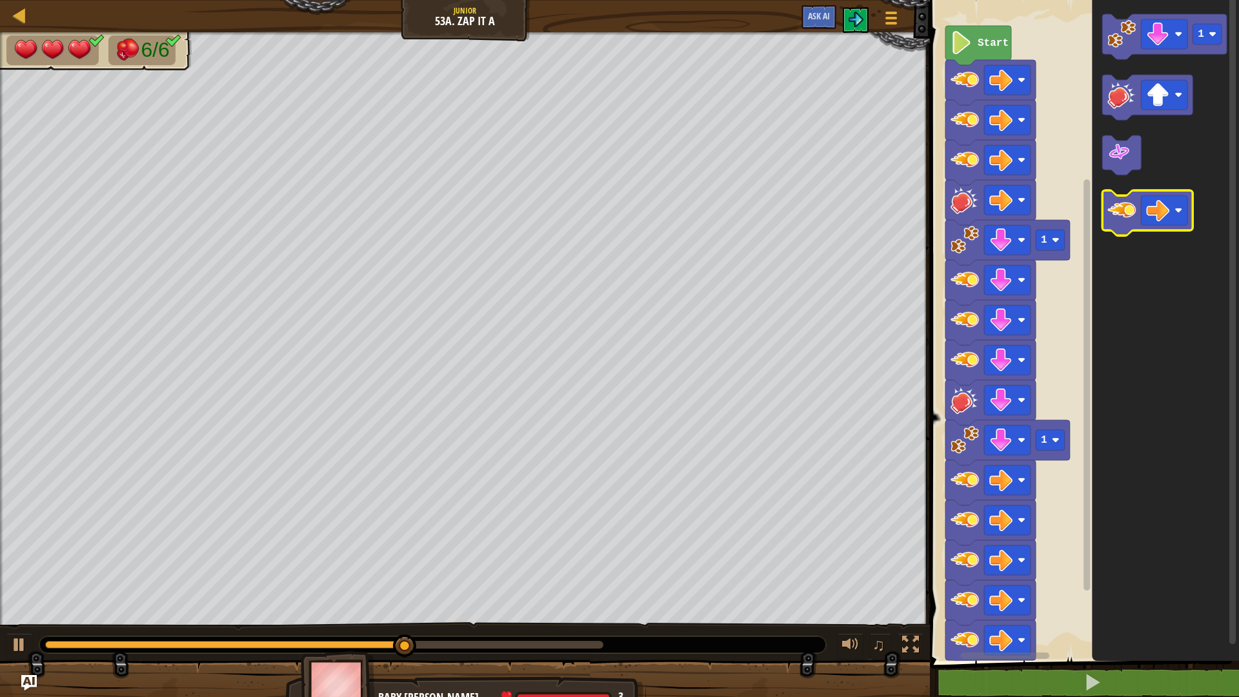
click at [1130, 216] on image "Blockly Workspace" at bounding box center [1122, 210] width 28 height 28
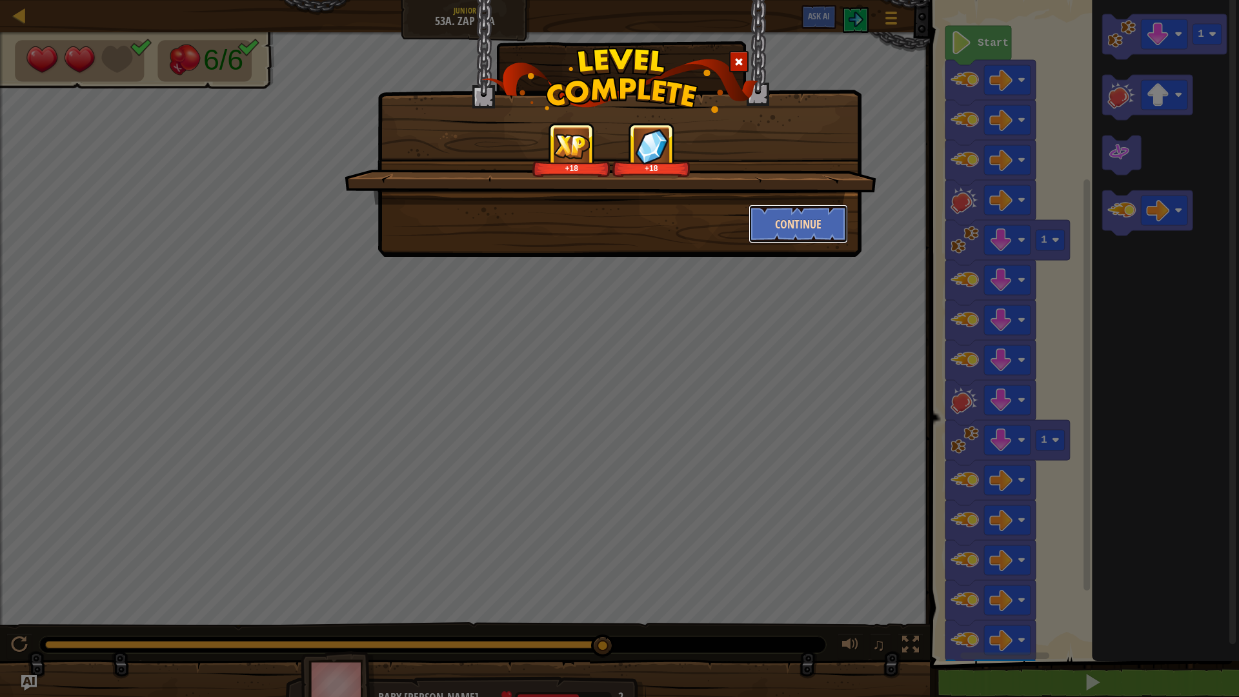
drag, startPoint x: 790, startPoint y: 206, endPoint x: 793, endPoint y: 213, distance: 7.8
click at [793, 213] on button "Continue" at bounding box center [799, 224] width 100 height 39
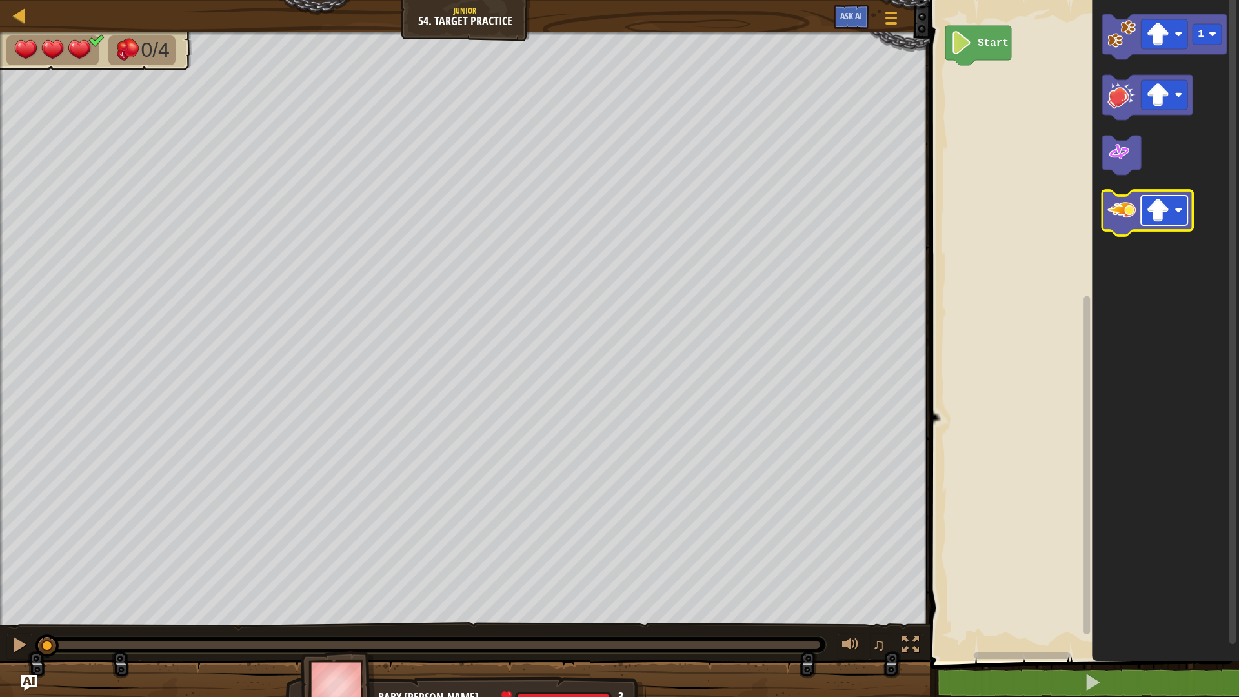
click at [1159, 223] on rect "Blockly Workspace" at bounding box center [1164, 211] width 46 height 30
click at [1123, 225] on icon "Blockly Workspace" at bounding box center [1148, 212] width 90 height 45
click at [1180, 211] on image "Blockly Workspace" at bounding box center [1179, 211] width 8 height 8
click at [1128, 220] on image "Blockly Workspace" at bounding box center [1122, 210] width 28 height 28
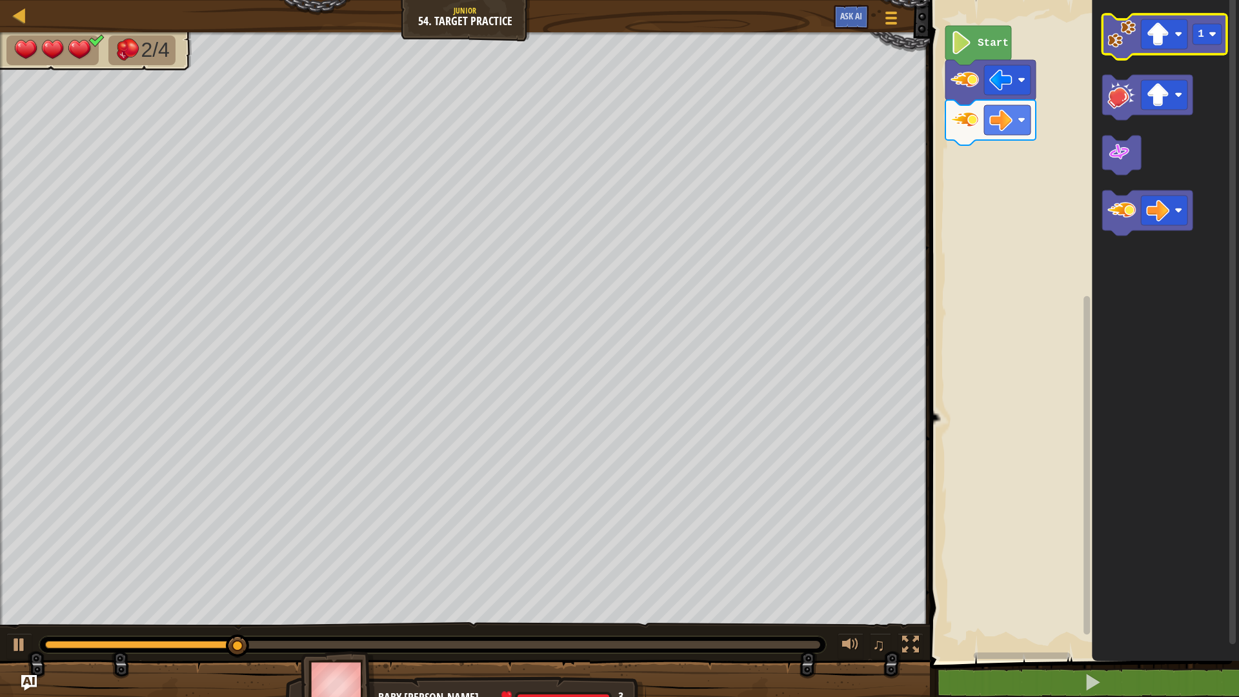
click at [1106, 53] on icon "Blockly Workspace" at bounding box center [1165, 36] width 125 height 45
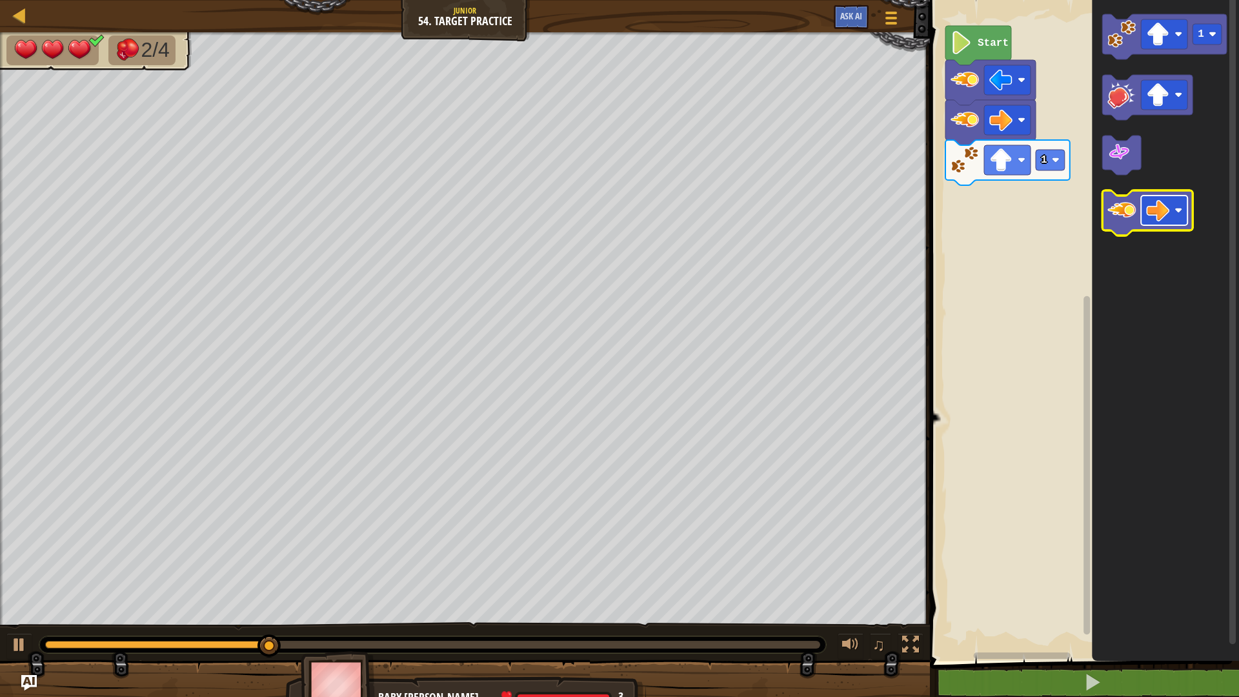
click at [1179, 213] on image "Blockly Workspace" at bounding box center [1179, 211] width 8 height 8
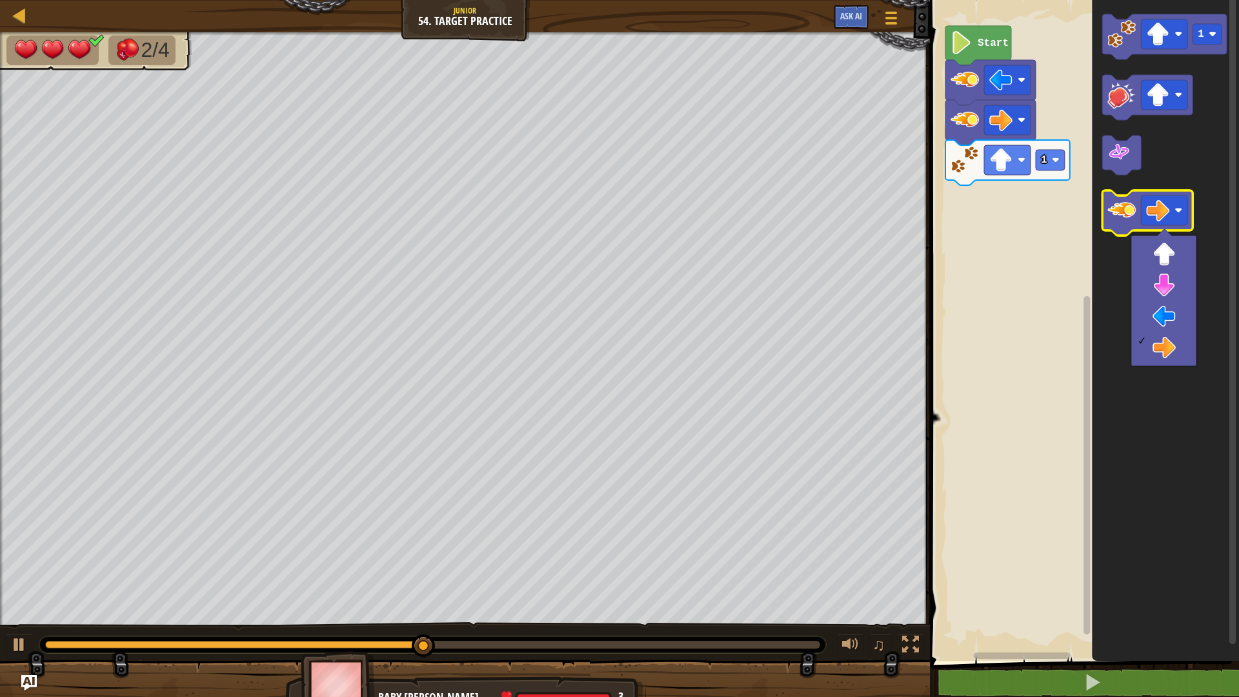
click at [1116, 213] on image "Blockly Workspace" at bounding box center [1122, 210] width 28 height 28
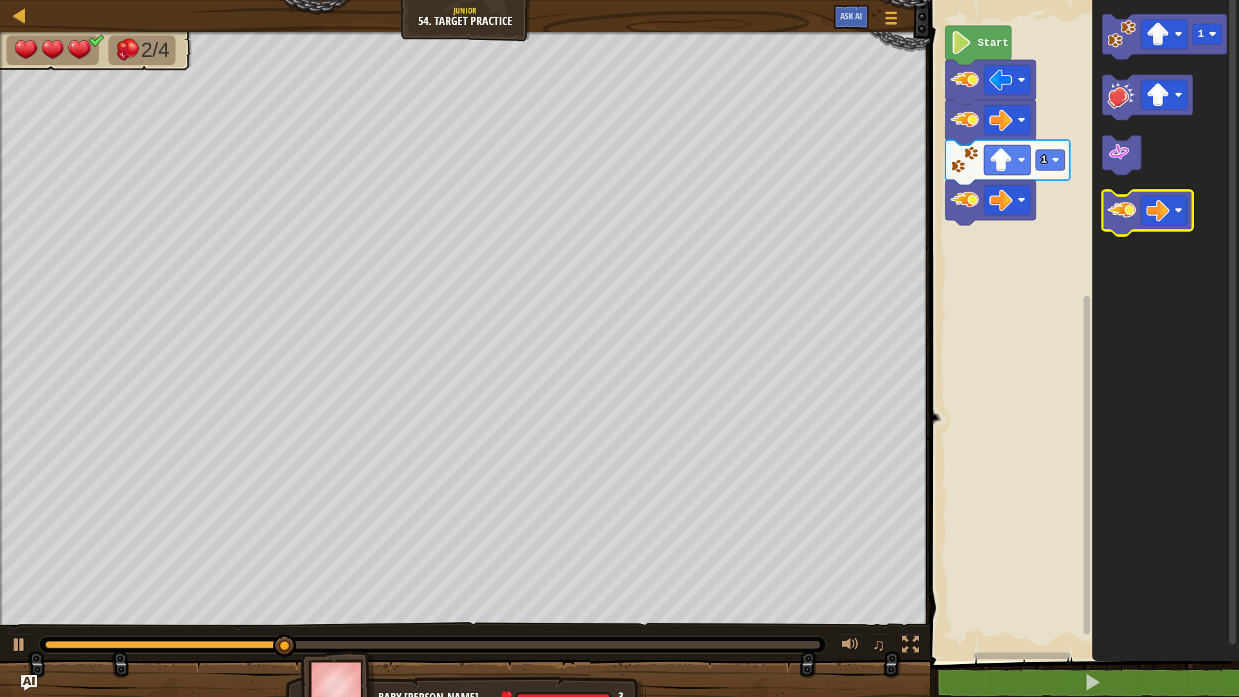
click at [1116, 213] on image "Blockly Workspace" at bounding box center [1122, 210] width 28 height 28
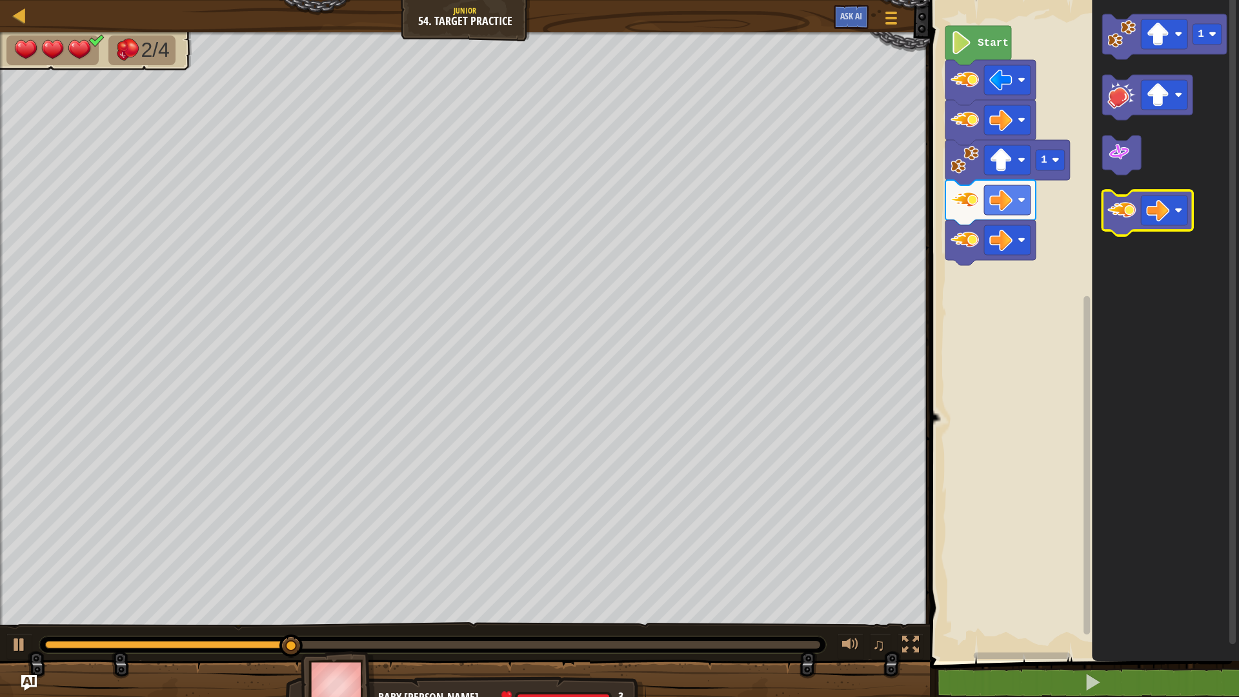
click at [1116, 213] on image "Blockly Workspace" at bounding box center [1122, 210] width 28 height 28
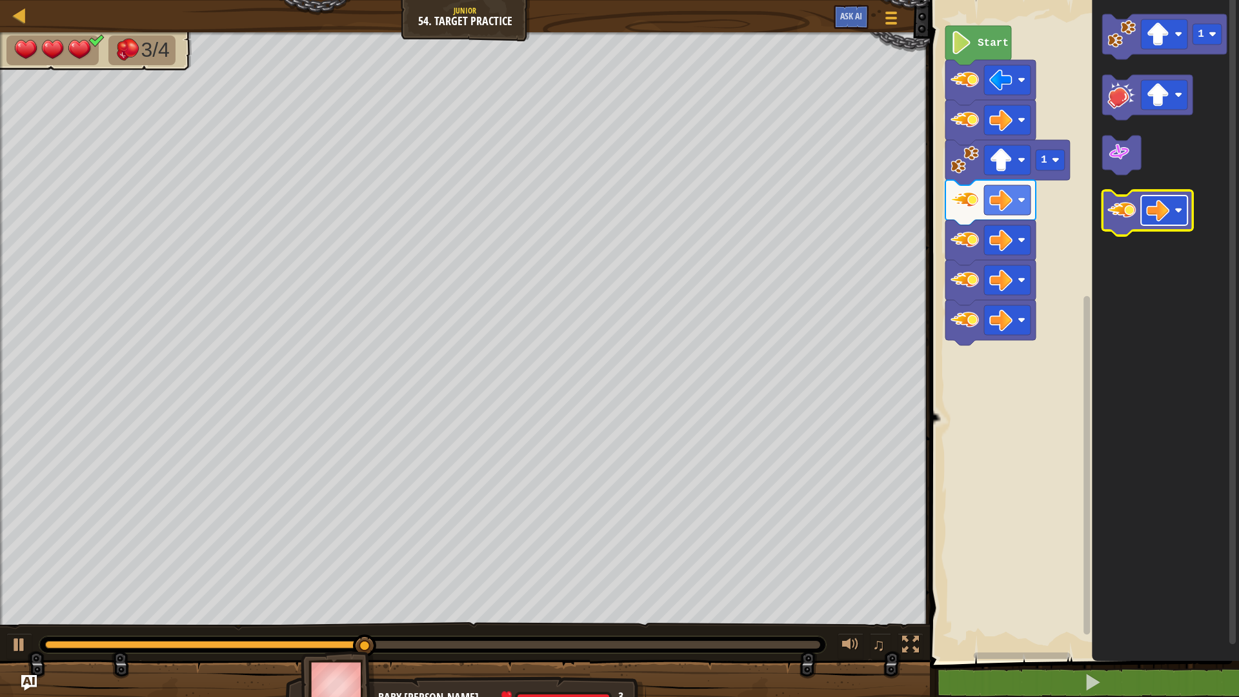
click at [1149, 213] on image "Blockly Workspace" at bounding box center [1158, 210] width 23 height 23
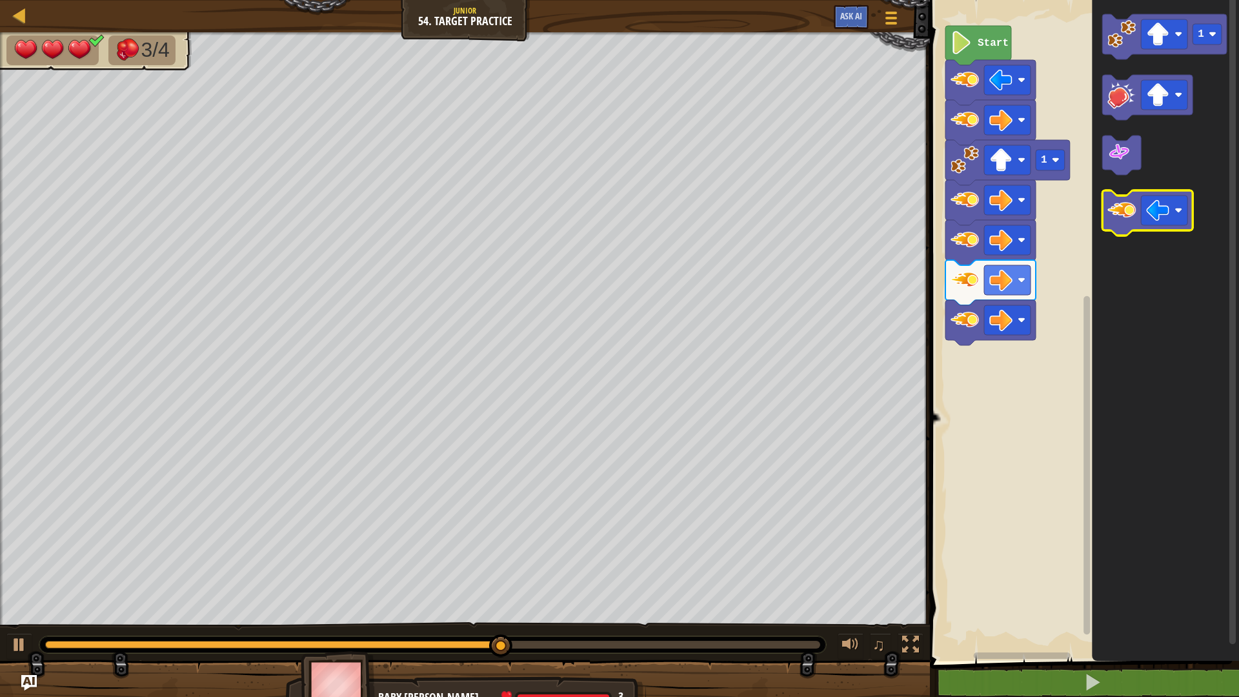
click at [1130, 223] on image "Blockly Workspace" at bounding box center [1122, 210] width 28 height 28
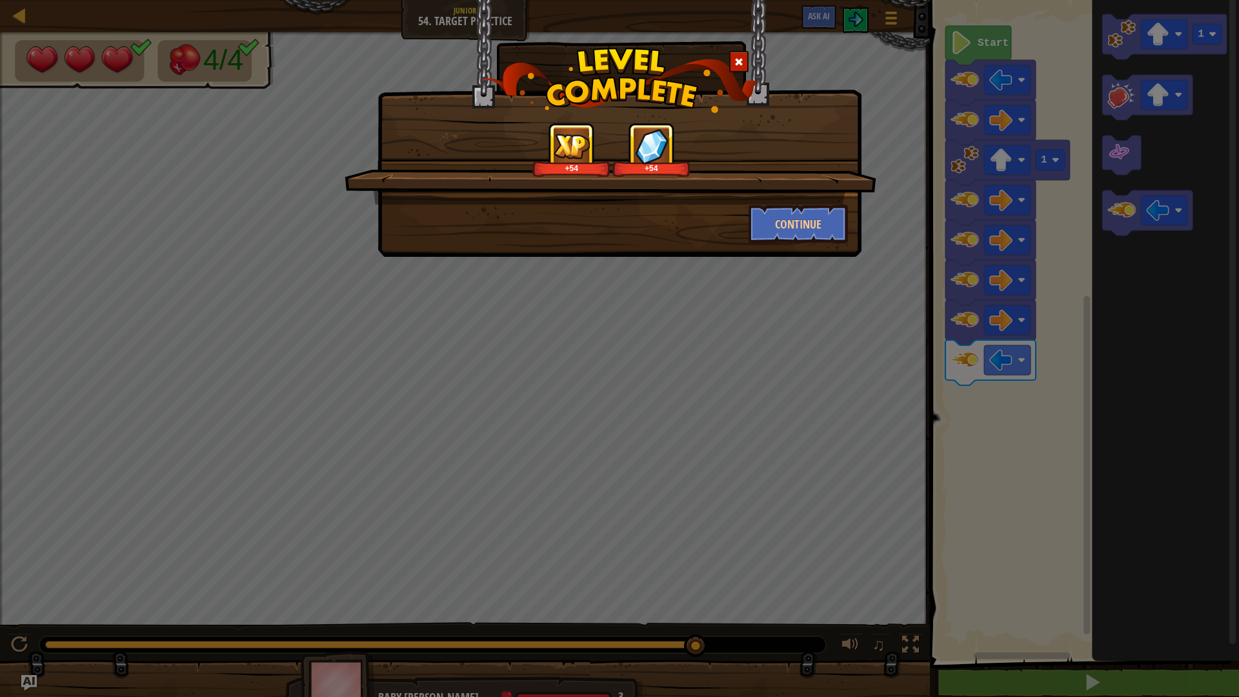
click at [797, 201] on div "+54 +54" at bounding box center [611, 164] width 532 height 82
click at [809, 213] on button "Continue" at bounding box center [799, 224] width 100 height 39
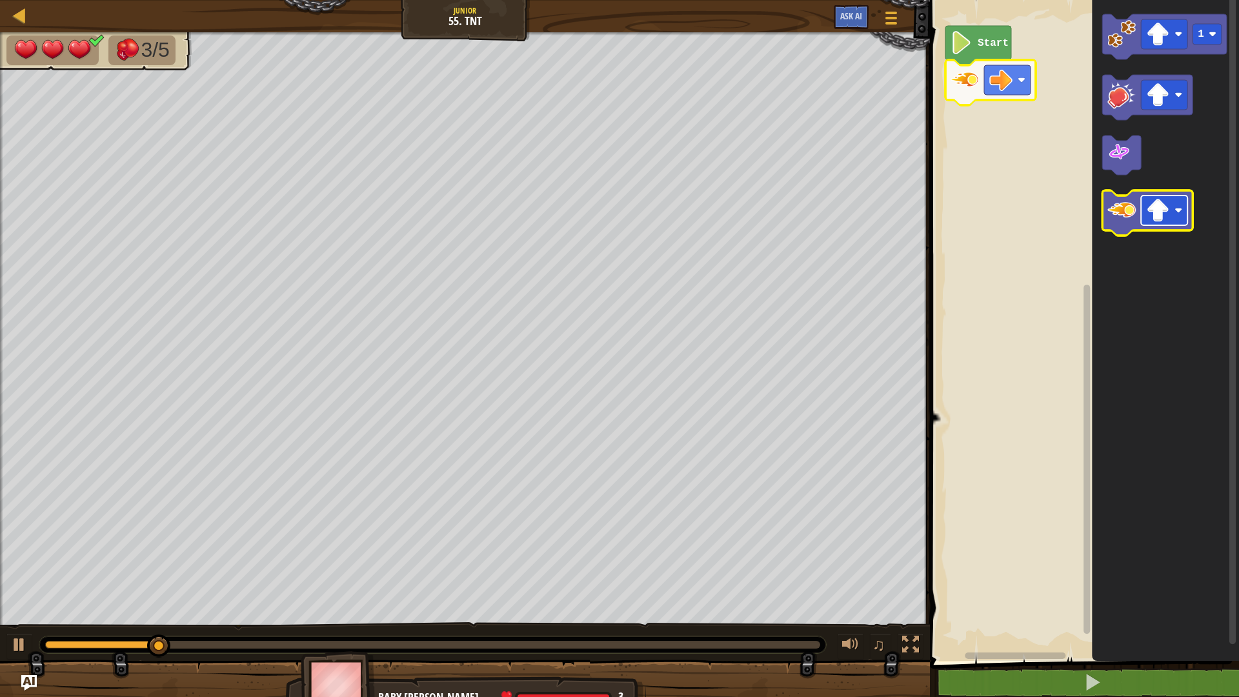
click at [1173, 211] on rect "Blockly Workspace" at bounding box center [1164, 211] width 46 height 30
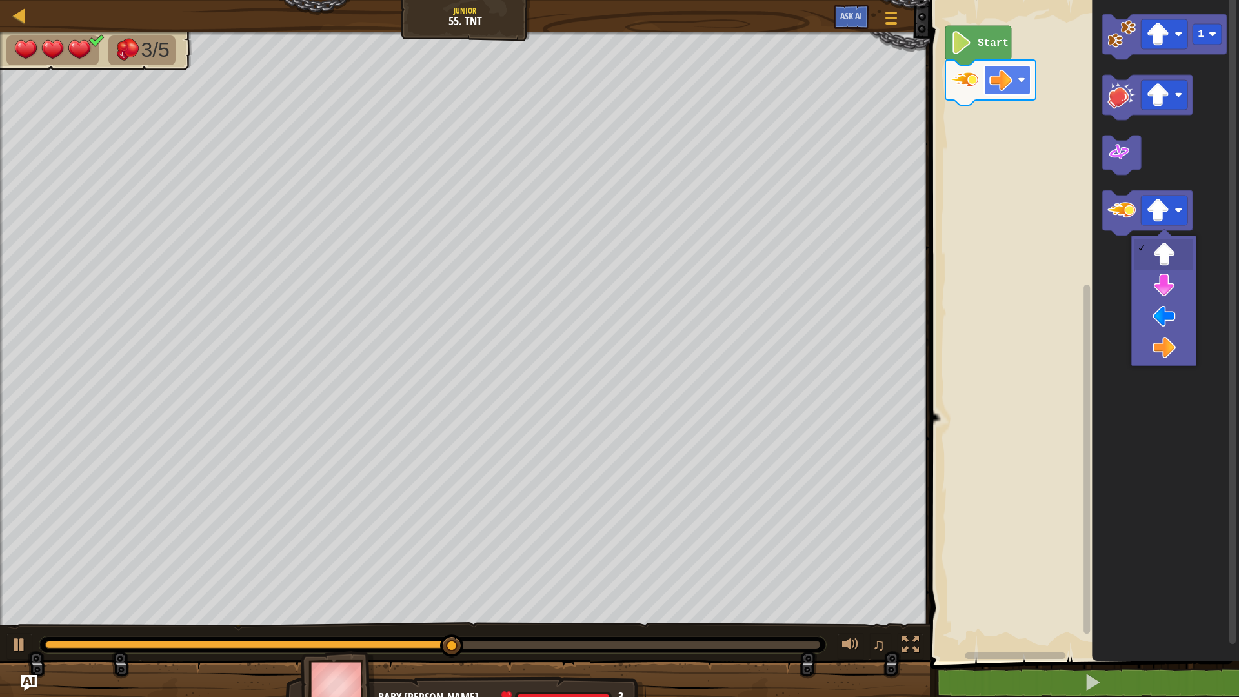
click at [1021, 74] on rect "Blockly Workspace" at bounding box center [1007, 80] width 46 height 30
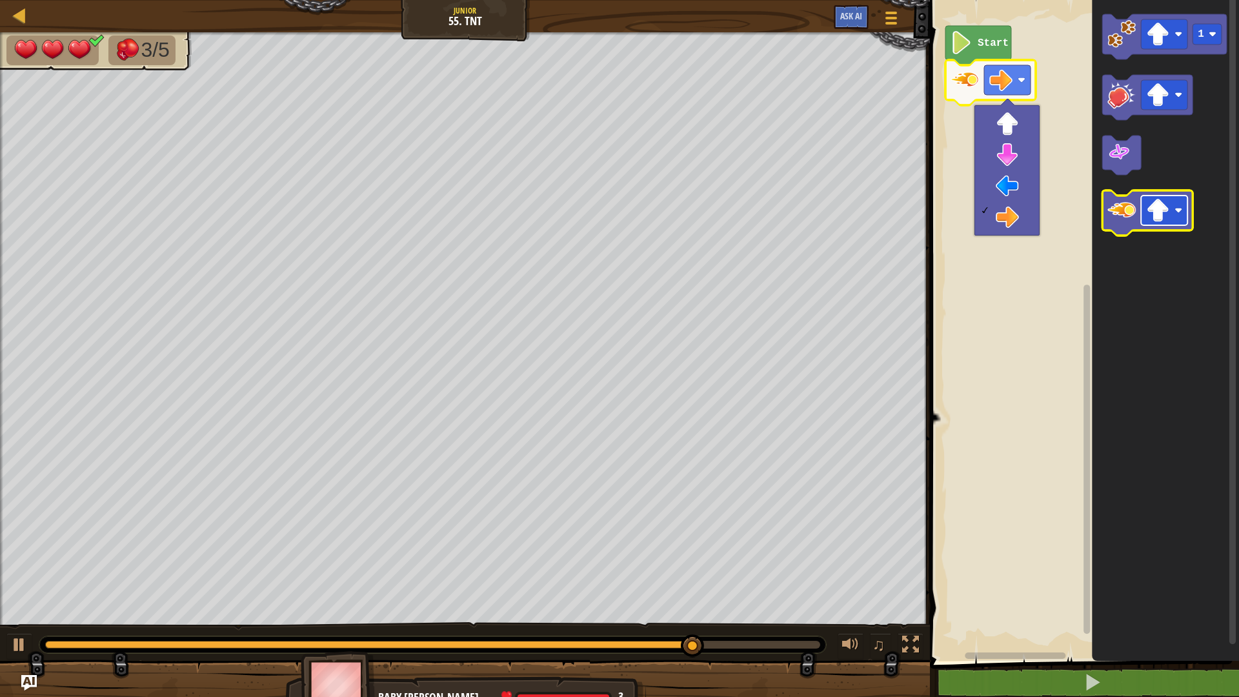
click at [1170, 206] on image "Blockly Workspace" at bounding box center [1158, 210] width 23 height 23
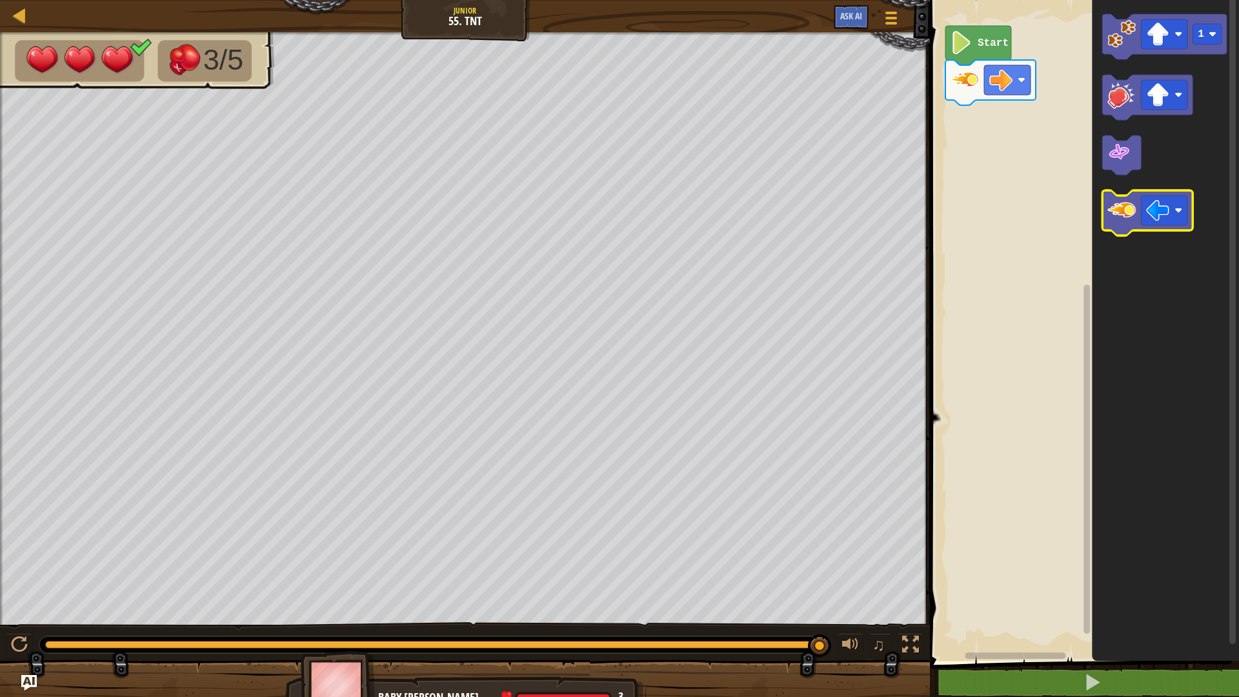
click at [1117, 221] on image "Blockly Workspace" at bounding box center [1122, 210] width 28 height 28
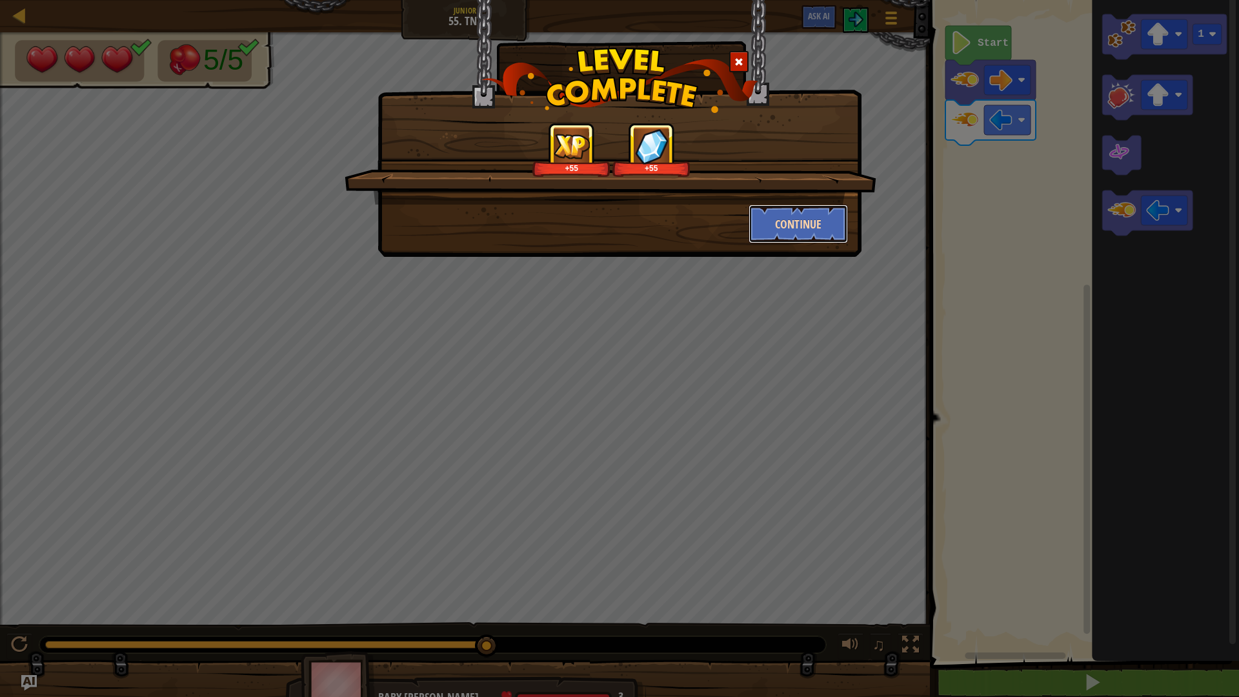
drag, startPoint x: 766, startPoint y: 214, endPoint x: 774, endPoint y: 213, distance: 8.5
click at [774, 213] on button "Continue" at bounding box center [799, 224] width 100 height 39
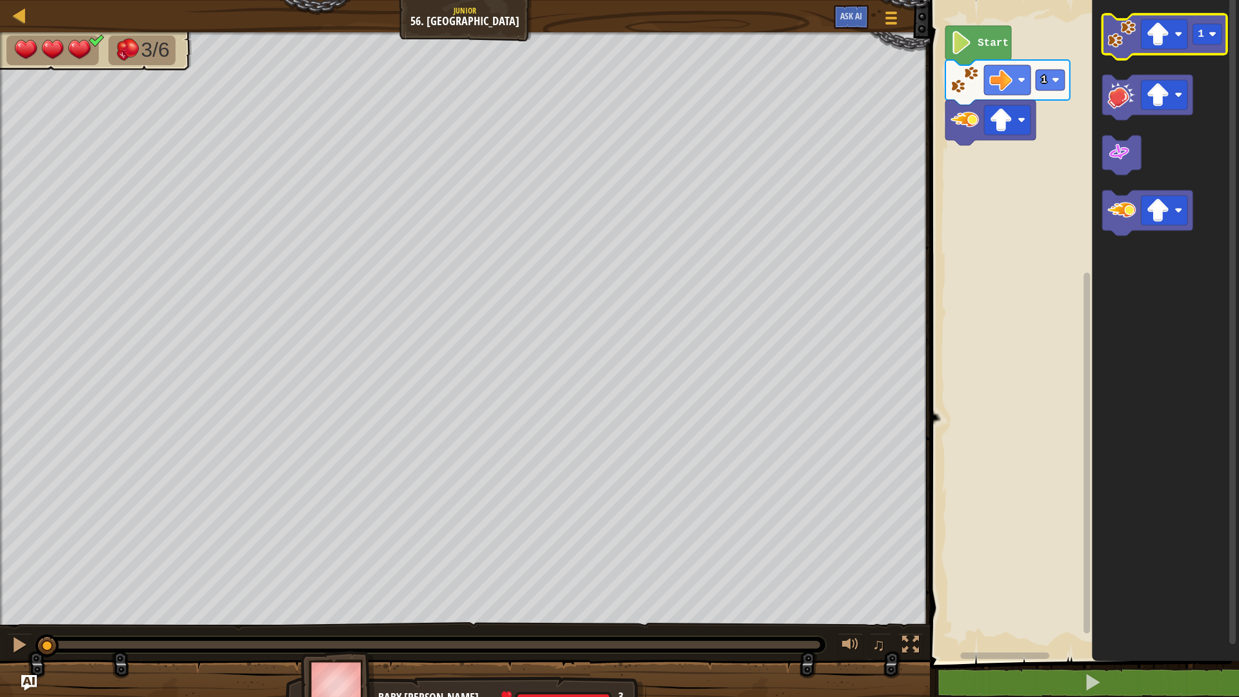
click at [1119, 49] on icon "Blockly Workspace" at bounding box center [1165, 36] width 125 height 45
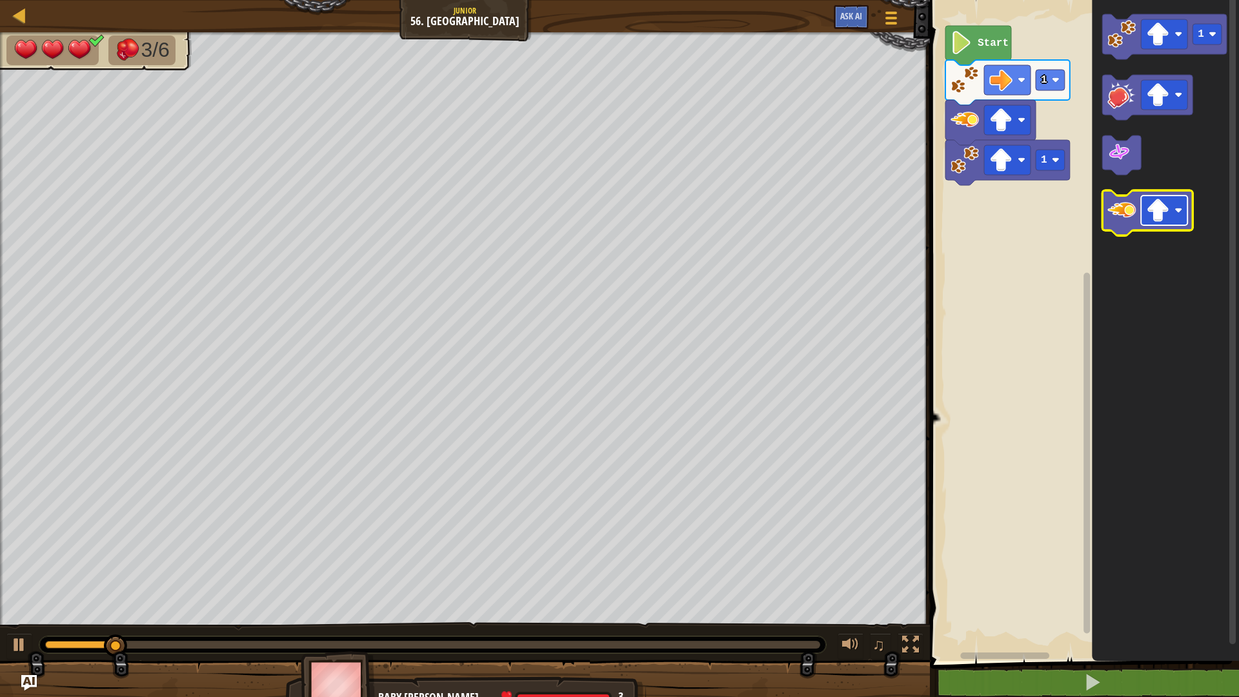
click at [1176, 210] on image "Blockly Workspace" at bounding box center [1179, 211] width 8 height 8
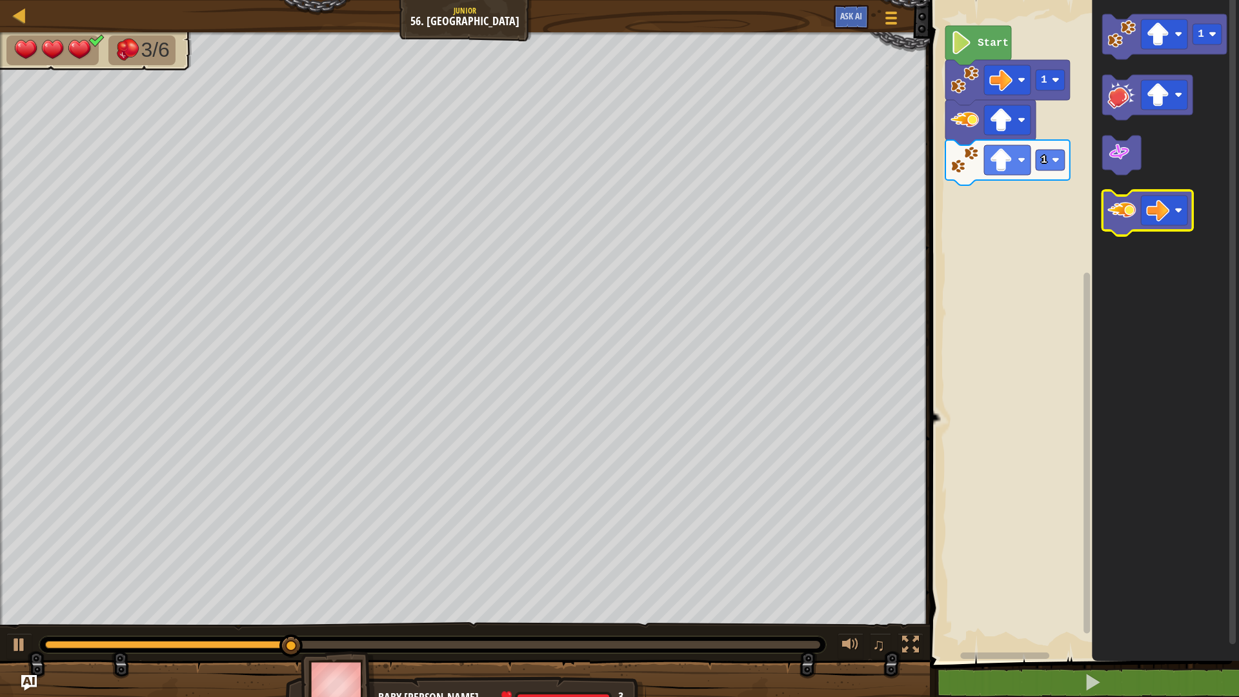
click at [1123, 197] on image "Blockly Workspace" at bounding box center [1122, 210] width 28 height 28
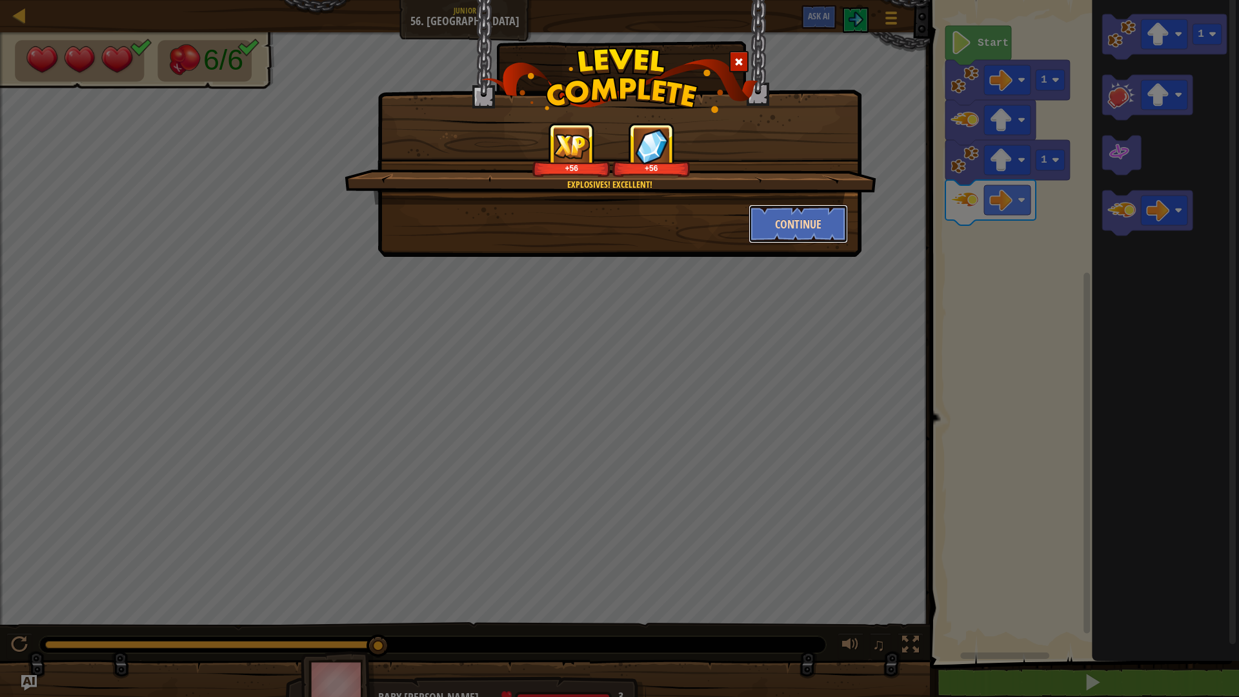
click at [778, 210] on button "Continue" at bounding box center [799, 224] width 100 height 39
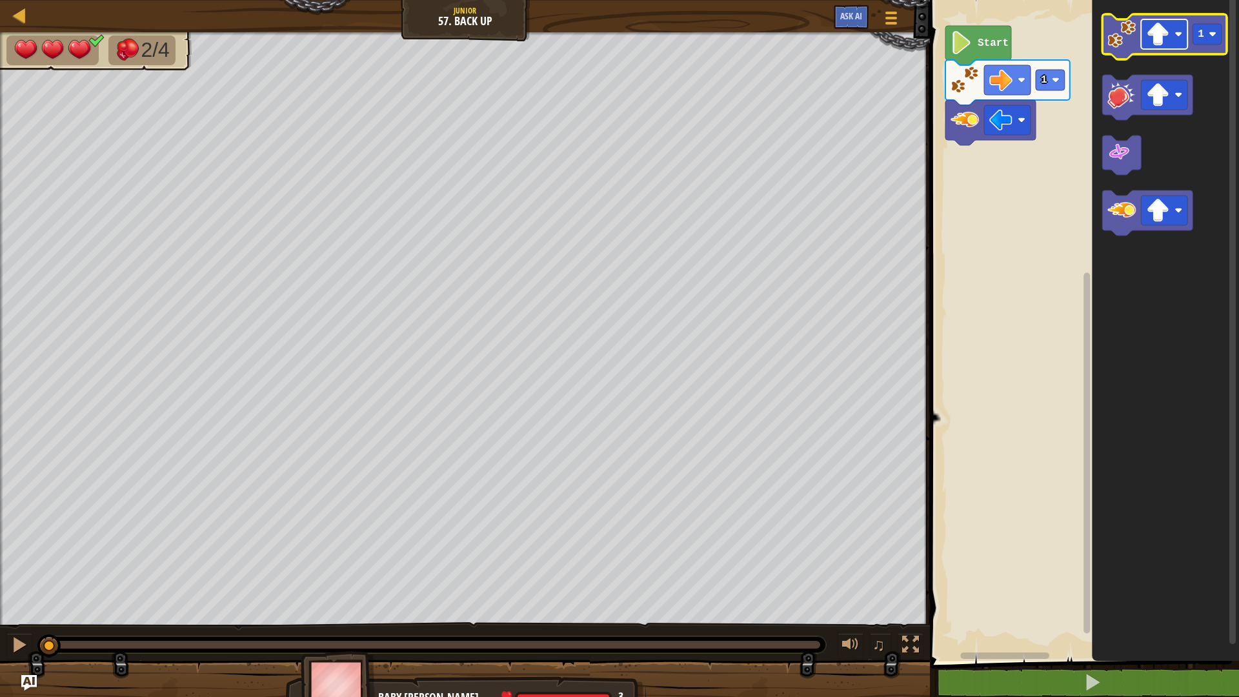
click at [1172, 36] on rect "Blockly Workspace" at bounding box center [1164, 34] width 46 height 30
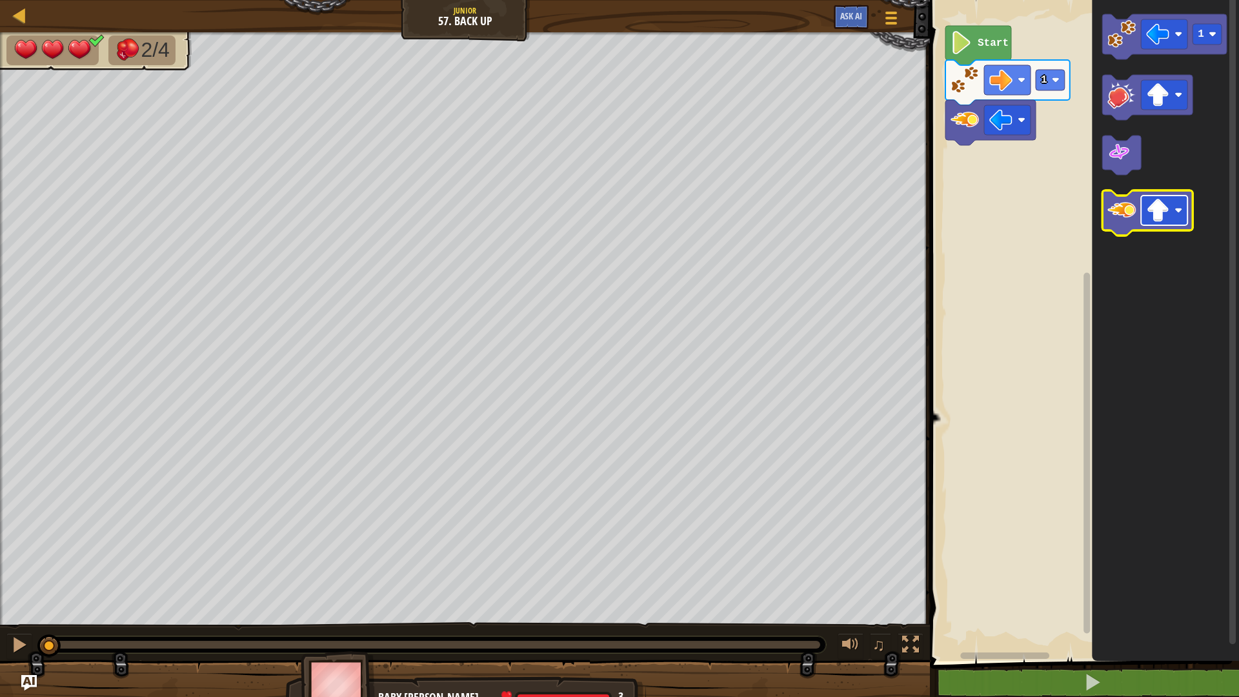
click at [1174, 205] on rect "Blockly Workspace" at bounding box center [1164, 211] width 46 height 30
click at [1120, 59] on icon "1" at bounding box center [1165, 328] width 147 height 668
click at [1120, 52] on icon "Blockly Workspace" at bounding box center [1165, 36] width 125 height 45
click at [1142, 214] on rect "Blockly Workspace" at bounding box center [1164, 211] width 46 height 30
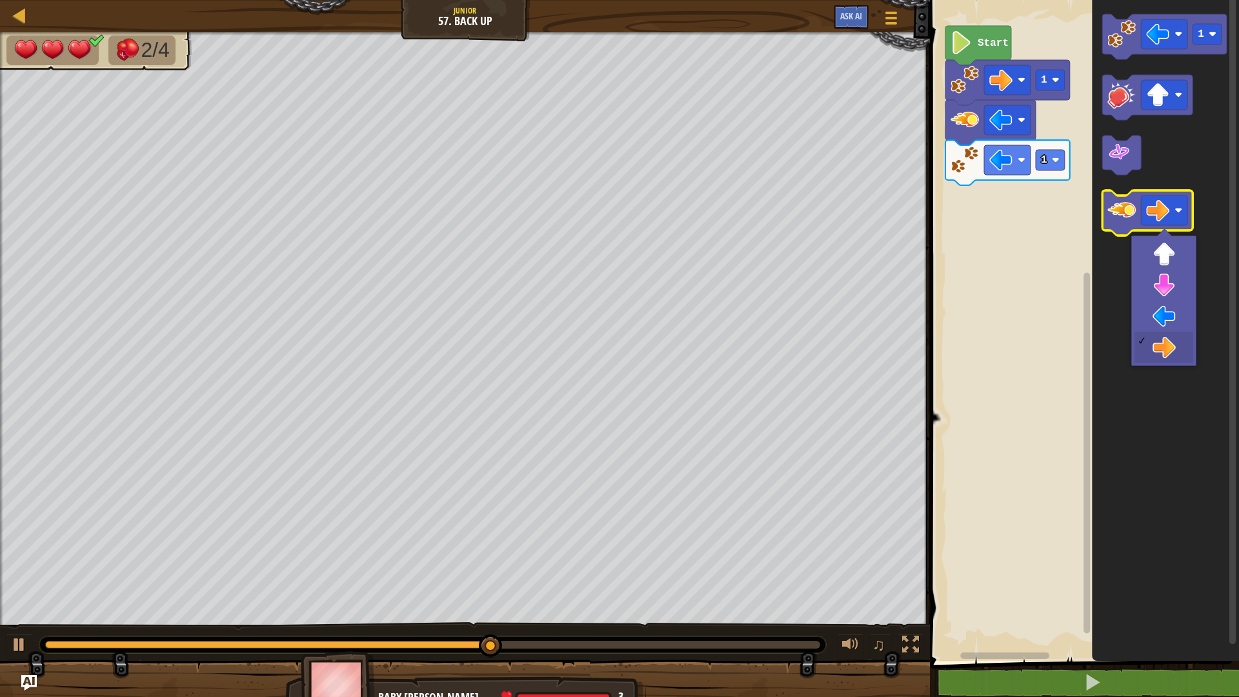
click at [1126, 203] on image "Blockly Workspace" at bounding box center [1122, 210] width 28 height 28
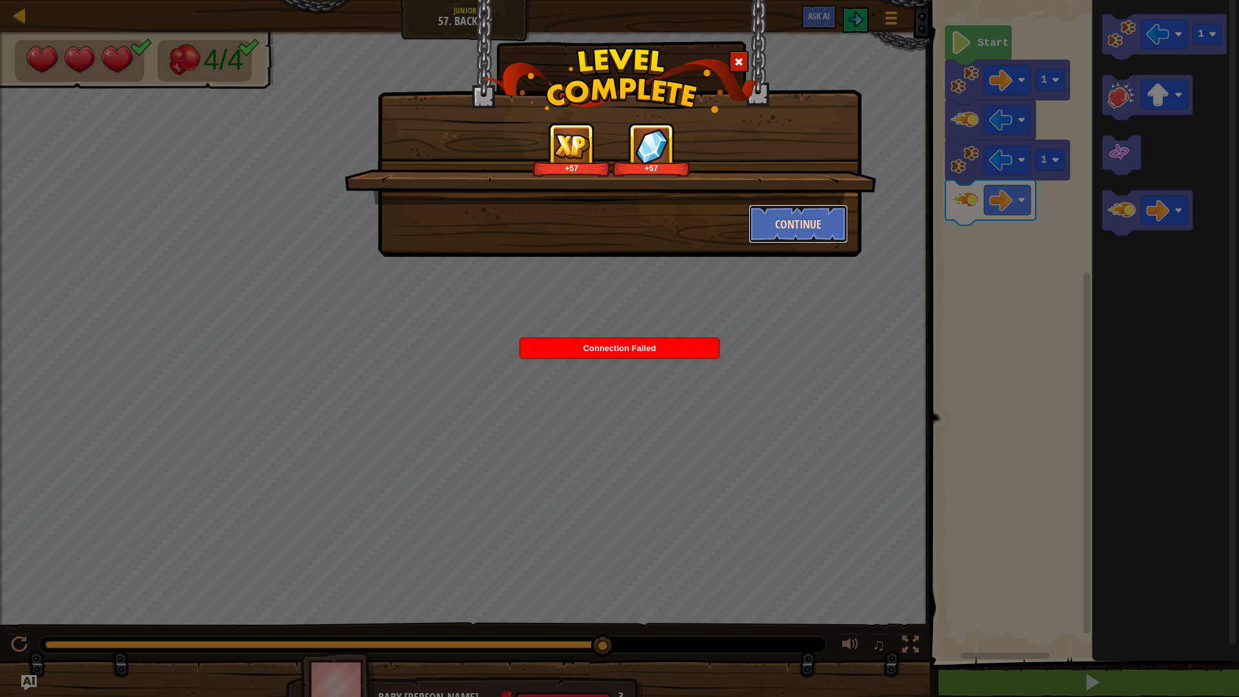
click at [756, 230] on button "Continue" at bounding box center [799, 224] width 100 height 39
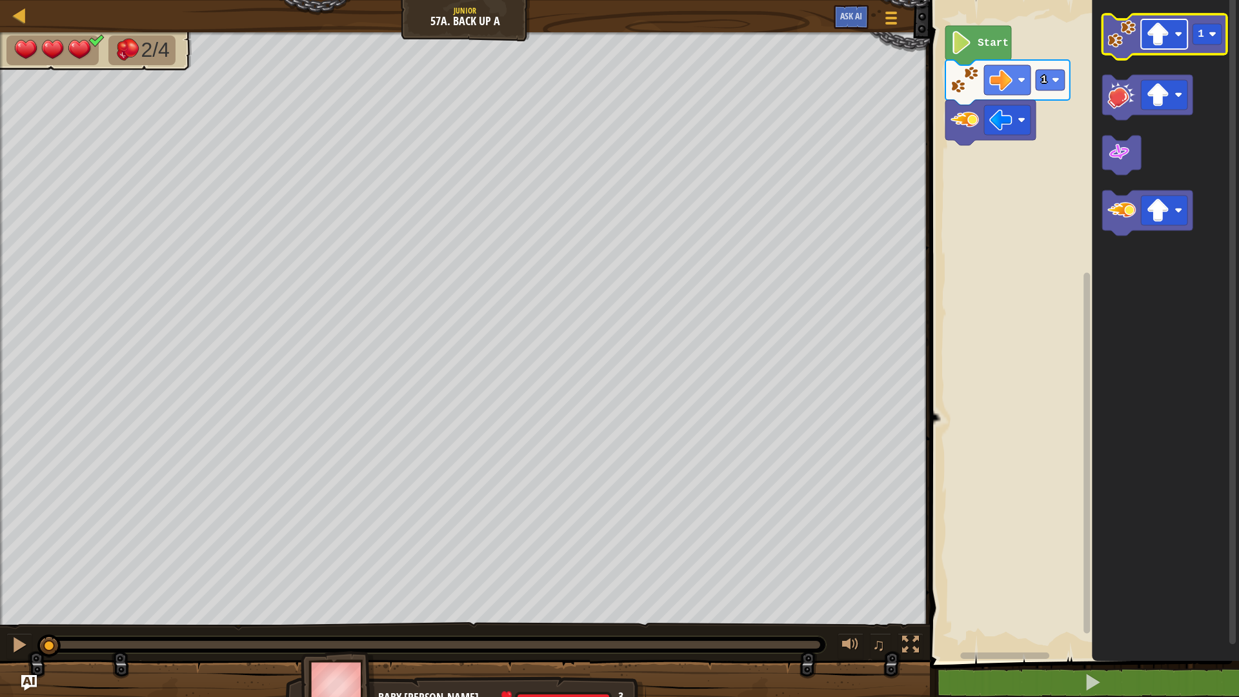
click at [1181, 33] on image "Blockly Workspace" at bounding box center [1179, 34] width 8 height 8
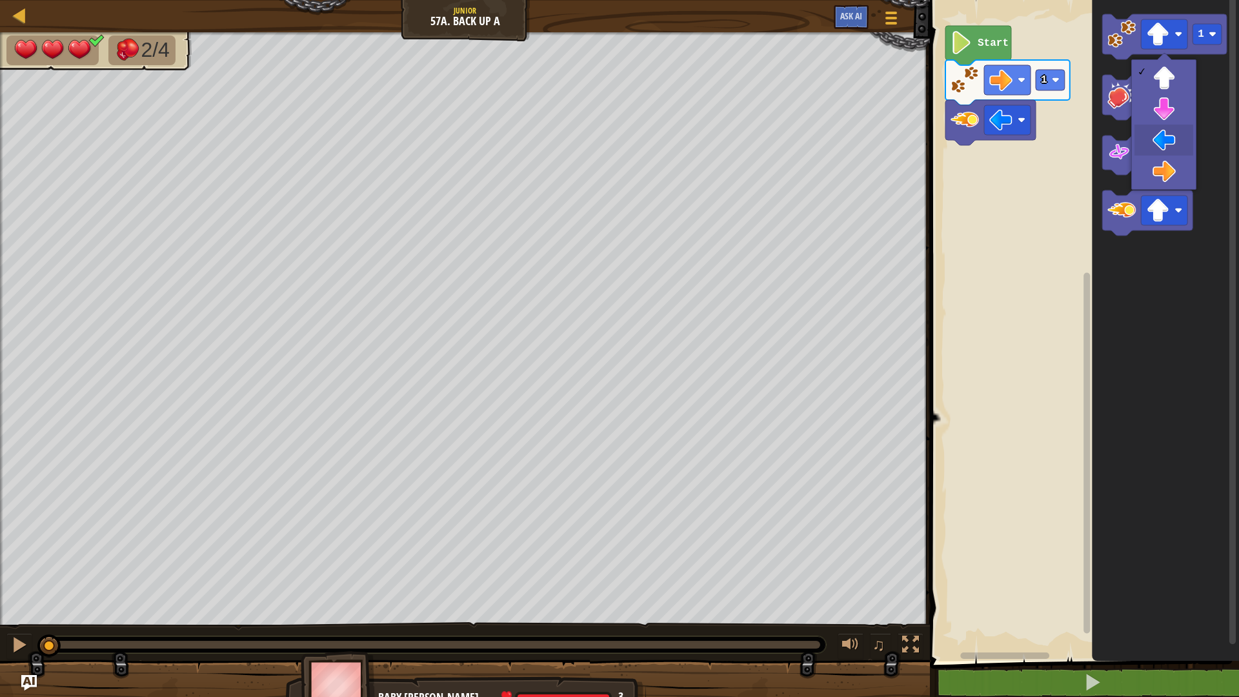
drag, startPoint x: 1176, startPoint y: 132, endPoint x: 1165, endPoint y: 128, distance: 12.1
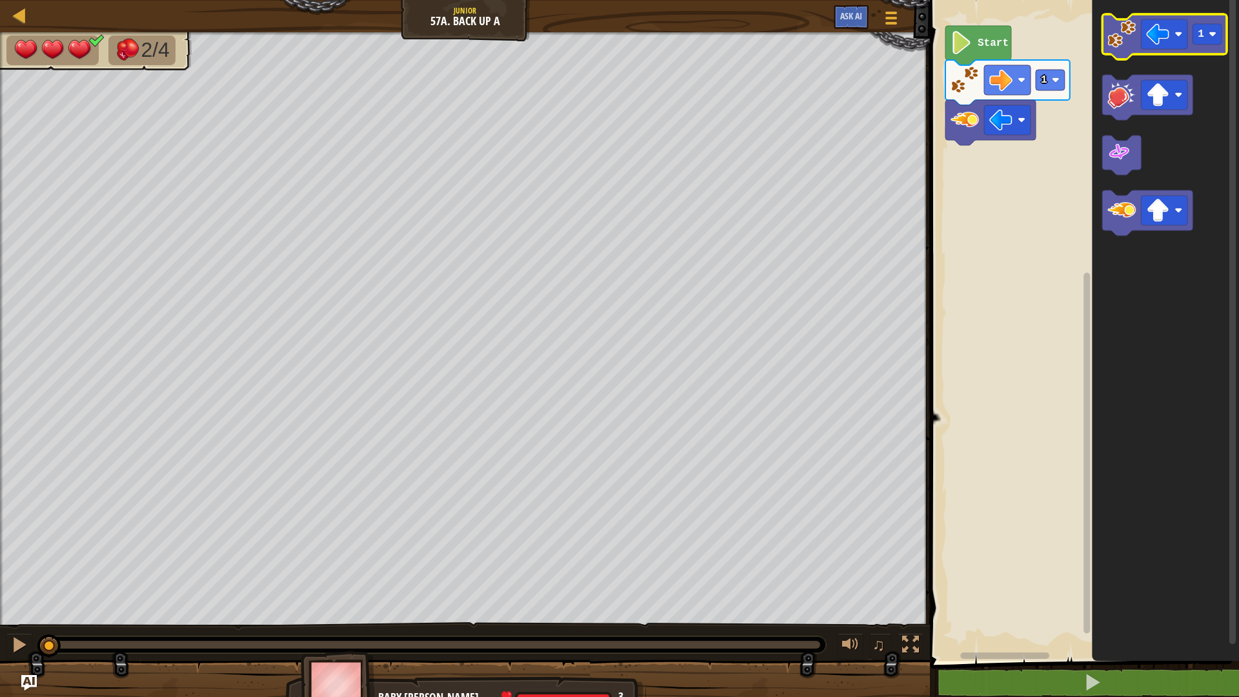
click at [1125, 48] on image "Blockly Workspace" at bounding box center [1122, 34] width 28 height 28
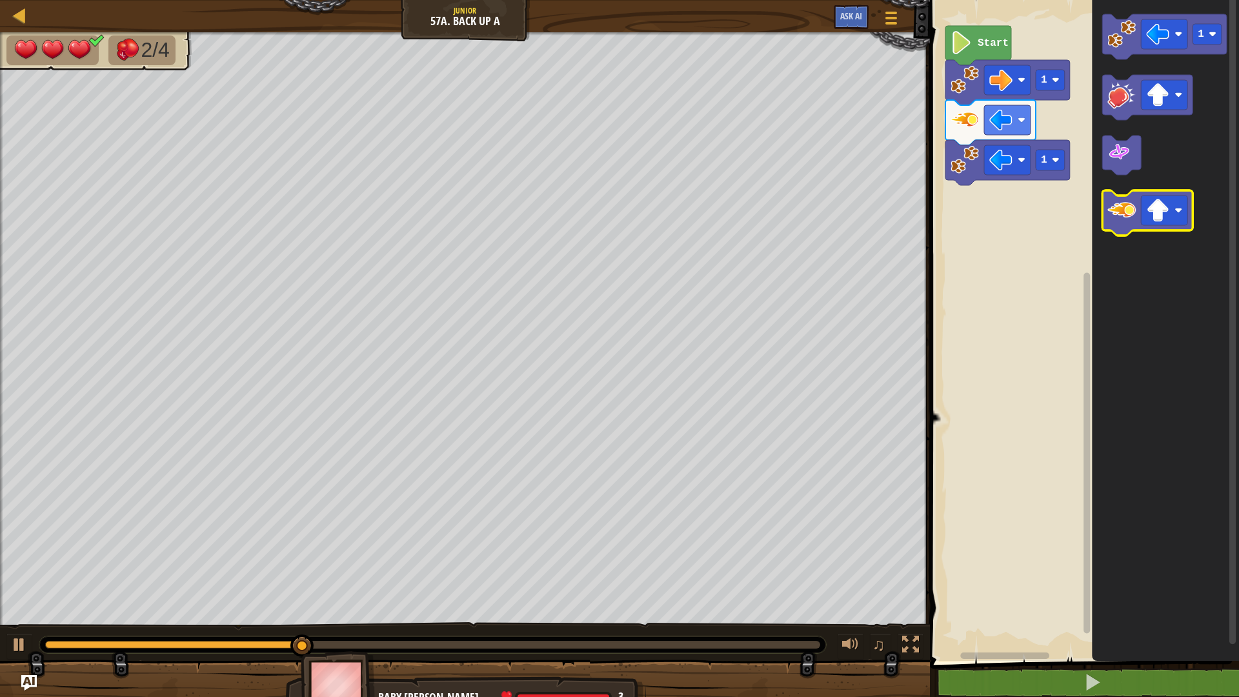
click at [1132, 205] on image "Blockly Workspace" at bounding box center [1122, 210] width 28 height 28
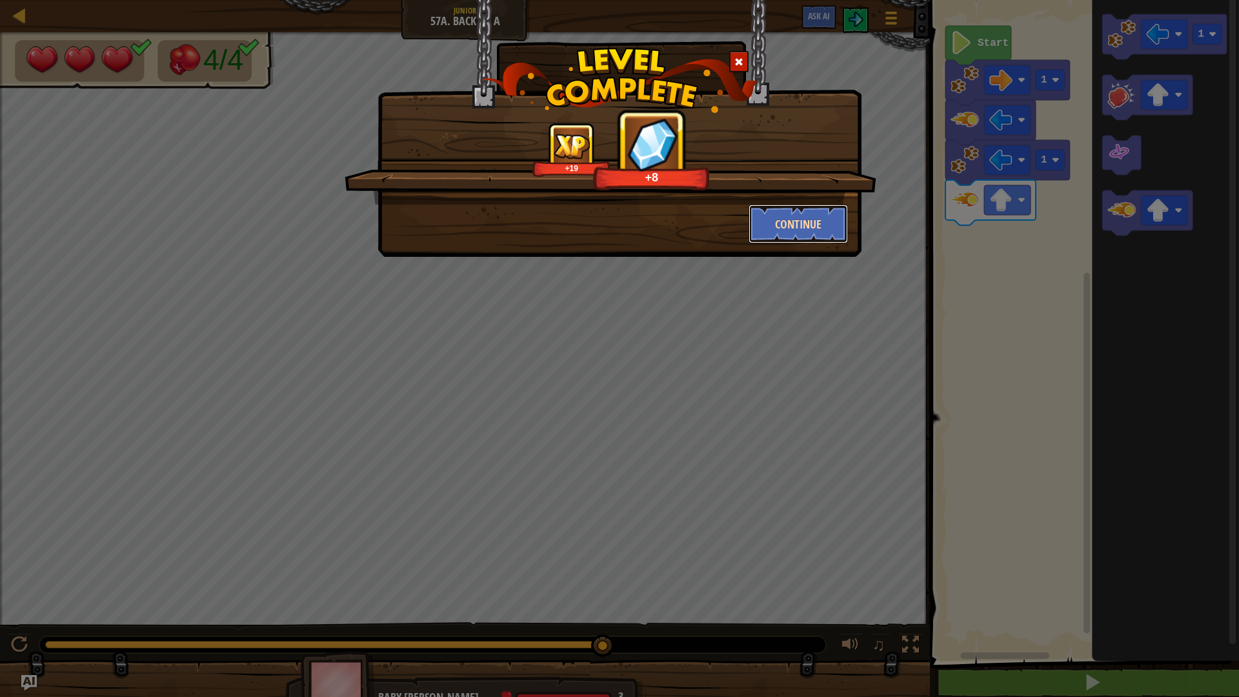
click at [815, 209] on button "Continue" at bounding box center [799, 224] width 100 height 39
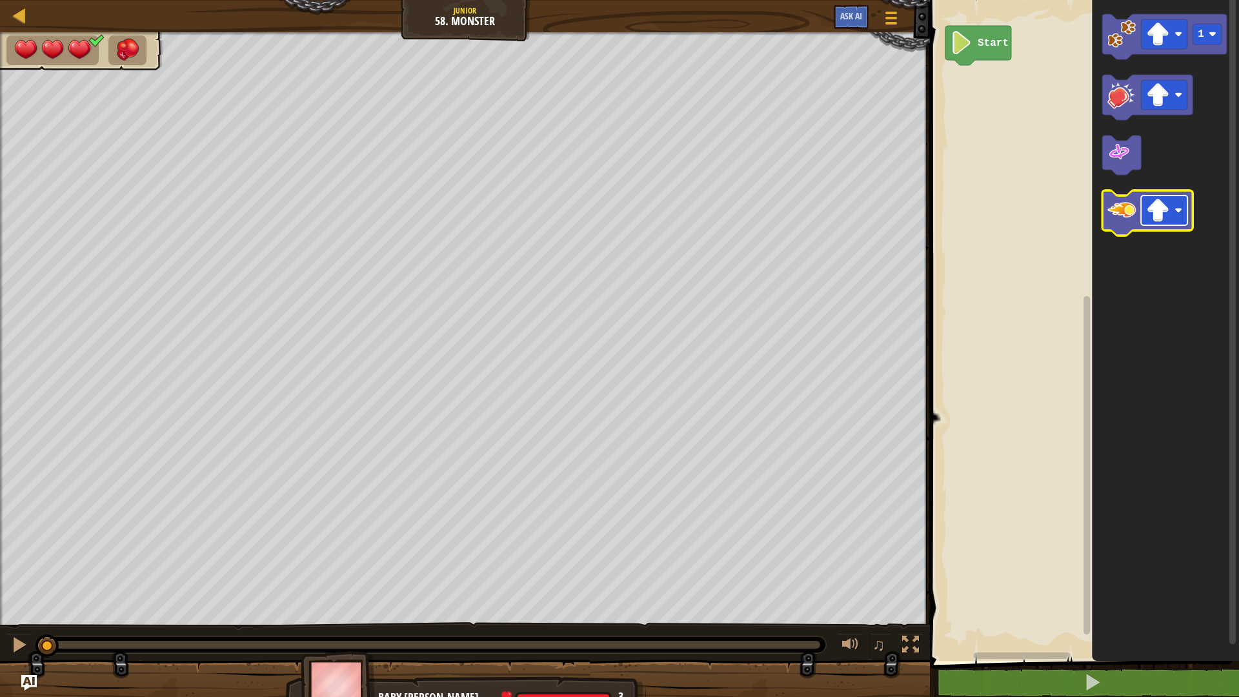
click at [1153, 217] on image "Blockly Workspace" at bounding box center [1158, 210] width 23 height 23
click at [1121, 227] on icon "Blockly Workspace" at bounding box center [1148, 212] width 90 height 45
click at [1120, 229] on icon "Blockly Workspace" at bounding box center [1148, 212] width 90 height 45
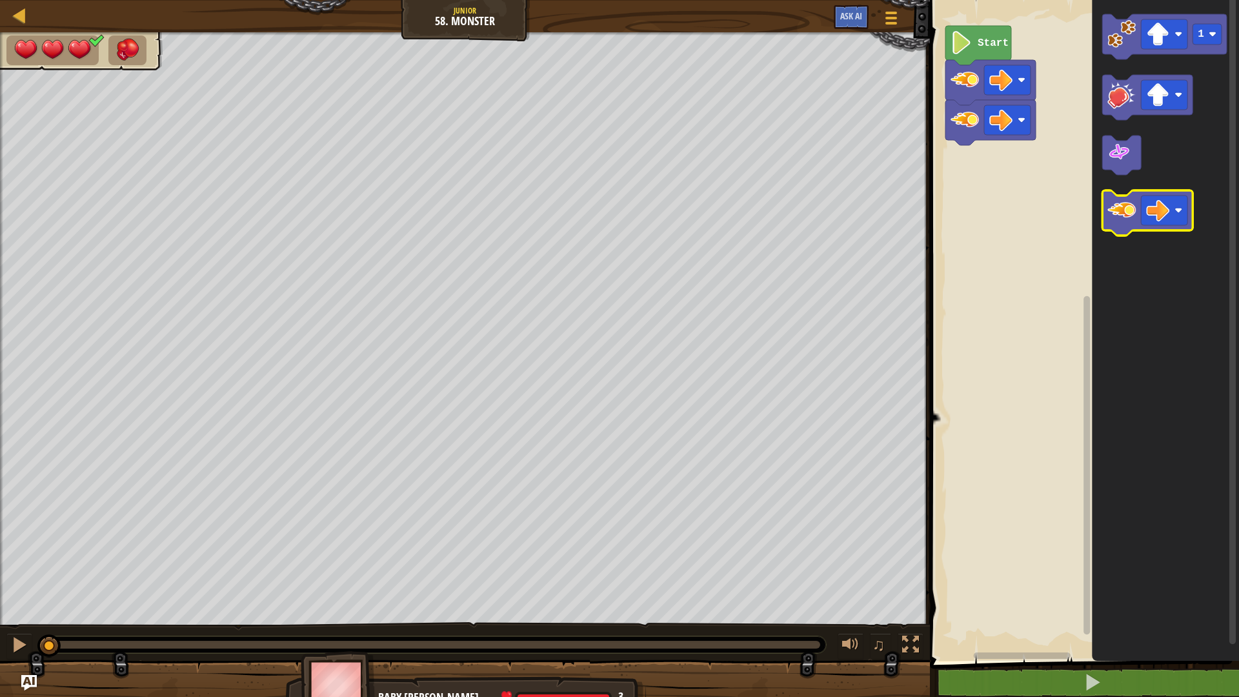
click at [1120, 229] on icon "Blockly Workspace" at bounding box center [1148, 212] width 90 height 45
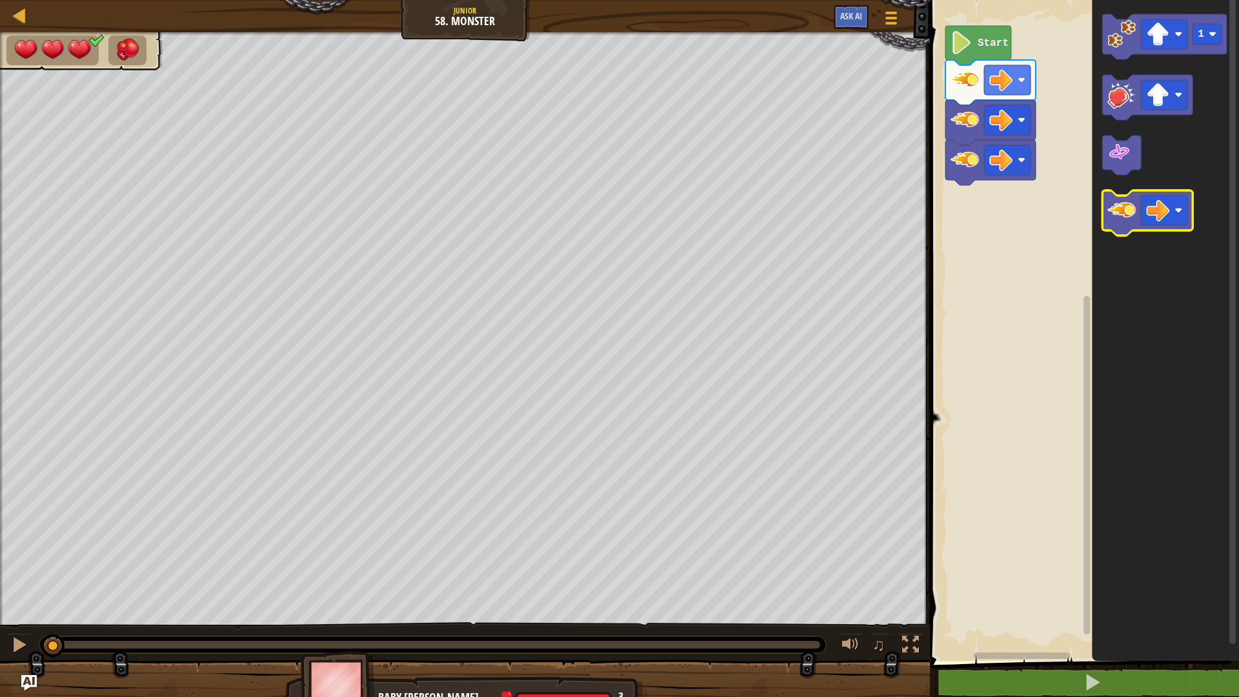
click at [1120, 229] on icon "Blockly Workspace" at bounding box center [1148, 212] width 90 height 45
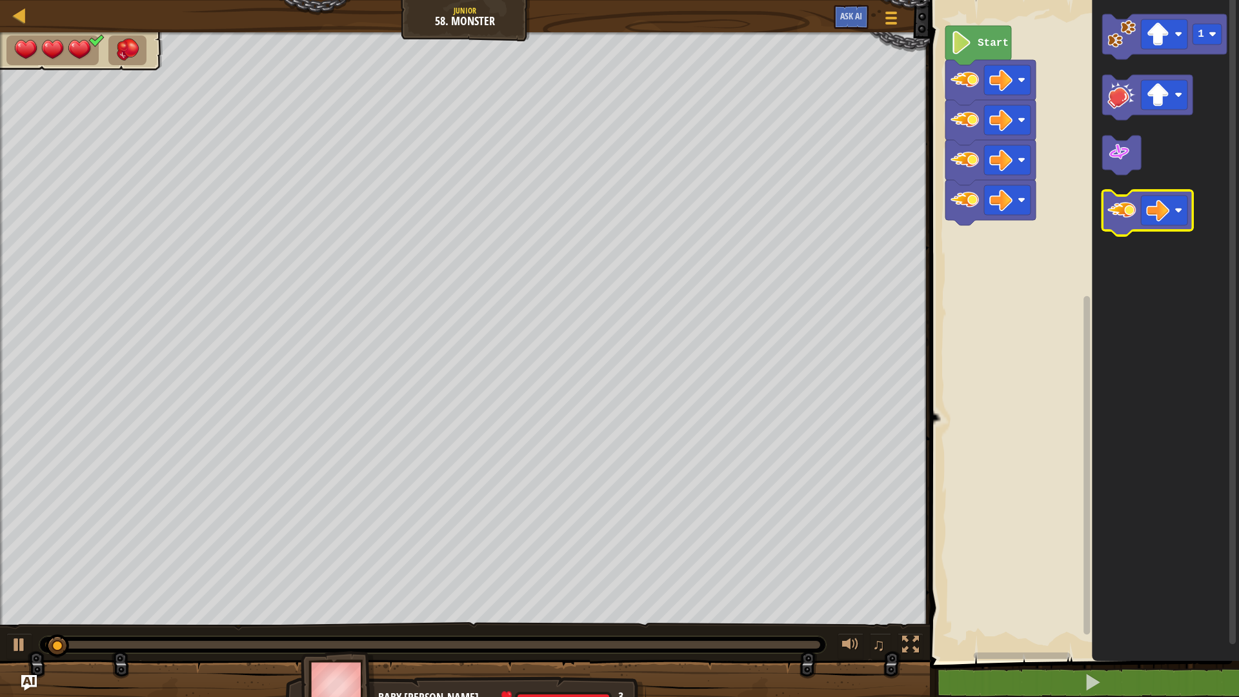
click at [1120, 229] on icon "Blockly Workspace" at bounding box center [1148, 212] width 90 height 45
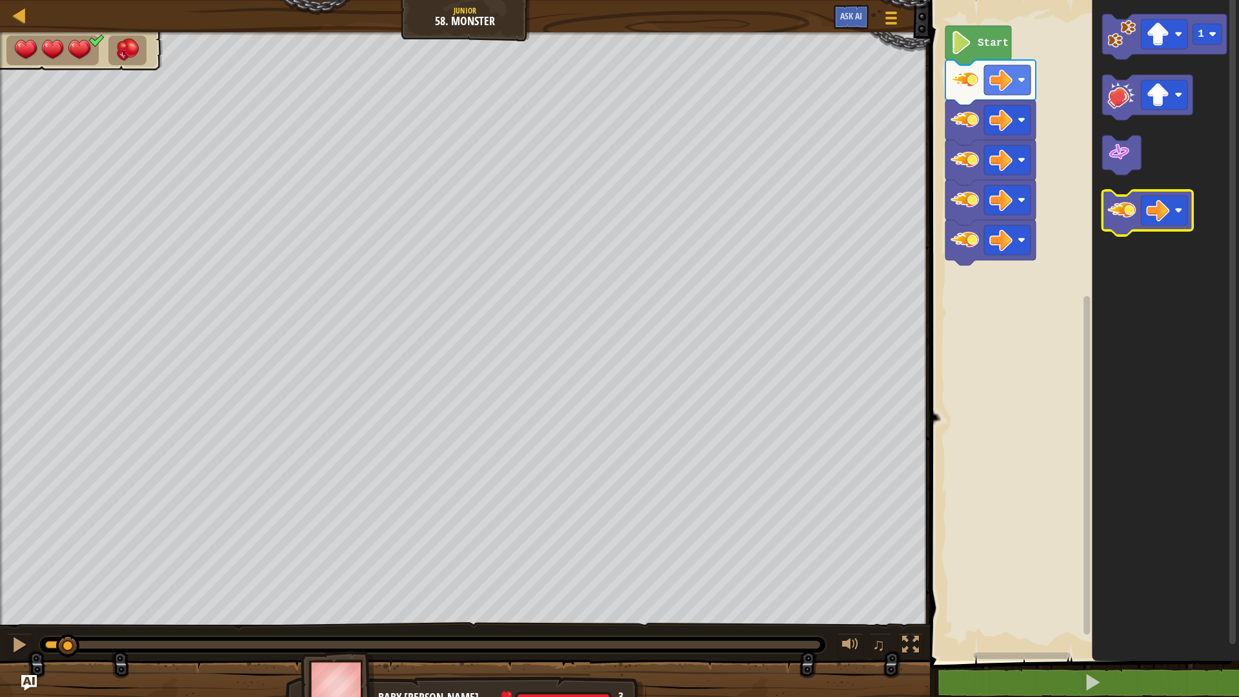
click at [1122, 230] on icon "Blockly Workspace" at bounding box center [1148, 212] width 90 height 45
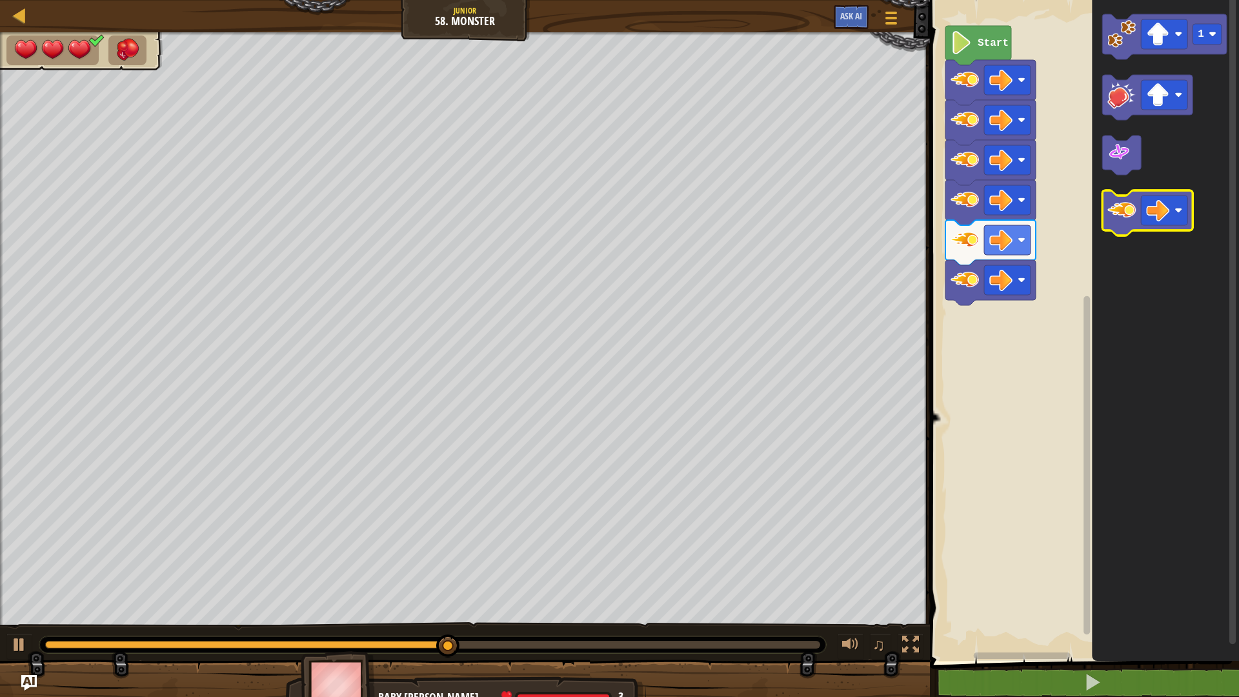
click at [1110, 193] on icon "Blockly Workspace" at bounding box center [1148, 212] width 90 height 45
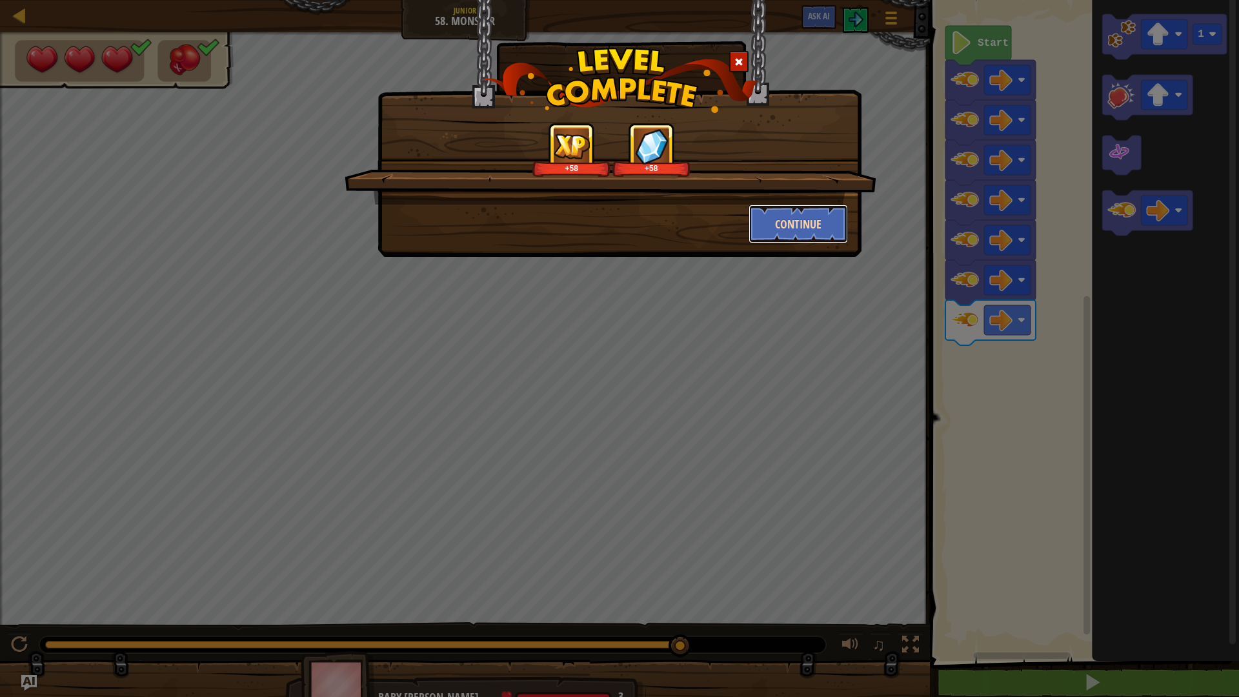
click at [809, 215] on button "Continue" at bounding box center [799, 224] width 100 height 39
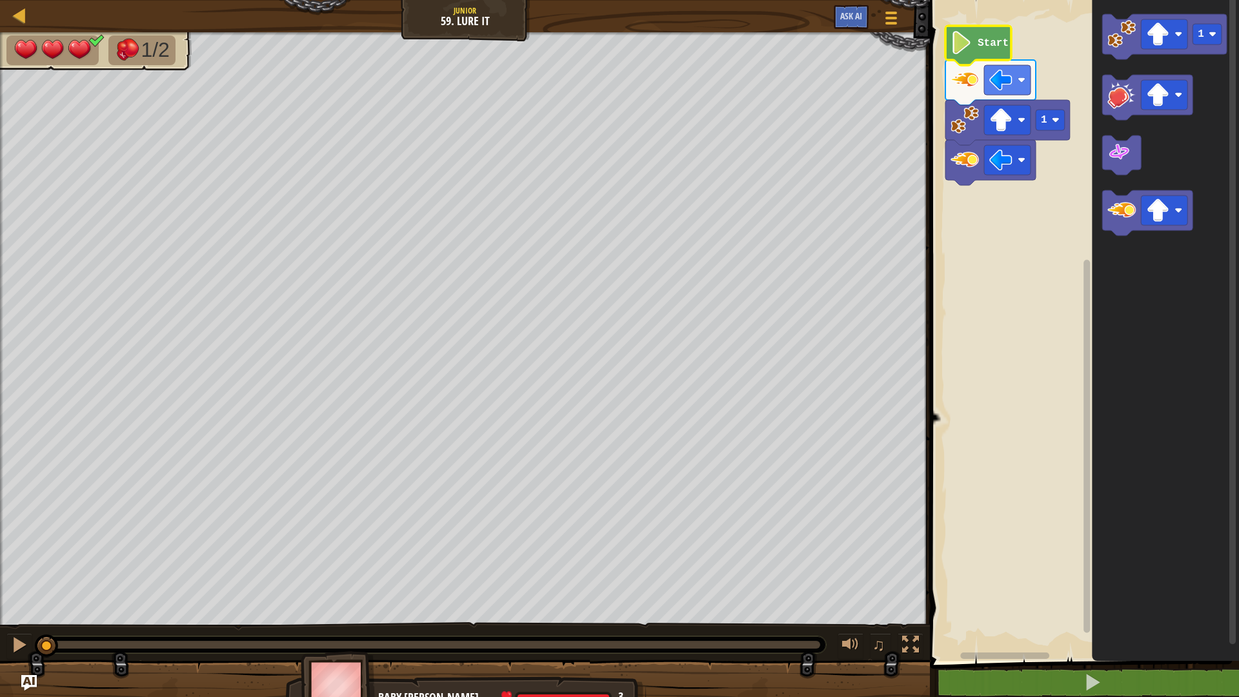
click at [975, 59] on icon "Blockly Workspace" at bounding box center [979, 45] width 66 height 39
click at [7, 648] on button at bounding box center [19, 646] width 26 height 26
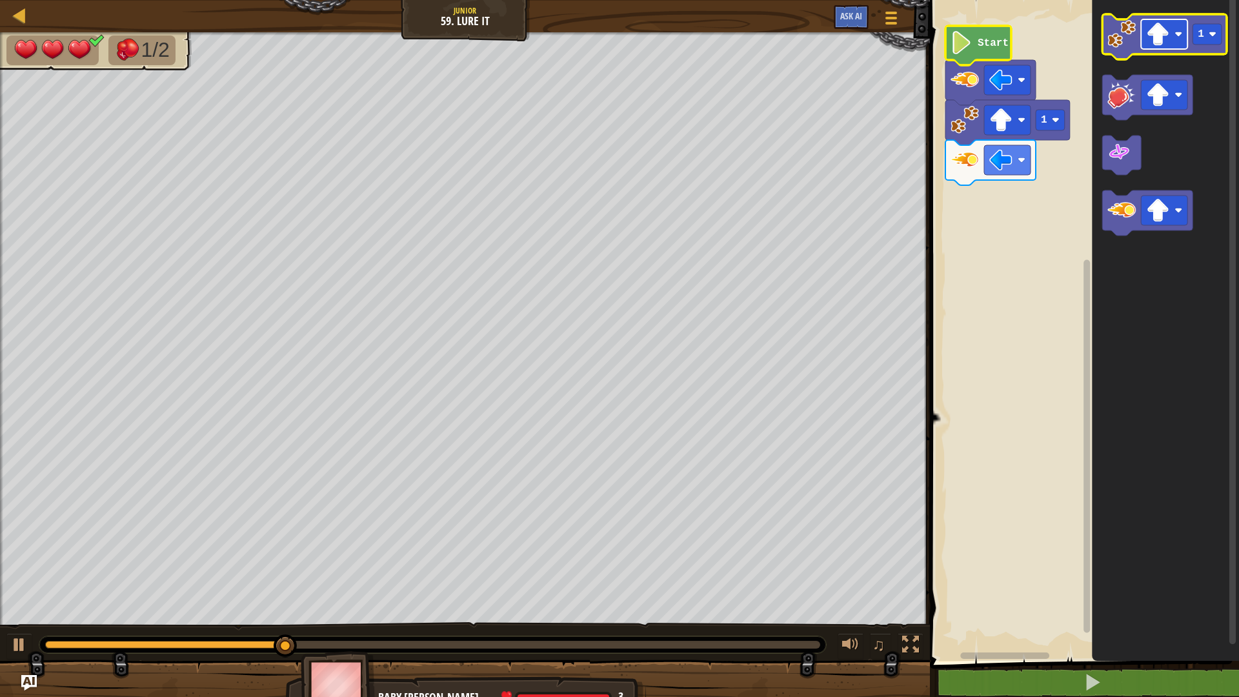
click at [1163, 46] on rect "Blockly Workspace" at bounding box center [1164, 34] width 46 height 30
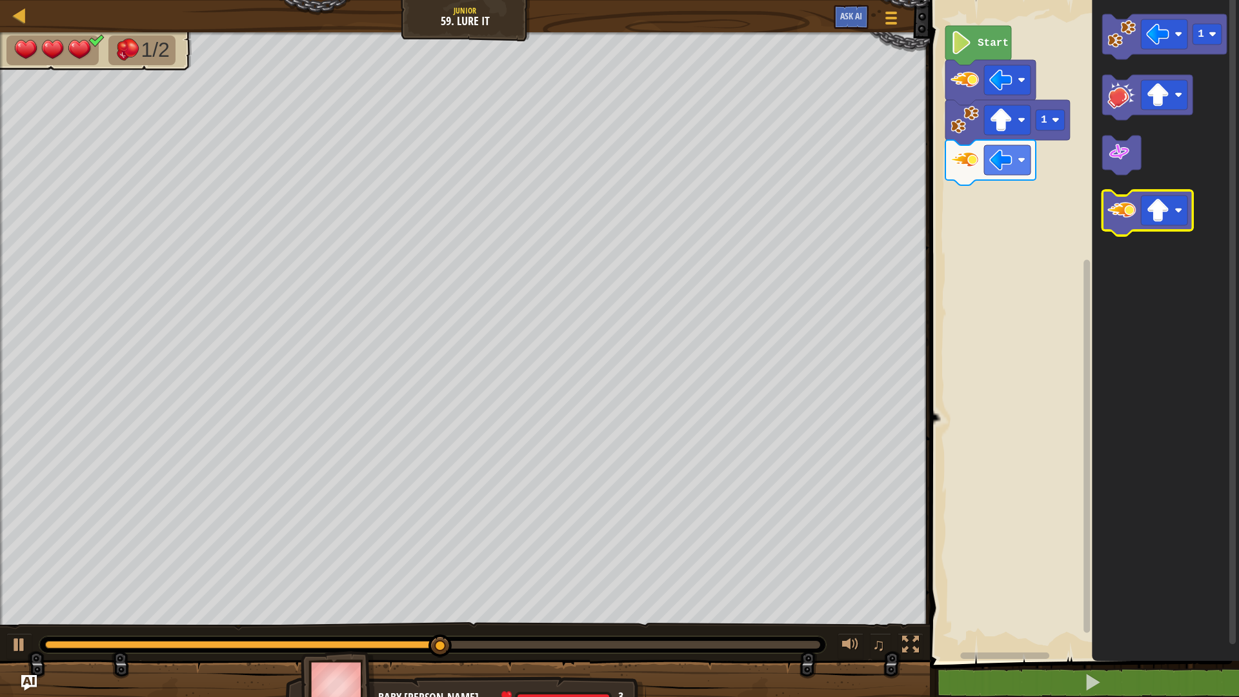
click at [1122, 214] on image "Blockly Workspace" at bounding box center [1122, 210] width 28 height 28
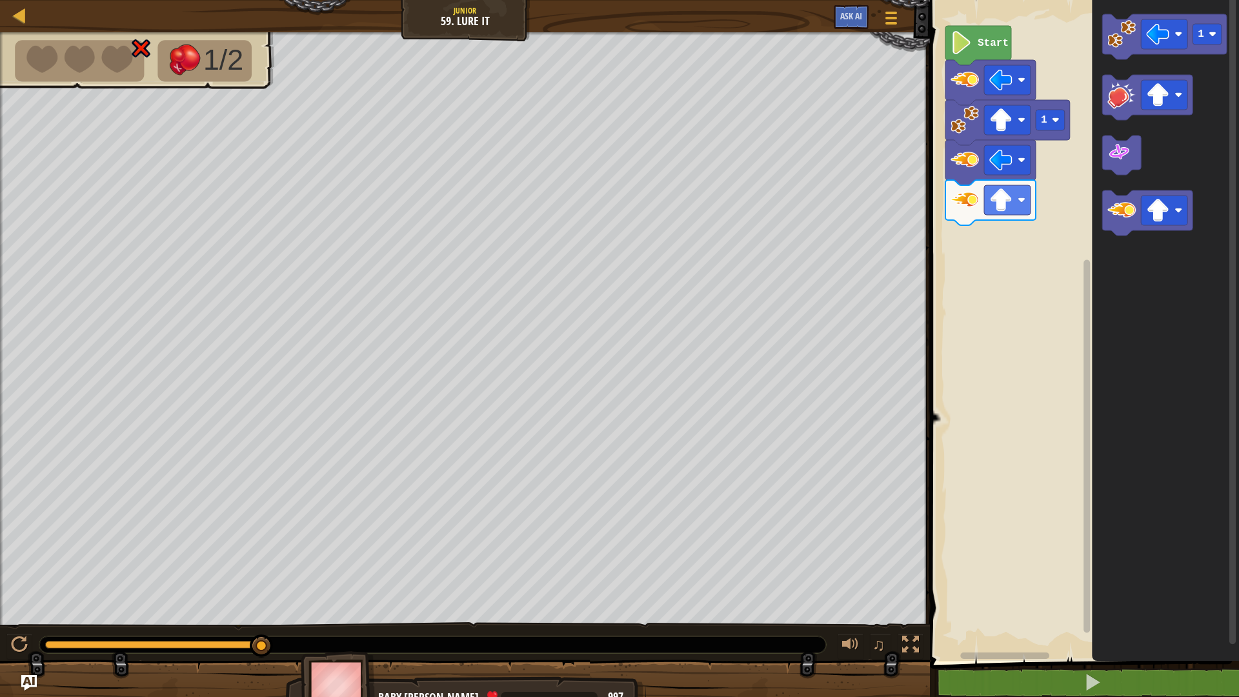
click at [1085, 58] on div "1 Start 1" at bounding box center [1082, 328] width 313 height 668
click at [1044, 125] on div "1 Start 1" at bounding box center [1082, 328] width 313 height 668
click at [1068, 83] on rect "Blockly Workspace" at bounding box center [1082, 328] width 313 height 668
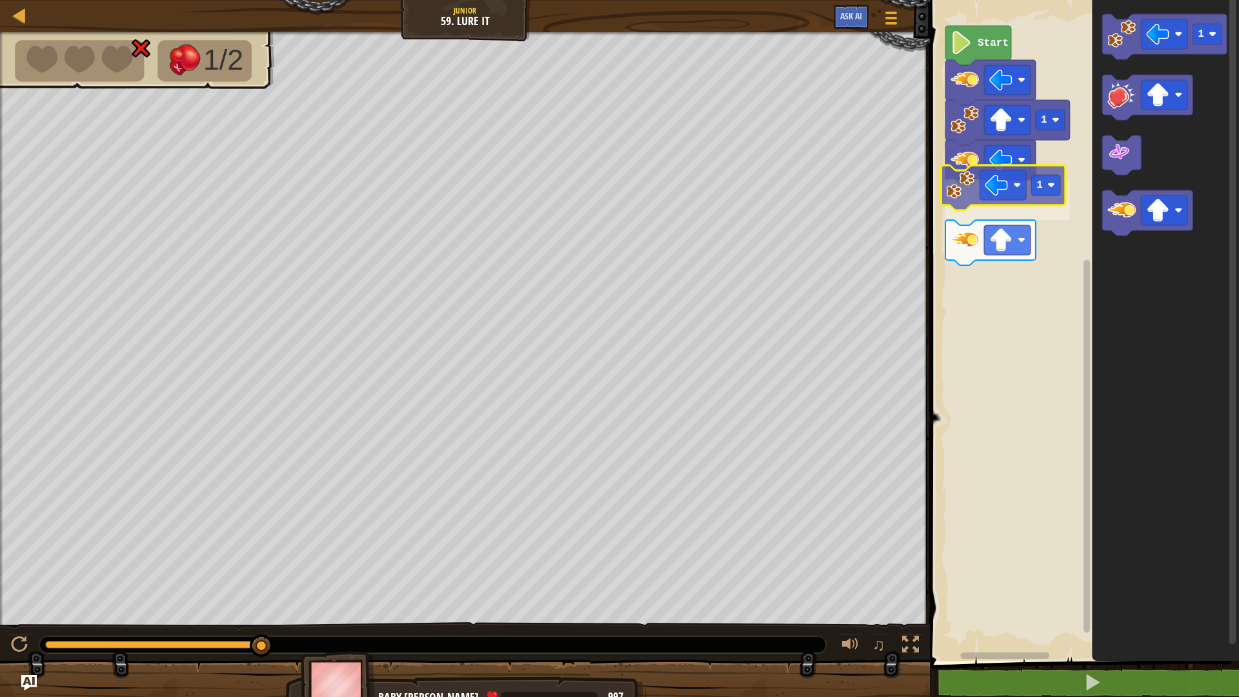
click at [966, 199] on div "Start 1 1 1 1" at bounding box center [1082, 328] width 313 height 668
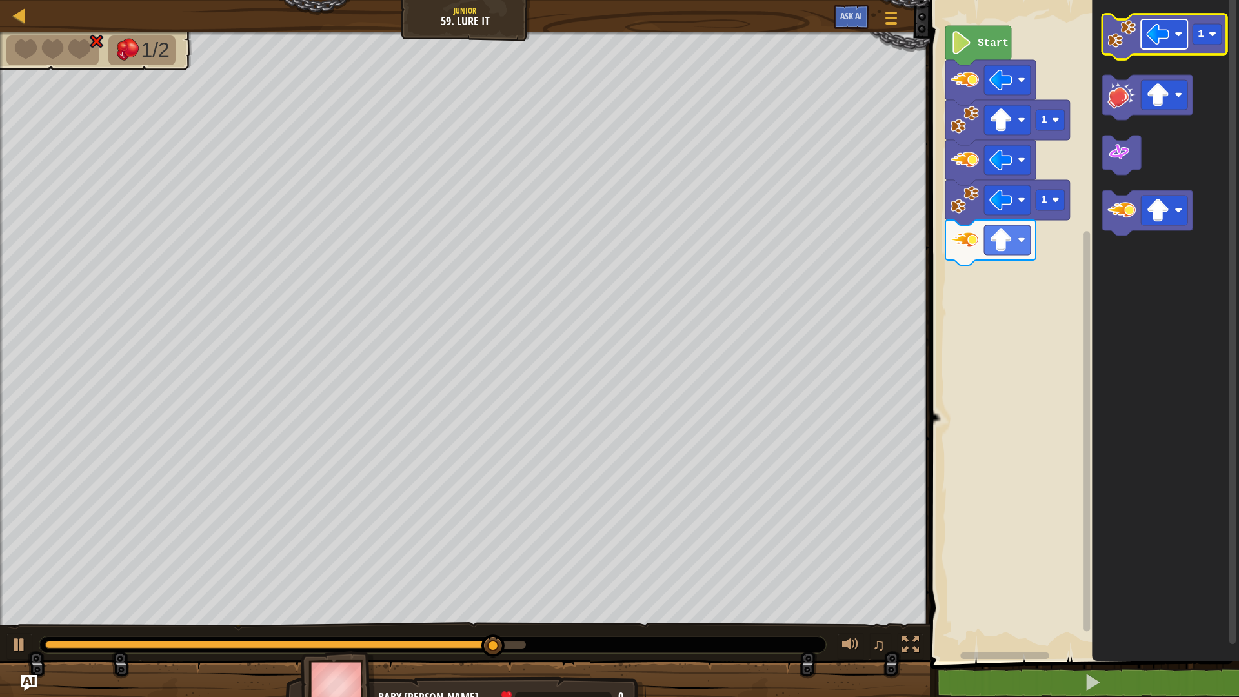
click at [1176, 46] on rect "Blockly Workspace" at bounding box center [1164, 34] width 46 height 30
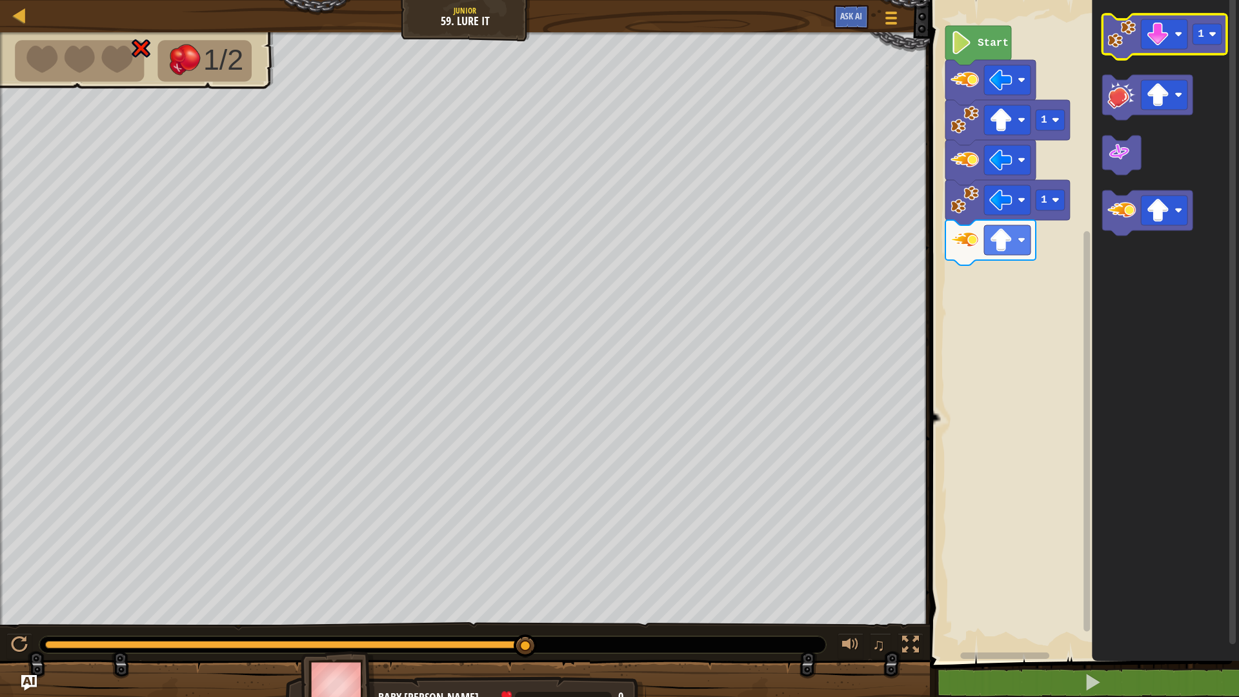
click at [1129, 54] on icon "Blockly Workspace" at bounding box center [1165, 36] width 125 height 45
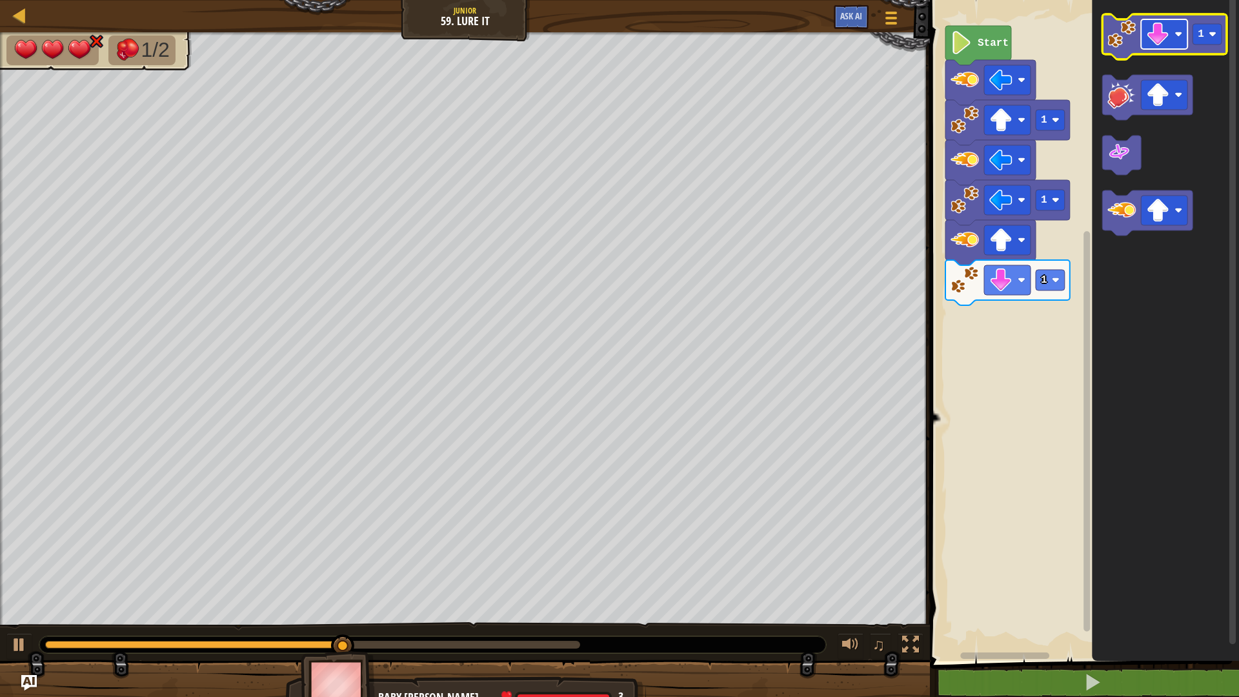
click at [1187, 39] on rect "Blockly Workspace" at bounding box center [1164, 34] width 46 height 30
click at [1127, 53] on icon "Blockly Workspace" at bounding box center [1165, 36] width 125 height 45
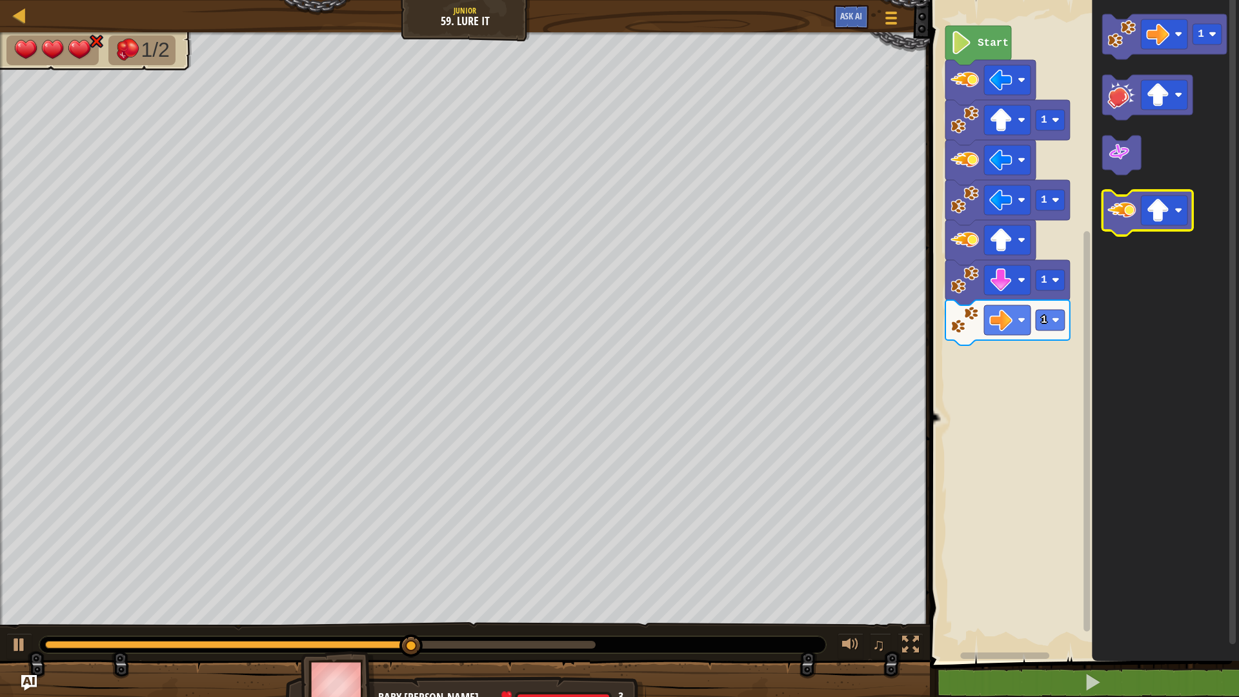
click at [1115, 212] on image "Blockly Workspace" at bounding box center [1122, 210] width 28 height 28
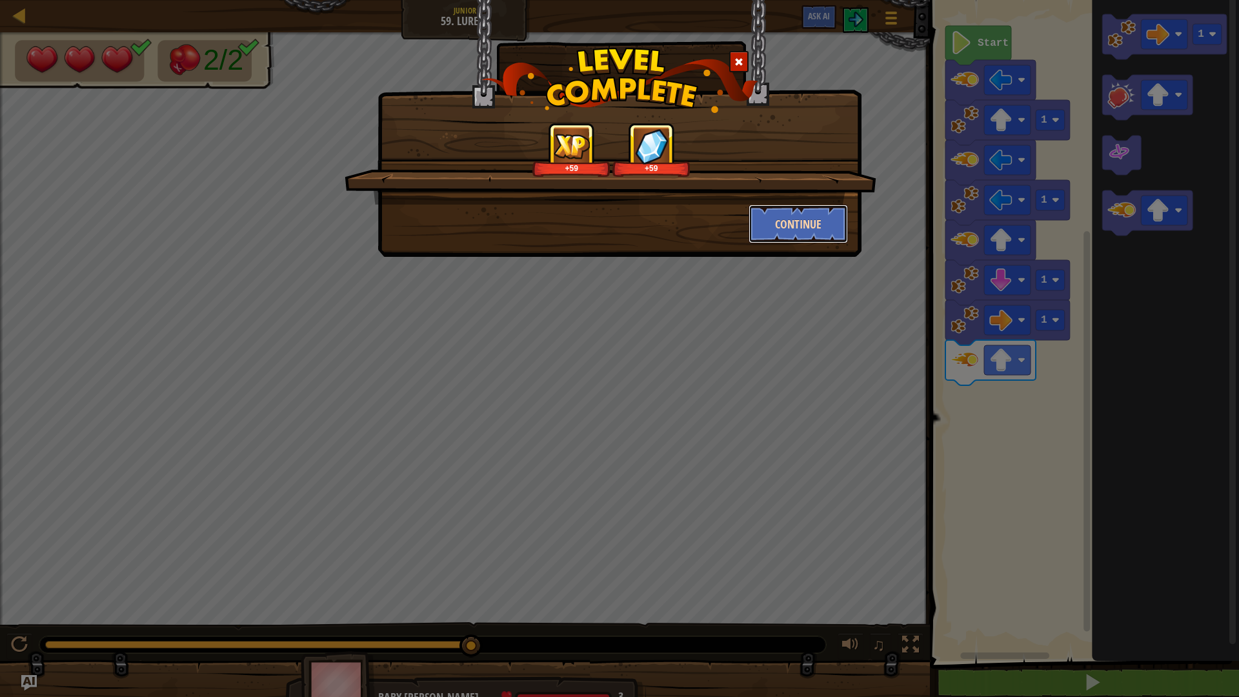
click at [809, 234] on button "Continue" at bounding box center [799, 224] width 100 height 39
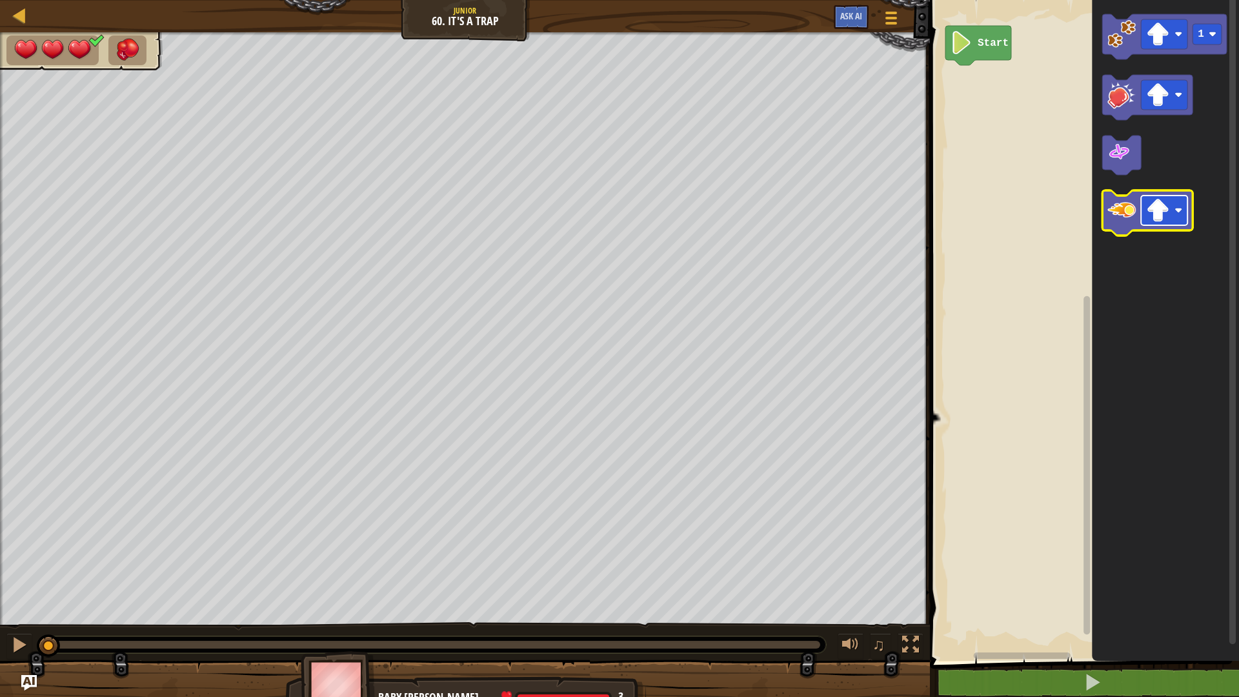
click at [1165, 218] on image "Blockly Workspace" at bounding box center [1158, 210] width 23 height 23
click at [1119, 234] on icon "Blockly Workspace" at bounding box center [1148, 212] width 90 height 45
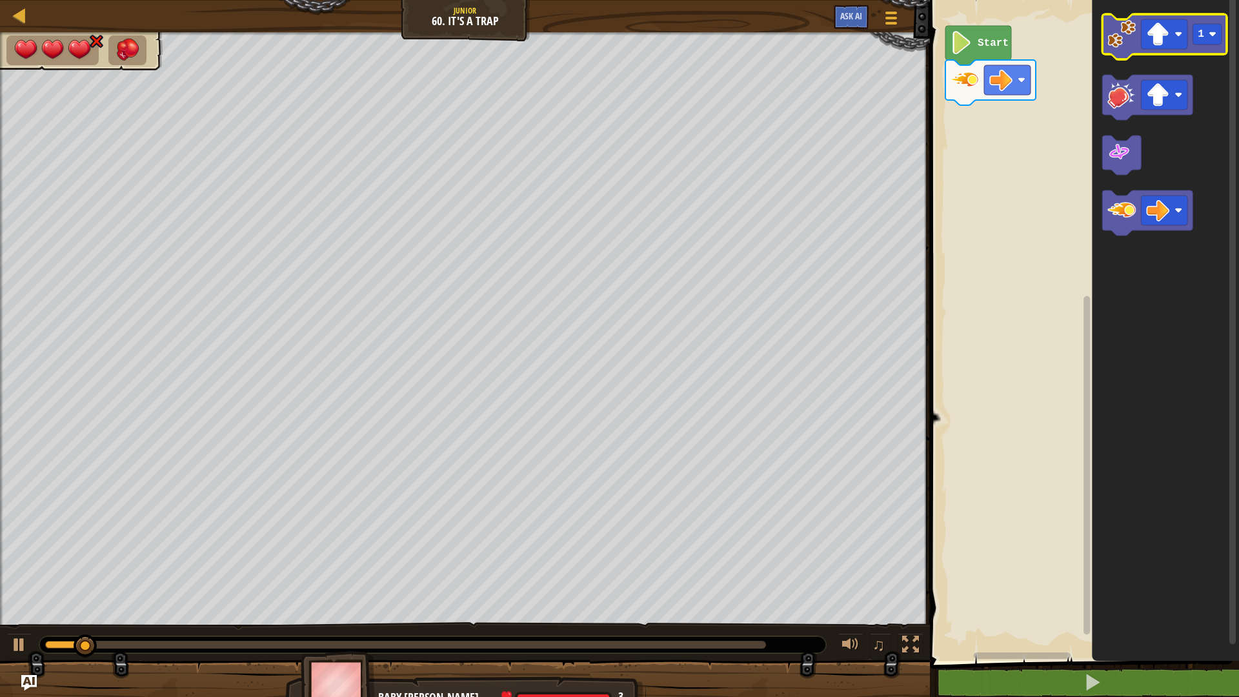
click at [1120, 48] on image "Blockly Workspace" at bounding box center [1122, 34] width 28 height 28
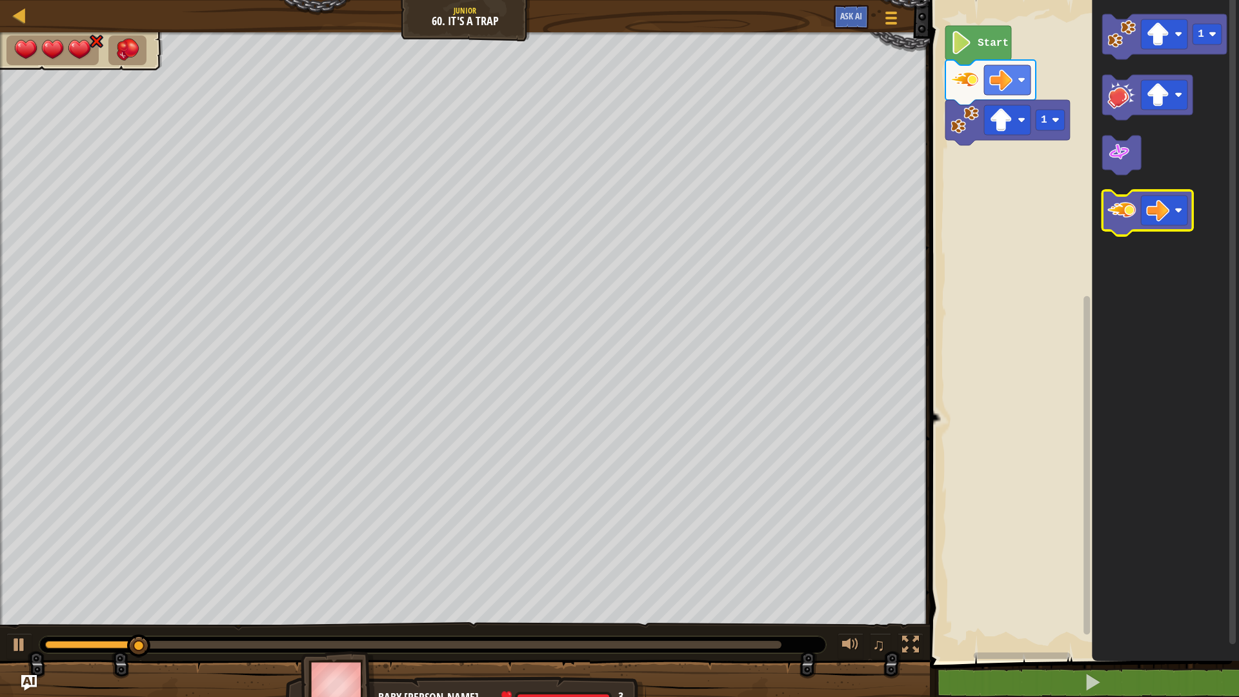
click at [1130, 210] on image "Blockly Workspace" at bounding box center [1122, 210] width 28 height 28
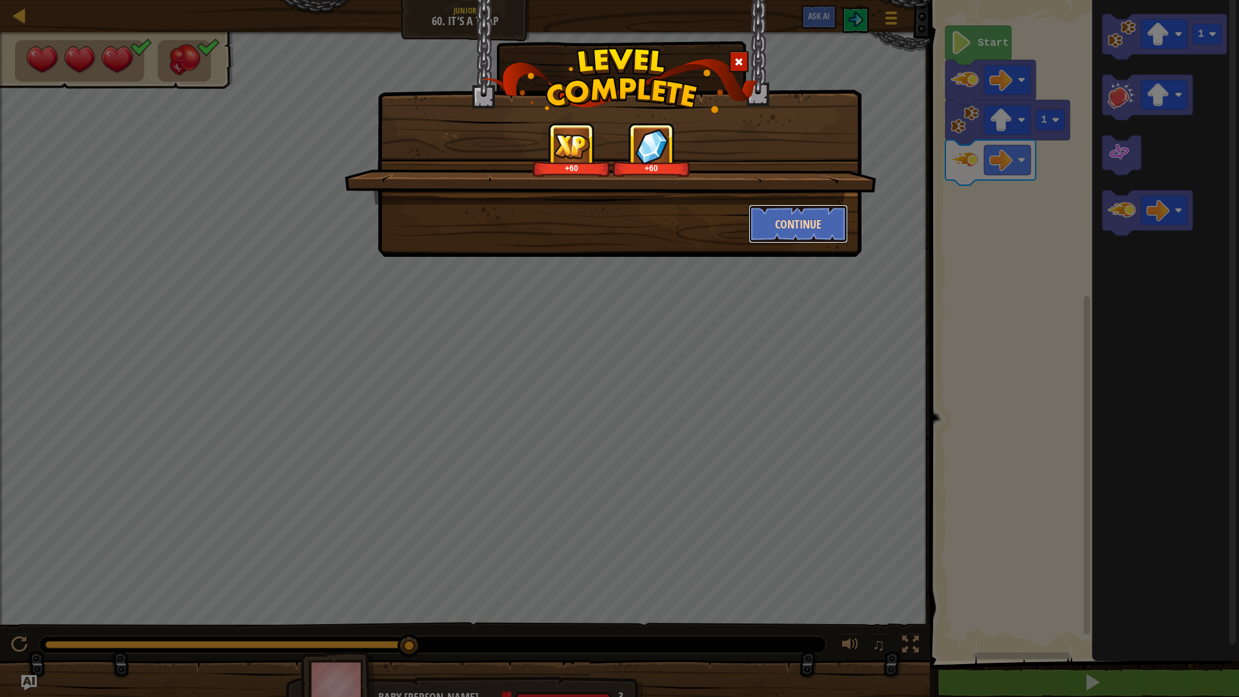
click at [783, 238] on button "Continue" at bounding box center [799, 224] width 100 height 39
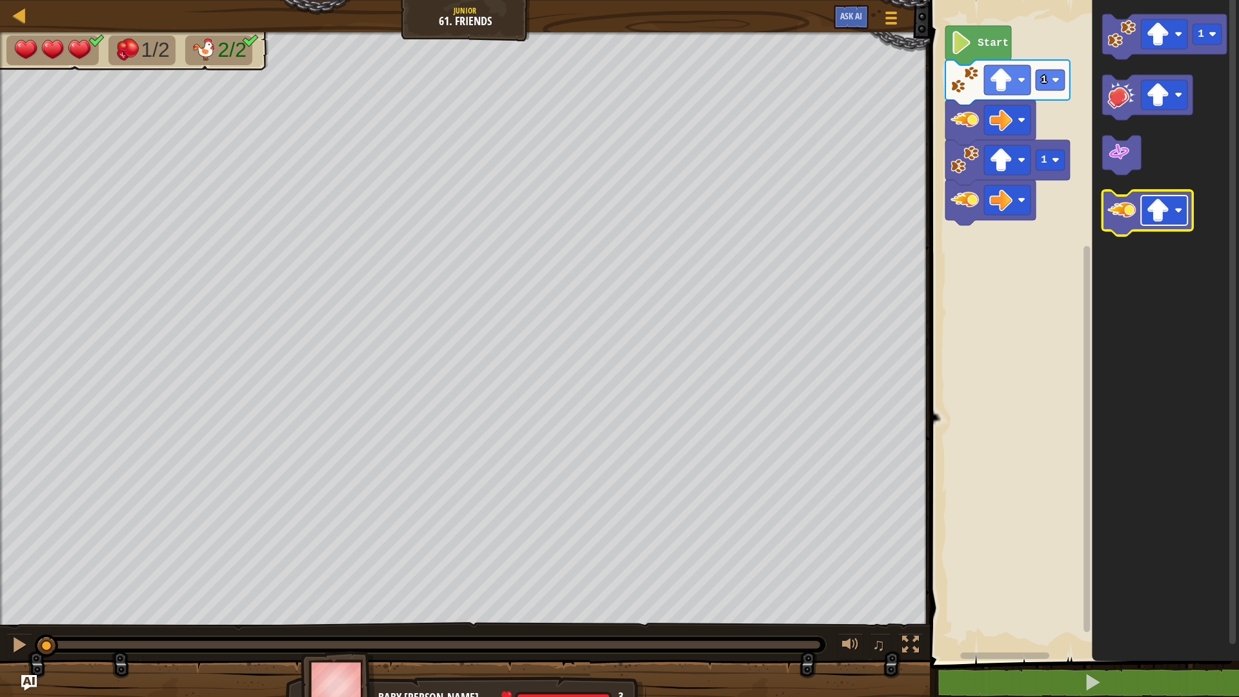
click at [1156, 221] on image "Blockly Workspace" at bounding box center [1158, 210] width 23 height 23
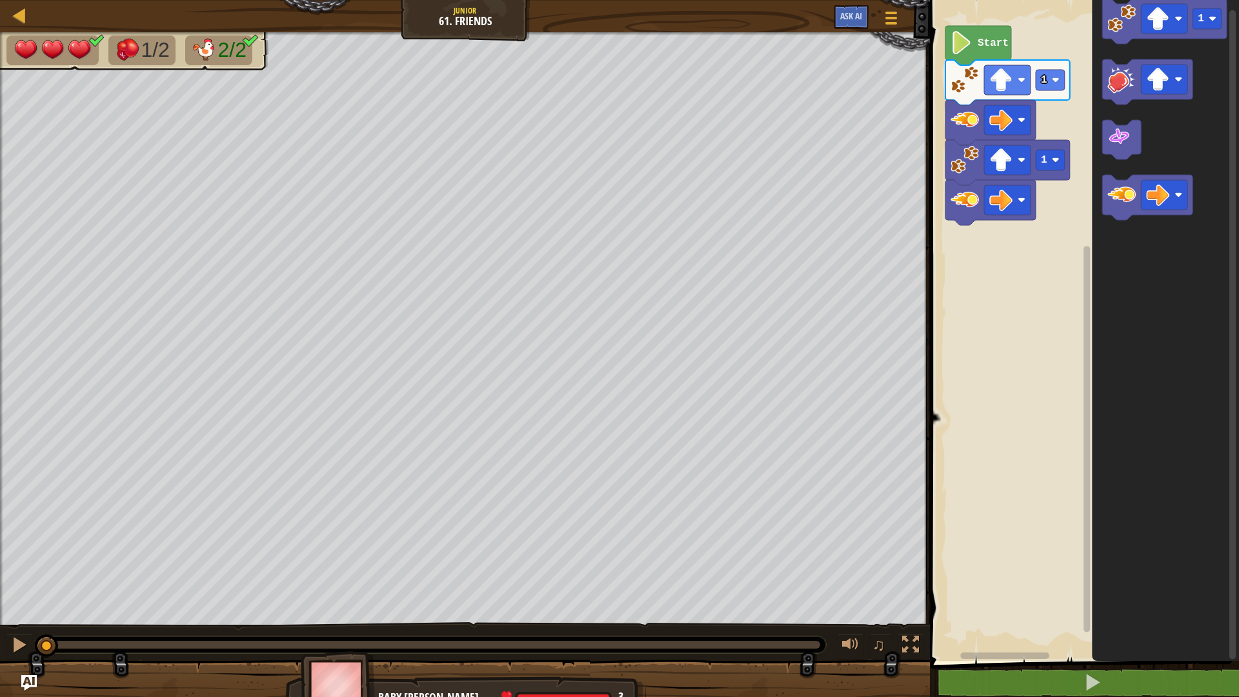
click at [1019, 96] on div "1 1 Start 1" at bounding box center [1082, 328] width 313 height 668
click at [1063, 108] on div "1 1 Start 1" at bounding box center [1082, 328] width 313 height 668
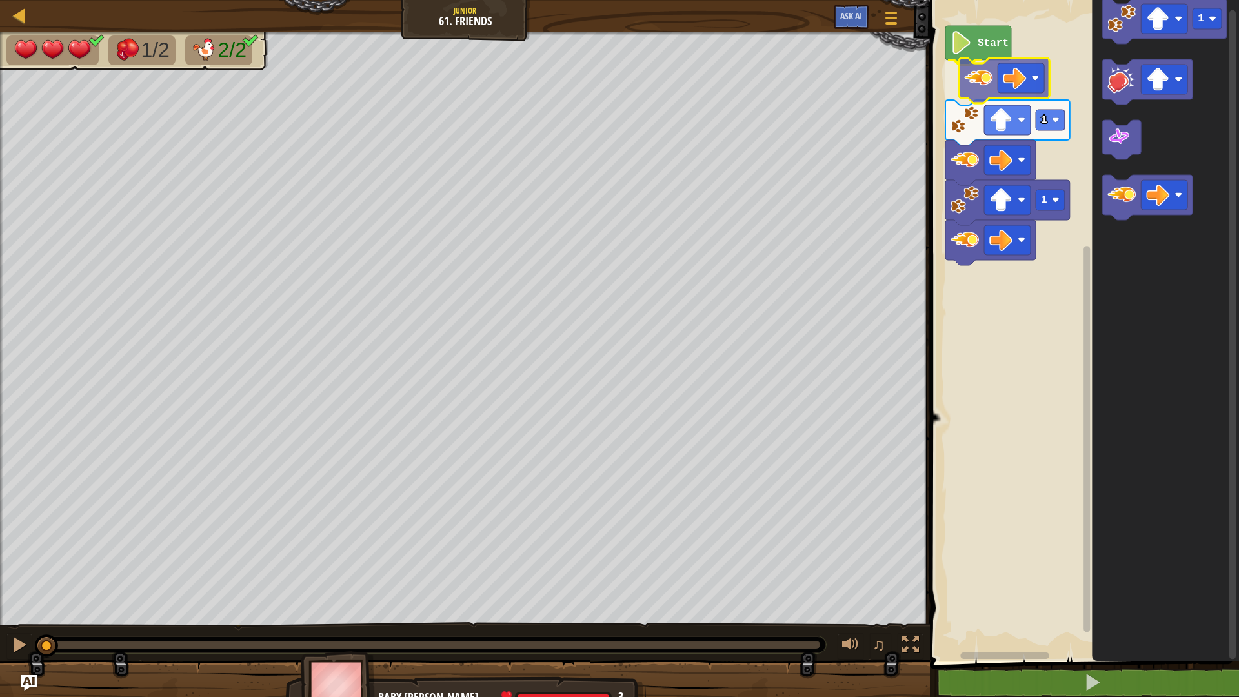
click at [980, 72] on div "Start 1 1 1" at bounding box center [1082, 328] width 313 height 668
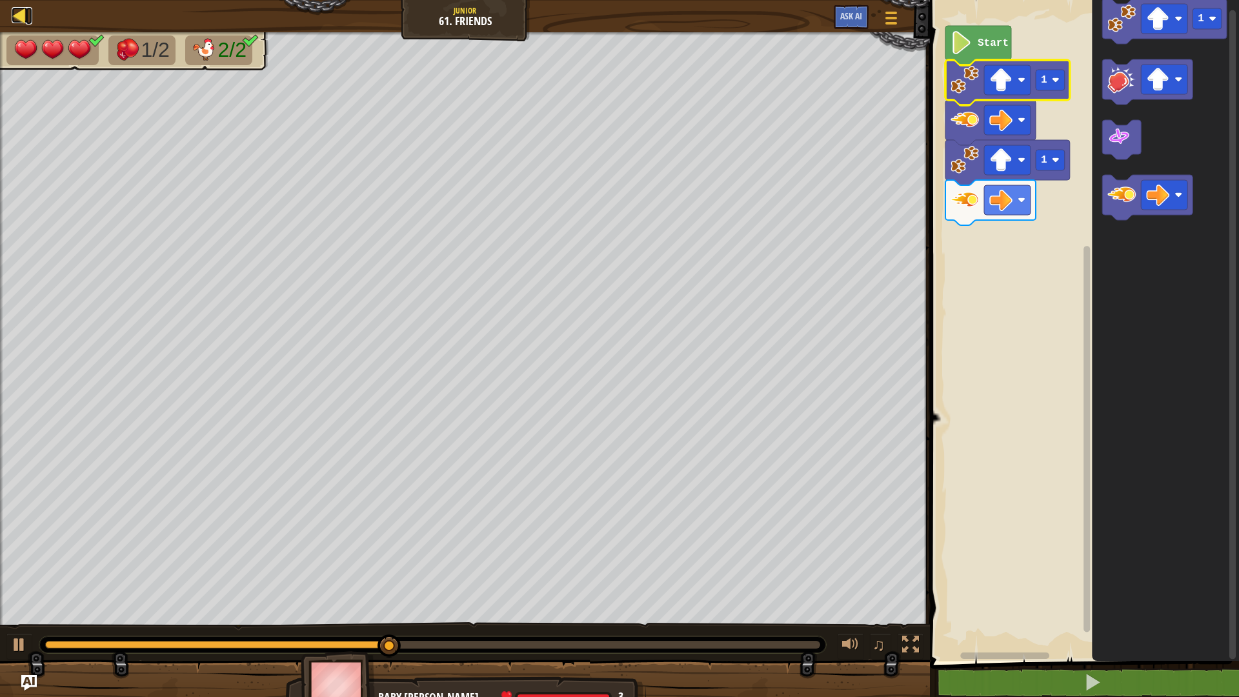
click at [14, 10] on div at bounding box center [20, 15] width 16 height 16
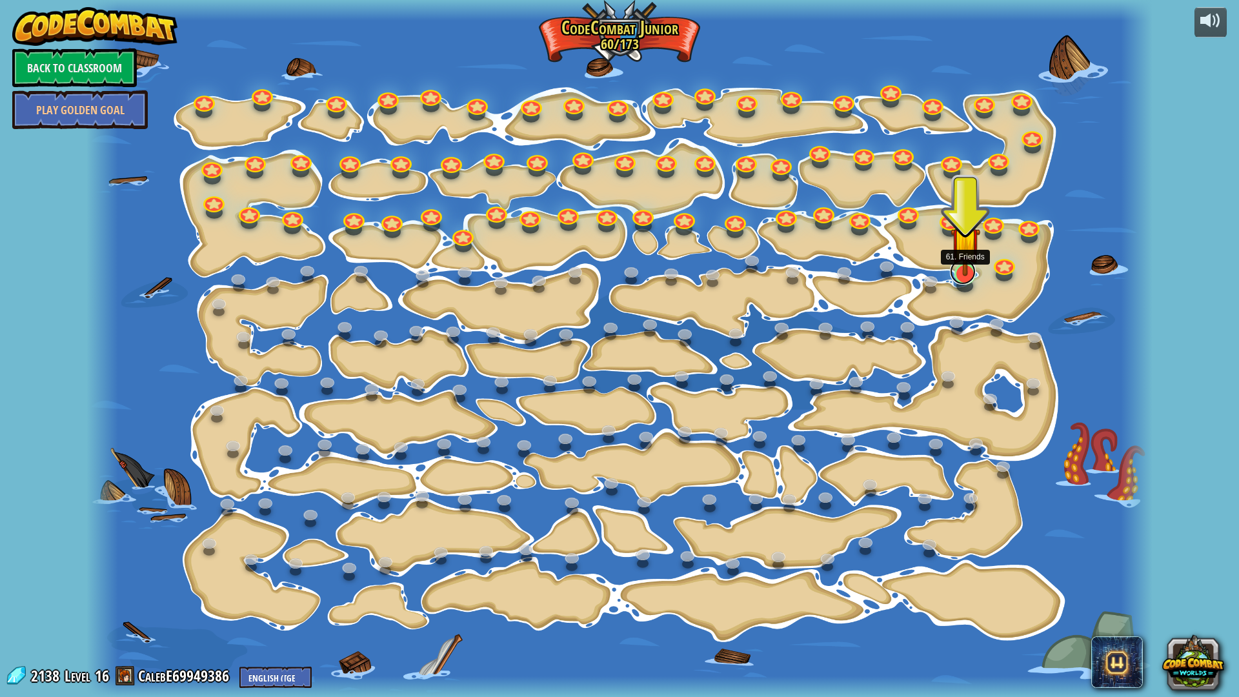
click at [957, 278] on link at bounding box center [963, 272] width 26 height 26
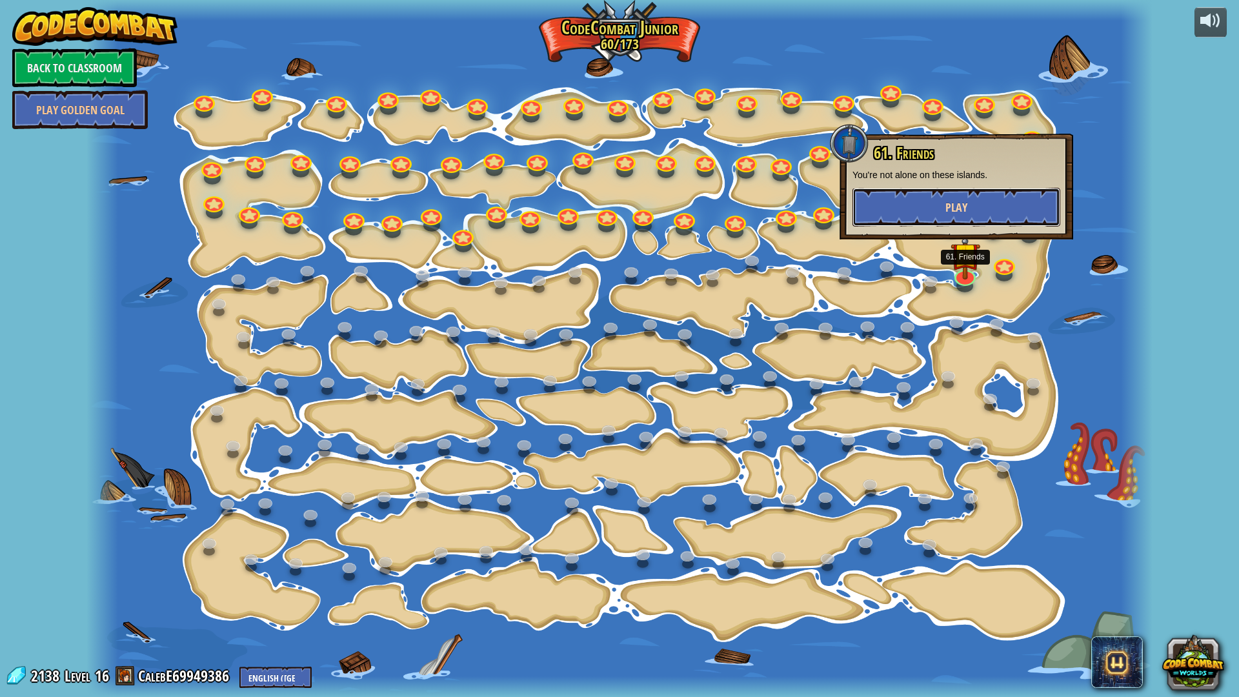
click at [959, 212] on span "Play" at bounding box center [957, 207] width 22 height 16
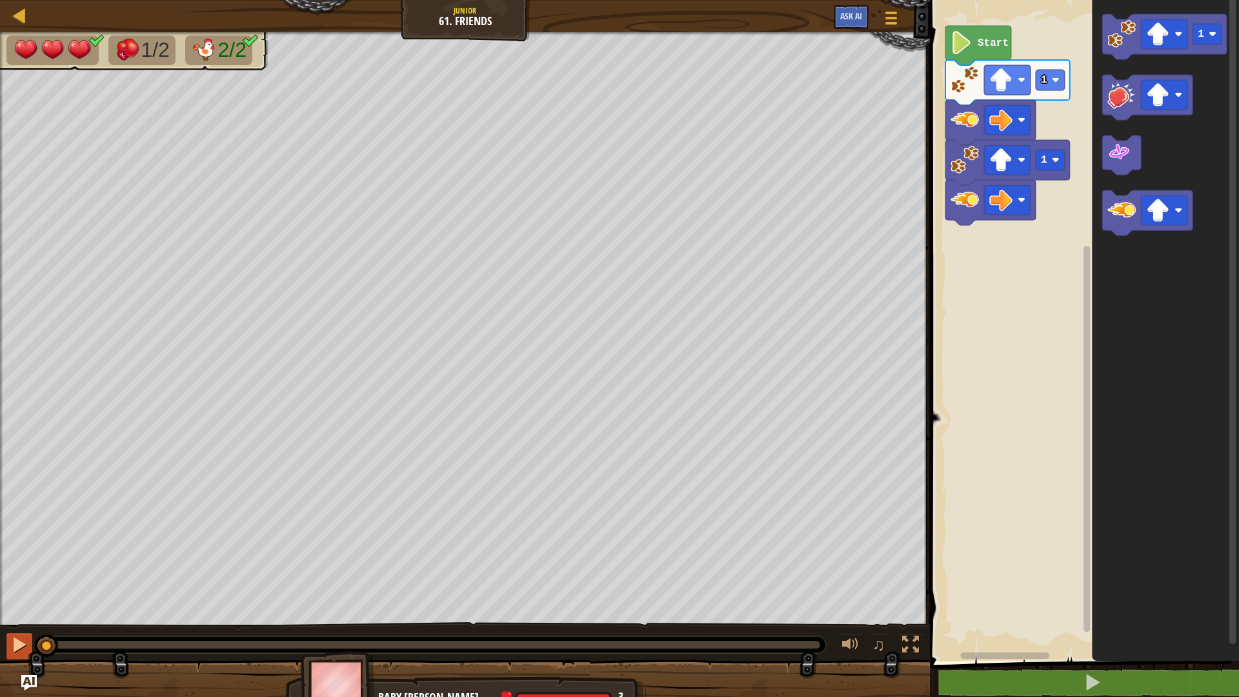
drag, startPoint x: 6, startPoint y: 638, endPoint x: 13, endPoint y: 639, distance: 7.1
click at [8, 639] on div "♫" at bounding box center [465, 641] width 930 height 39
click at [15, 639] on div at bounding box center [19, 645] width 17 height 17
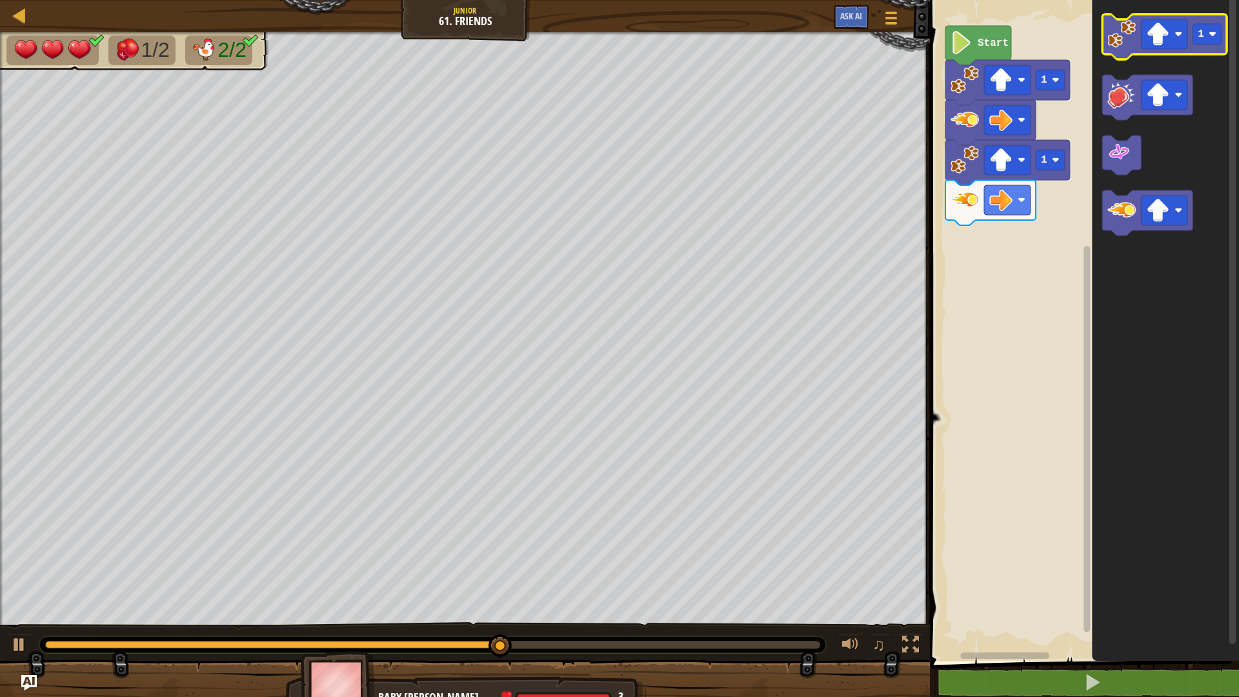
click at [1105, 50] on icon "Blockly Workspace" at bounding box center [1165, 36] width 125 height 45
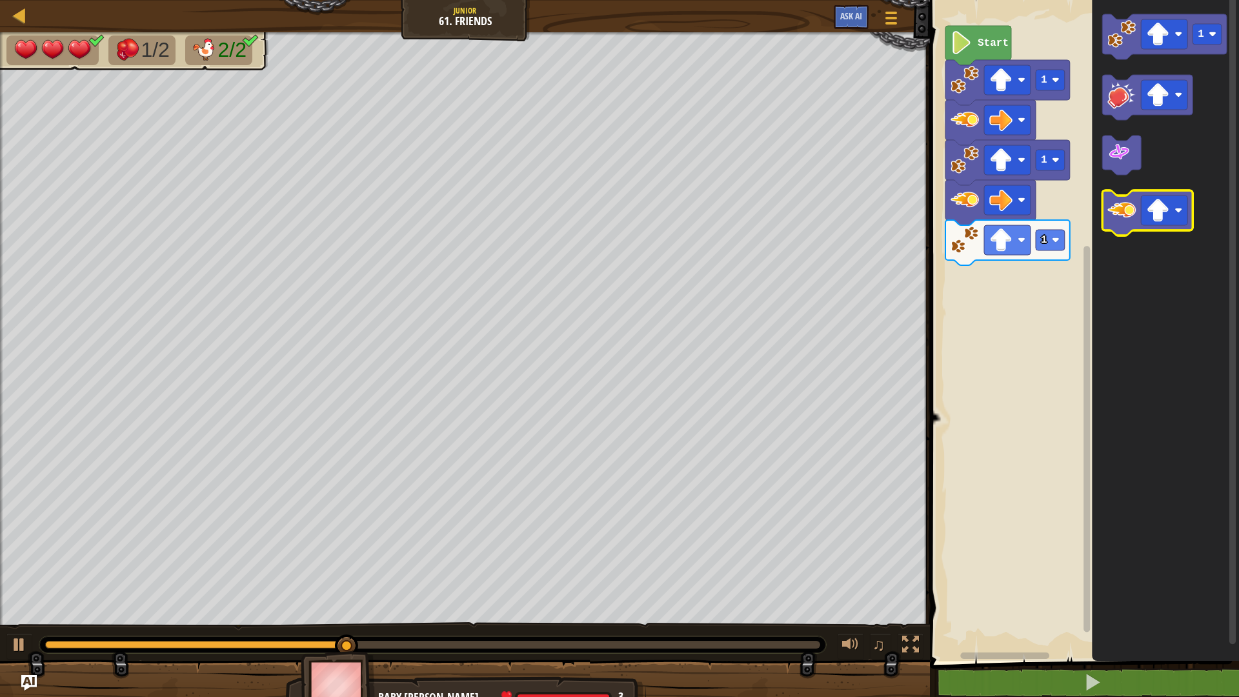
click at [1120, 203] on image "Blockly Workspace" at bounding box center [1122, 210] width 28 height 28
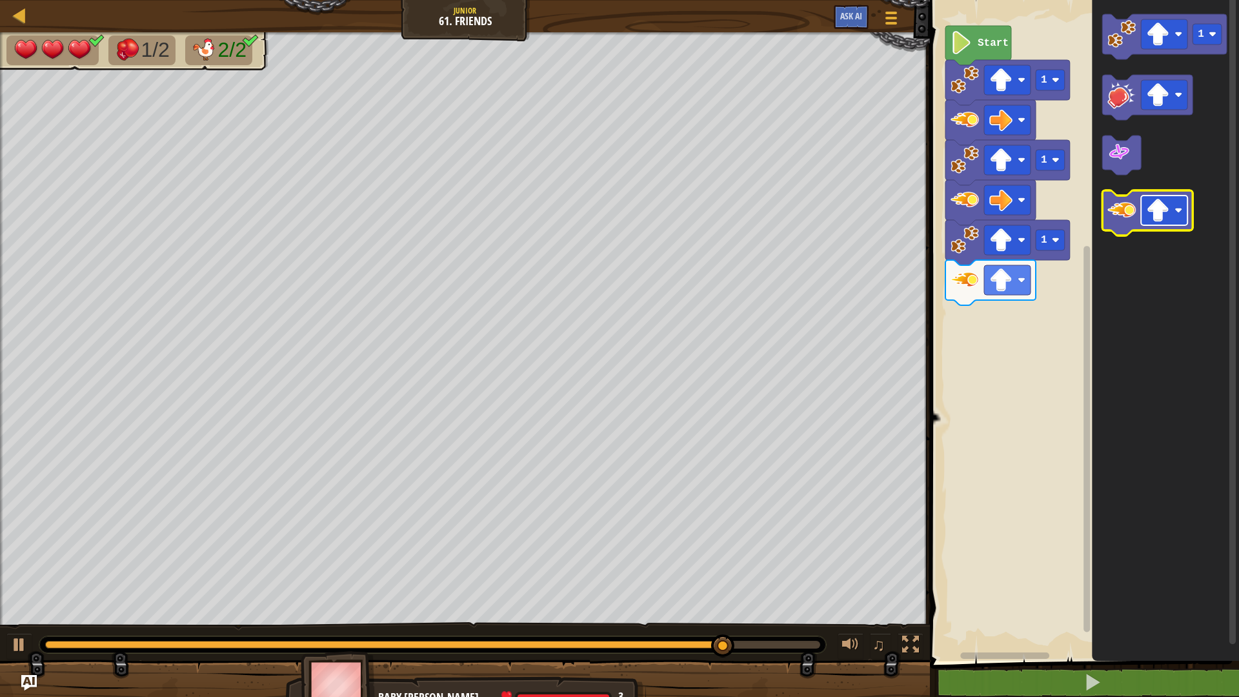
click at [1179, 209] on image "Blockly Workspace" at bounding box center [1179, 211] width 8 height 8
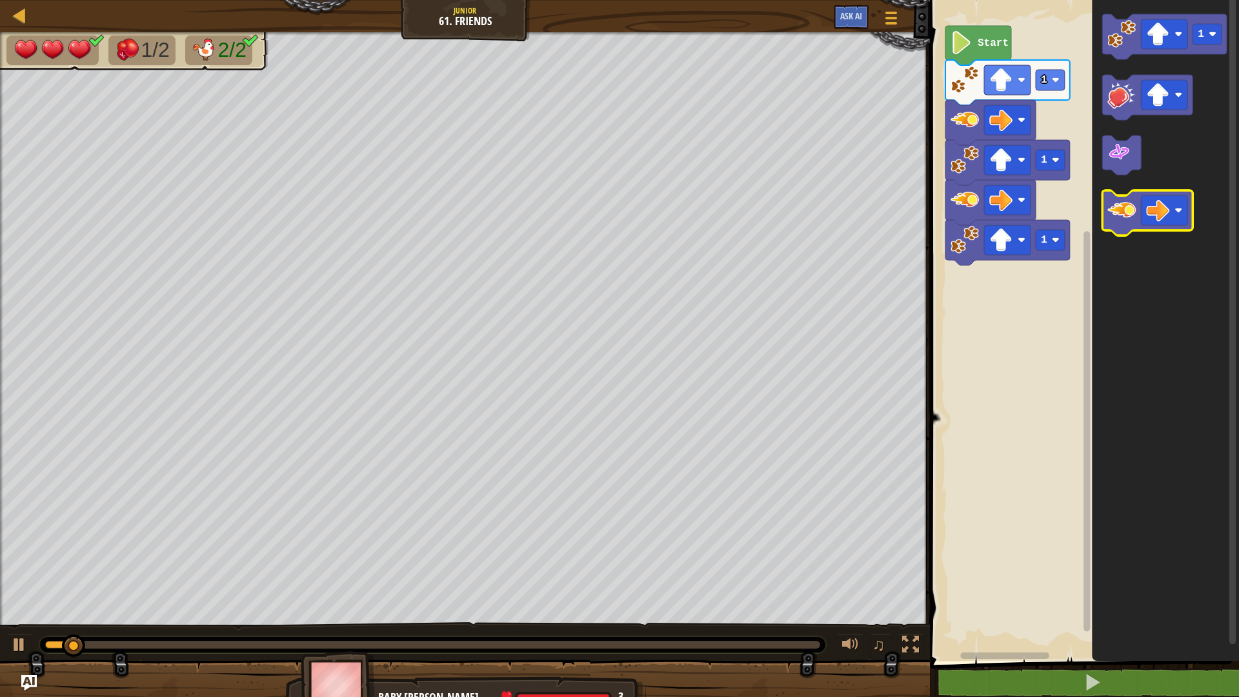
click at [1124, 213] on image "Blockly Workspace" at bounding box center [1122, 210] width 28 height 28
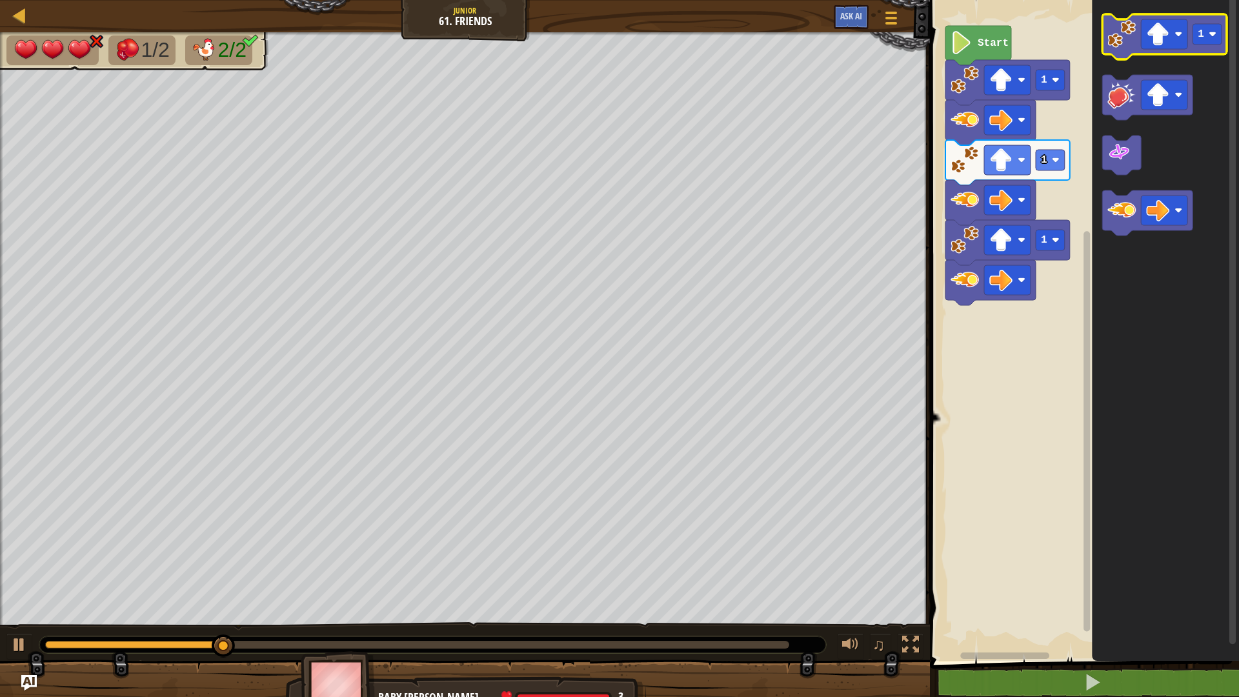
click at [1122, 15] on rect "Blockly Workspace" at bounding box center [1165, 36] width 125 height 45
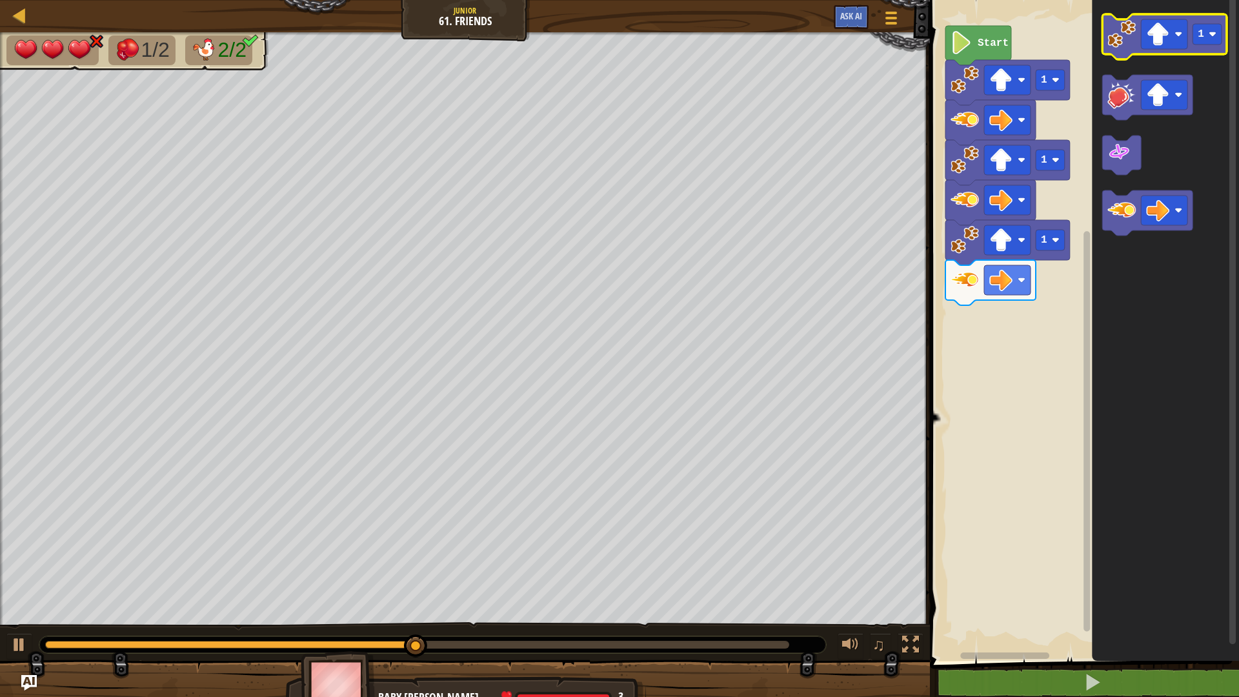
click at [1116, 39] on image "Blockly Workspace" at bounding box center [1122, 34] width 28 height 28
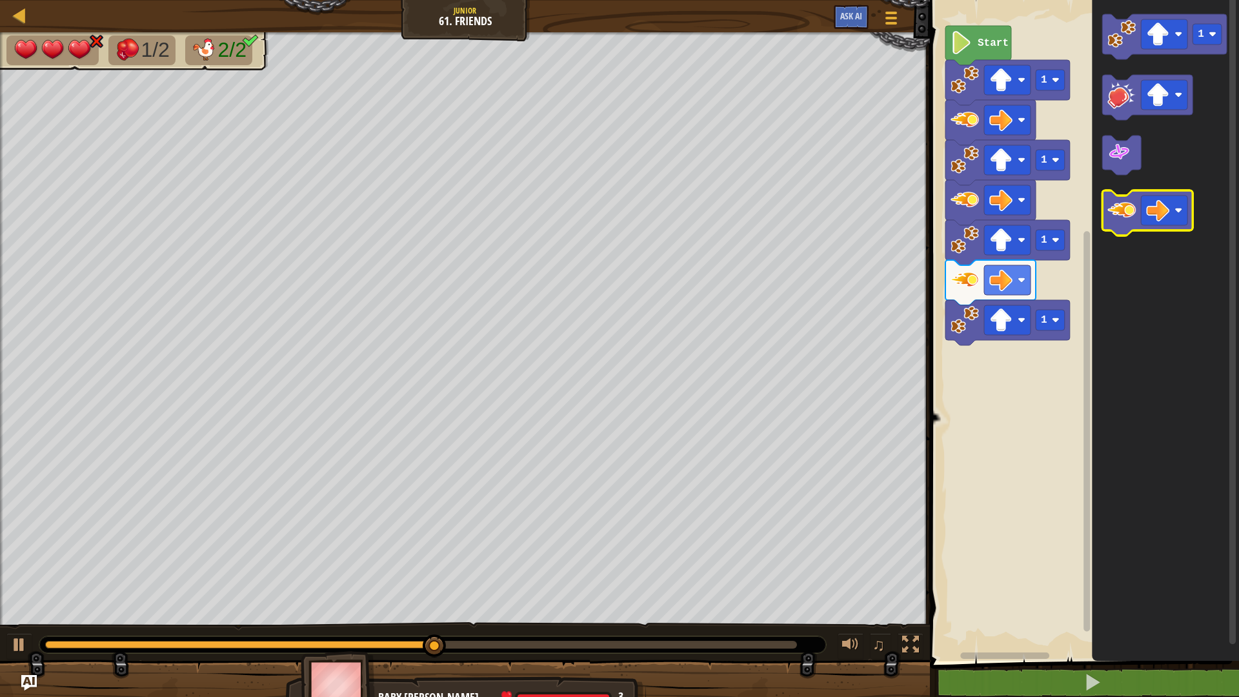
click at [1127, 199] on image "Blockly Workspace" at bounding box center [1122, 210] width 28 height 28
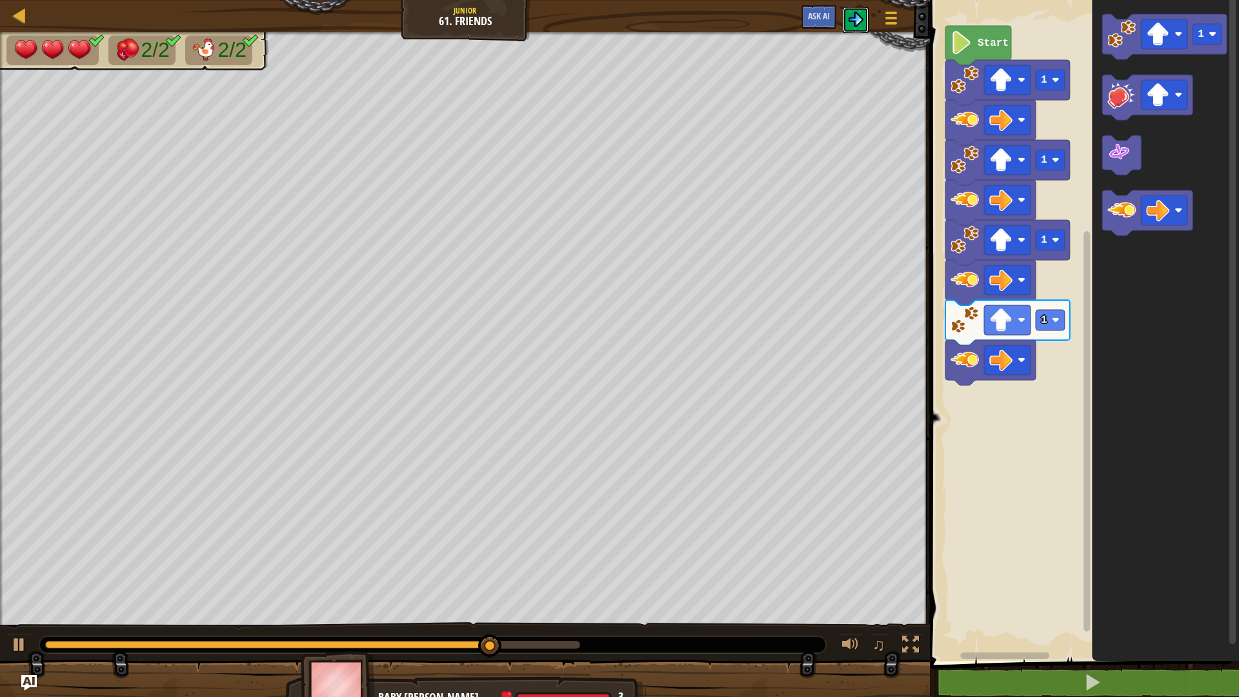
click at [855, 20] on img at bounding box center [855, 19] width 15 height 15
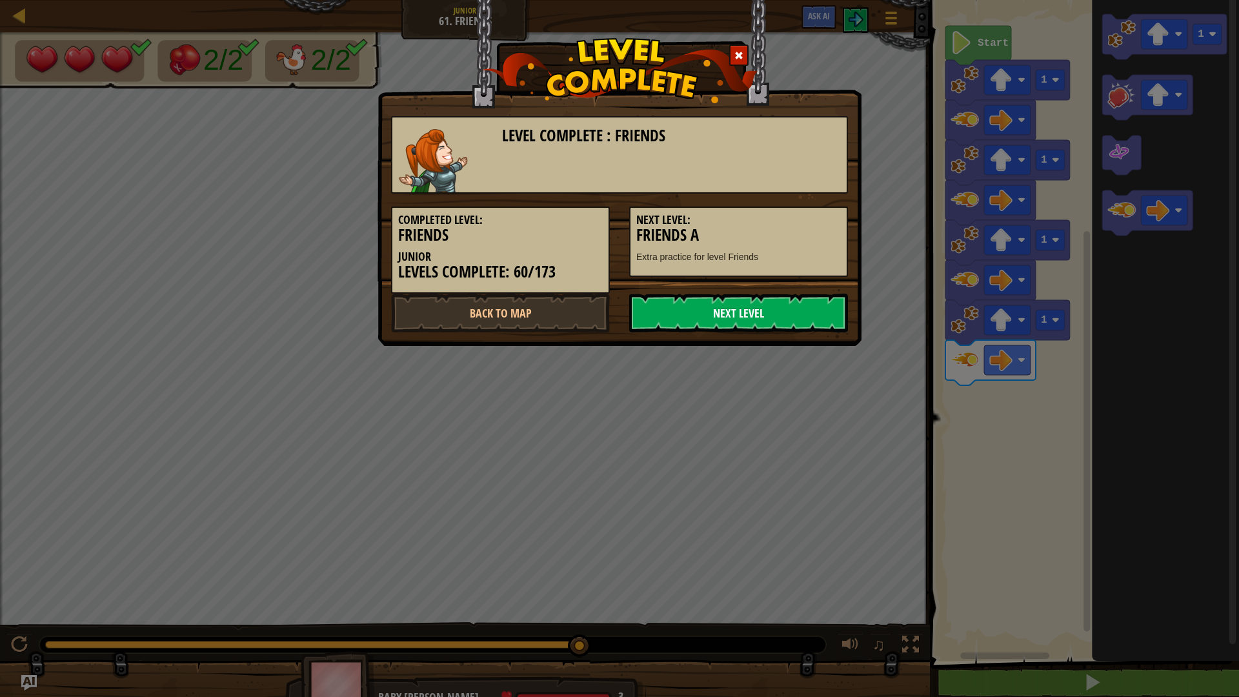
click at [716, 311] on link "Next Level" at bounding box center [738, 313] width 219 height 39
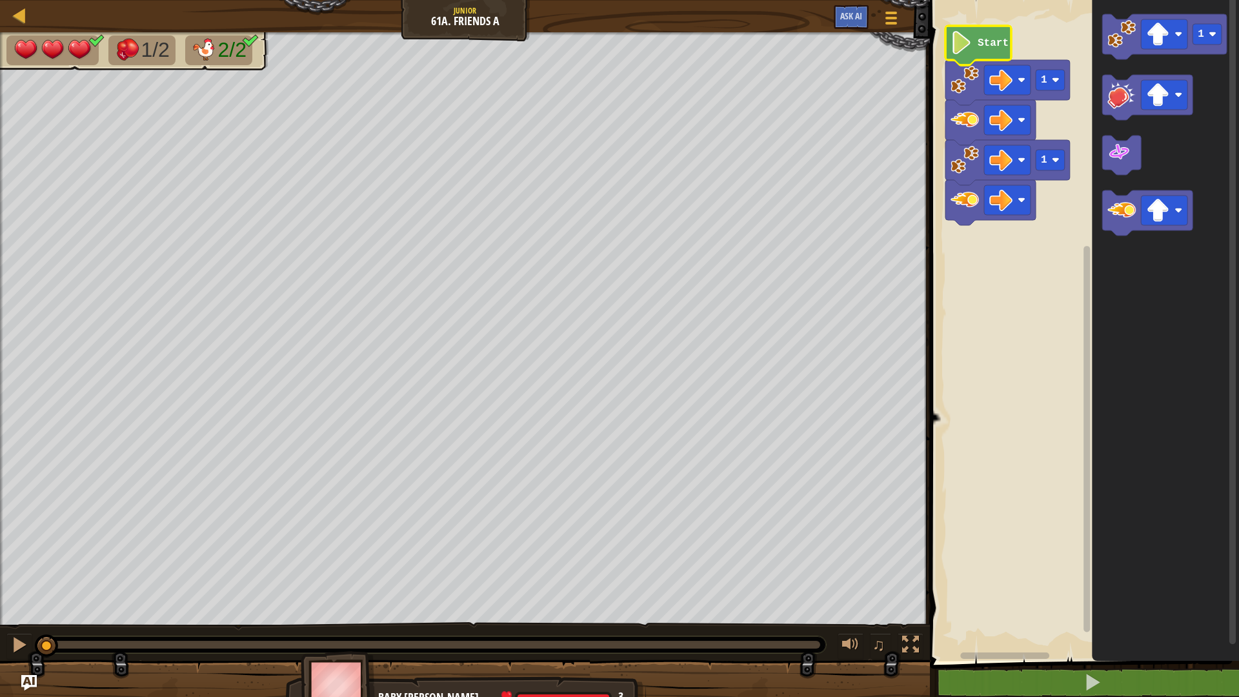
click at [986, 52] on icon "Blockly Workspace" at bounding box center [979, 45] width 66 height 39
click at [15, 638] on div at bounding box center [19, 645] width 17 height 17
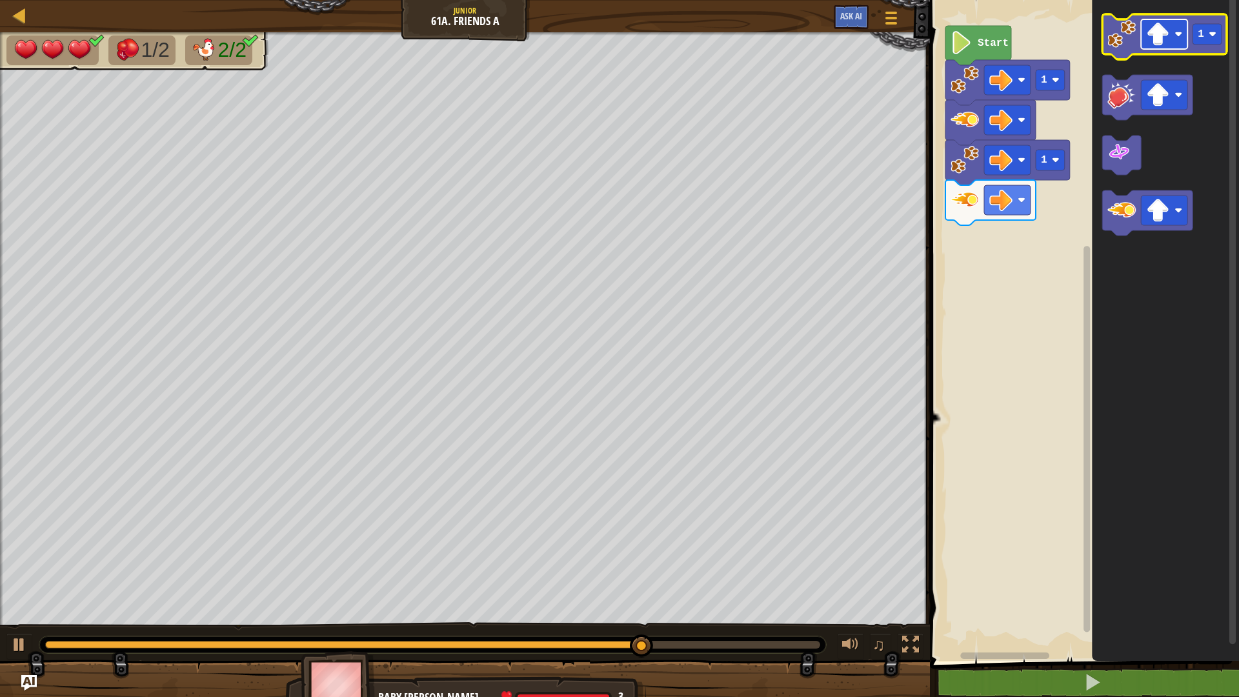
click at [1168, 45] on image "Blockly Workspace" at bounding box center [1158, 34] width 23 height 23
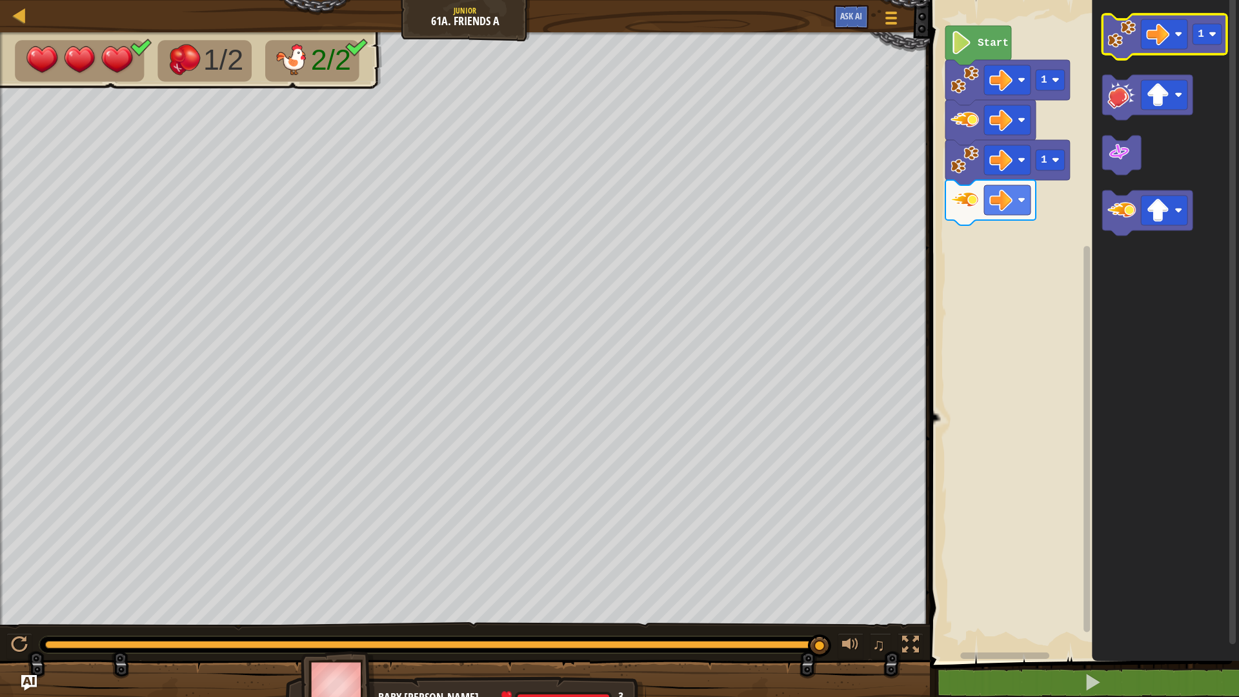
click at [1129, 28] on image "Blockly Workspace" at bounding box center [1122, 34] width 28 height 28
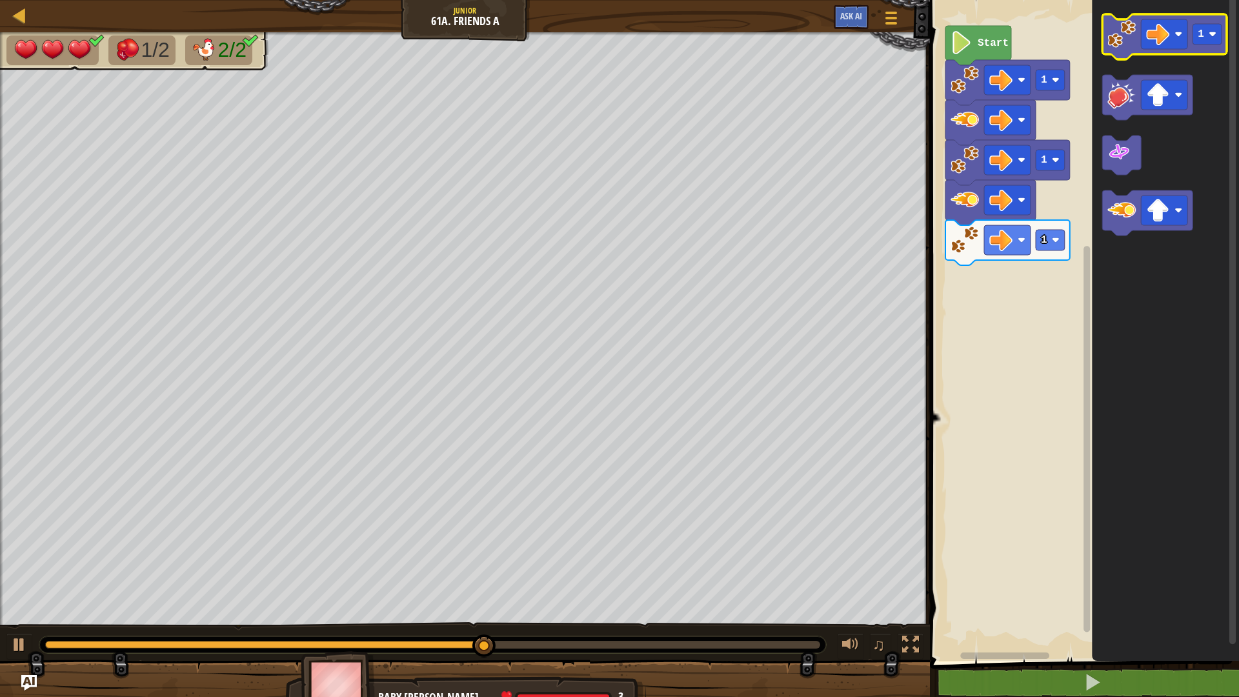
click at [1132, 45] on image "Blockly Workspace" at bounding box center [1122, 34] width 28 height 28
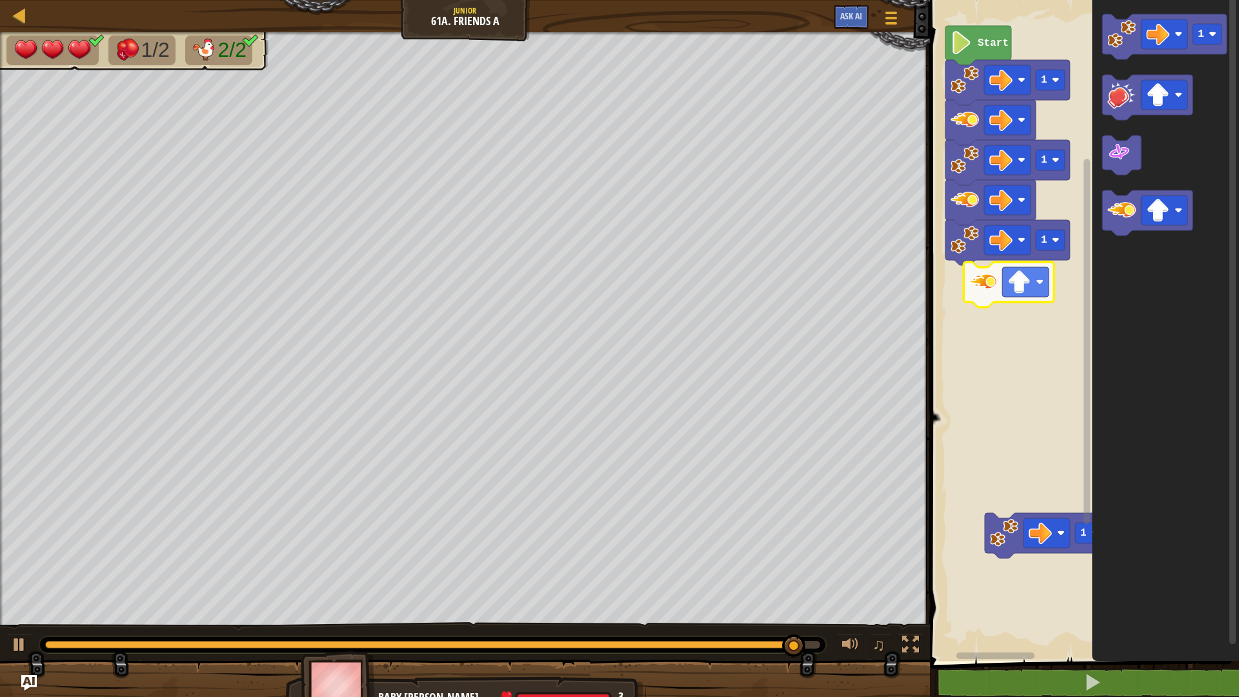
click at [968, 307] on div "1 1 1 Start 1 1" at bounding box center [1082, 328] width 313 height 668
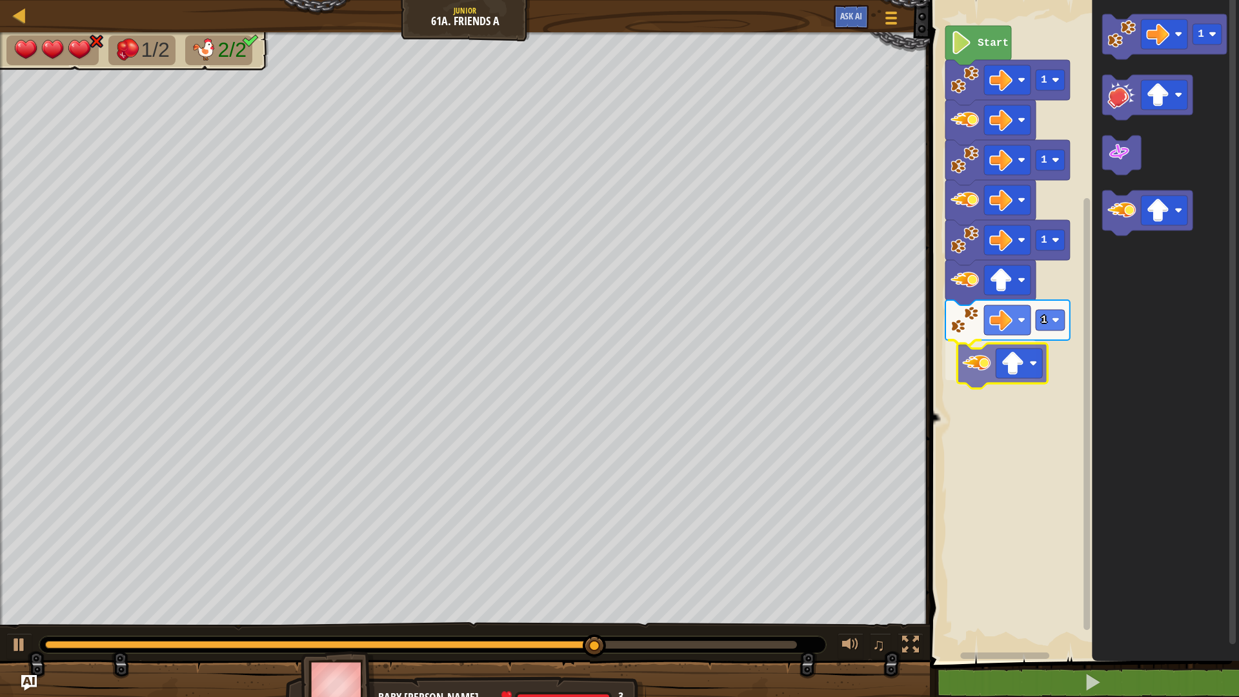
click at [965, 376] on div "1 1 1 1 Start 1" at bounding box center [1082, 328] width 313 height 668
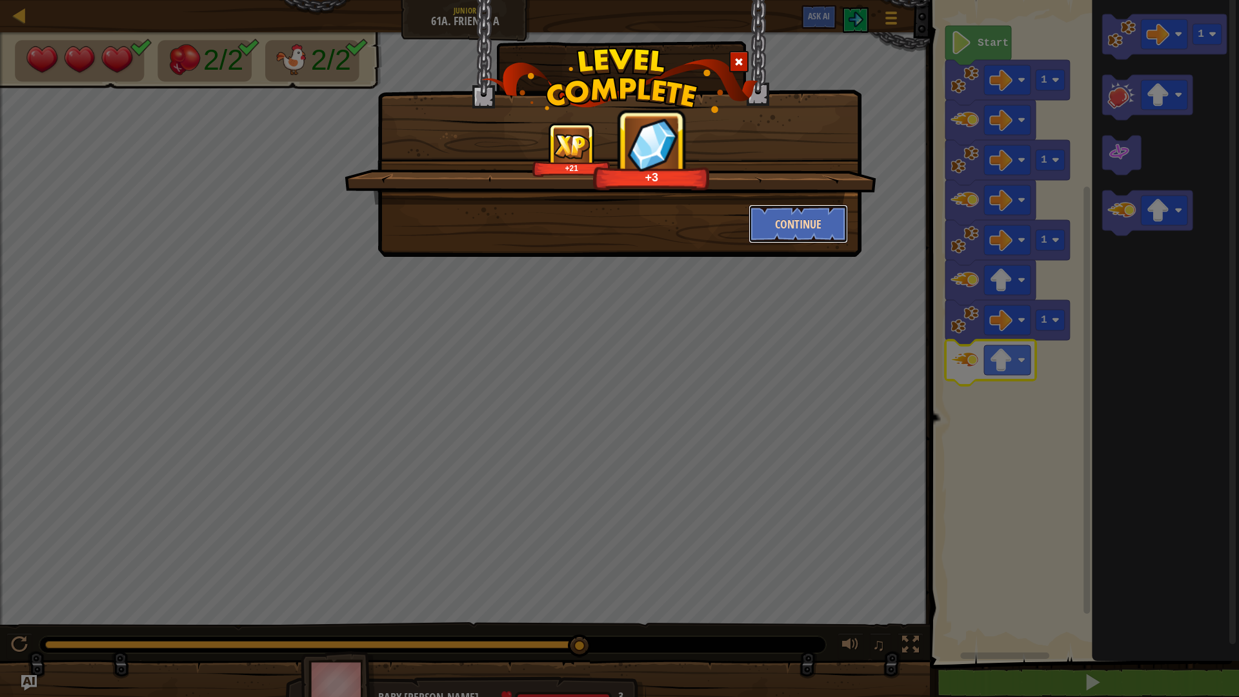
click at [762, 230] on button "Continue" at bounding box center [799, 224] width 100 height 39
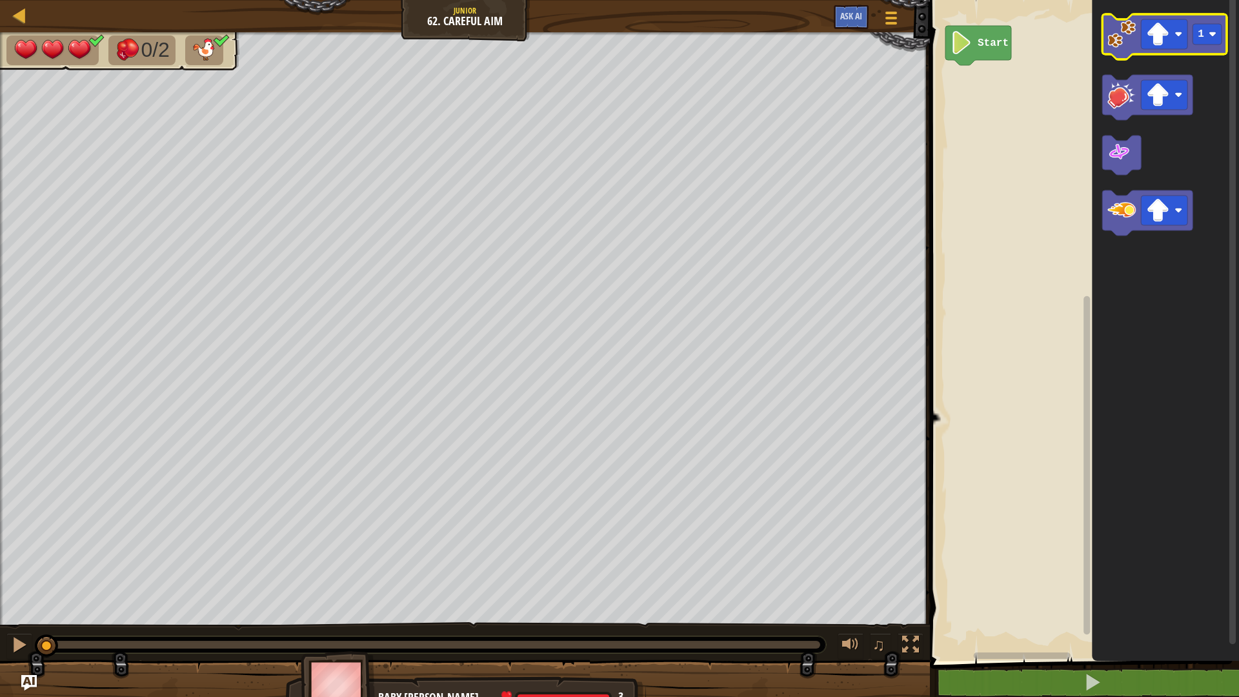
click at [1129, 45] on image "Blockly Workspace" at bounding box center [1122, 34] width 28 height 28
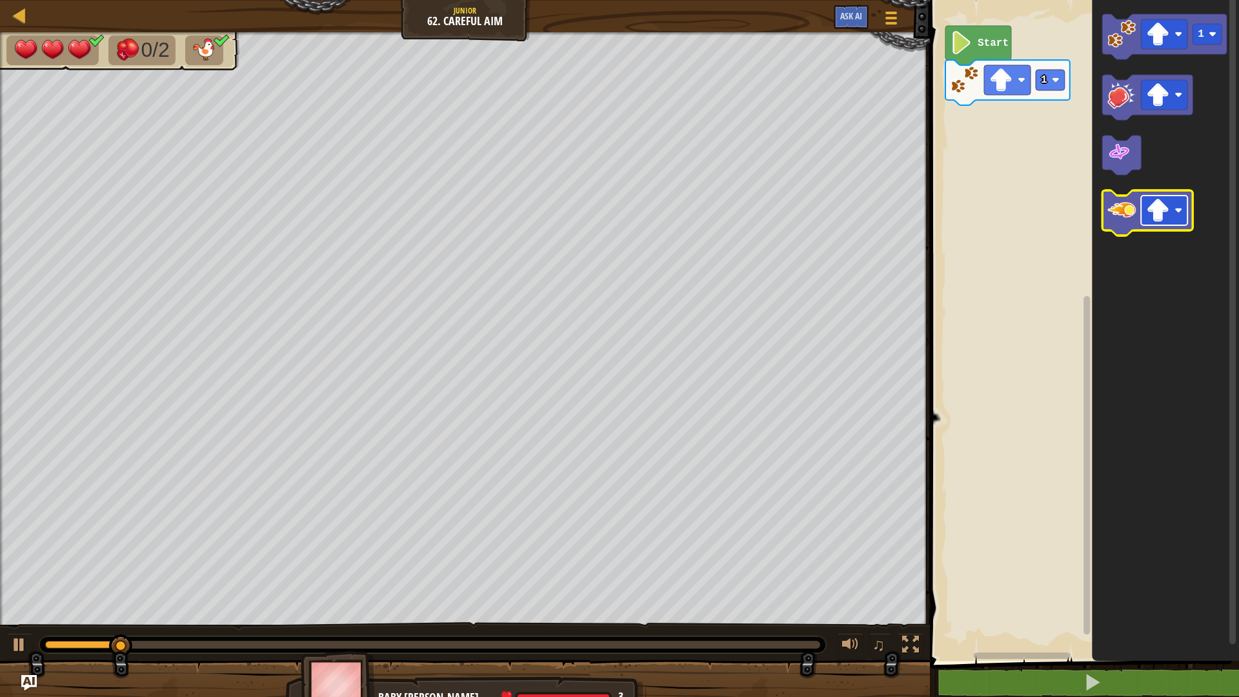
click at [1167, 203] on image "Blockly Workspace" at bounding box center [1158, 210] width 23 height 23
click at [1128, 210] on image "Blockly Workspace" at bounding box center [1122, 210] width 28 height 28
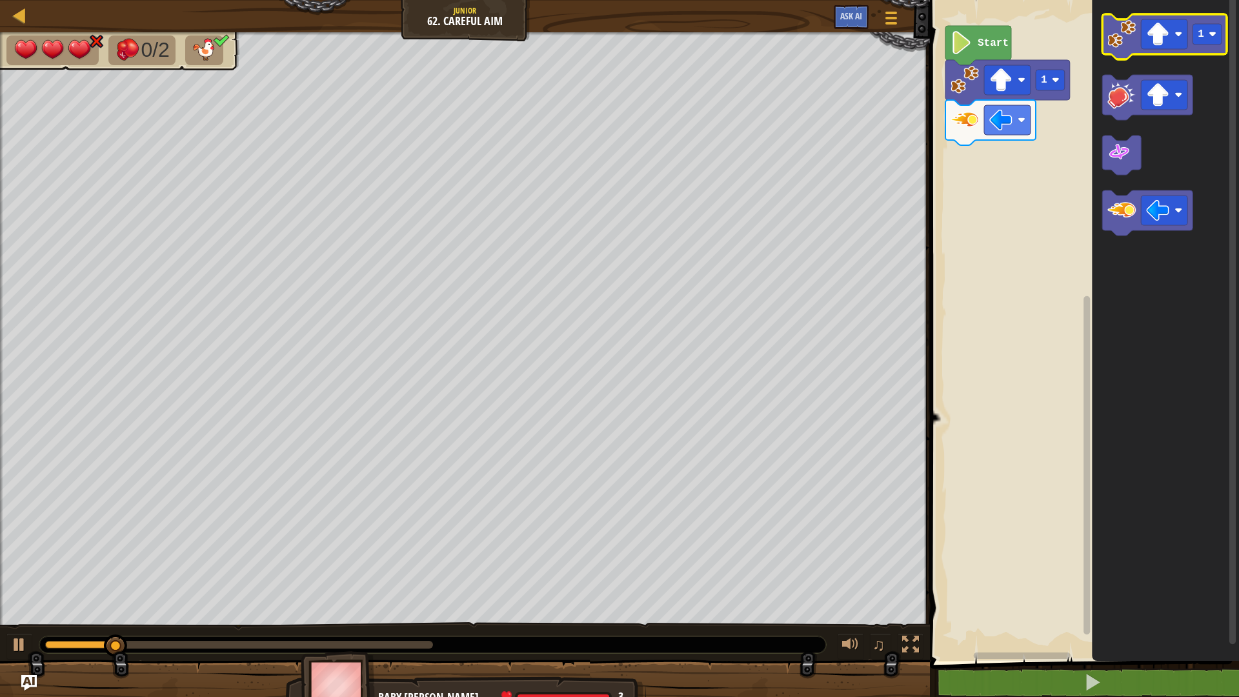
click at [1121, 41] on image "Blockly Workspace" at bounding box center [1122, 34] width 28 height 28
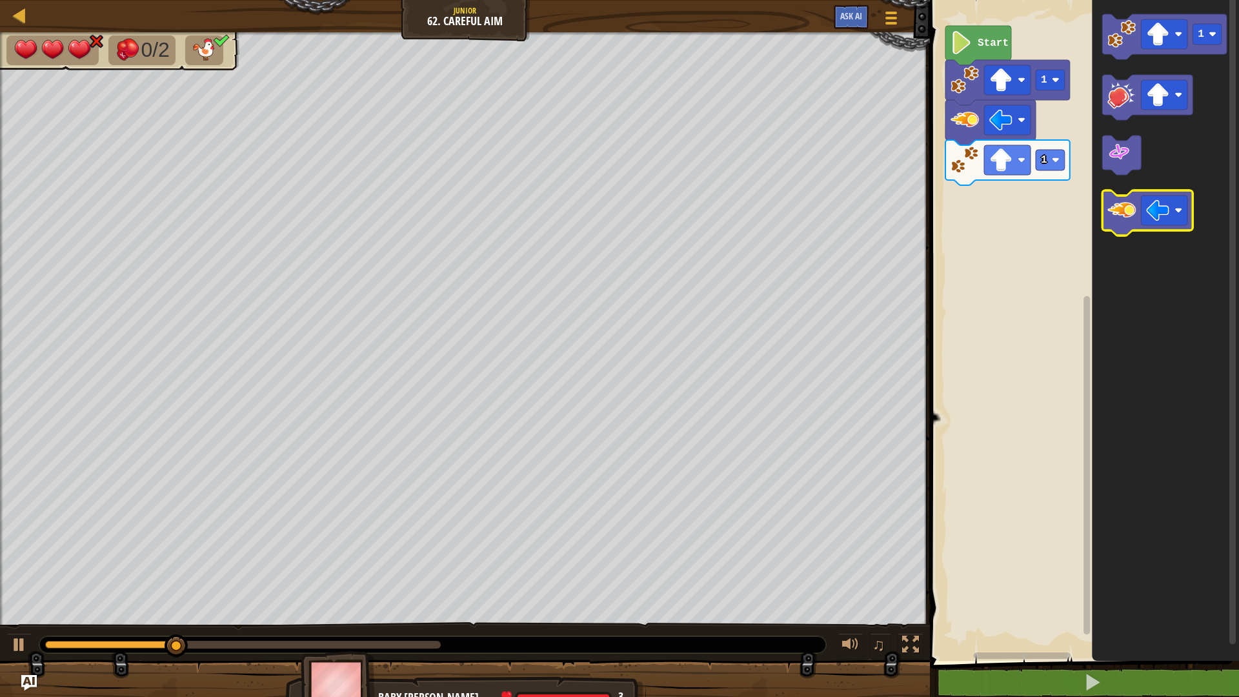
click at [1133, 219] on image "Blockly Workspace" at bounding box center [1122, 210] width 28 height 28
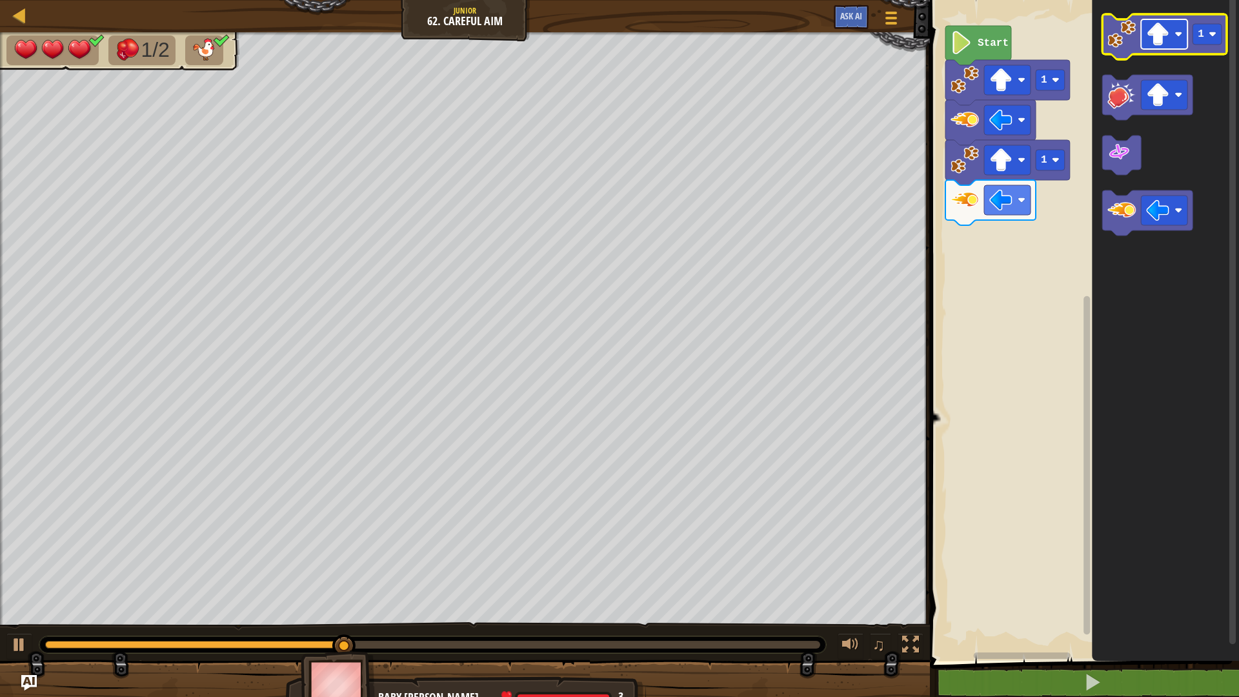
click at [1181, 33] on image "Blockly Workspace" at bounding box center [1179, 34] width 8 height 8
click at [1221, 42] on rect "Blockly Workspace" at bounding box center [1207, 34] width 29 height 21
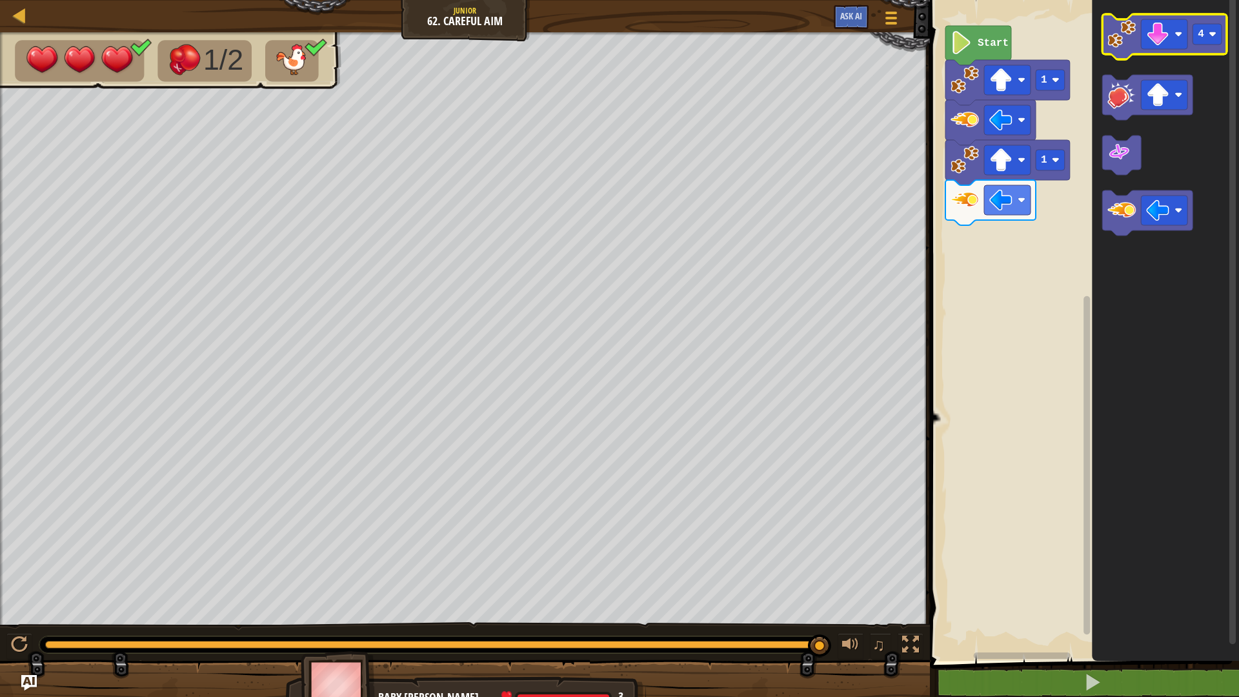
click at [1130, 37] on image "Blockly Workspace" at bounding box center [1122, 34] width 28 height 28
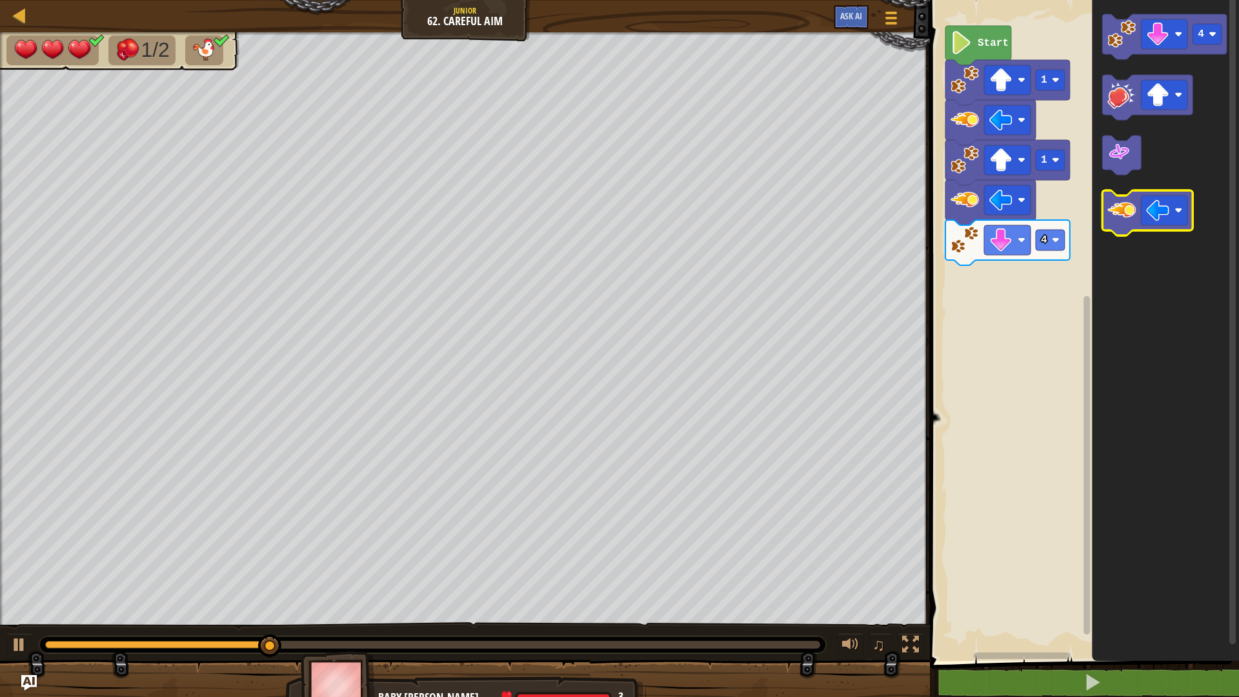
click at [1129, 231] on icon "Blockly Workspace" at bounding box center [1148, 212] width 90 height 45
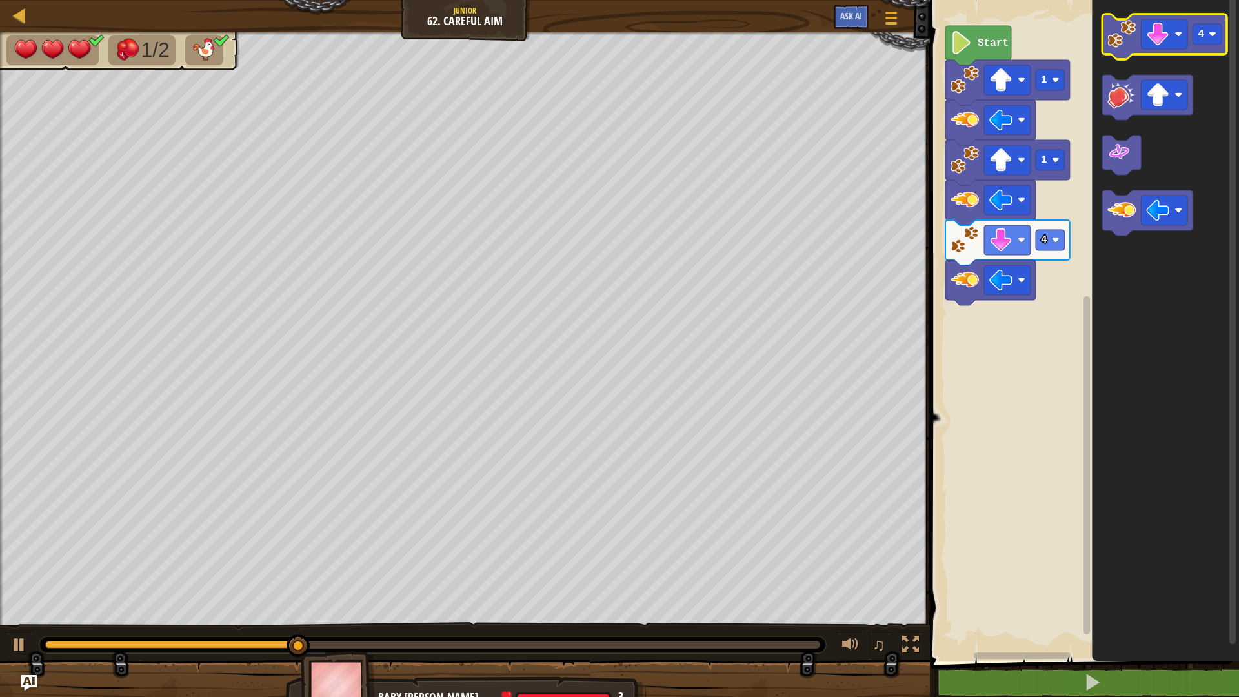
click at [1111, 50] on icon "Blockly Workspace" at bounding box center [1165, 36] width 125 height 45
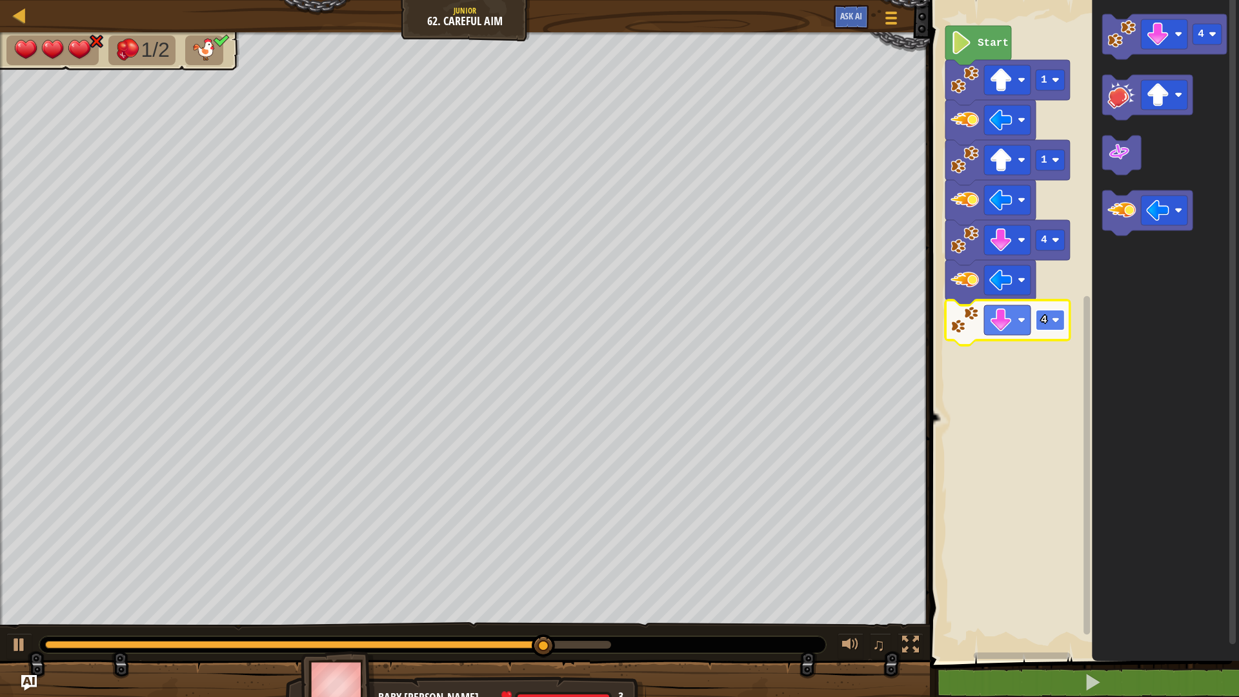
click at [1060, 323] on g "4" at bounding box center [1050, 320] width 29 height 21
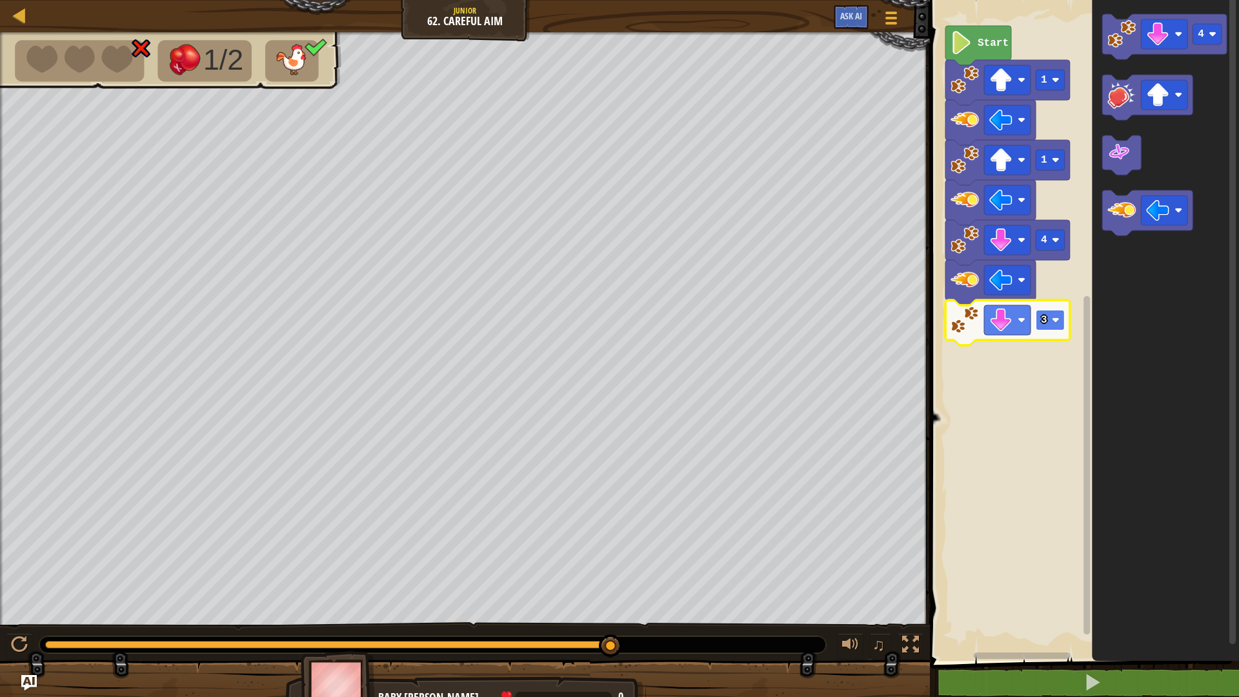
click at [1056, 320] on image "Blockly Workspace" at bounding box center [1056, 320] width 8 height 8
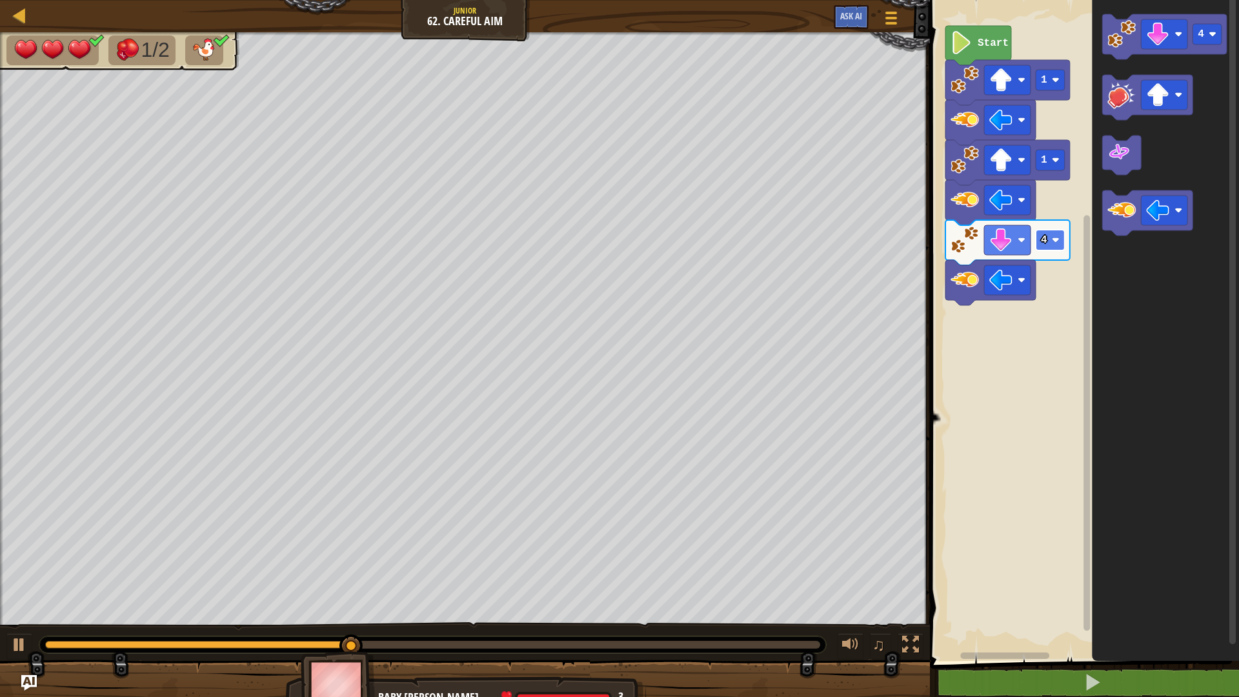
click at [1057, 240] on image "Blockly Workspace" at bounding box center [1056, 240] width 8 height 8
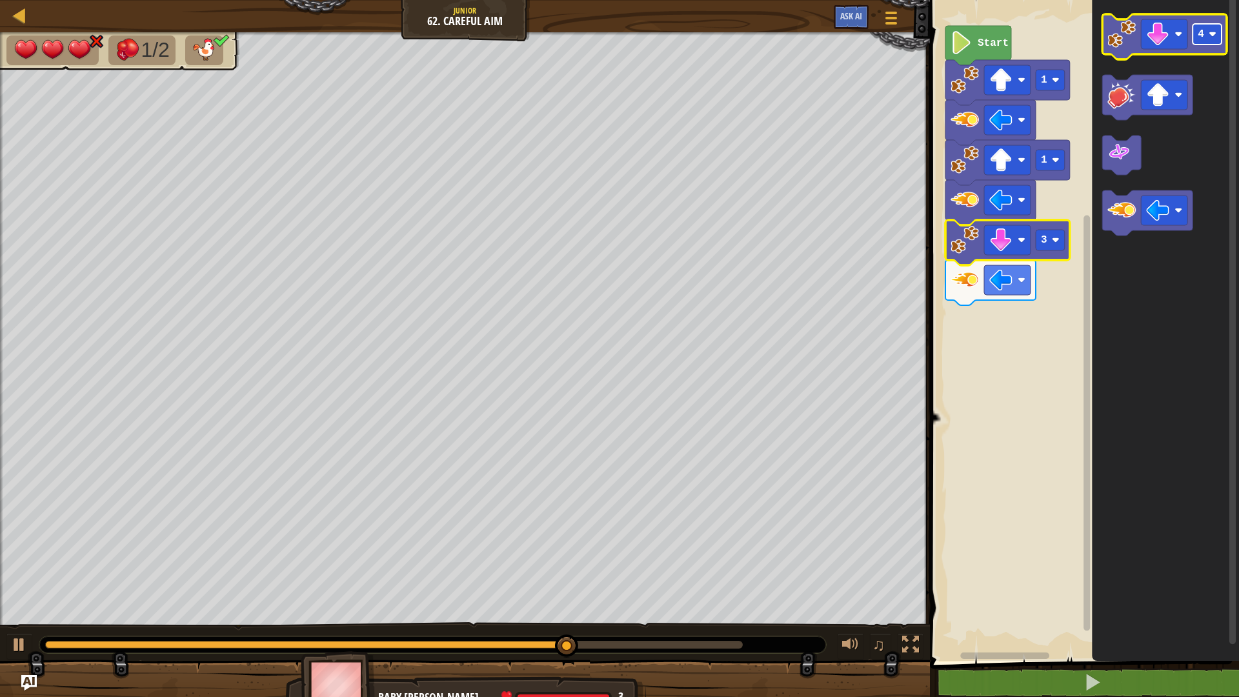
click at [1215, 35] on image "Blockly Workspace" at bounding box center [1213, 34] width 8 height 8
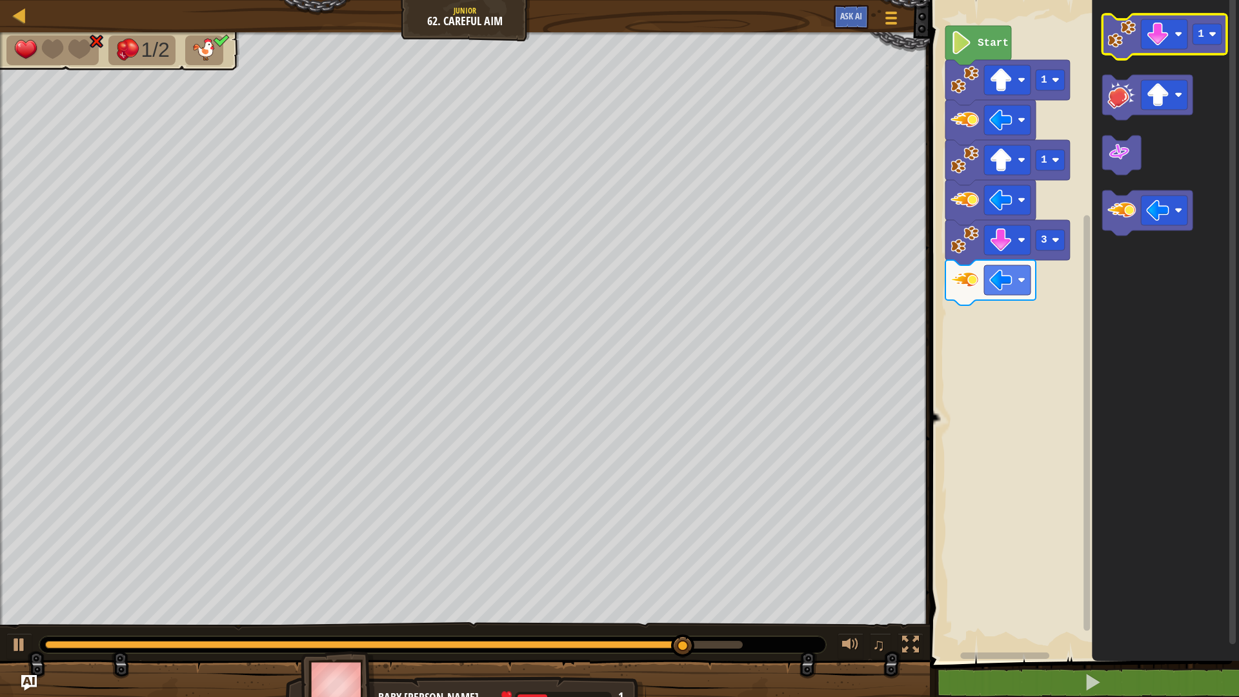
click at [1114, 29] on image "Blockly Workspace" at bounding box center [1122, 34] width 28 height 28
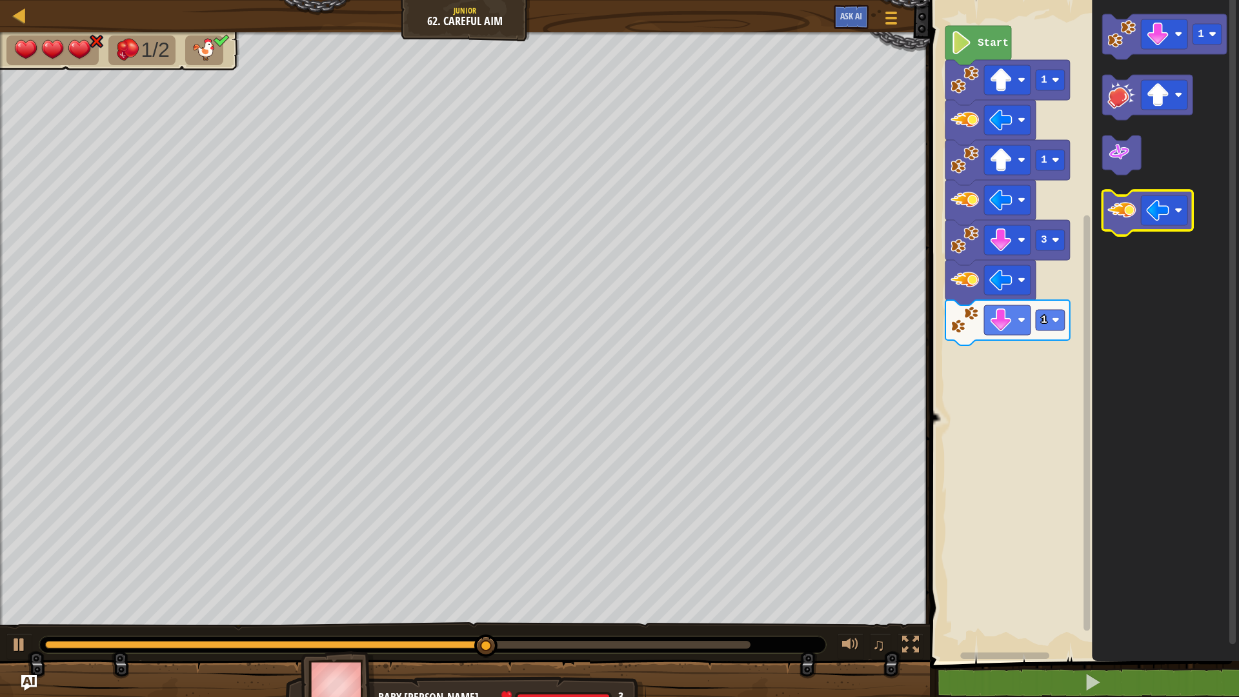
click at [1121, 193] on rect "Blockly Workspace" at bounding box center [1148, 212] width 90 height 45
click at [1123, 205] on image "Blockly Workspace" at bounding box center [1122, 210] width 28 height 28
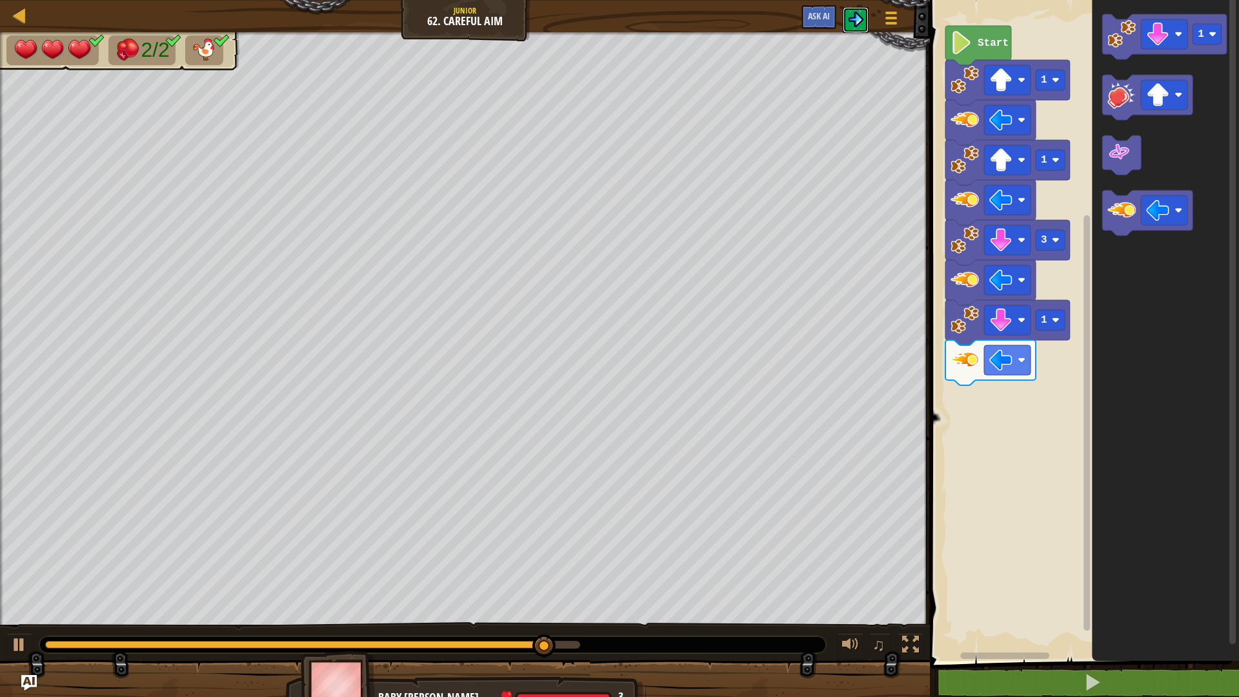
click at [856, 21] on img at bounding box center [855, 19] width 15 height 15
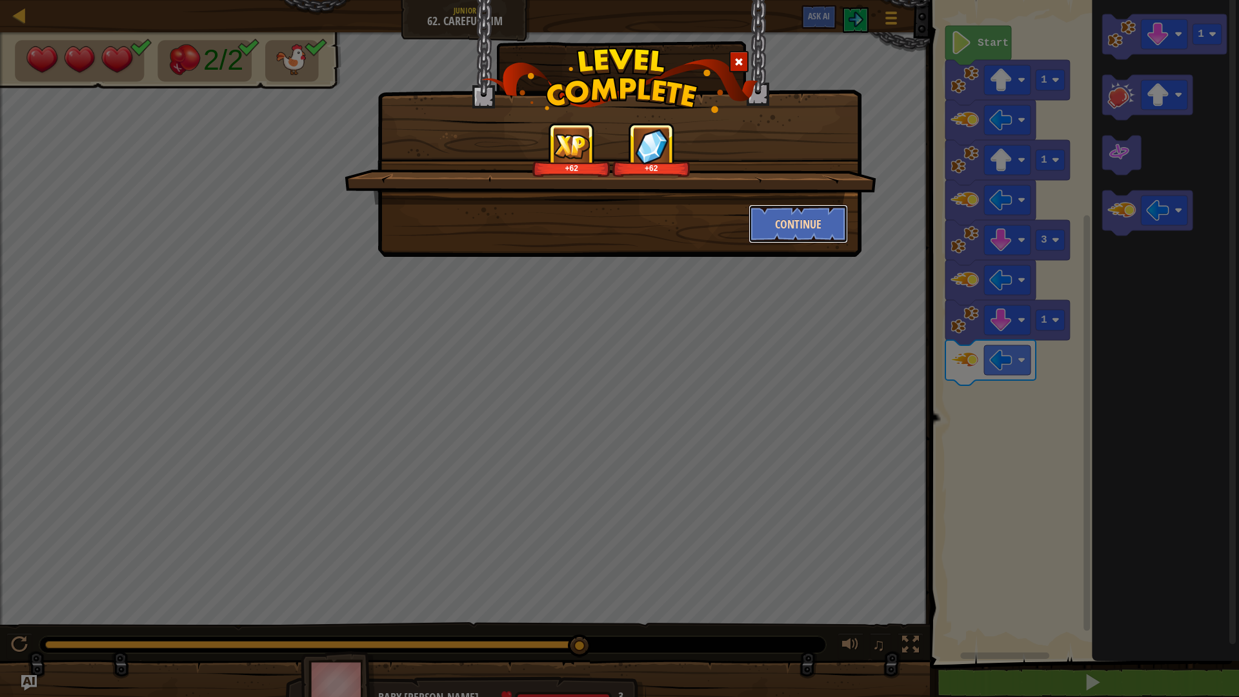
click at [775, 236] on button "Continue" at bounding box center [799, 224] width 100 height 39
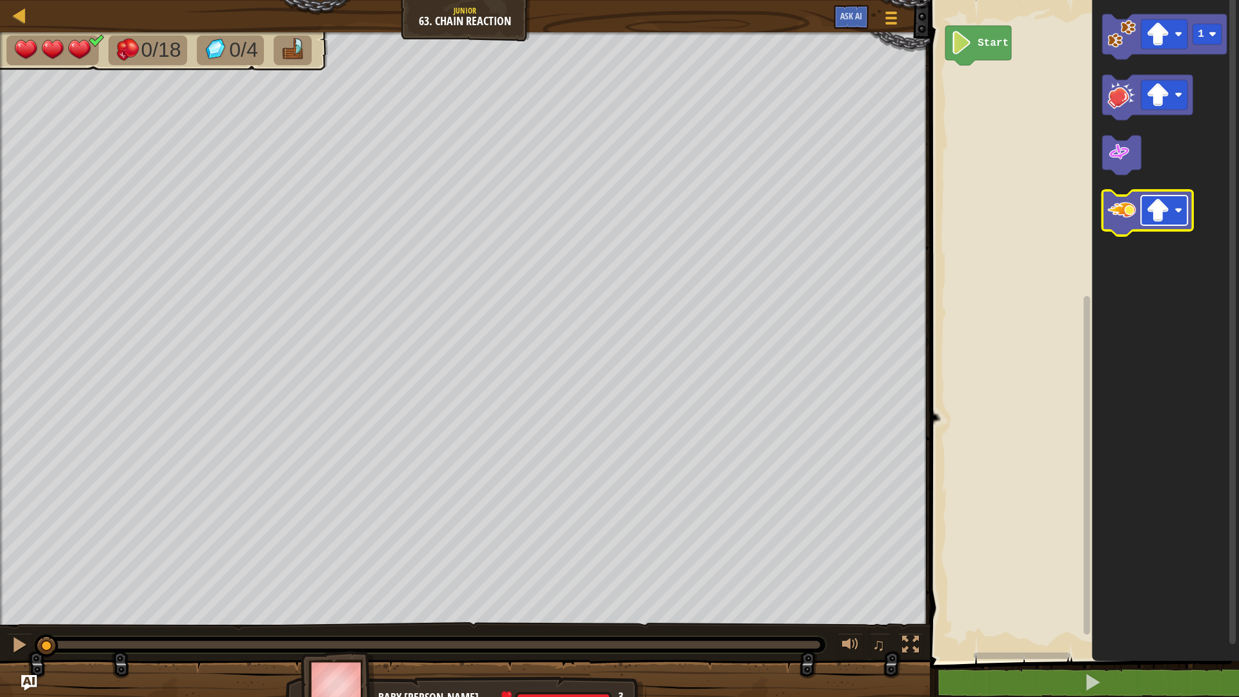
click at [1154, 216] on image "Blockly Workspace" at bounding box center [1158, 210] width 23 height 23
click at [1129, 206] on image "Blockly Workspace" at bounding box center [1122, 210] width 28 height 28
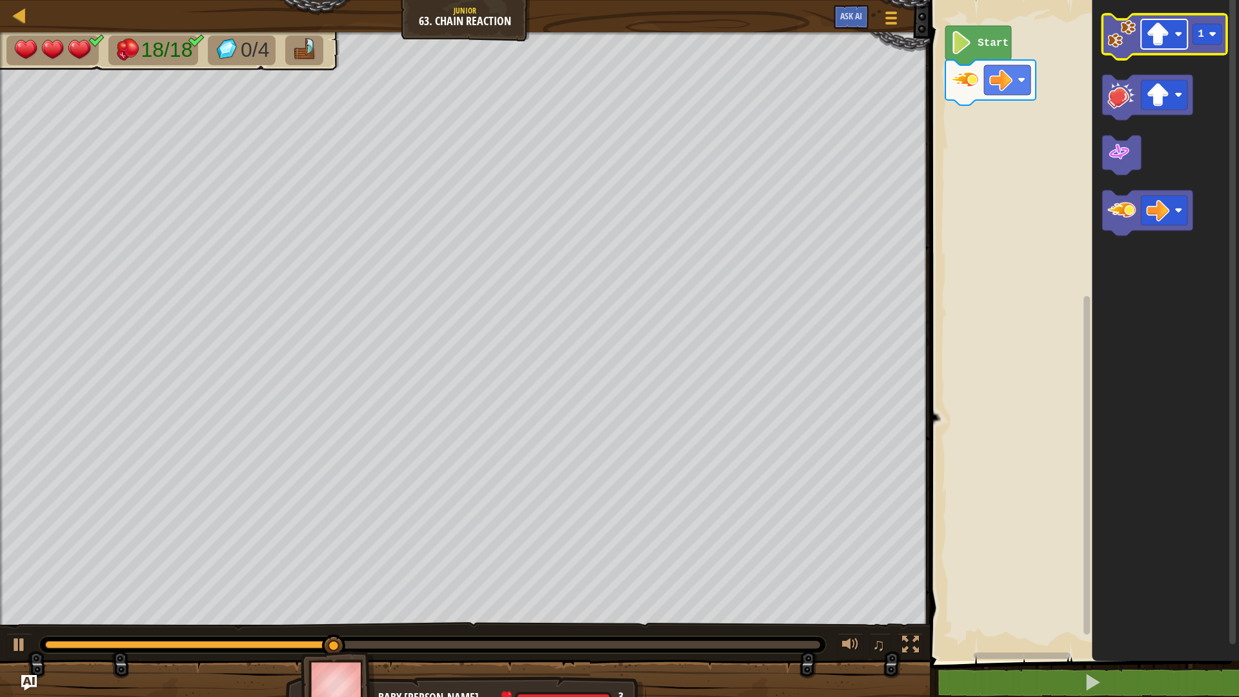
click at [1185, 29] on rect "Blockly Workspace" at bounding box center [1164, 34] width 46 height 30
click at [1203, 46] on icon "Blockly Workspace" at bounding box center [1165, 36] width 125 height 45
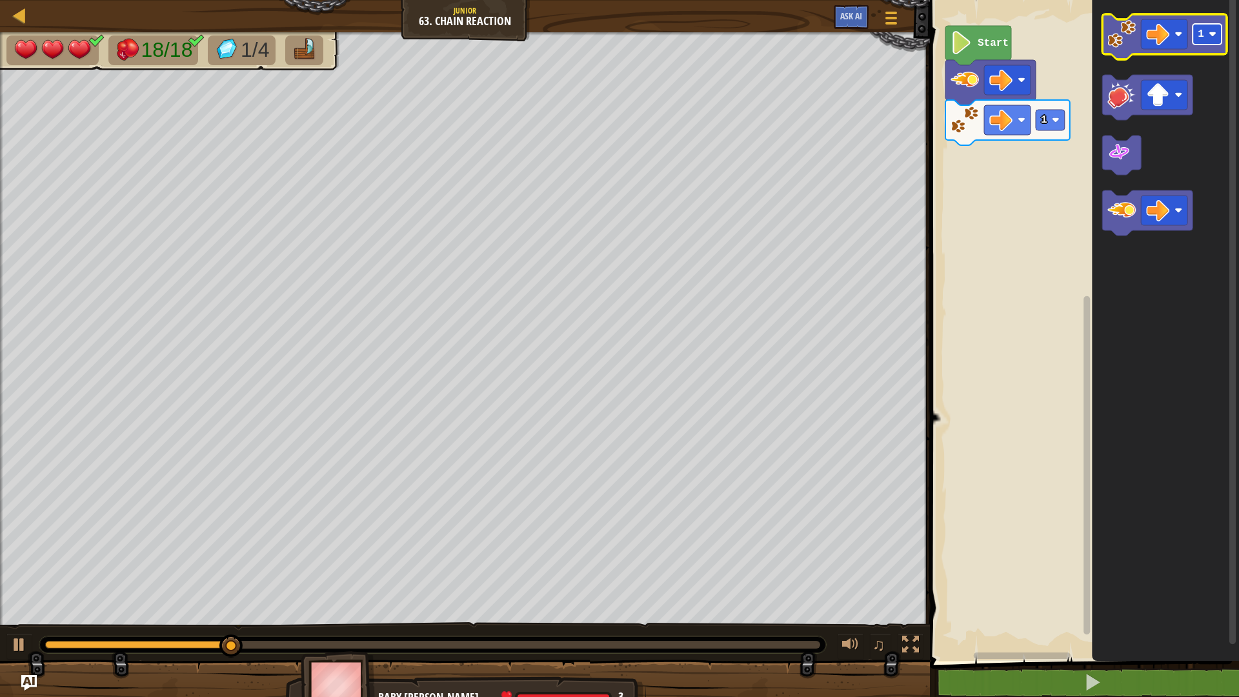
click at [1199, 43] on rect "Blockly Workspace" at bounding box center [1207, 34] width 29 height 21
click at [1114, 41] on image "Blockly Workspace" at bounding box center [1122, 34] width 28 height 28
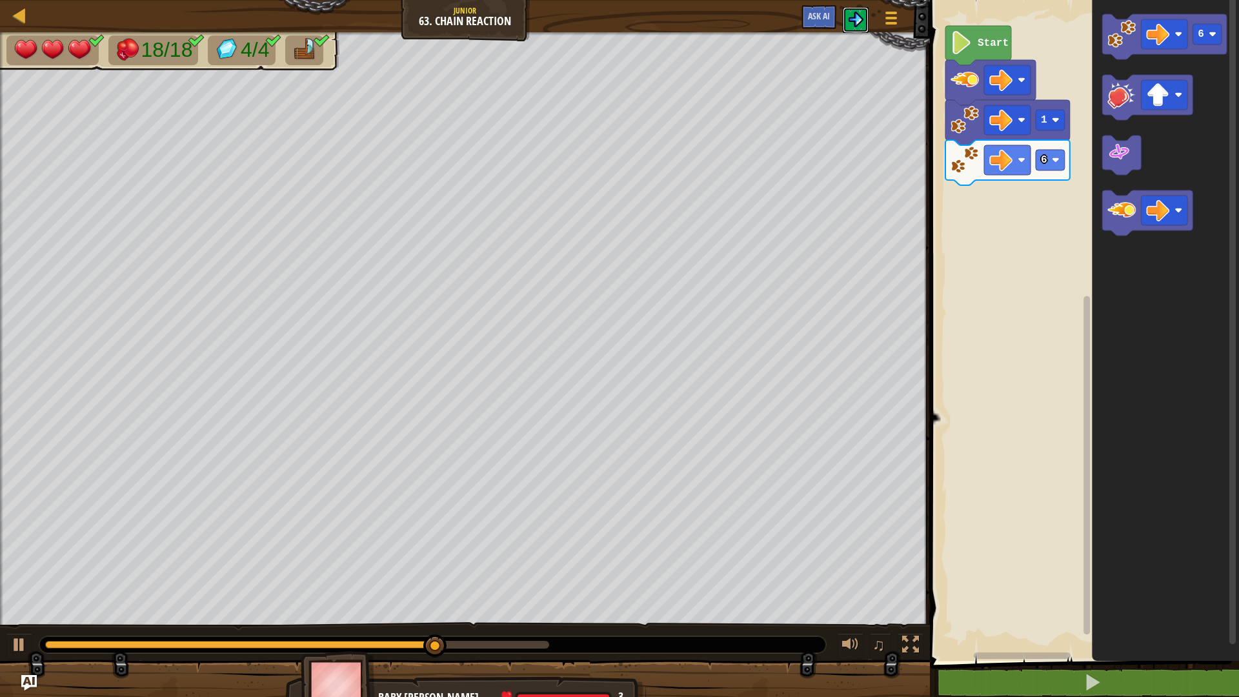
click at [851, 8] on button at bounding box center [856, 20] width 26 height 26
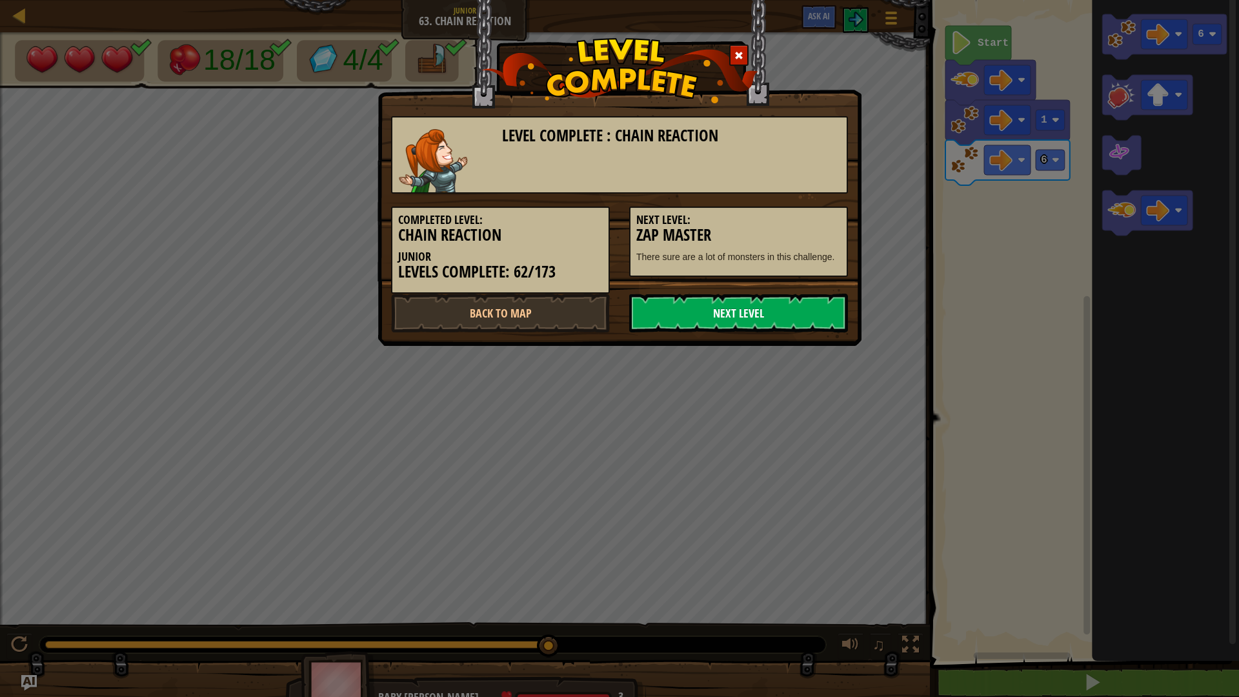
drag, startPoint x: 660, startPoint y: 314, endPoint x: 659, endPoint y: 302, distance: 11.7
click at [660, 313] on link "Next Level" at bounding box center [738, 313] width 219 height 39
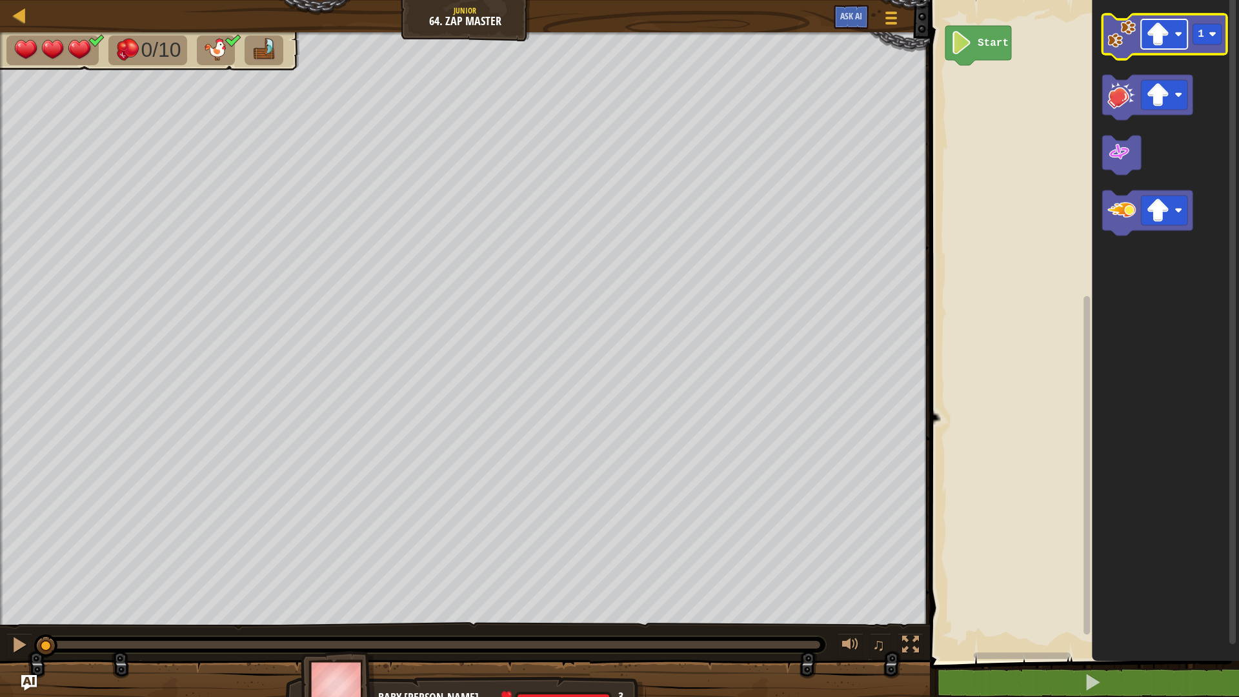
click at [1159, 27] on image "Blockly Workspace" at bounding box center [1158, 34] width 23 height 23
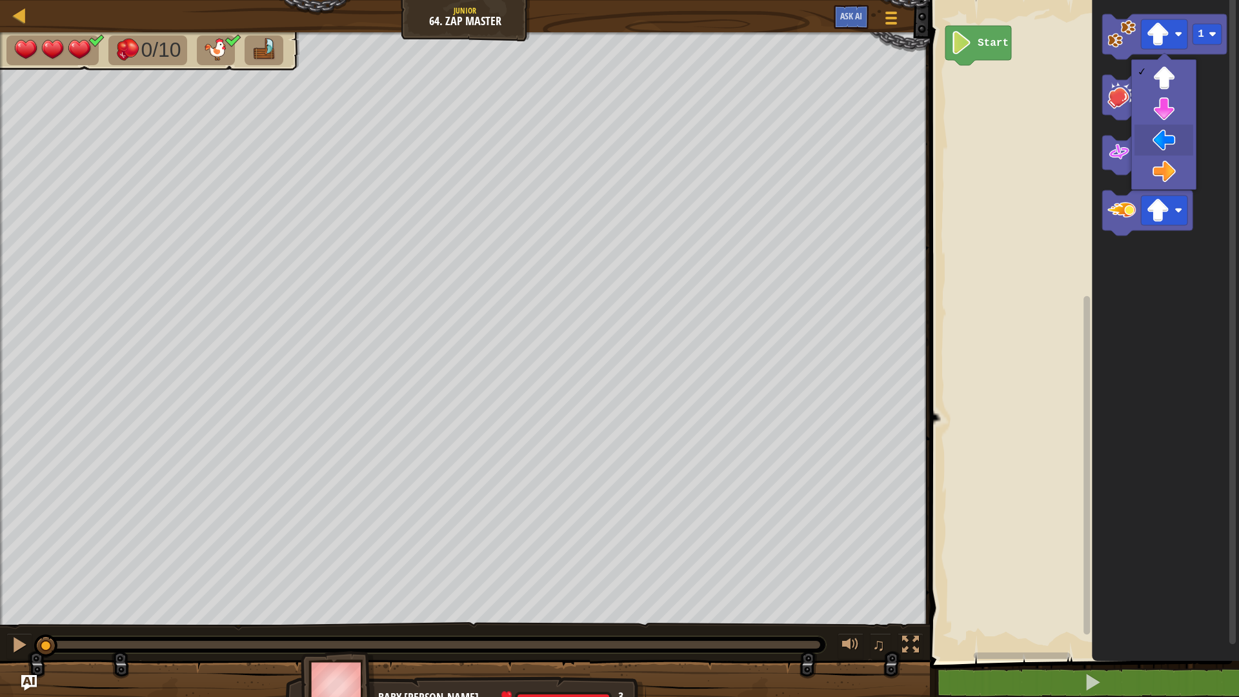
drag, startPoint x: 1148, startPoint y: 143, endPoint x: 1144, endPoint y: 149, distance: 7.4
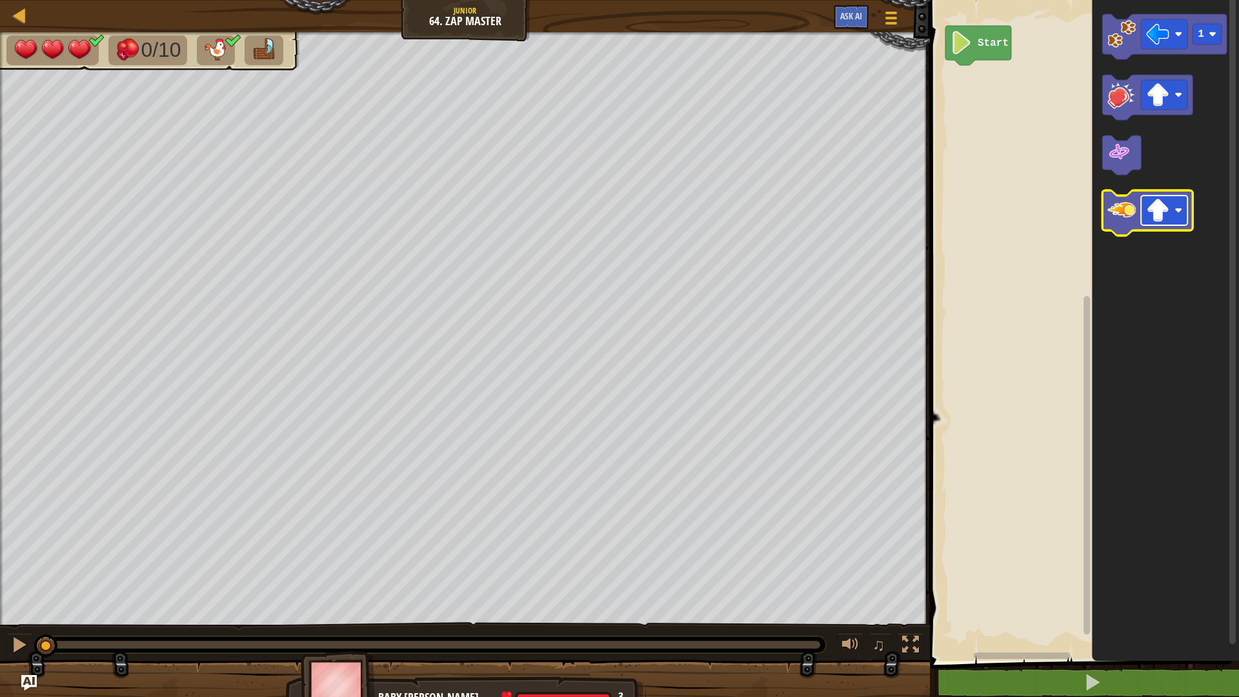
click at [1166, 218] on image "Blockly Workspace" at bounding box center [1158, 210] width 23 height 23
click at [1108, 50] on icon "Blockly Workspace" at bounding box center [1165, 36] width 125 height 45
click at [1128, 226] on icon "Blockly Workspace" at bounding box center [1148, 212] width 90 height 45
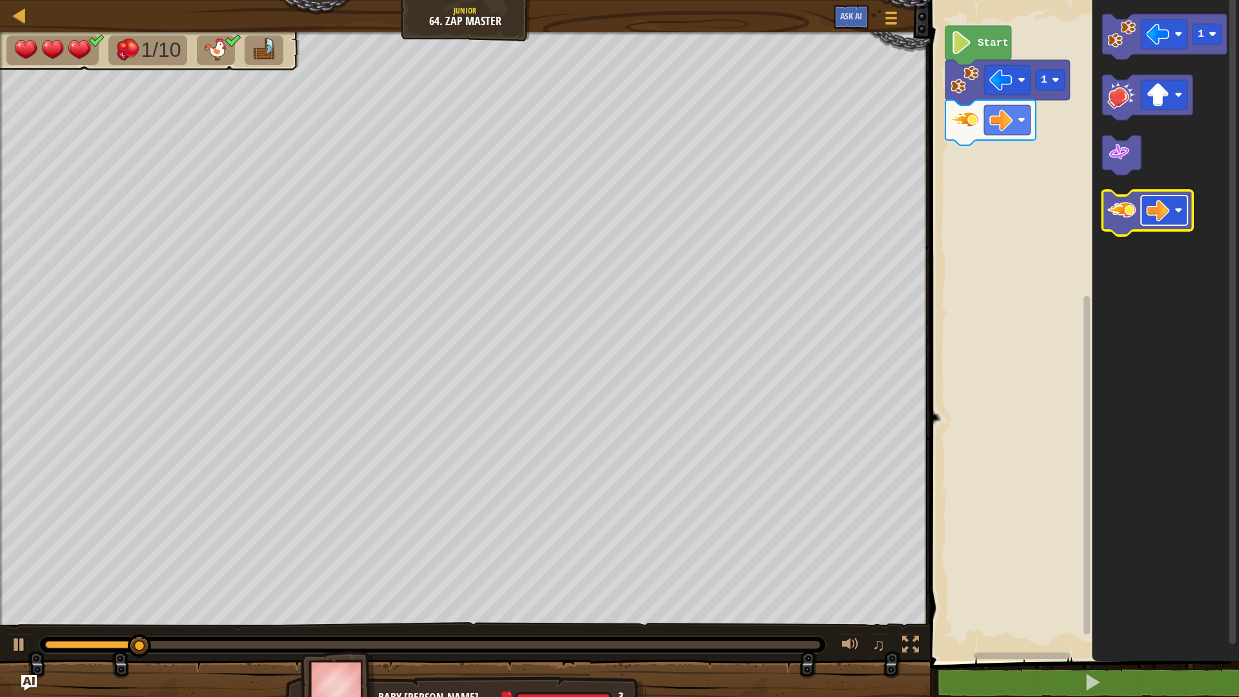
click at [1174, 219] on rect "Blockly Workspace" at bounding box center [1164, 211] width 46 height 30
click at [1125, 219] on image "Blockly Workspace" at bounding box center [1122, 210] width 28 height 28
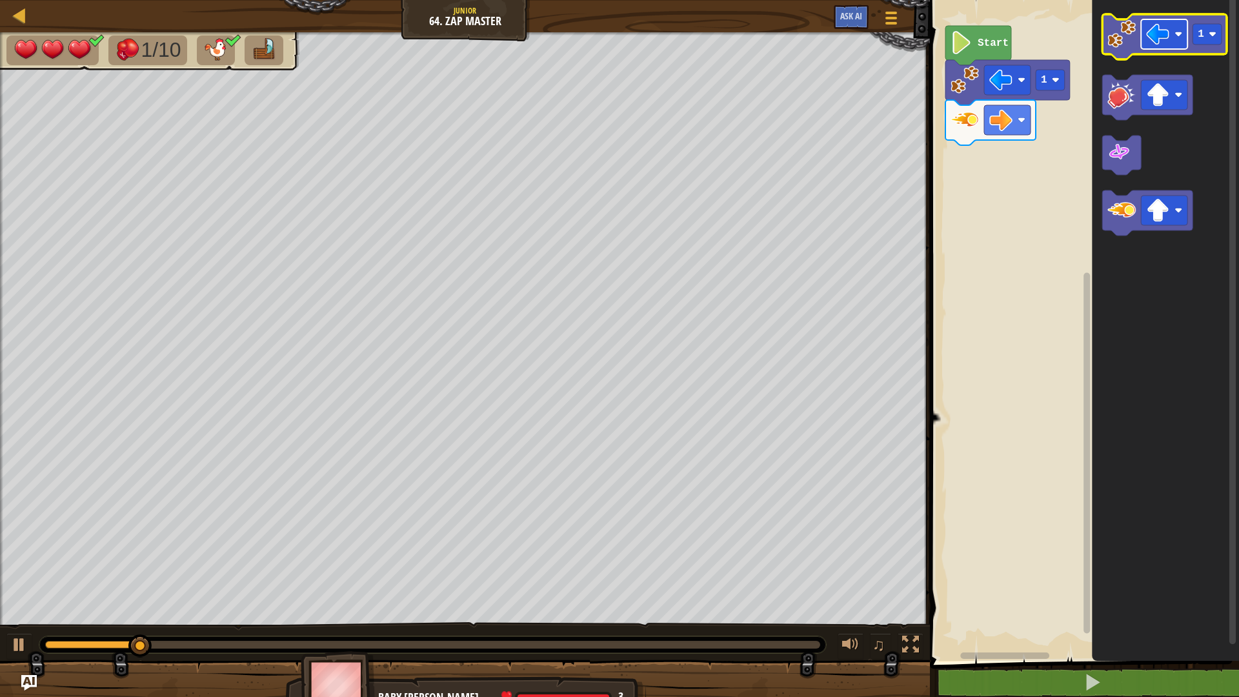
click at [1153, 43] on image "Blockly Workspace" at bounding box center [1158, 34] width 23 height 23
click at [1211, 36] on image "Blockly Workspace" at bounding box center [1213, 34] width 8 height 8
click at [1146, 51] on icon "Blockly Workspace" at bounding box center [1165, 36] width 125 height 45
click at [1170, 44] on g "Blockly Workspace" at bounding box center [1164, 34] width 46 height 30
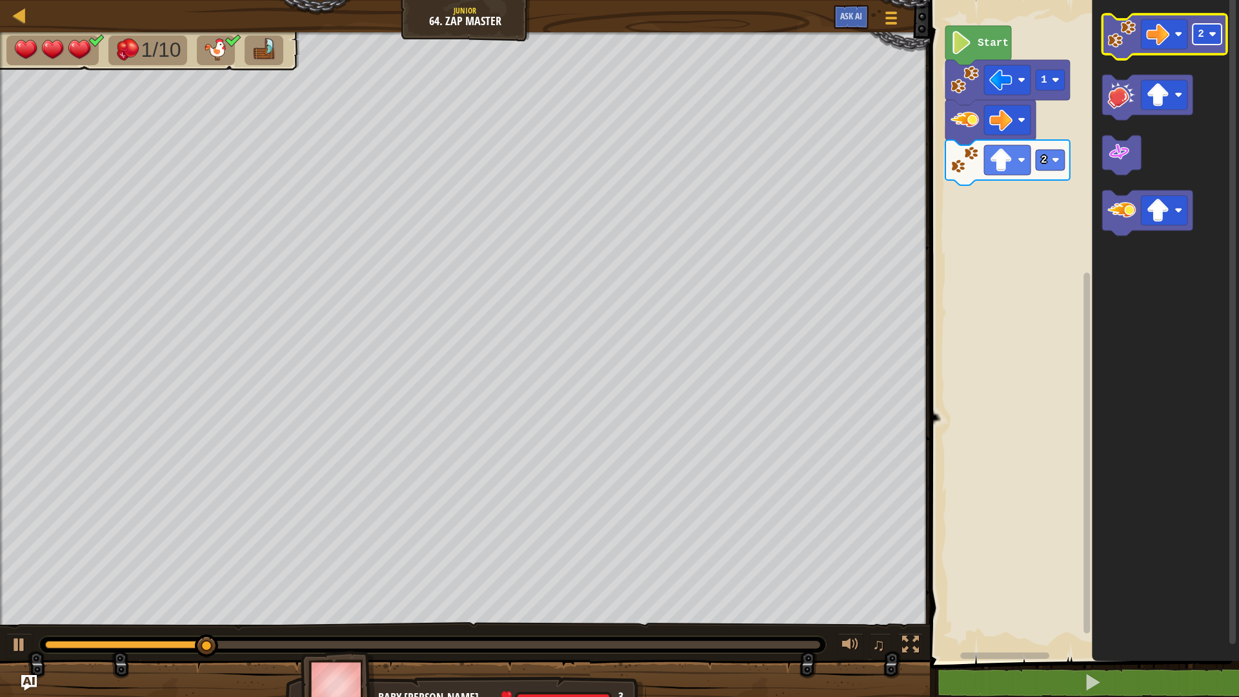
click at [1204, 31] on text "2" at bounding box center [1201, 34] width 6 height 12
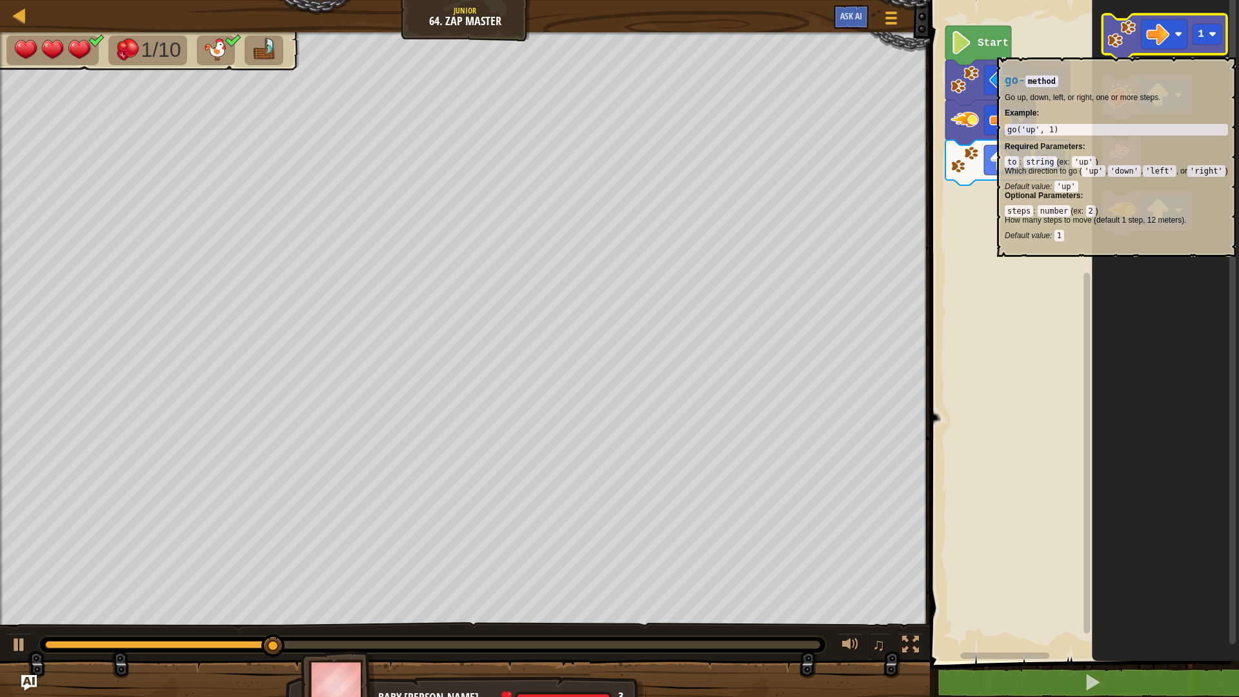
click at [1130, 51] on icon "Blockly Workspace" at bounding box center [1165, 36] width 125 height 45
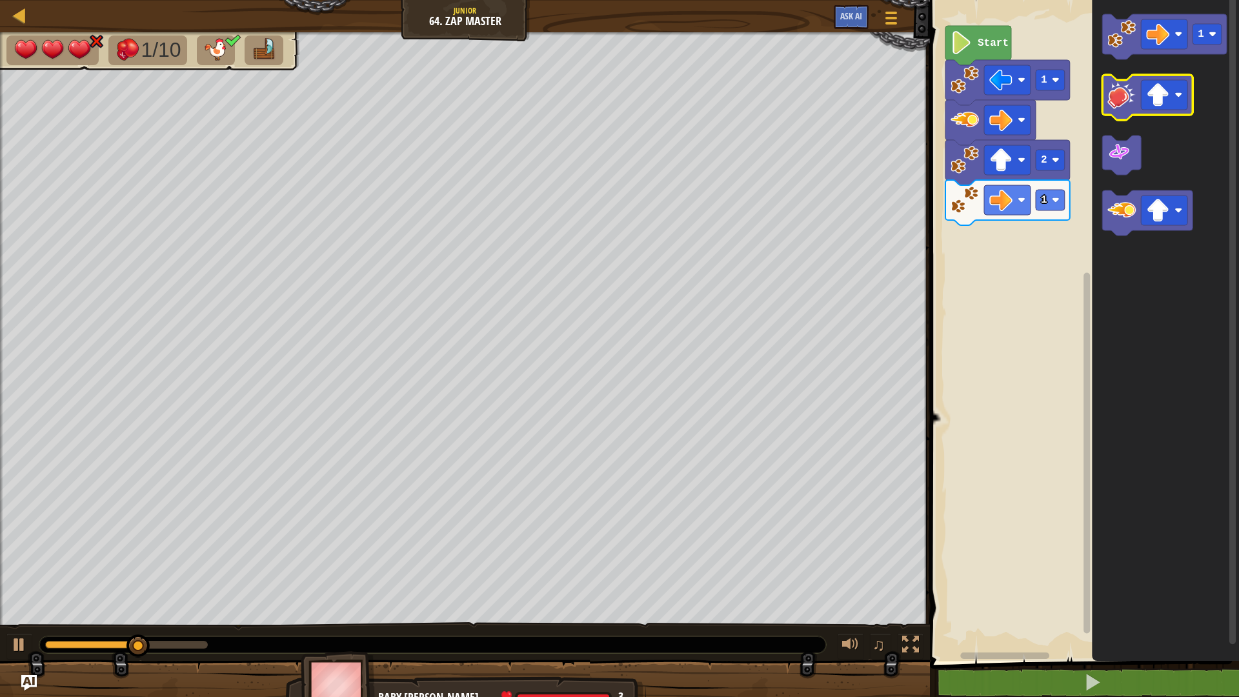
click at [1128, 89] on image "Blockly Workspace" at bounding box center [1122, 95] width 28 height 28
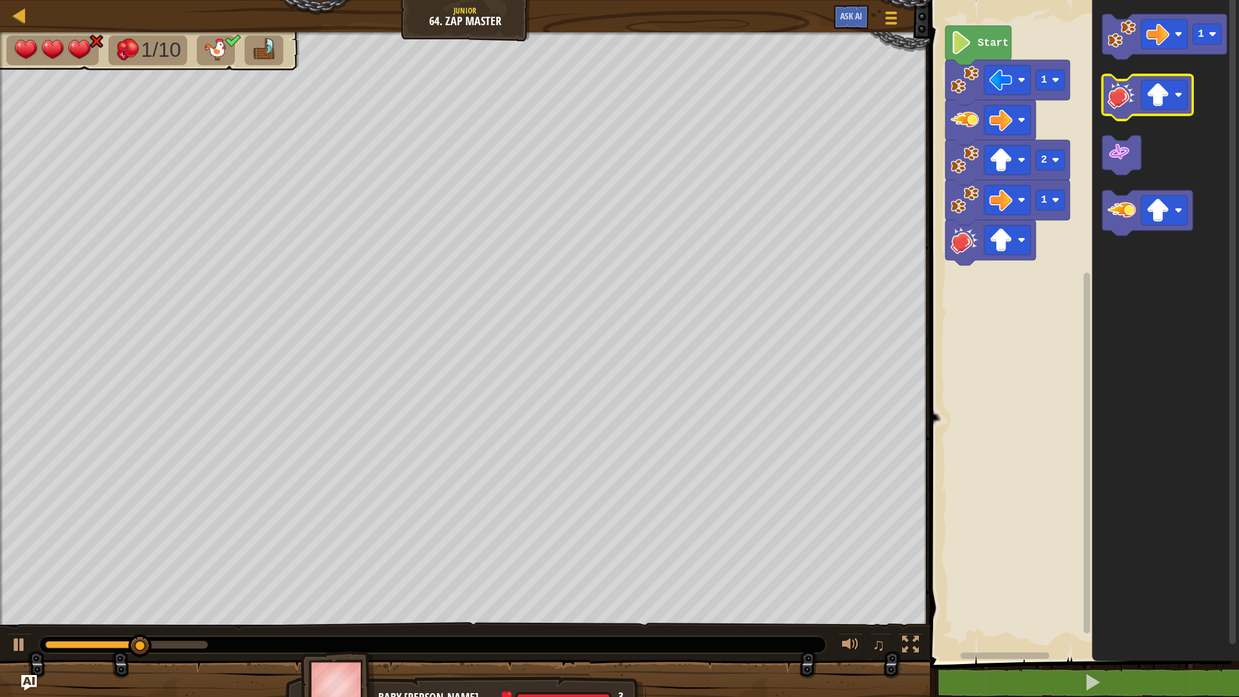
click at [1128, 89] on image "Blockly Workspace" at bounding box center [1122, 95] width 28 height 28
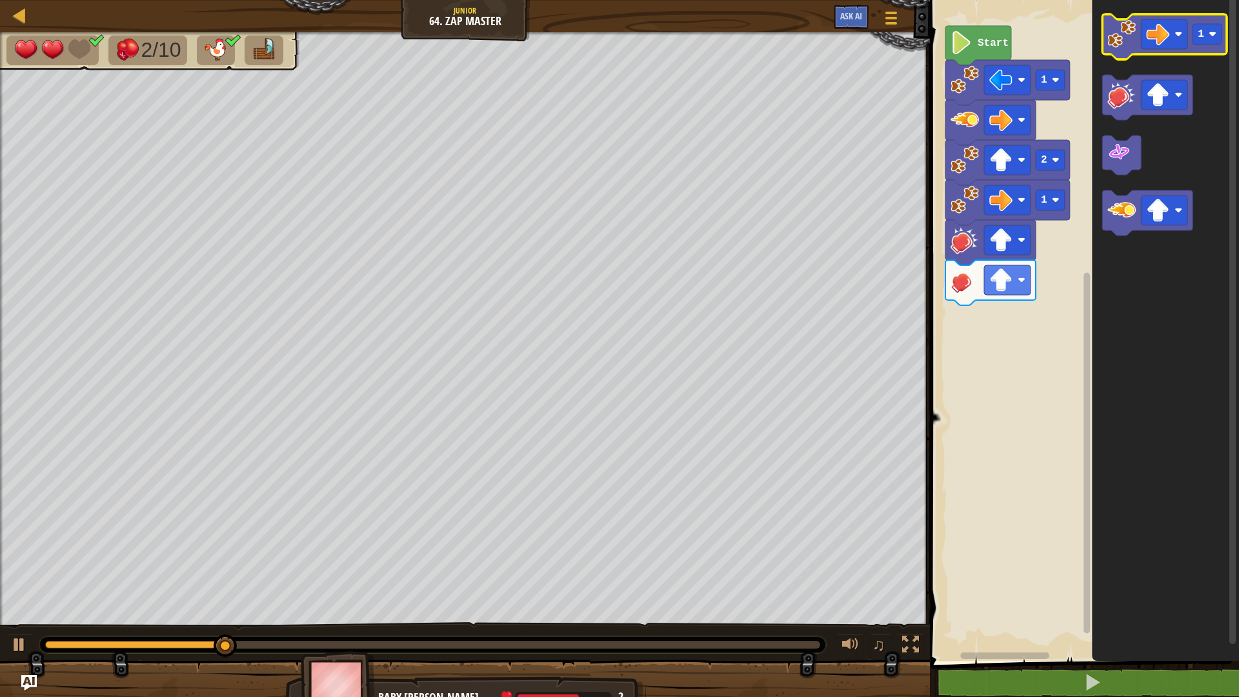
click at [1124, 50] on g "1" at bounding box center [1165, 36] width 125 height 45
click at [1130, 48] on icon "Blockly Workspace" at bounding box center [1165, 36] width 125 height 45
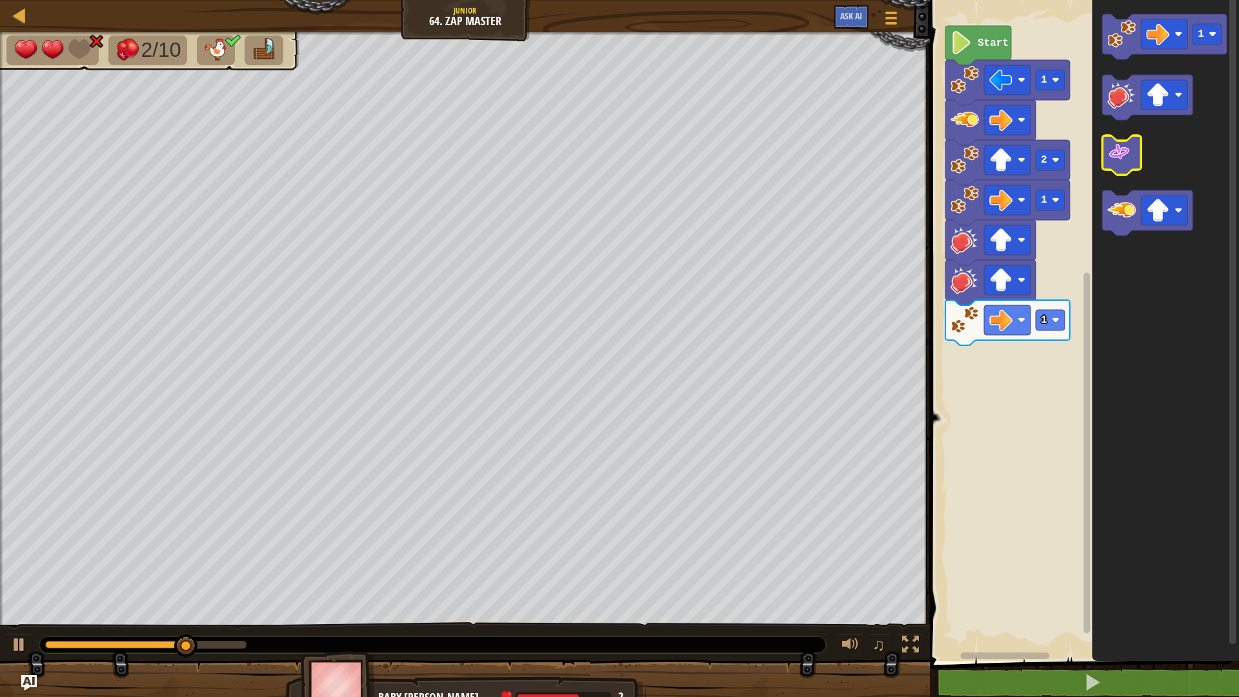
click at [1121, 151] on image "Blockly Workspace" at bounding box center [1119, 152] width 23 height 23
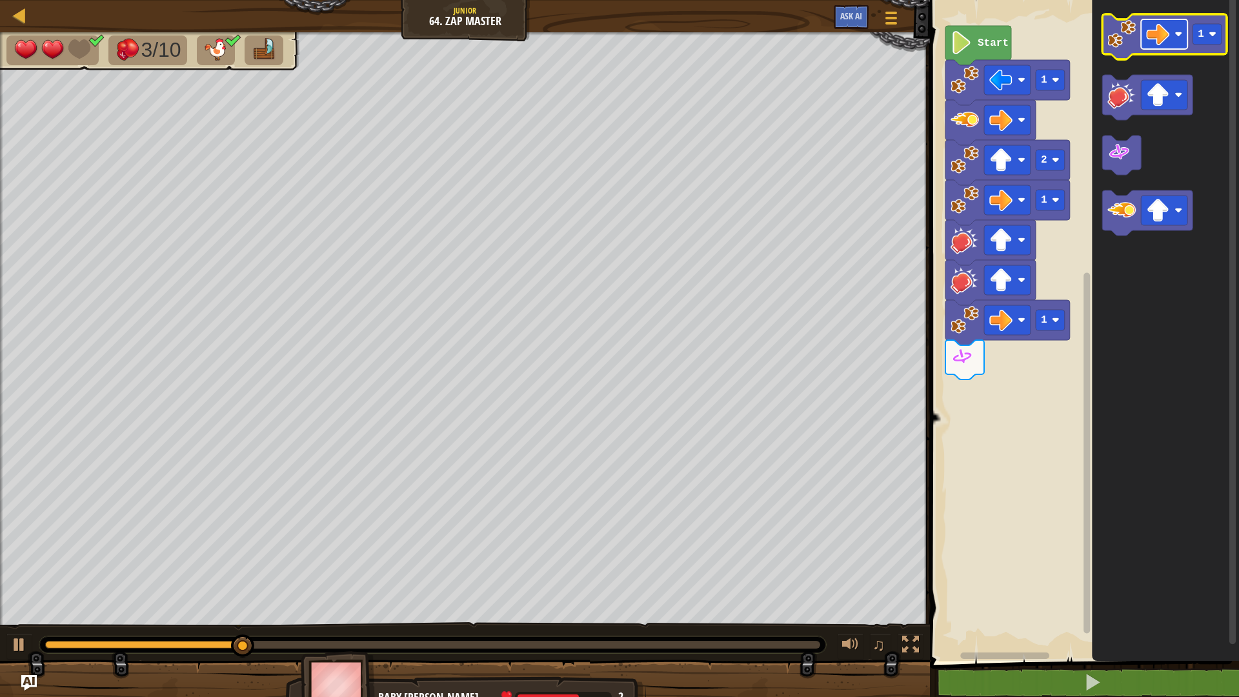
click at [1169, 37] on image "Blockly Workspace" at bounding box center [1158, 34] width 23 height 23
click at [1136, 45] on image "Blockly Workspace" at bounding box center [1122, 34] width 28 height 28
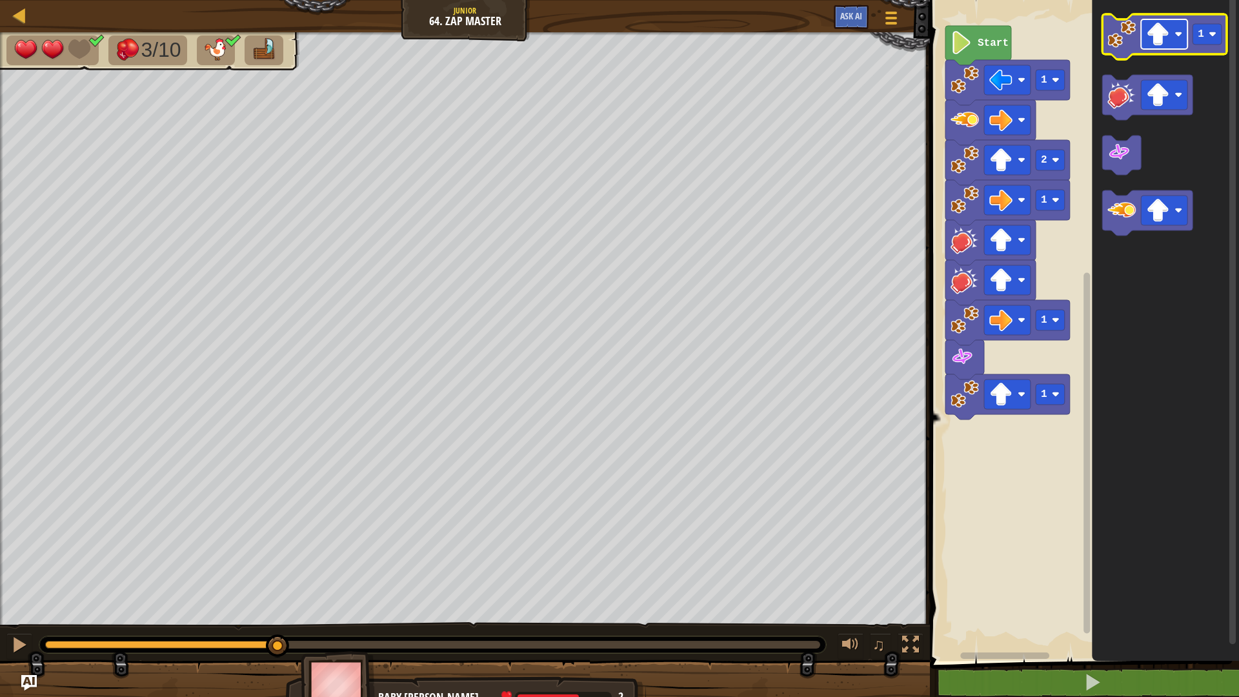
click at [1167, 35] on image "Blockly Workspace" at bounding box center [1158, 34] width 23 height 23
click at [1117, 32] on image "Blockly Workspace" at bounding box center [1122, 34] width 28 height 28
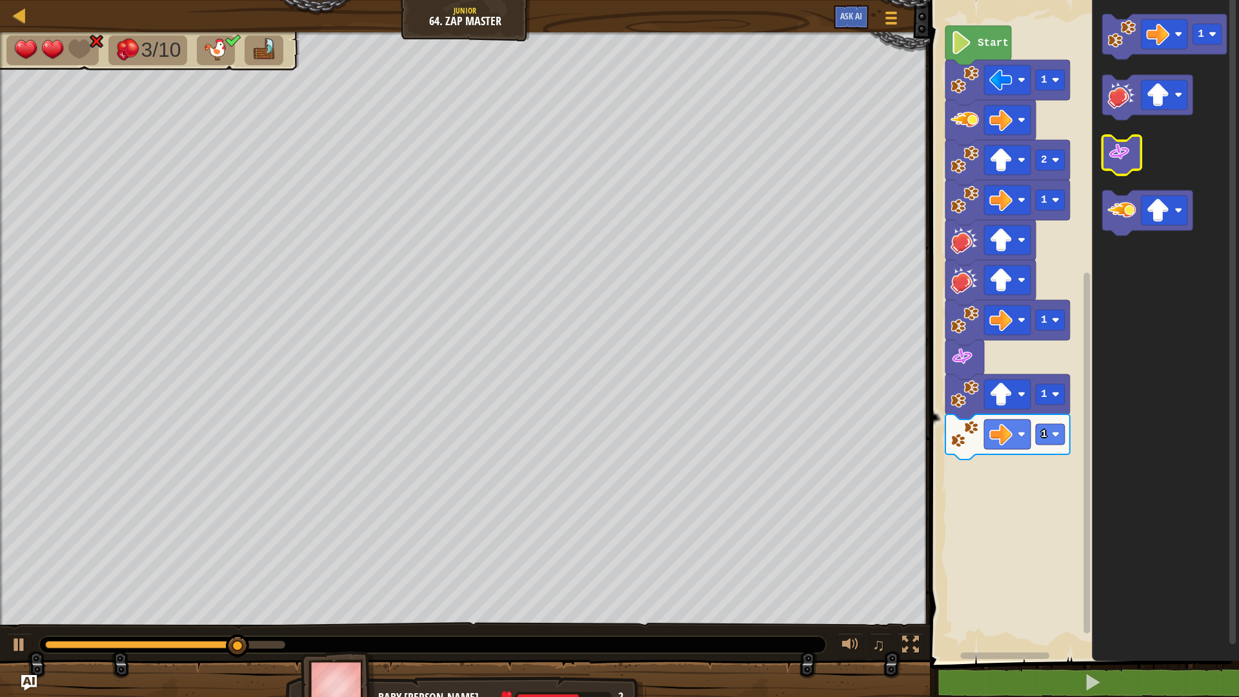
click at [1128, 158] on image "Blockly Workspace" at bounding box center [1119, 152] width 23 height 23
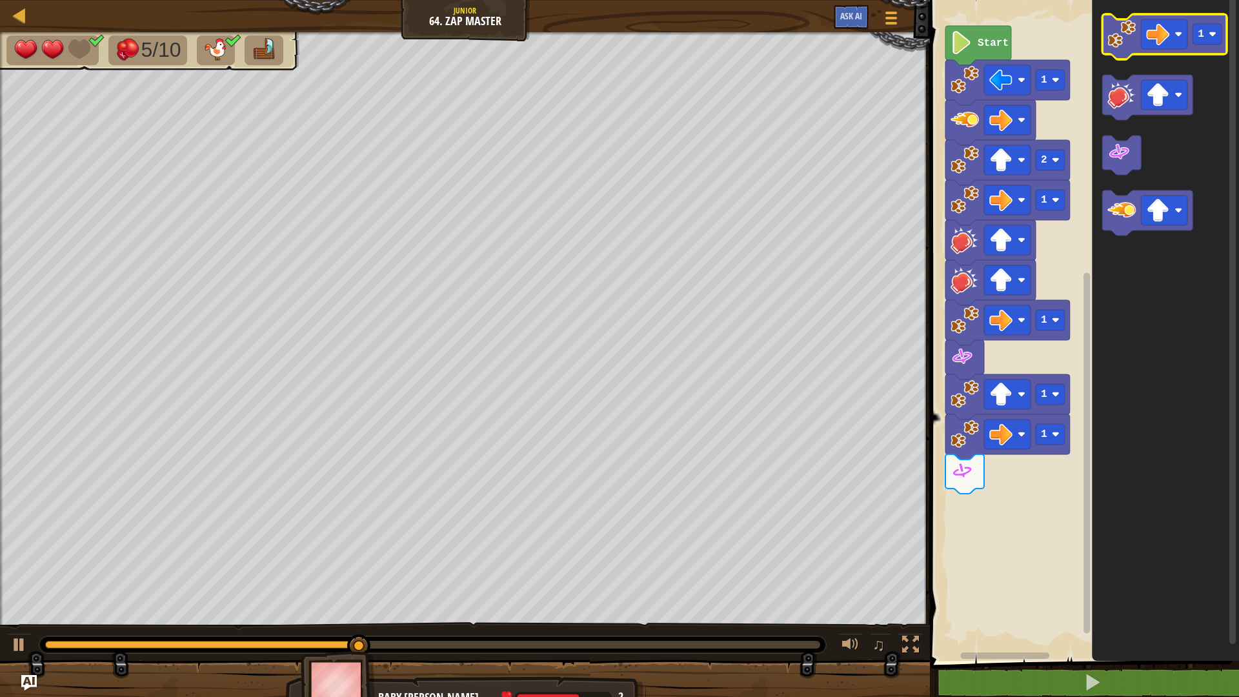
click at [1121, 56] on icon "Blockly Workspace" at bounding box center [1165, 36] width 125 height 45
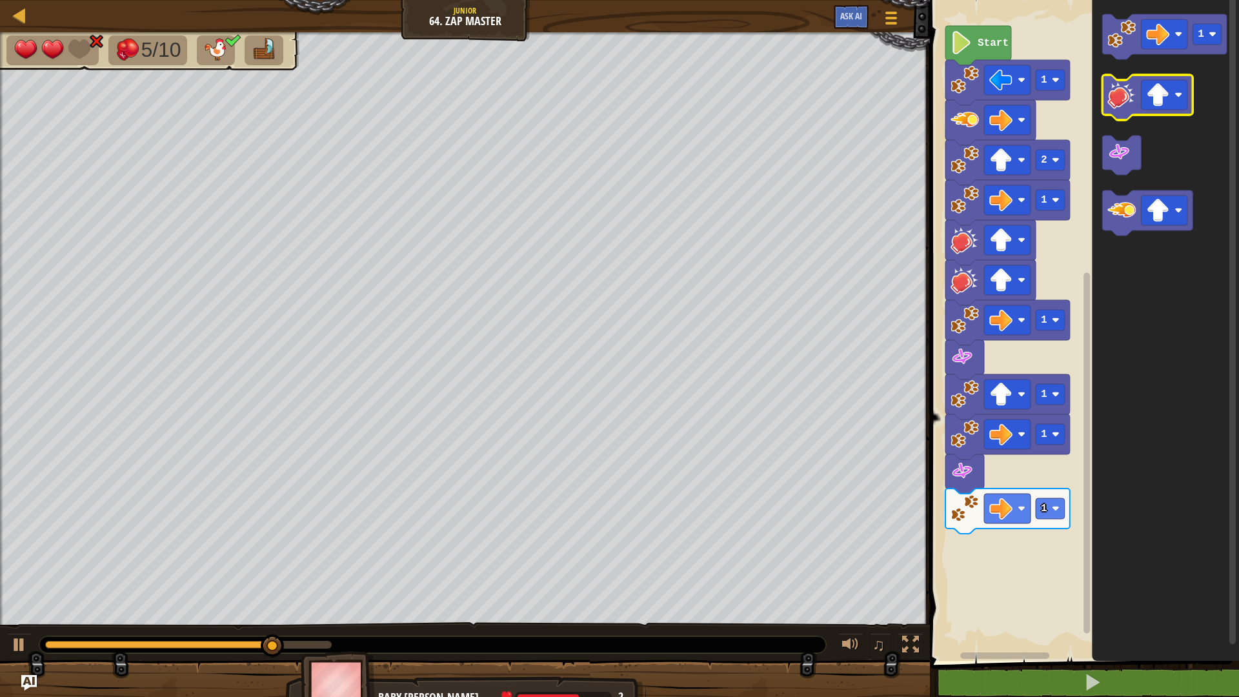
click at [1122, 108] on image "Blockly Workspace" at bounding box center [1122, 95] width 28 height 28
click at [1161, 101] on image "Blockly Workspace" at bounding box center [1158, 94] width 23 height 23
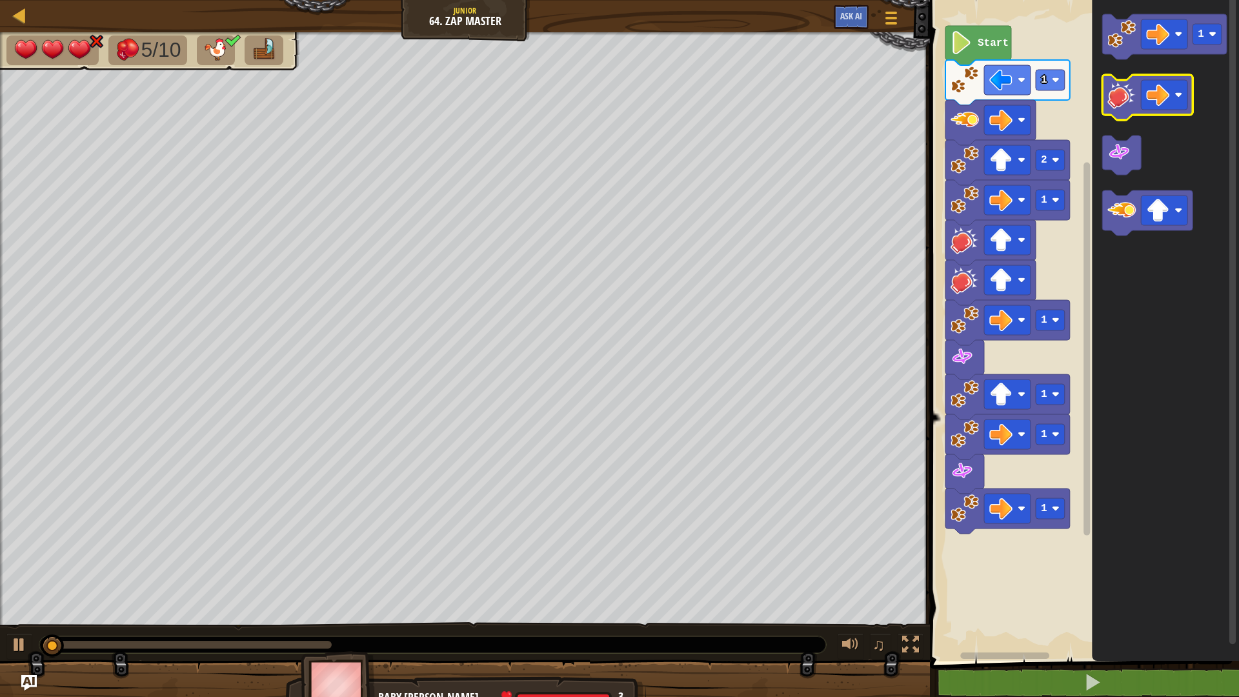
click at [1118, 87] on image "Blockly Workspace" at bounding box center [1122, 95] width 28 height 28
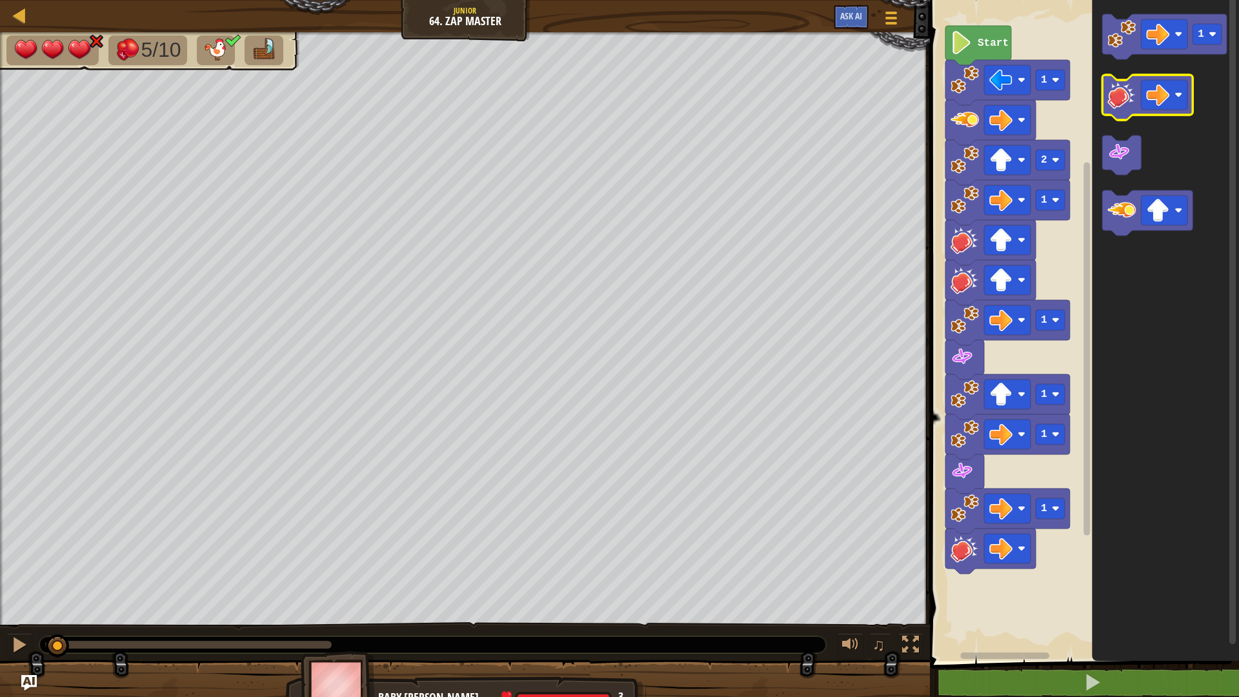
click at [1119, 87] on image "Blockly Workspace" at bounding box center [1122, 95] width 28 height 28
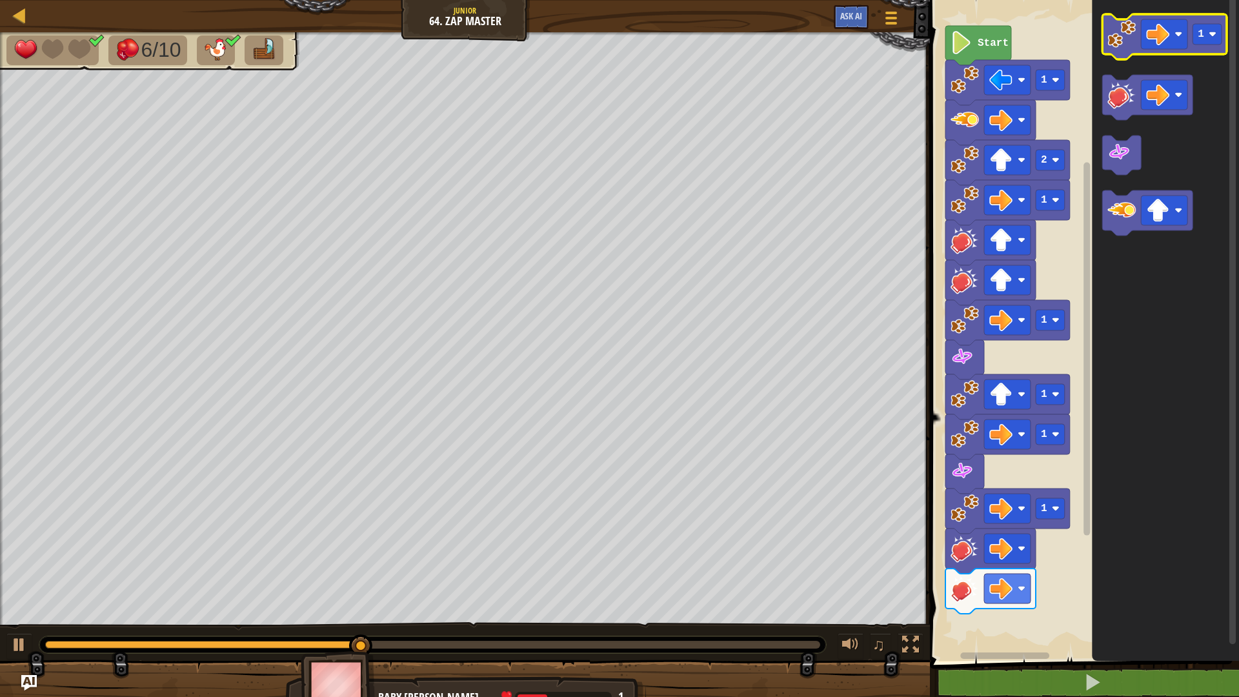
click at [1119, 50] on icon "Blockly Workspace" at bounding box center [1165, 36] width 125 height 45
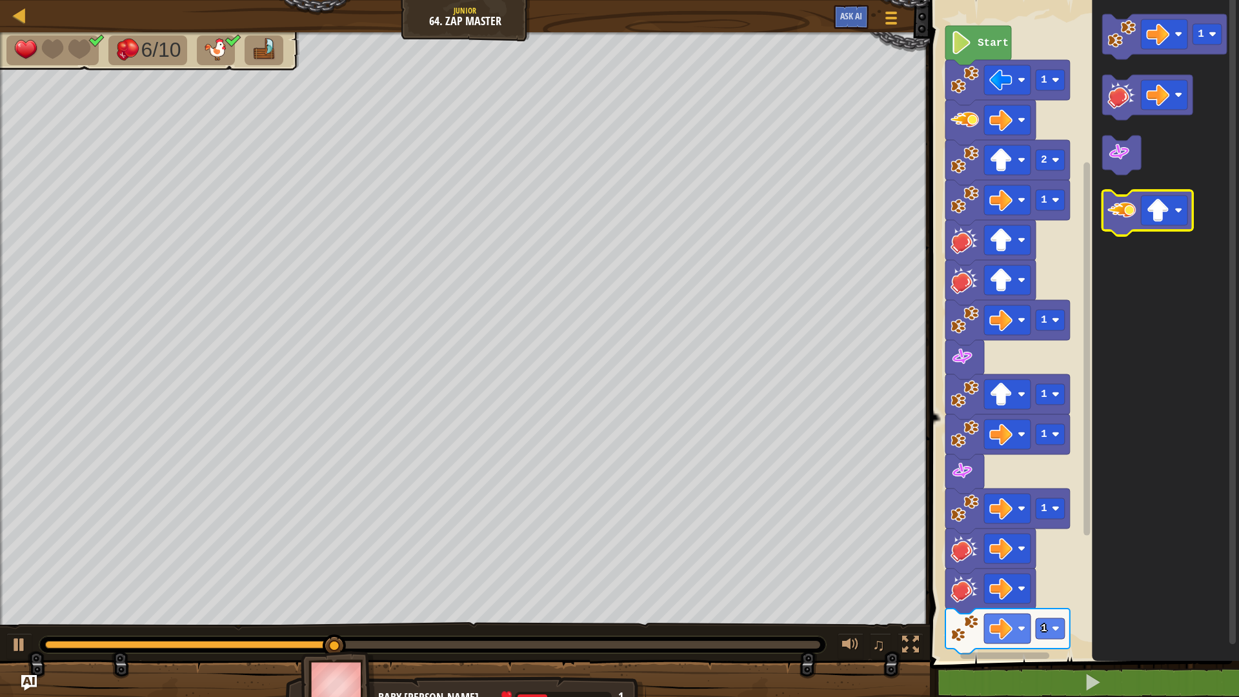
click at [1118, 206] on image "Blockly Workspace" at bounding box center [1122, 210] width 28 height 28
click at [1128, 214] on image "Blockly Workspace" at bounding box center [1122, 210] width 28 height 28
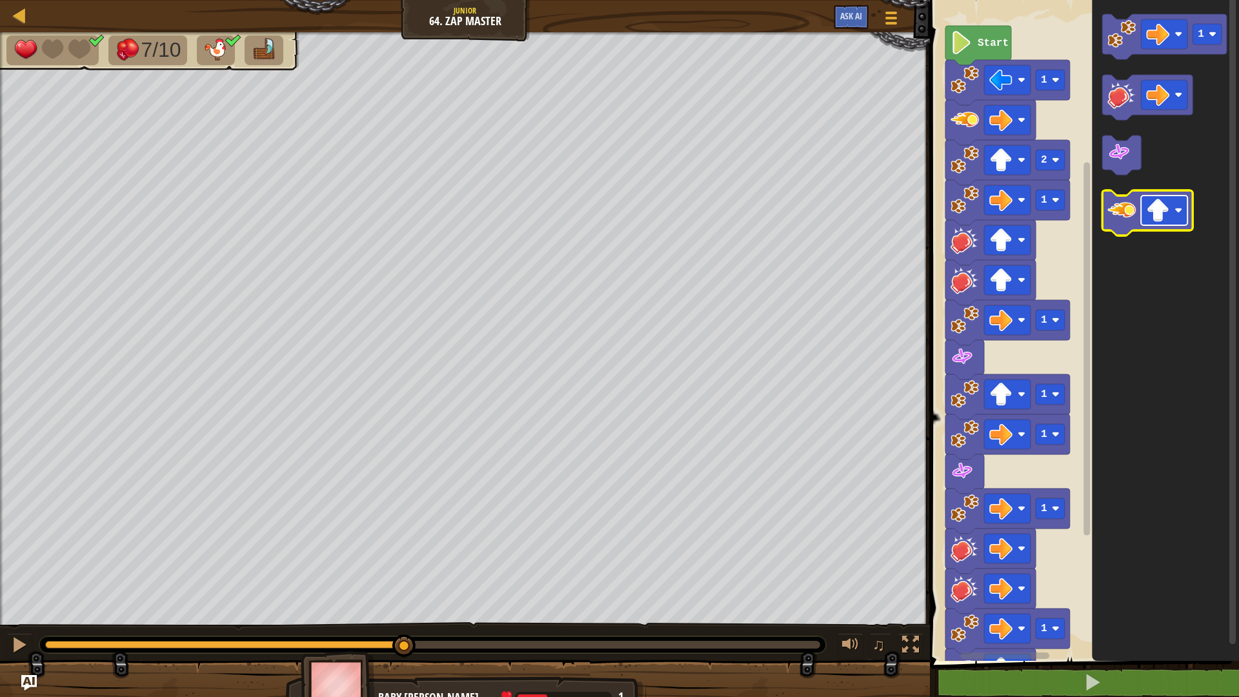
click at [1157, 214] on image "Blockly Workspace" at bounding box center [1158, 210] width 23 height 23
click at [1135, 221] on image "Blockly Workspace" at bounding box center [1122, 210] width 28 height 28
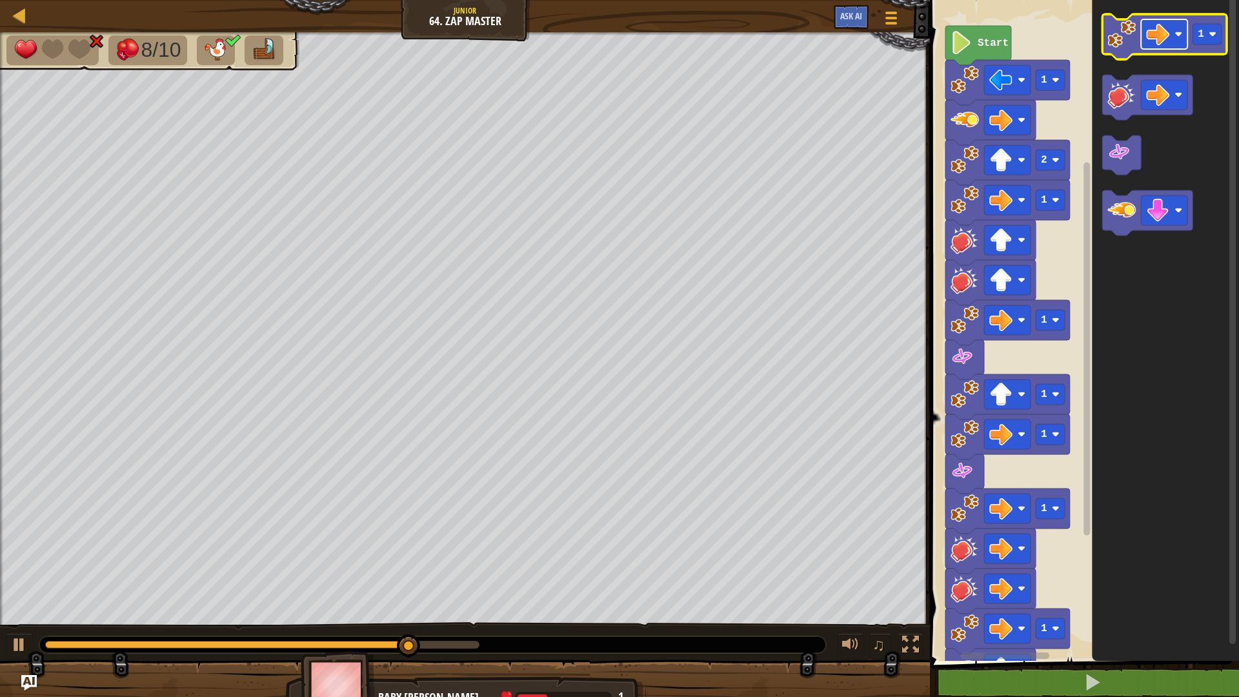
click at [1158, 33] on image "Blockly Workspace" at bounding box center [1158, 34] width 23 height 23
click at [1092, 32] on icon "1" at bounding box center [1165, 328] width 147 height 668
click at [1119, 39] on image "Blockly Workspace" at bounding box center [1122, 34] width 28 height 28
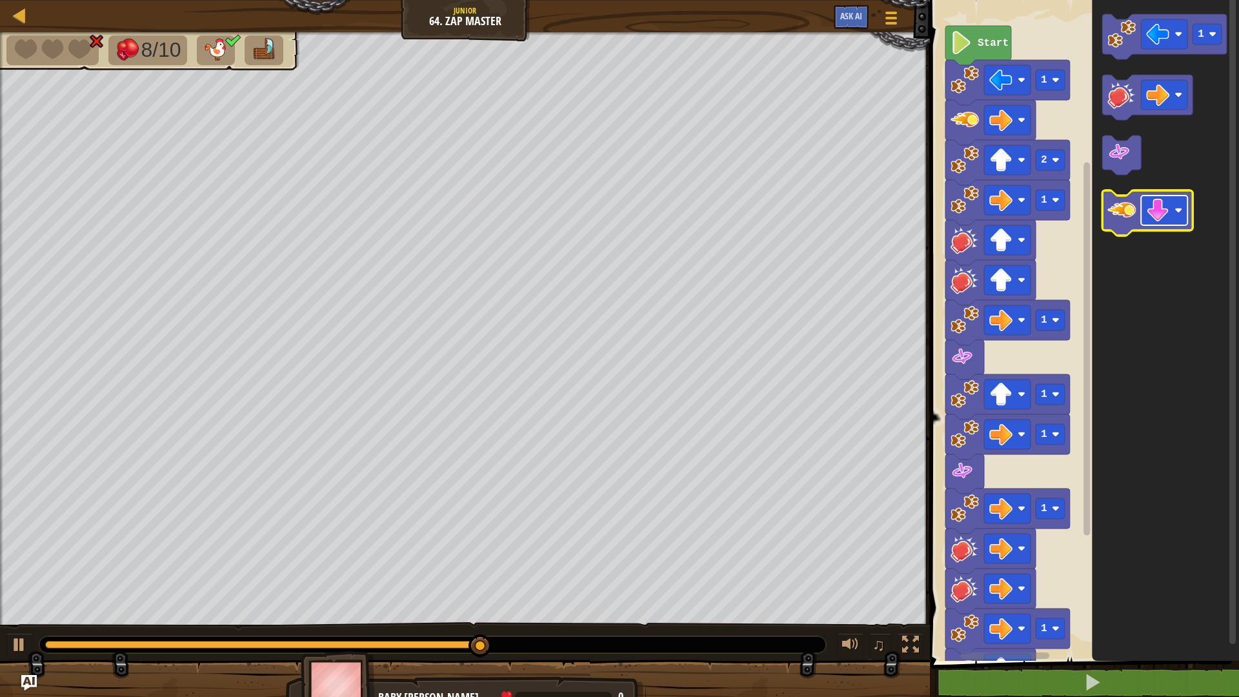
click at [1166, 213] on image "Blockly Workspace" at bounding box center [1158, 210] width 23 height 23
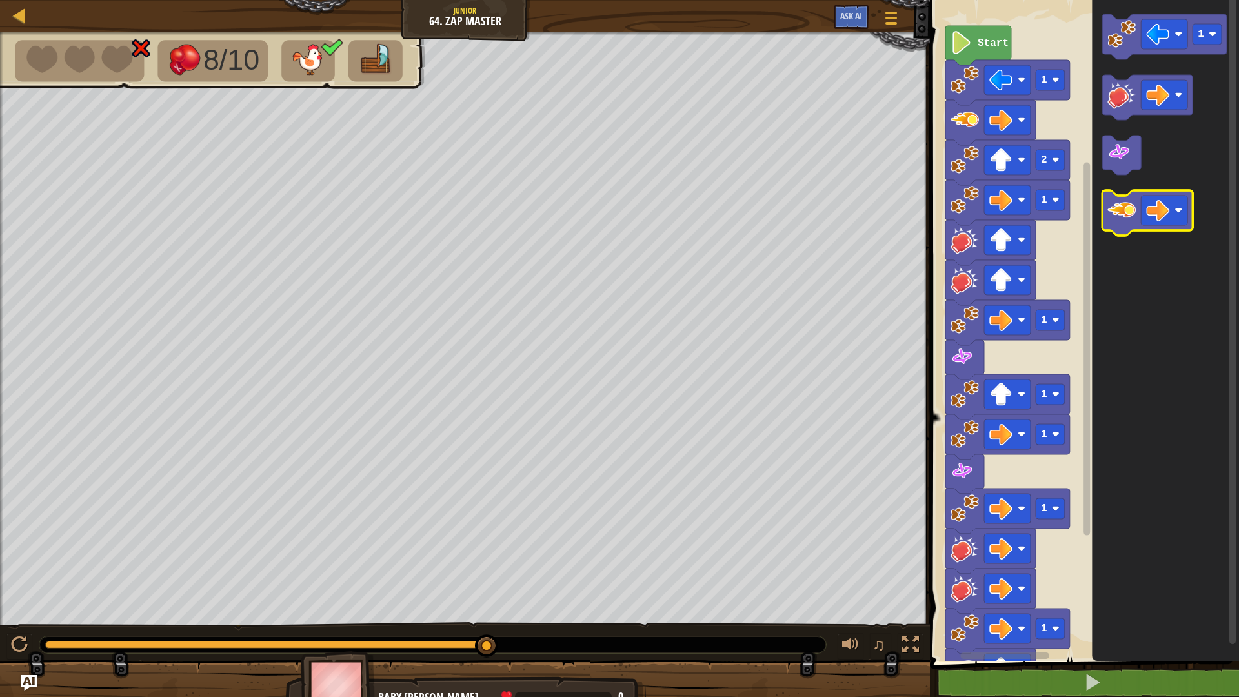
click at [1121, 203] on image "Blockly Workspace" at bounding box center [1122, 210] width 28 height 28
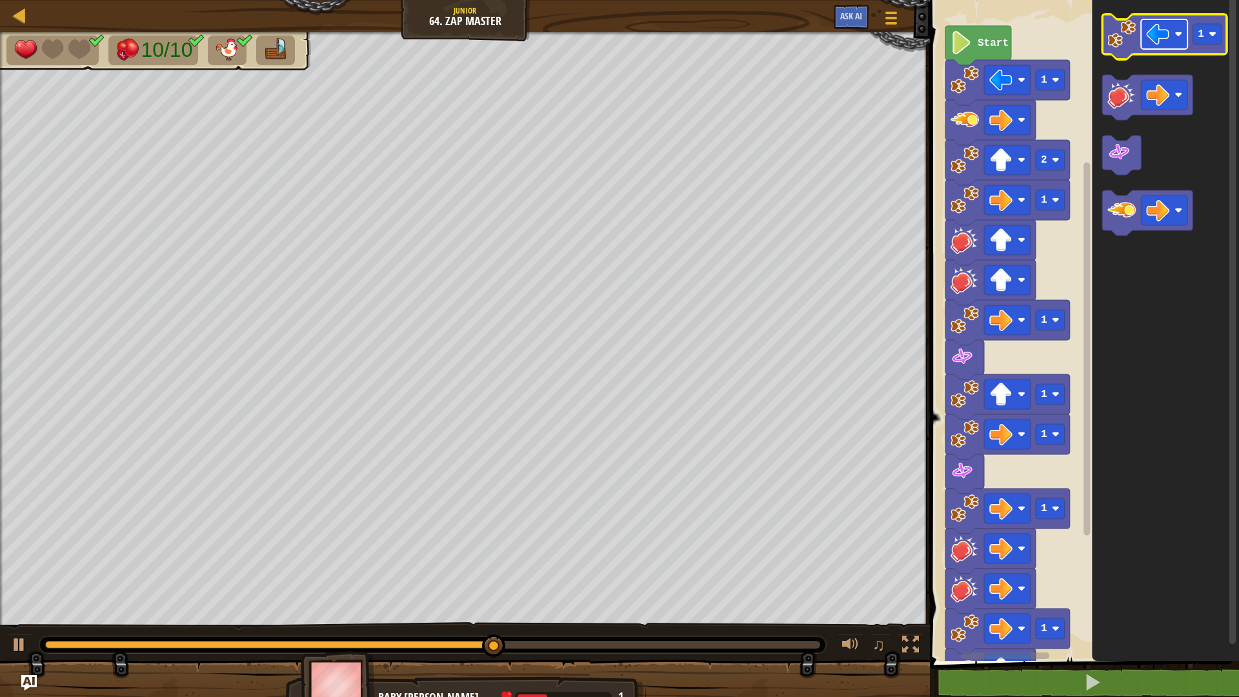
click at [1158, 37] on image "Blockly Workspace" at bounding box center [1158, 34] width 23 height 23
click at [1201, 36] on text "1" at bounding box center [1201, 34] width 6 height 12
click at [1109, 28] on image "Blockly Workspace" at bounding box center [1122, 34] width 28 height 28
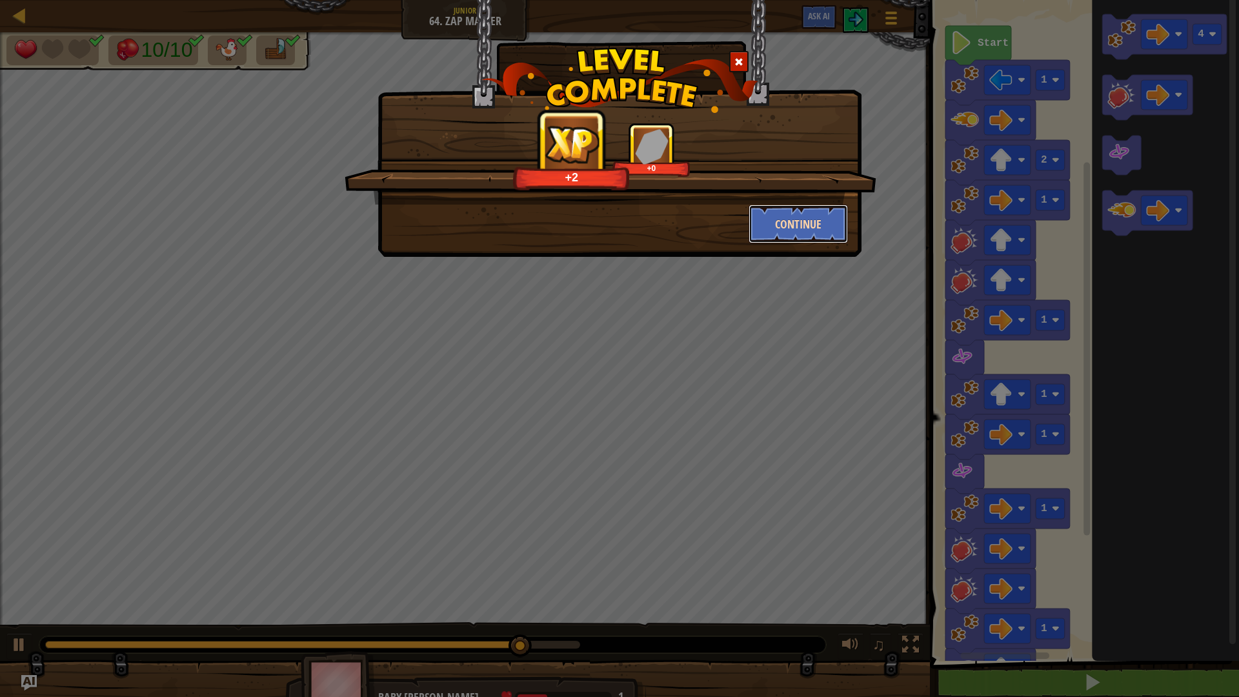
click at [822, 224] on button "Continue" at bounding box center [799, 224] width 100 height 39
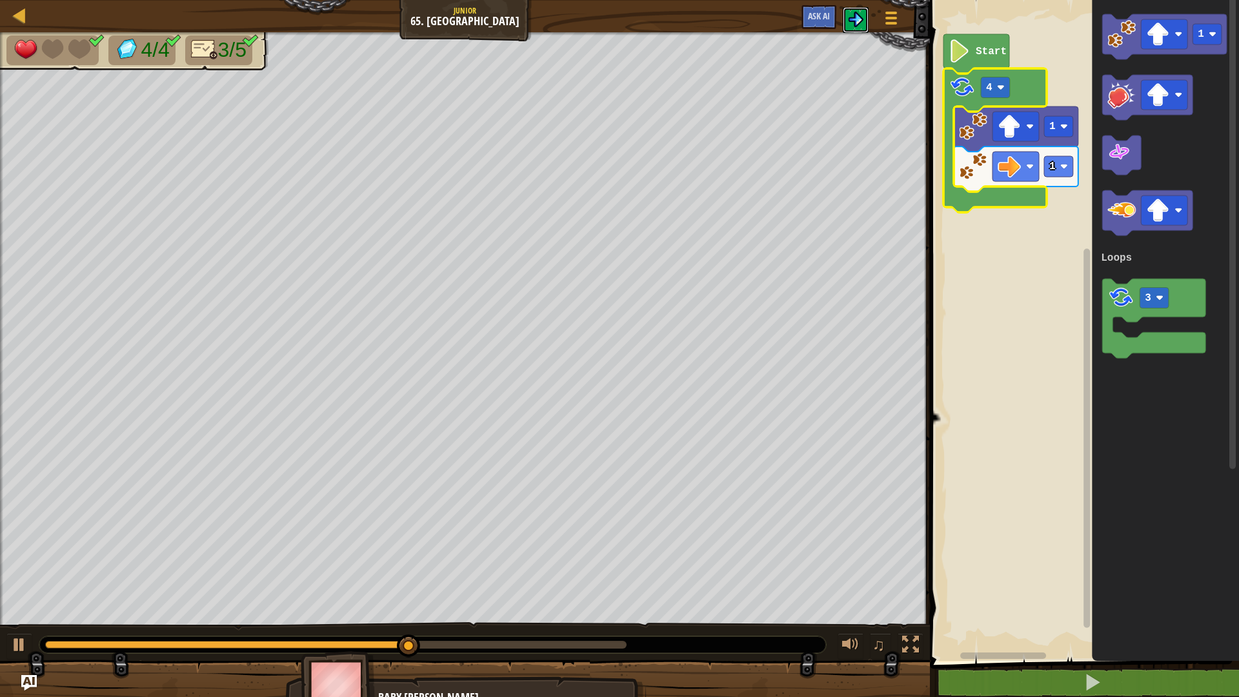
click at [859, 23] on img at bounding box center [855, 19] width 15 height 15
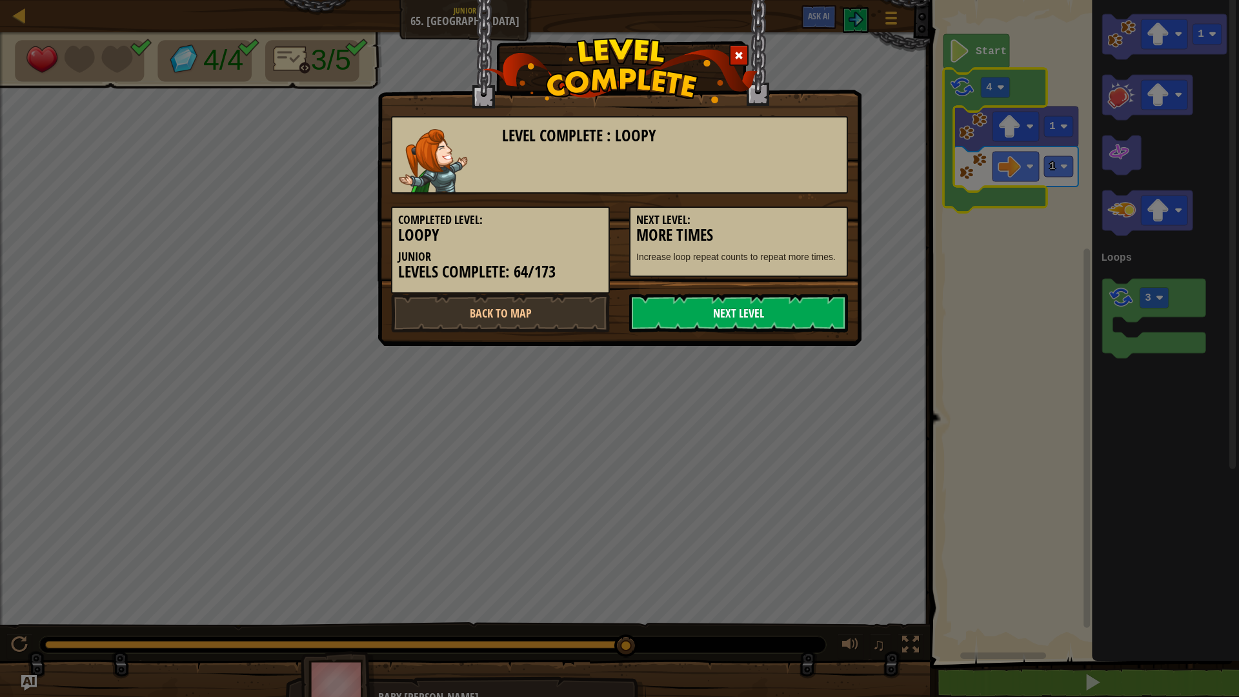
click at [718, 327] on link "Next Level" at bounding box center [738, 313] width 219 height 39
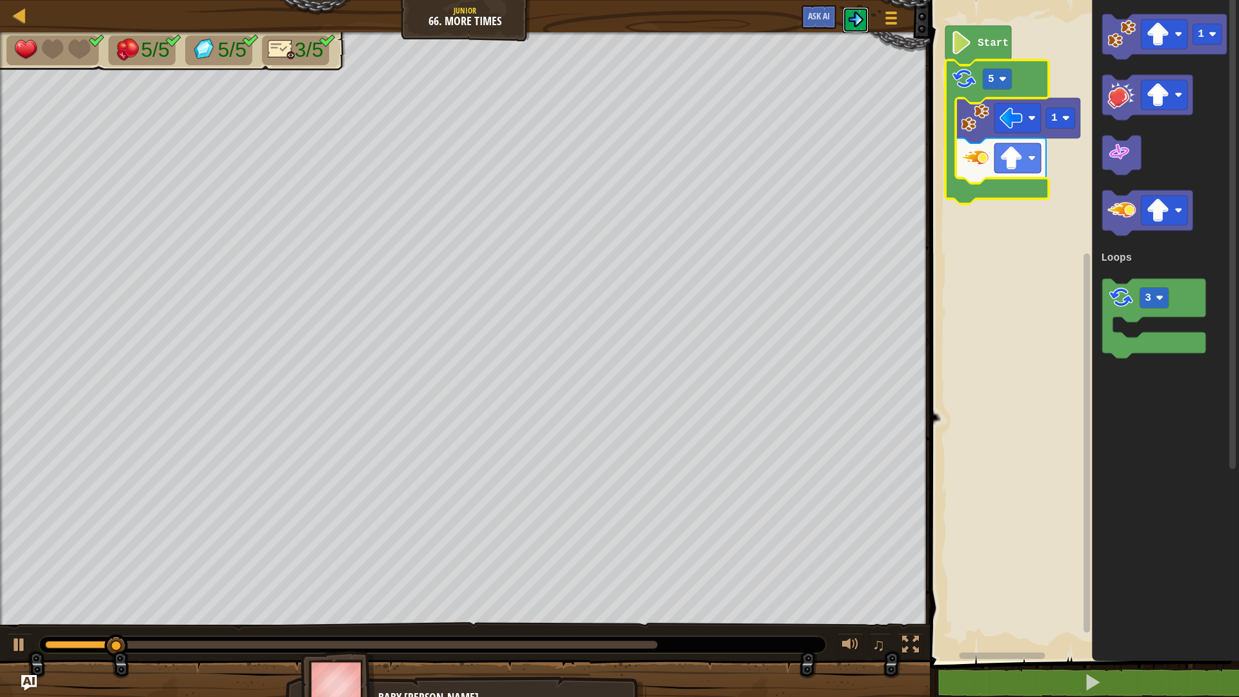
click at [867, 17] on button at bounding box center [856, 20] width 26 height 26
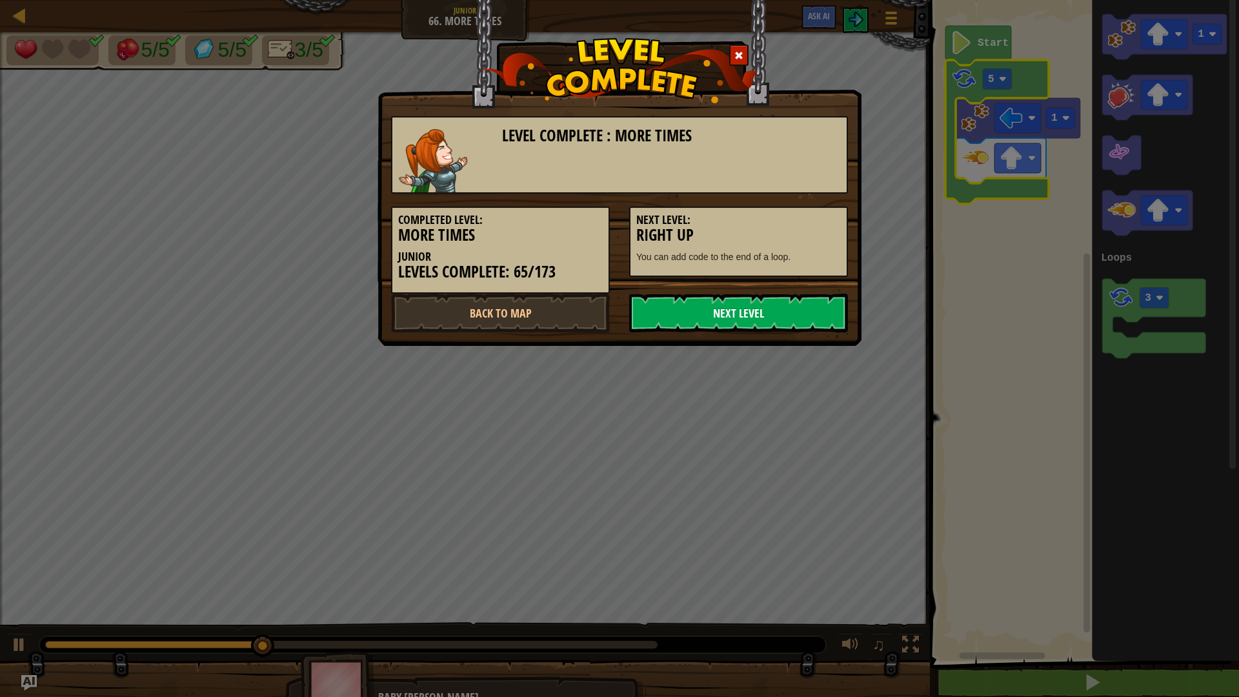
drag, startPoint x: 740, startPoint y: 331, endPoint x: 742, endPoint y: 320, distance: 11.1
click at [740, 325] on link "Next Level" at bounding box center [738, 313] width 219 height 39
